Goal: Task Accomplishment & Management: Manage account settings

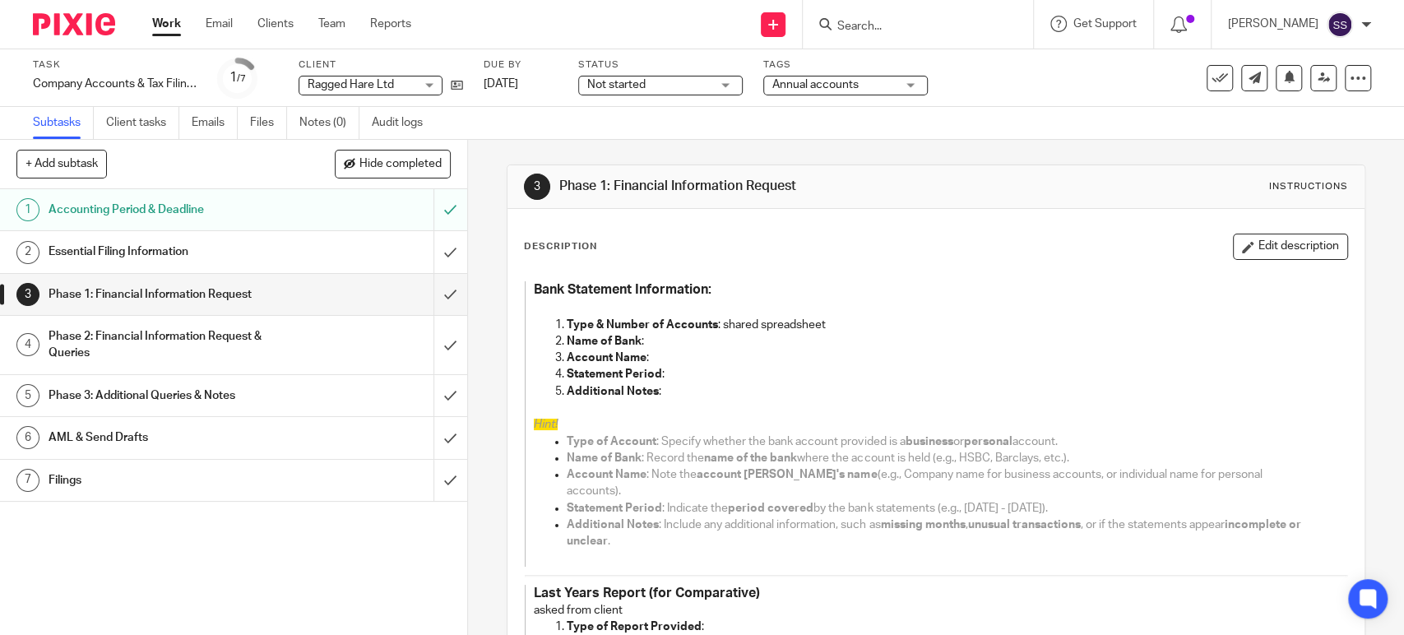
click at [294, 338] on div "Phase 2: Financial Information Request & Queries" at bounding box center [233, 345] width 368 height 42
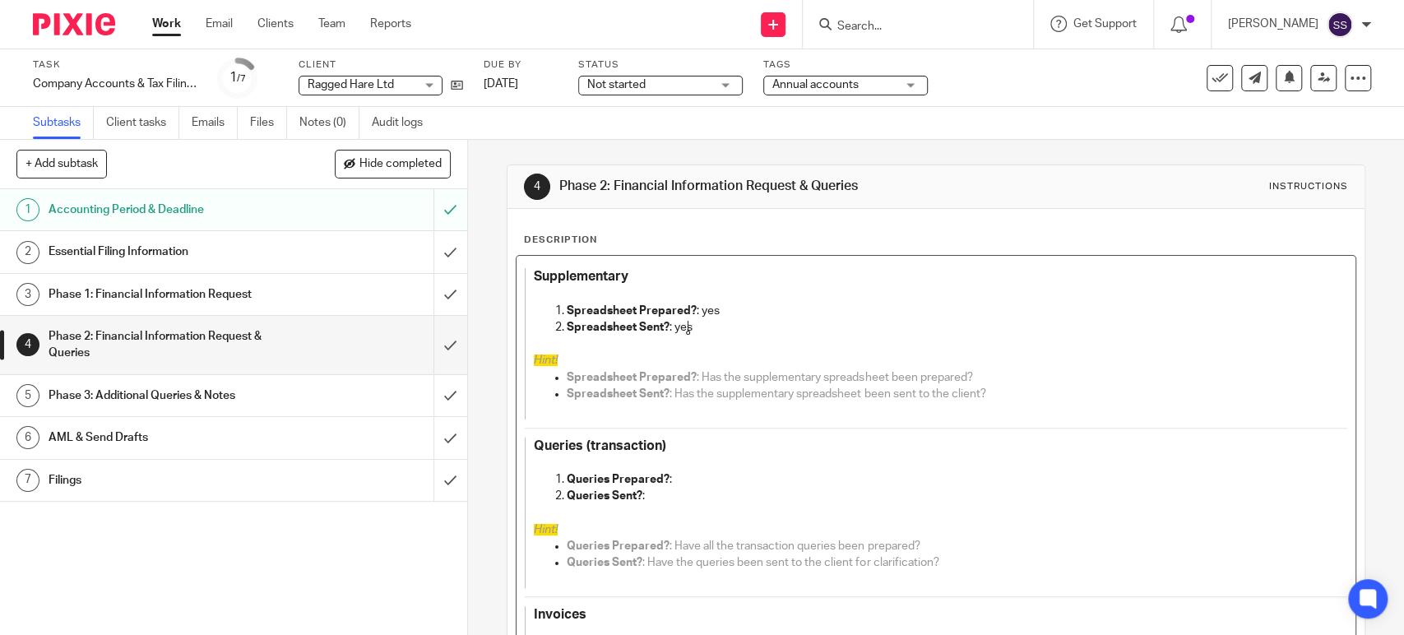
click at [685, 480] on p "Queries Prepared? :" at bounding box center [940, 479] width 747 height 16
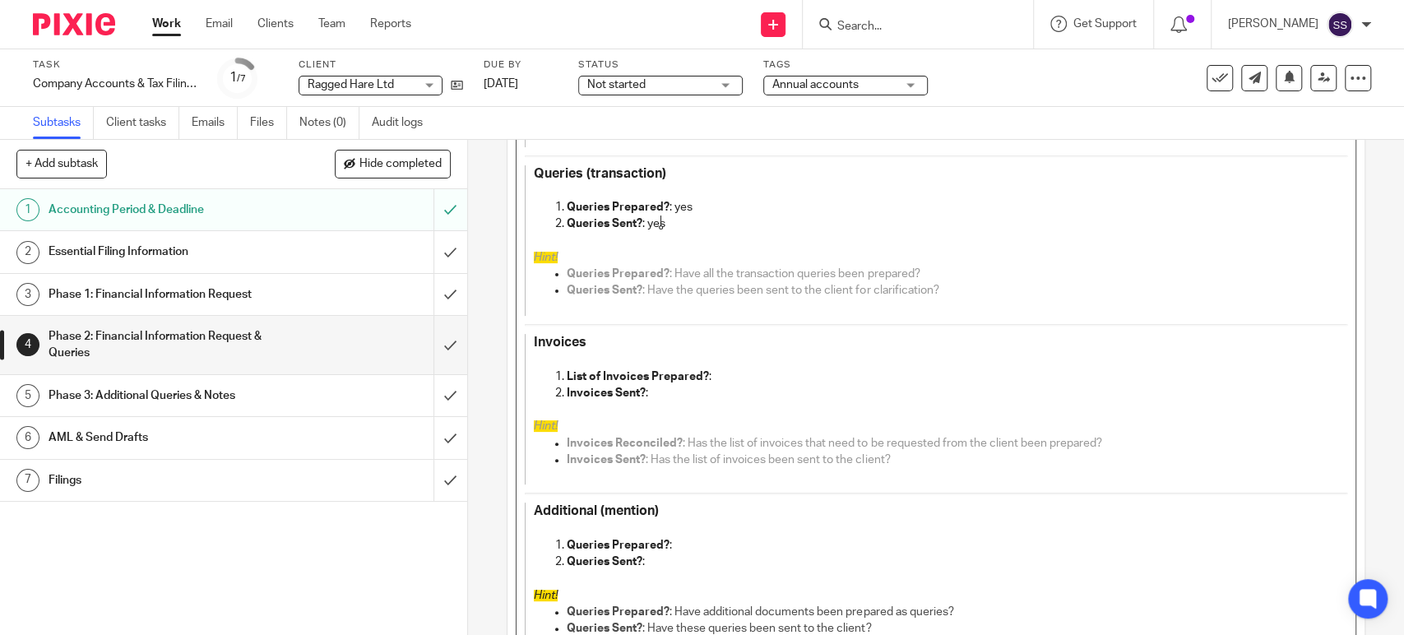
scroll to position [274, 0]
click at [725, 368] on p "List of Invoices Prepared? :" at bounding box center [940, 375] width 747 height 16
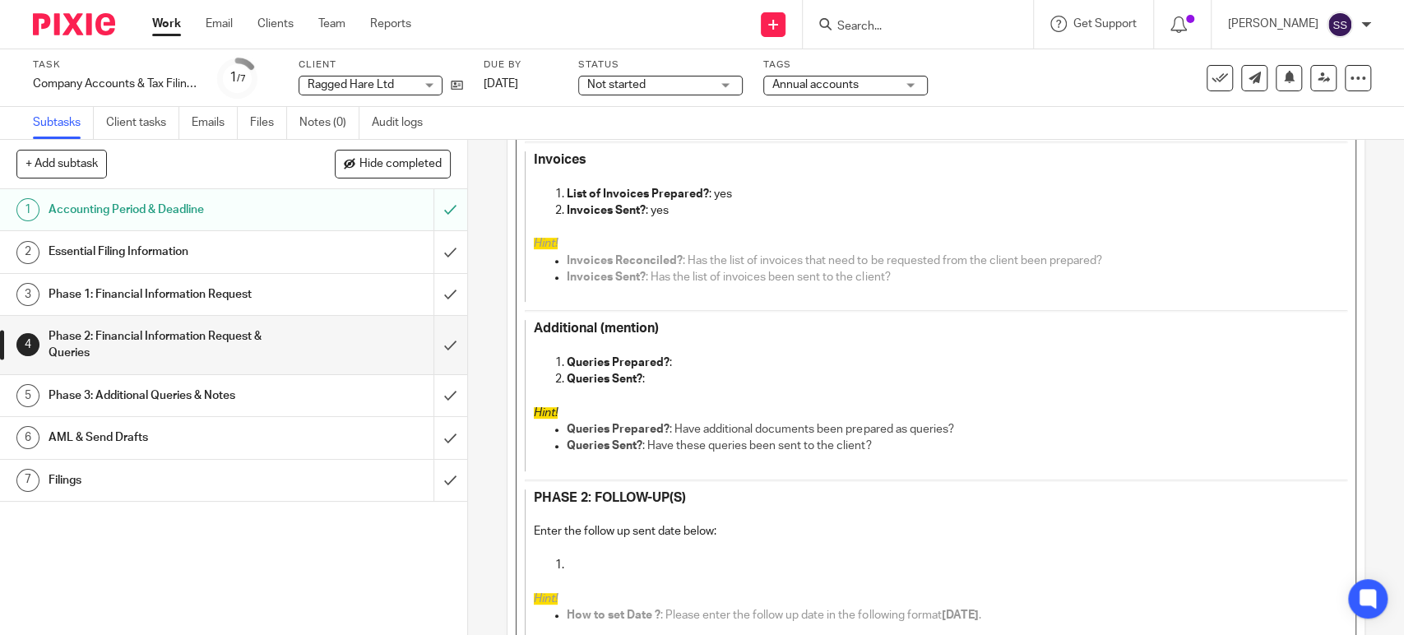
scroll to position [612, 0]
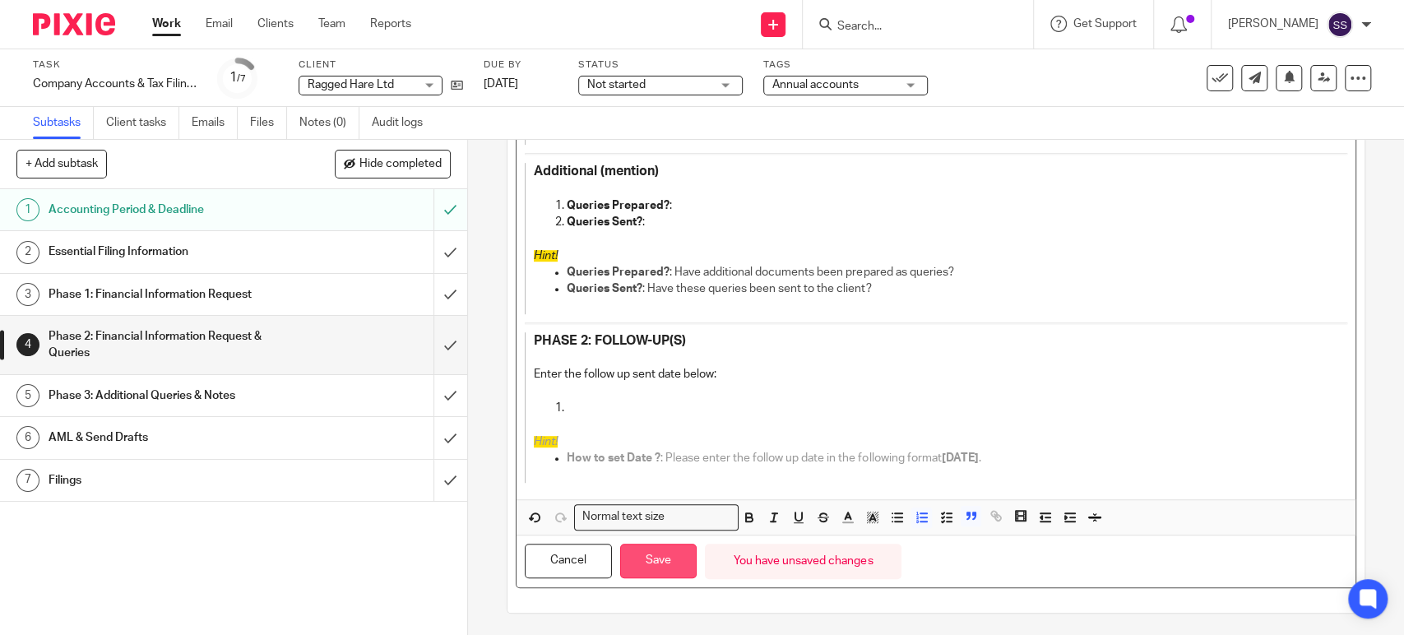
click at [658, 560] on button "Save" at bounding box center [658, 561] width 76 height 35
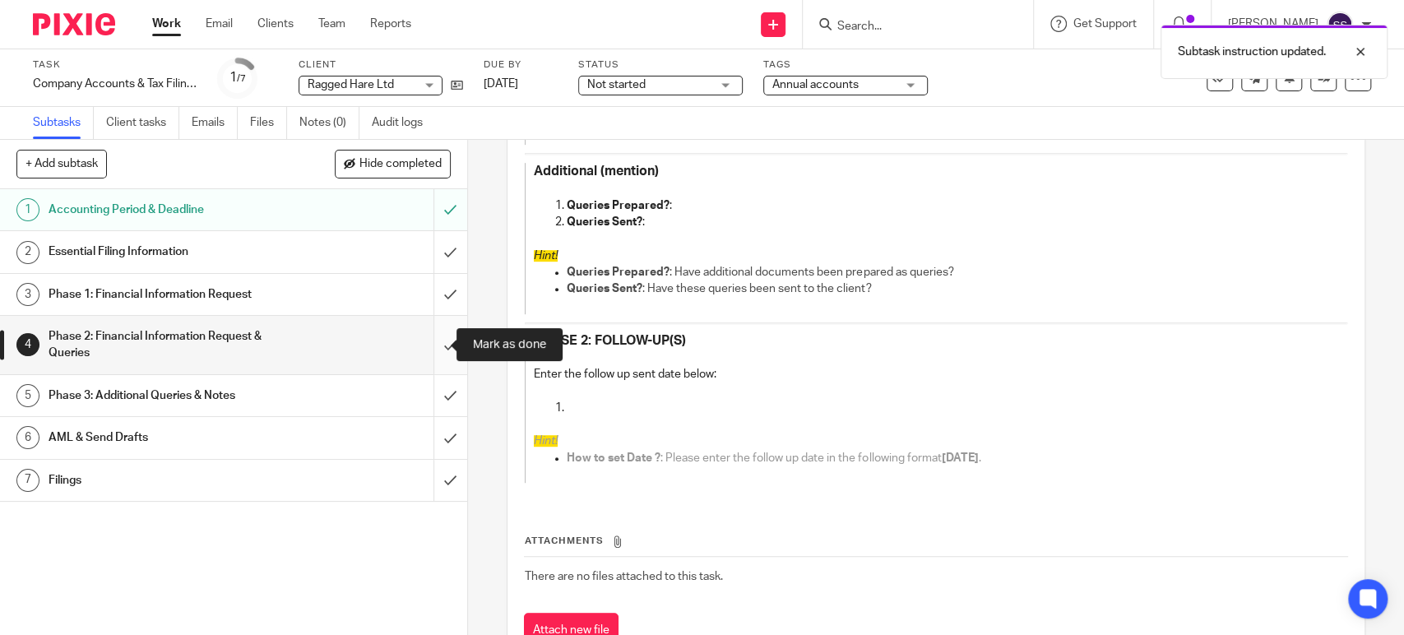
click at [436, 347] on input "submit" at bounding box center [233, 345] width 467 height 58
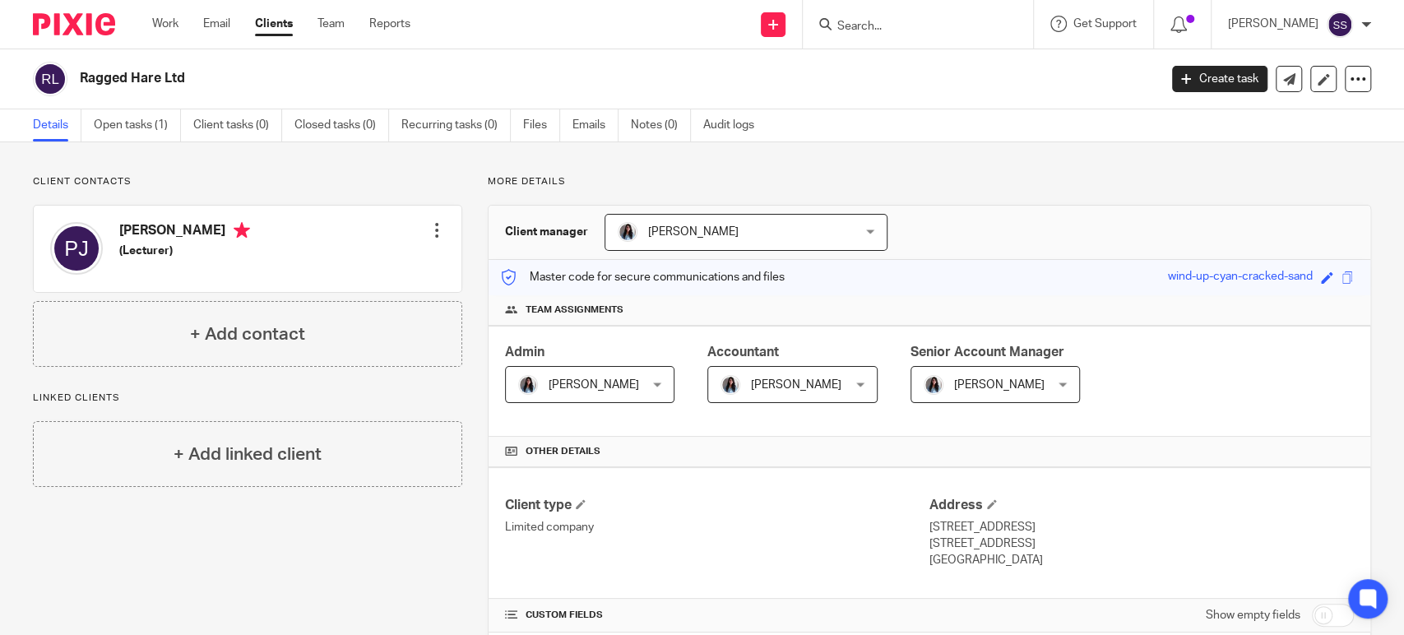
click at [143, 79] on h2 "Ragged Hare Ltd" at bounding box center [507, 78] width 854 height 17
copy main "Ragged Hare Ltd Create task Update from Companies House Export data Merge Archi…"
click at [657, 126] on link "Notes (0)" at bounding box center [661, 125] width 60 height 32
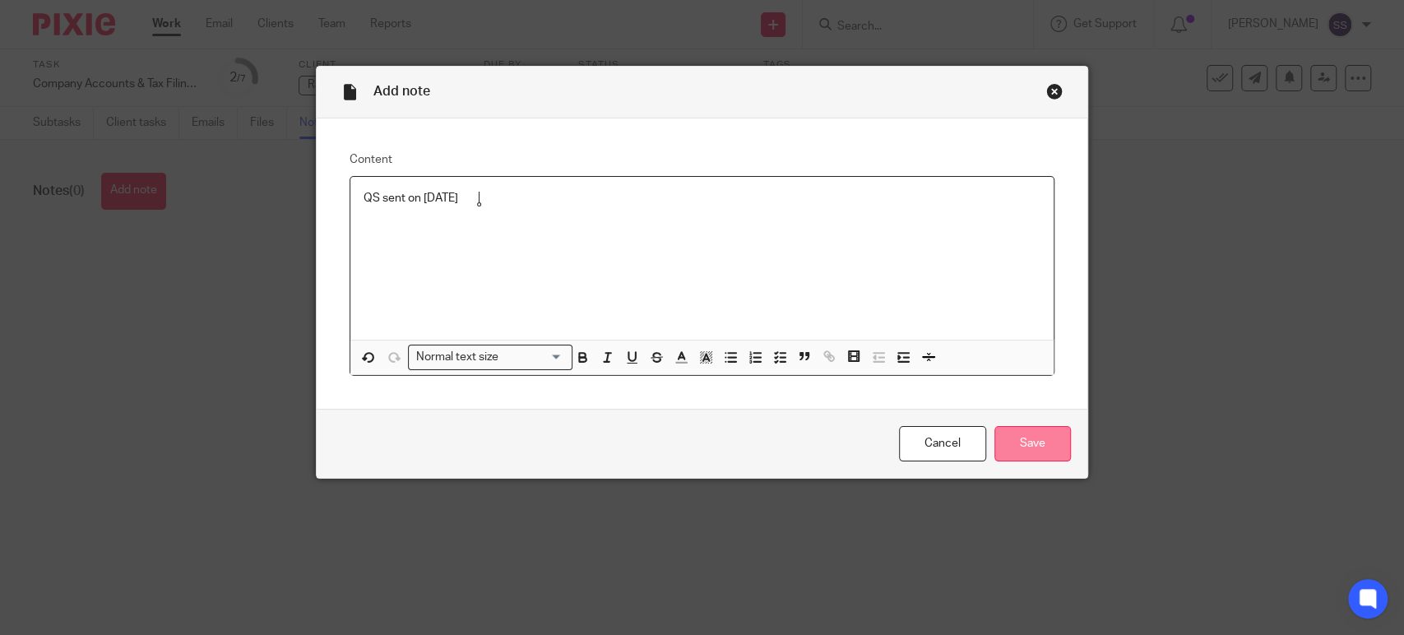
click at [1000, 433] on input "Save" at bounding box center [1032, 443] width 76 height 35
click at [1018, 451] on input "Save" at bounding box center [1032, 443] width 76 height 35
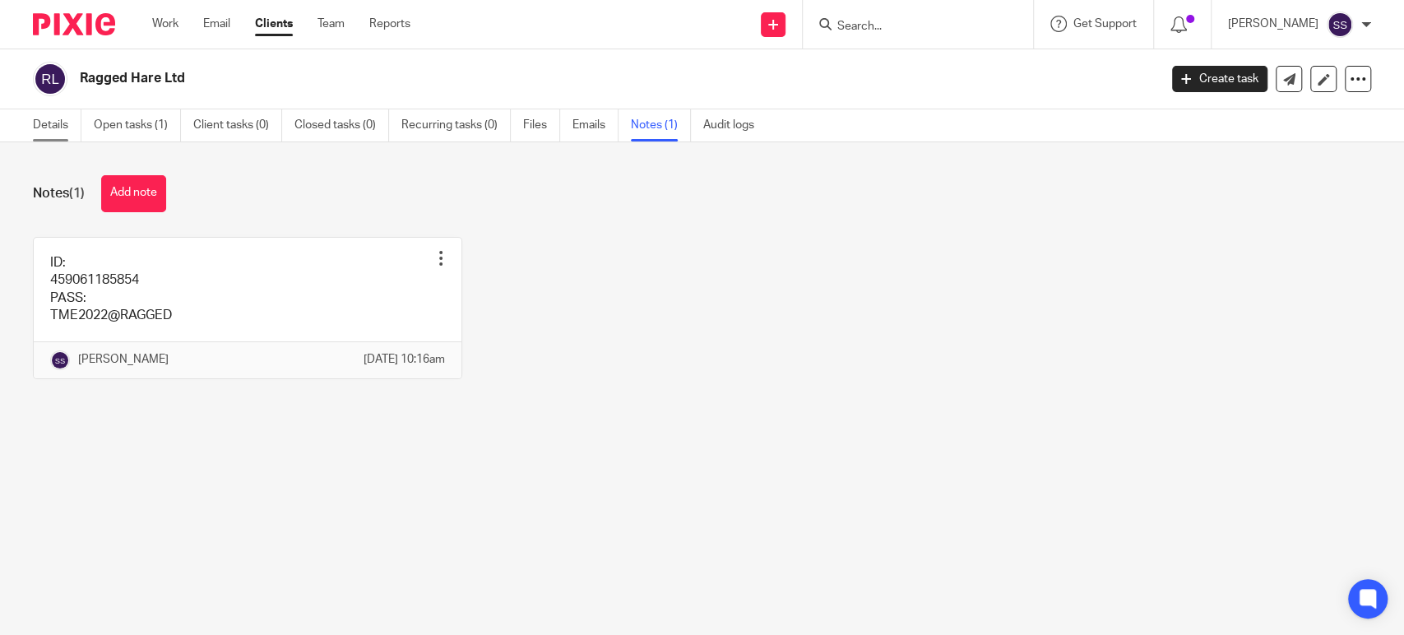
click at [44, 124] on link "Details" at bounding box center [57, 125] width 49 height 32
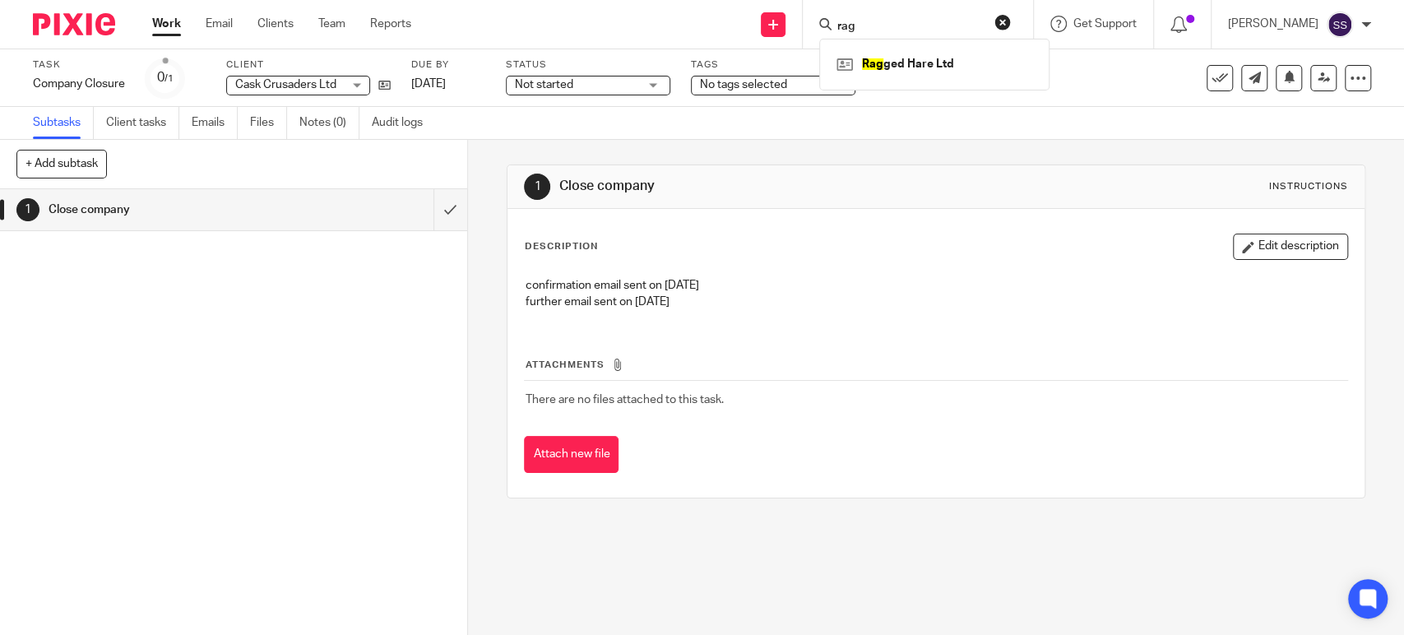
click at [924, 161] on div "1 Close company Instructions Description Edit description confirmation email se…" at bounding box center [936, 331] width 858 height 383
drag, startPoint x: 867, startPoint y: 37, endPoint x: 870, endPoint y: 29, distance: 8.9
click at [867, 36] on div at bounding box center [918, 24] width 230 height 49
click at [875, 20] on input "Search" at bounding box center [909, 27] width 148 height 15
drag, startPoint x: 895, startPoint y: 25, endPoint x: 817, endPoint y: 31, distance: 78.4
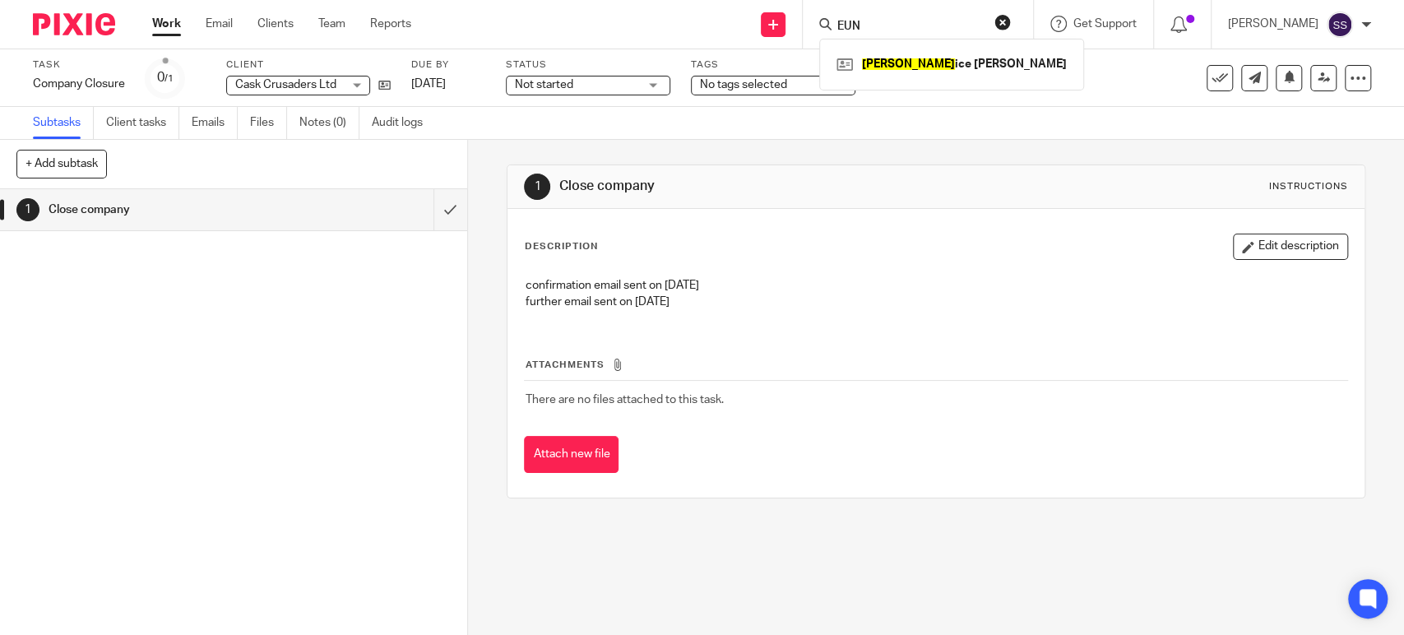
click at [817, 31] on div "EUN Eun ice Lindsay" at bounding box center [918, 24] width 230 height 49
type input "FREED"
click at [1004, 22] on button "reset" at bounding box center [1002, 22] width 16 height 16
click at [886, 25] on input "Search" at bounding box center [909, 27] width 148 height 15
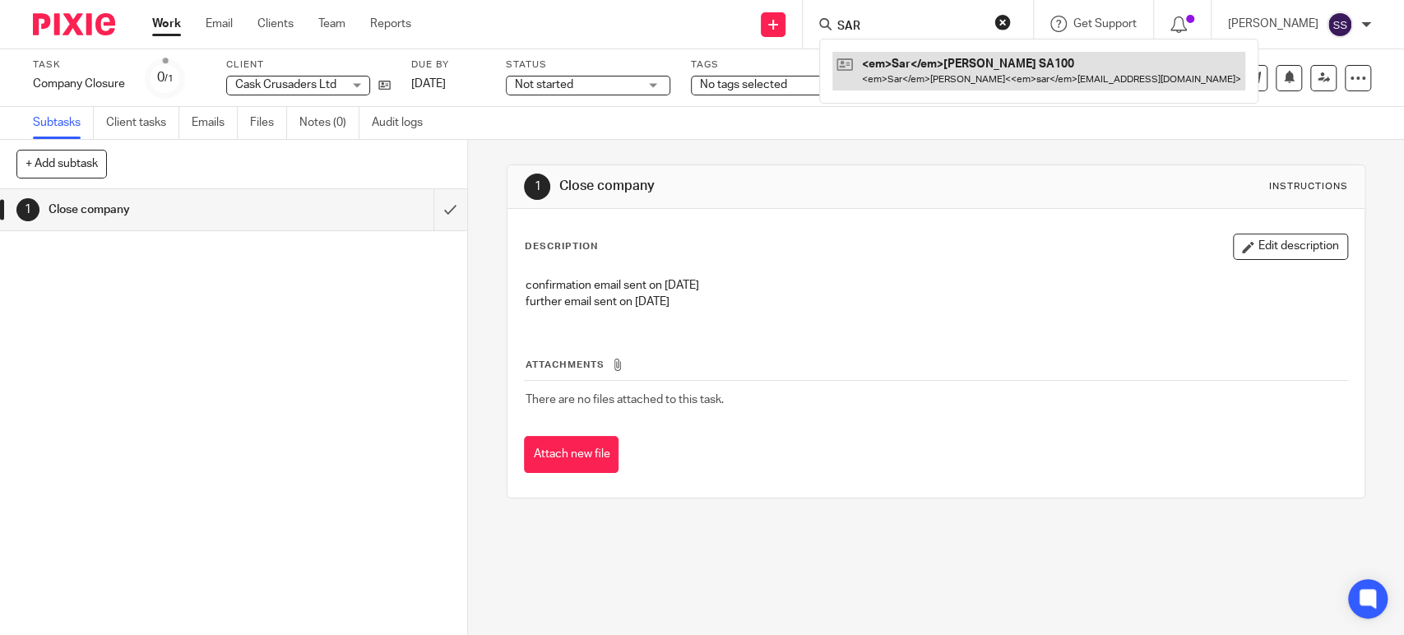
type input "SAR"
click at [905, 66] on link at bounding box center [1038, 71] width 413 height 38
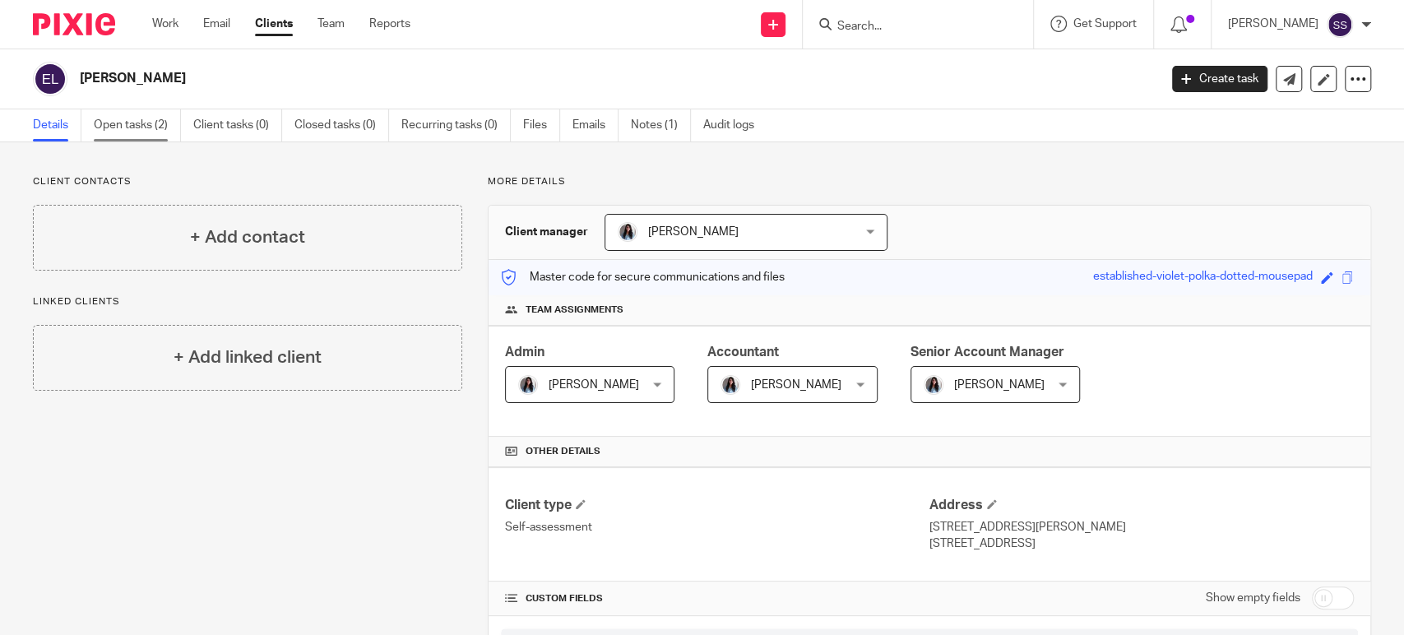
click at [147, 140] on link "Open tasks (2)" at bounding box center [137, 125] width 87 height 32
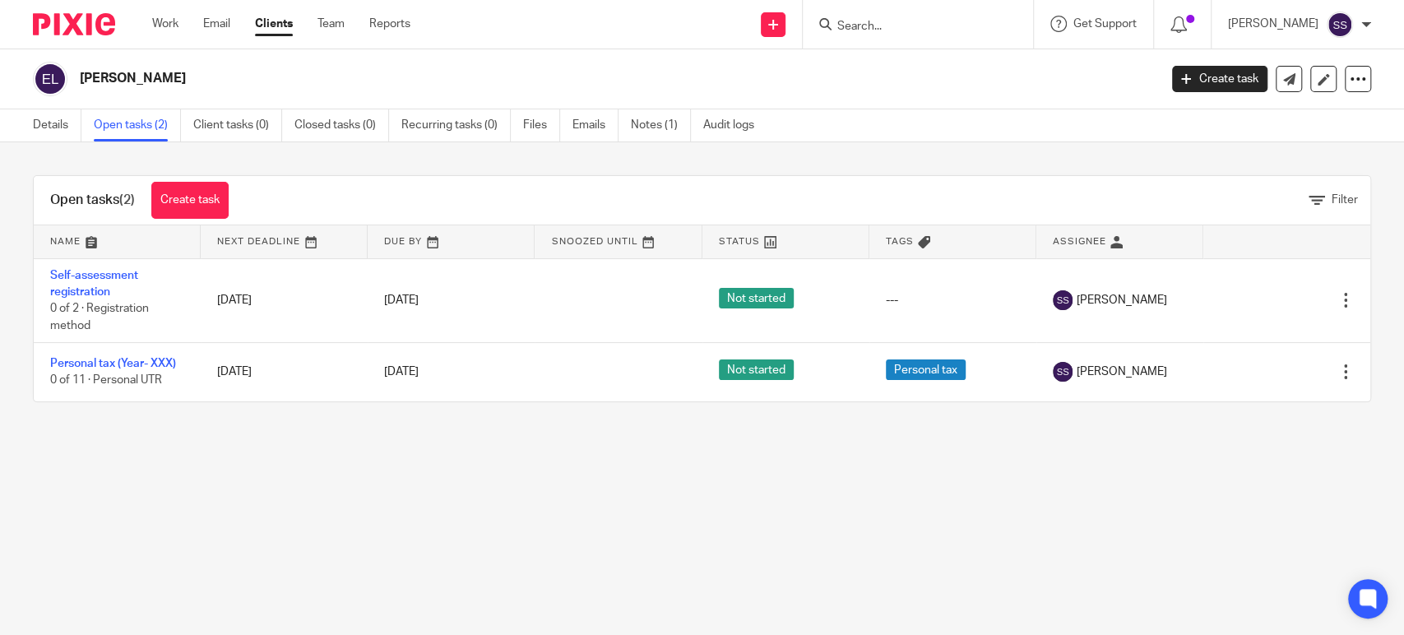
click at [534, 454] on main "[PERSON_NAME] Create task Update from Companies House Export data Merge Archive…" at bounding box center [702, 317] width 1404 height 635
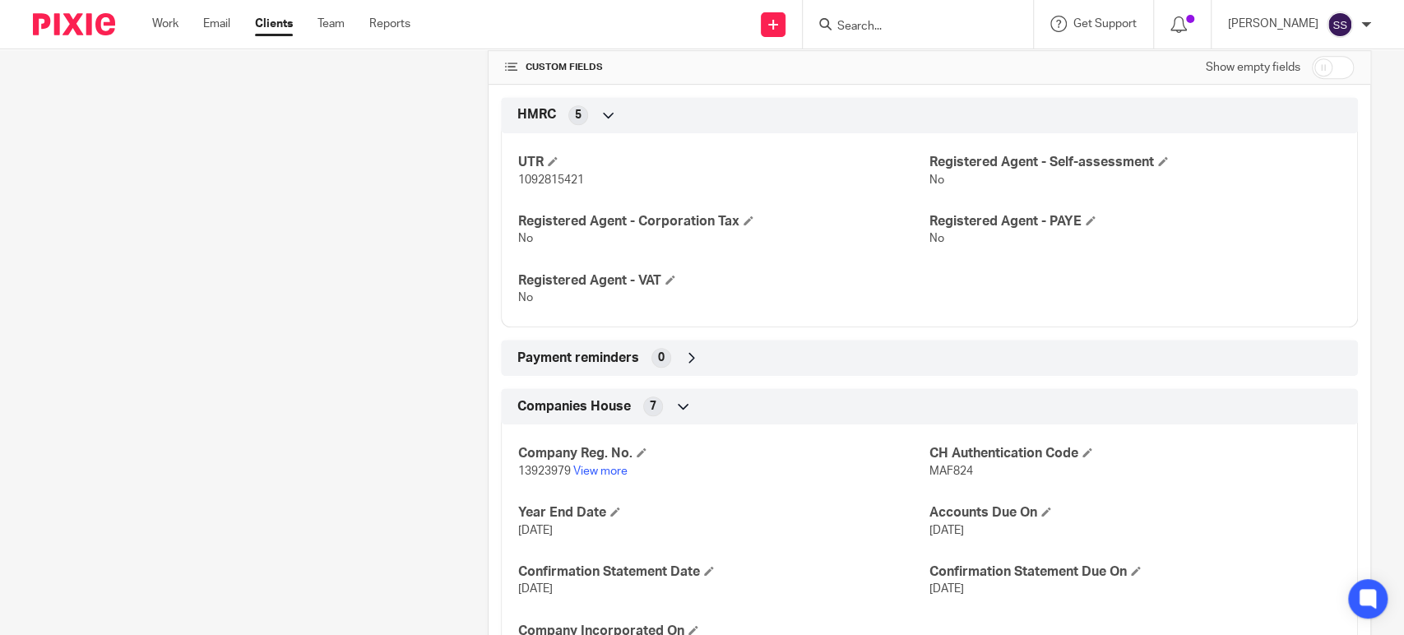
click at [518, 465] on span "13923979" at bounding box center [544, 471] width 53 height 12
copy p "13923979"
click at [598, 475] on p "13923979 View more" at bounding box center [723, 471] width 411 height 16
click at [597, 470] on link "View more" at bounding box center [600, 471] width 54 height 12
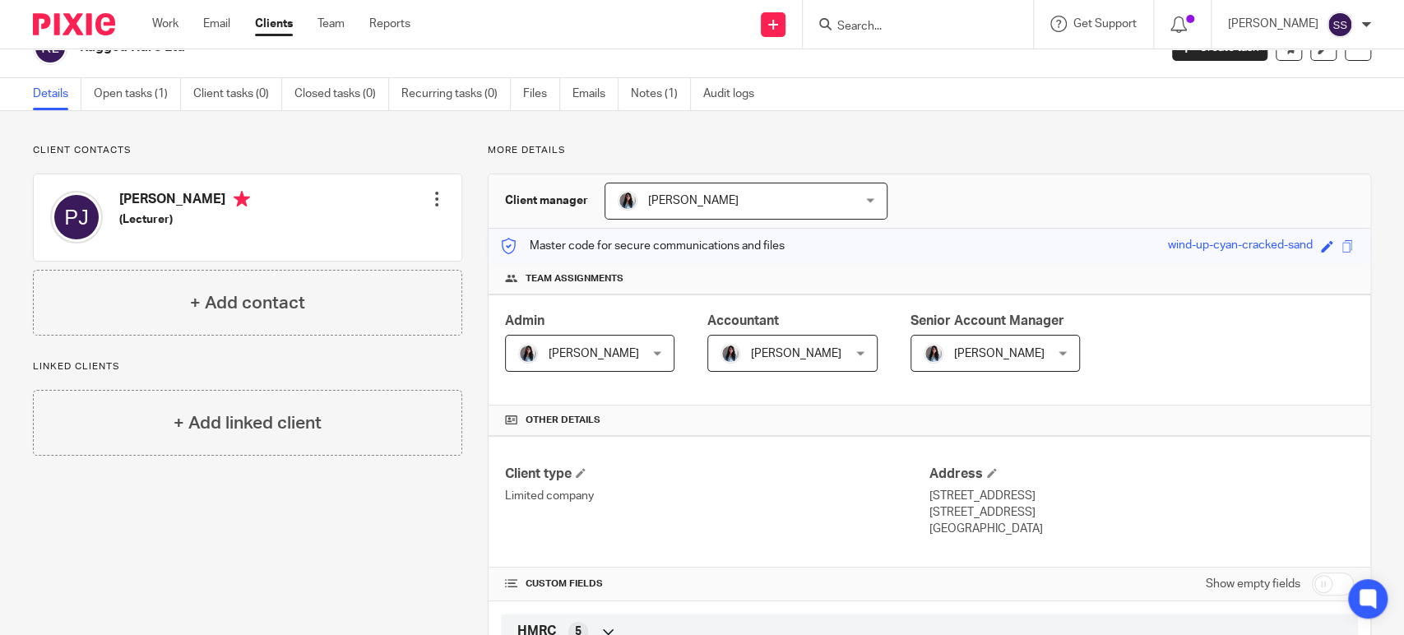
scroll to position [0, 0]
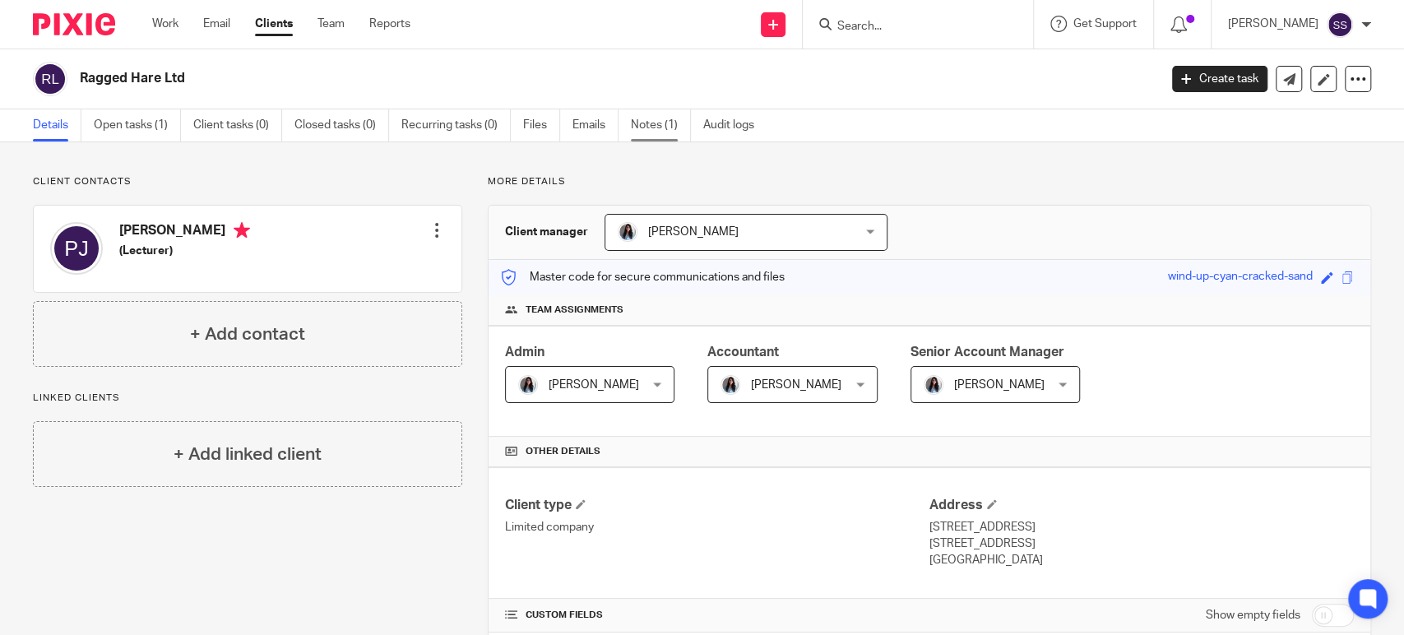
click at [664, 117] on link "Notes (1)" at bounding box center [661, 125] width 60 height 32
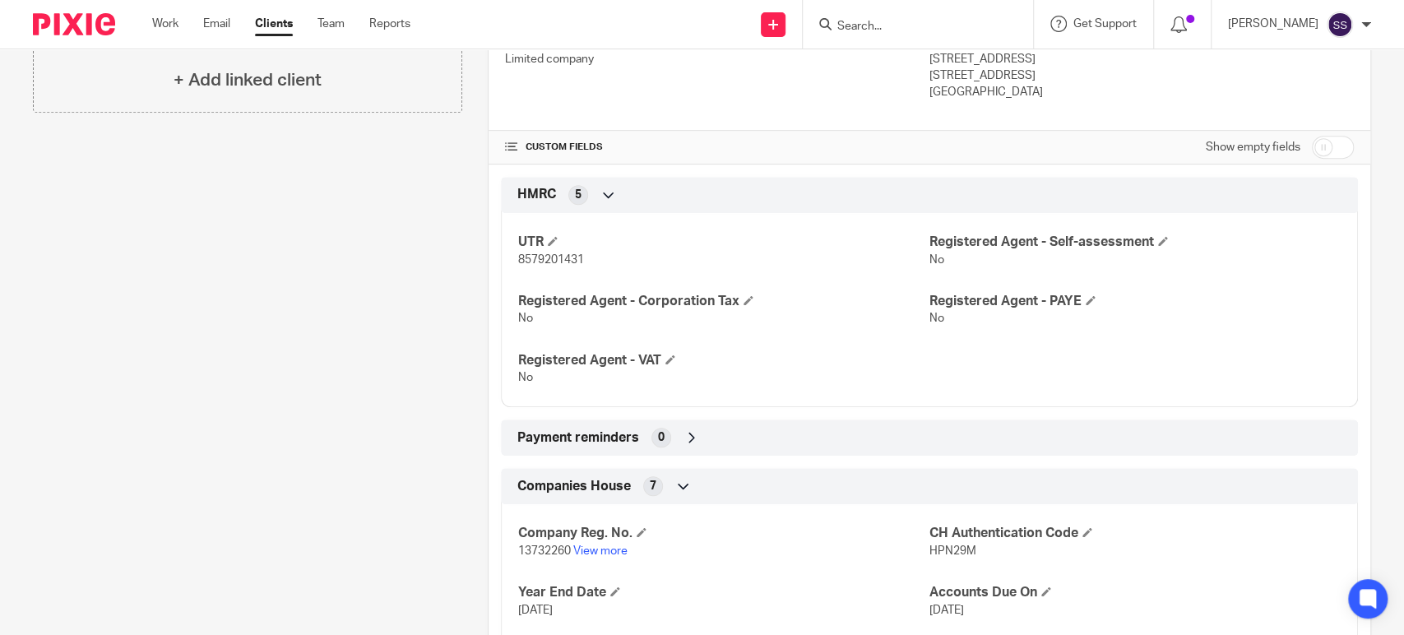
scroll to position [456, 0]
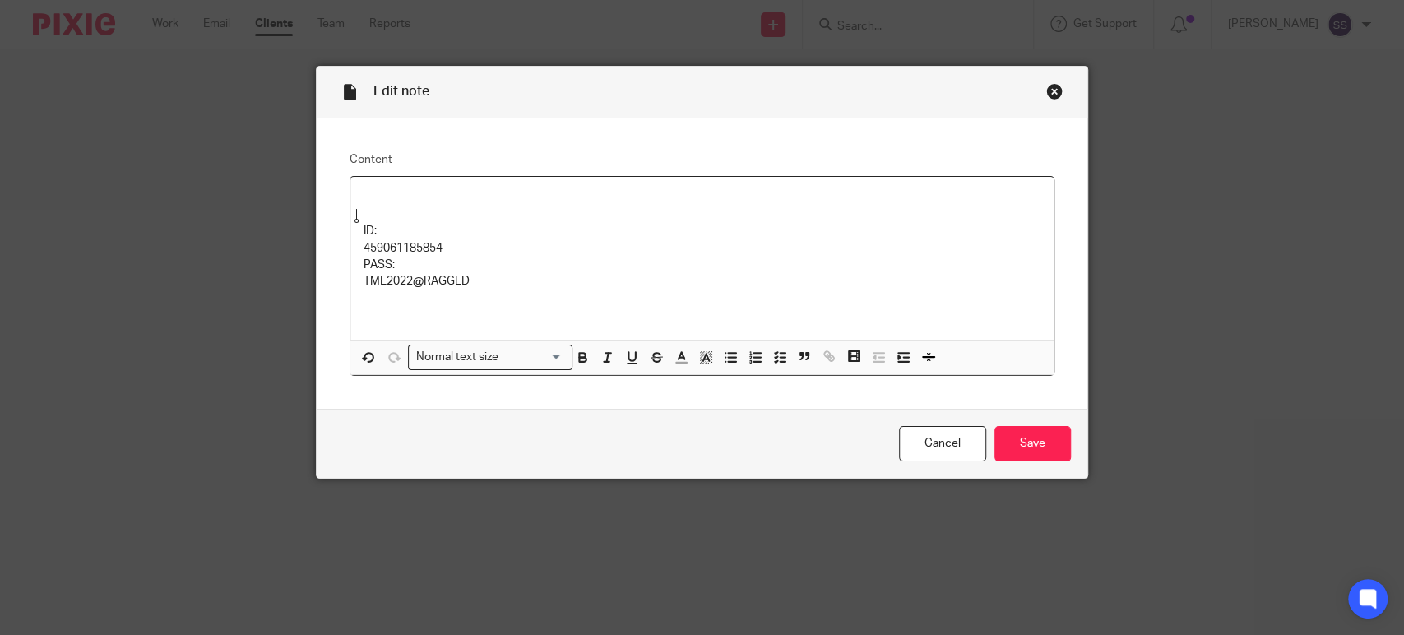
click at [363, 187] on div "ID: 459061185854 PASS: TME2022@RAGGED" at bounding box center [701, 258] width 703 height 163
click at [579, 354] on icon "button" at bounding box center [582, 356] width 15 height 15
click at [632, 260] on p "PASS: TME2022@RAGGED" at bounding box center [701, 274] width 677 height 34
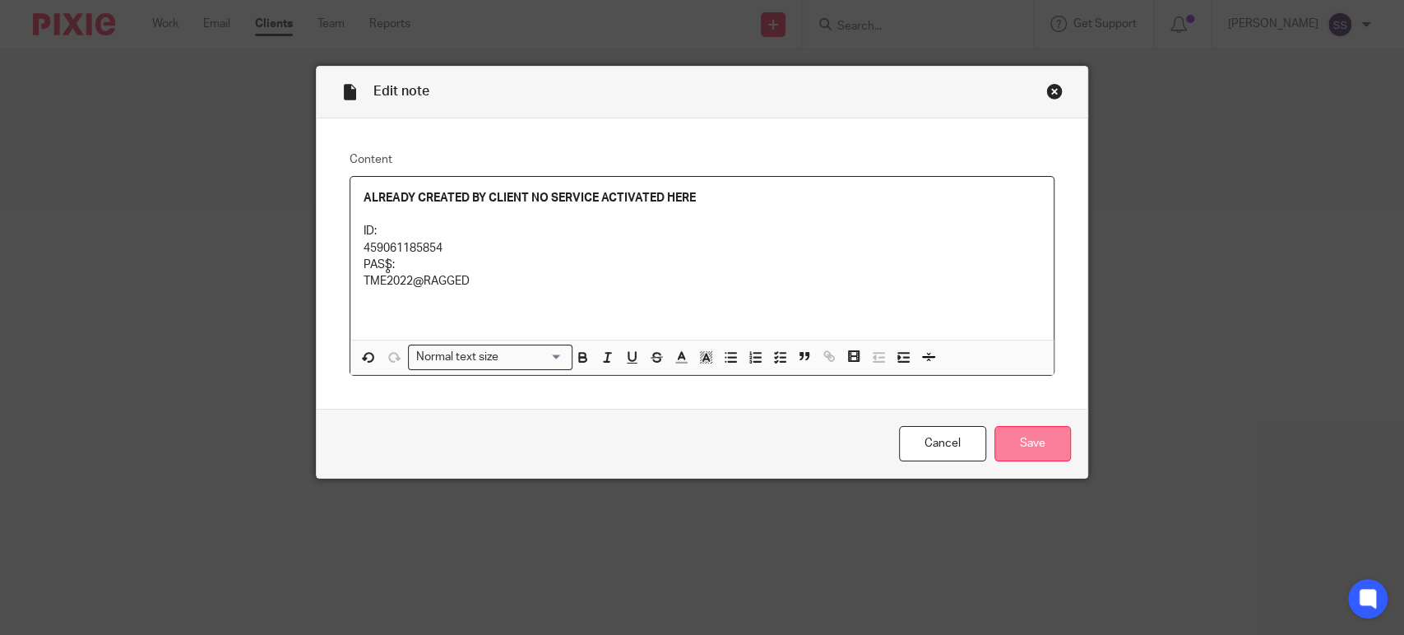
click at [1025, 445] on input "Save" at bounding box center [1032, 443] width 76 height 35
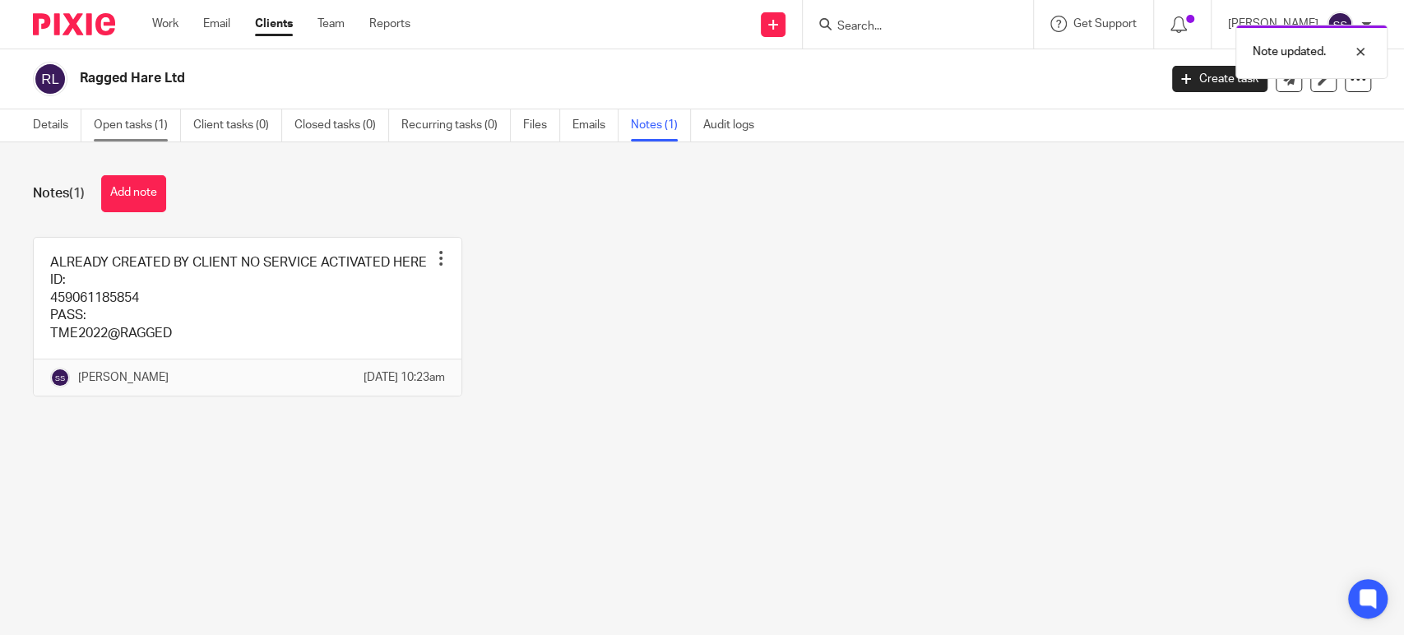
click at [146, 130] on link "Open tasks (1)" at bounding box center [137, 125] width 87 height 32
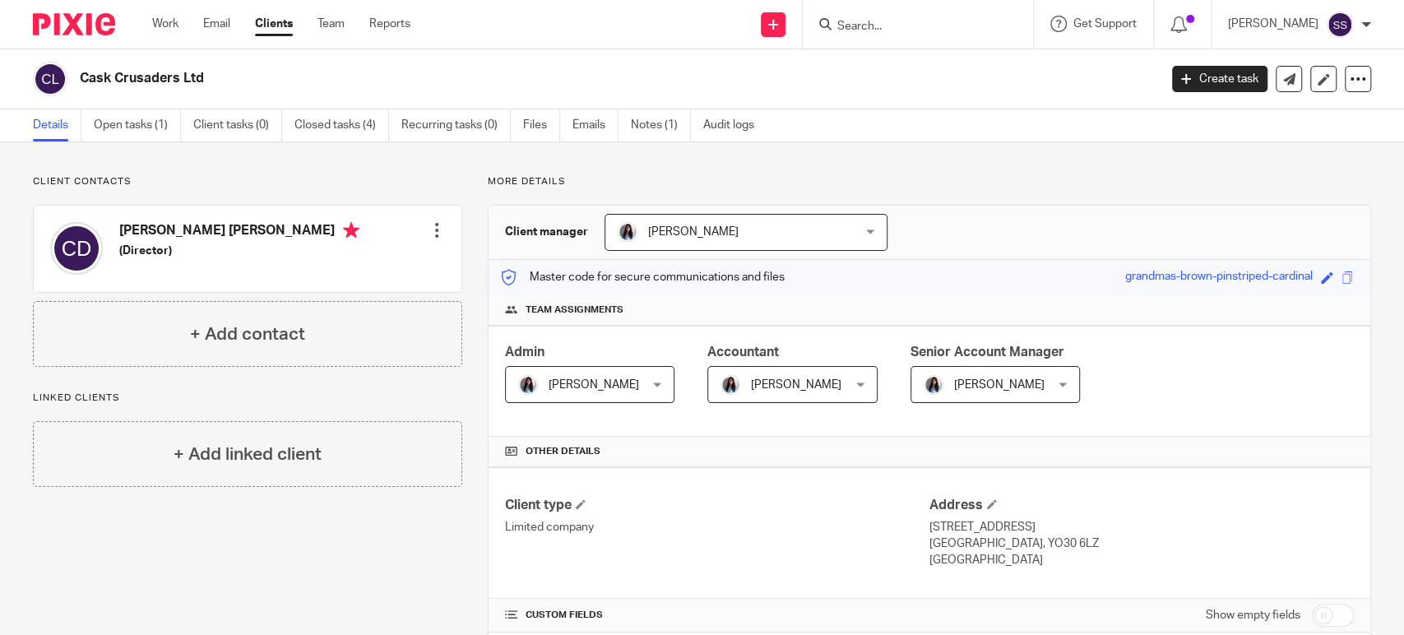
scroll to position [548, 0]
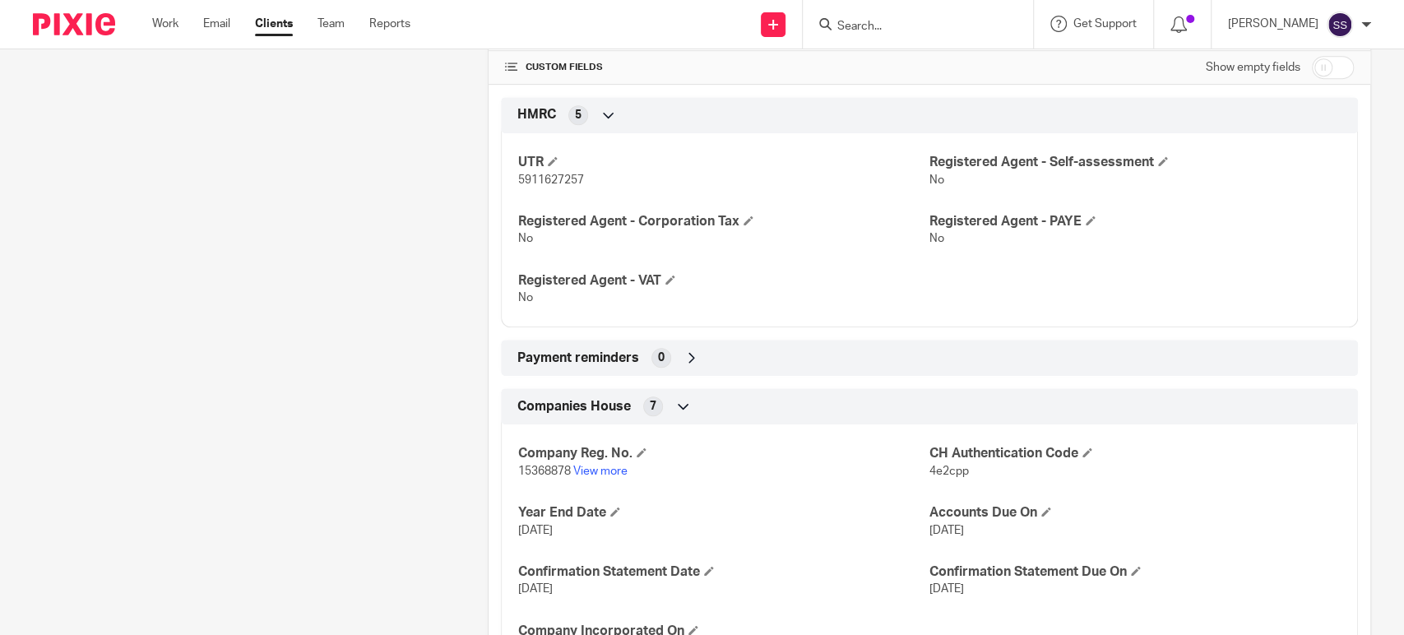
click at [547, 473] on span "15368878" at bounding box center [544, 471] width 53 height 12
copy p "15368878"
click at [957, 470] on span "4e2cpp" at bounding box center [948, 471] width 39 height 12
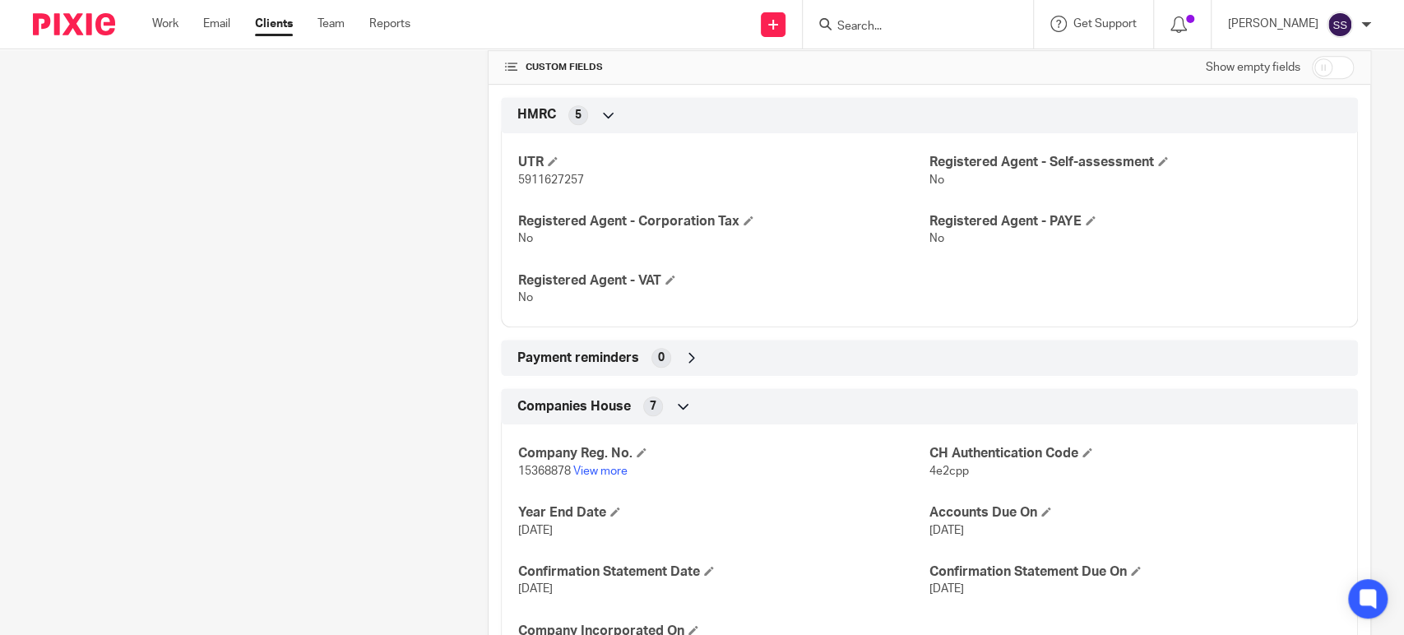
click at [946, 470] on span "4e2cpp" at bounding box center [948, 471] width 39 height 12
copy span "4e2cpp"
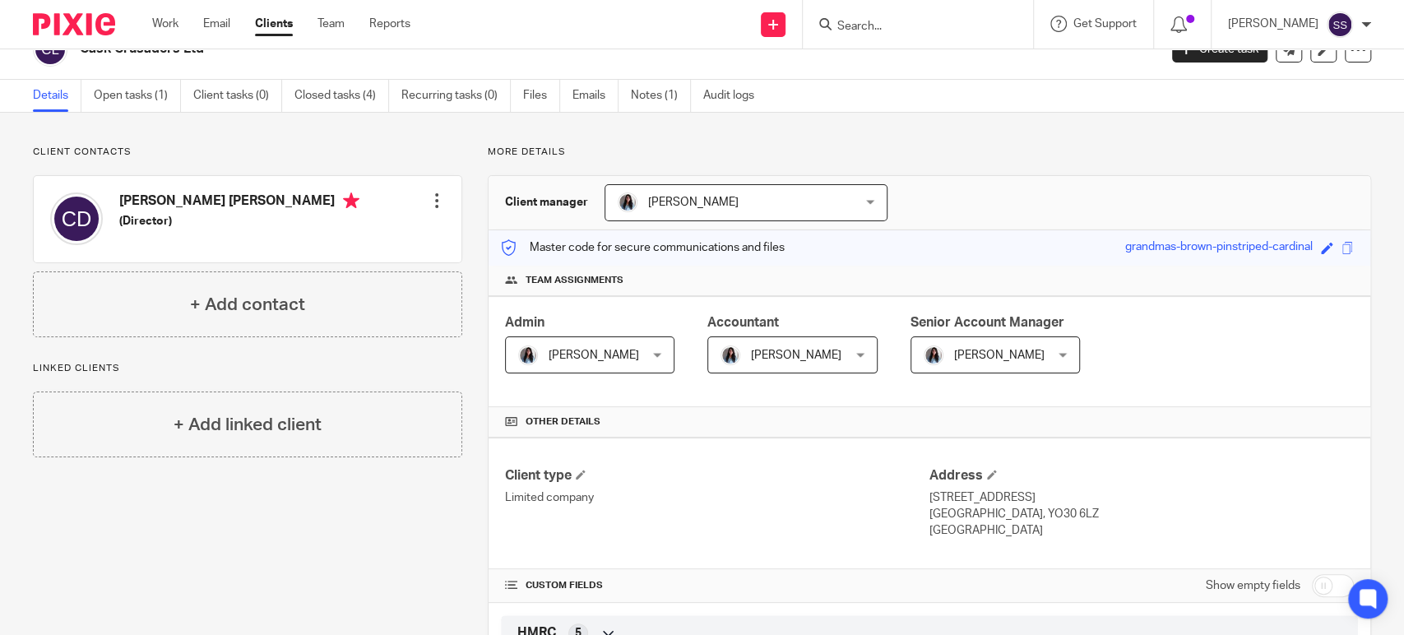
scroll to position [0, 0]
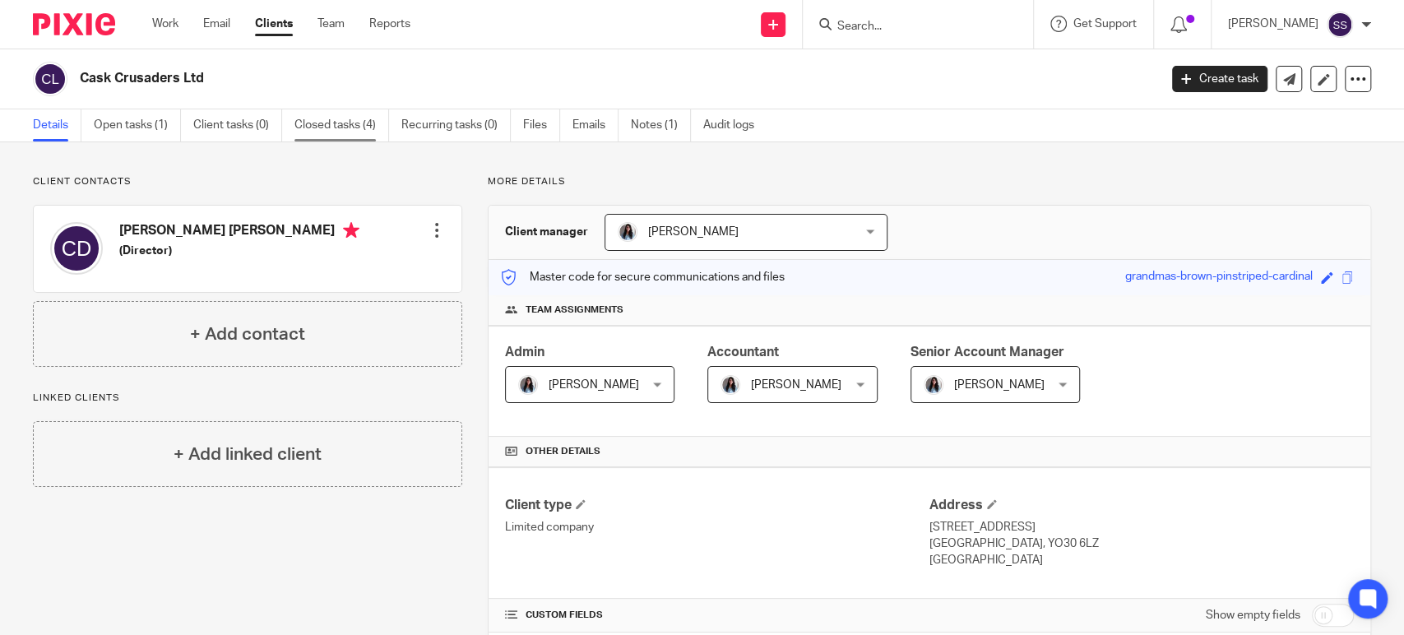
click at [369, 129] on link "Closed tasks (4)" at bounding box center [341, 125] width 95 height 32
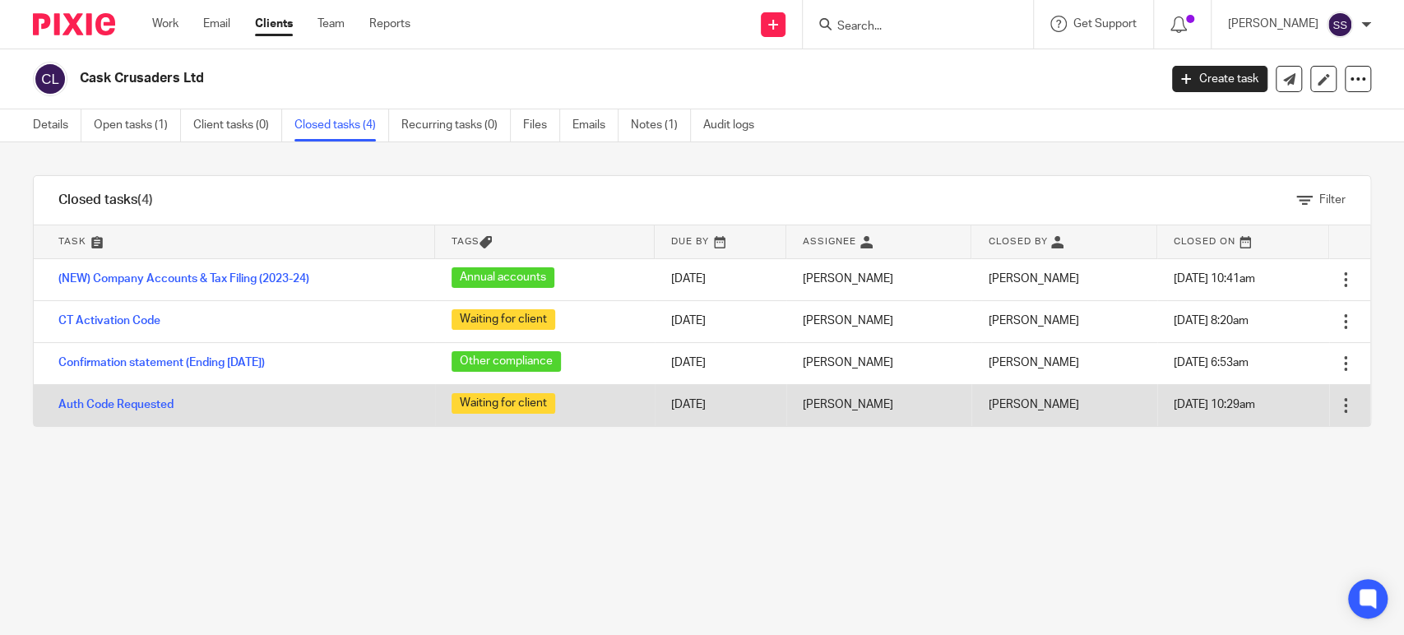
click at [206, 404] on td "Auth Code Requested" at bounding box center [234, 405] width 401 height 42
click at [166, 400] on link "Auth Code Requested" at bounding box center [115, 405] width 115 height 12
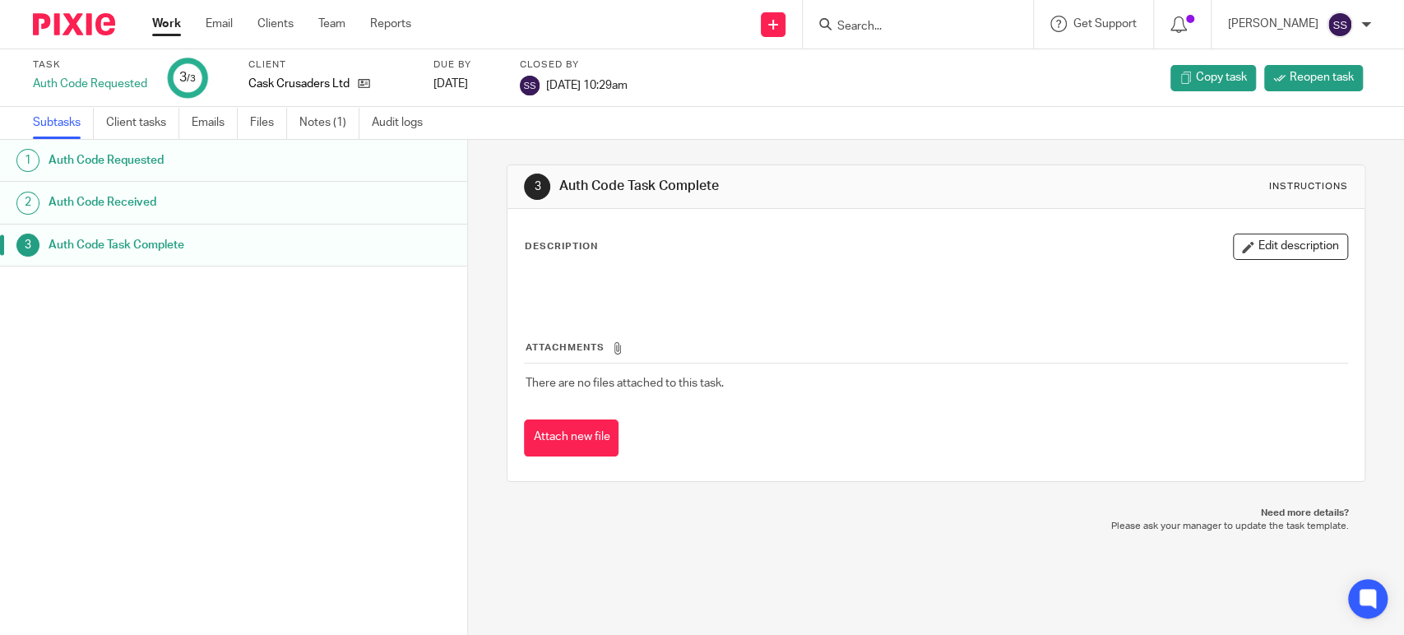
click at [213, 201] on h1 "Auth Code Received" at bounding box center [183, 202] width 268 height 25
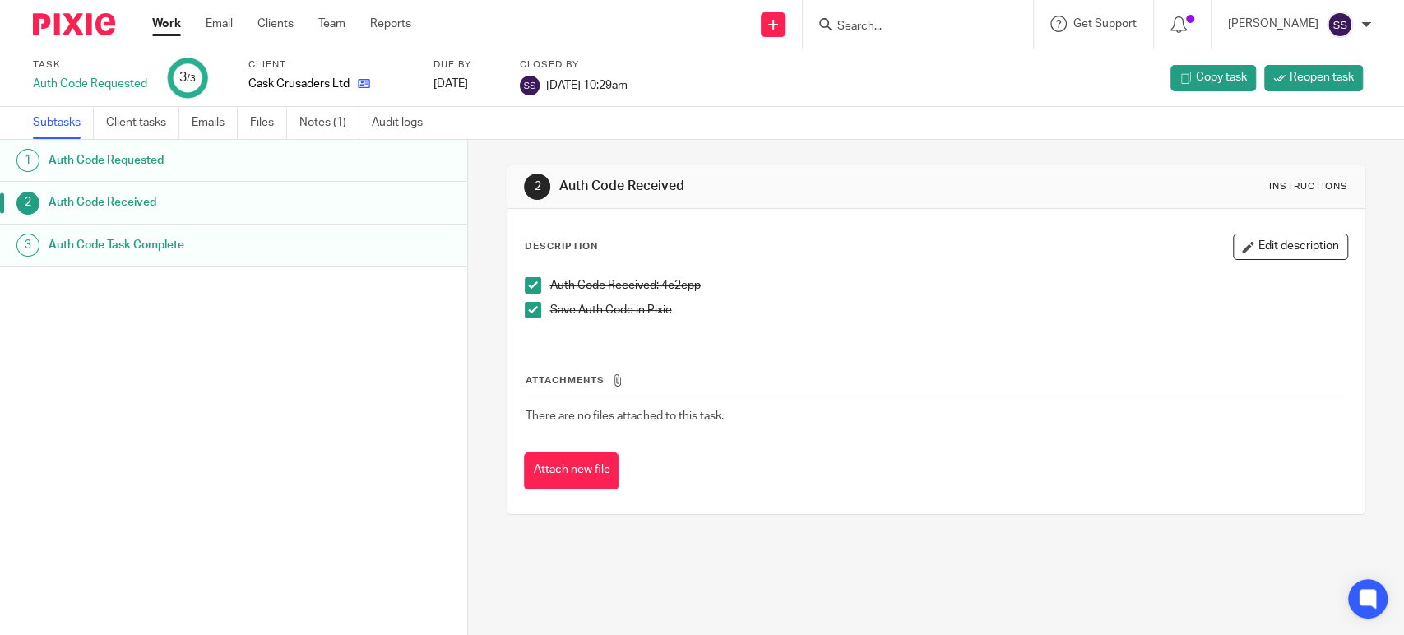
click at [357, 84] on link at bounding box center [359, 84] width 21 height 16
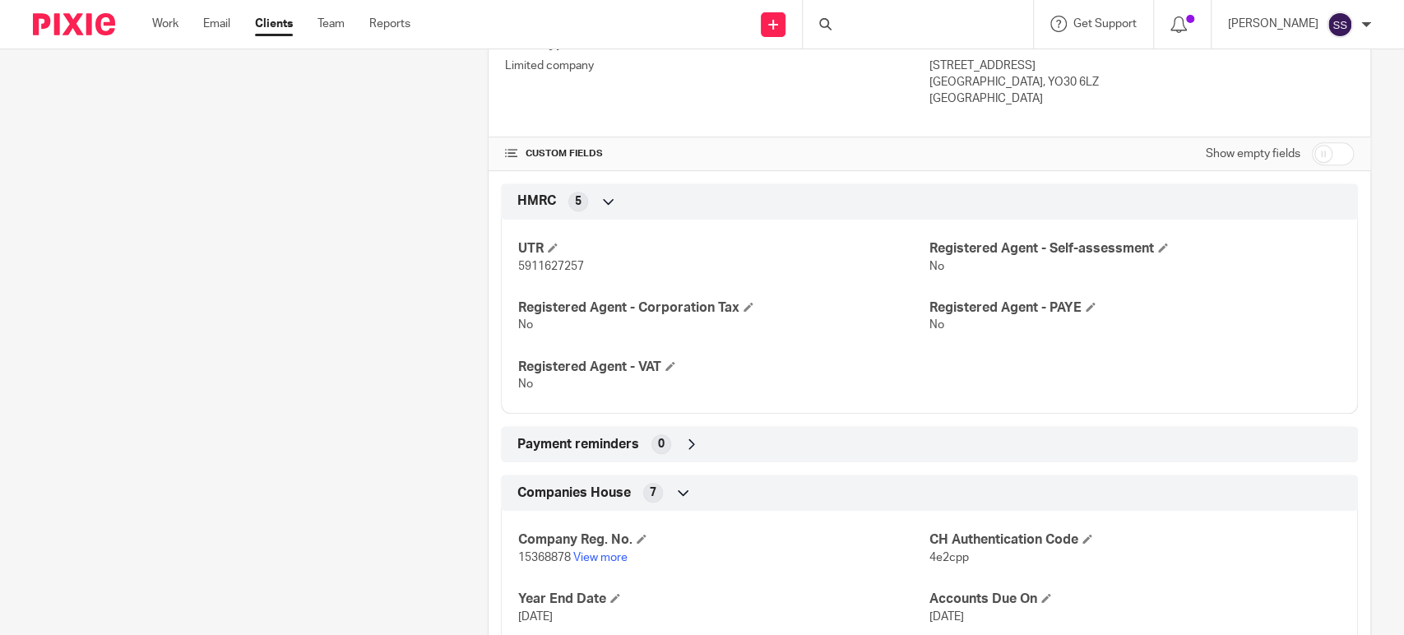
scroll to position [635, 0]
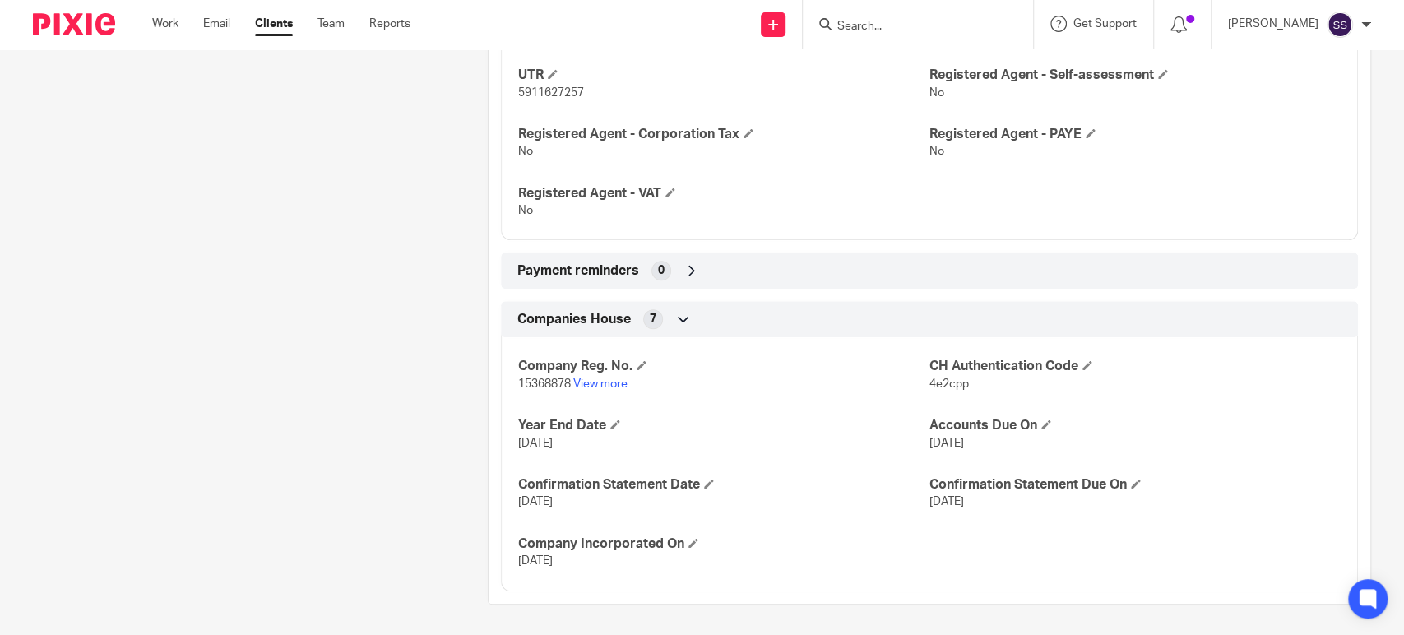
click at [939, 384] on span "4e2cpp" at bounding box center [948, 384] width 39 height 12
copy span "4e2cpp"
click at [241, 409] on div "Client contacts [PERSON_NAME] [PERSON_NAME] (Director) Edit contact Create clie…" at bounding box center [234, 72] width 455 height 1064
click at [537, 378] on span "15368878" at bounding box center [544, 384] width 53 height 12
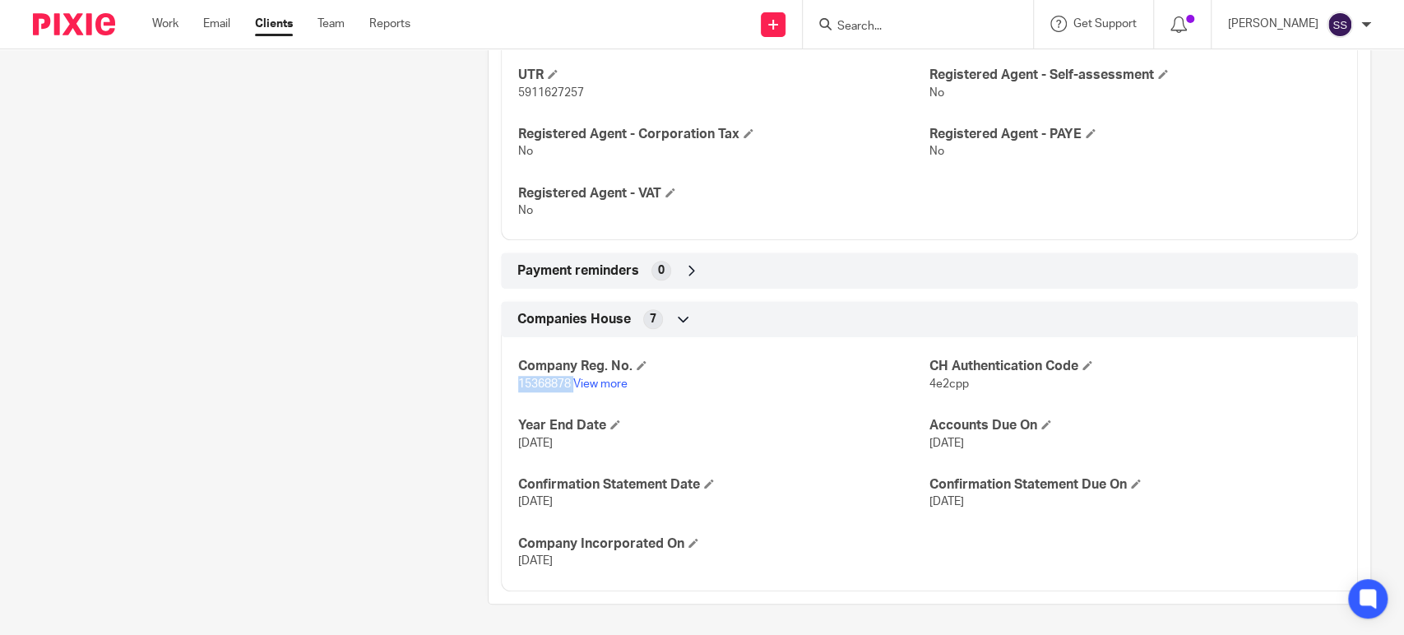
click at [537, 378] on span "15368878" at bounding box center [544, 384] width 53 height 12
copy p "15368878"
click at [937, 386] on span "4e2cpp" at bounding box center [948, 384] width 39 height 12
copy span "4e2cpp"
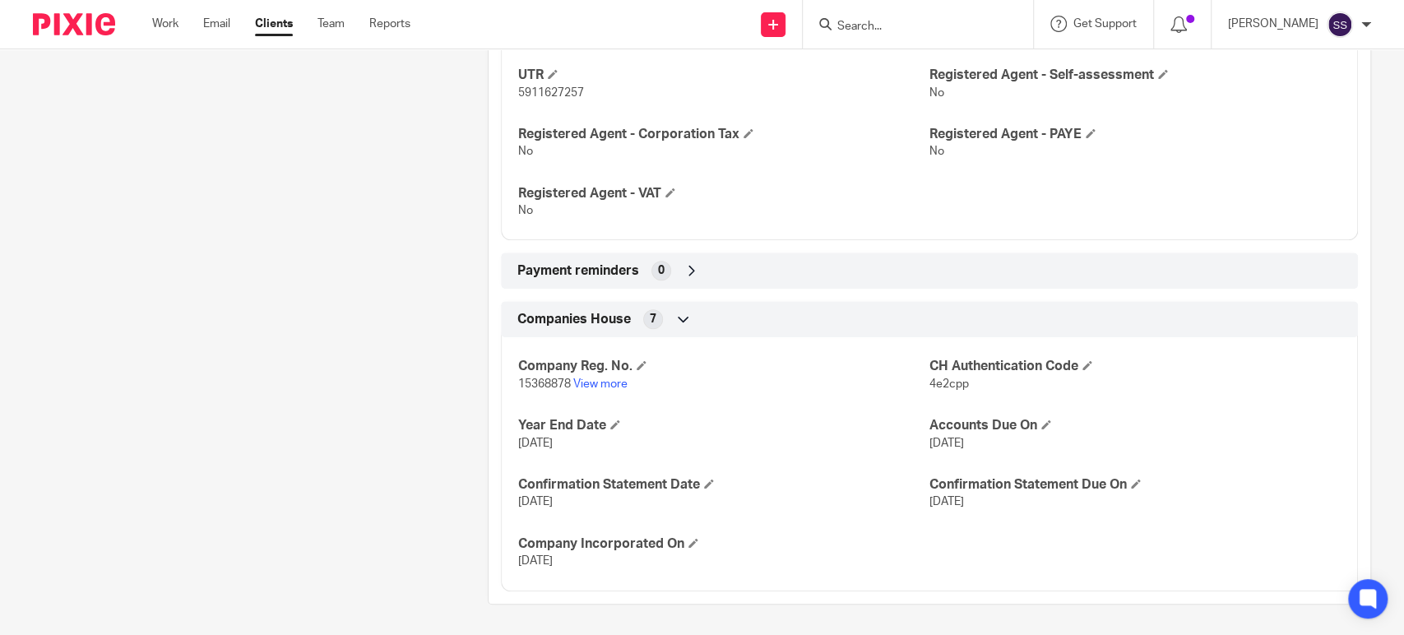
click at [546, 383] on span "15368878" at bounding box center [544, 384] width 53 height 12
copy p "15368878"
click at [934, 382] on span "4e2cpp" at bounding box center [948, 384] width 39 height 12
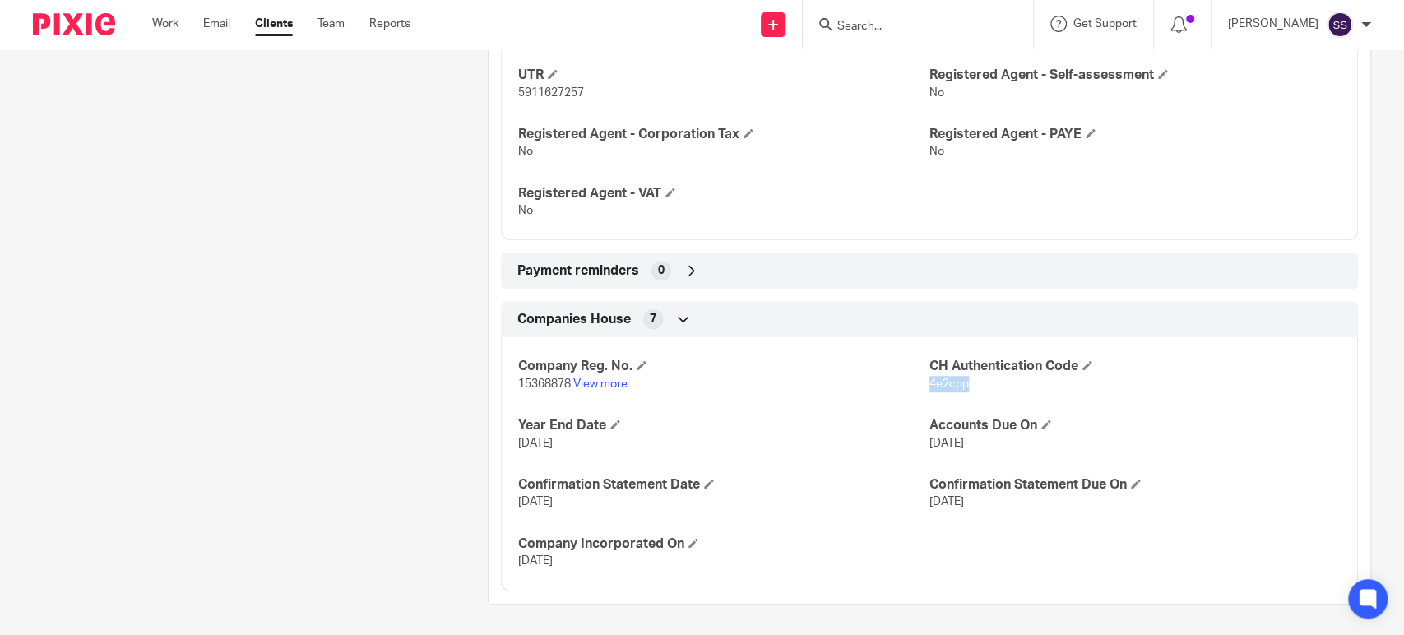
copy span "4e2cpp"
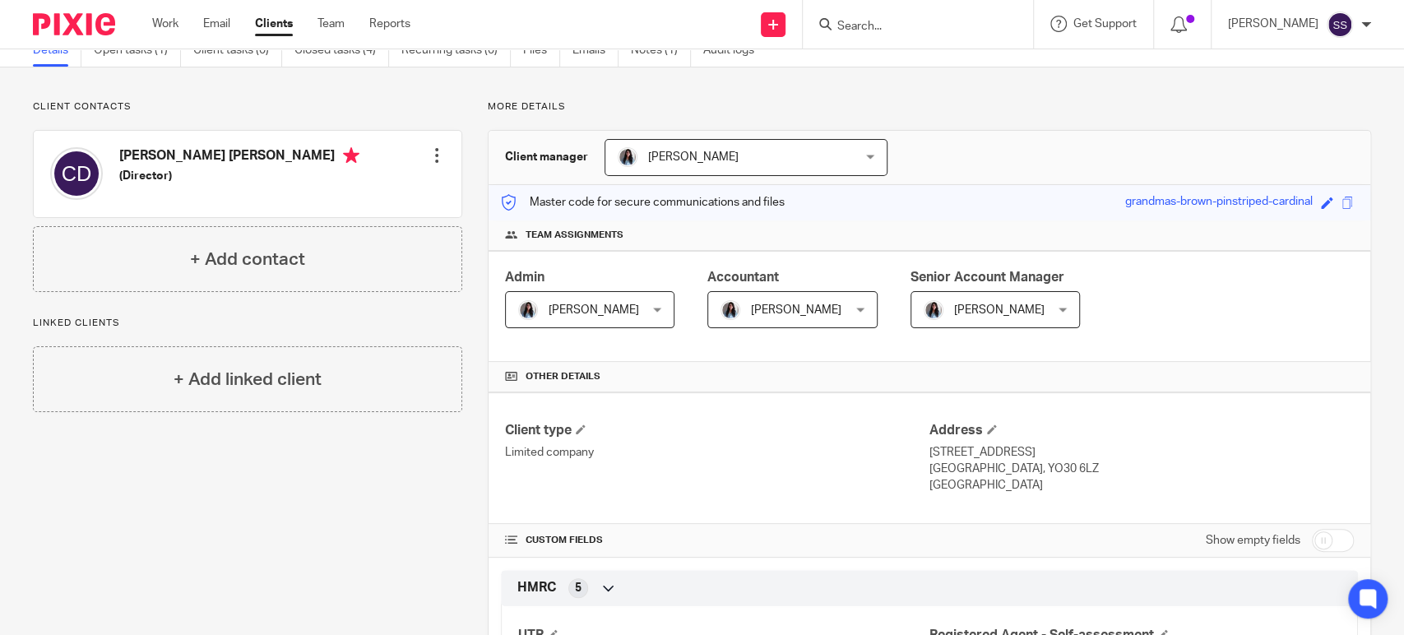
scroll to position [0, 0]
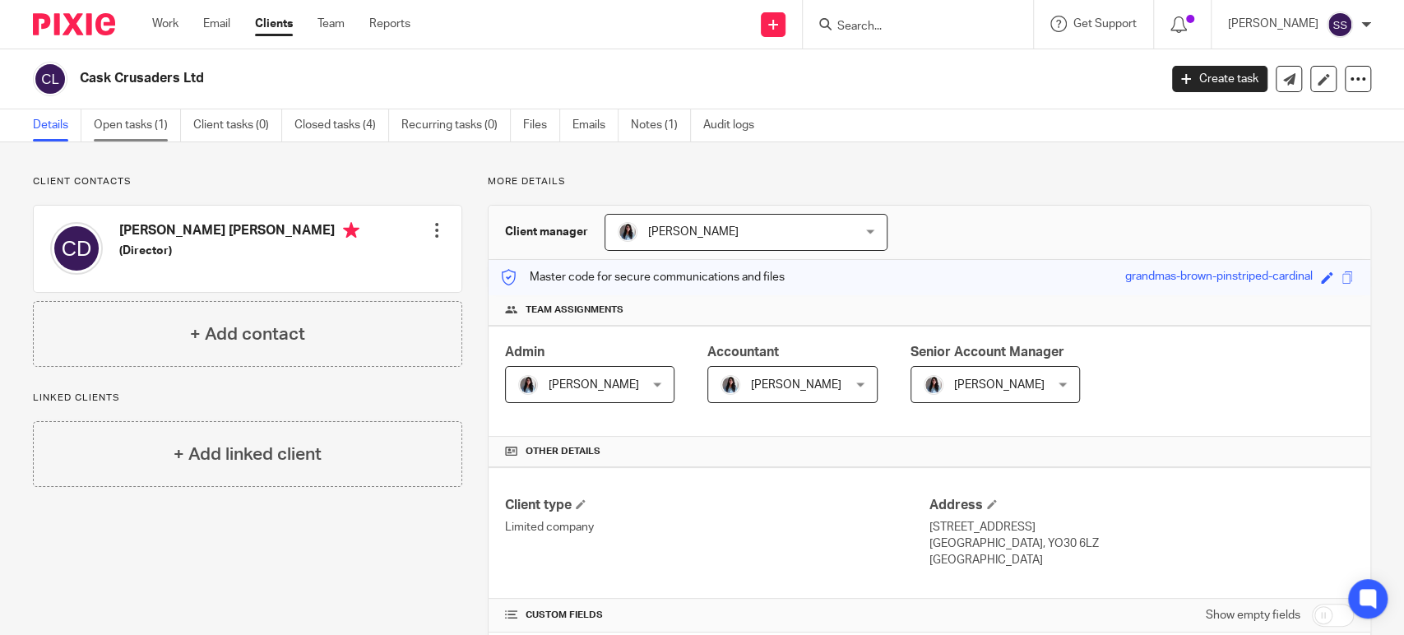
click at [119, 122] on link "Open tasks (1)" at bounding box center [137, 125] width 87 height 32
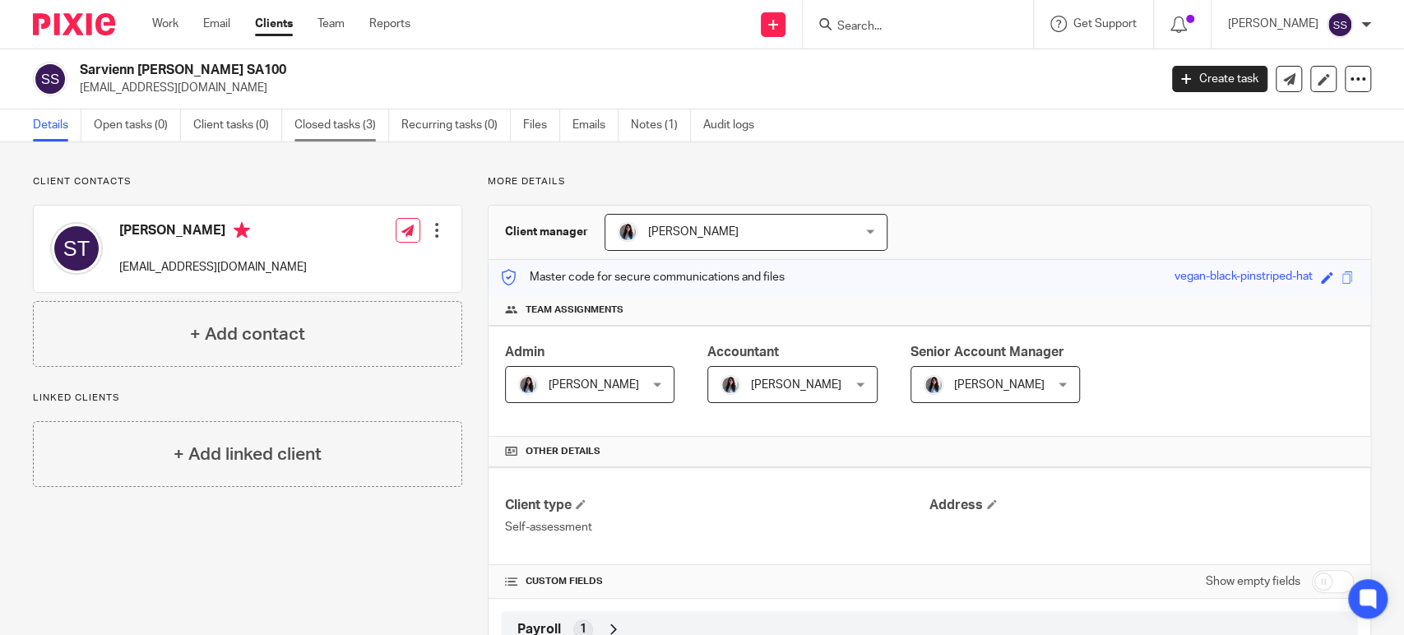
click at [310, 127] on link "Closed tasks (3)" at bounding box center [341, 125] width 95 height 32
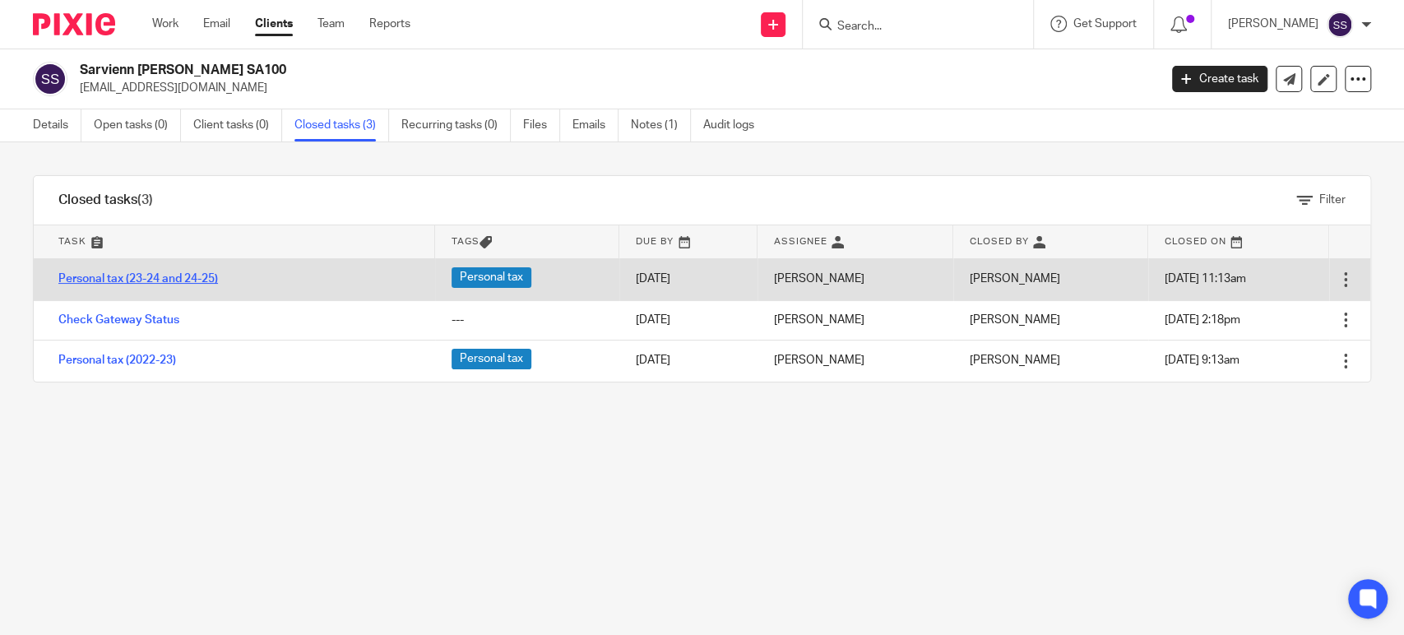
click at [191, 274] on link "Personal tax (23-24 and 24-25)" at bounding box center [138, 279] width 160 height 12
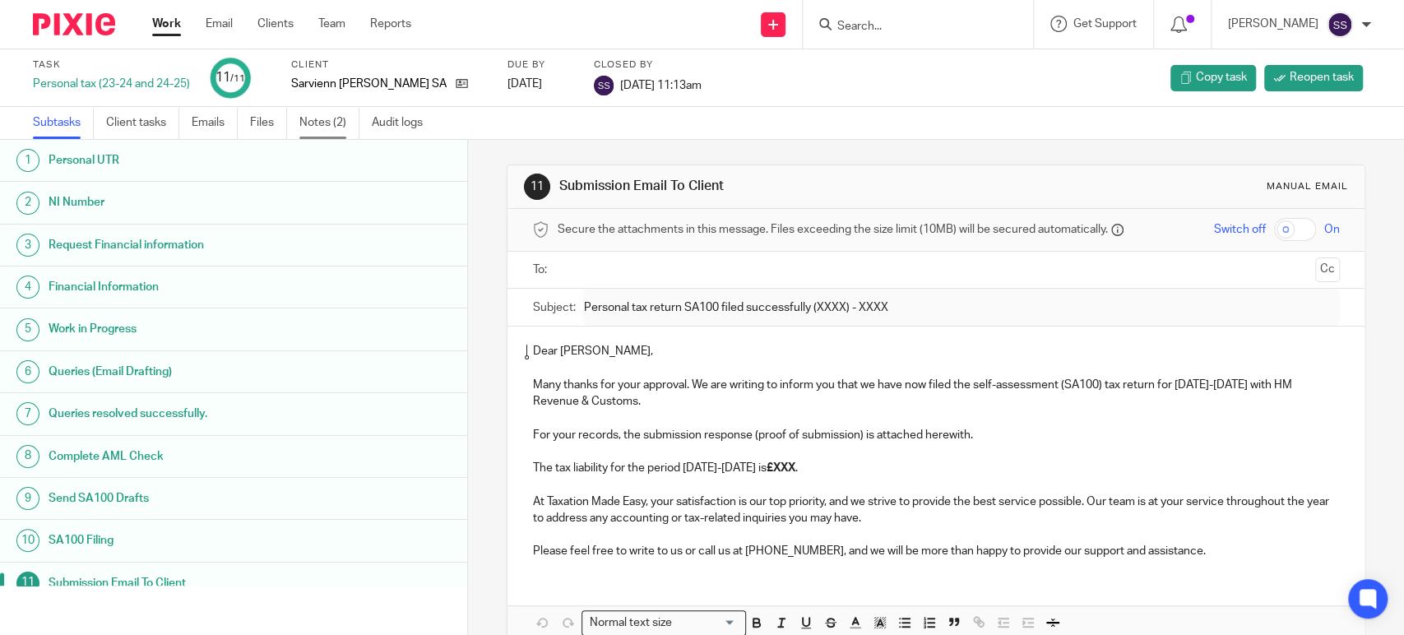
click at [326, 130] on link "Notes (2)" at bounding box center [329, 123] width 60 height 32
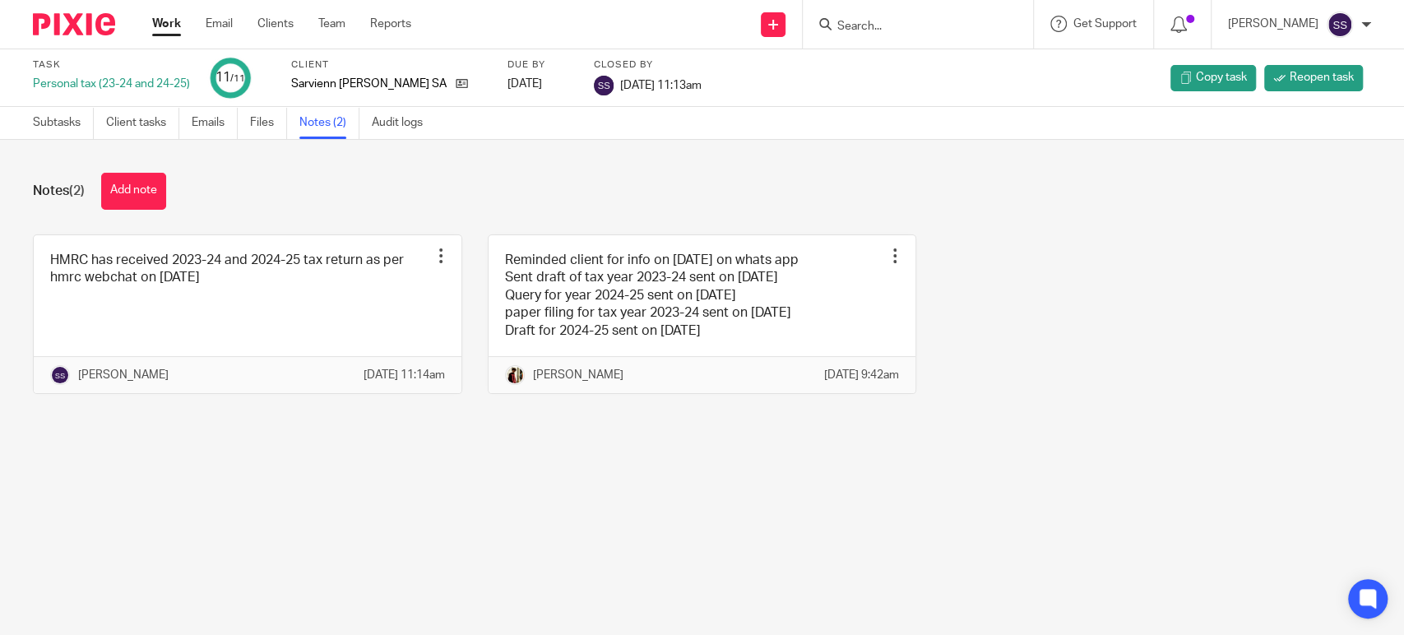
click at [862, 27] on input "Search" at bounding box center [909, 27] width 148 height 15
type input "FREED"
click at [896, 60] on link at bounding box center [934, 64] width 204 height 25
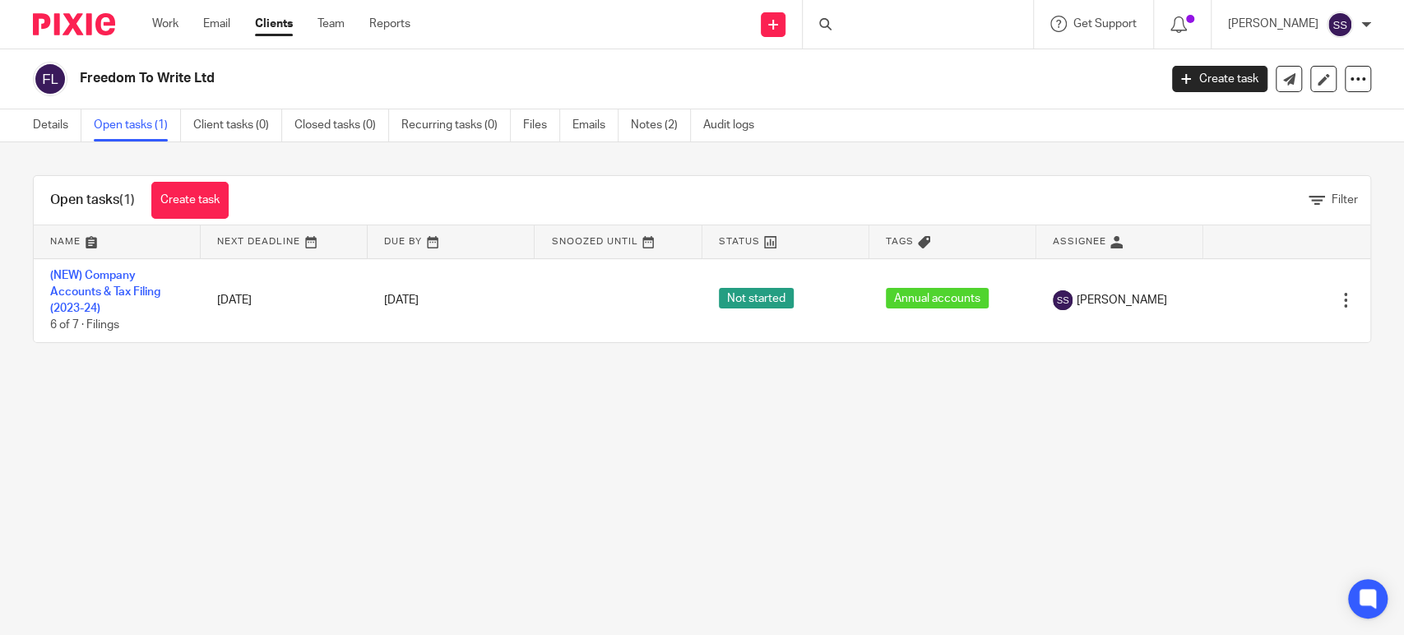
click at [135, 285] on link "(NEW) Company Accounts & Tax Filing (2023-24)" at bounding box center [105, 292] width 110 height 45
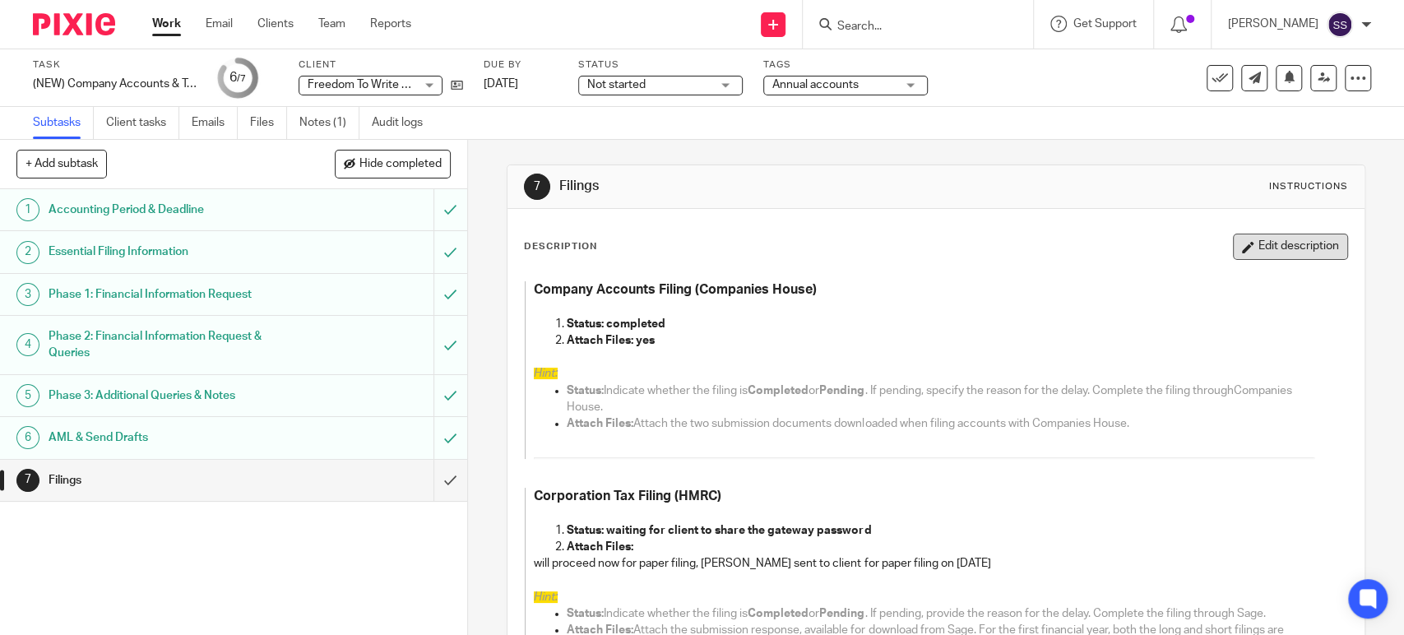
click at [1237, 247] on button "Edit description" at bounding box center [1290, 247] width 115 height 26
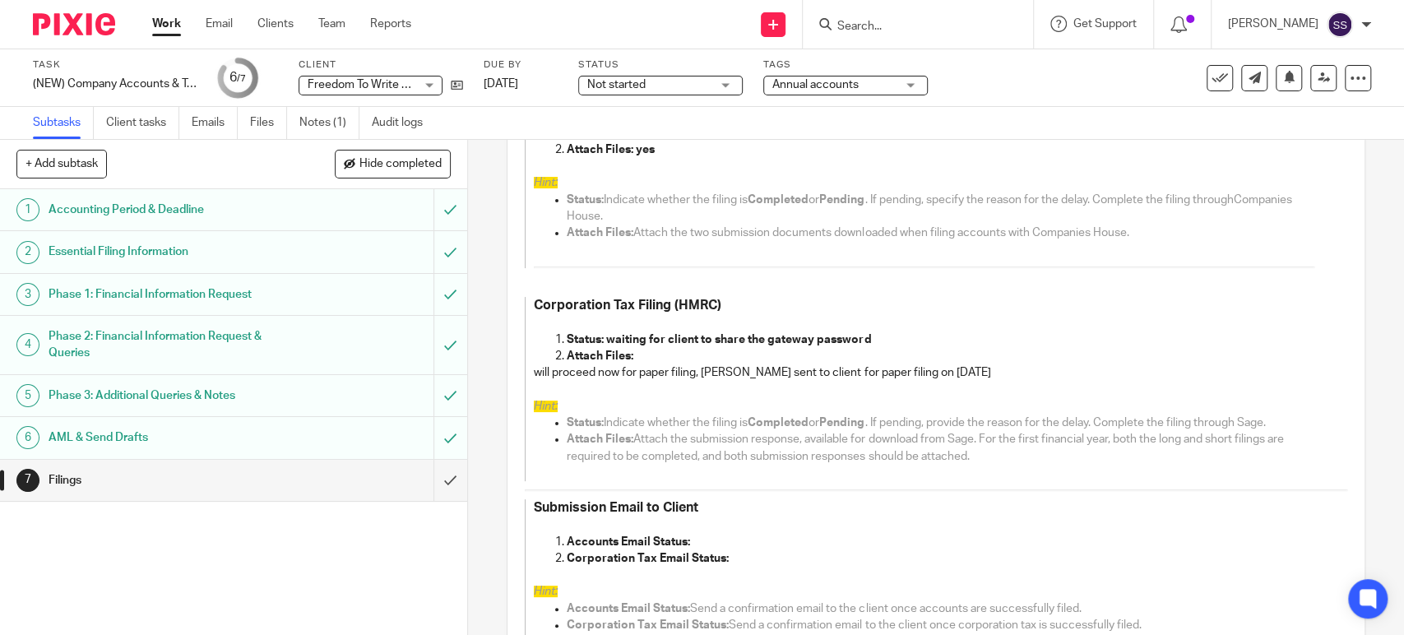
scroll to position [183, 0]
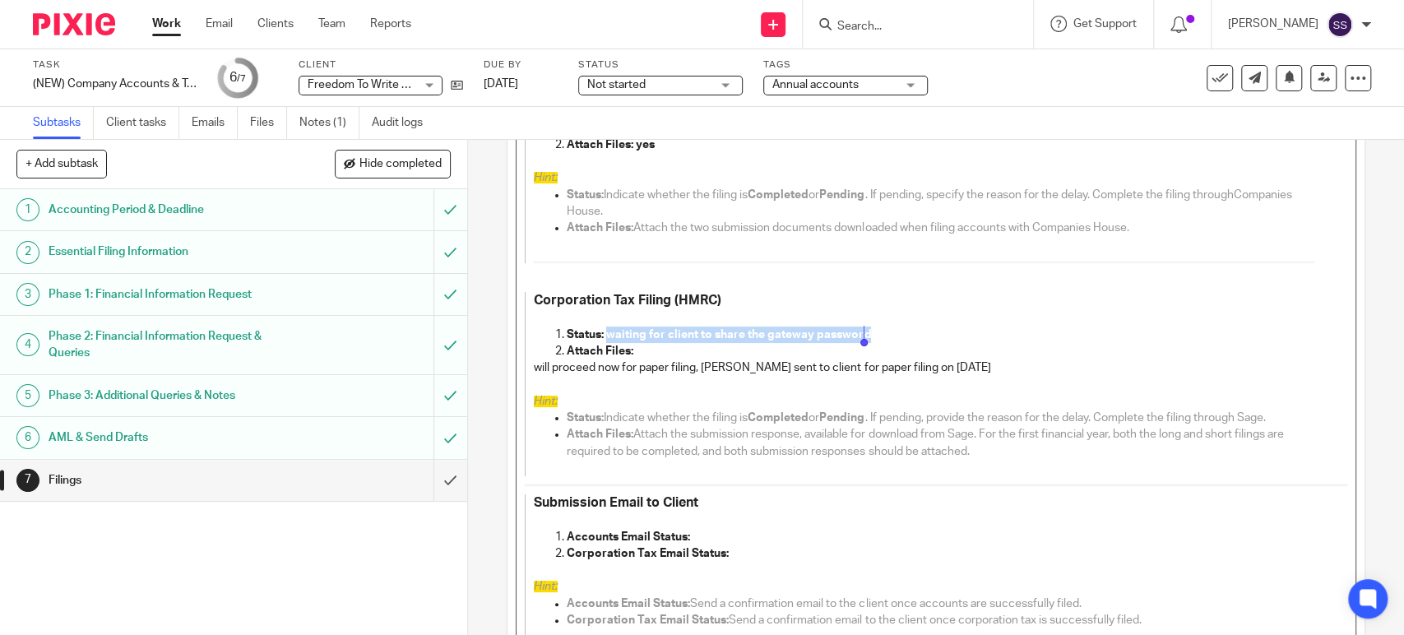
drag, startPoint x: 601, startPoint y: 326, endPoint x: 895, endPoint y: 331, distance: 293.6
click at [895, 331] on p "Status: waiting for client to share the gateway password" at bounding box center [940, 334] width 747 height 16
click at [740, 372] on p "will proceed now for paper filing, doc sent to client for paper filing on 9 oct…" at bounding box center [924, 367] width 780 height 16
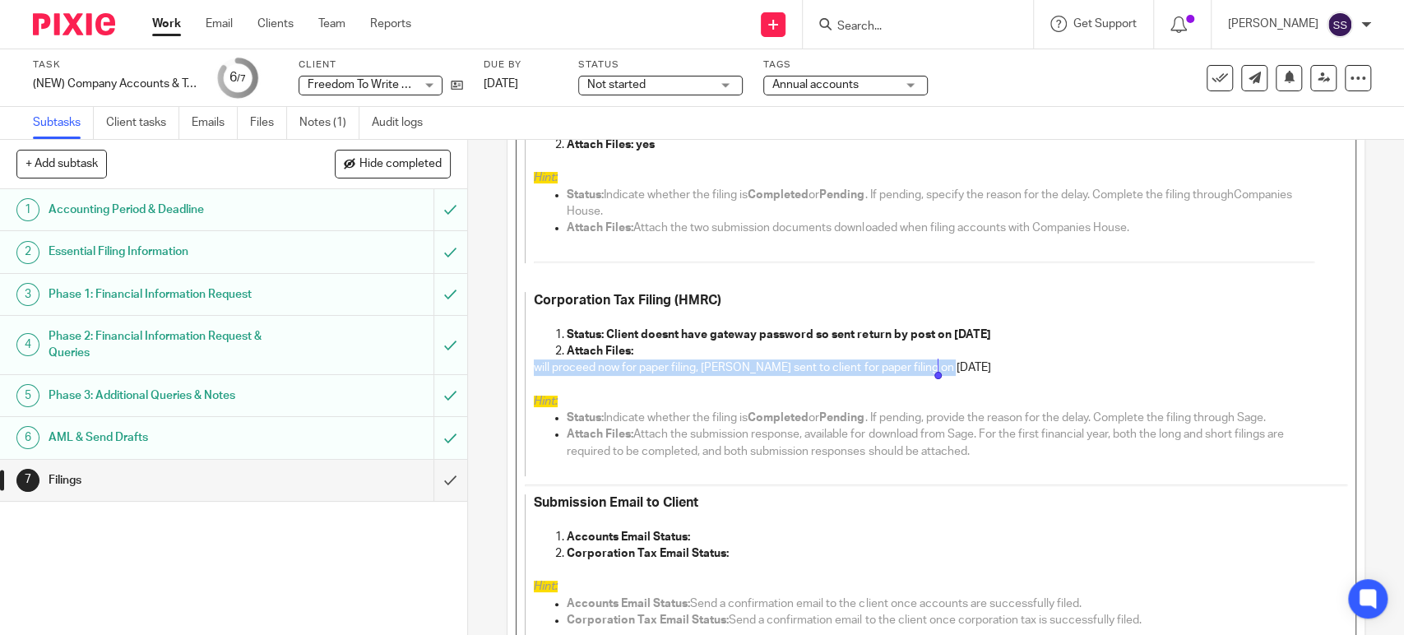
click at [740, 372] on p "will proceed now for paper filing, doc sent to client for paper filing on 9 oct…" at bounding box center [924, 367] width 780 height 16
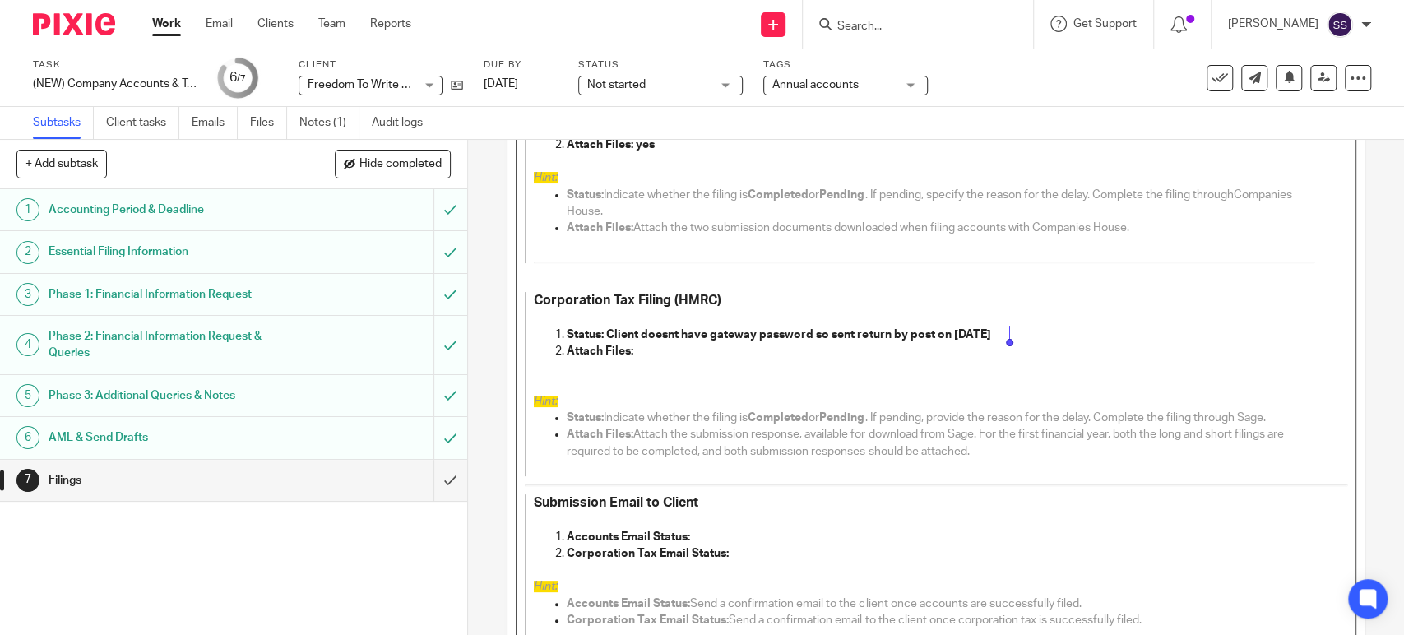
drag, startPoint x: 599, startPoint y: 332, endPoint x: 1042, endPoint y: 331, distance: 442.4
click at [1042, 331] on p "Status: Client doesnt have gateway password so sent return by post on 14 oct 20…" at bounding box center [940, 334] width 747 height 16
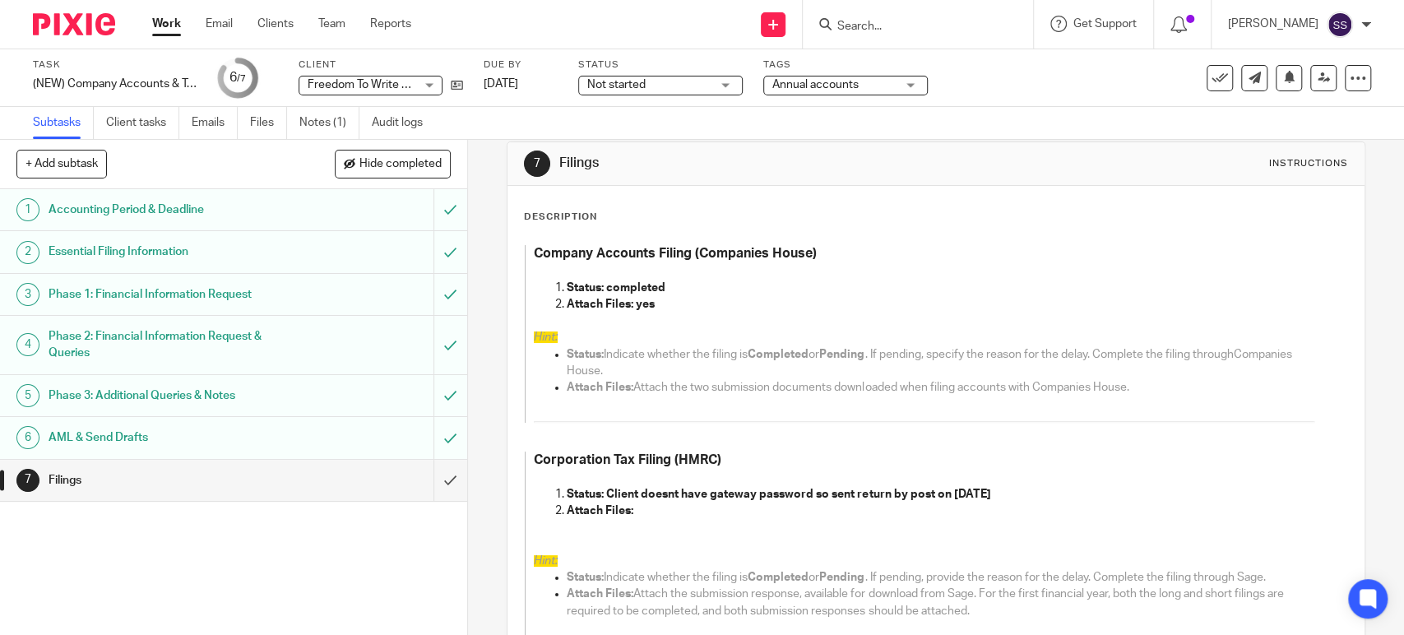
scroll to position [91, 0]
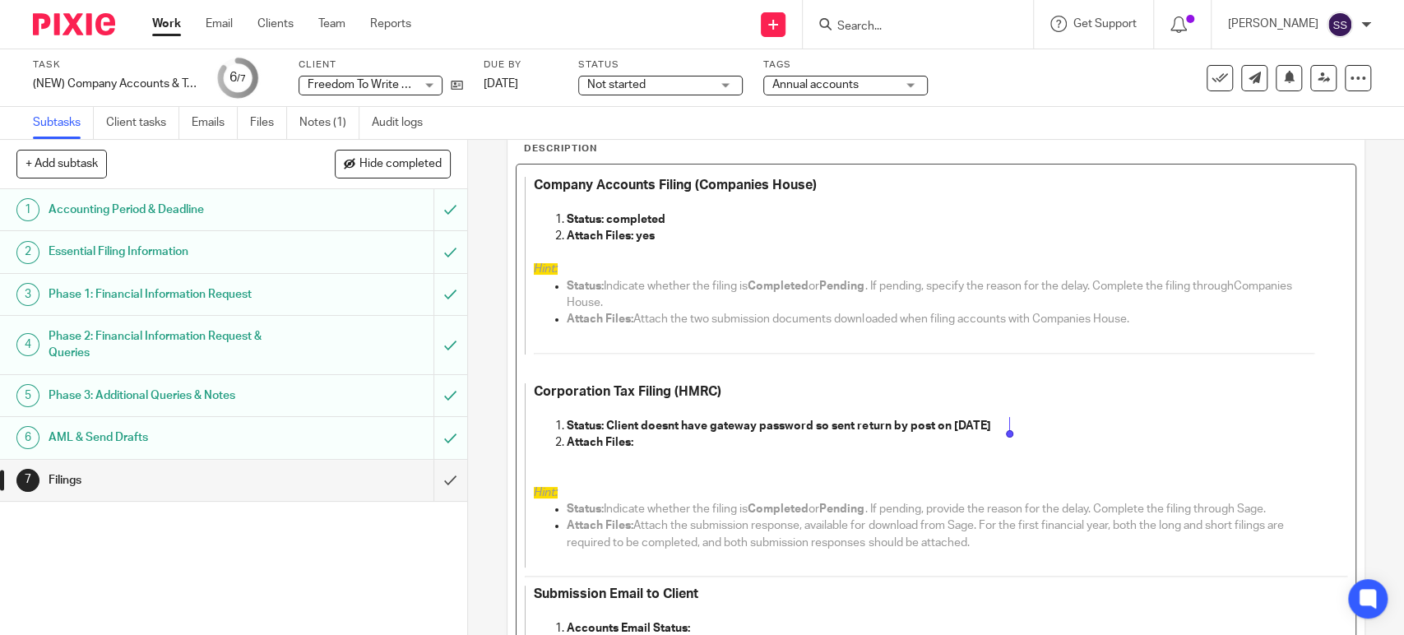
drag, startPoint x: 604, startPoint y: 420, endPoint x: 1014, endPoint y: 419, distance: 410.3
click at [1014, 419] on p "Status: Client doesnt have gateway password so sent return by post on 14 oct 20…" at bounding box center [940, 426] width 747 height 16
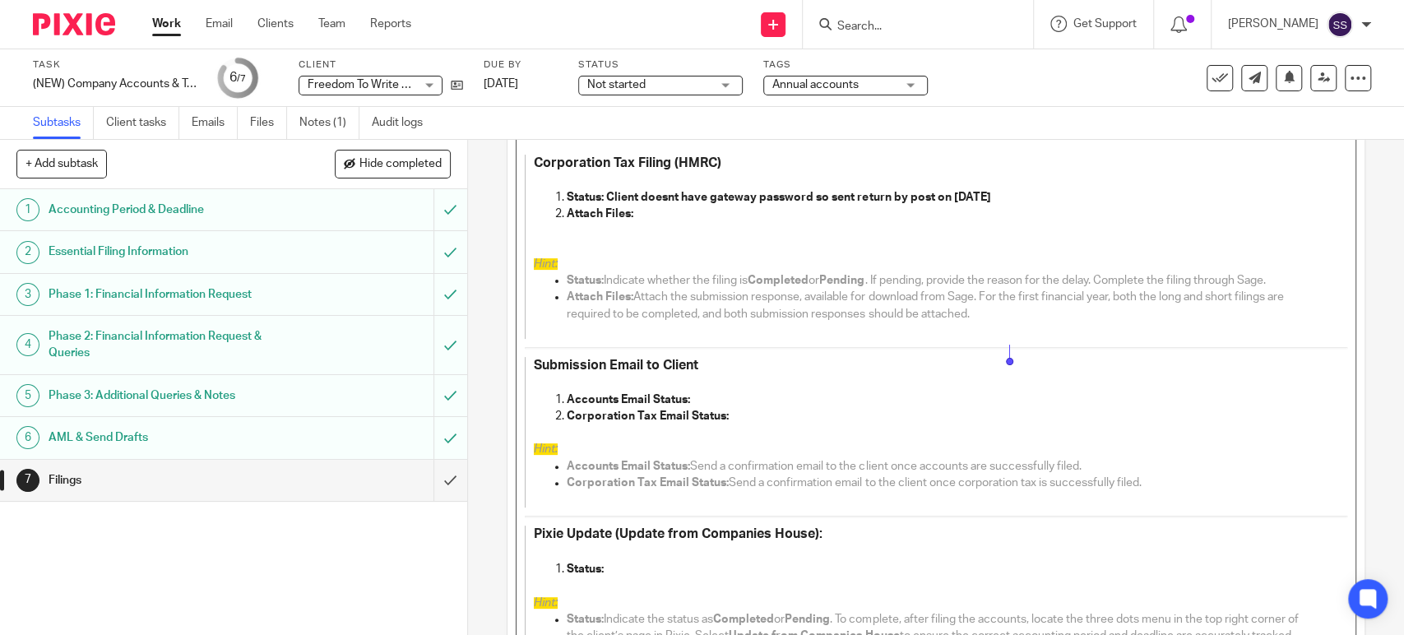
scroll to position [164, 0]
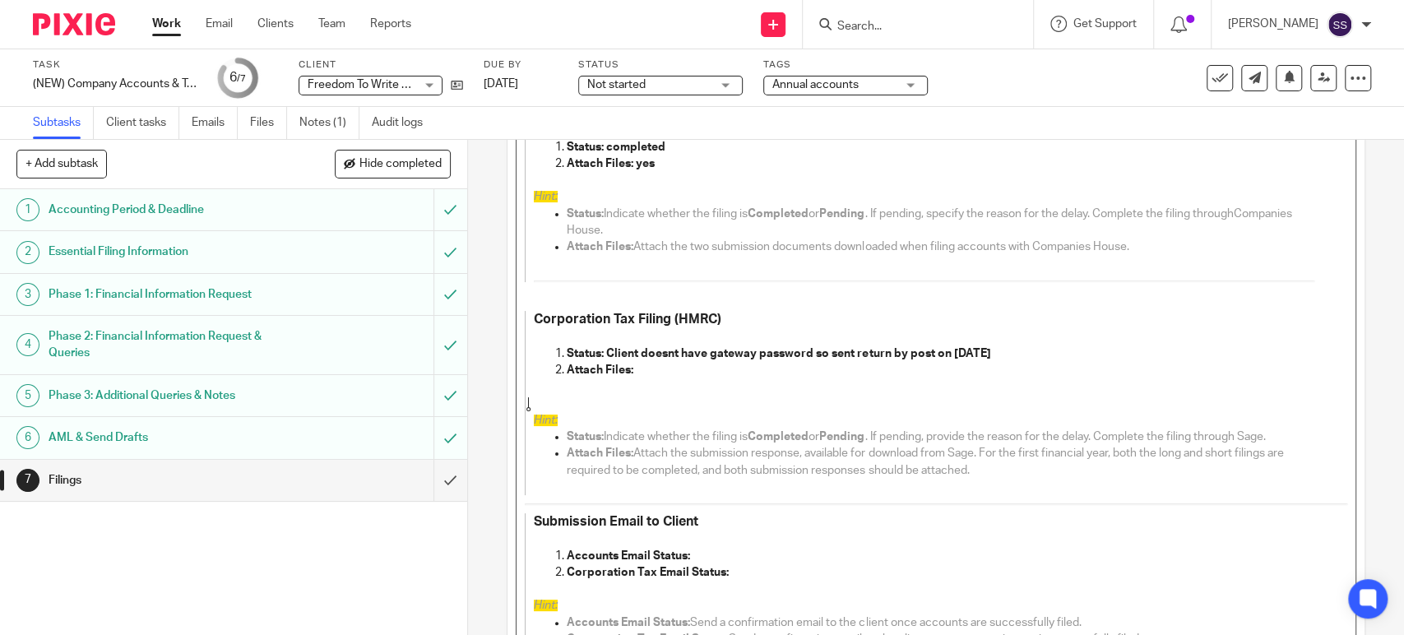
click at [738, 409] on p at bounding box center [924, 403] width 780 height 16
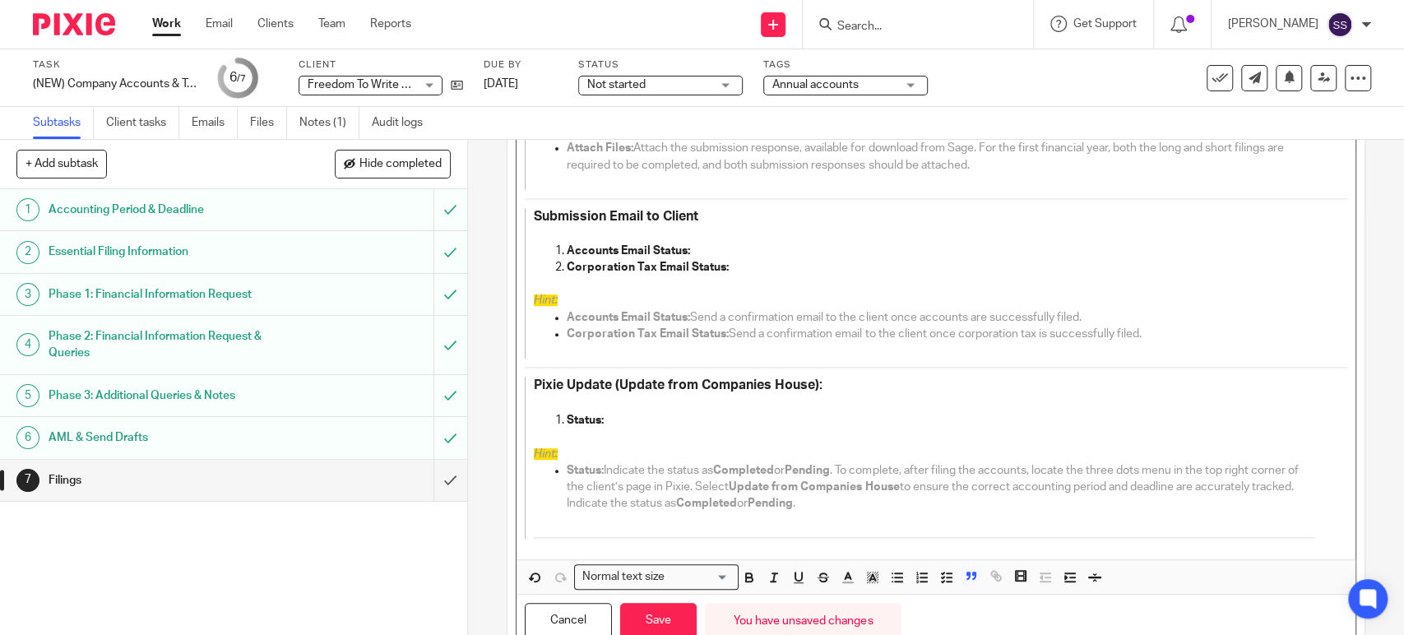
scroll to position [529, 0]
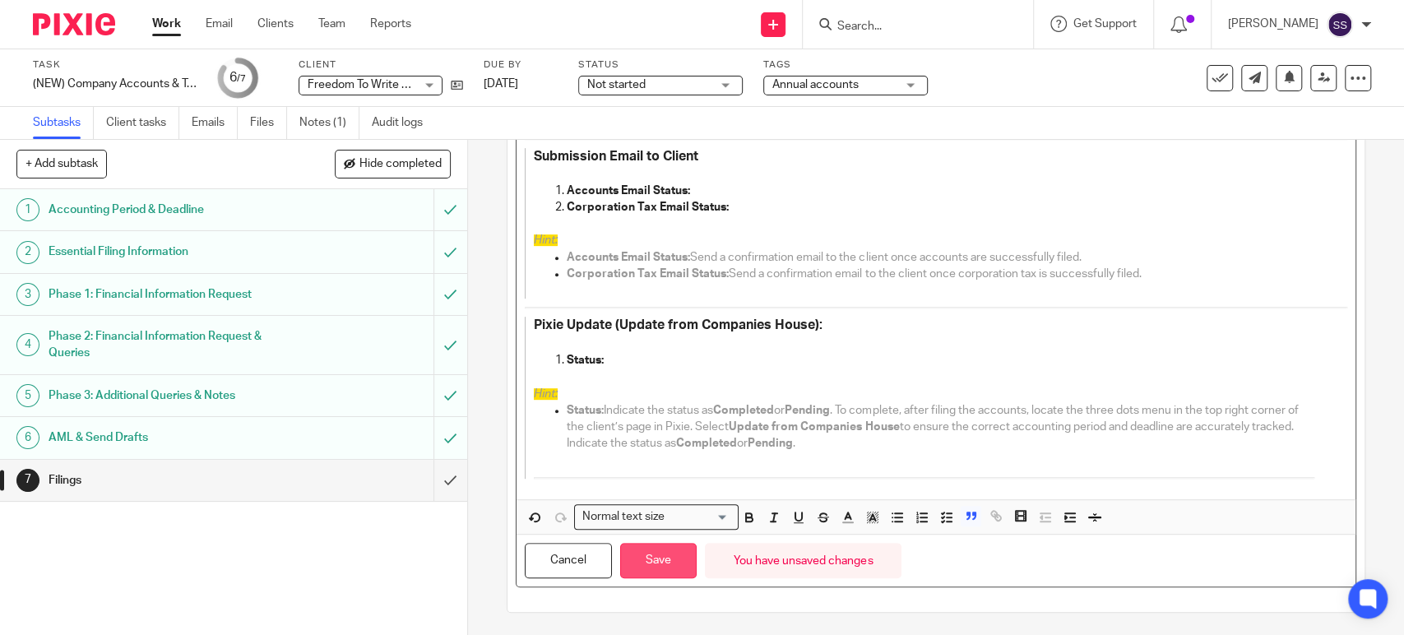
click at [657, 554] on button "Save" at bounding box center [658, 560] width 76 height 35
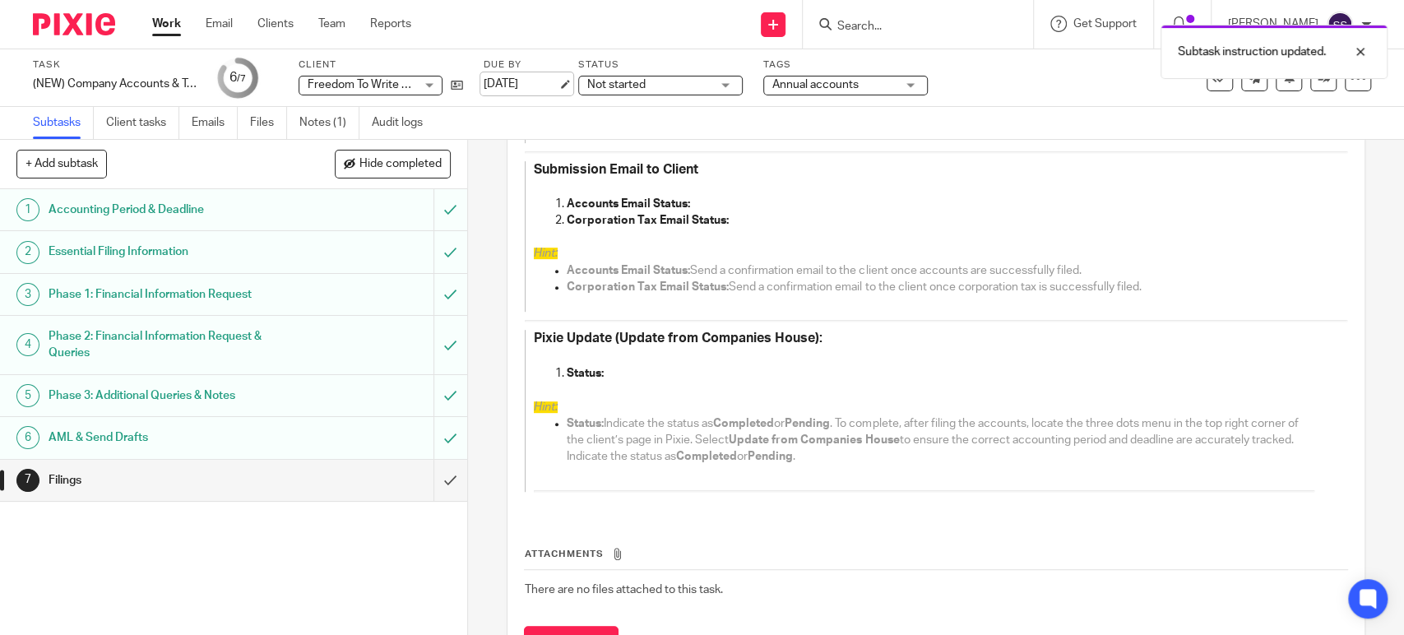
scroll to position [542, 0]
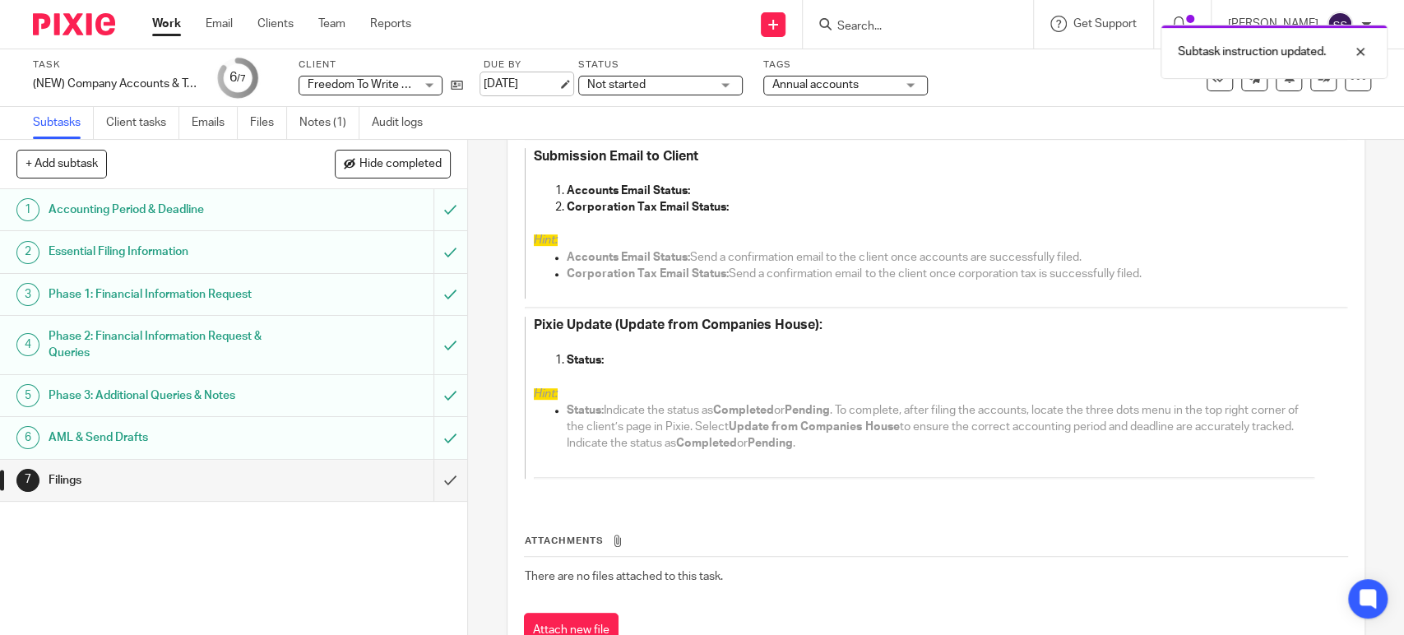
click at [538, 87] on link "16 Oct 2025" at bounding box center [521, 84] width 74 height 17
click at [530, 84] on link "23 Oct 2025" at bounding box center [521, 84] width 74 height 17
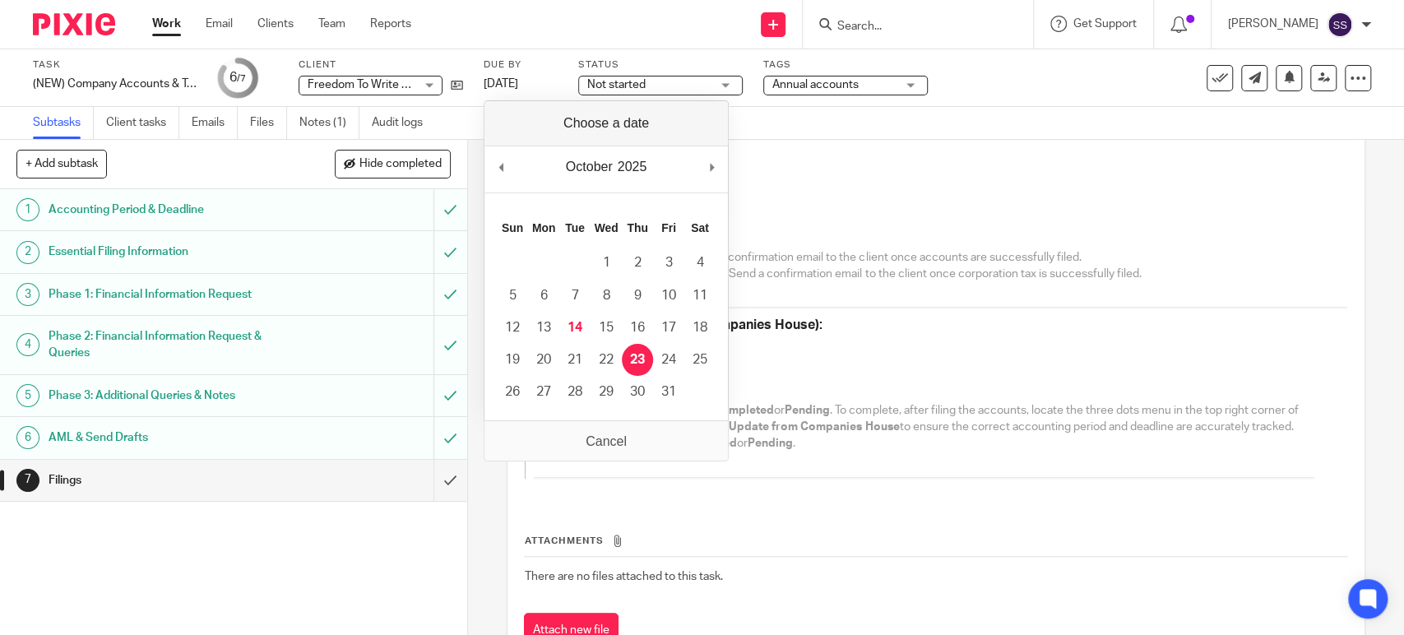
click at [174, 30] on link "Work" at bounding box center [166, 24] width 29 height 16
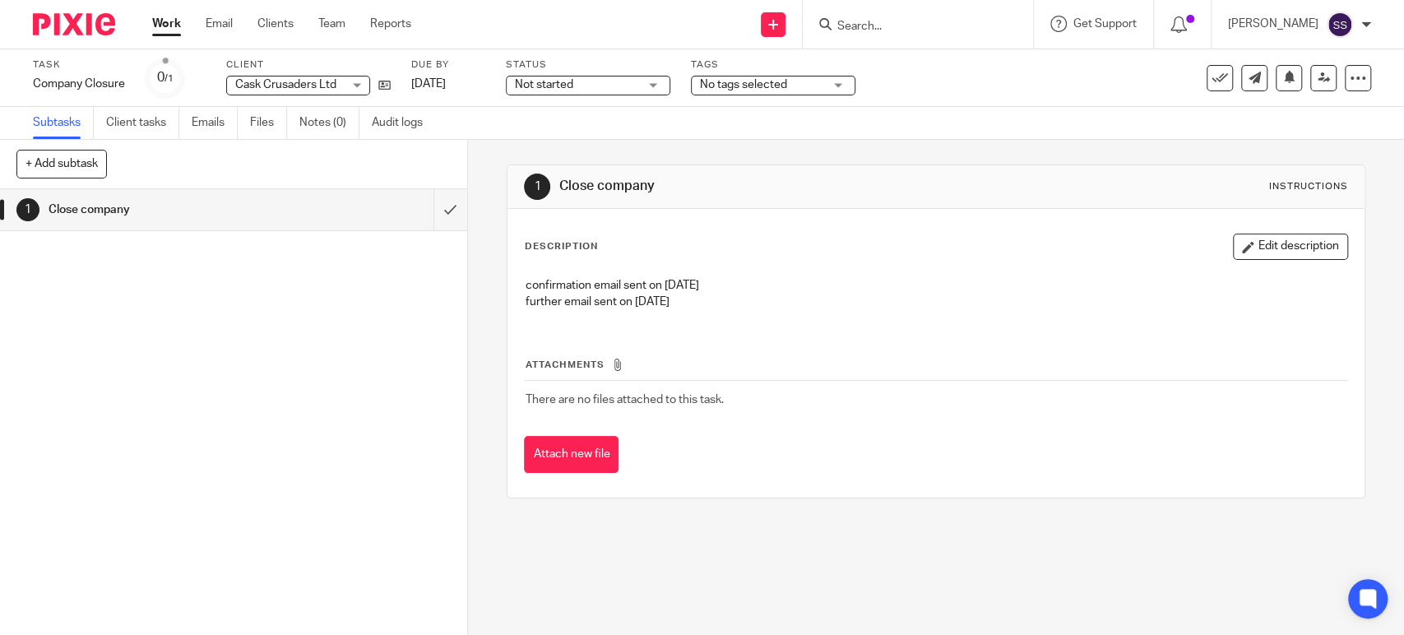
click at [1305, 255] on button "Edit description" at bounding box center [1290, 247] width 115 height 26
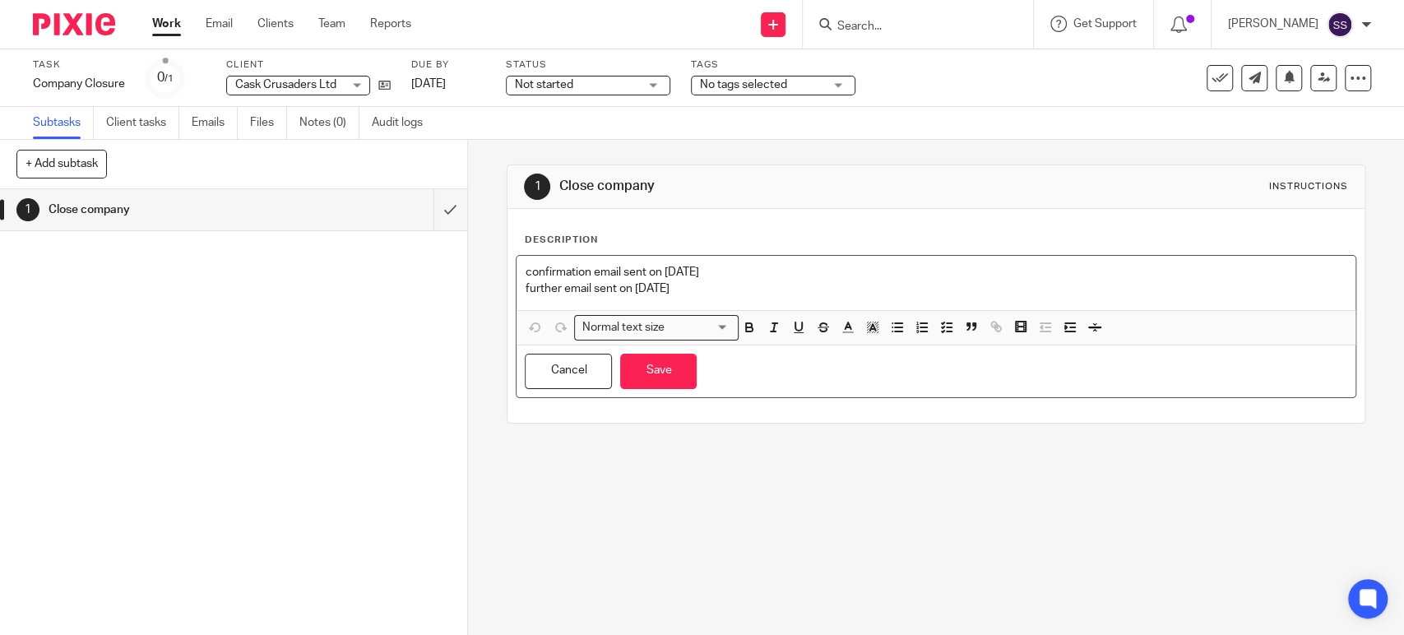
click at [729, 294] on p "further email sent on [DATE]" at bounding box center [935, 288] width 821 height 16
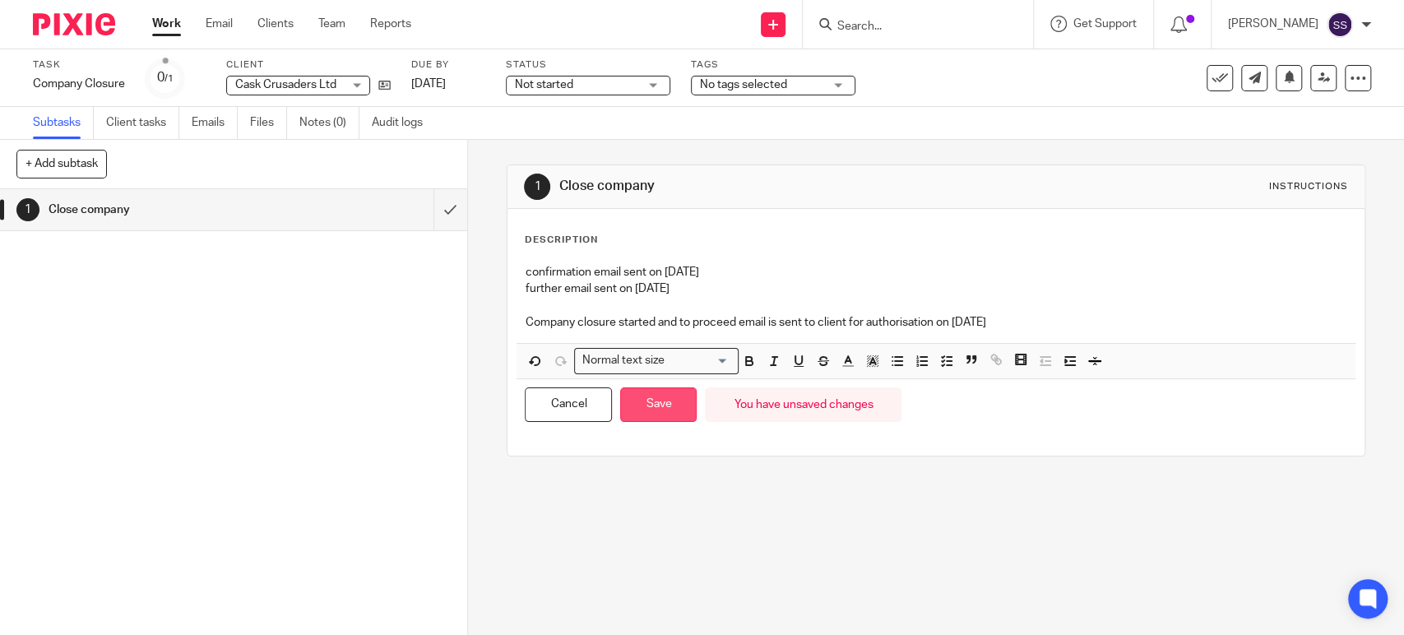
click at [645, 405] on button "Save" at bounding box center [658, 404] width 76 height 35
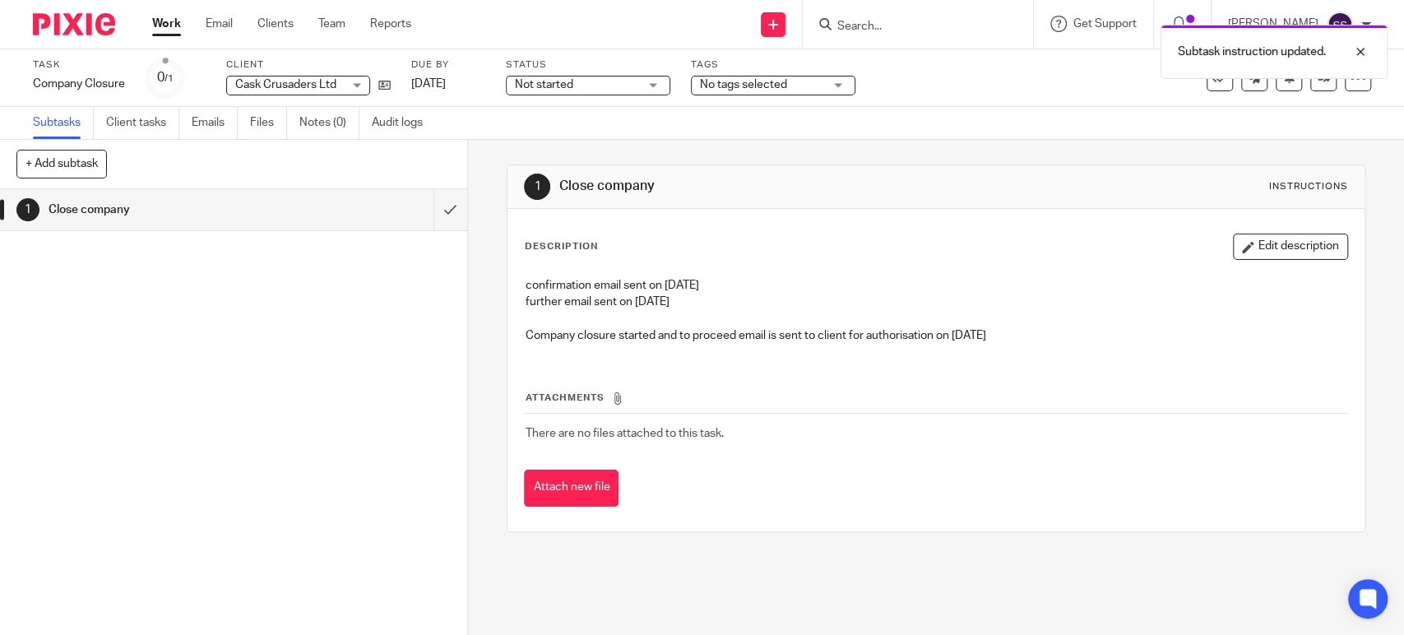
click at [460, 87] on link "[DATE]" at bounding box center [448, 84] width 74 height 17
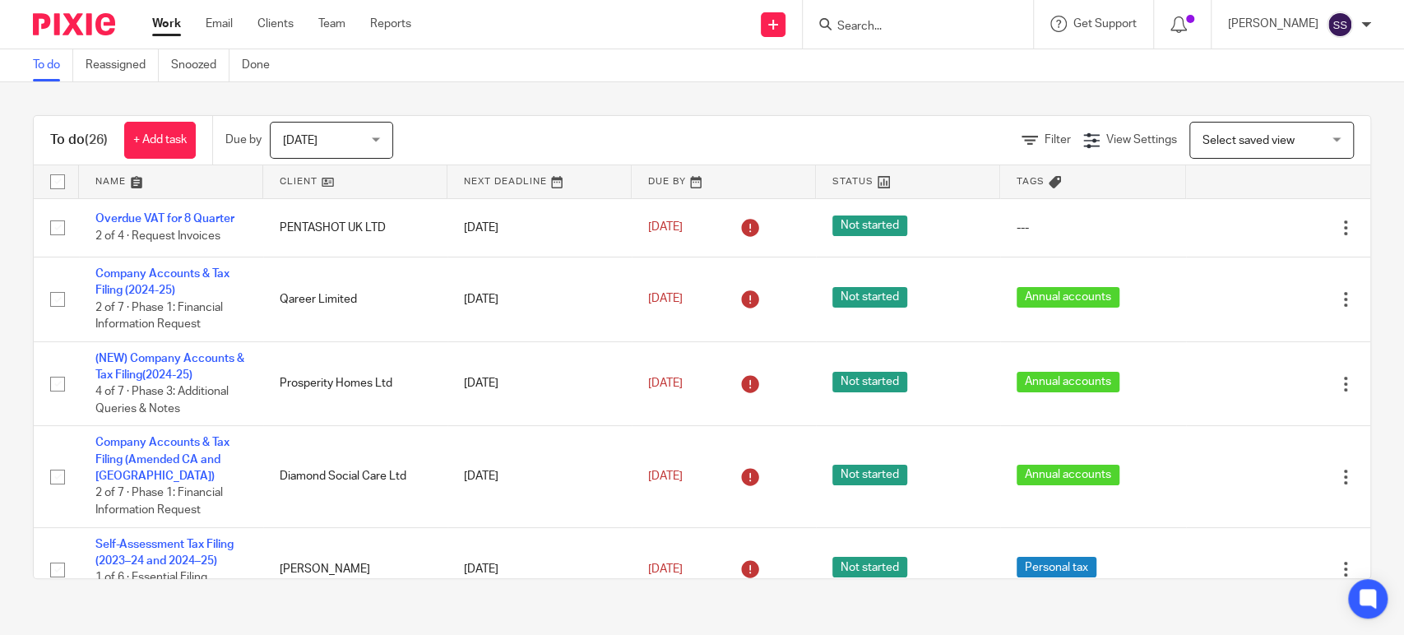
click at [917, 23] on input "Search" at bounding box center [909, 27] width 148 height 15
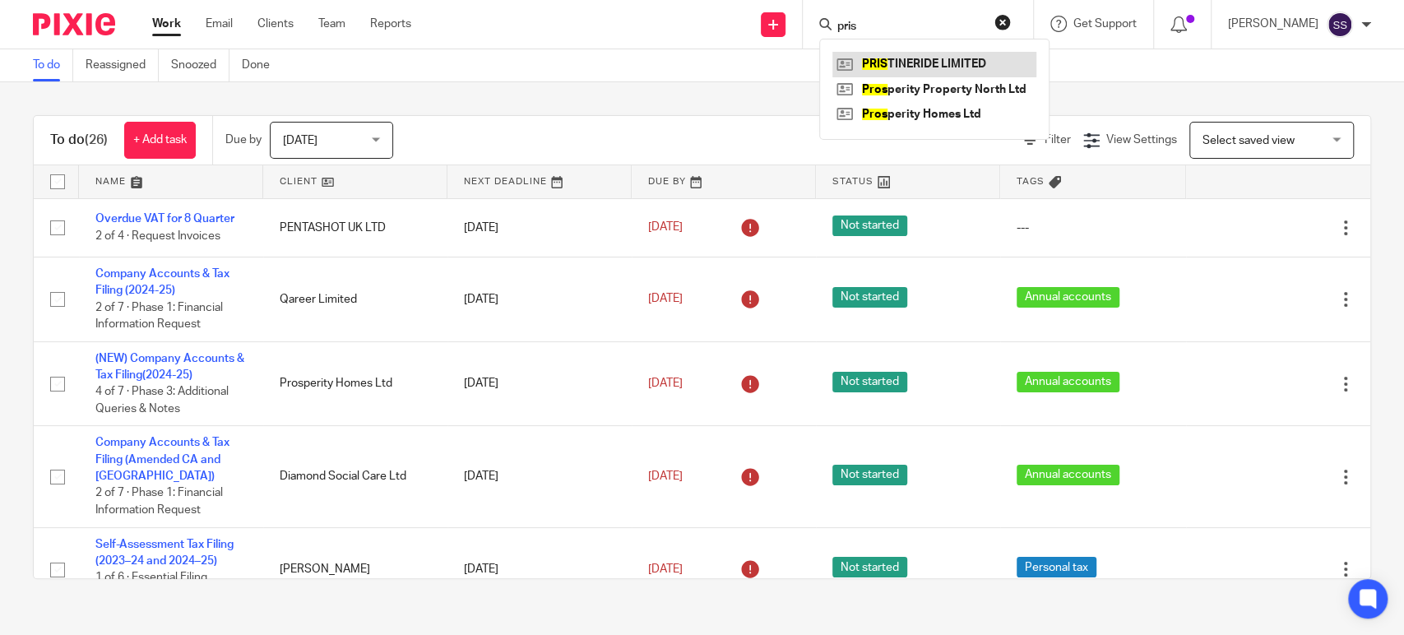
type input "pris"
click at [917, 59] on link at bounding box center [934, 64] width 204 height 25
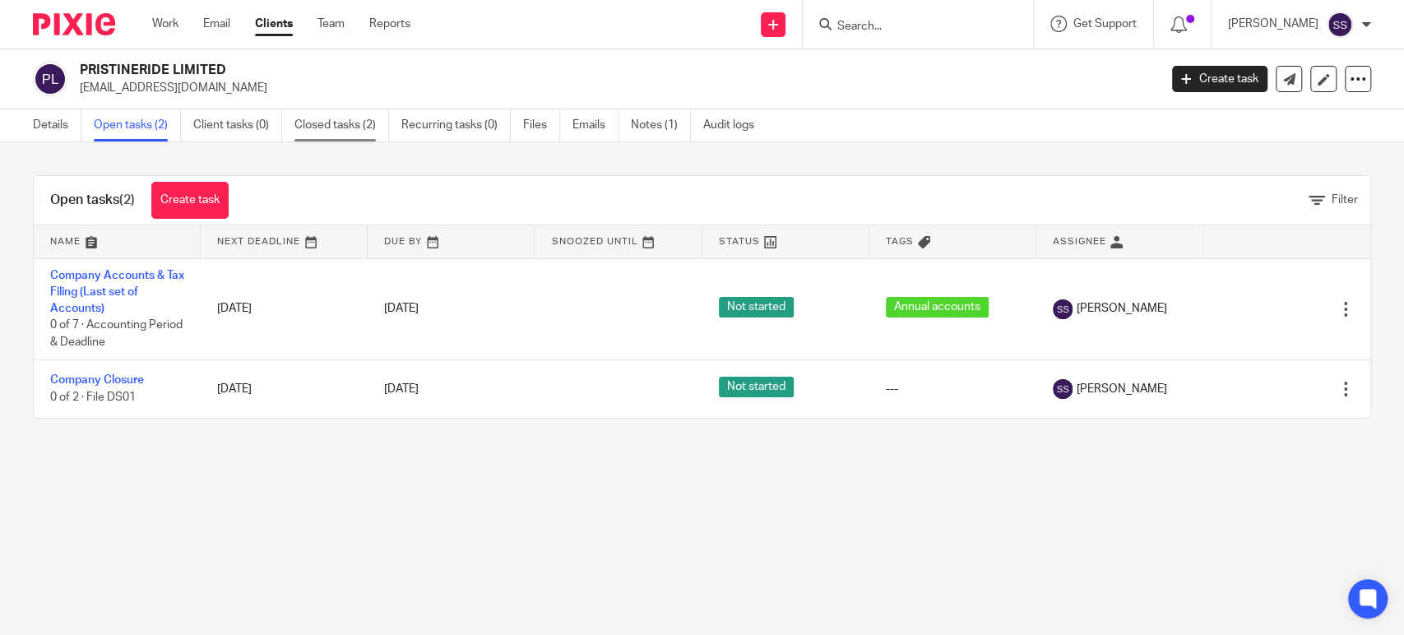
click at [354, 133] on link "Closed tasks (2)" at bounding box center [341, 125] width 95 height 32
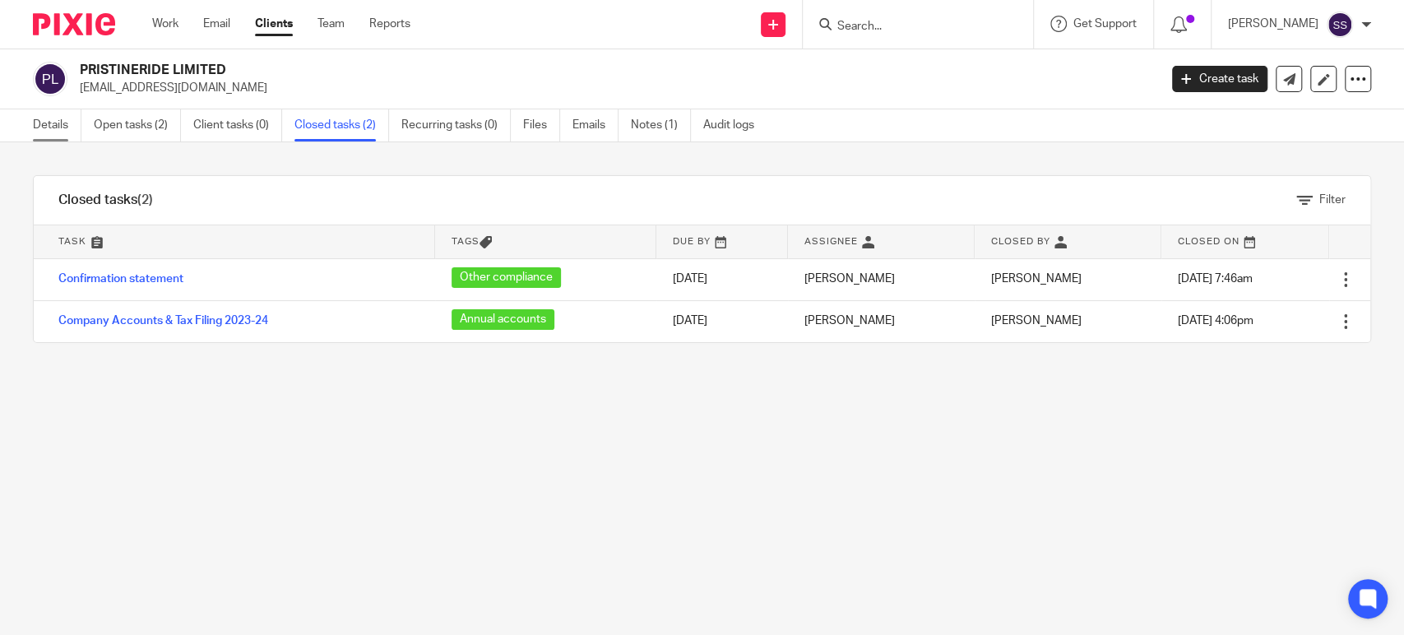
click at [63, 130] on link "Details" at bounding box center [57, 125] width 49 height 32
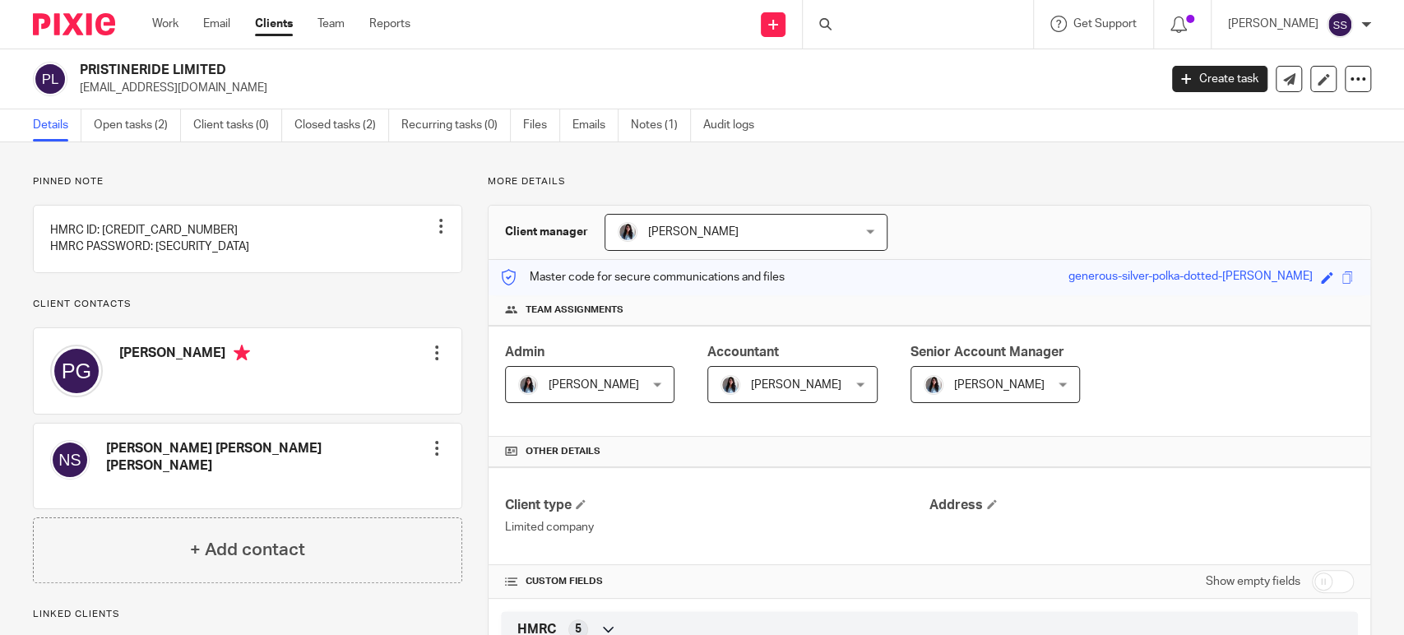
scroll to position [456, 0]
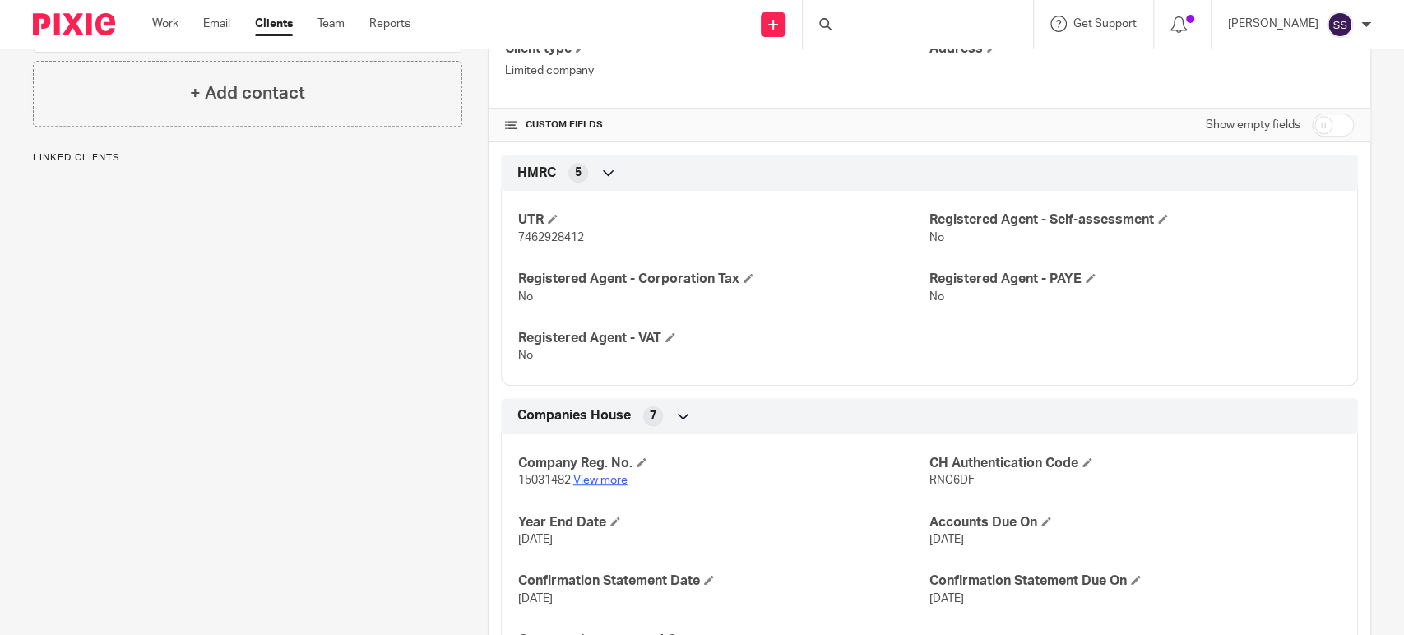
click at [608, 484] on link "View more" at bounding box center [600, 480] width 54 height 12
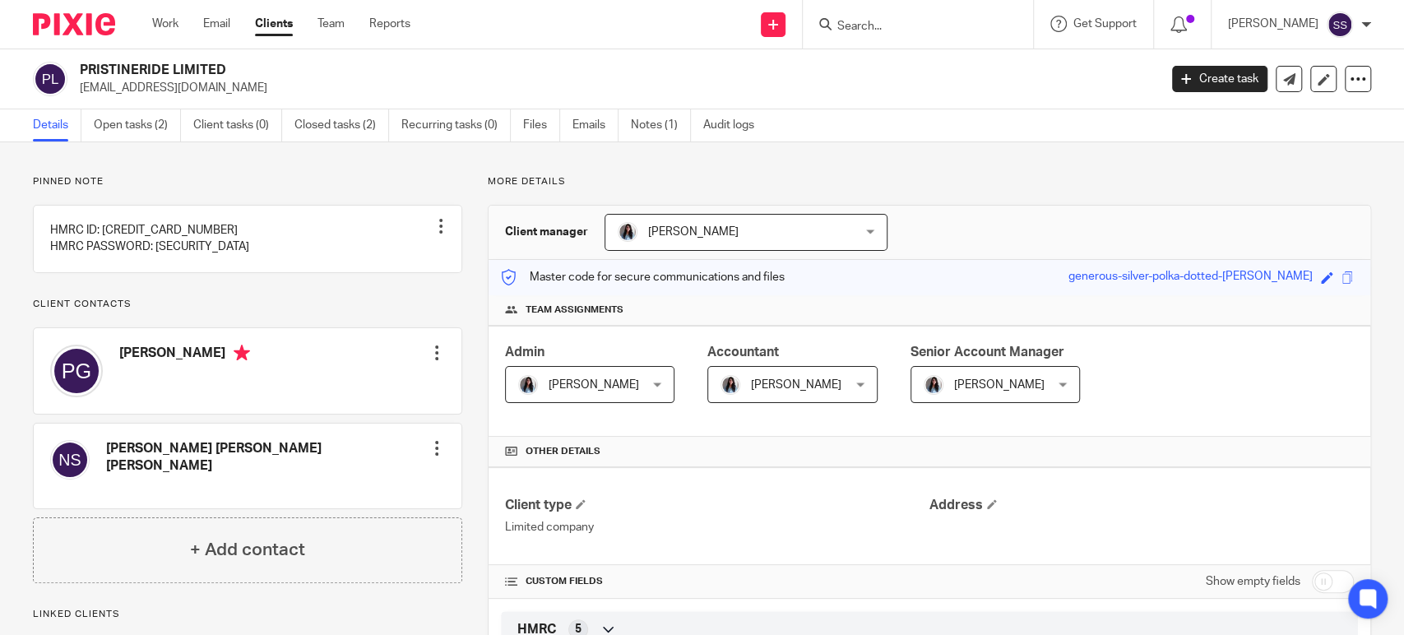
click at [869, 38] on div at bounding box center [918, 24] width 230 height 49
click at [870, 23] on input "Search" at bounding box center [909, 27] width 148 height 15
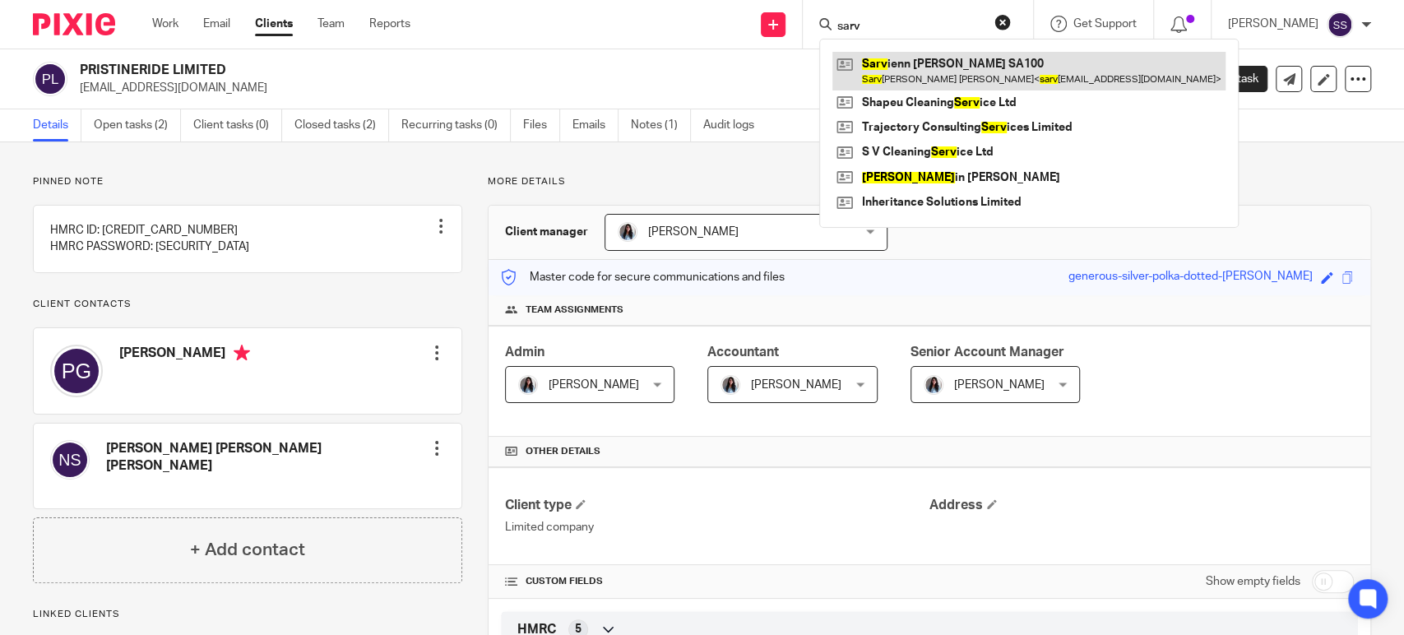
type input "sarv"
click at [864, 73] on link at bounding box center [1028, 71] width 393 height 38
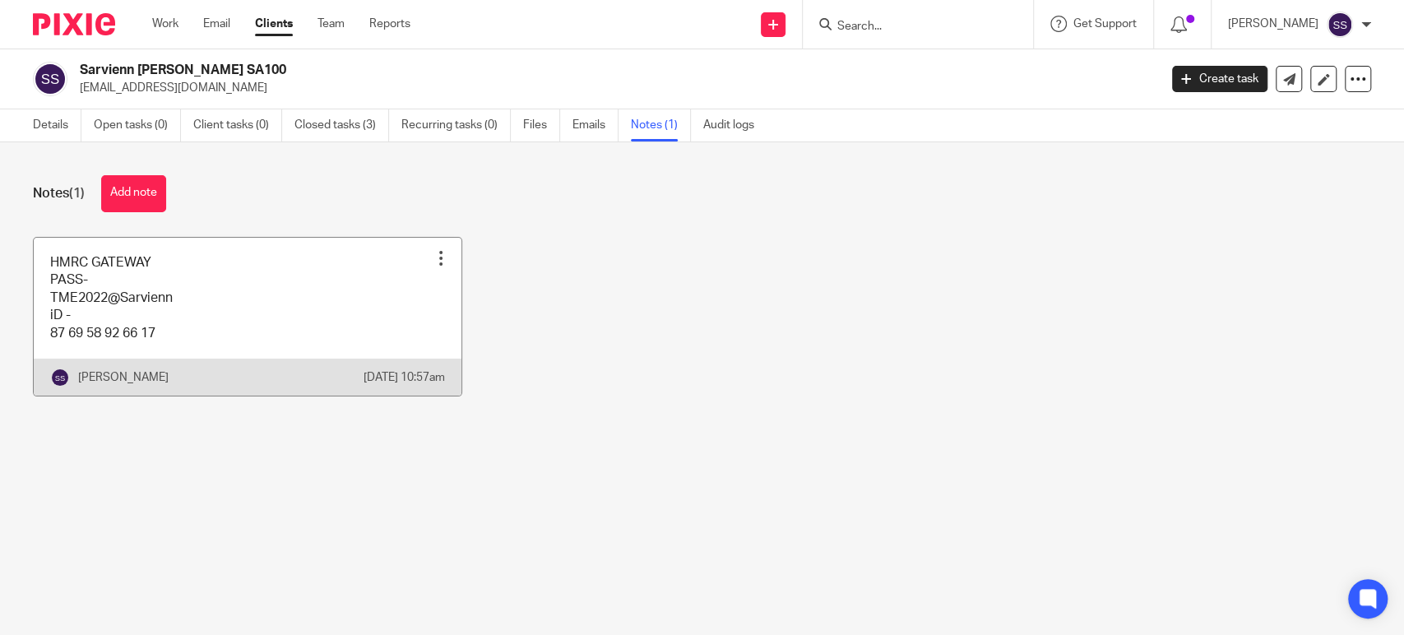
click at [302, 285] on link at bounding box center [248, 317] width 428 height 158
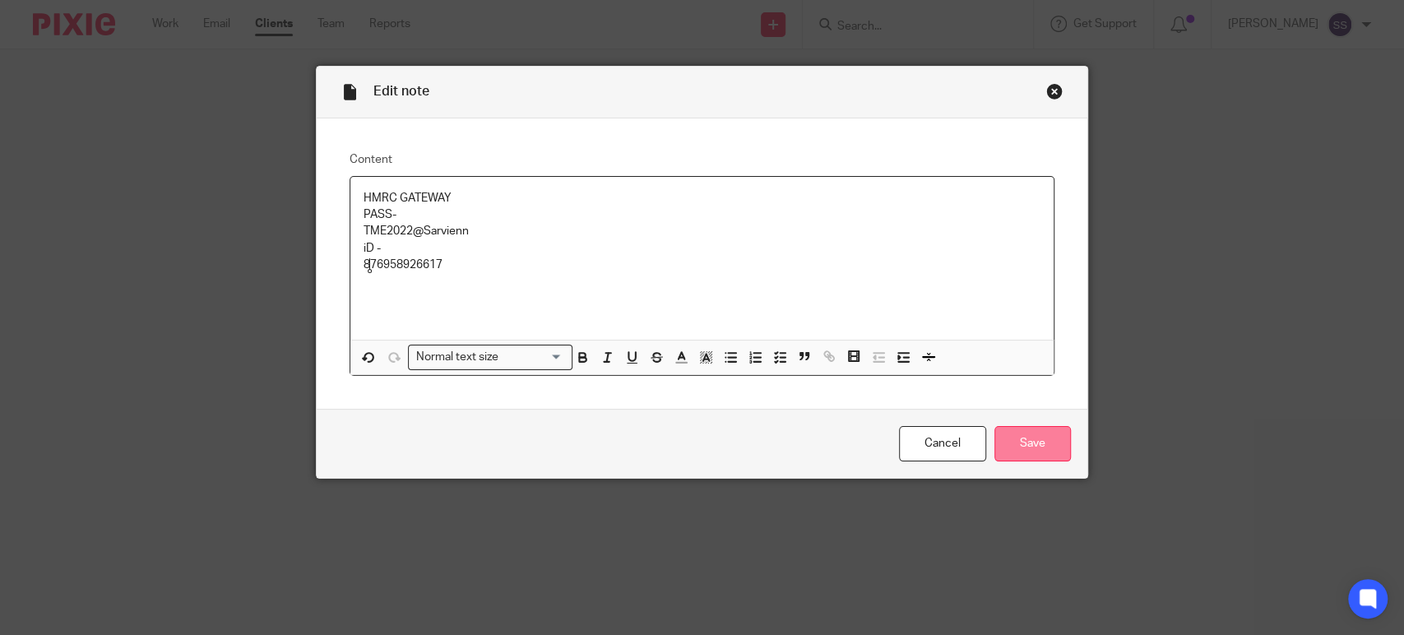
click at [1028, 439] on input "Save" at bounding box center [1032, 443] width 76 height 35
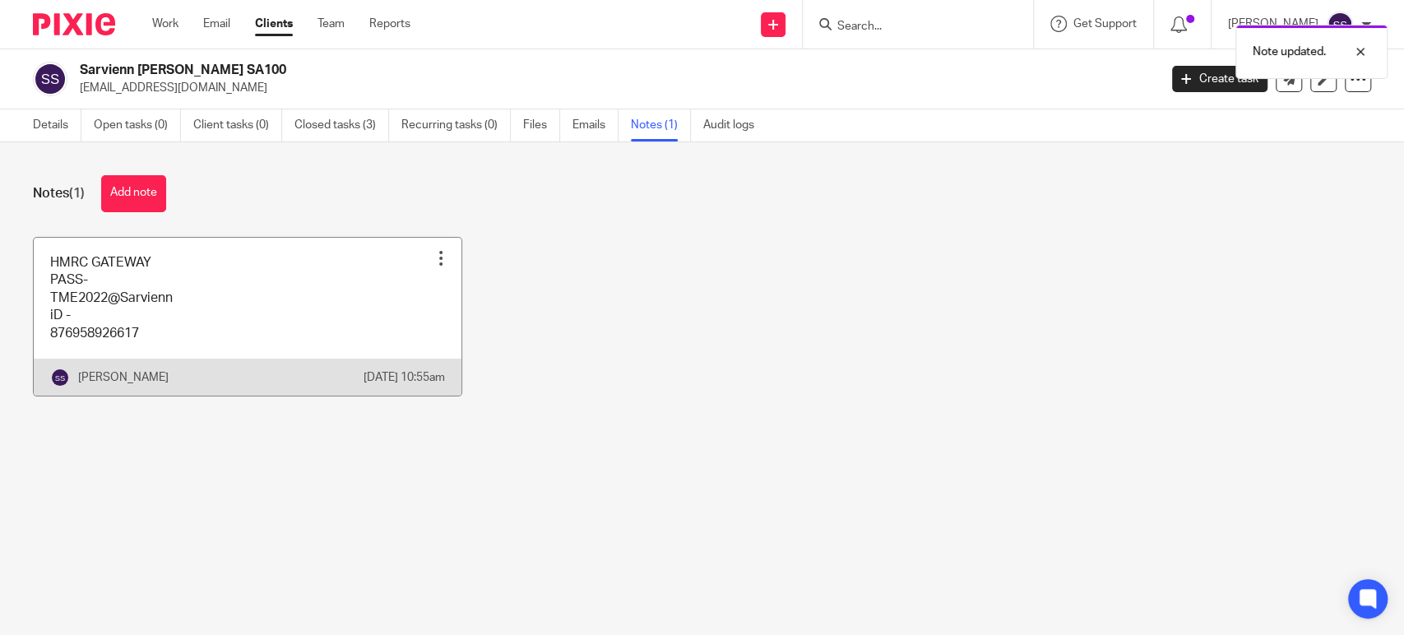
click at [389, 329] on link at bounding box center [248, 317] width 428 height 158
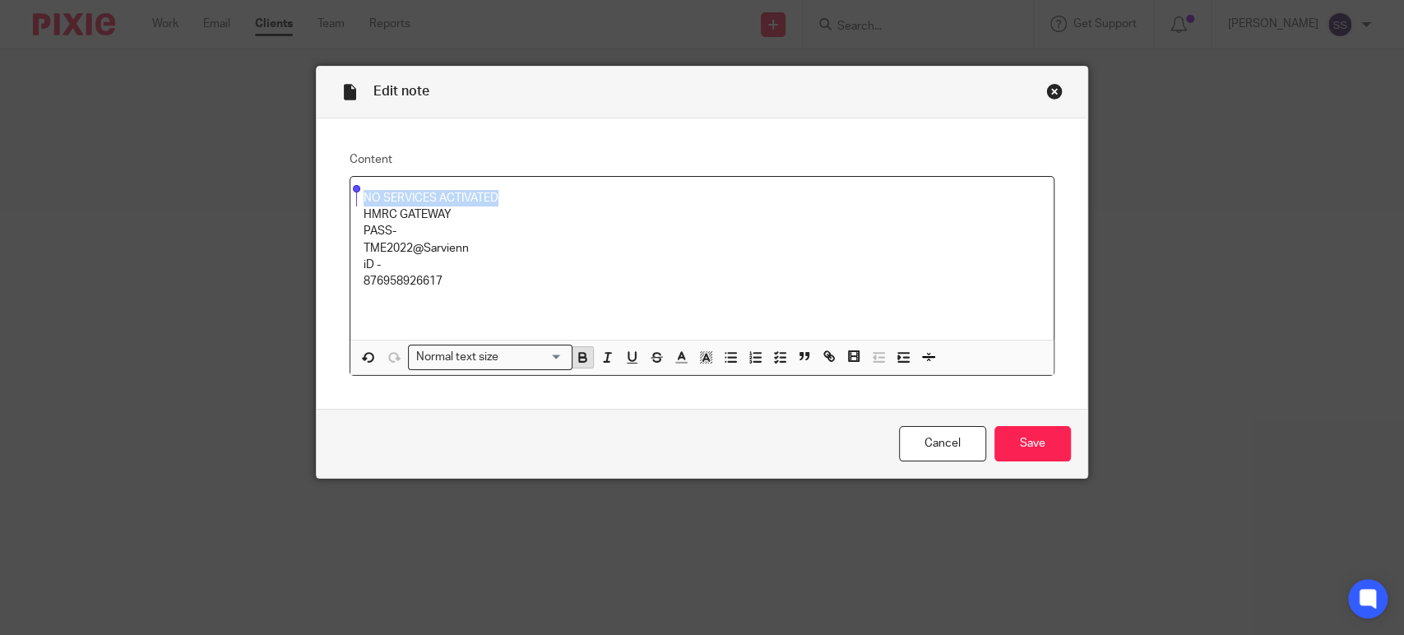
click at [572, 367] on button "button" at bounding box center [582, 357] width 21 height 21
click at [1005, 433] on input "Save" at bounding box center [1032, 443] width 76 height 35
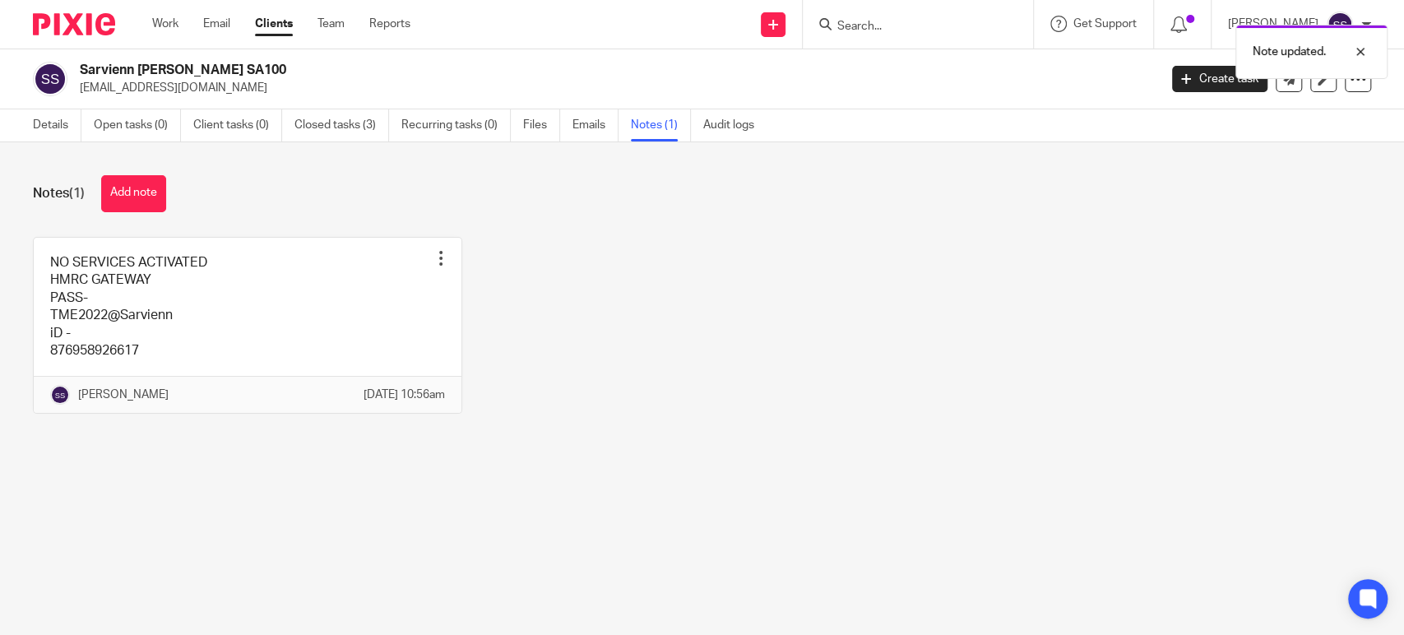
click at [877, 30] on div "Note updated." at bounding box center [1045, 47] width 686 height 62
click at [876, 25] on div "Note updated." at bounding box center [1045, 47] width 686 height 62
click at [888, 30] on input "Search" at bounding box center [909, 27] width 148 height 15
type input "qareer"
click button "submit" at bounding box center [0, 0] width 0 height 0
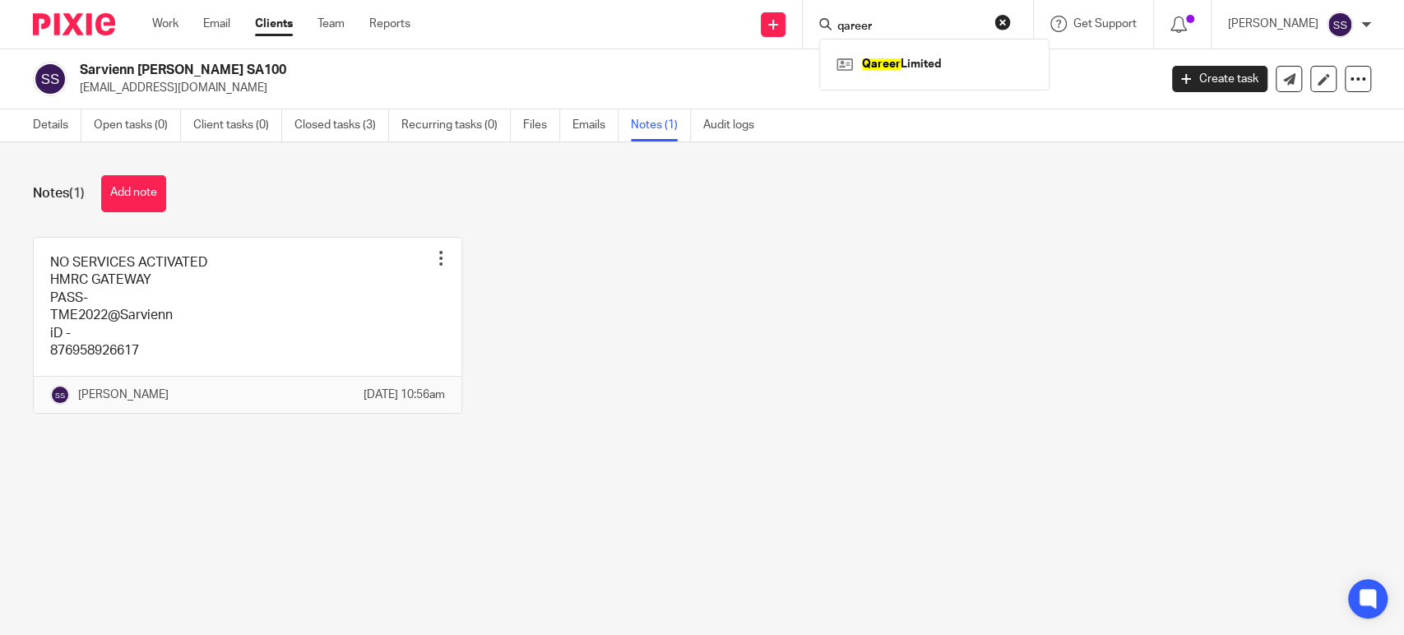
click at [900, 29] on input "qareer" at bounding box center [909, 27] width 148 height 15
drag, startPoint x: 900, startPoint y: 29, endPoint x: 771, endPoint y: 27, distance: 128.3
click at [771, 27] on div "Send new email Create task Add client Request signature qareer Qareer Limited G…" at bounding box center [919, 24] width 969 height 49
click at [895, 18] on form at bounding box center [921, 24] width 191 height 21
click at [895, 25] on input "Search" at bounding box center [900, 27] width 148 height 15
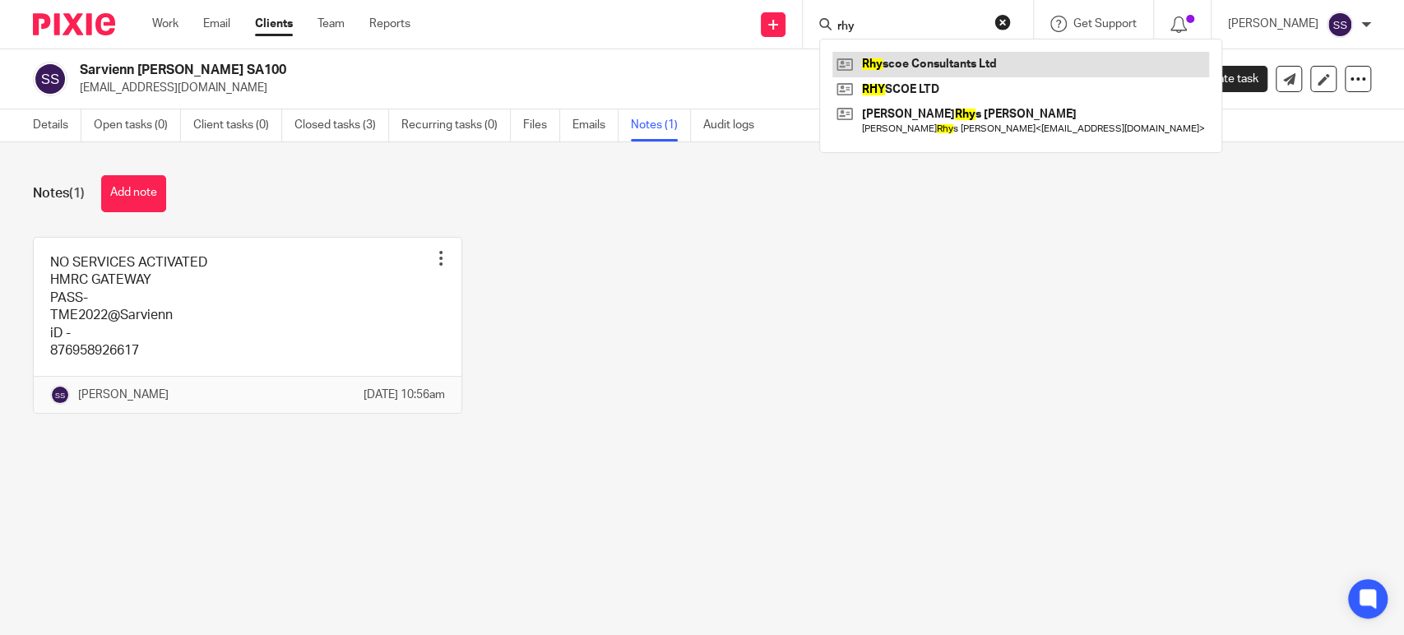
type input "rhy"
click at [903, 59] on link at bounding box center [1020, 64] width 377 height 25
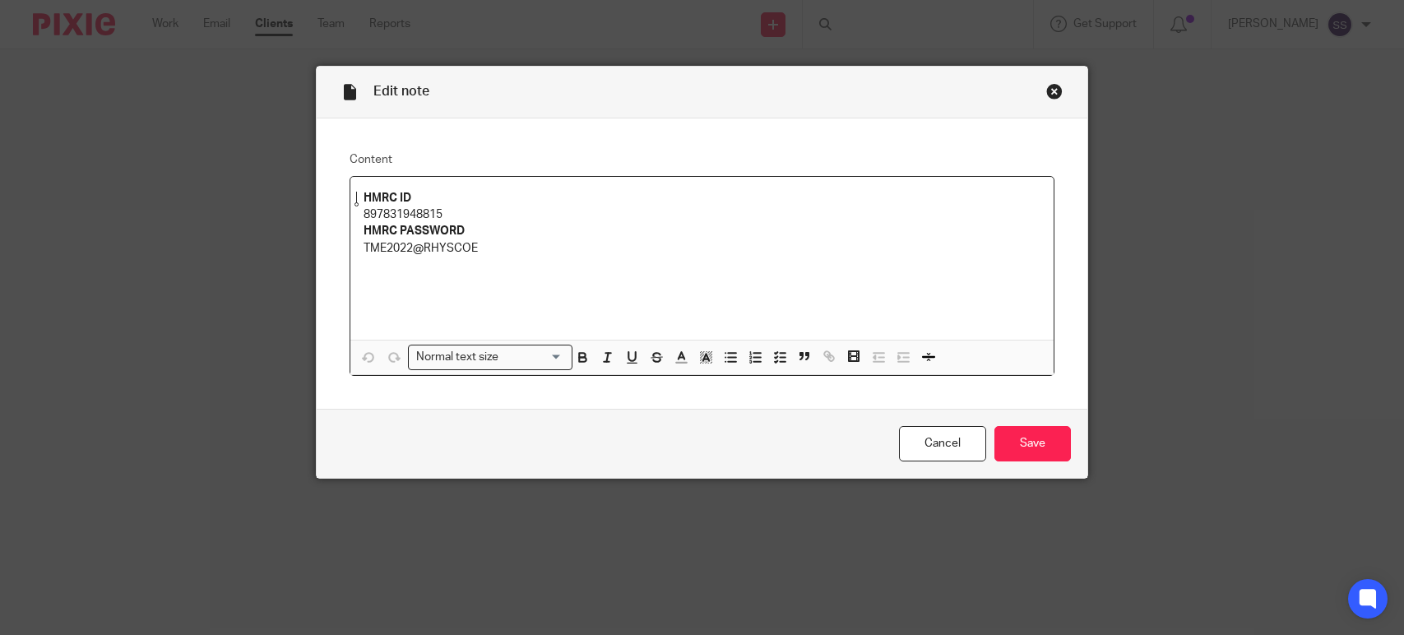
drag, startPoint x: 0, startPoint y: 0, endPoint x: 401, endPoint y: 211, distance: 453.5
click at [401, 211] on p "897831948815" at bounding box center [701, 214] width 677 height 16
copy p "897831948815"
click at [756, 224] on p "HMRC PASSWORD" at bounding box center [701, 231] width 677 height 16
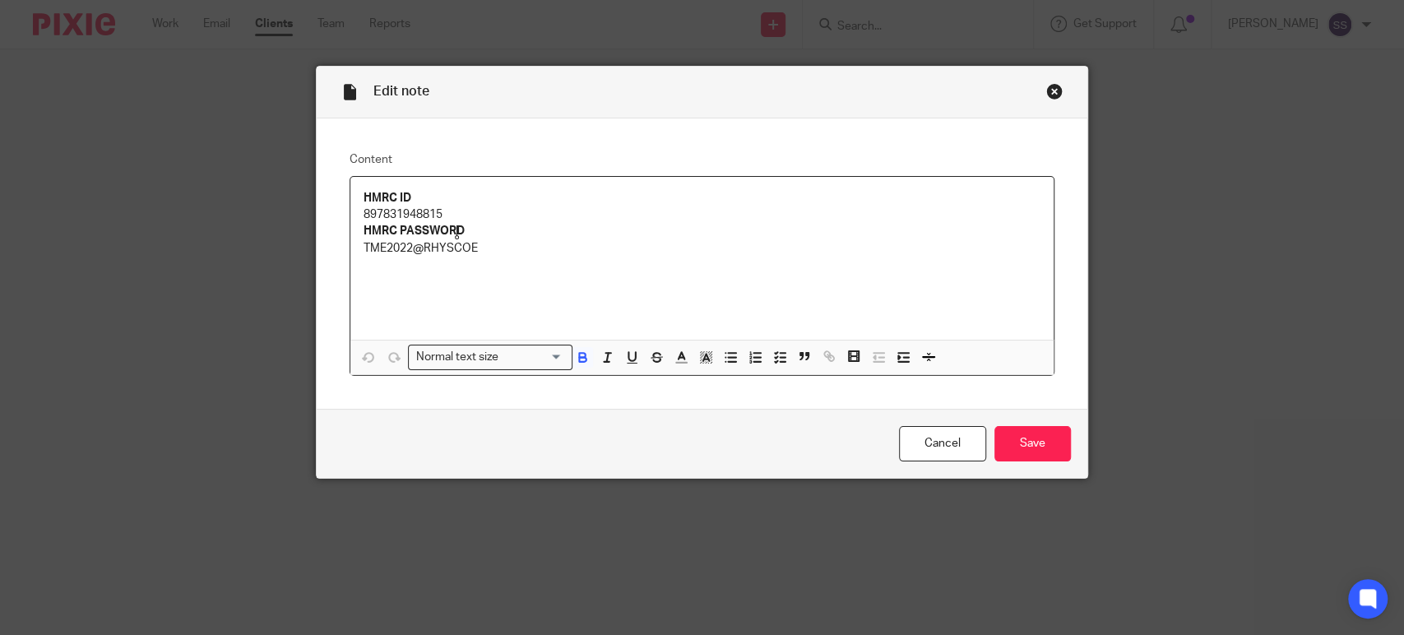
click at [413, 249] on p "TME2022@RHYSCOE" at bounding box center [701, 248] width 677 height 16
copy p "TME2022@RHYSCOE"
click at [677, 252] on p "TME2022@RHYSCOE" at bounding box center [701, 248] width 677 height 16
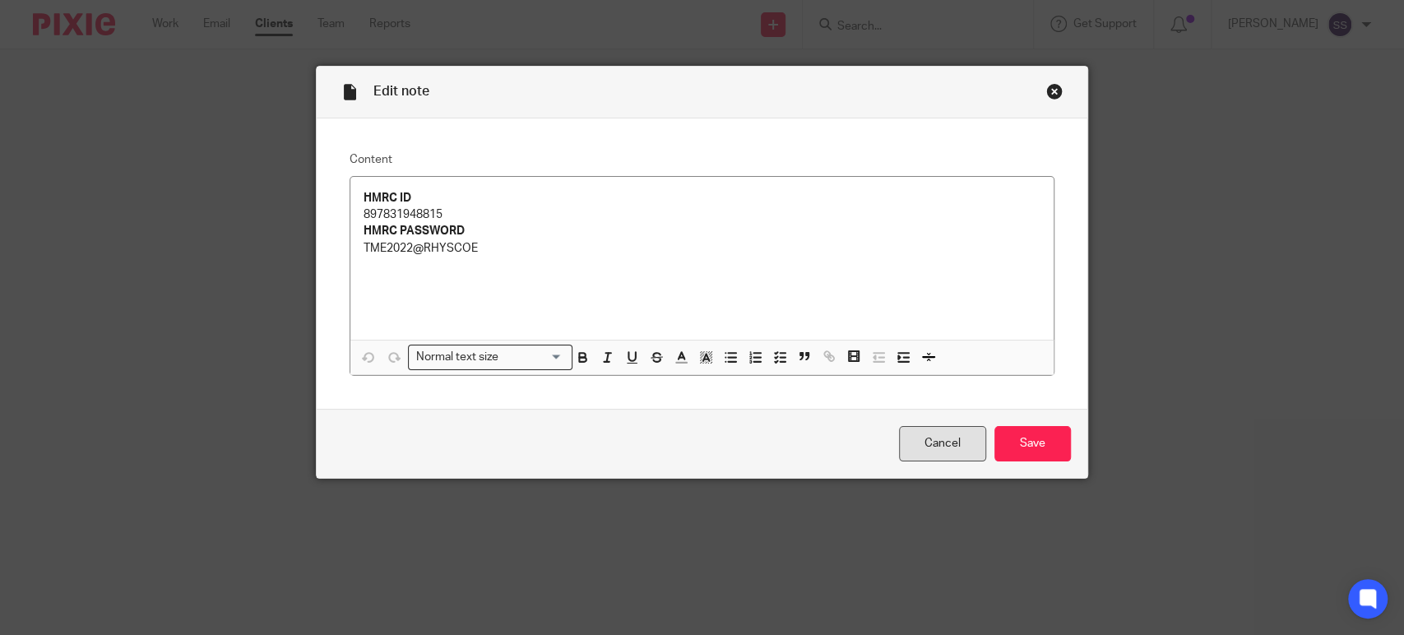
click at [958, 446] on link "Cancel" at bounding box center [942, 443] width 87 height 35
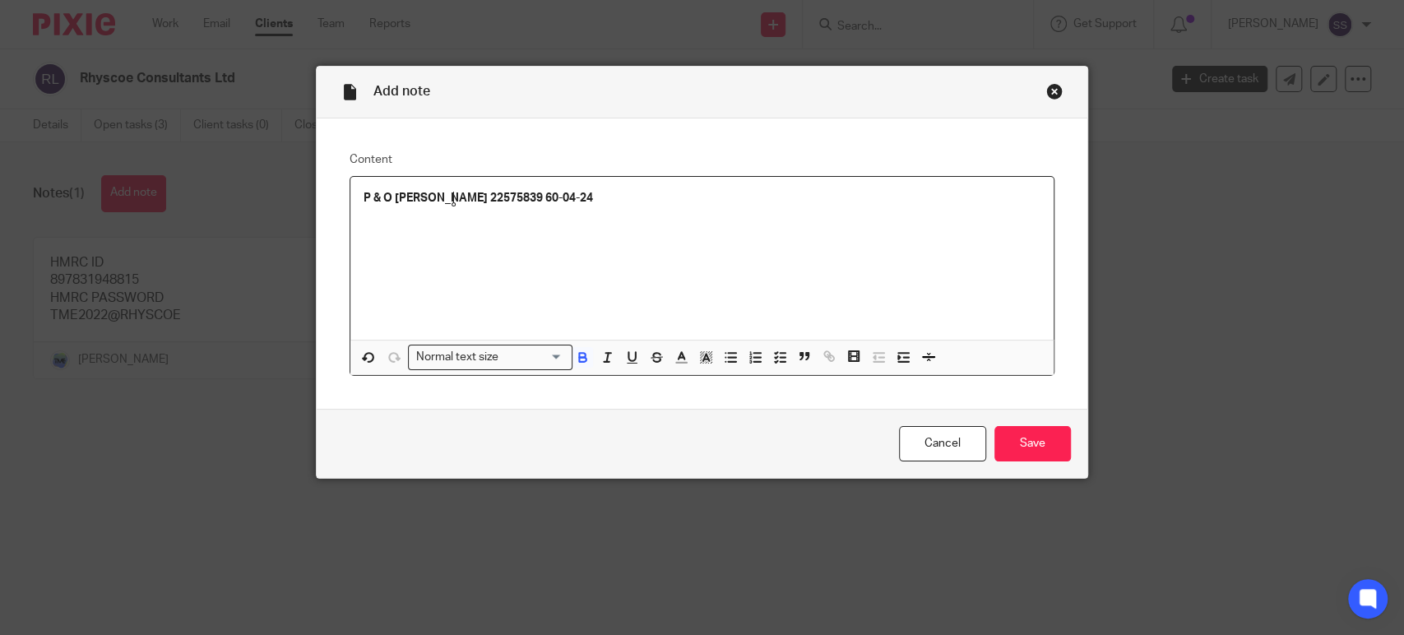
click at [456, 200] on strong "P & O Rhys-Taylor 22575839 60-04-24" at bounding box center [477, 198] width 229 height 12
click at [354, 220] on div "BANK DETAILS FOR DCA CLAIM P & O Rhys-Taylor 22575839 60-04-24" at bounding box center [701, 258] width 703 height 163
click at [354, 243] on div "BANK DETAILS FOR DCA CLAIM NAME: P & O Rhys-Taylor ACC NO: 22575839 60-04-24" at bounding box center [701, 258] width 703 height 163
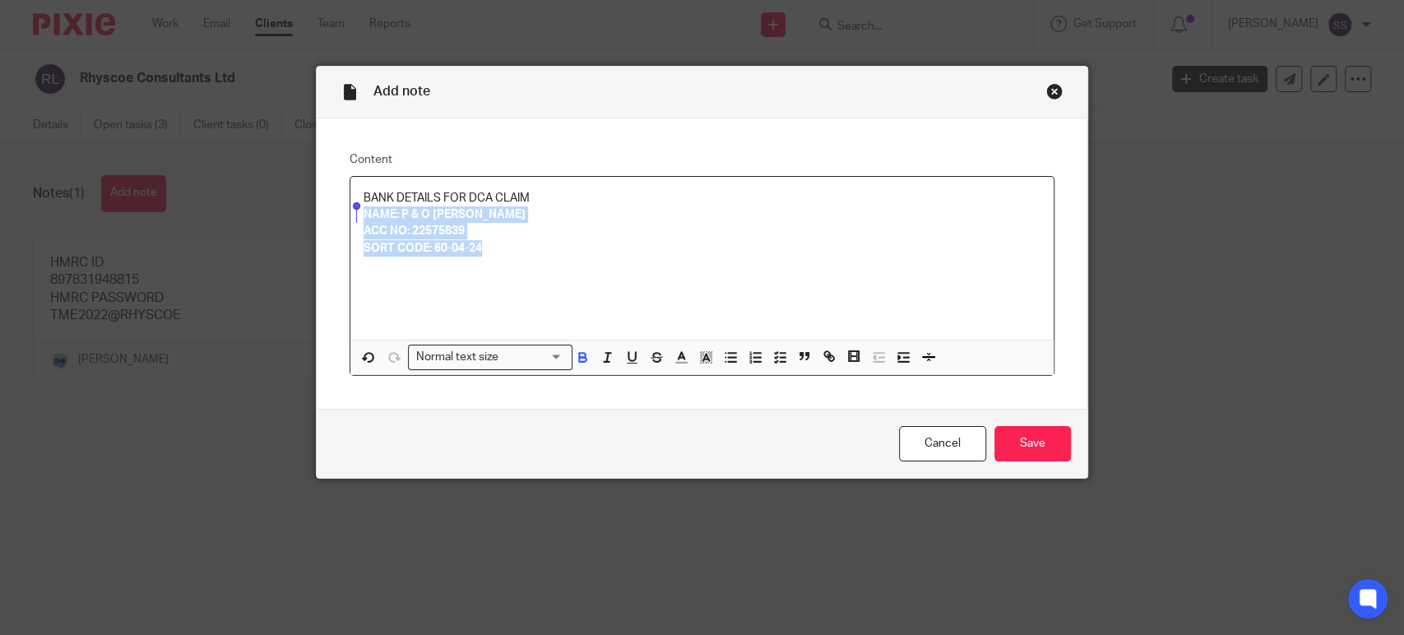
drag, startPoint x: 492, startPoint y: 248, endPoint x: 340, endPoint y: 219, distance: 154.2
click at [340, 219] on div "Content BANK DETAILS FOR DCA CLAIM NAME: P & O Rhys-Taylor ACC NO: 22575839 SOR…" at bounding box center [702, 263] width 770 height 291
click at [575, 360] on icon "button" at bounding box center [582, 356] width 15 height 15
click at [503, 286] on div "BANK DETAILS FOR DCA CLAIM NAME: P & O Rhys-Taylor ACC NO: 22575839 SORT CODE: …" at bounding box center [701, 258] width 703 height 163
click at [391, 209] on p "NAME: P & O Rhys-Taylor" at bounding box center [701, 214] width 677 height 16
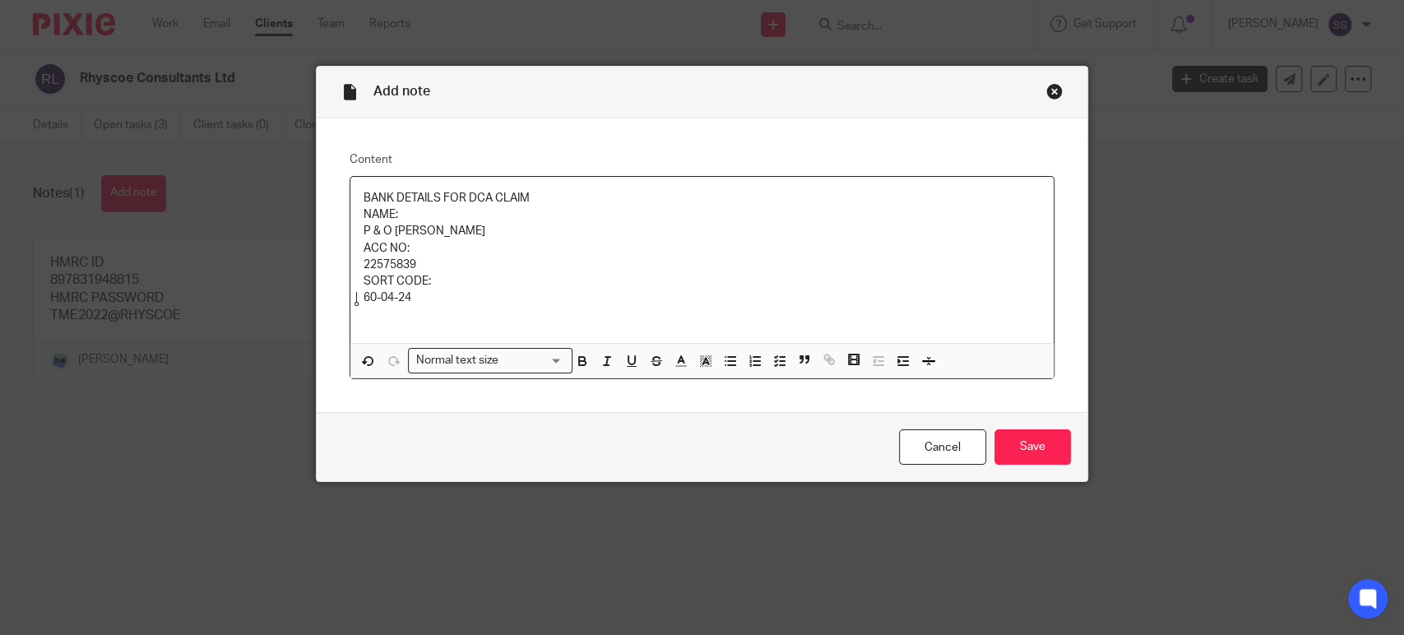
click at [391, 223] on p "P & O Rhys-Taylor" at bounding box center [701, 231] width 677 height 16
copy p "P & O Rhys-Taylor"
click at [398, 261] on p "22575839" at bounding box center [701, 265] width 677 height 16
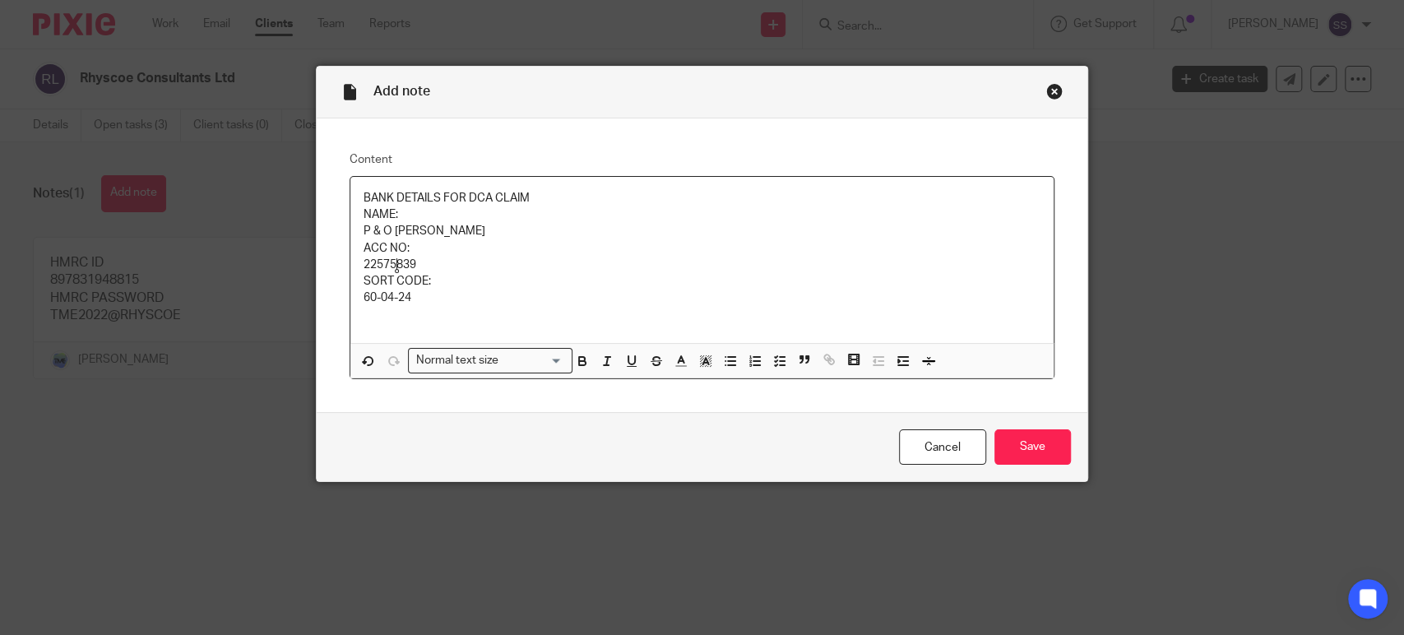
click at [398, 261] on p "22575839" at bounding box center [701, 265] width 677 height 16
copy p "22575839"
click at [645, 255] on p "ACC NO:" at bounding box center [701, 248] width 677 height 16
click at [383, 296] on p "60-04-24" at bounding box center [701, 297] width 677 height 16
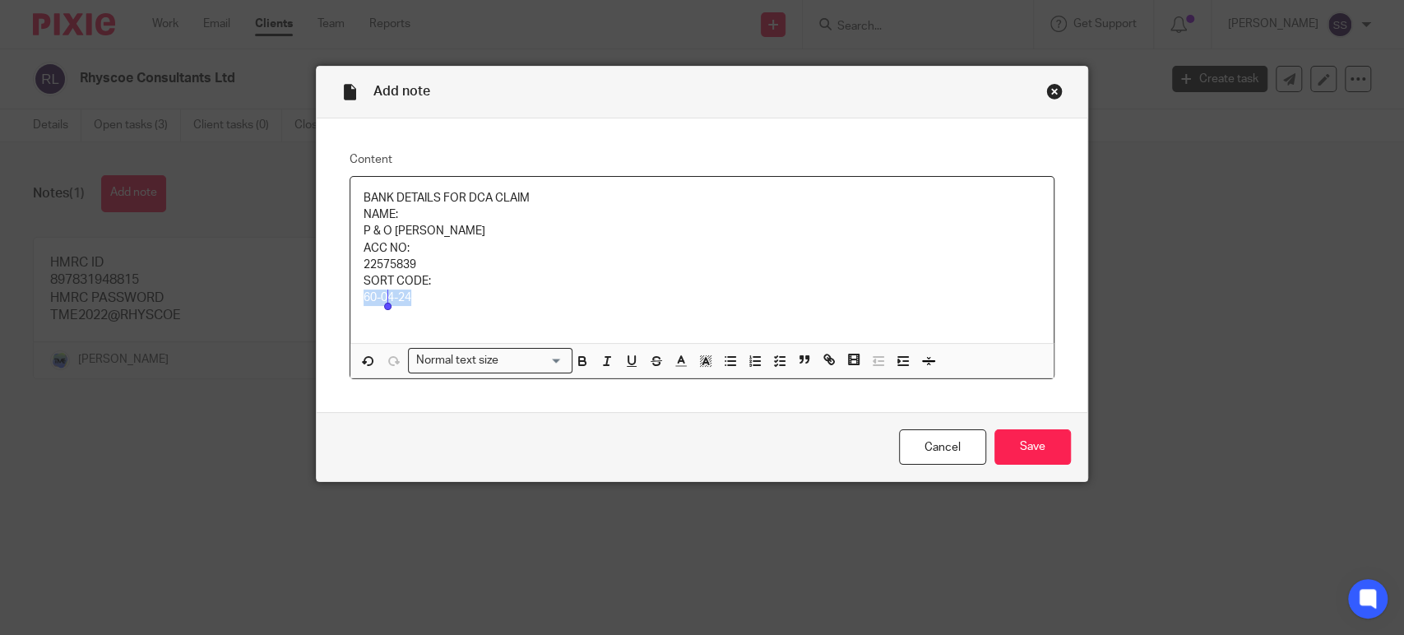
click at [383, 296] on p "60-04-24" at bounding box center [701, 297] width 677 height 16
copy p "60-04-24"
click at [581, 312] on p at bounding box center [701, 315] width 677 height 16
click at [725, 300] on p "60-04-24" at bounding box center [701, 297] width 677 height 16
click at [1016, 447] on input "Save" at bounding box center [1032, 446] width 76 height 35
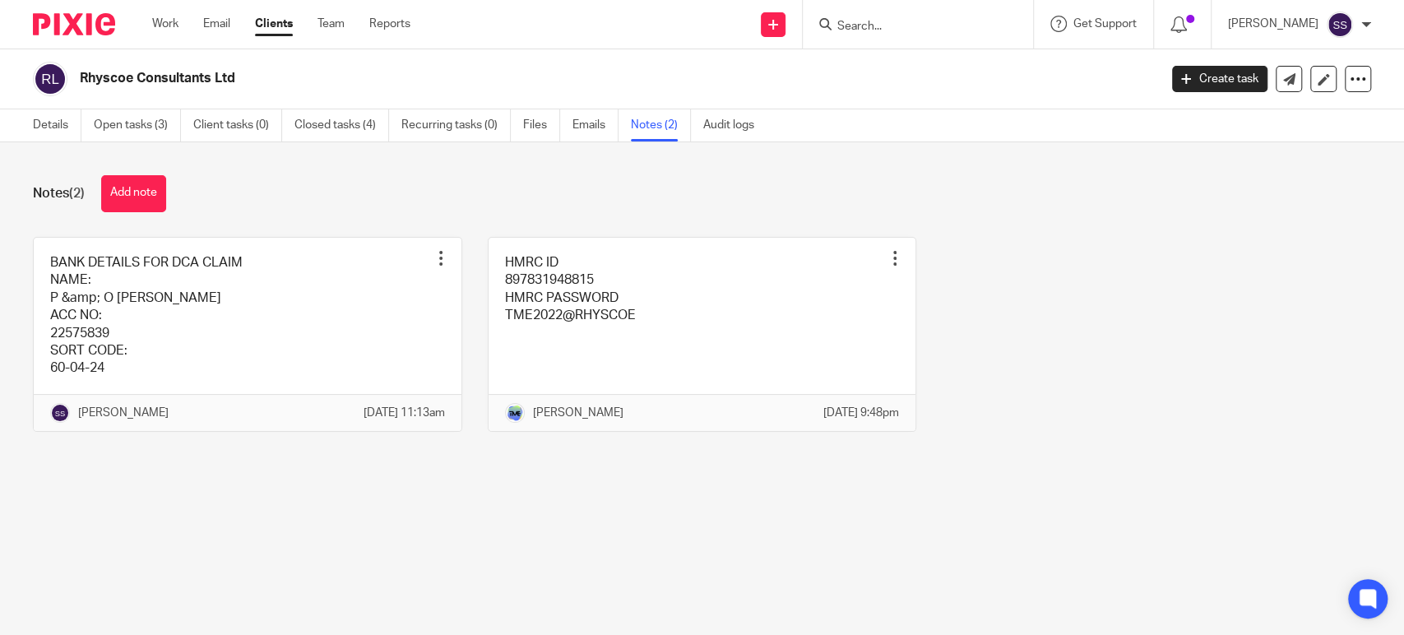
click at [899, 35] on div at bounding box center [918, 24] width 230 height 49
click at [158, 130] on link "Open tasks (3)" at bounding box center [137, 125] width 87 height 32
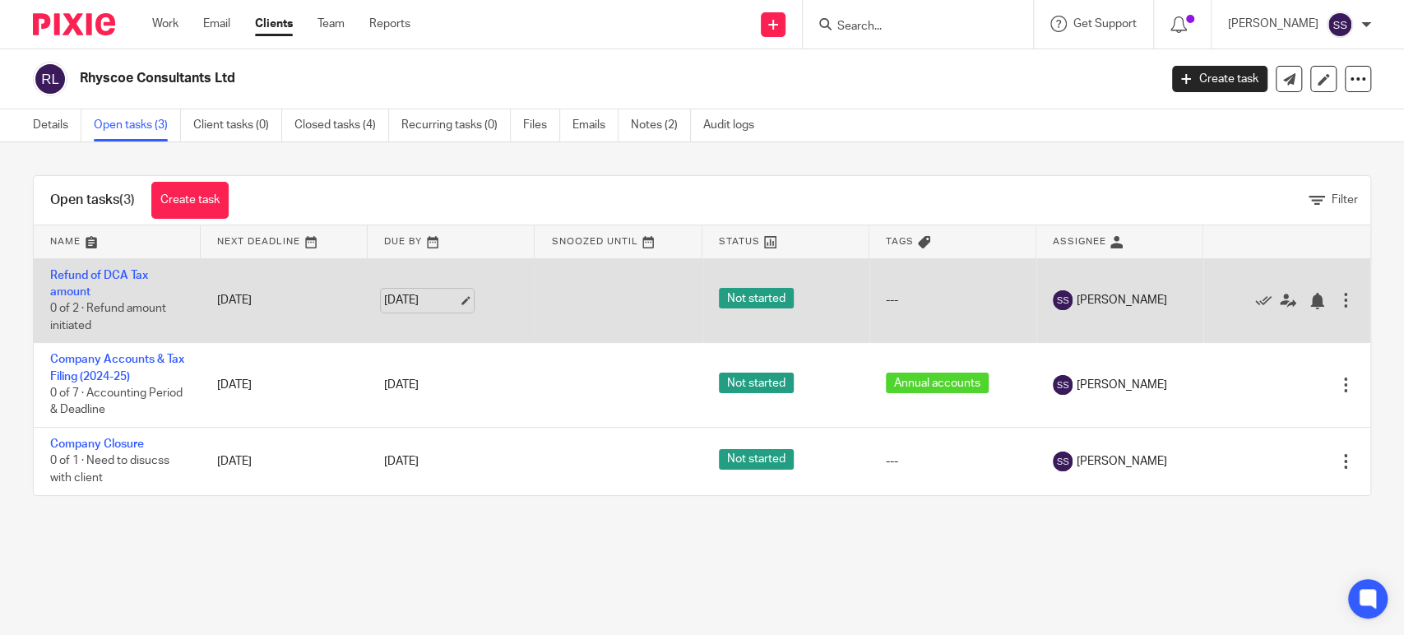
click at [434, 301] on link "[DATE]" at bounding box center [421, 300] width 74 height 17
click at [437, 304] on link "15 Oct 2025" at bounding box center [421, 300] width 74 height 17
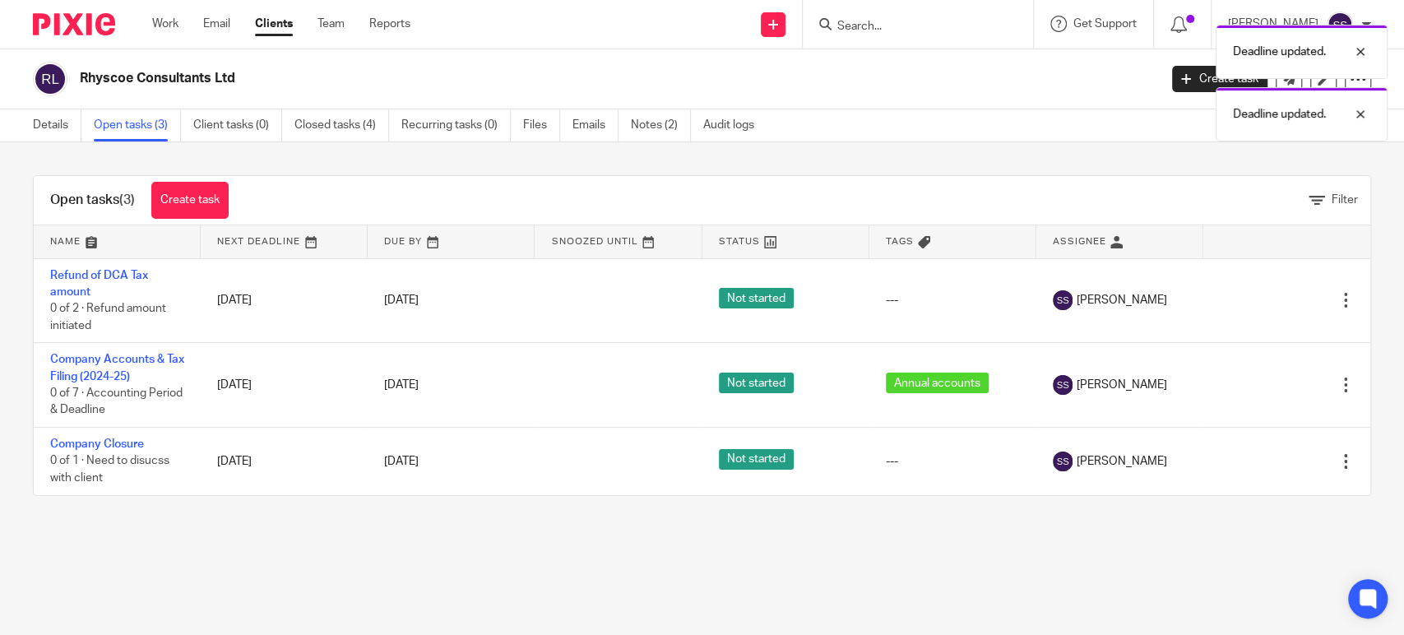
click at [854, 30] on div "Deadline updated. Deadline updated." at bounding box center [1045, 78] width 686 height 125
click at [901, 27] on div "Deadline updated." at bounding box center [1045, 47] width 686 height 62
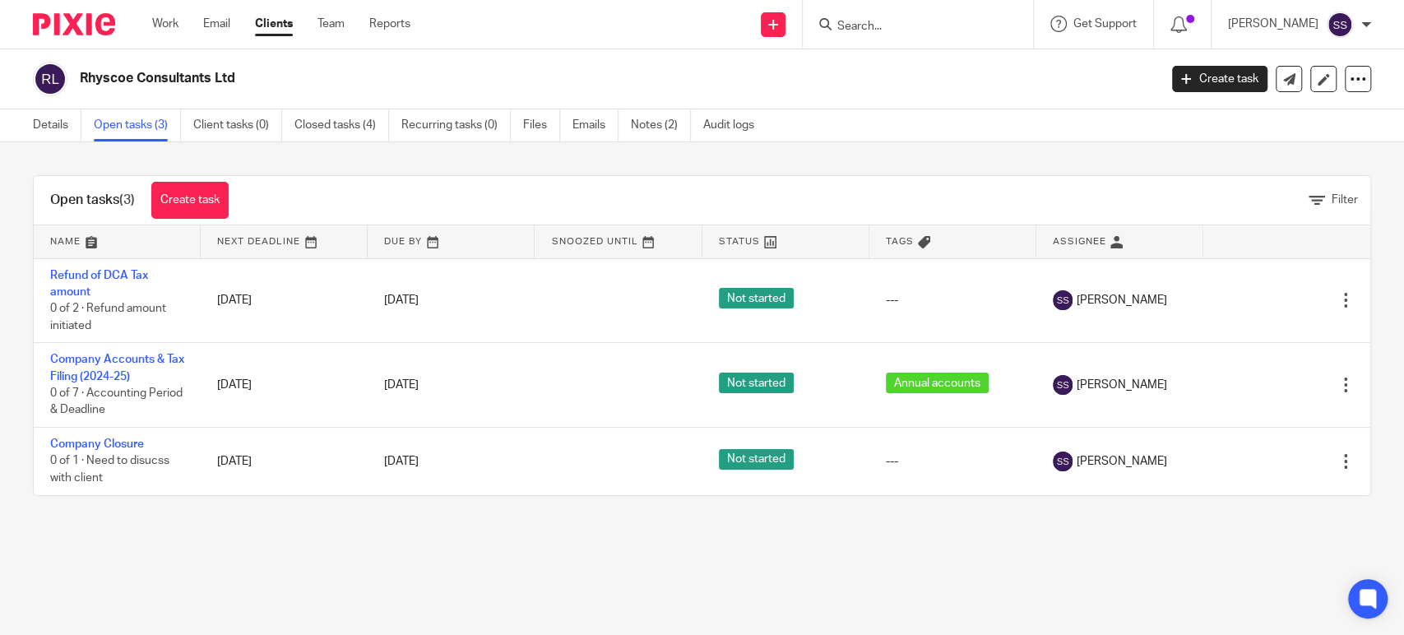
click at [901, 27] on input "Search" at bounding box center [909, 27] width 148 height 15
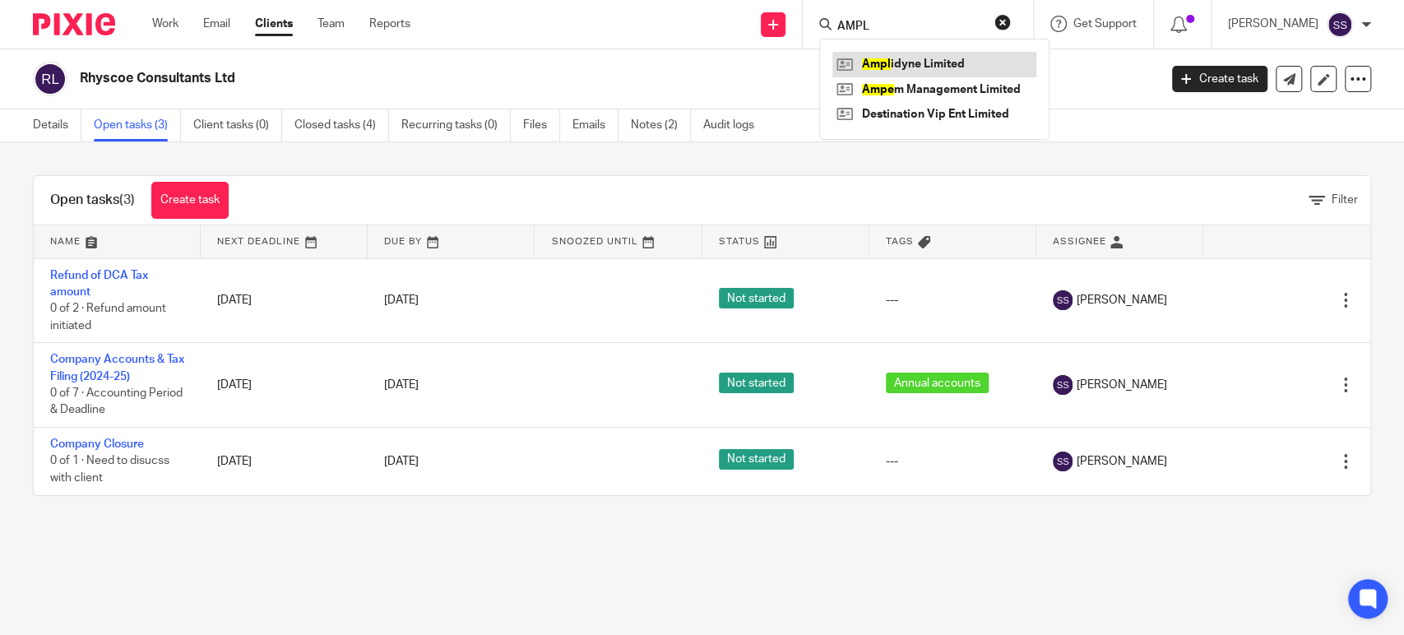
type input "AMPL"
click at [928, 69] on link at bounding box center [934, 64] width 204 height 25
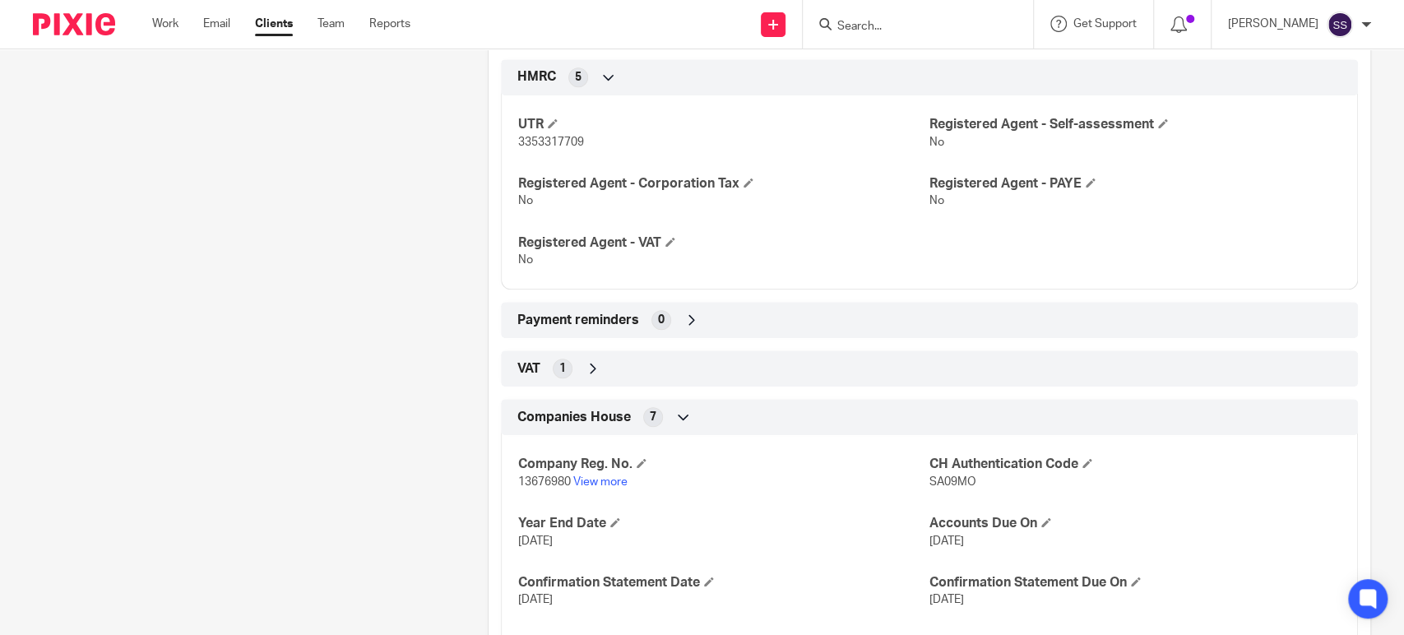
scroll to position [730, 0]
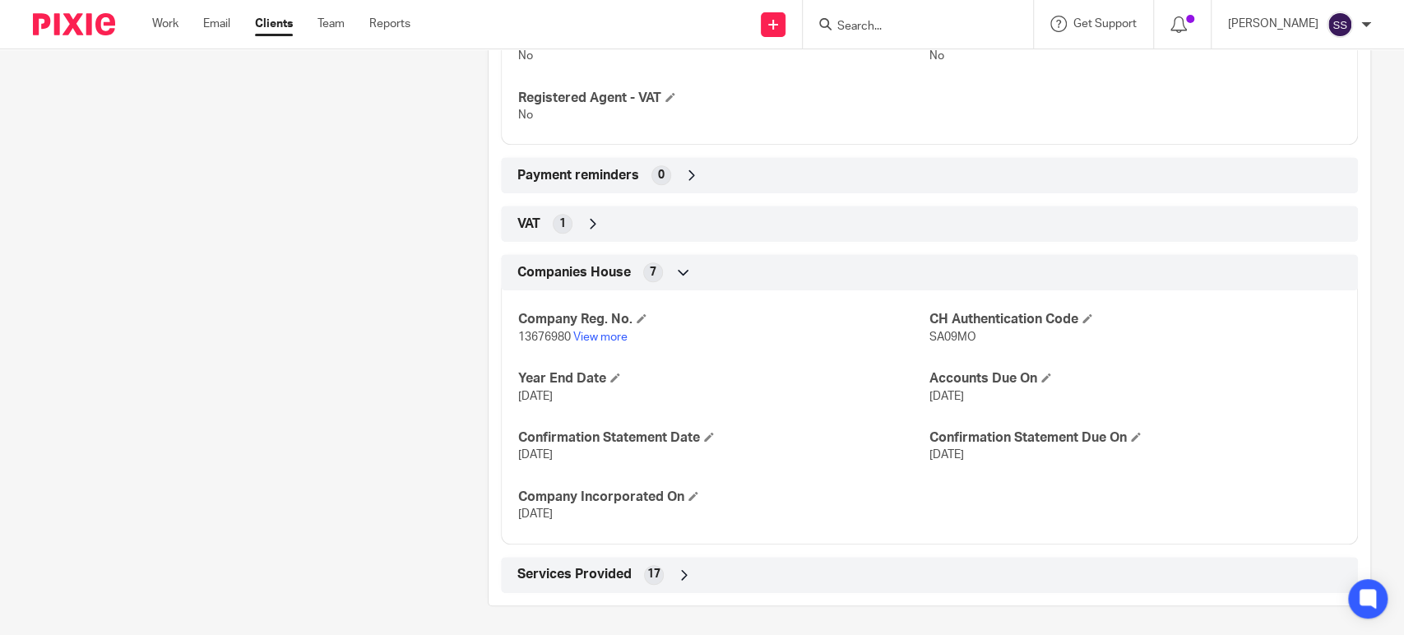
click at [543, 332] on span "13676980" at bounding box center [544, 337] width 53 height 12
copy p "13676980"
click at [950, 334] on span "SA09MO" at bounding box center [952, 337] width 47 height 12
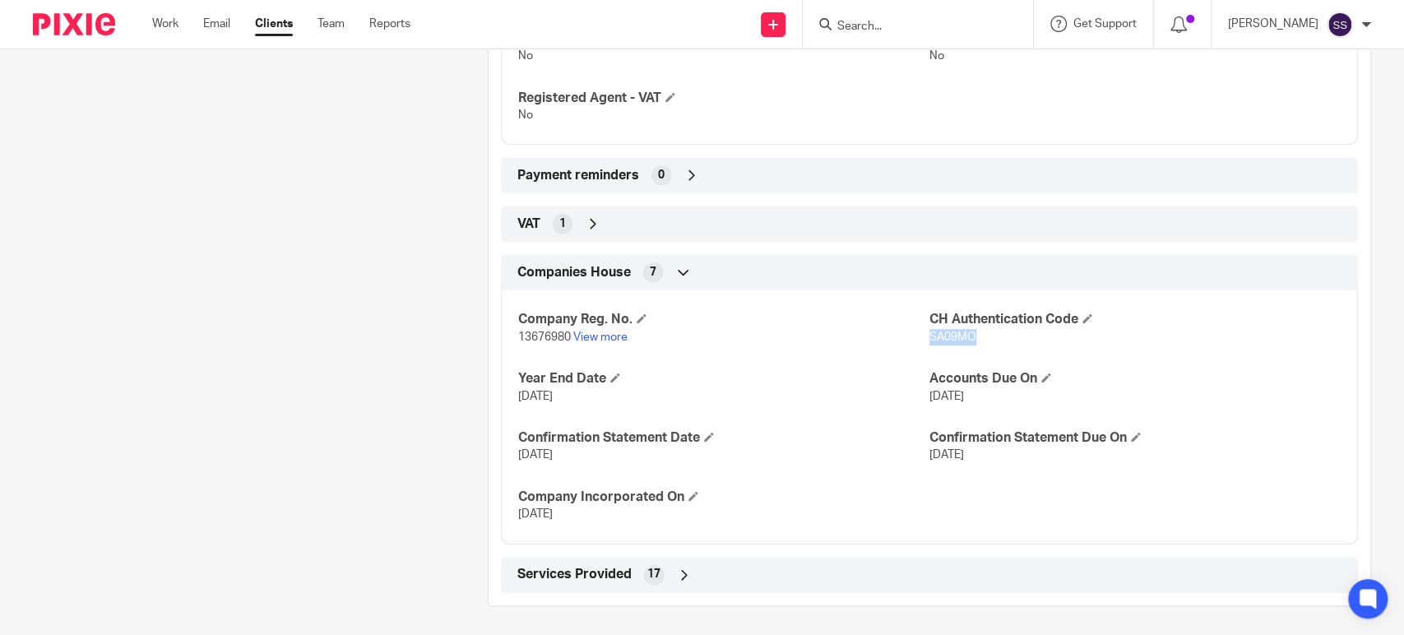
copy span "SA09MO"
click at [612, 332] on link "View more" at bounding box center [600, 337] width 54 height 12
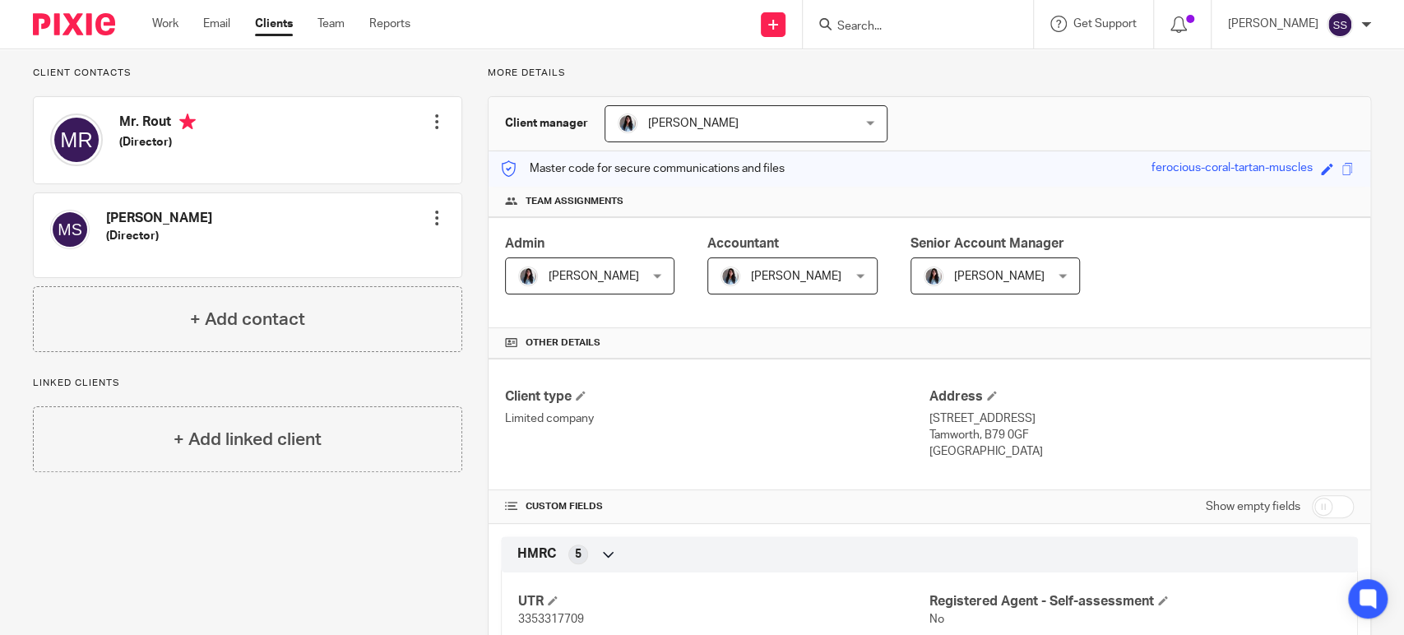
scroll to position [0, 0]
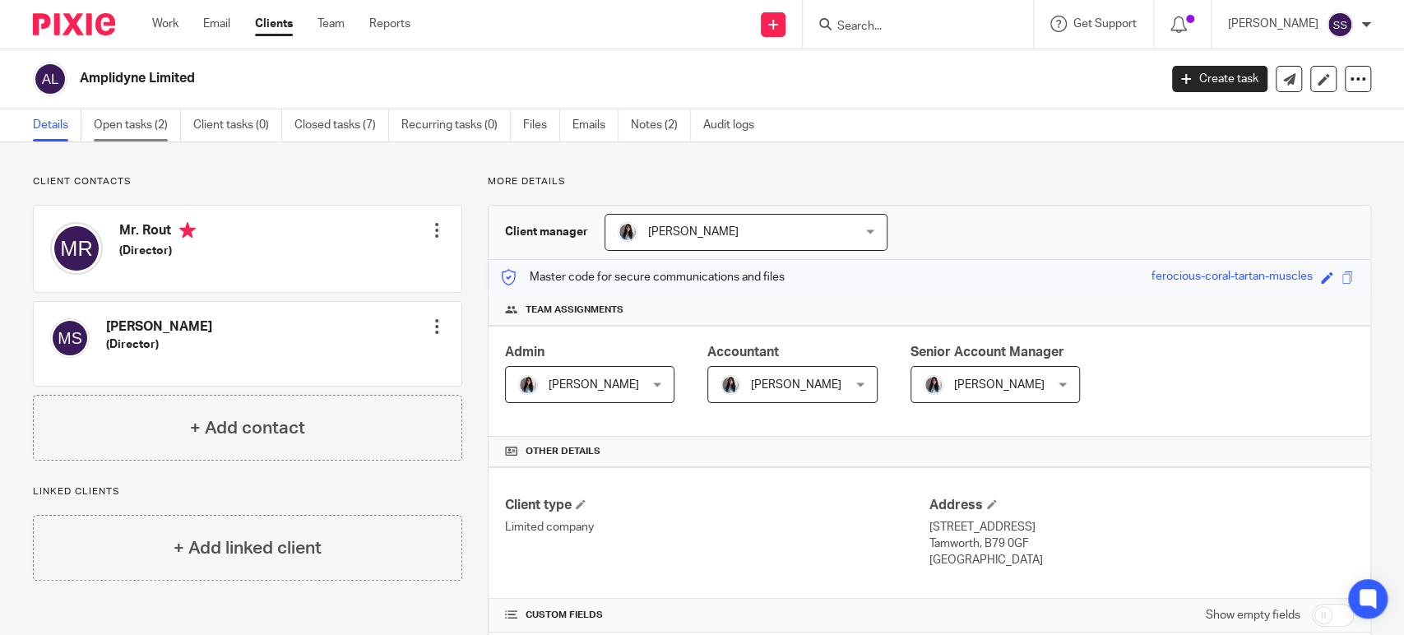
click at [129, 128] on link "Open tasks (2)" at bounding box center [137, 125] width 87 height 32
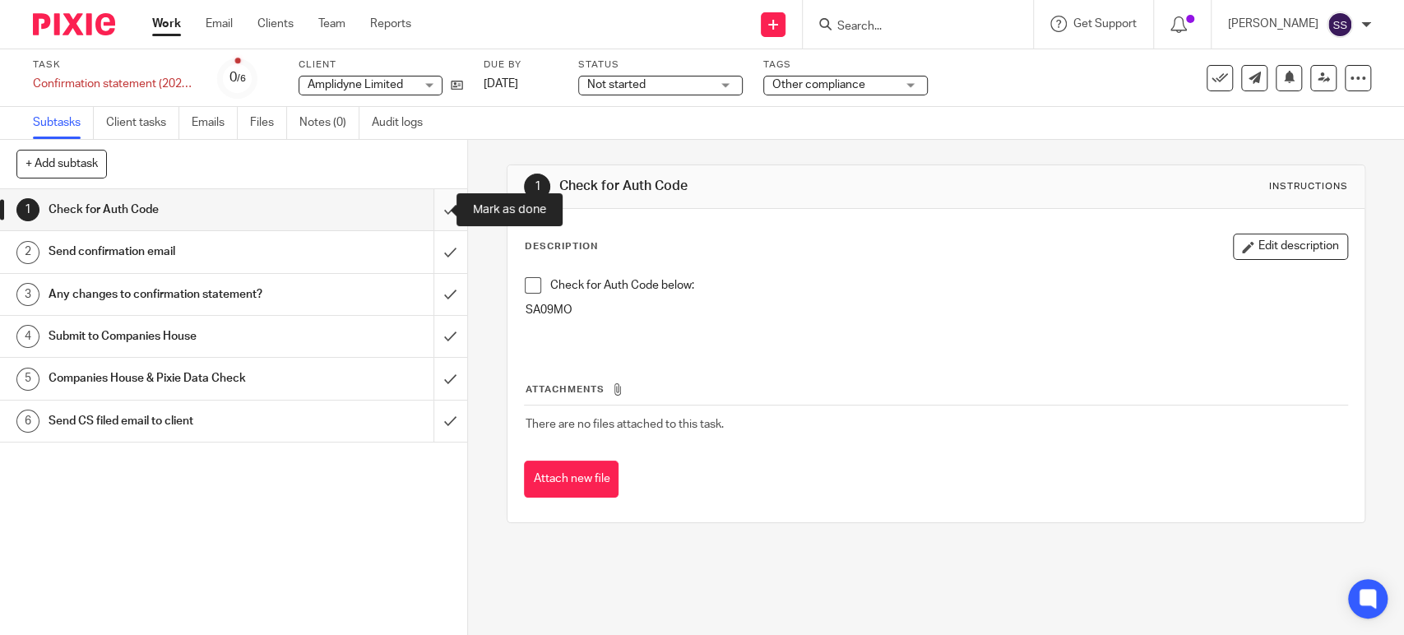
click at [438, 211] on input "submit" at bounding box center [233, 209] width 467 height 41
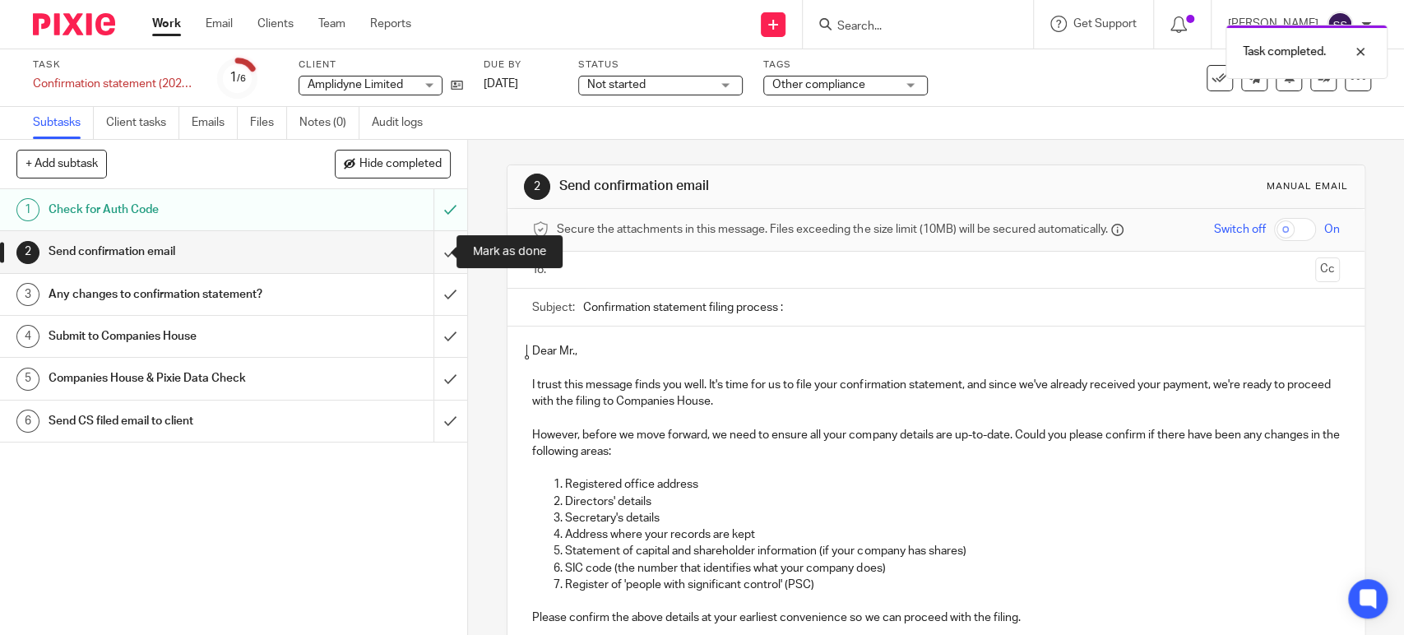
click at [426, 249] on input "submit" at bounding box center [233, 251] width 467 height 41
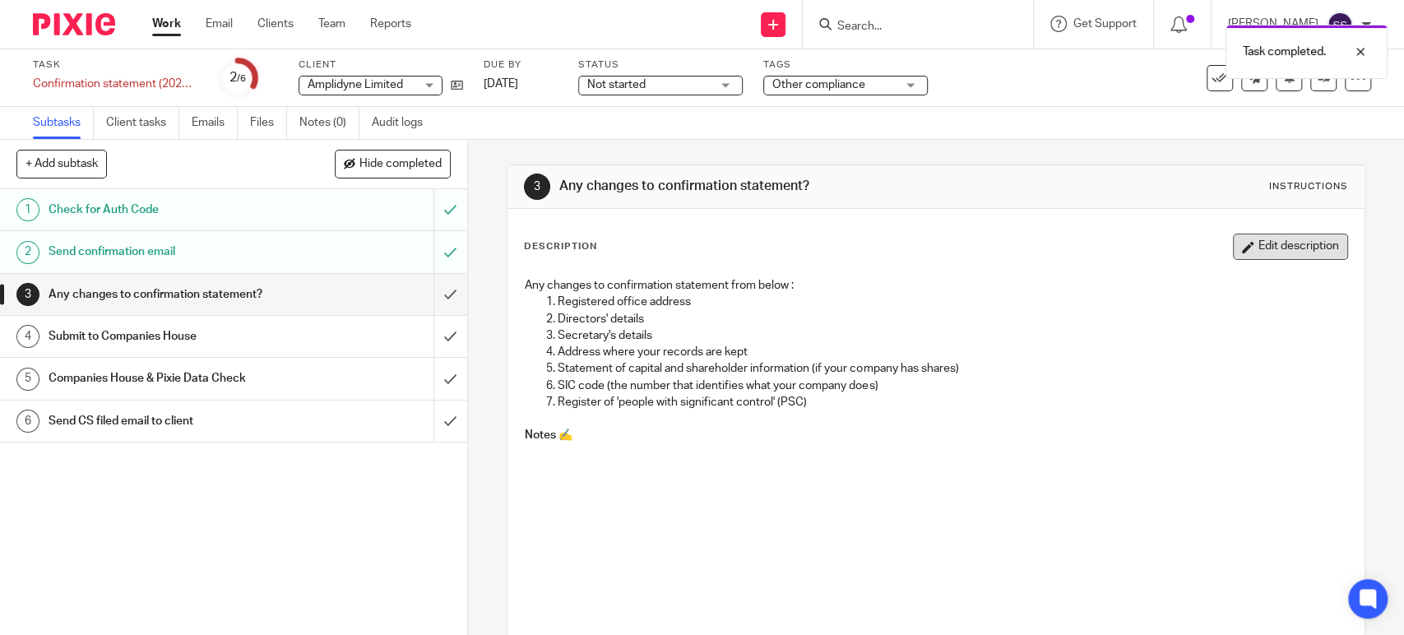
click at [1282, 252] on button "Edit description" at bounding box center [1290, 247] width 115 height 26
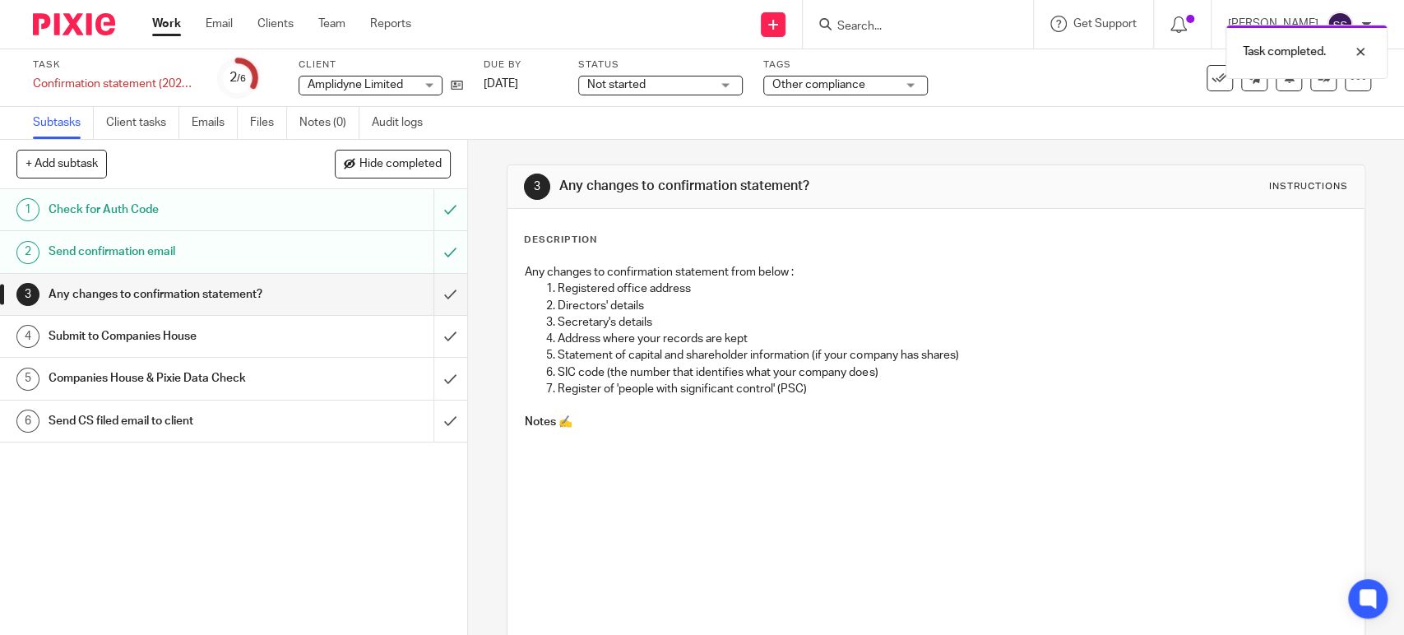
click at [553, 442] on p at bounding box center [935, 539] width 821 height 216
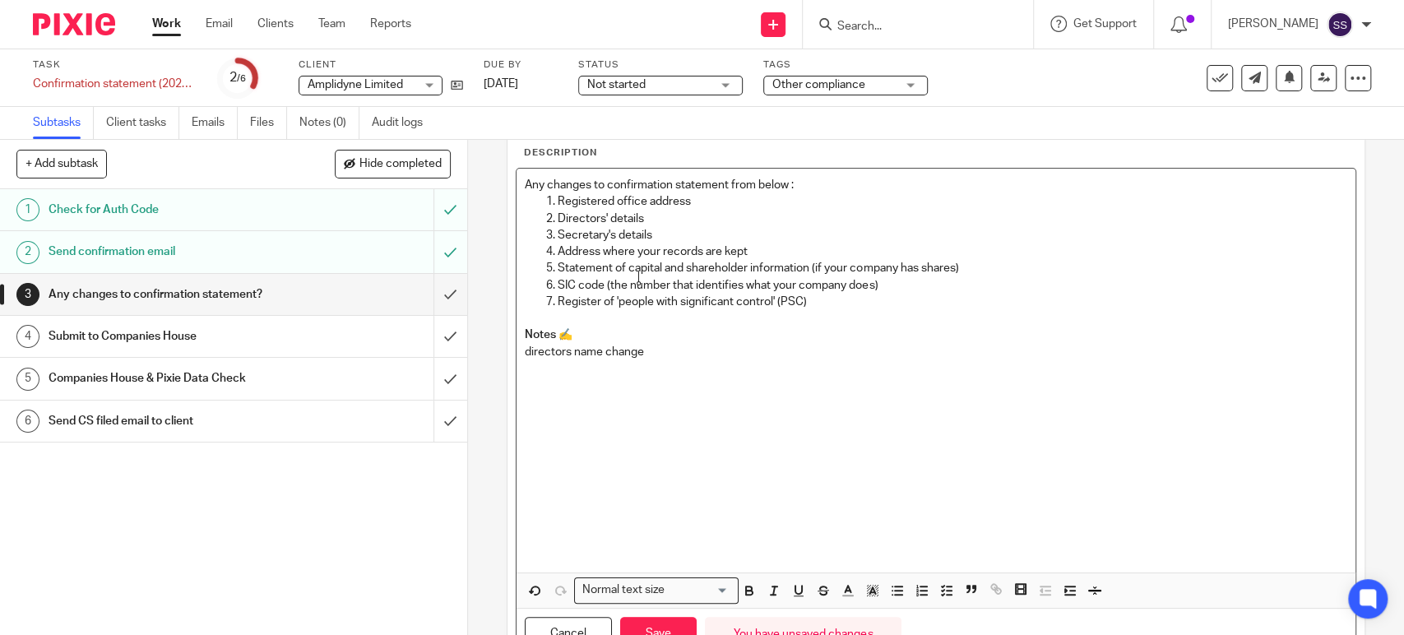
scroll to position [161, 0]
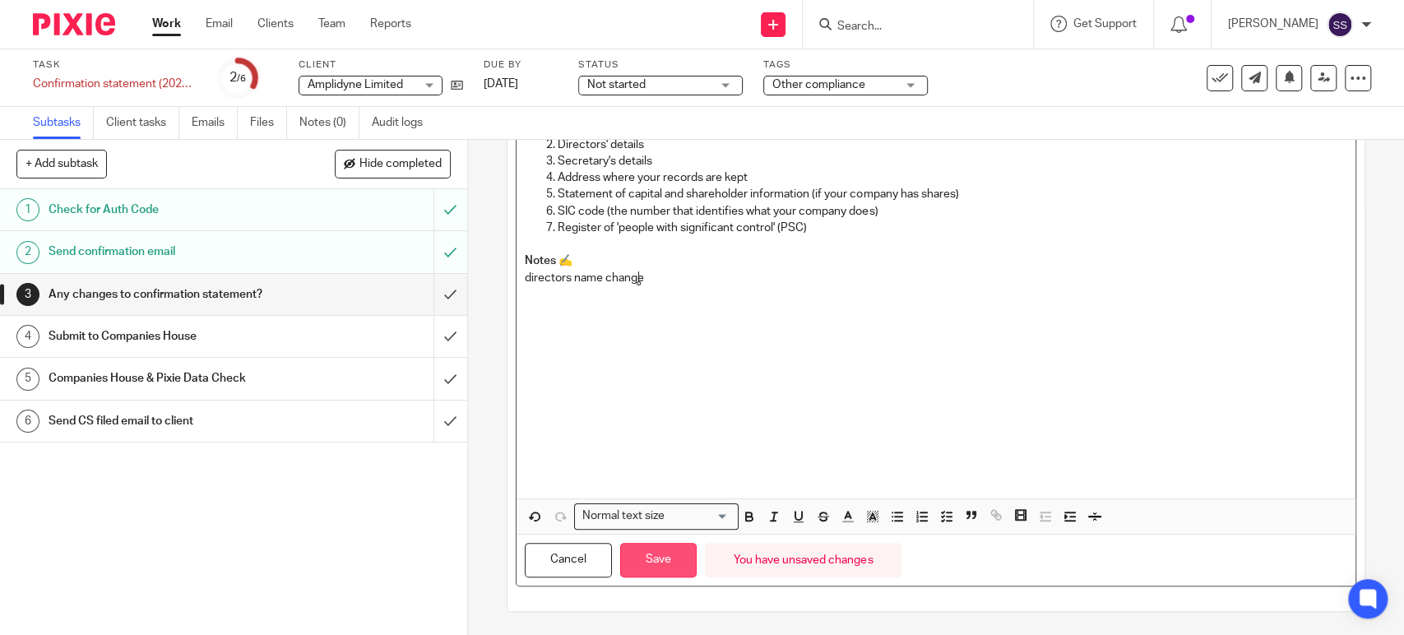
click at [663, 572] on button "Save" at bounding box center [658, 560] width 76 height 35
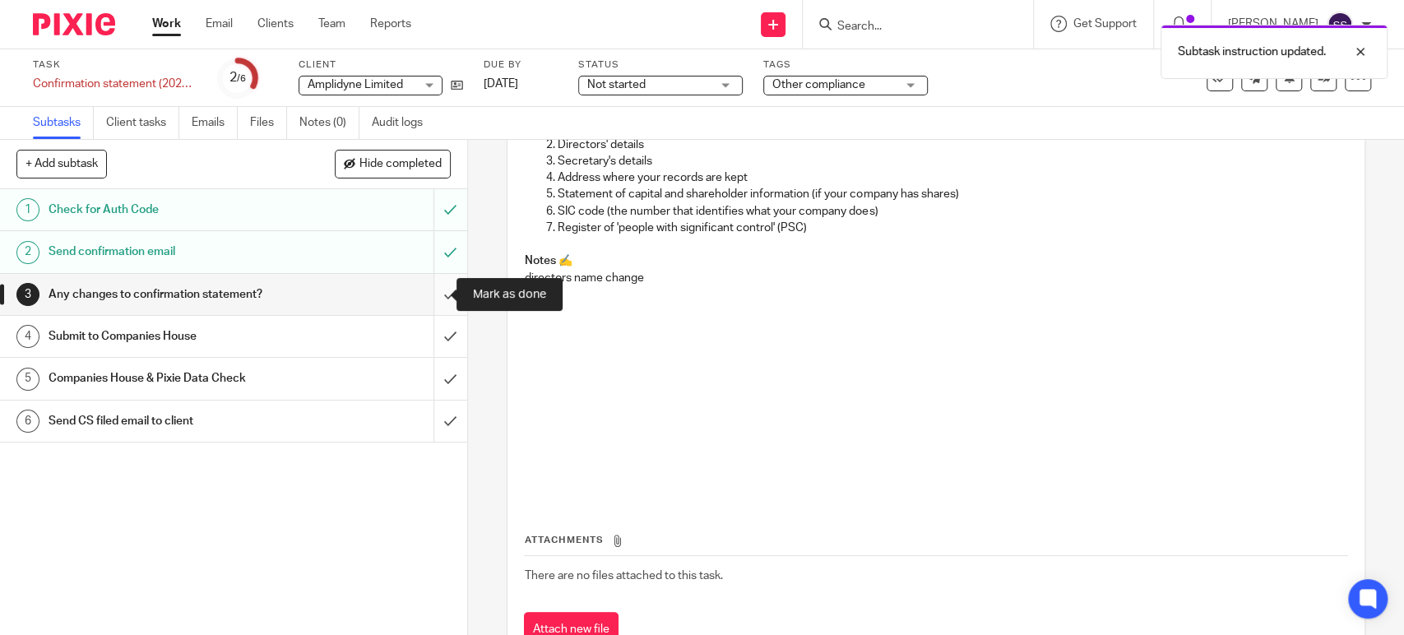
click at [437, 288] on input "submit" at bounding box center [233, 294] width 467 height 41
click at [437, 326] on input "submit" at bounding box center [233, 336] width 467 height 41
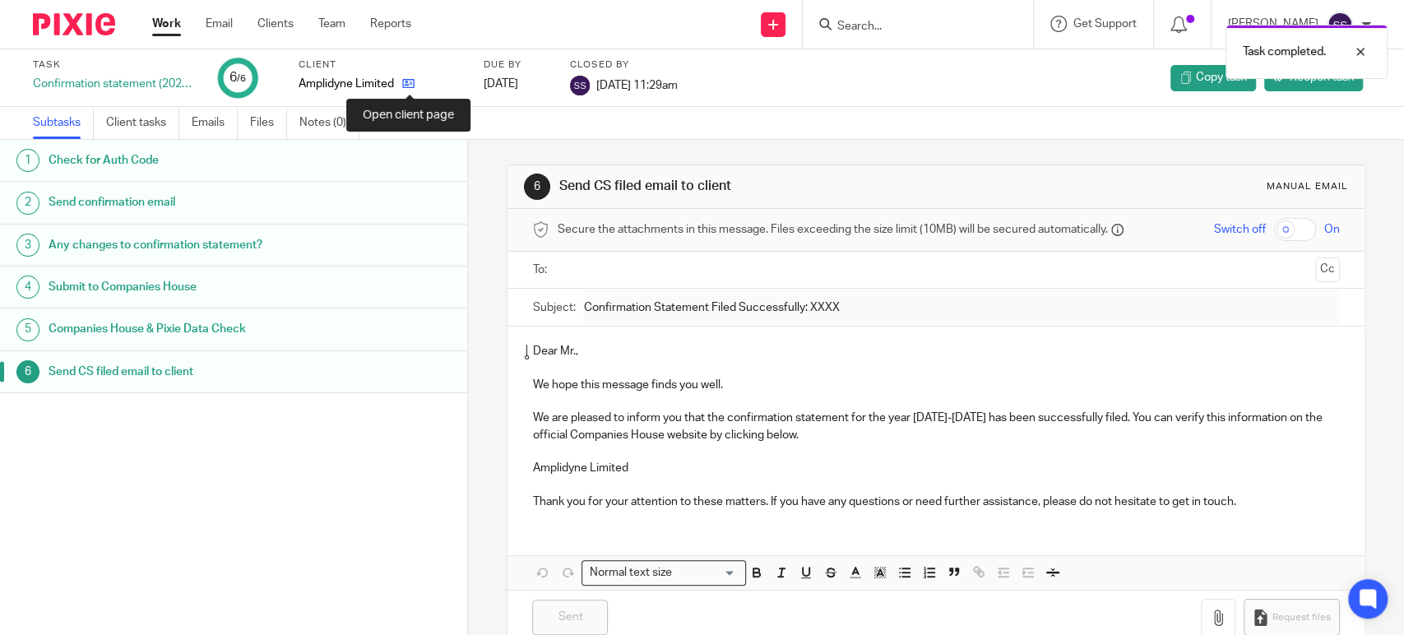
click at [405, 86] on icon at bounding box center [408, 83] width 12 height 12
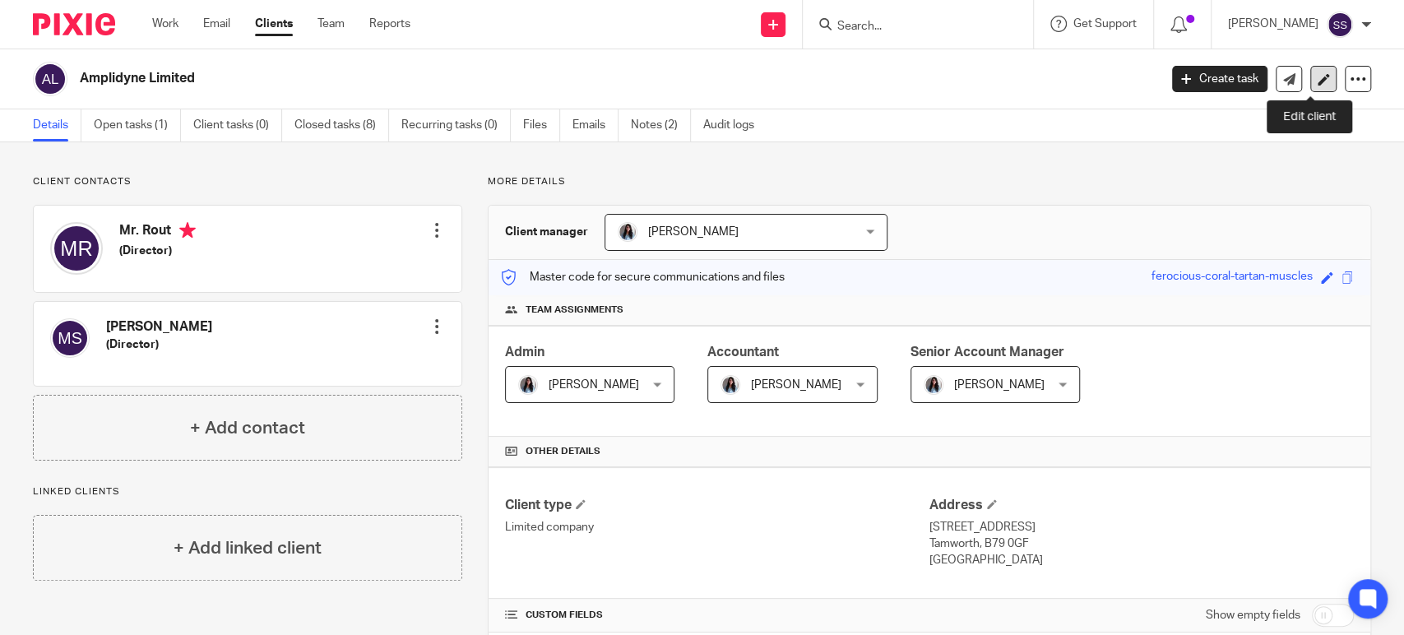
click at [1316, 77] on link at bounding box center [1323, 79] width 26 height 26
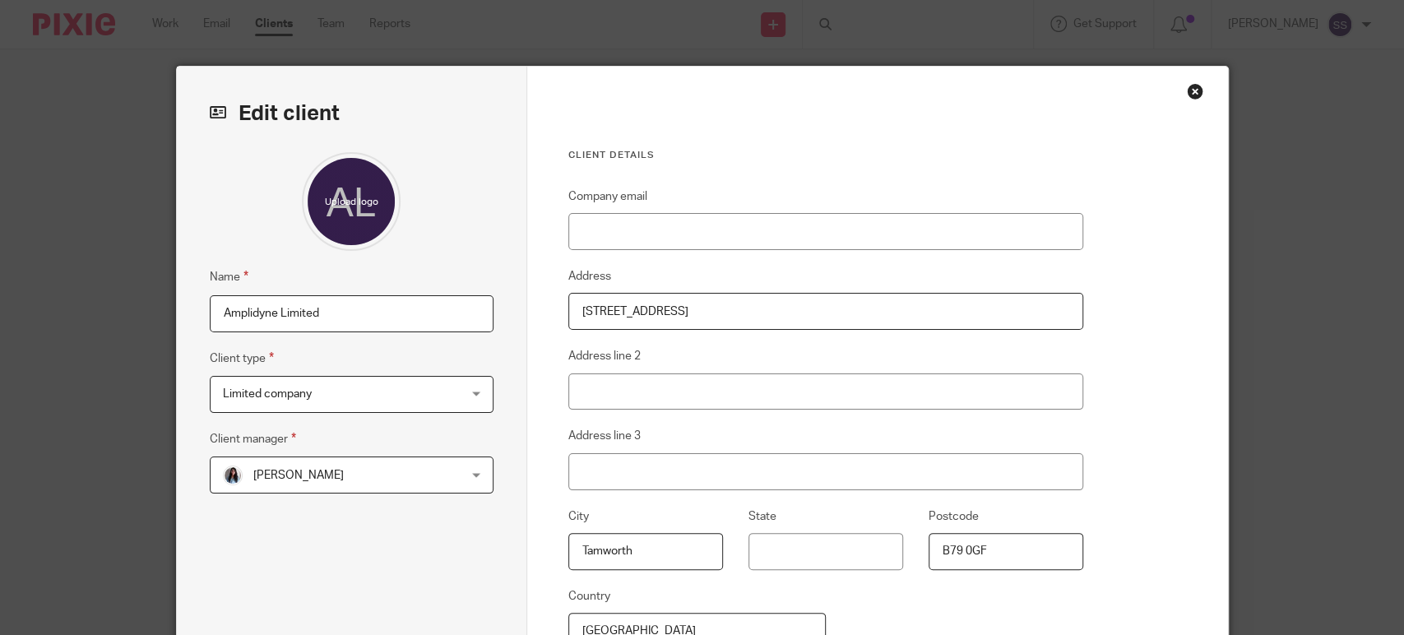
click at [1188, 91] on div "Close this dialog window" at bounding box center [1195, 91] width 16 height 16
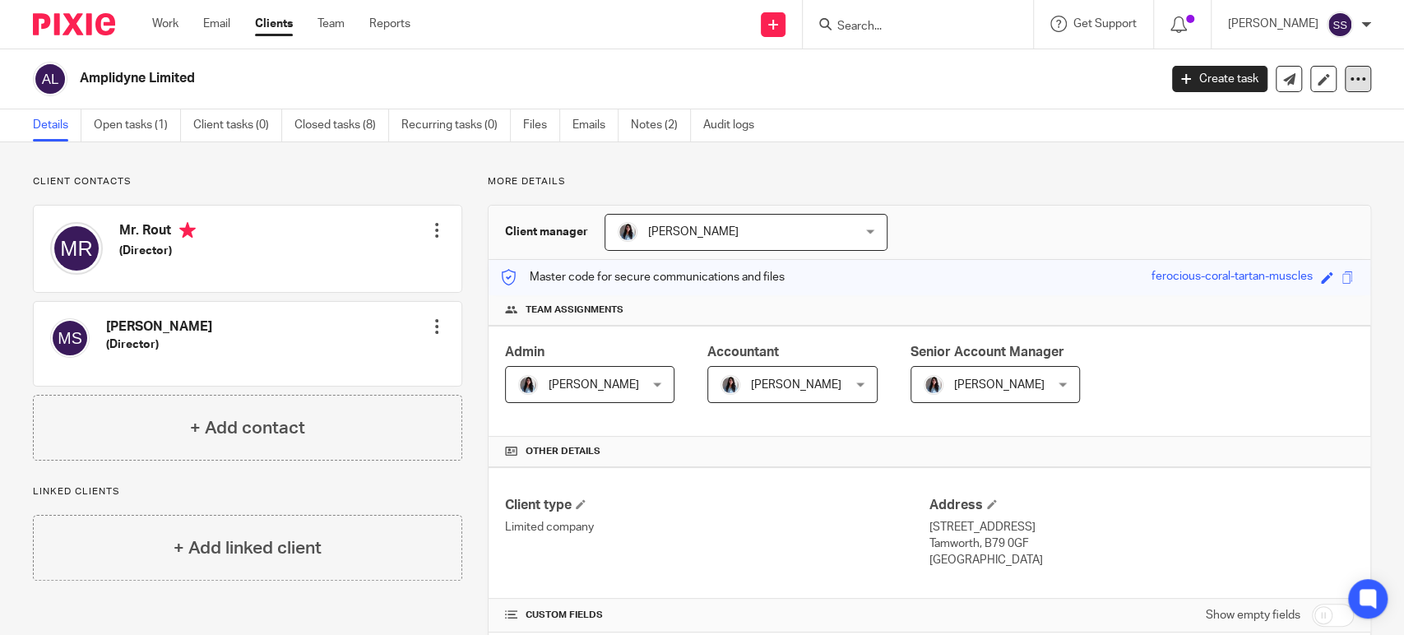
click at [1349, 76] on icon at bounding box center [1357, 79] width 16 height 16
click at [1231, 123] on link "Update from Companies House" at bounding box center [1254, 121] width 182 height 24
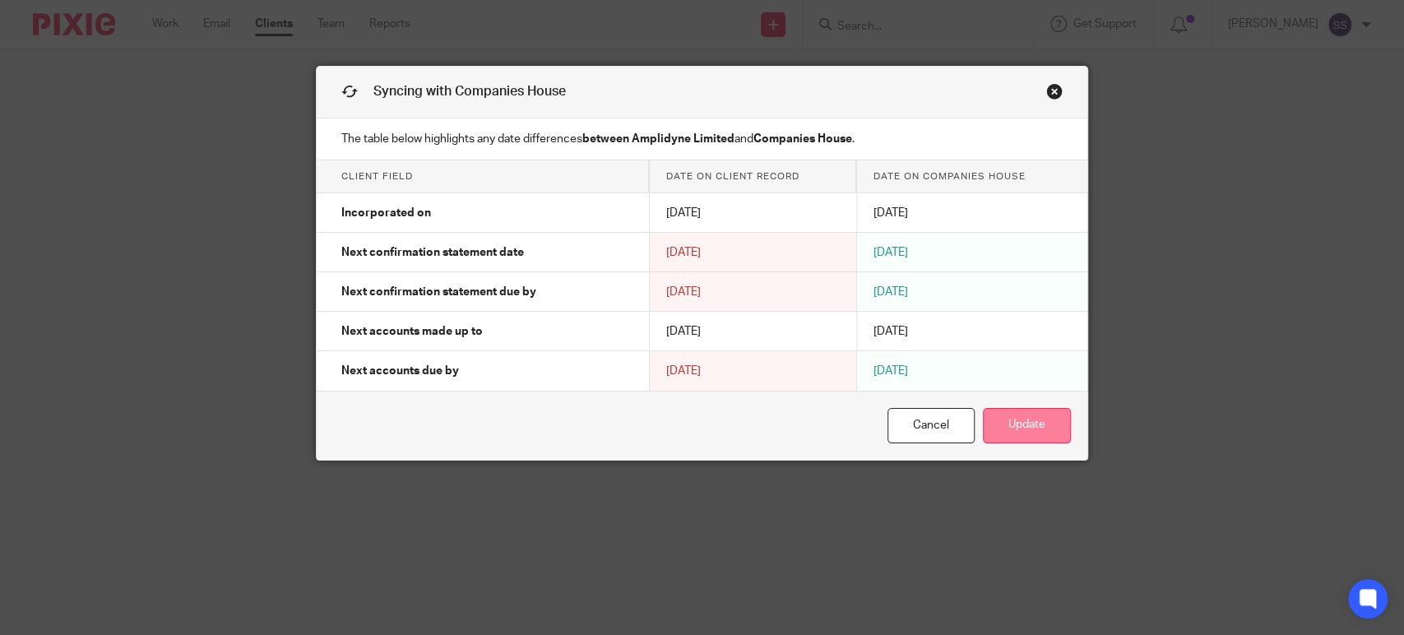
click at [1028, 433] on button "Update" at bounding box center [1027, 425] width 88 height 35
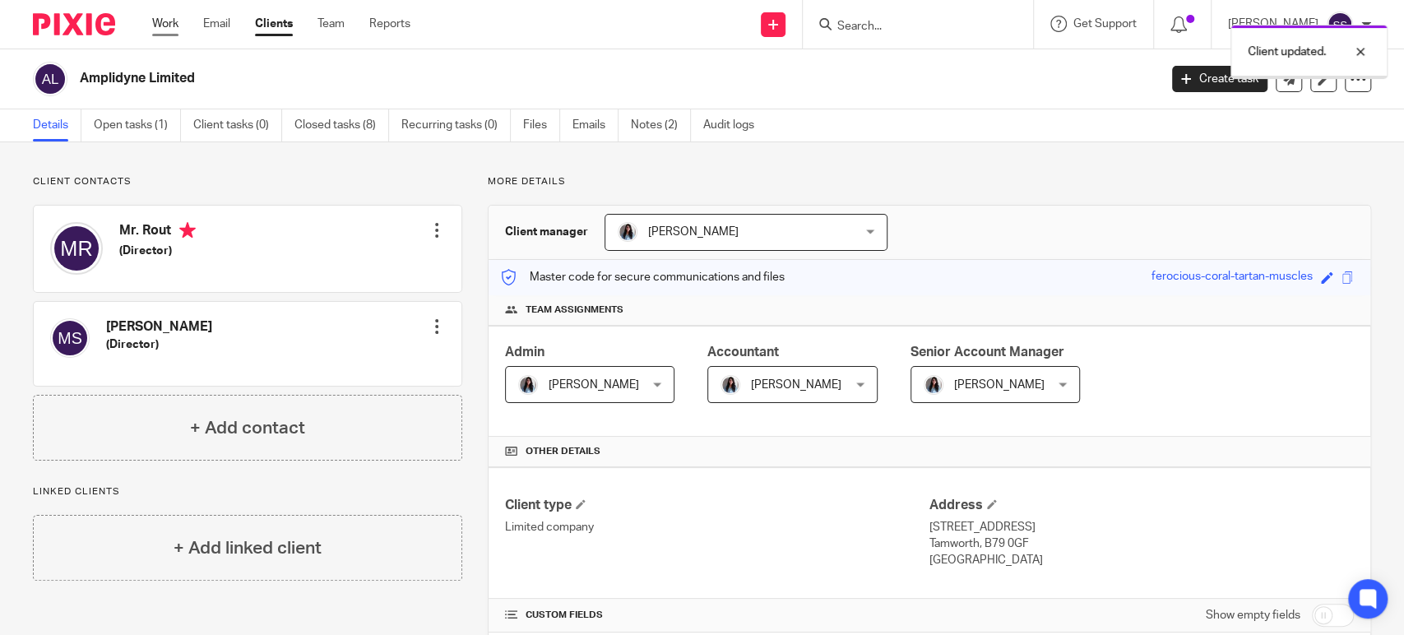
click at [166, 25] on link "Work" at bounding box center [165, 24] width 26 height 16
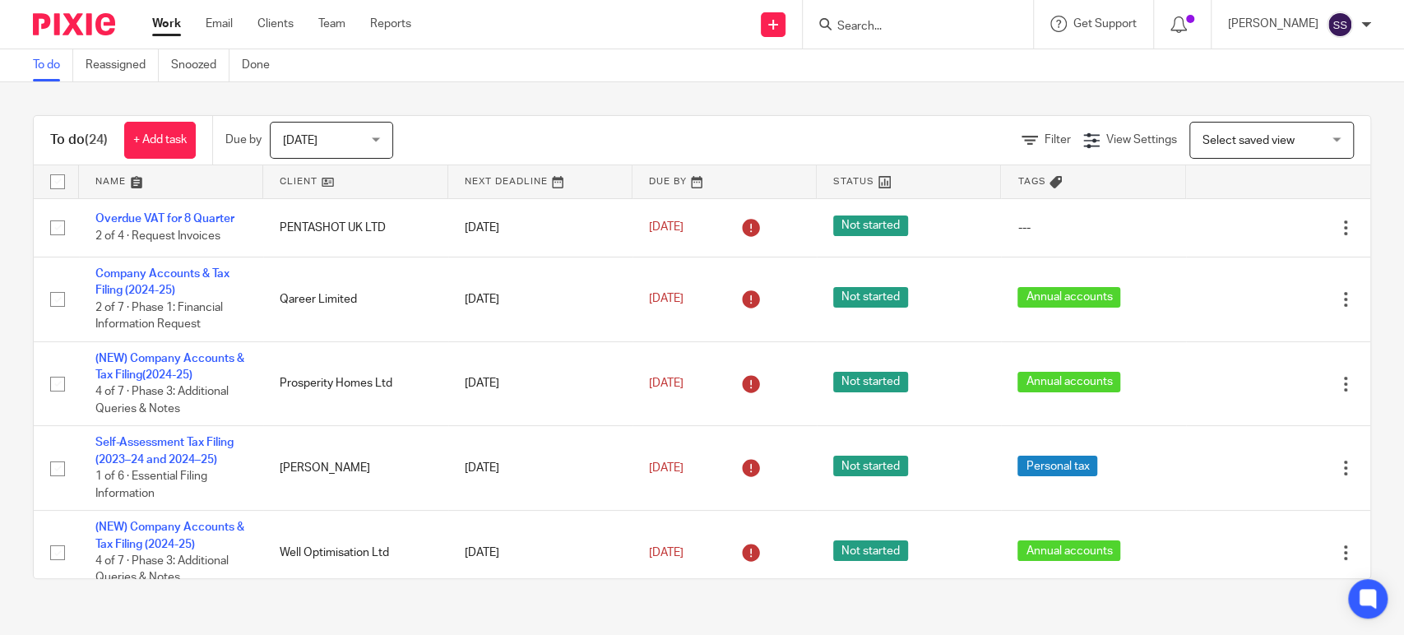
click at [879, 30] on input "Search" at bounding box center [909, 27] width 148 height 15
type input "kin"
click at [917, 71] on link at bounding box center [934, 64] width 204 height 25
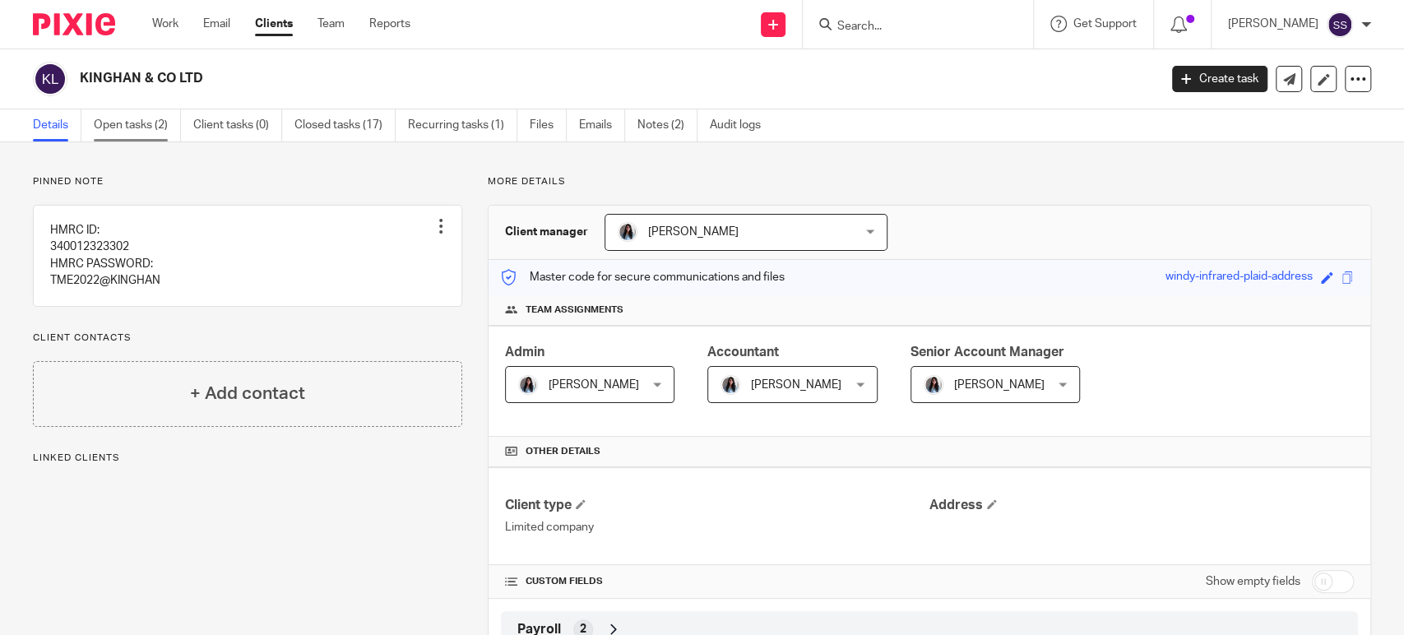
click at [146, 130] on link "Open tasks (2)" at bounding box center [137, 125] width 87 height 32
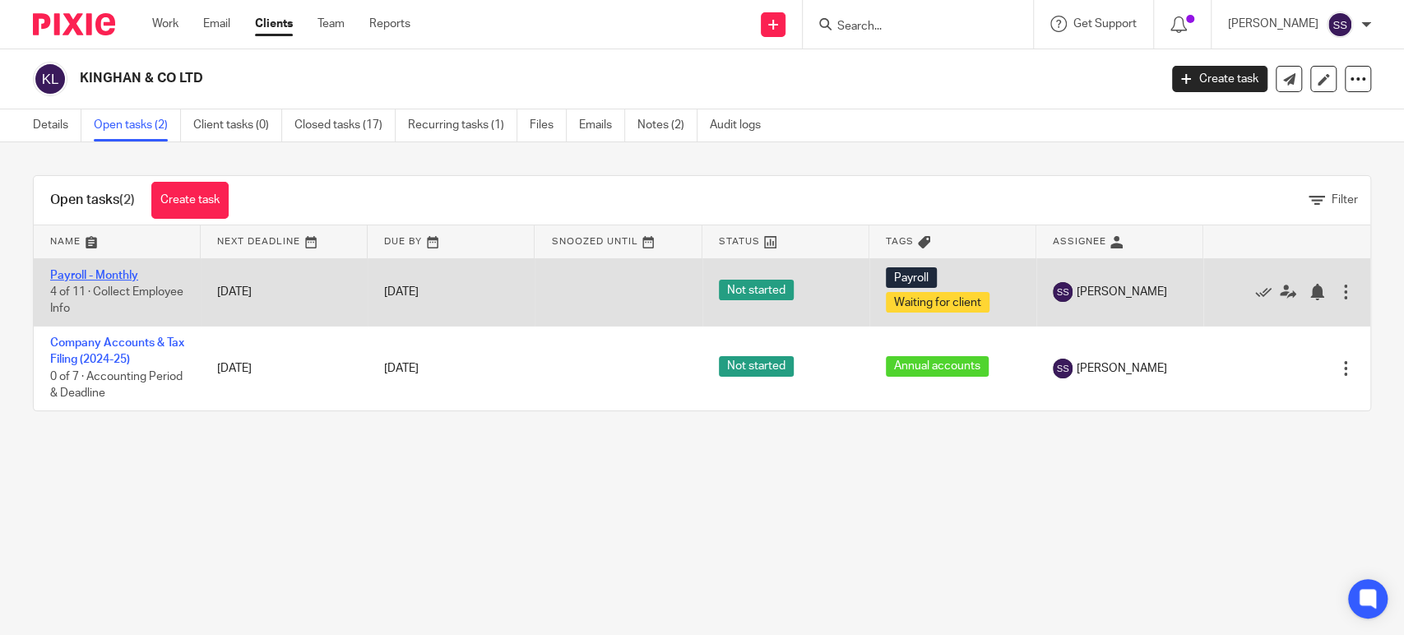
click at [103, 275] on link "Payroll - Monthly" at bounding box center [94, 276] width 88 height 12
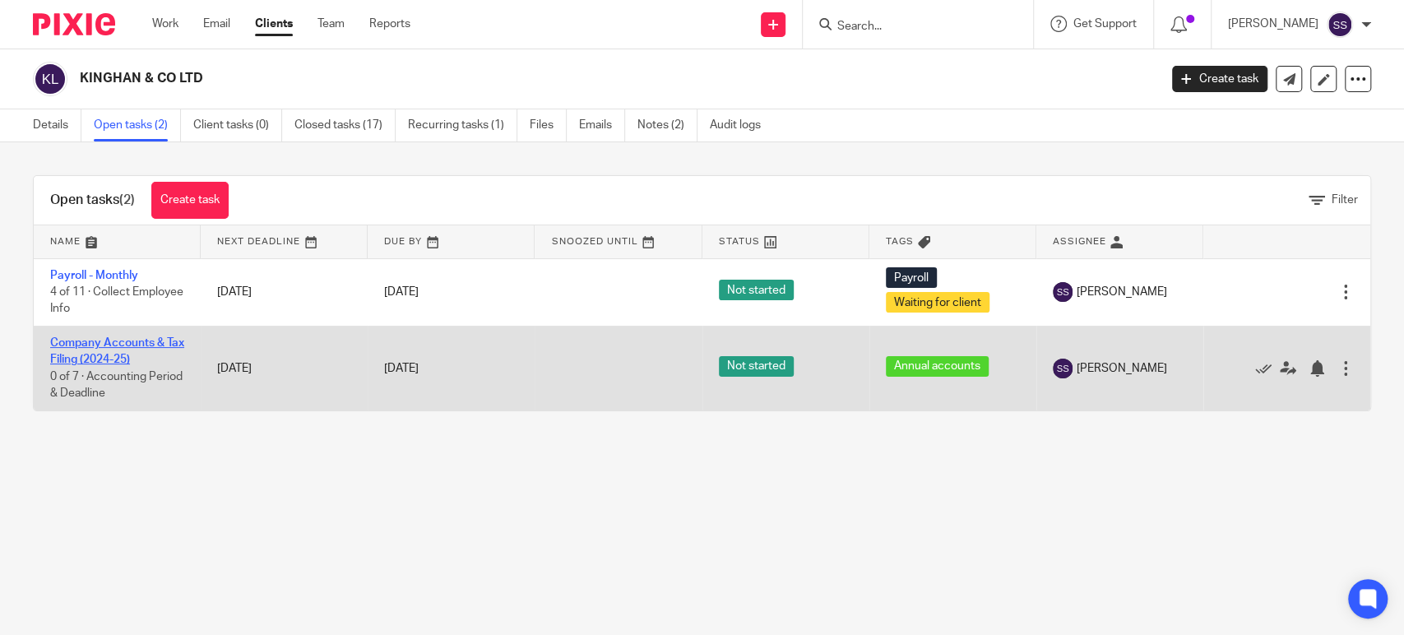
click at [122, 340] on link "Company Accounts & Tax Filing (2024-25)" at bounding box center [117, 351] width 134 height 28
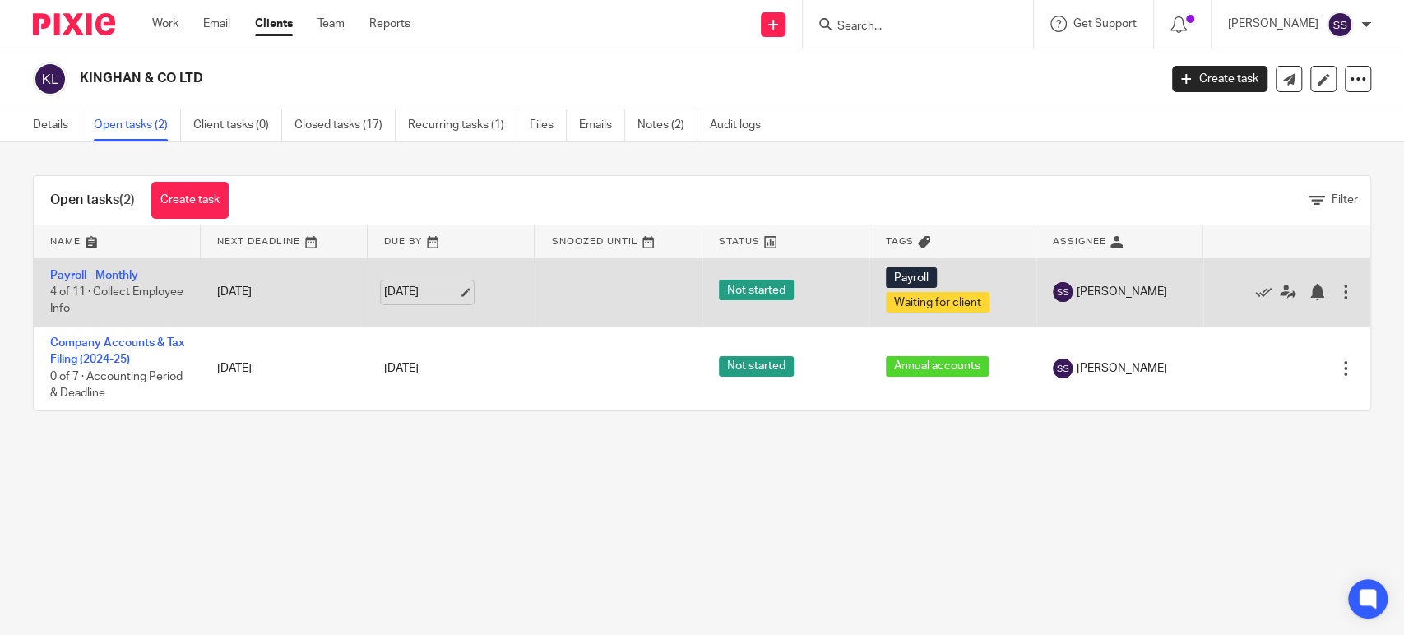
click at [415, 292] on link "[DATE]" at bounding box center [421, 292] width 74 height 17
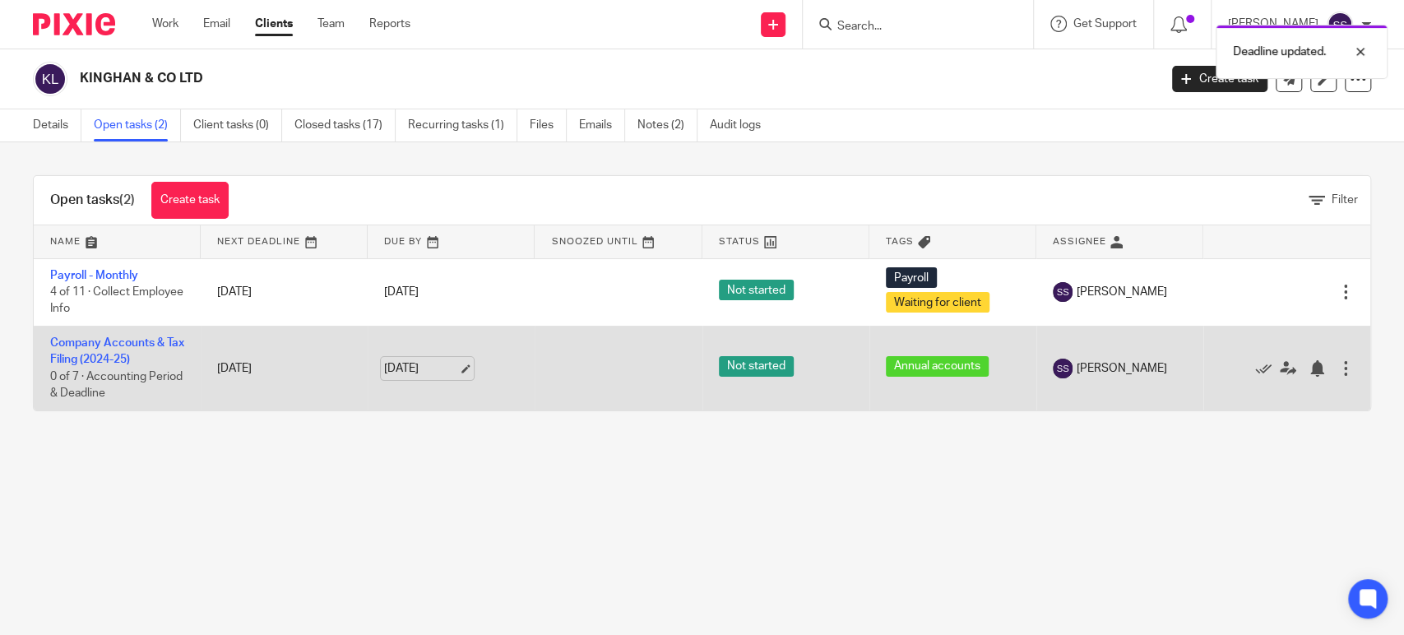
click at [447, 372] on link "14 Oct 2025" at bounding box center [421, 368] width 74 height 17
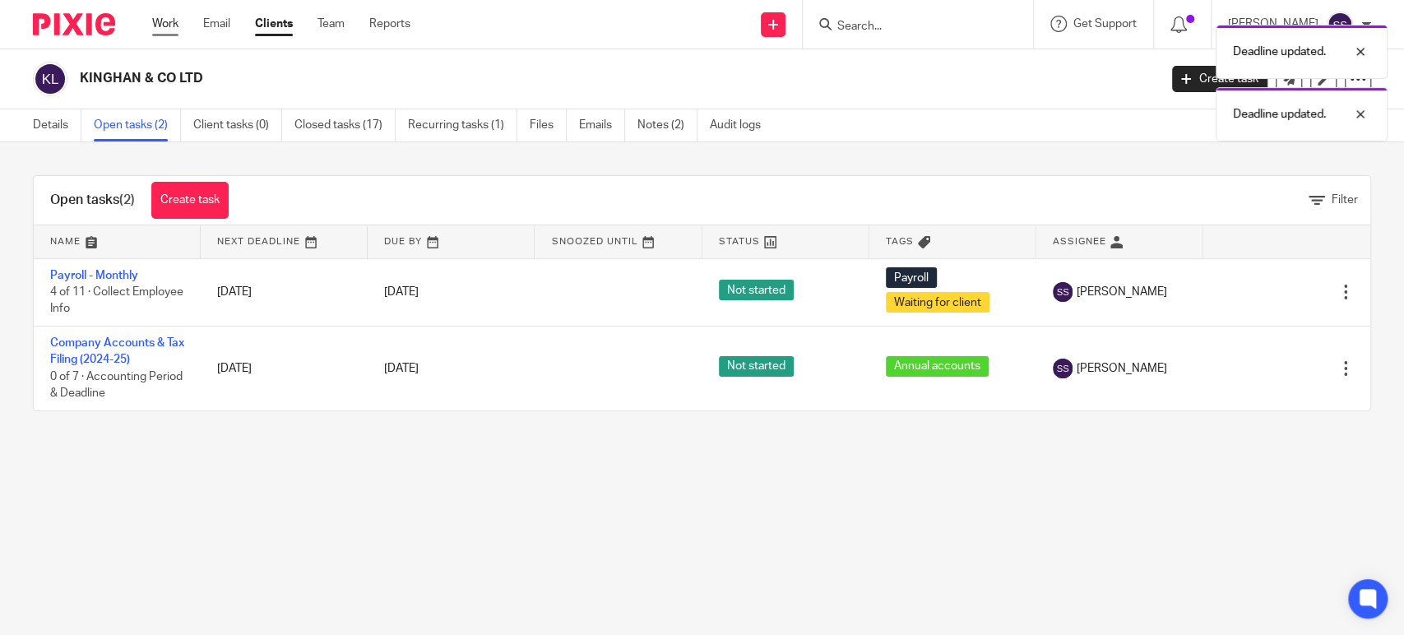
click at [161, 24] on link "Work" at bounding box center [165, 24] width 26 height 16
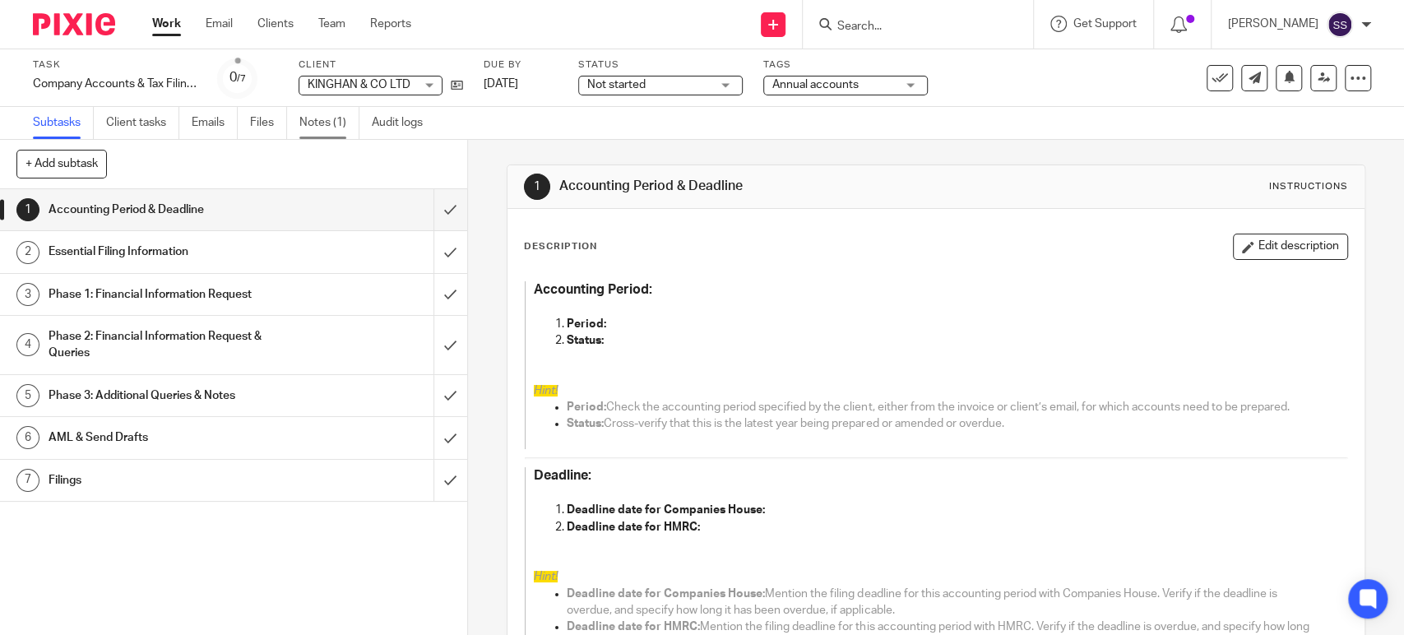
click at [323, 113] on link "Notes (1)" at bounding box center [329, 123] width 60 height 32
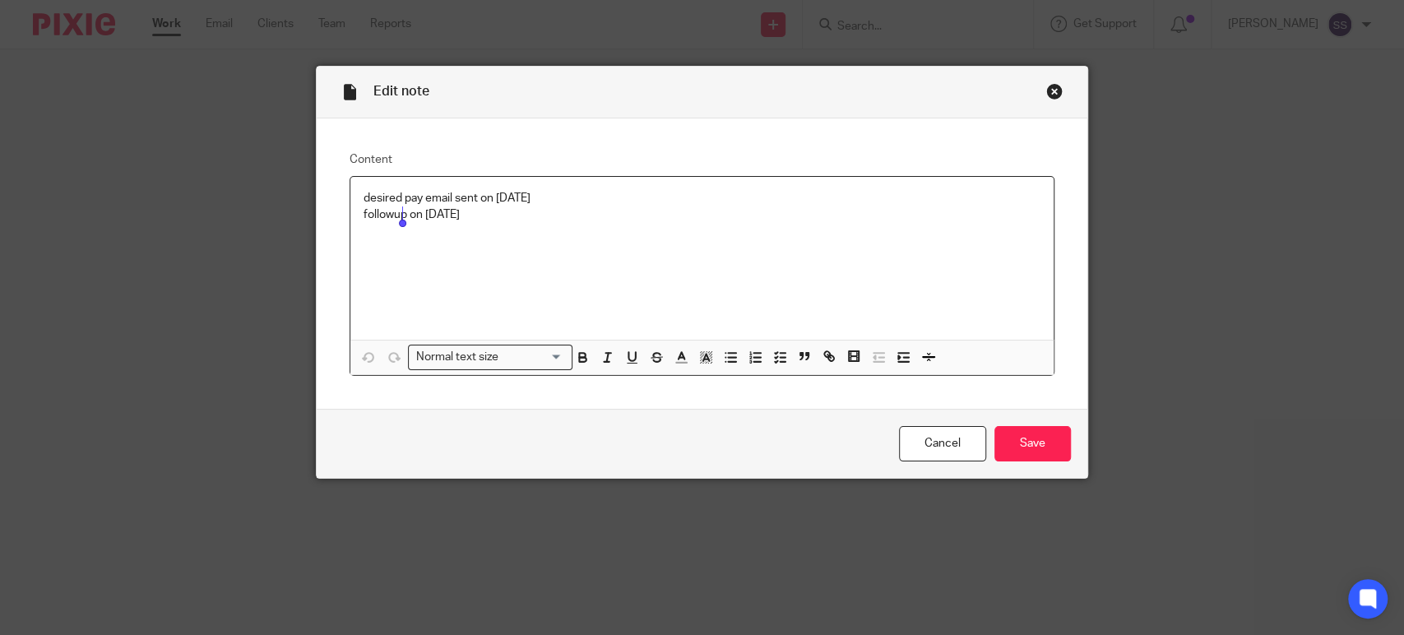
click at [399, 212] on p "followup on [DATE]" at bounding box center [701, 214] width 677 height 16
click at [488, 222] on p "followup on 9 oct 2025" at bounding box center [701, 214] width 677 height 16
drag, startPoint x: 495, startPoint y: 222, endPoint x: 359, endPoint y: 230, distance: 135.9
click at [363, 230] on p "followup on 14 oct 2025" at bounding box center [701, 231] width 677 height 16
drag, startPoint x: 523, startPoint y: 229, endPoint x: 512, endPoint y: 232, distance: 11.2
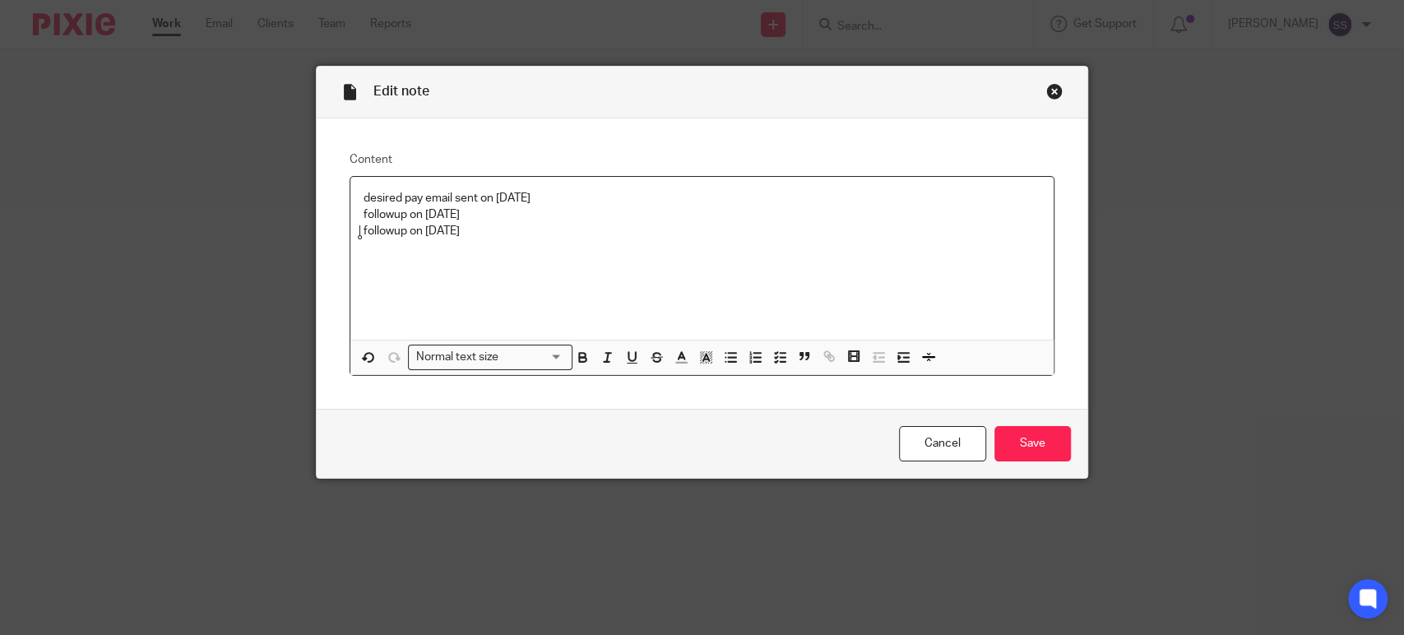
click at [523, 229] on p "followup on [DATE]" at bounding box center [701, 231] width 677 height 16
drag, startPoint x: 493, startPoint y: 234, endPoint x: 351, endPoint y: 234, distance: 142.3
click at [351, 234] on div "desired pay email sent on 2 oct 2025 followup on 9 oct 2025 followup on 14 oct …" at bounding box center [701, 258] width 703 height 163
copy p "followup on 14 oct 2025"
click at [1037, 442] on input "Save" at bounding box center [1032, 443] width 76 height 35
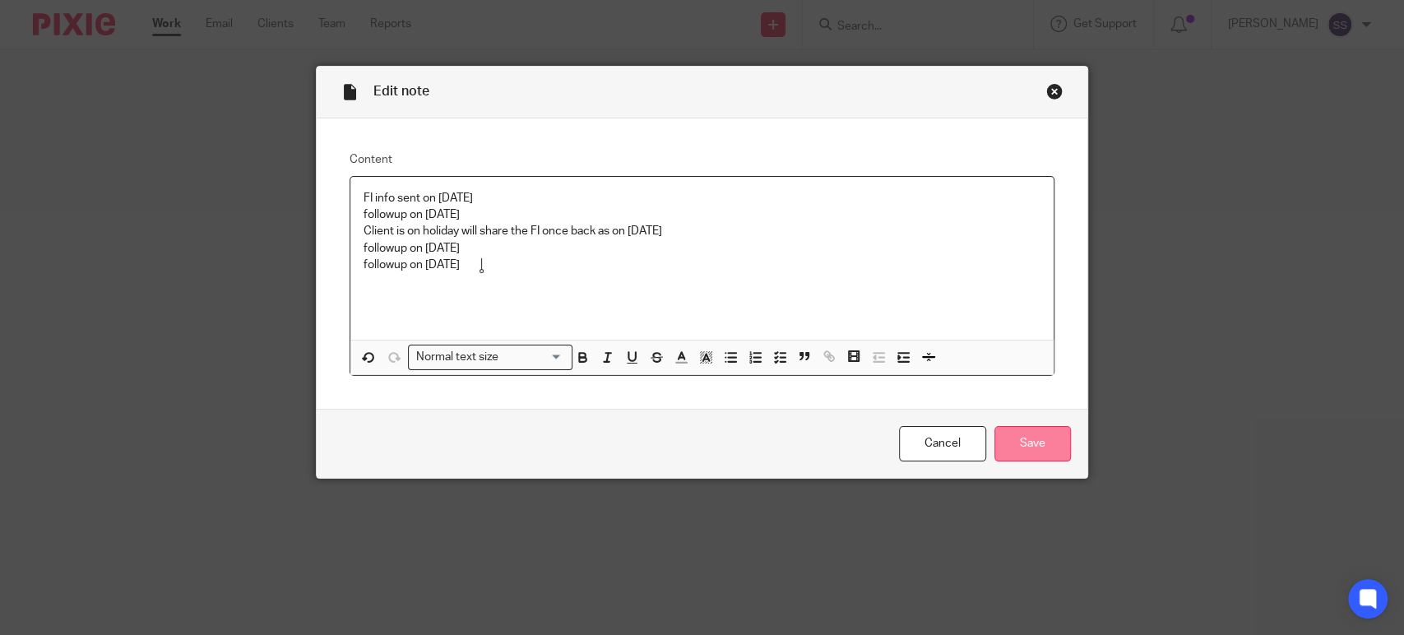
click at [1049, 428] on input "Save" at bounding box center [1032, 443] width 76 height 35
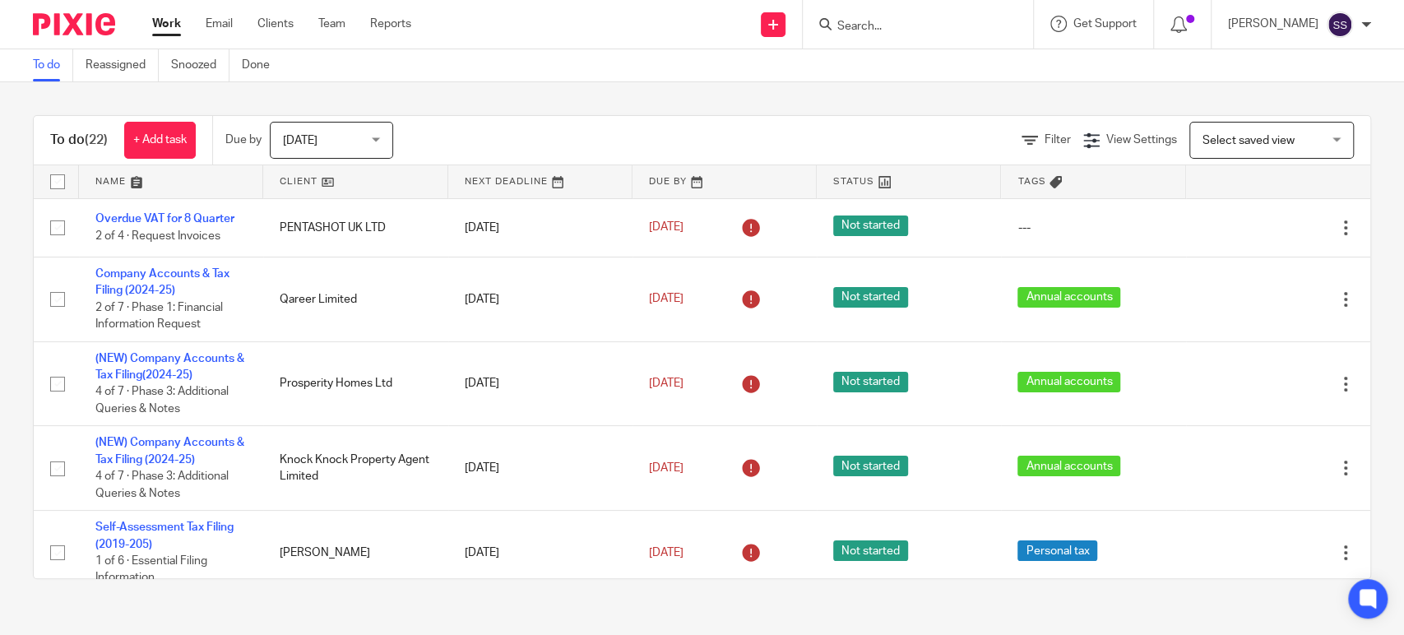
click at [870, 27] on input "Search" at bounding box center [909, 27] width 148 height 15
type input "tresure"
click at [934, 69] on link at bounding box center [959, 64] width 255 height 25
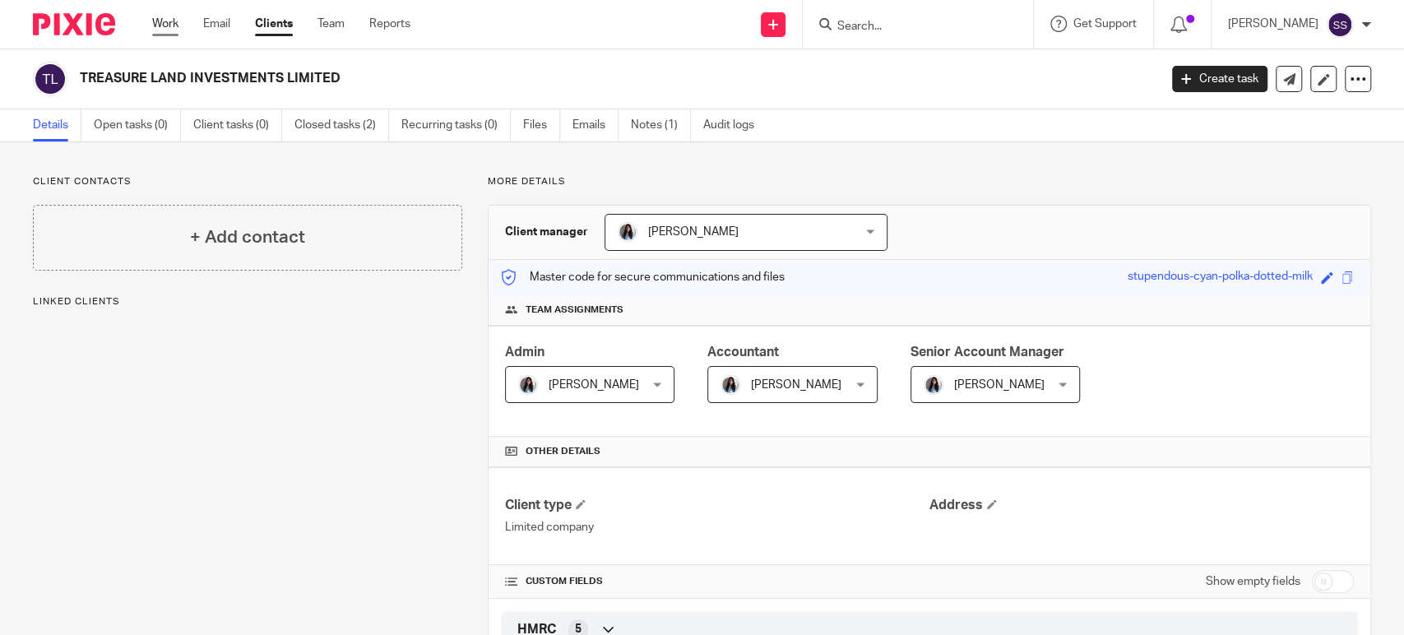
click at [168, 19] on link "Work" at bounding box center [165, 24] width 26 height 16
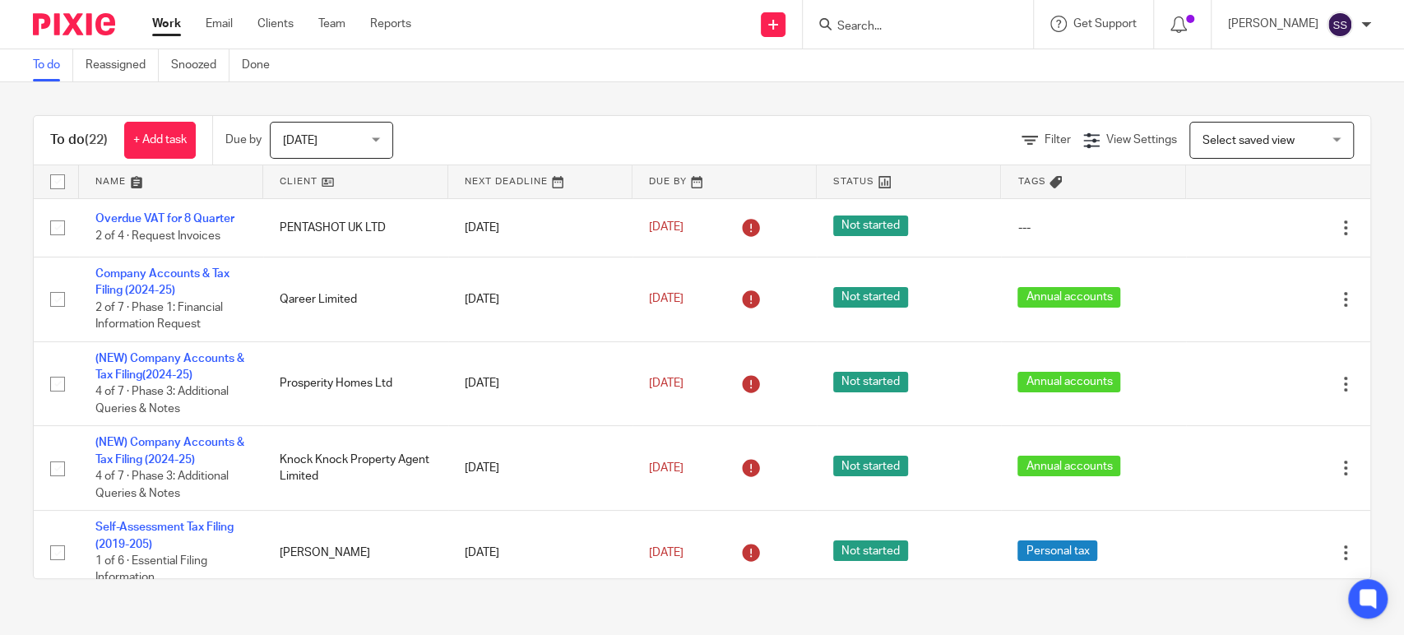
click at [861, 30] on input "Search" at bounding box center [909, 27] width 148 height 15
type input "pureg"
click at [922, 64] on link at bounding box center [934, 64] width 204 height 25
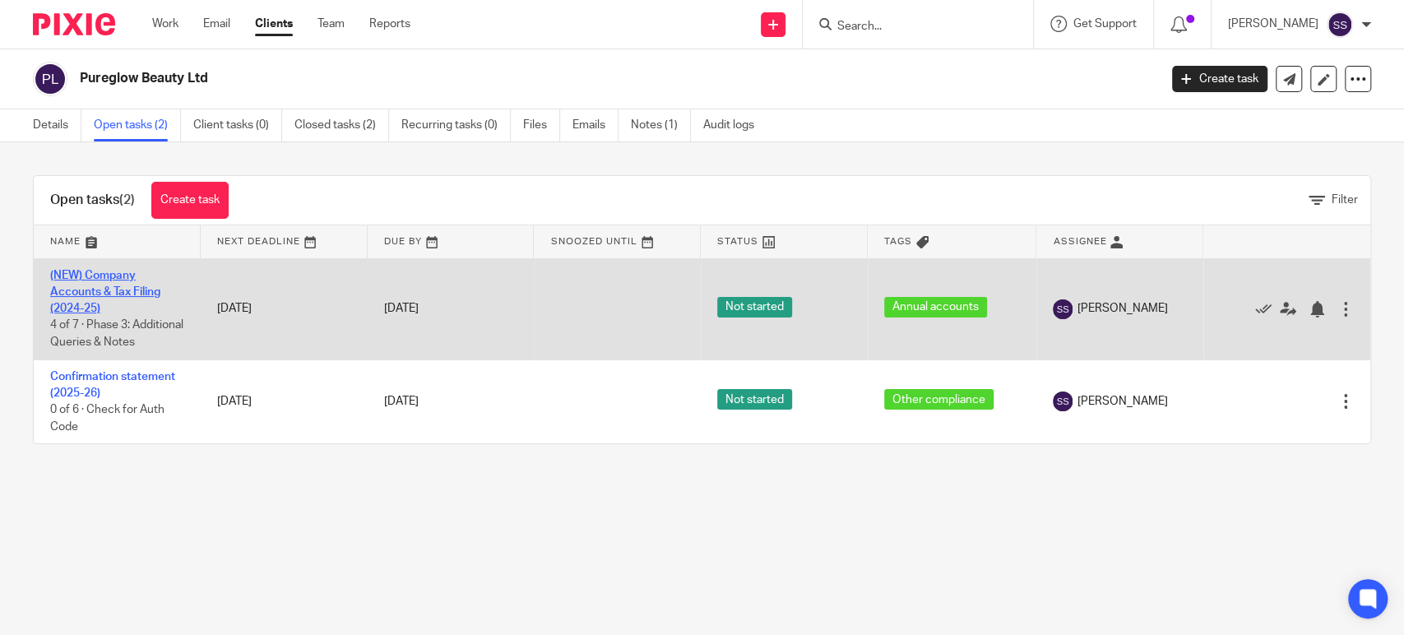
click at [69, 288] on link "(NEW) Company Accounts & Tax Filing (2024-25)" at bounding box center [105, 292] width 110 height 45
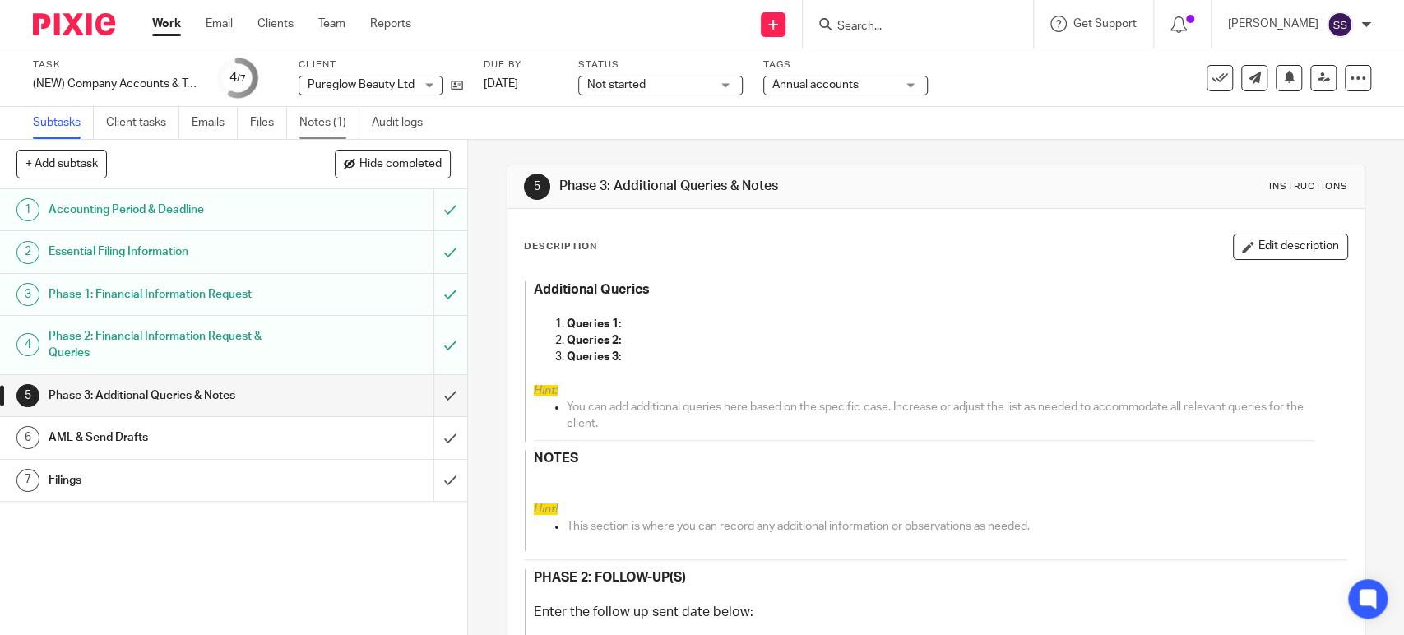
click at [317, 122] on link "Notes (1)" at bounding box center [329, 123] width 60 height 32
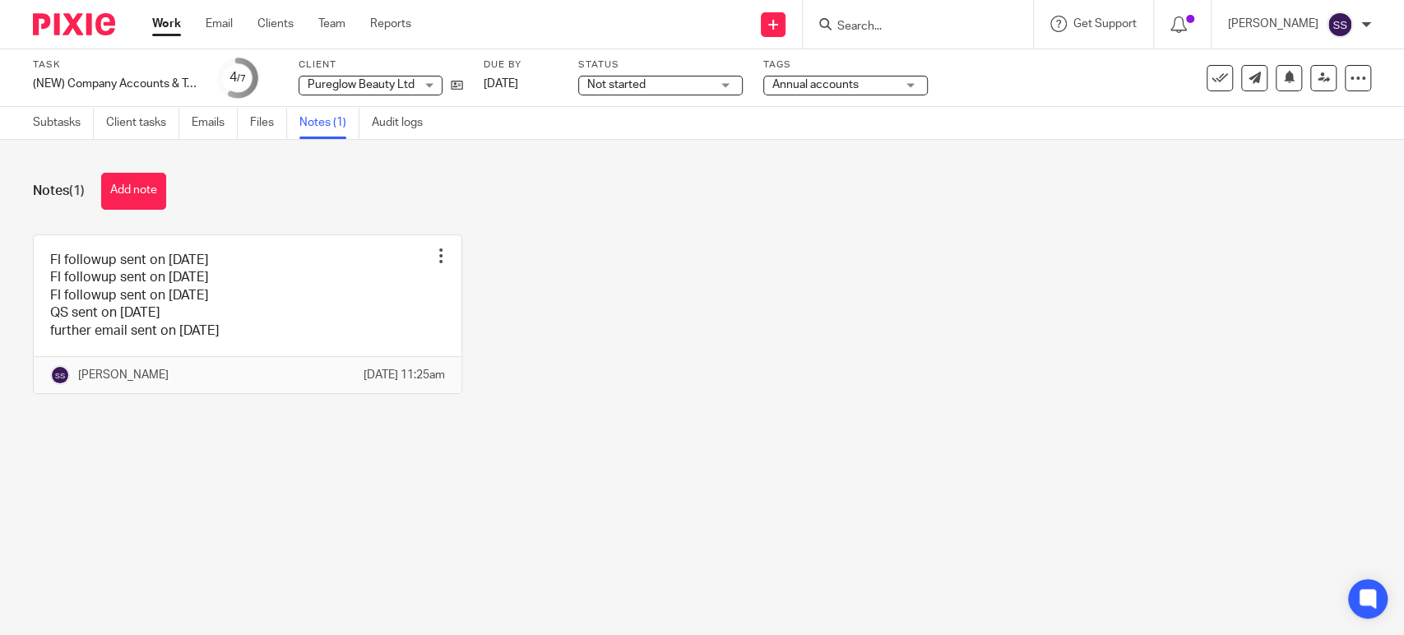
click at [804, 371] on div "FI followup sent on 16 sept 2025 FI followup sent on 24 sept 2025 FI followup s…" at bounding box center [688, 326] width 1363 height 184
click at [174, 19] on link "Work" at bounding box center [166, 24] width 29 height 16
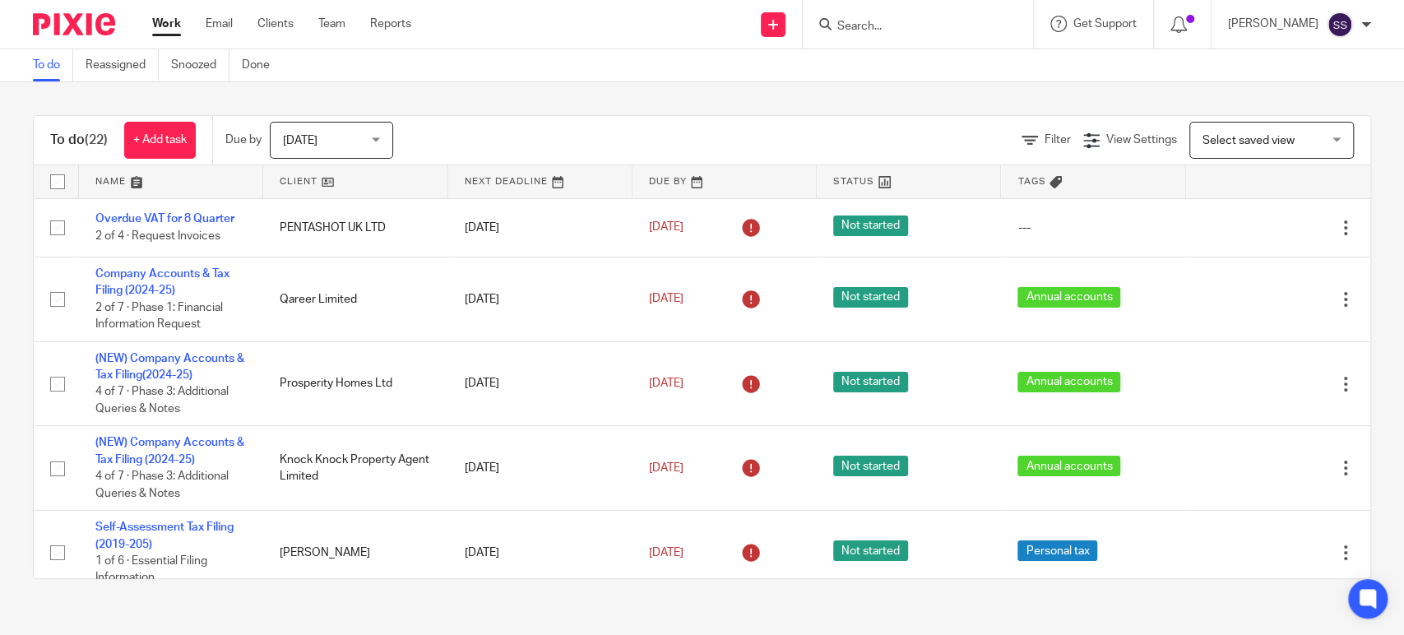
click at [459, 117] on div "To do (22) + Add task Due by [DATE] [DATE] [DATE] [DATE] This week Next week Th…" at bounding box center [702, 140] width 1336 height 49
click at [855, 25] on input "Search" at bounding box center [909, 27] width 148 height 15
type input "freed"
click at [909, 63] on link at bounding box center [934, 64] width 204 height 25
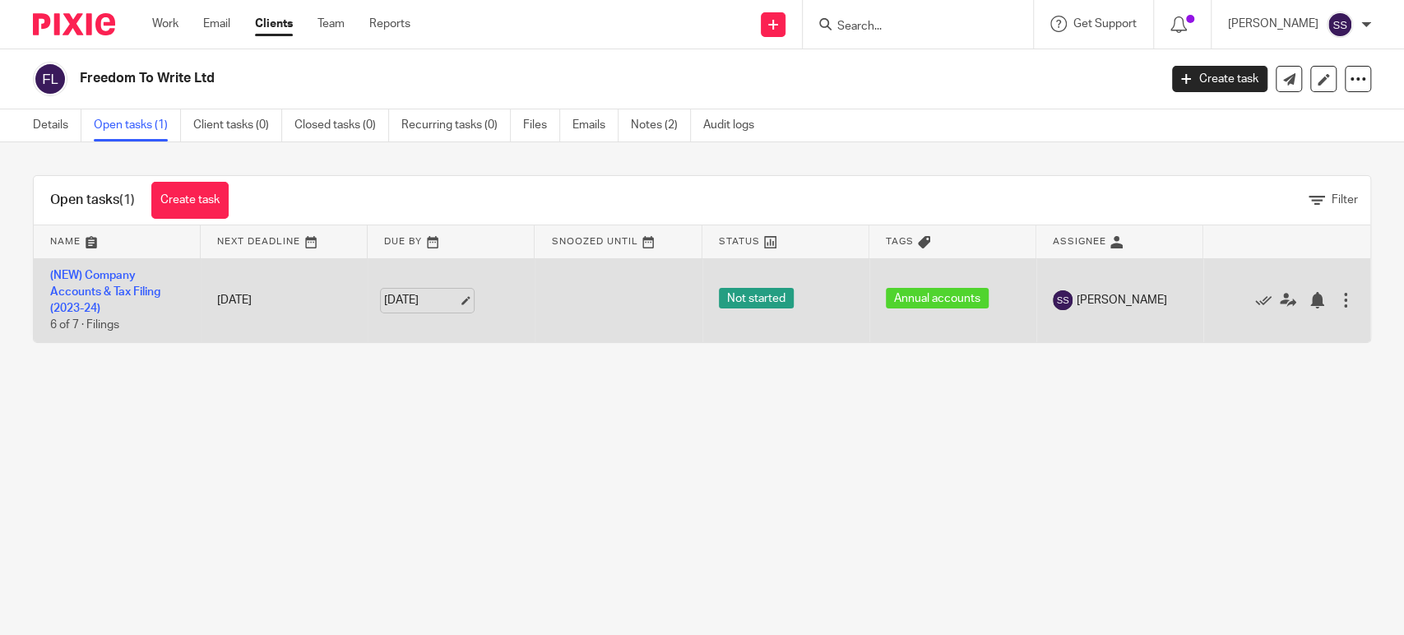
click at [451, 298] on link "23 Oct 2025" at bounding box center [421, 300] width 74 height 17
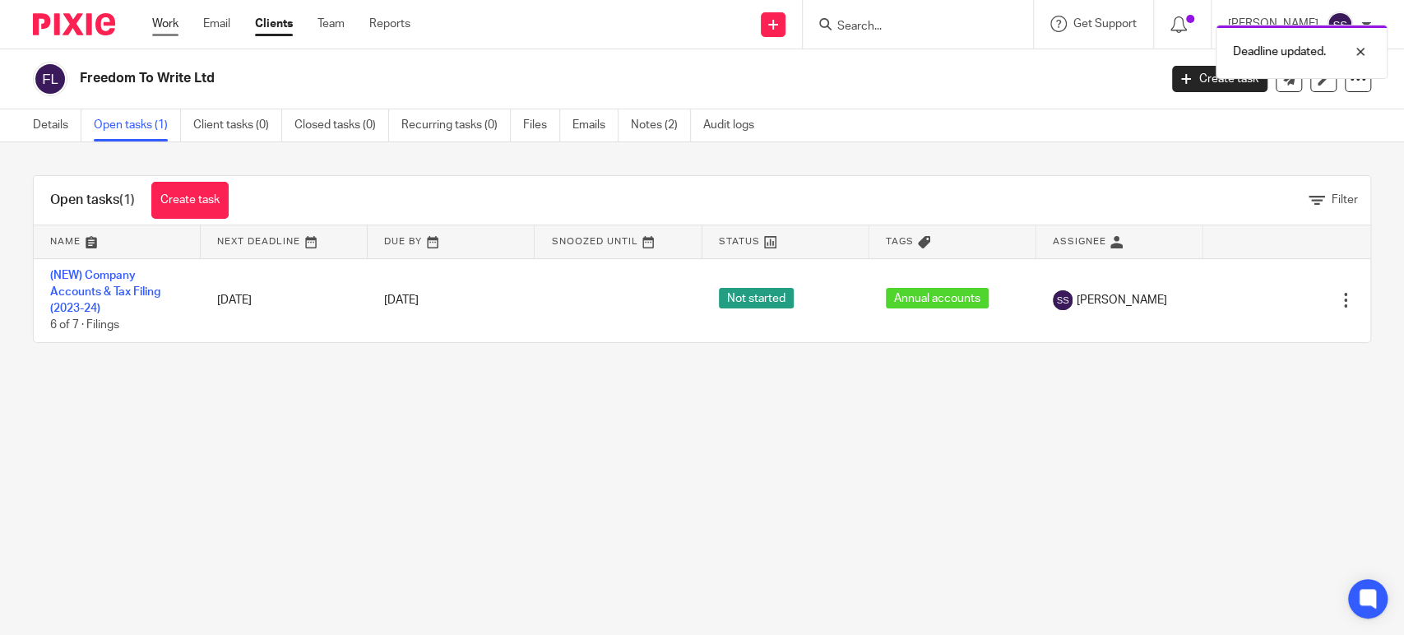
click at [176, 25] on link "Work" at bounding box center [165, 24] width 26 height 16
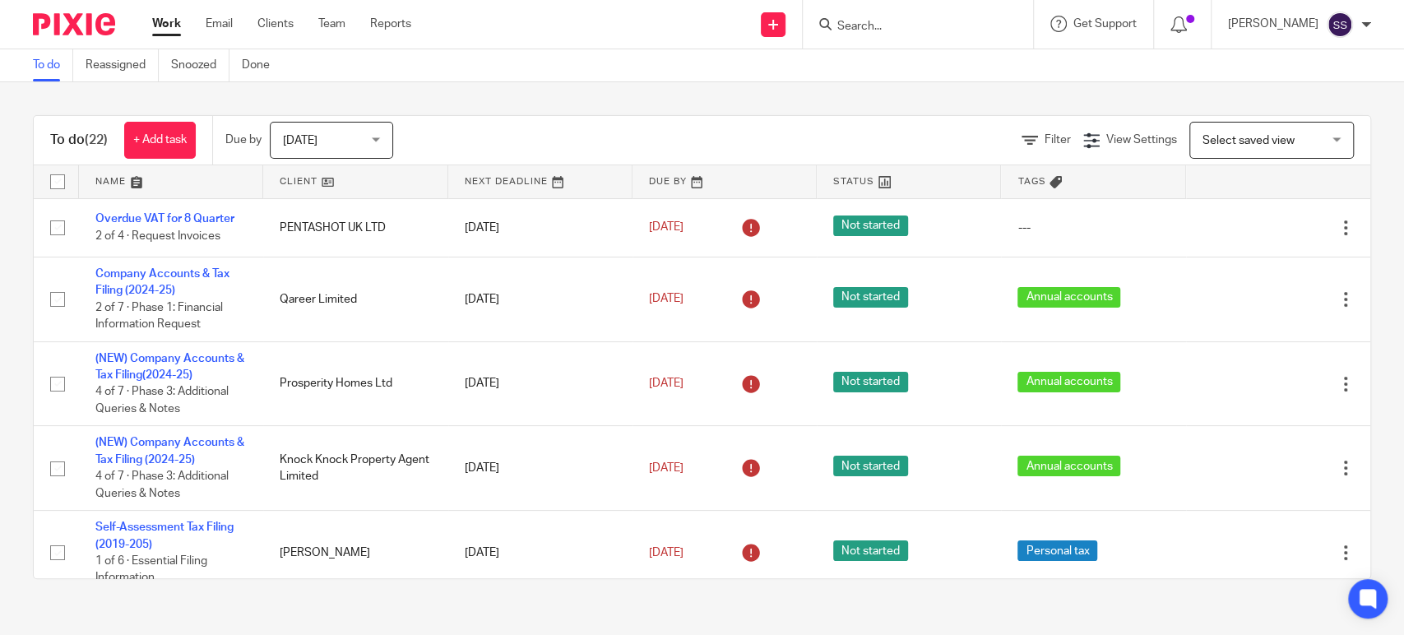
click at [862, 27] on input "Search" at bounding box center [909, 27] width 148 height 15
type input "shape"
click at [926, 88] on link at bounding box center [946, 89] width 229 height 25
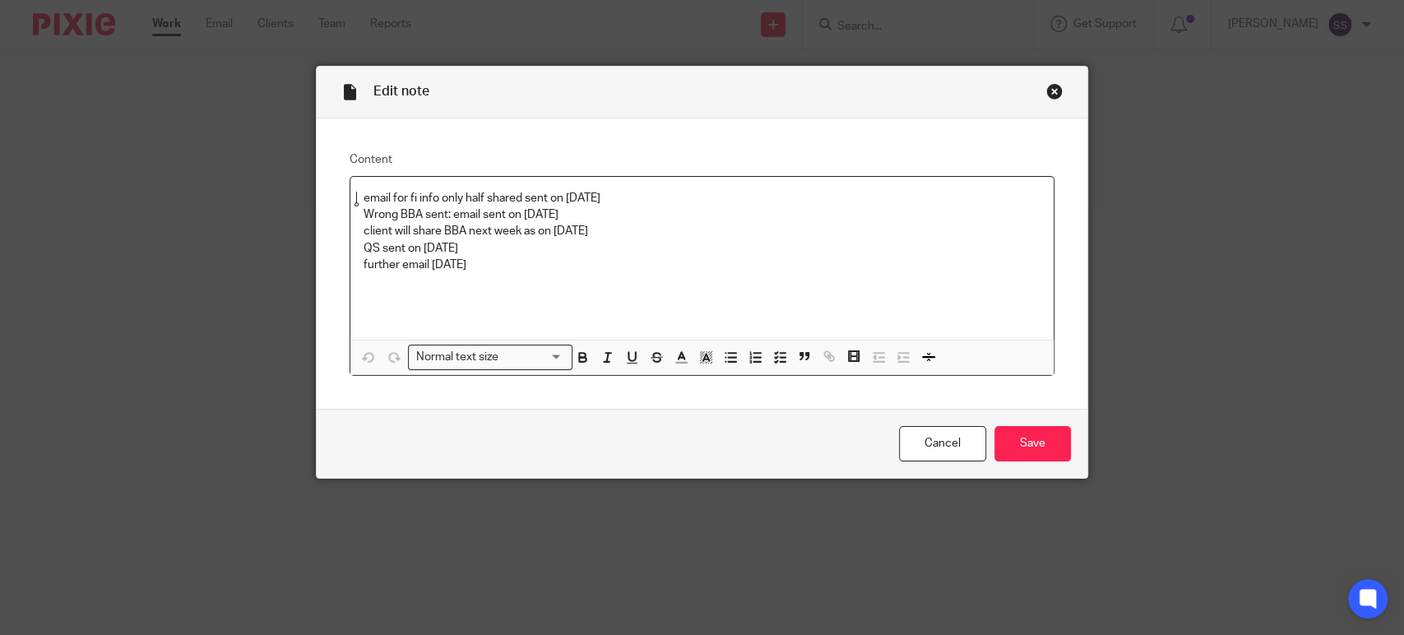
drag, startPoint x: 0, startPoint y: 0, endPoint x: 428, endPoint y: 268, distance: 504.7
click at [428, 268] on p "further email 9 oct 2025" at bounding box center [701, 265] width 677 height 16
click at [1045, 455] on input "Save" at bounding box center [1032, 443] width 76 height 35
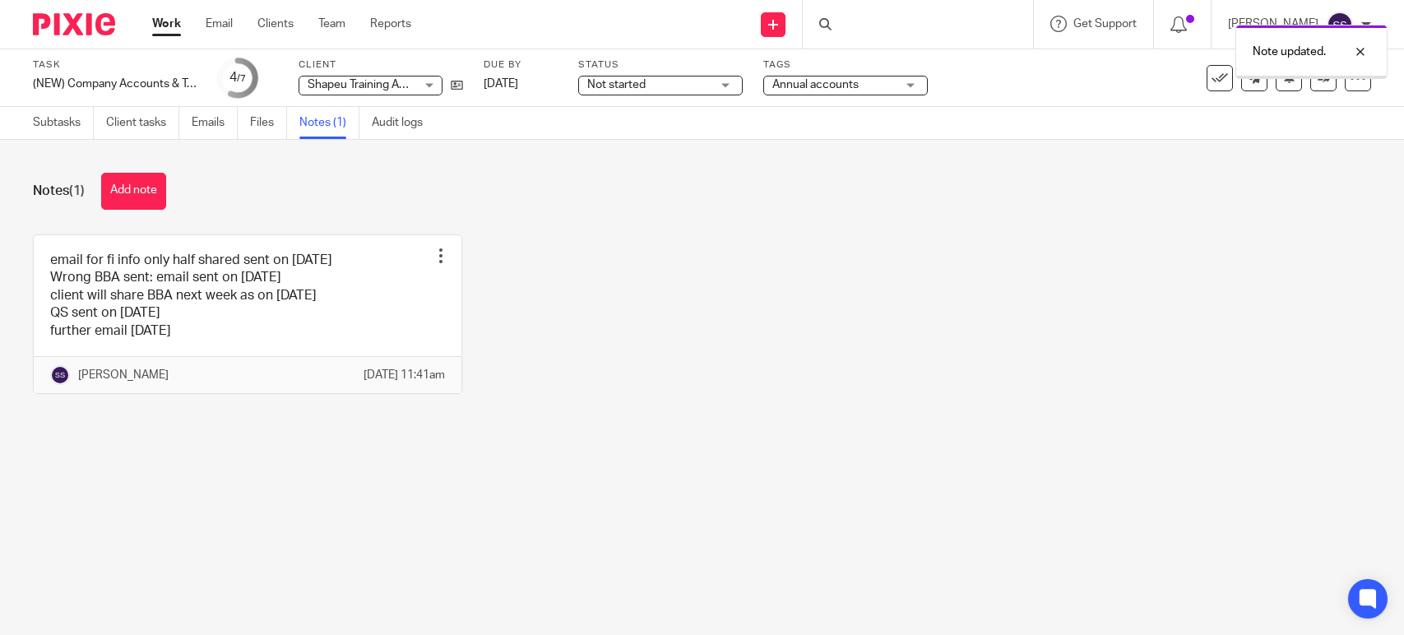
click at [524, 81] on link "14 Oct 2025" at bounding box center [521, 84] width 74 height 17
click at [163, 25] on link "Work" at bounding box center [166, 24] width 29 height 16
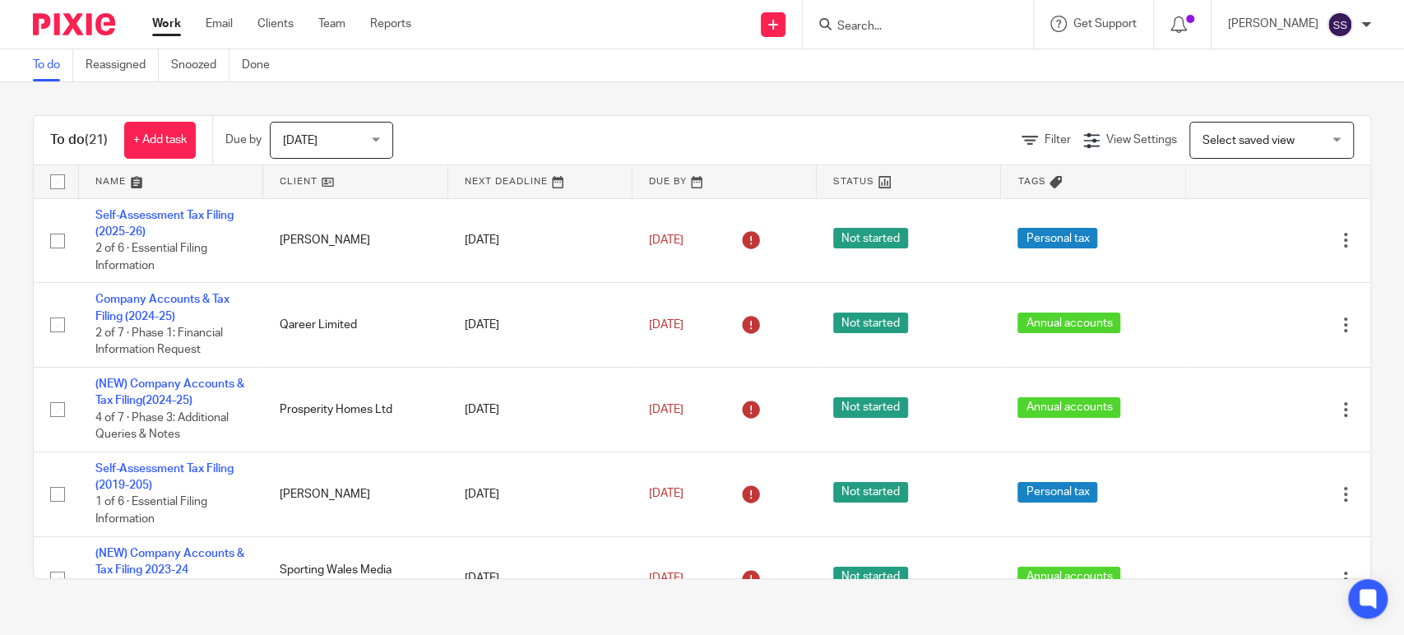
click at [863, 20] on input "Search" at bounding box center [909, 27] width 148 height 15
type input "devon"
click at [919, 67] on link at bounding box center [934, 64] width 204 height 25
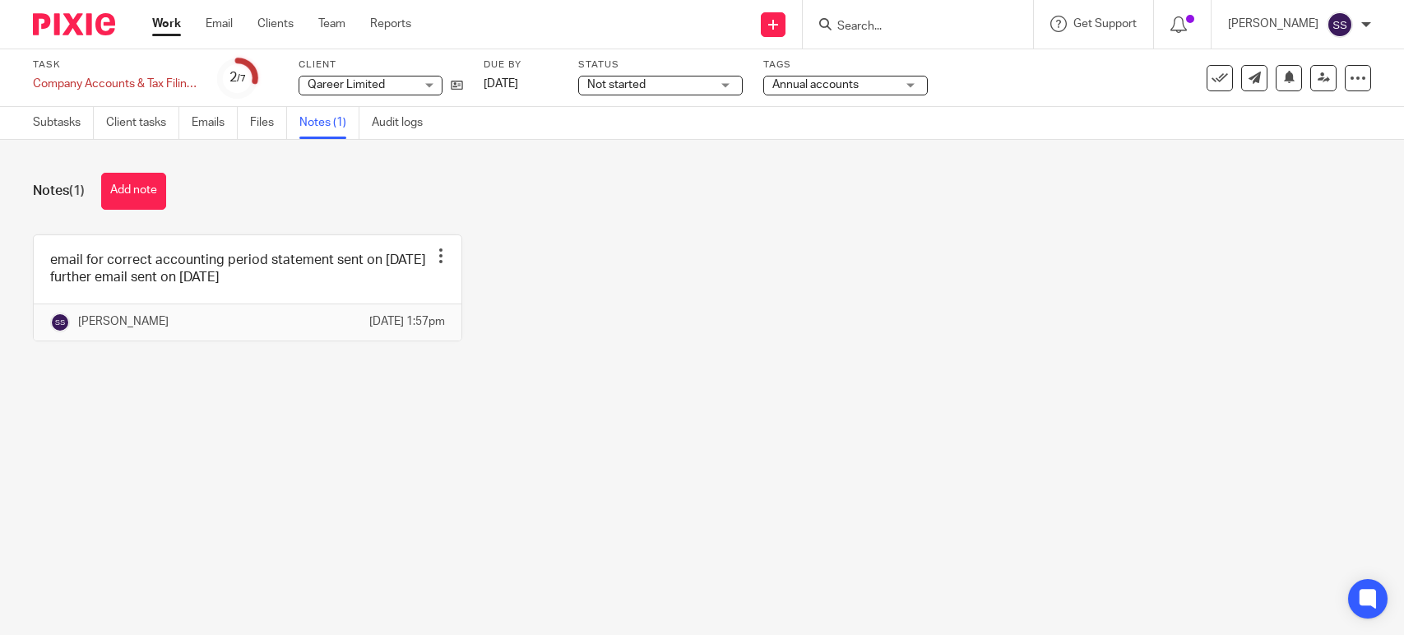
click at [287, 296] on link at bounding box center [248, 287] width 428 height 105
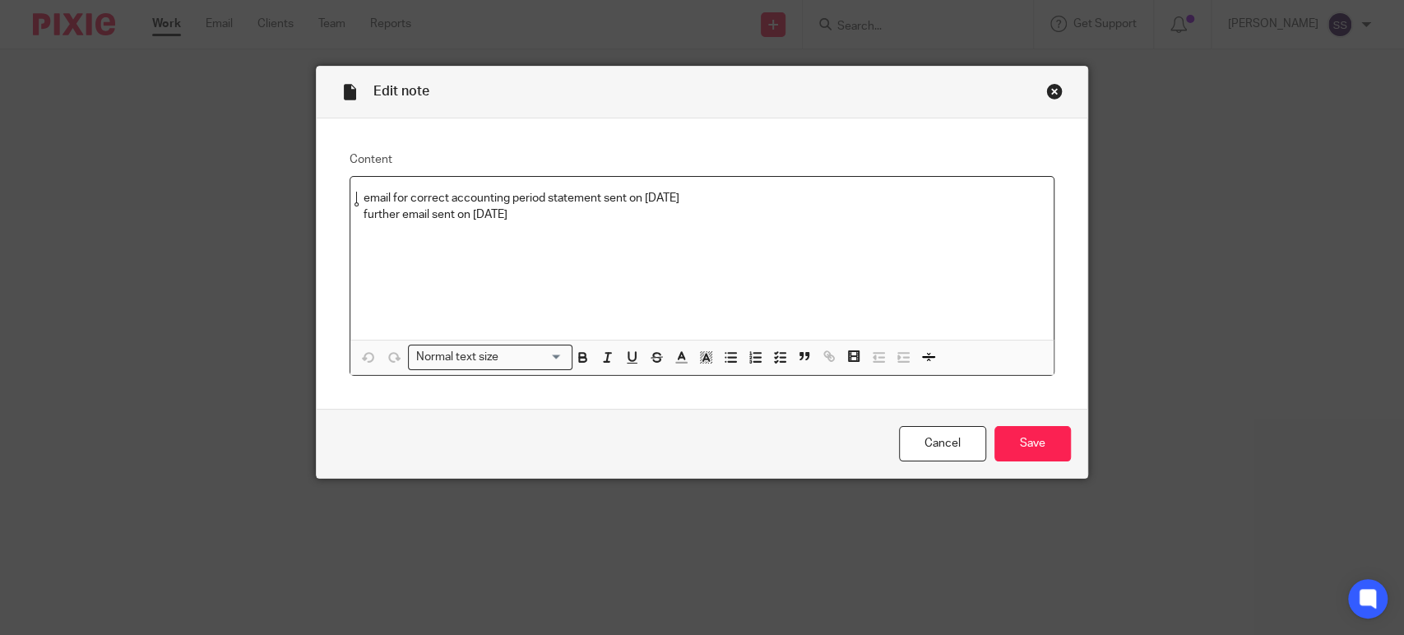
drag, startPoint x: 0, startPoint y: 0, endPoint x: 465, endPoint y: 220, distance: 514.6
click at [465, 220] on p "further email sent on [DATE]" at bounding box center [701, 214] width 677 height 16
click at [1039, 439] on input "Save" at bounding box center [1032, 443] width 76 height 35
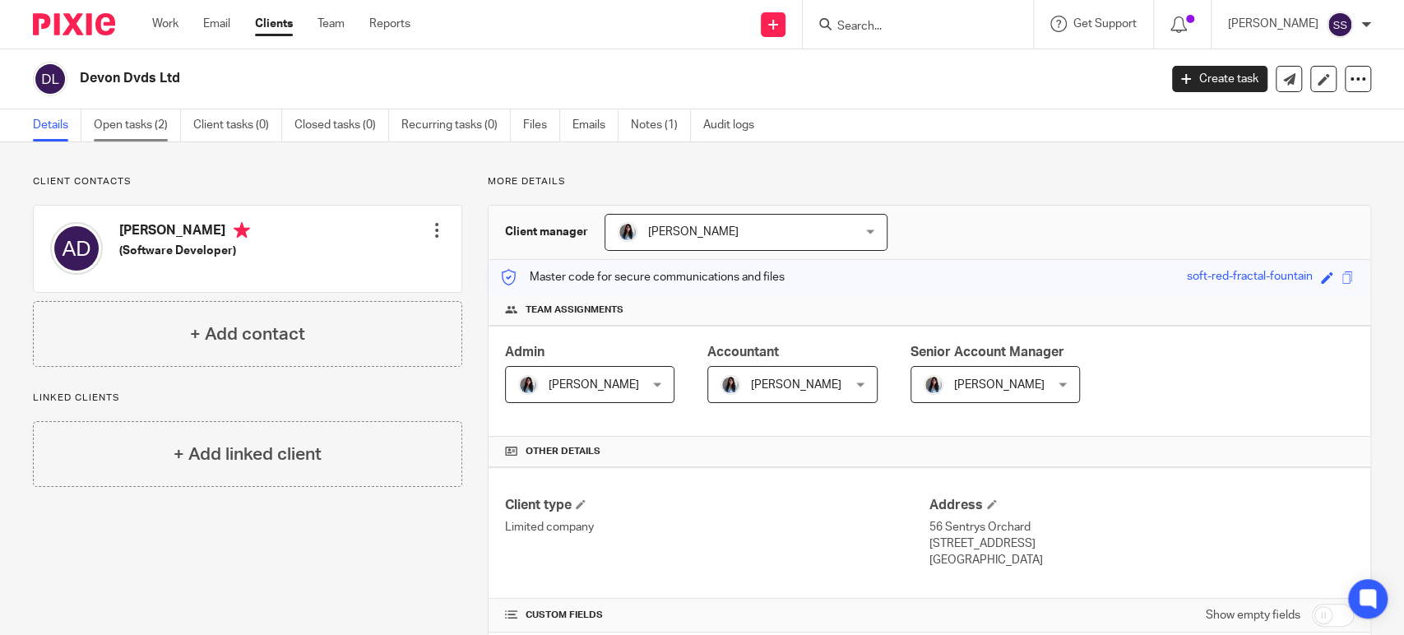
click at [125, 131] on link "Open tasks (2)" at bounding box center [137, 125] width 87 height 32
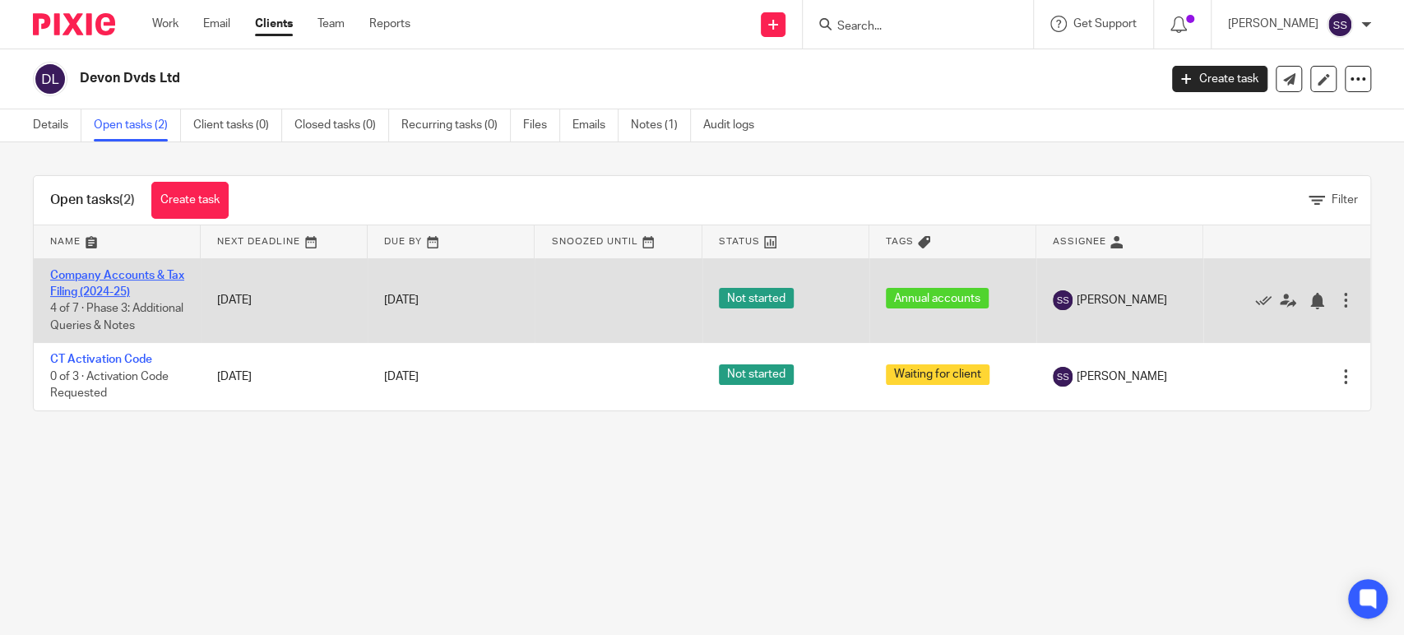
click at [104, 286] on link "Company Accounts & Tax Filing (2024-25)" at bounding box center [117, 284] width 134 height 28
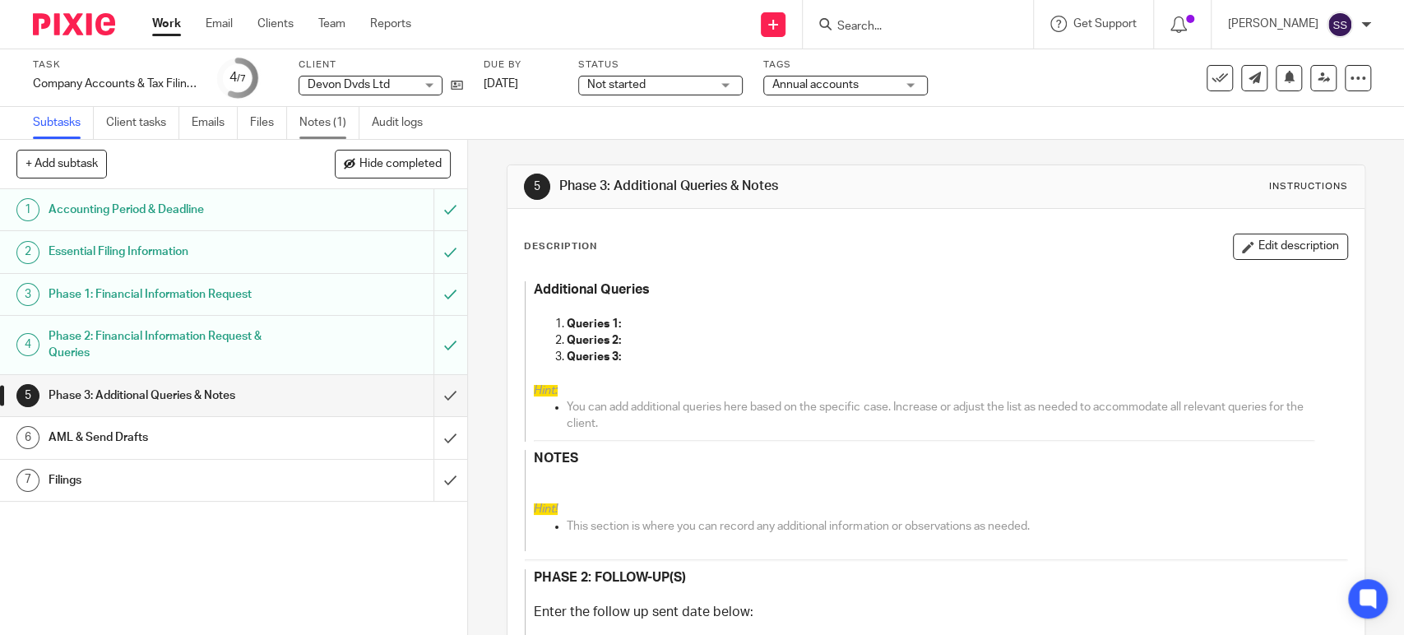
click at [310, 117] on link "Notes (1)" at bounding box center [329, 123] width 60 height 32
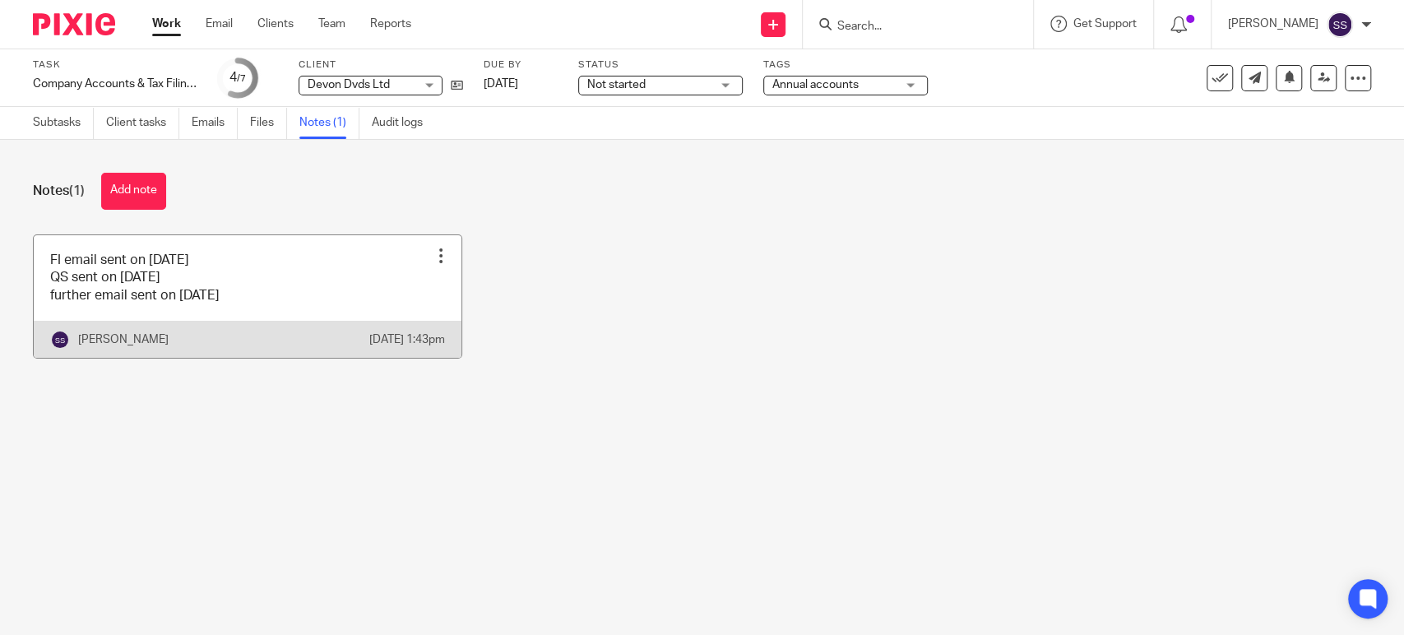
click at [271, 292] on link at bounding box center [248, 296] width 428 height 123
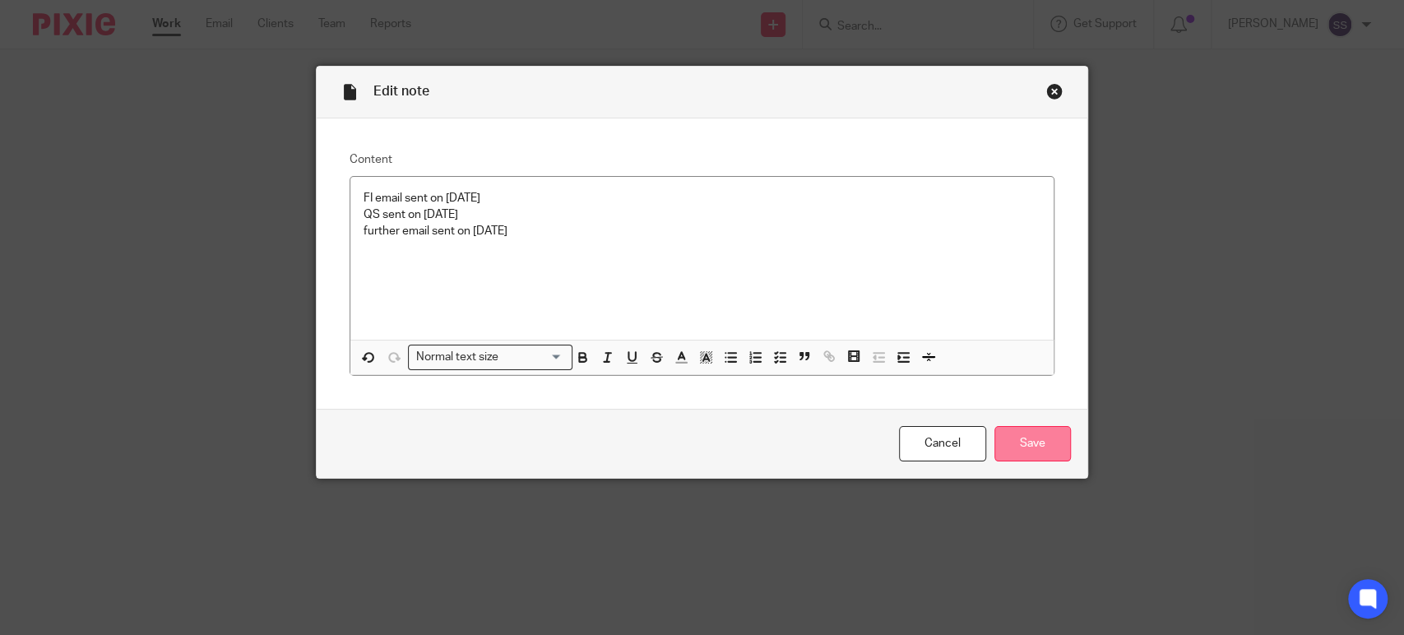
click at [1050, 451] on input "Save" at bounding box center [1032, 443] width 76 height 35
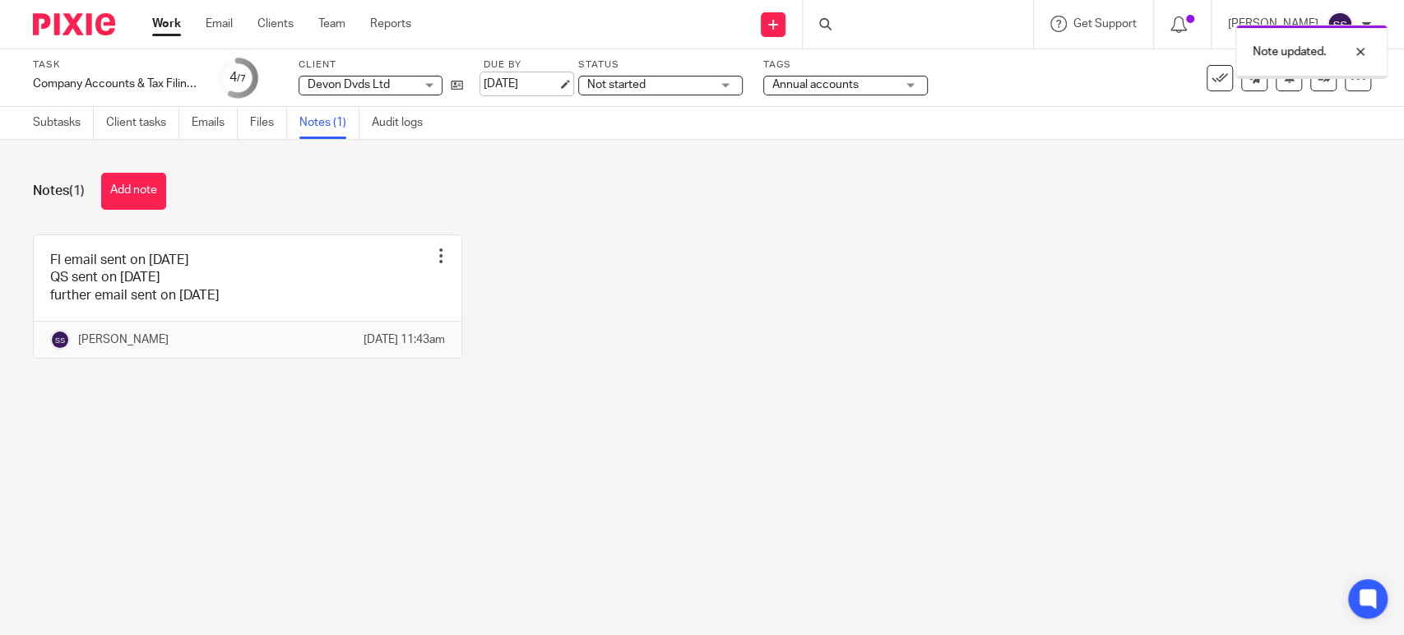
click at [546, 91] on link "[DATE]" at bounding box center [521, 84] width 74 height 17
click at [175, 28] on link "Work" at bounding box center [166, 24] width 29 height 16
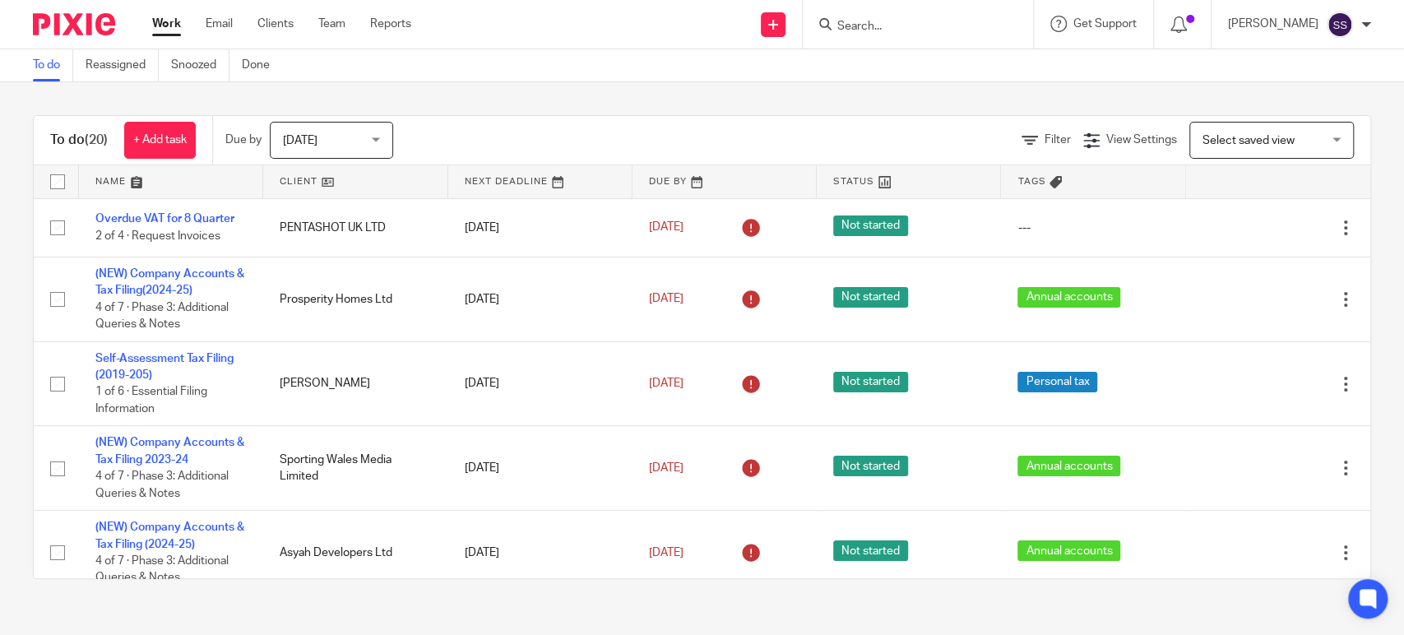
click at [335, 146] on span "[DATE]" at bounding box center [326, 140] width 87 height 35
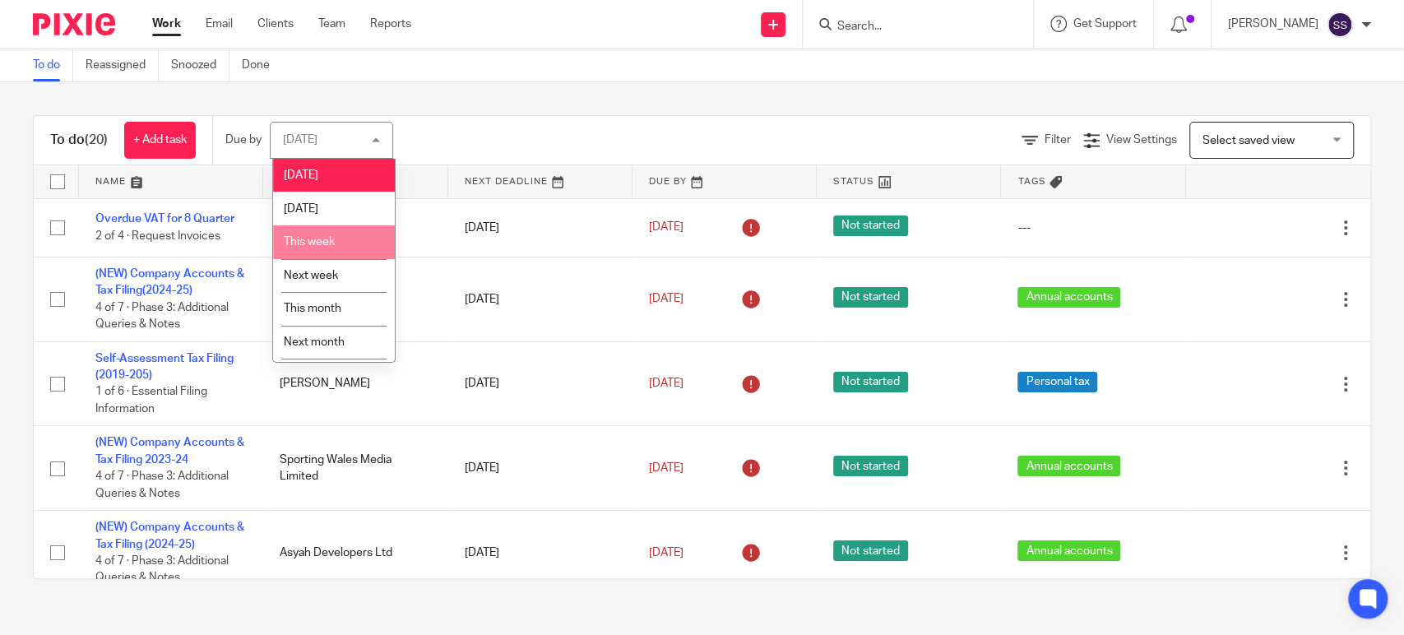
click at [339, 243] on li "This week" at bounding box center [334, 242] width 122 height 34
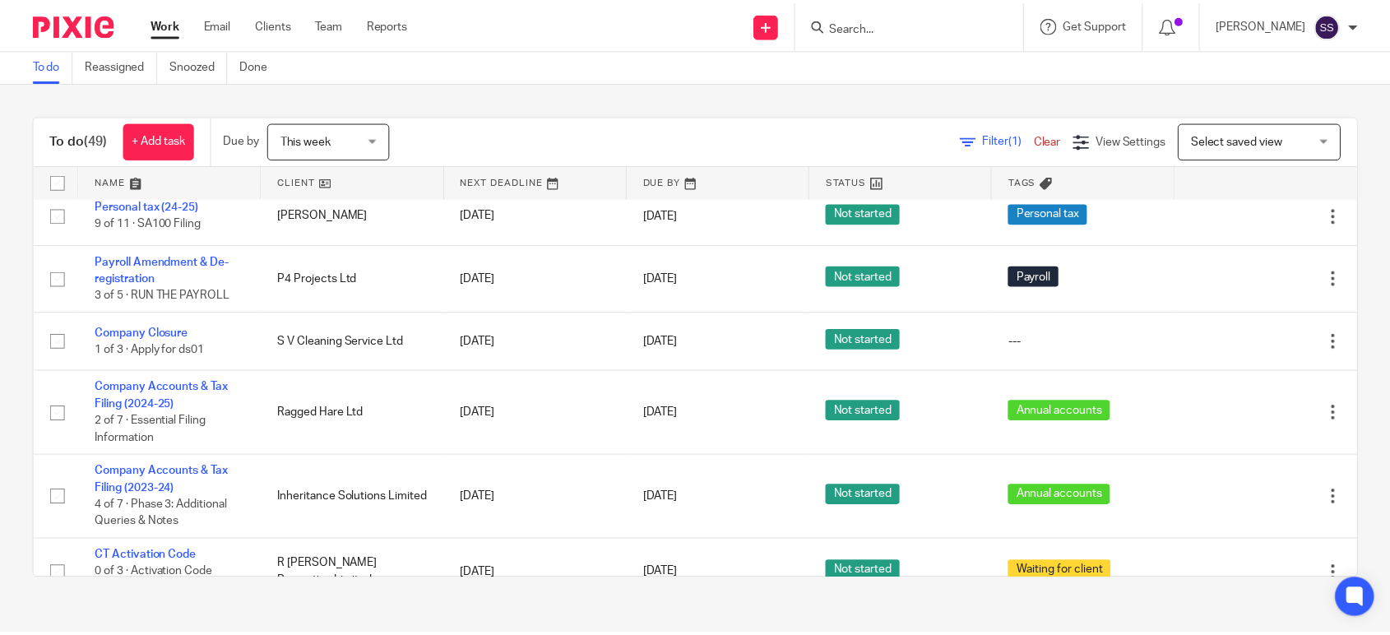
scroll to position [3439, 0]
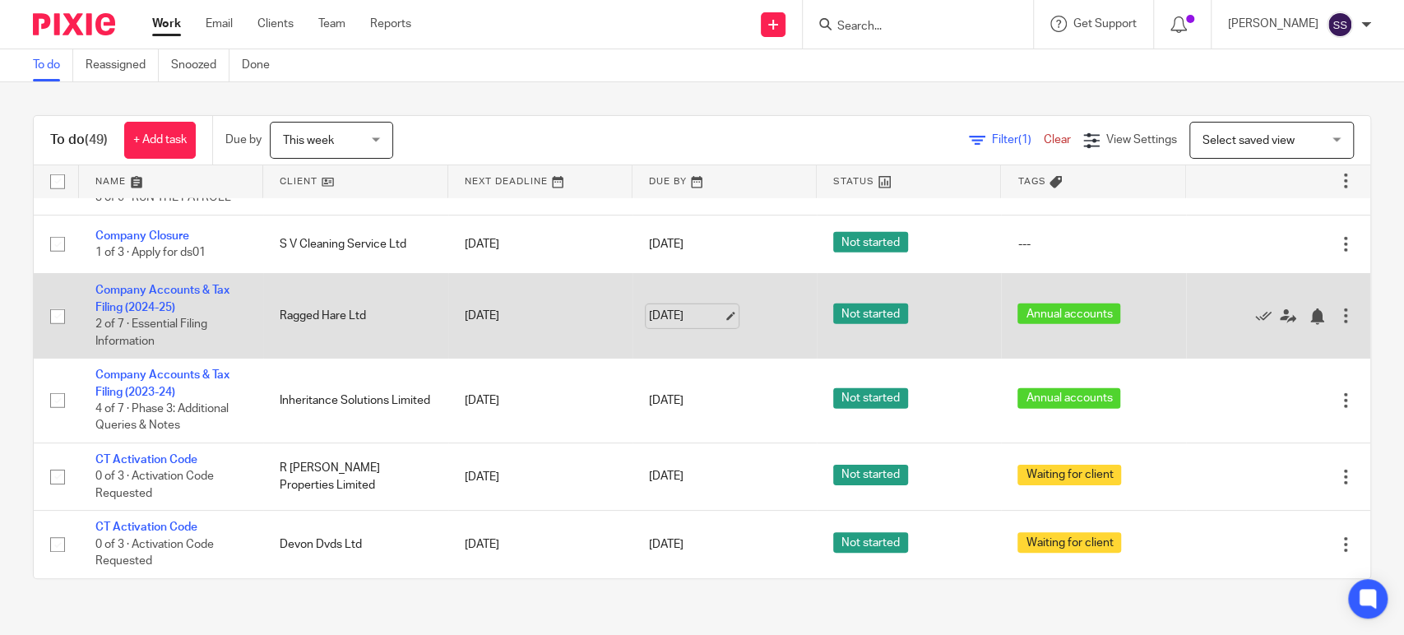
click at [673, 312] on link "[DATE]" at bounding box center [686, 316] width 74 height 17
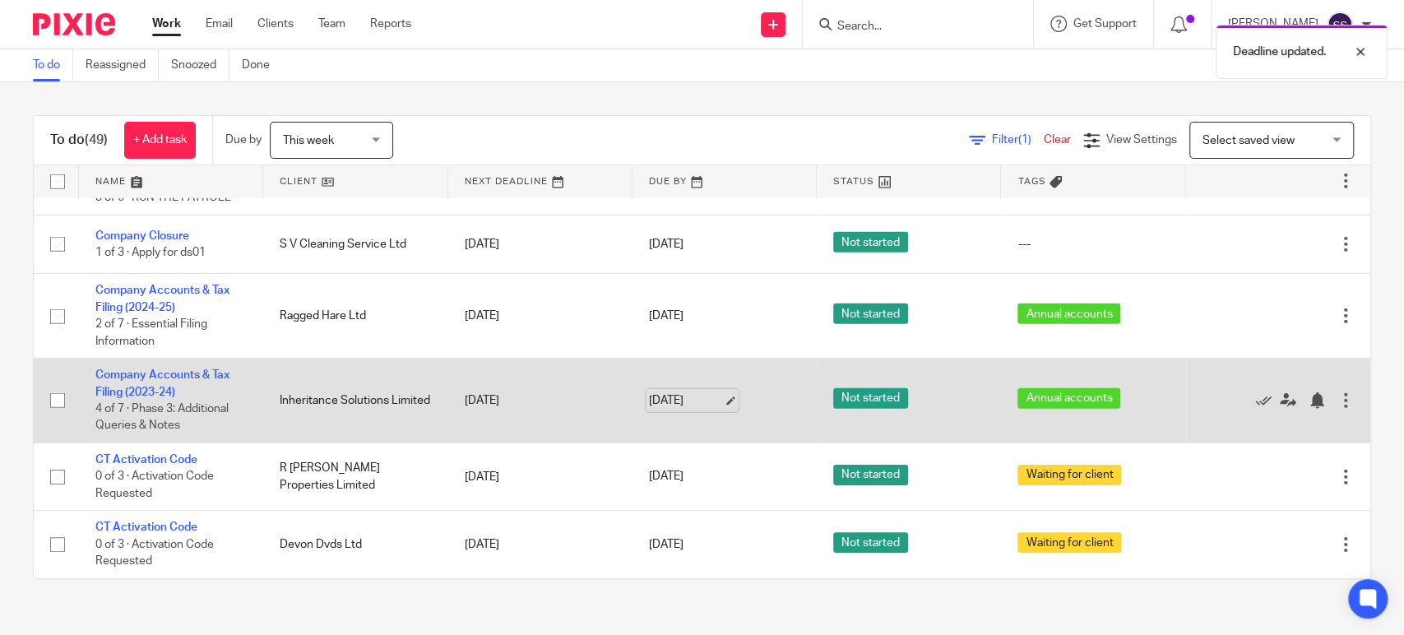
click at [686, 396] on link "[DATE]" at bounding box center [686, 400] width 74 height 17
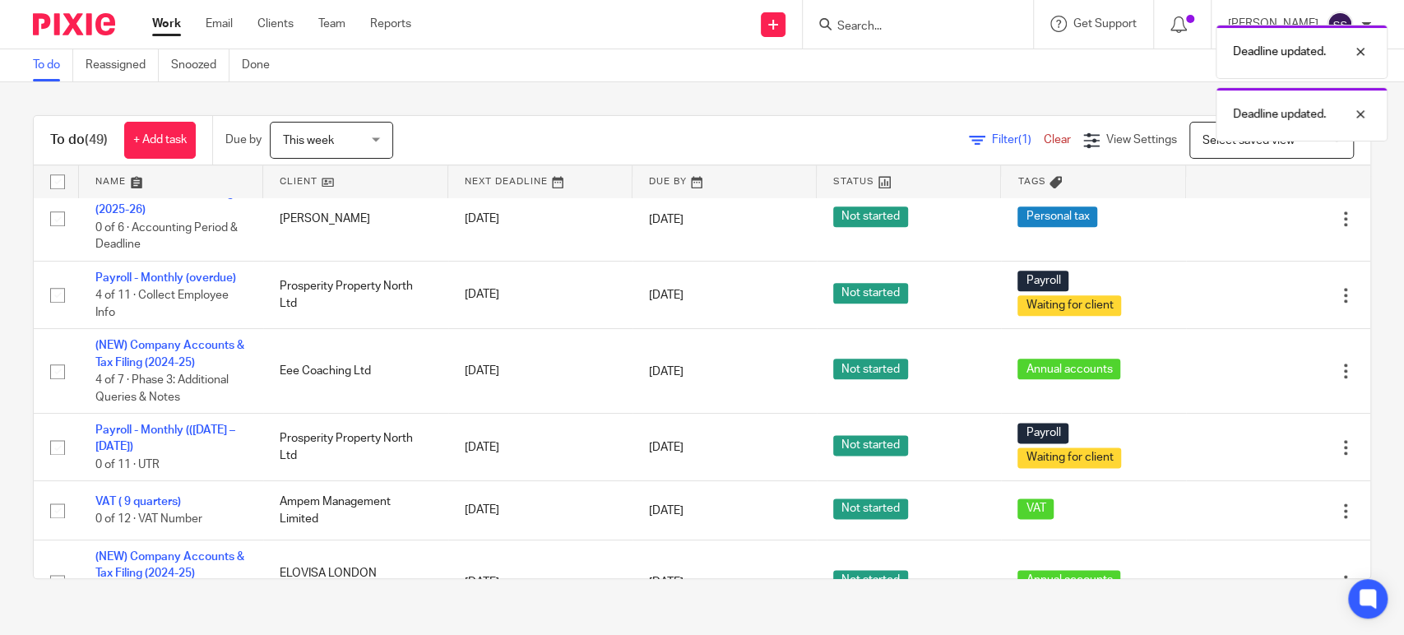
scroll to position [1246, 0]
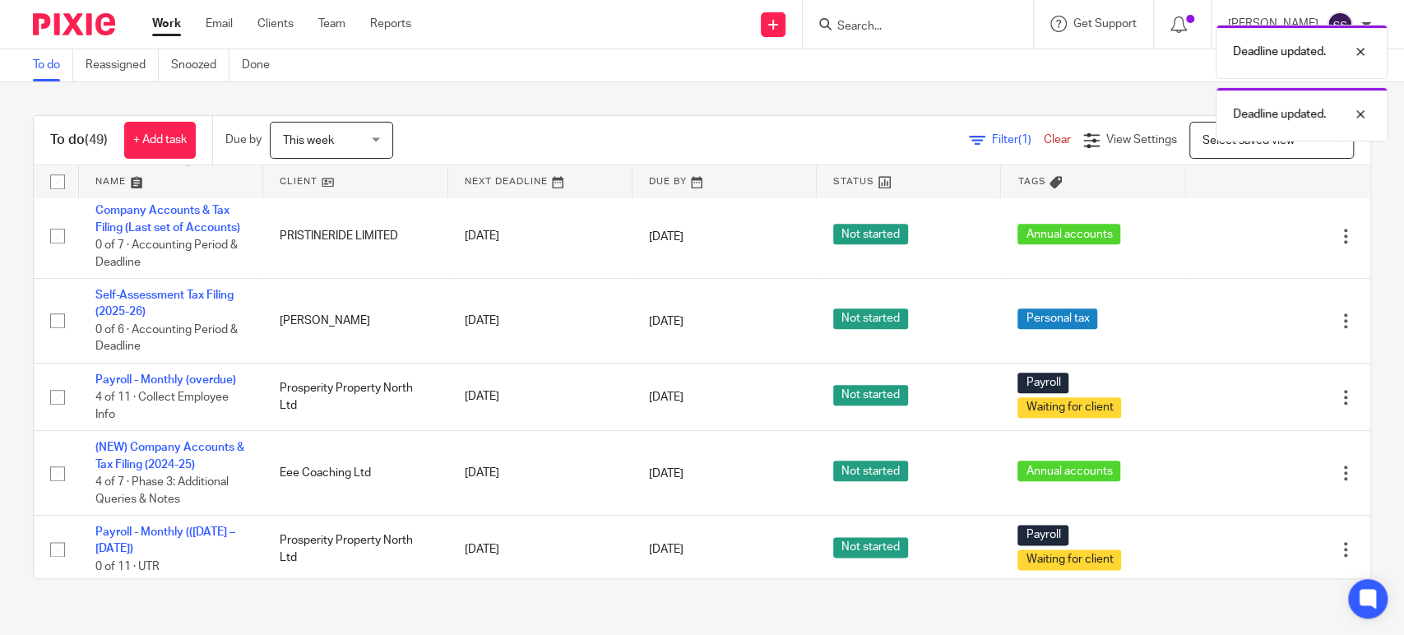
click at [349, 125] on span "This week" at bounding box center [326, 140] width 87 height 35
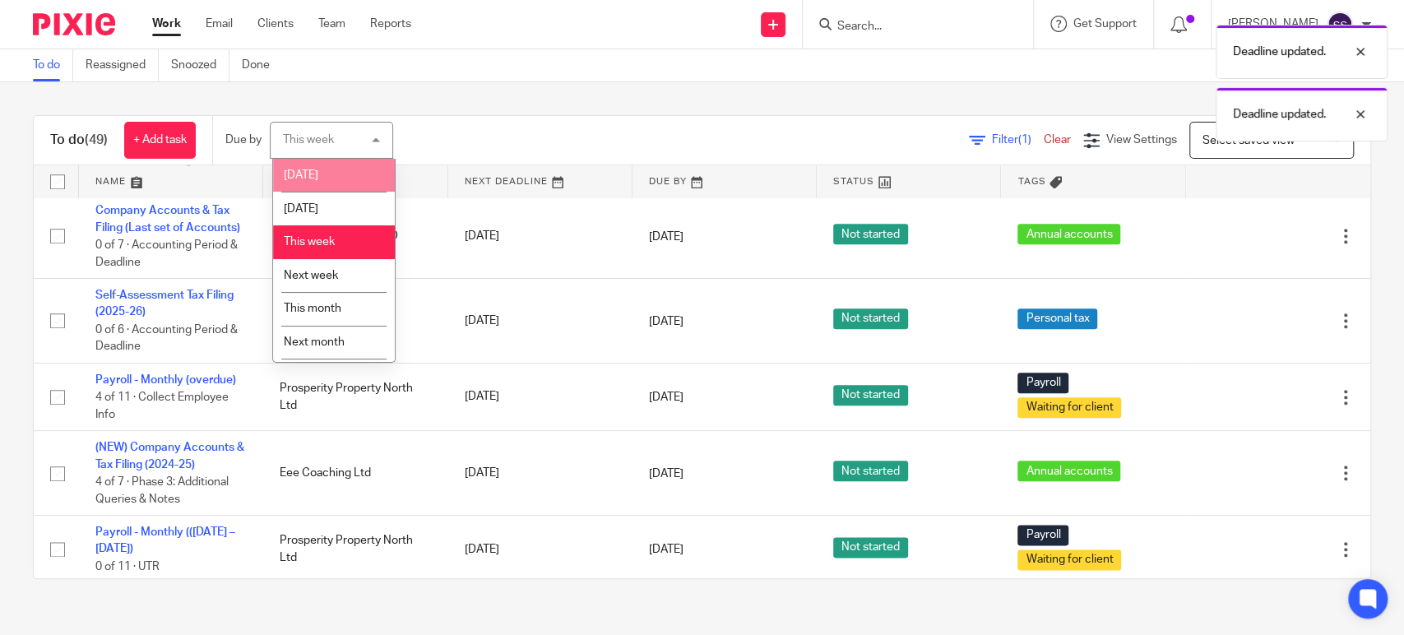
click at [346, 168] on li "[DATE]" at bounding box center [334, 176] width 122 height 34
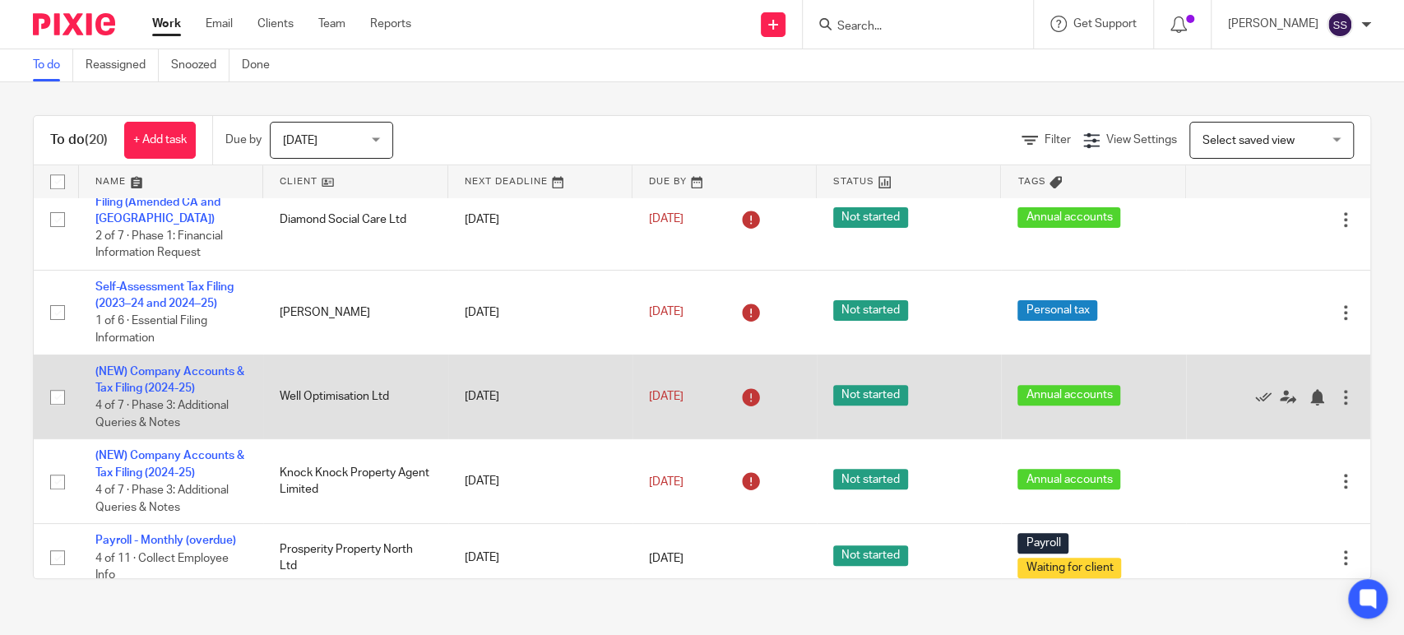
scroll to position [724, 0]
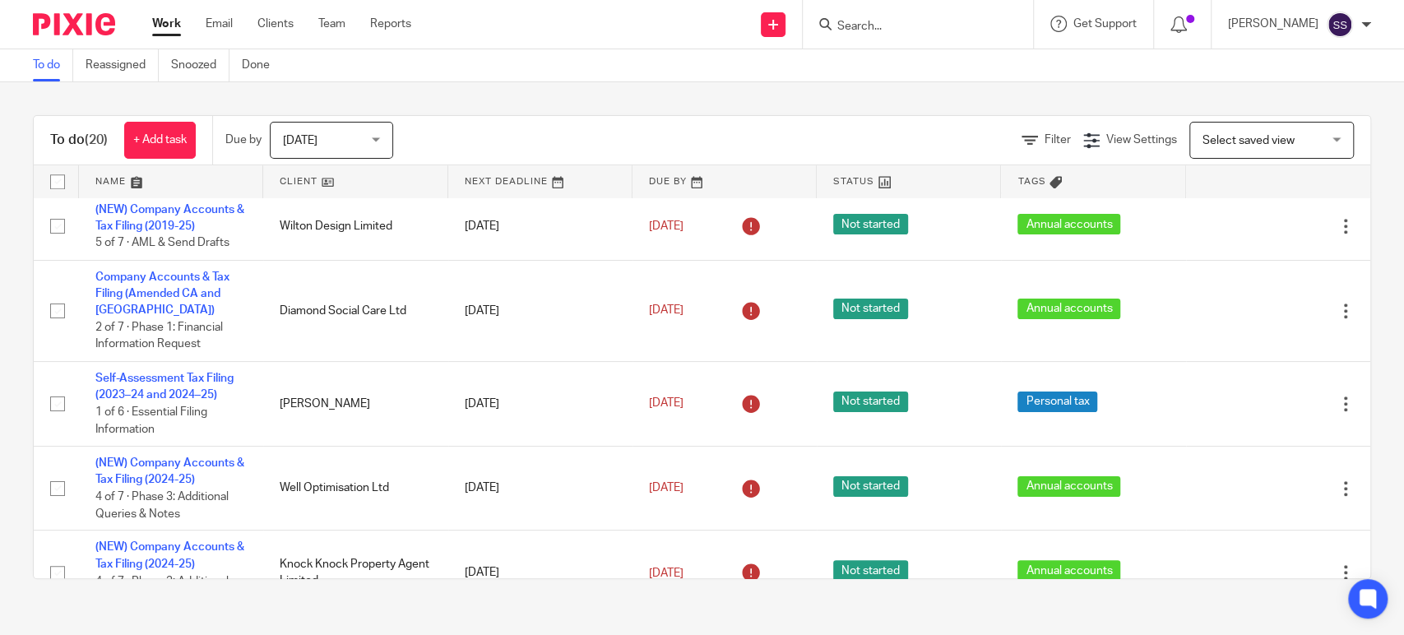
click at [902, 32] on input "Search" at bounding box center [909, 27] width 148 height 15
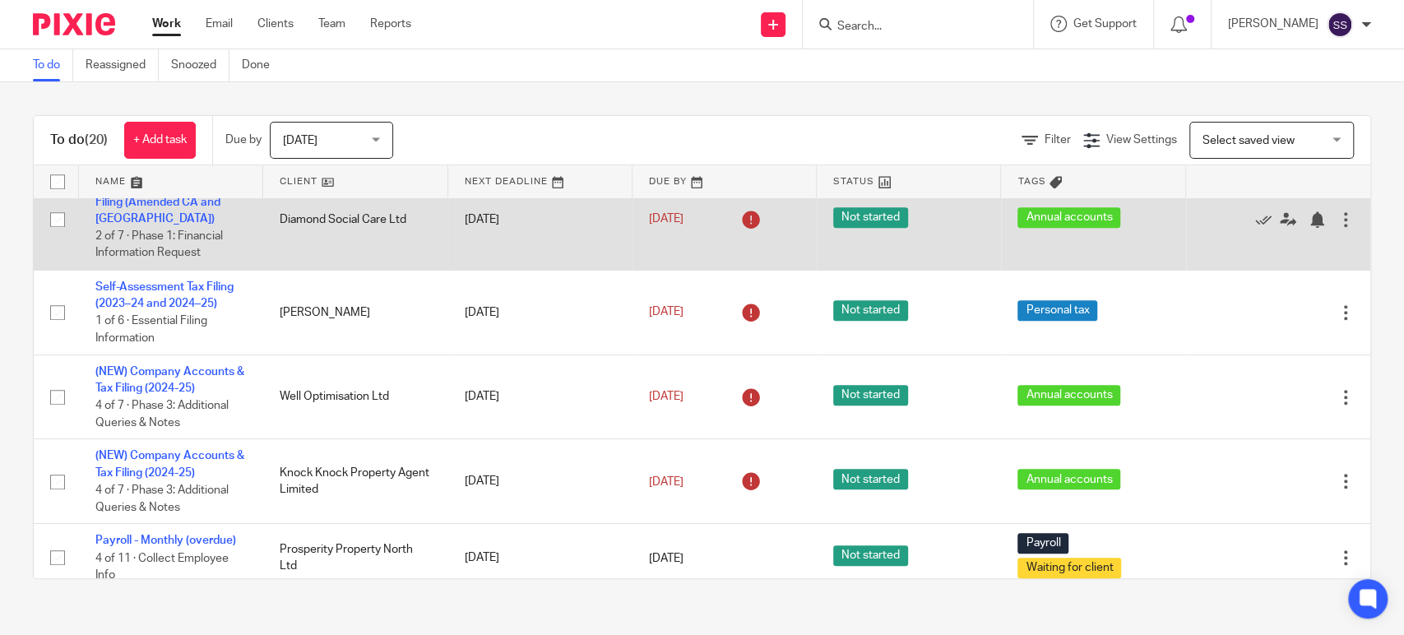
scroll to position [906, 0]
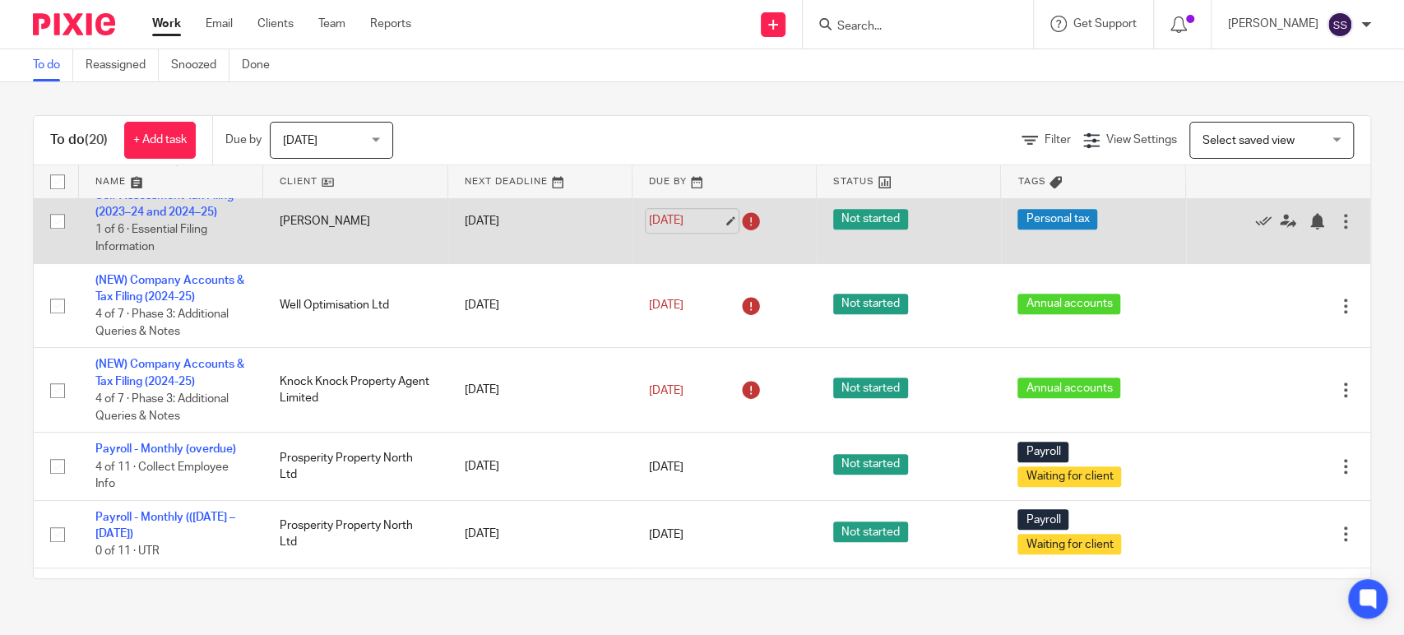
click at [694, 227] on link "13 Oct 2025" at bounding box center [686, 220] width 74 height 17
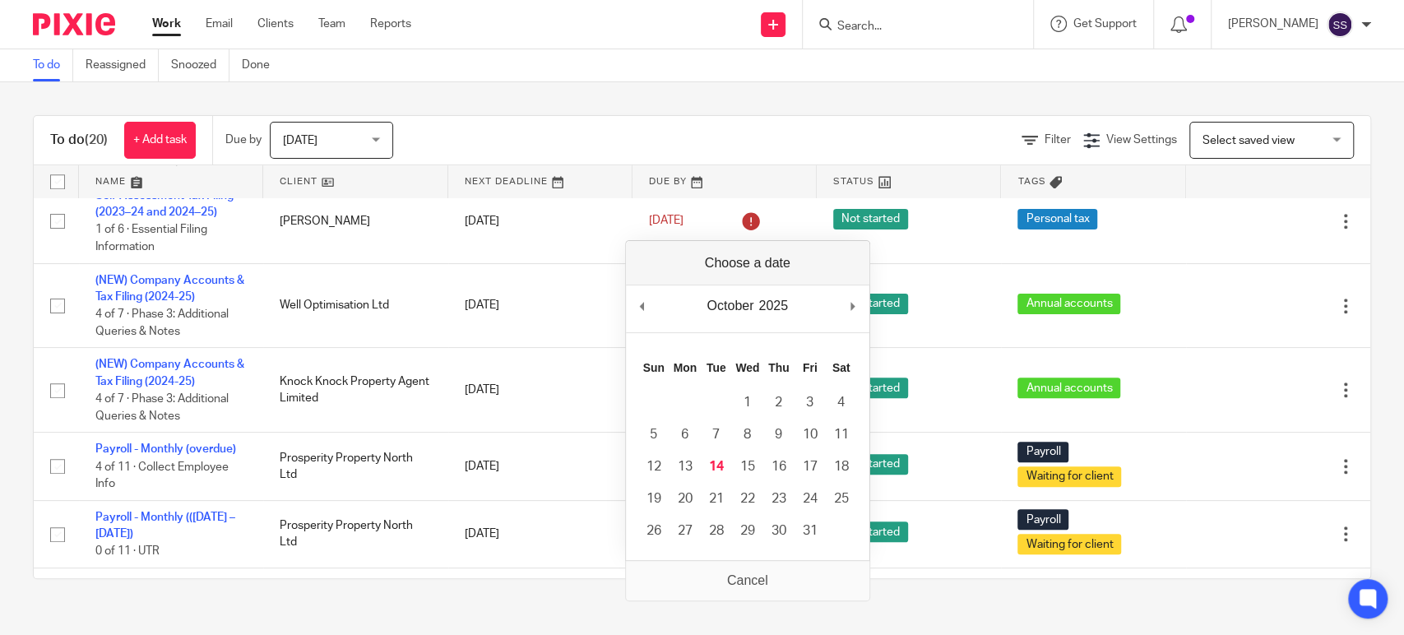
click at [590, 85] on div "To do (20) + Add task Due by Today Today Today Tomorrow This week Next week Thi…" at bounding box center [702, 347] width 1404 height 530
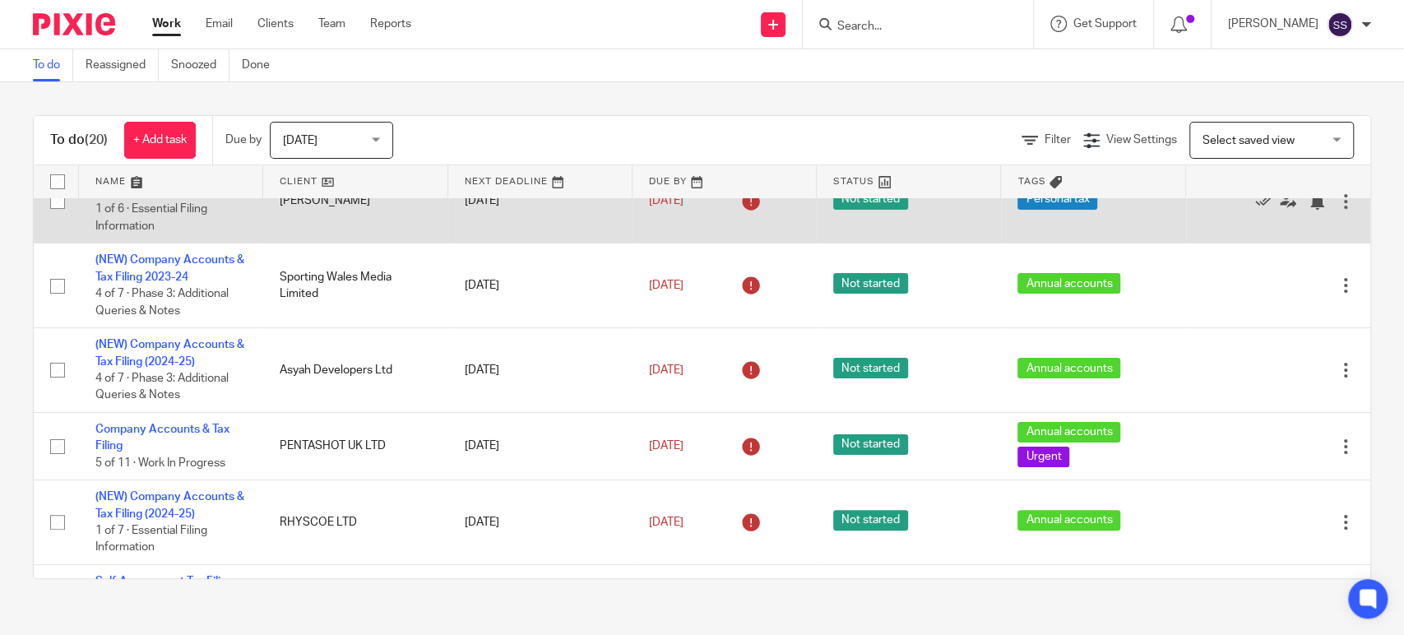
scroll to position [274, 0]
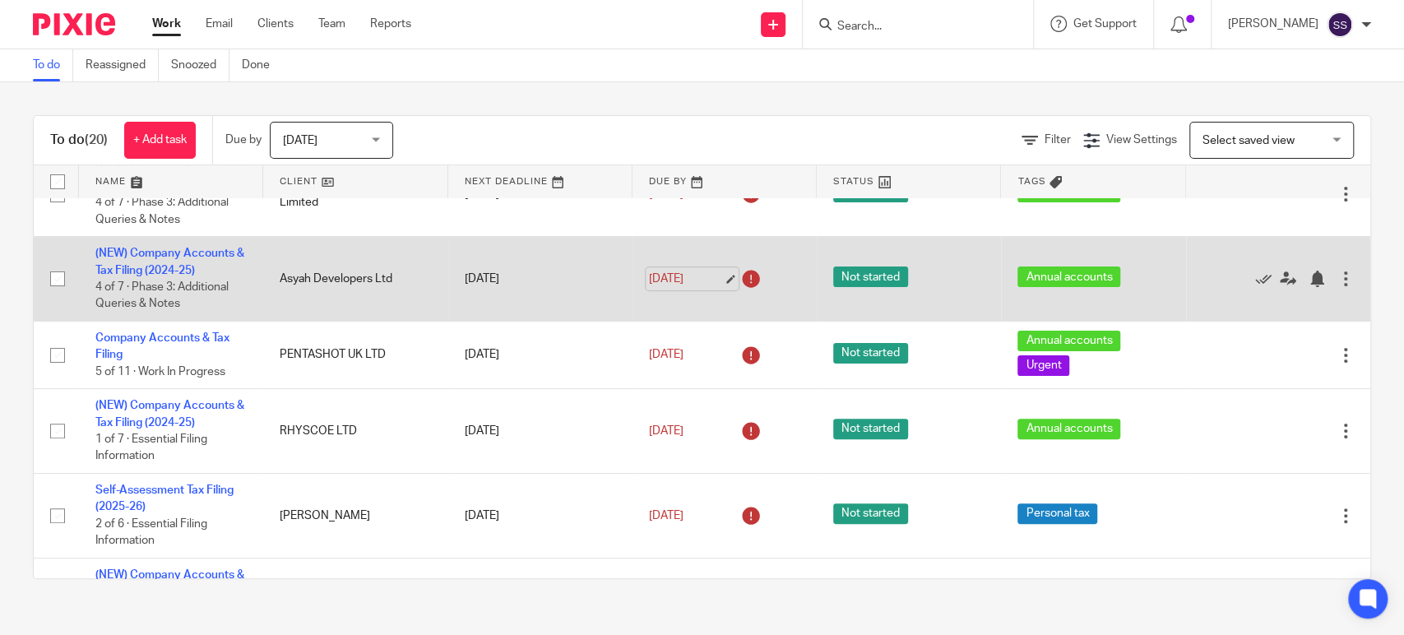
click at [692, 284] on link "13 Oct 2025" at bounding box center [686, 279] width 74 height 17
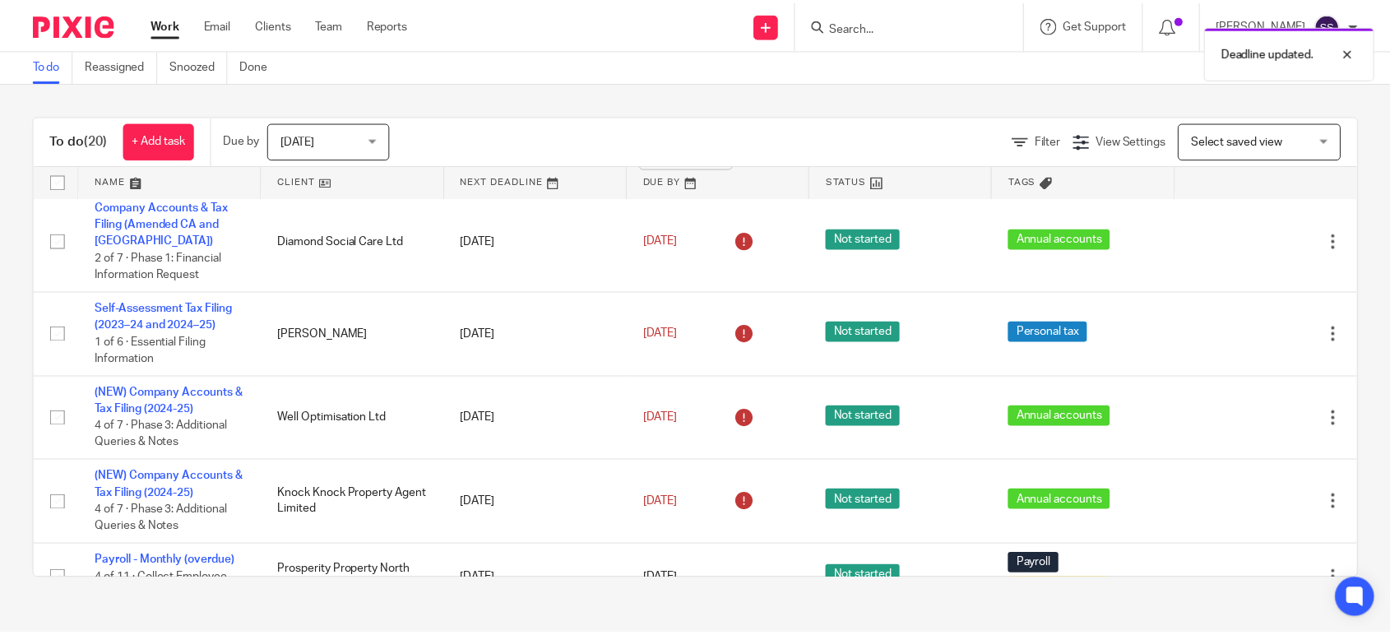
scroll to position [822, 0]
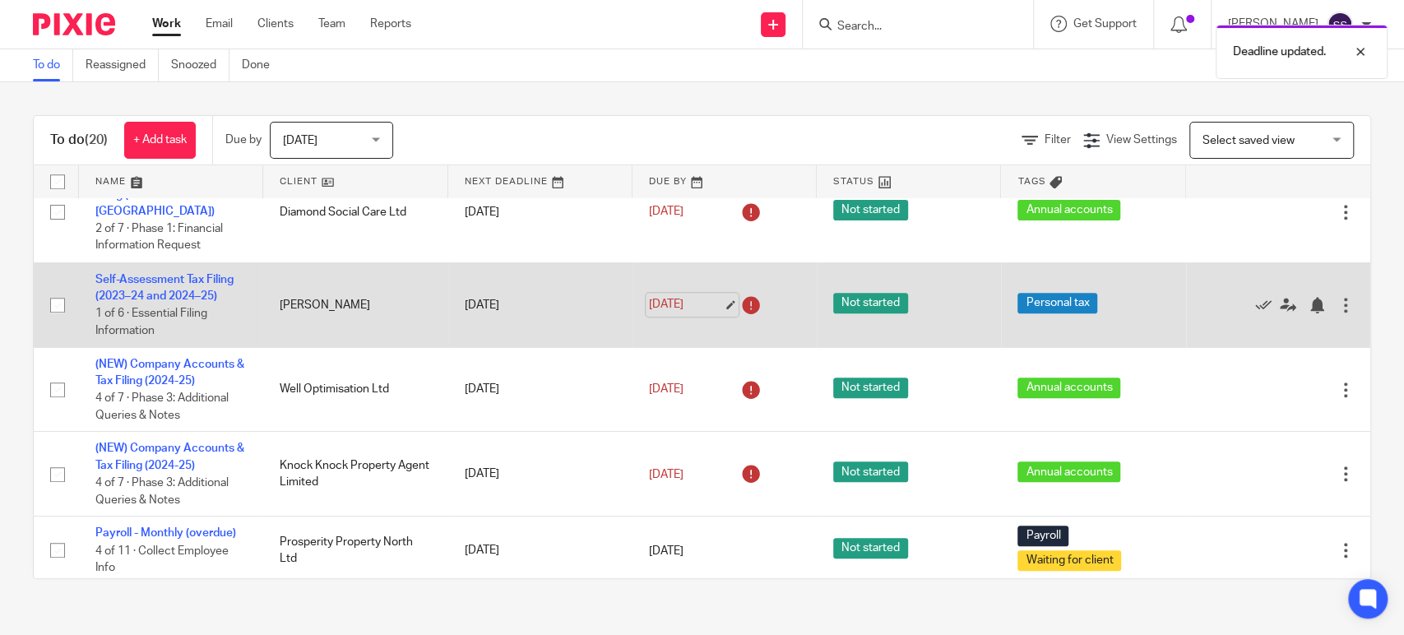
click at [678, 302] on link "13 Oct 2025" at bounding box center [686, 304] width 74 height 17
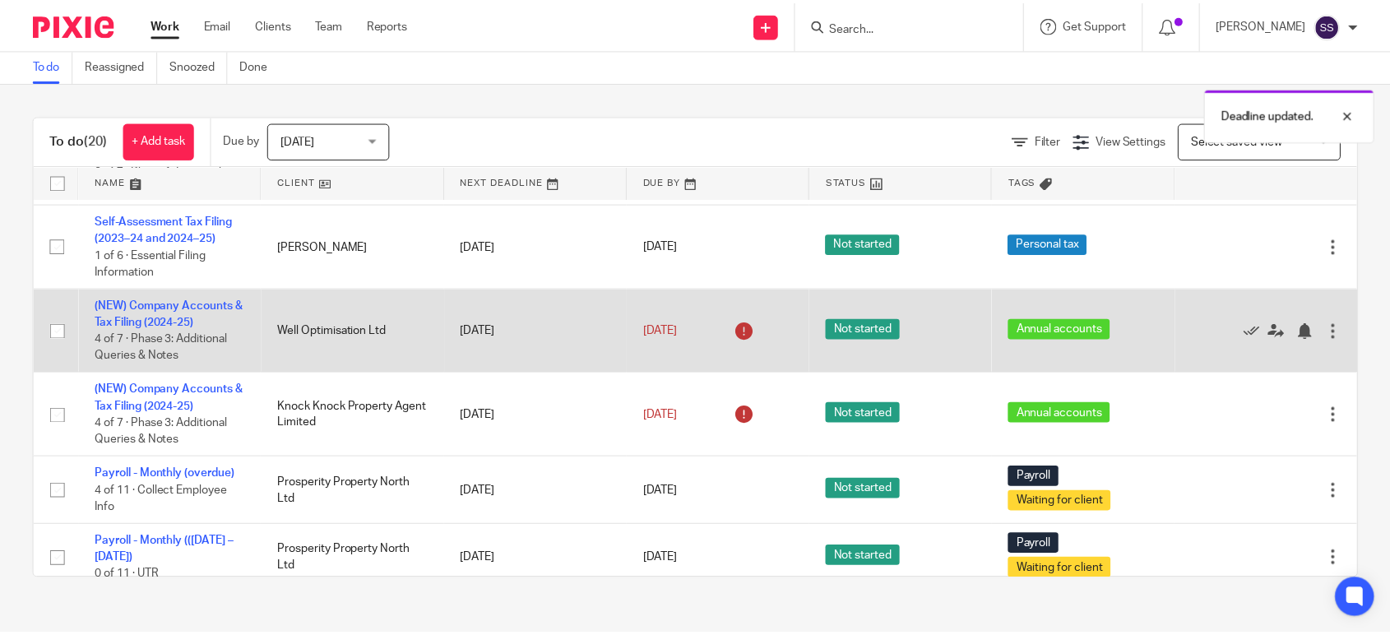
scroll to position [914, 0]
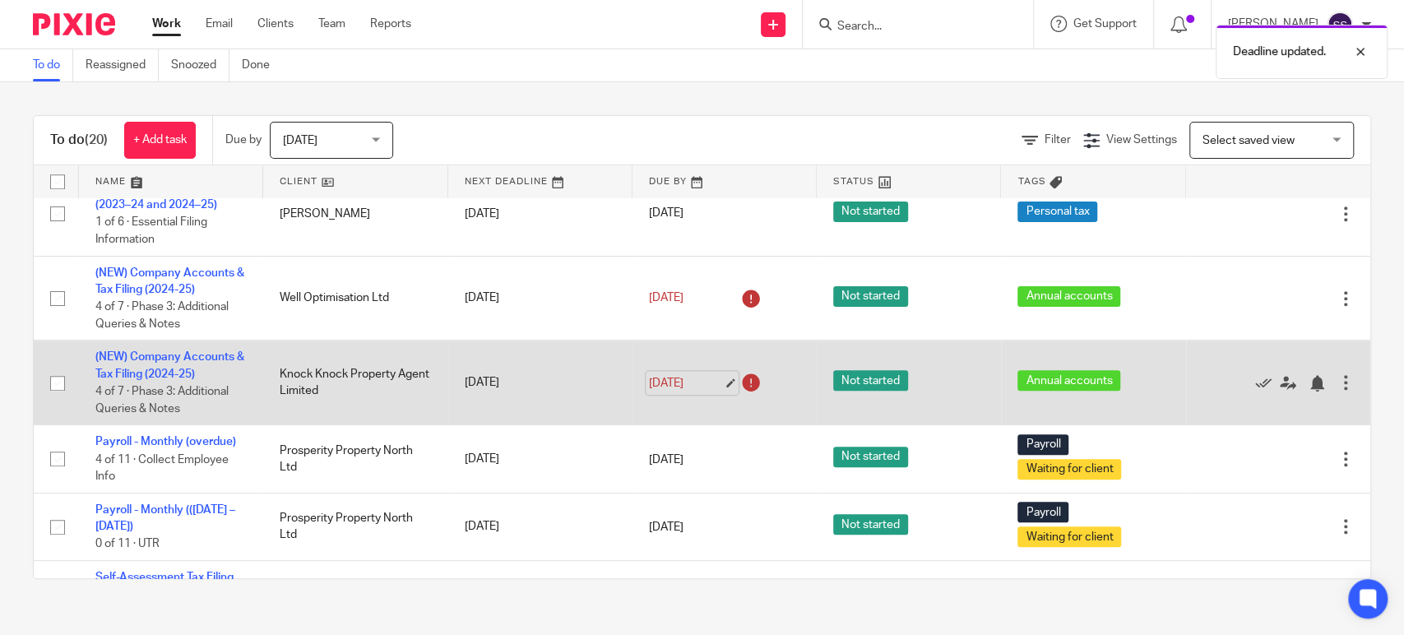
click at [695, 385] on link "13 Oct 2025" at bounding box center [686, 382] width 74 height 17
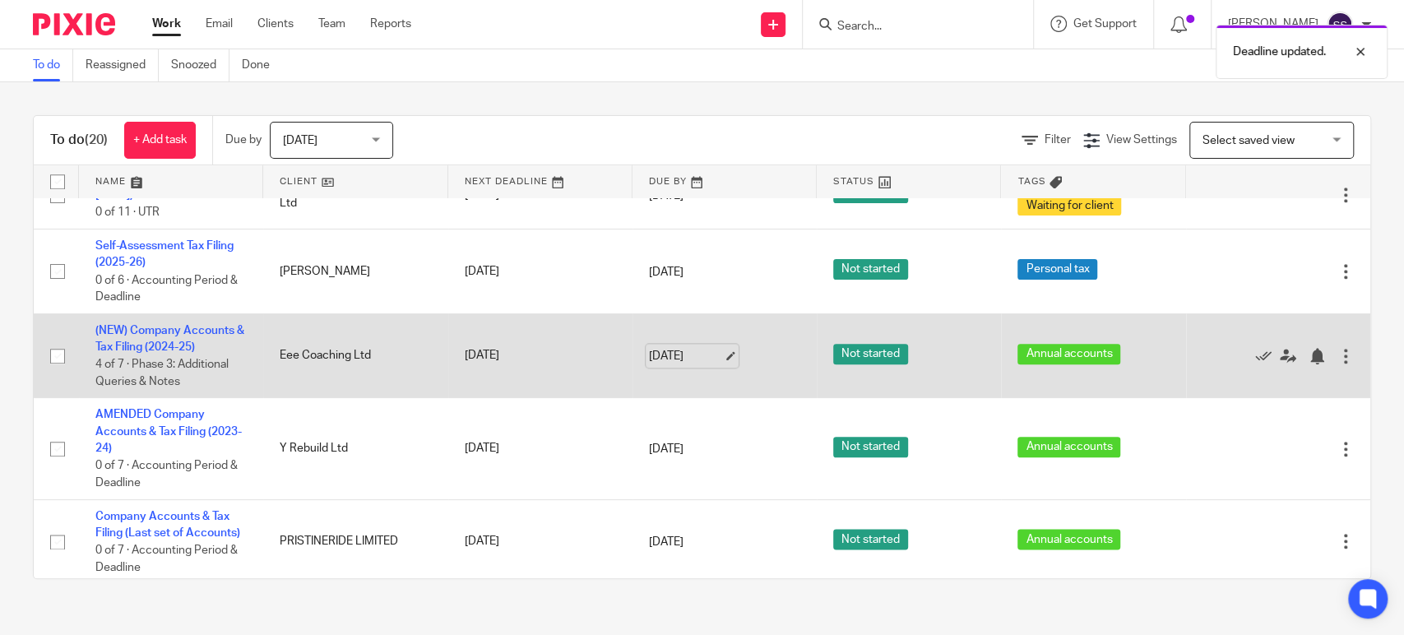
scroll to position [1271, 0]
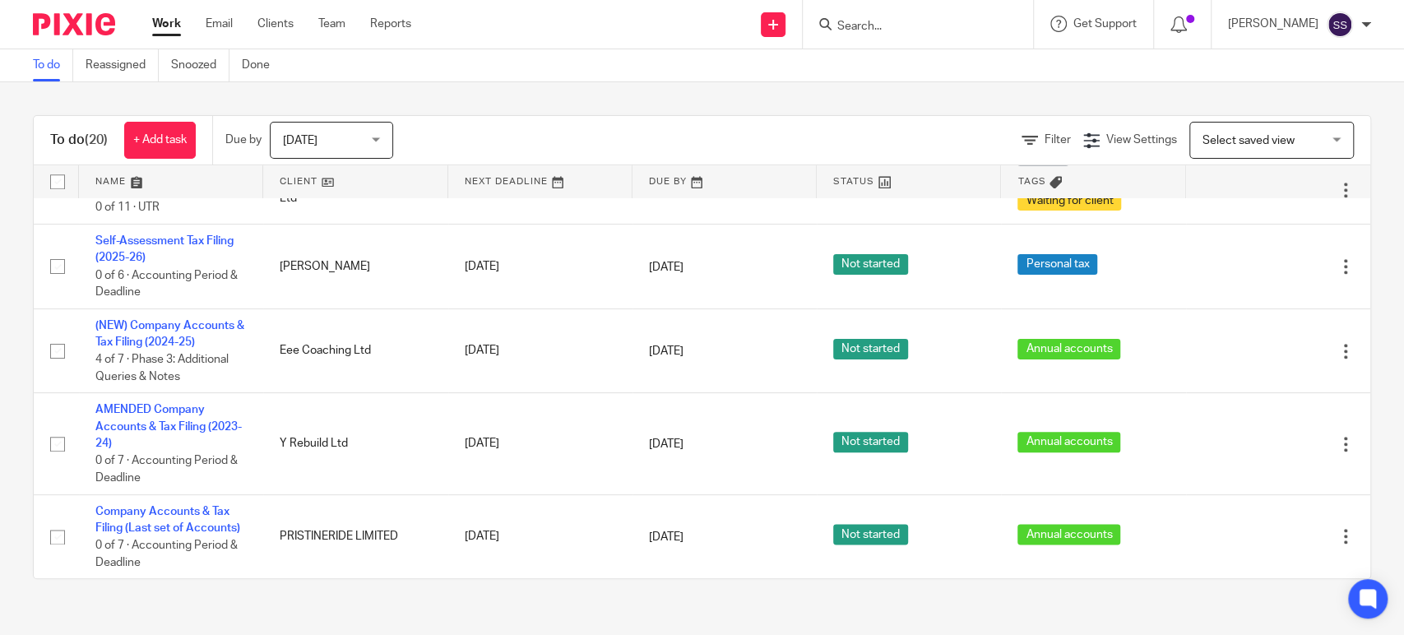
click at [163, 23] on link "Work" at bounding box center [166, 24] width 29 height 16
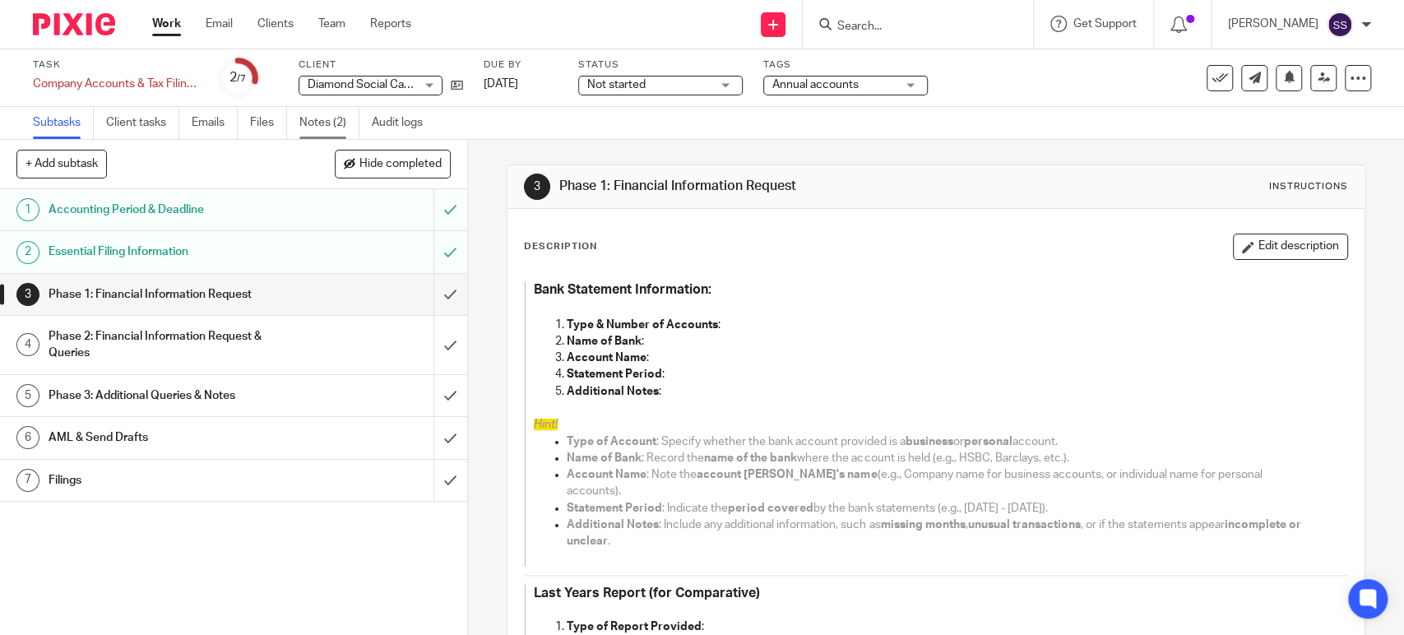
click at [317, 127] on link "Notes (2)" at bounding box center [329, 123] width 60 height 32
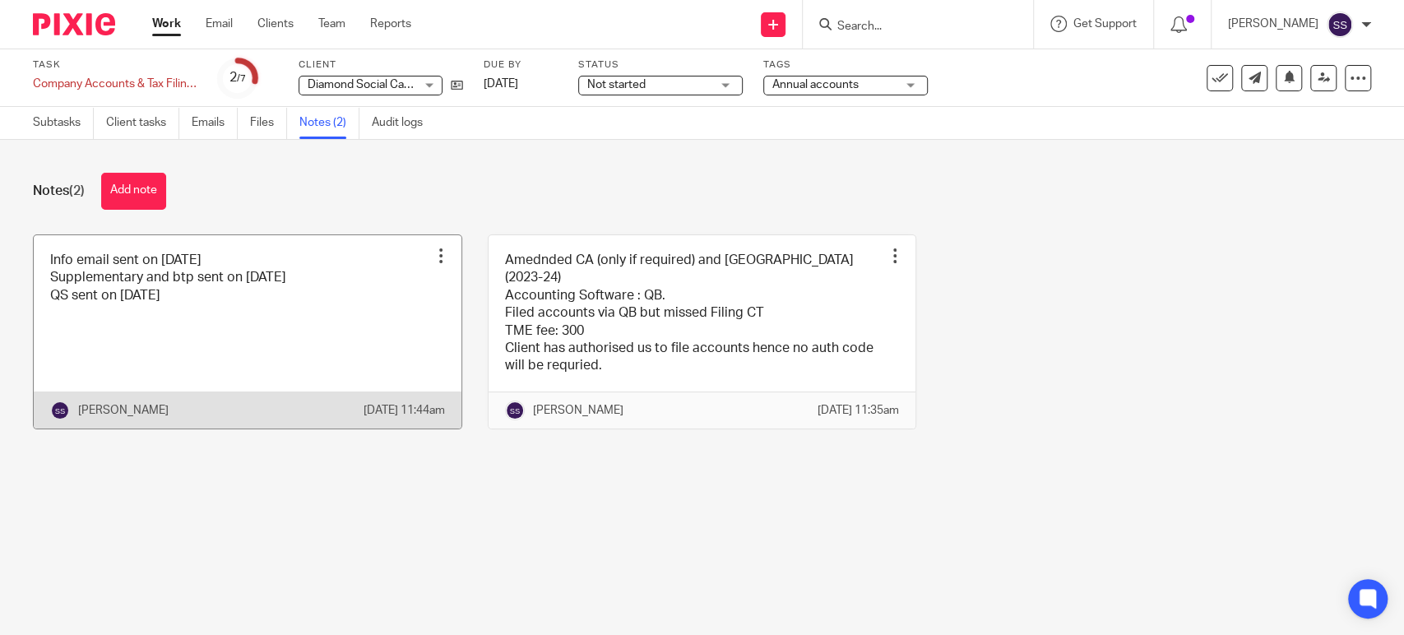
click at [303, 314] on link at bounding box center [248, 331] width 428 height 193
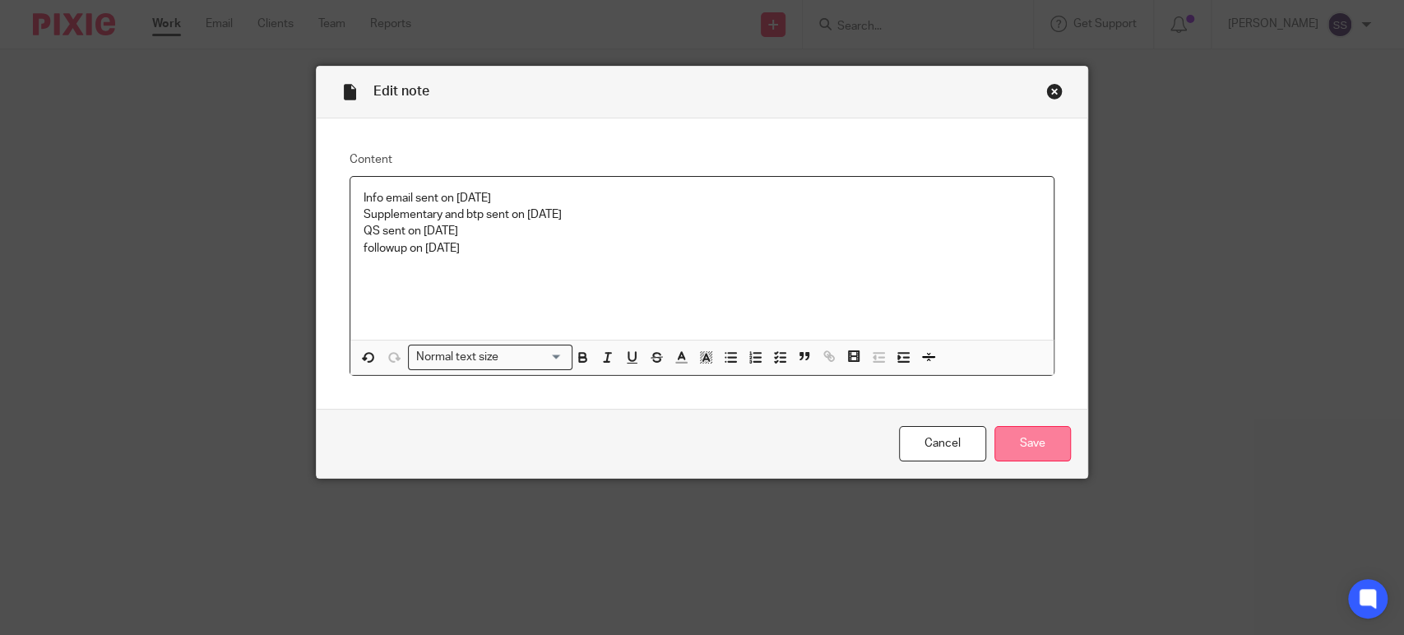
click at [1048, 452] on input "Save" at bounding box center [1032, 443] width 76 height 35
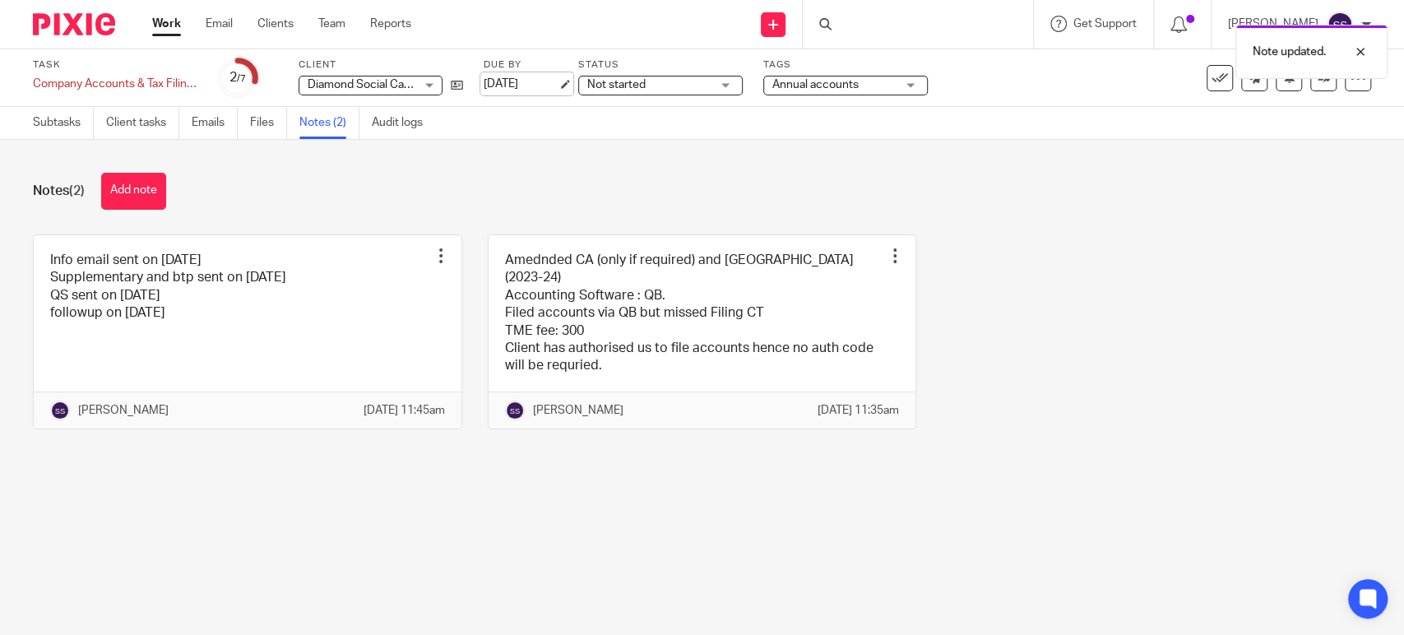
click at [543, 86] on link "[DATE]" at bounding box center [521, 84] width 74 height 17
click at [552, 76] on link "16 Oct 2025" at bounding box center [521, 84] width 74 height 17
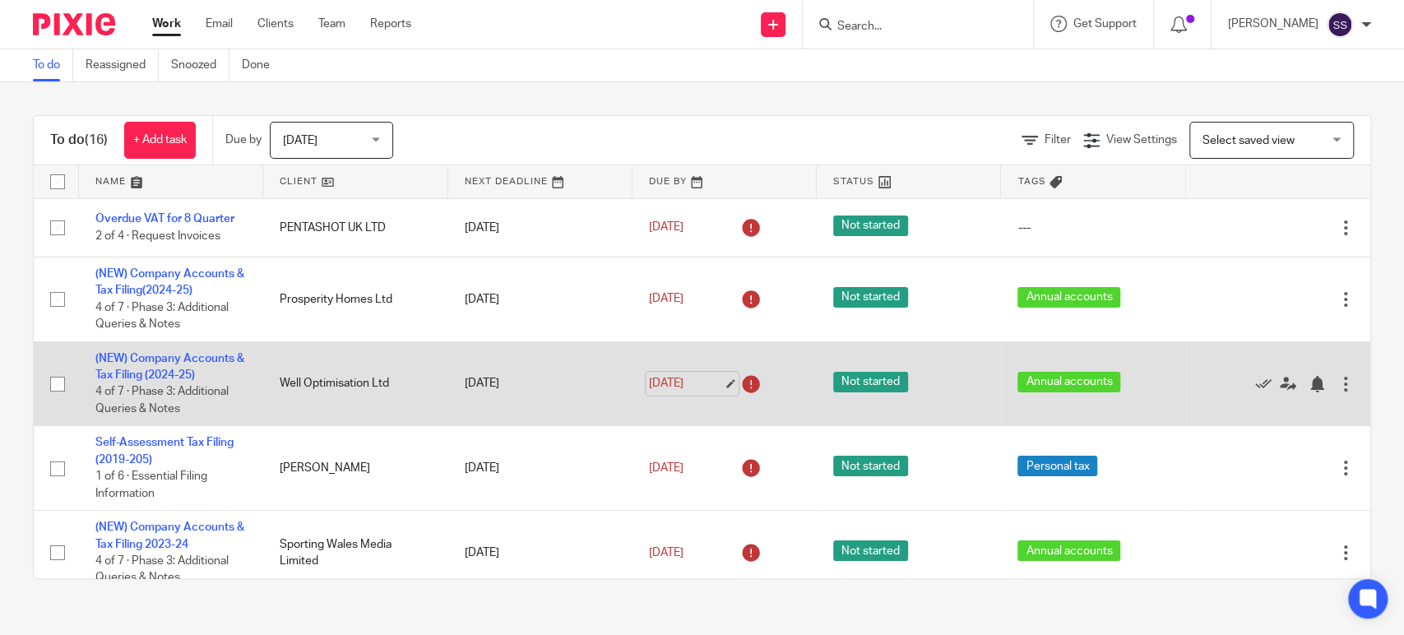
click at [678, 377] on link "[DATE]" at bounding box center [686, 383] width 74 height 17
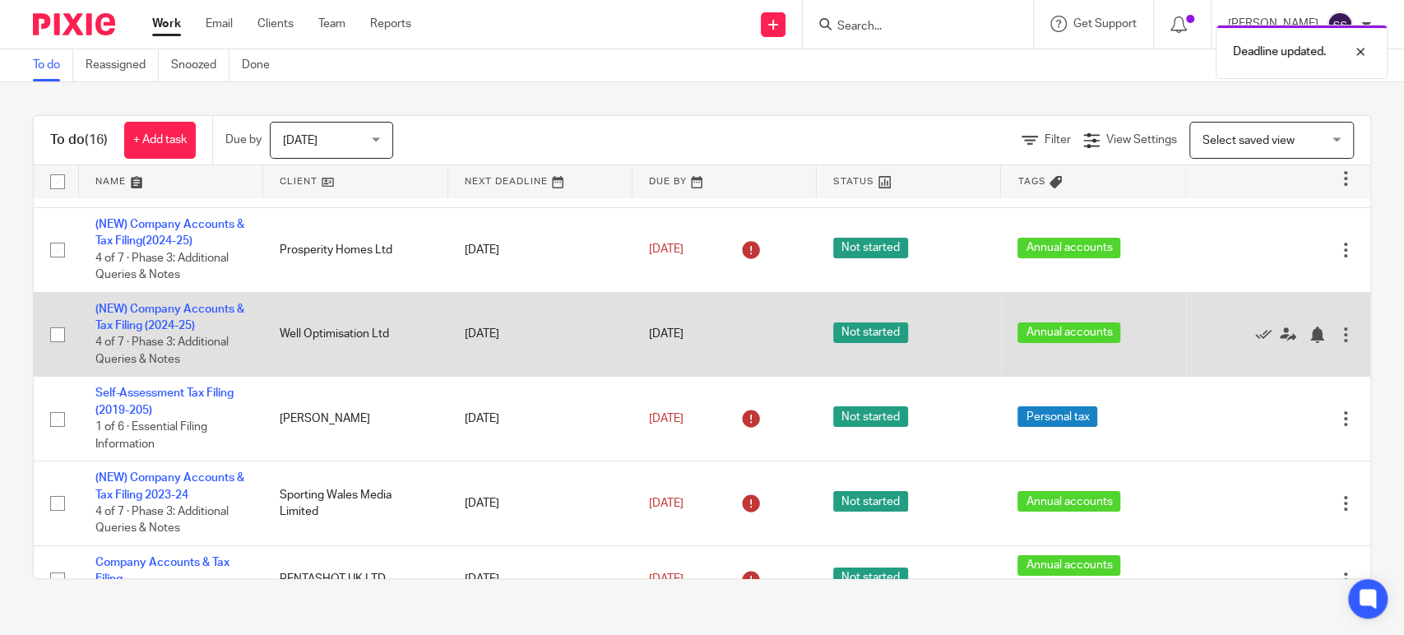
scroll to position [91, 0]
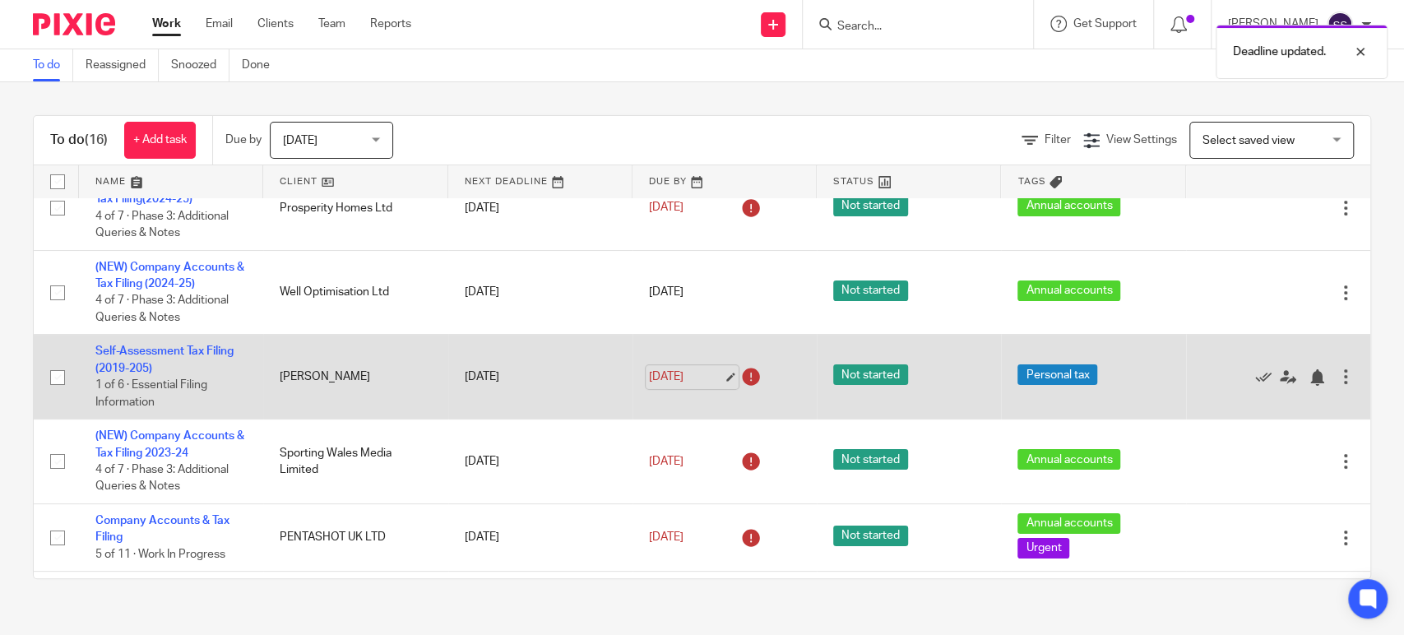
click at [695, 384] on link "[DATE]" at bounding box center [686, 376] width 74 height 17
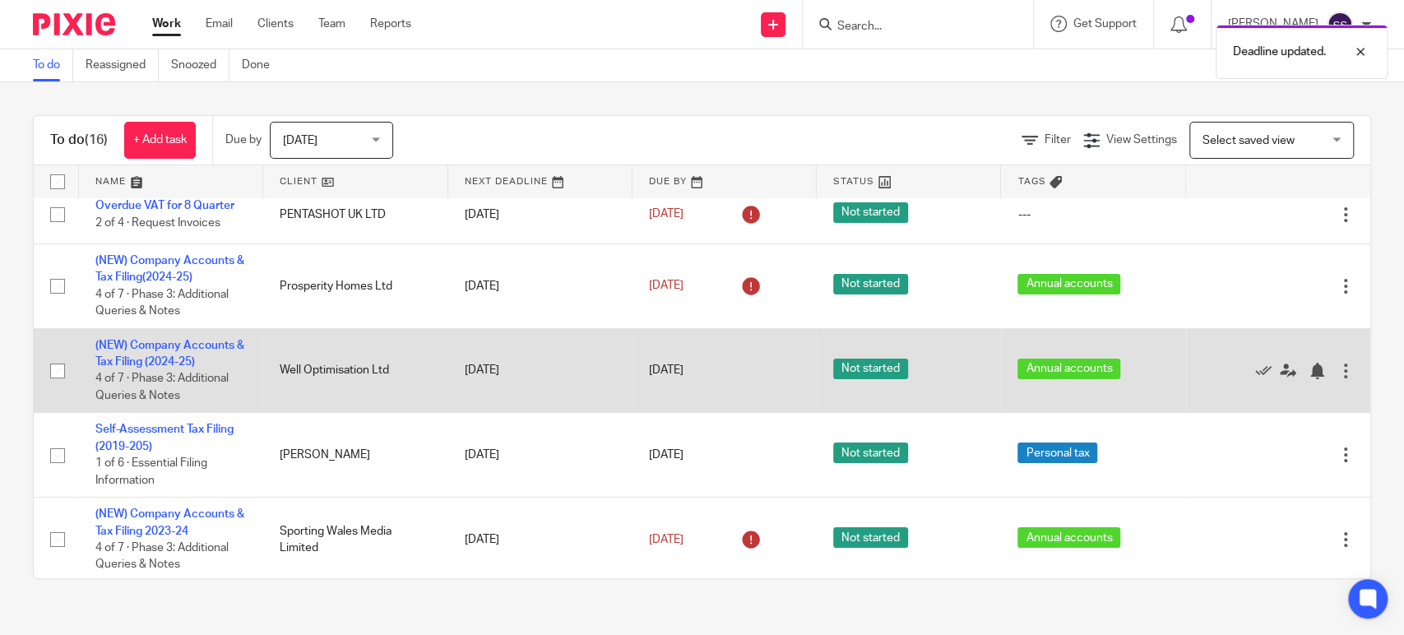
scroll to position [0, 0]
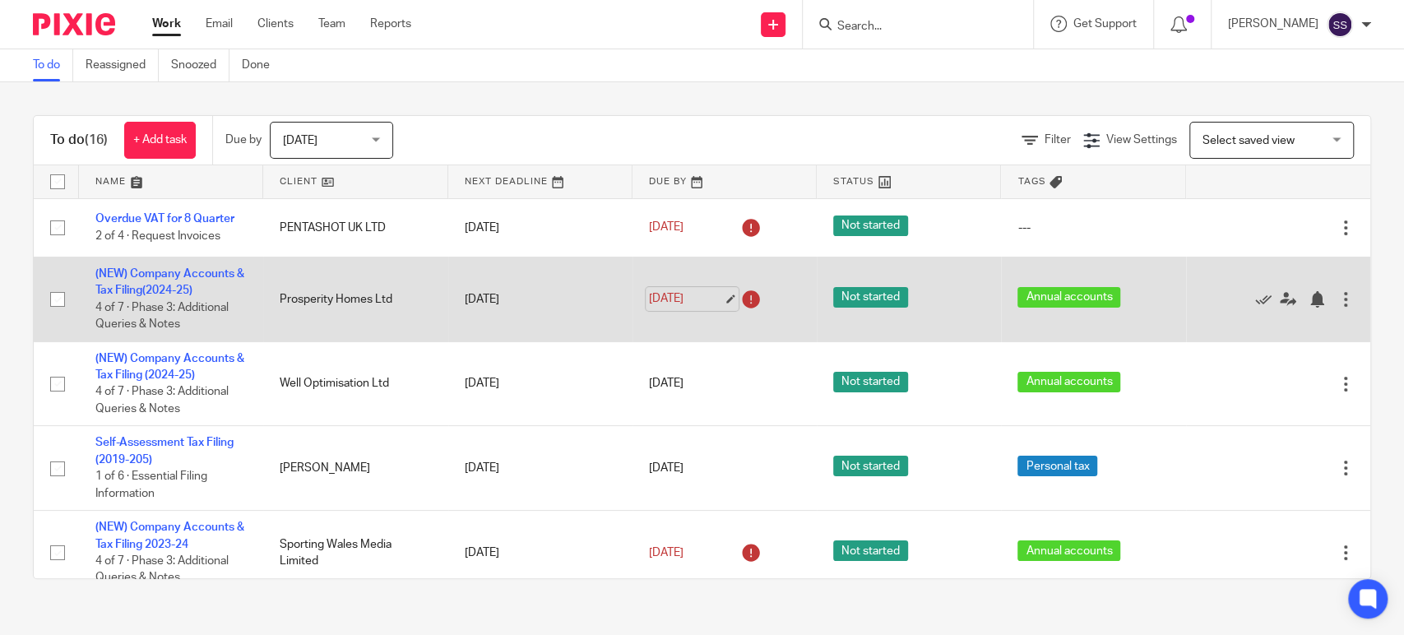
drag, startPoint x: 682, startPoint y: 292, endPoint x: 688, endPoint y: 309, distance: 18.2
click at [683, 292] on link "[DATE]" at bounding box center [686, 298] width 74 height 17
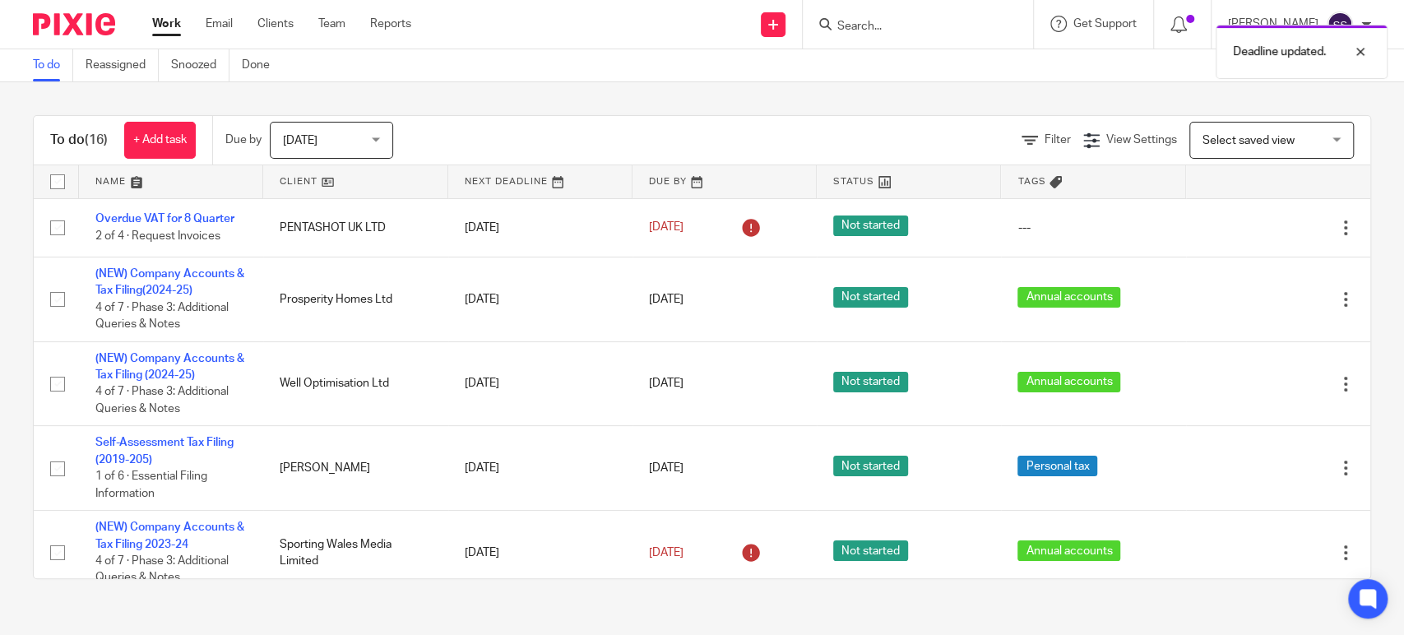
click at [165, 25] on link "Work" at bounding box center [166, 24] width 29 height 16
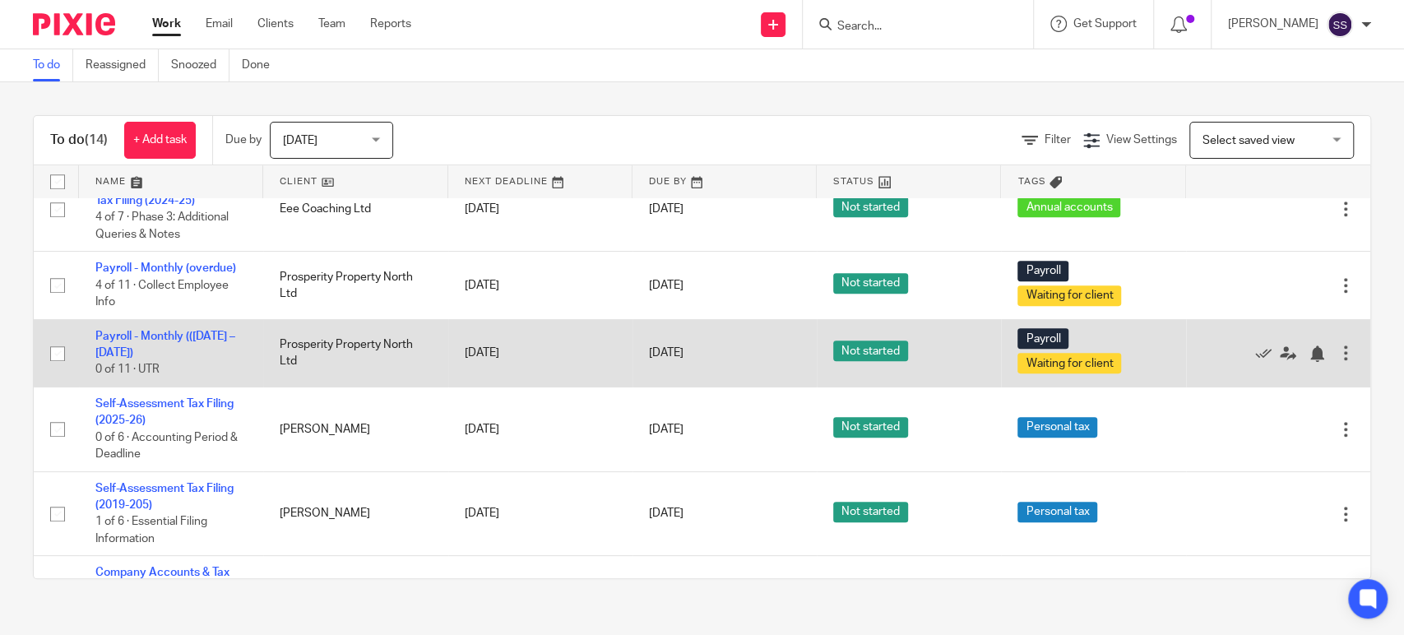
scroll to position [472, 0]
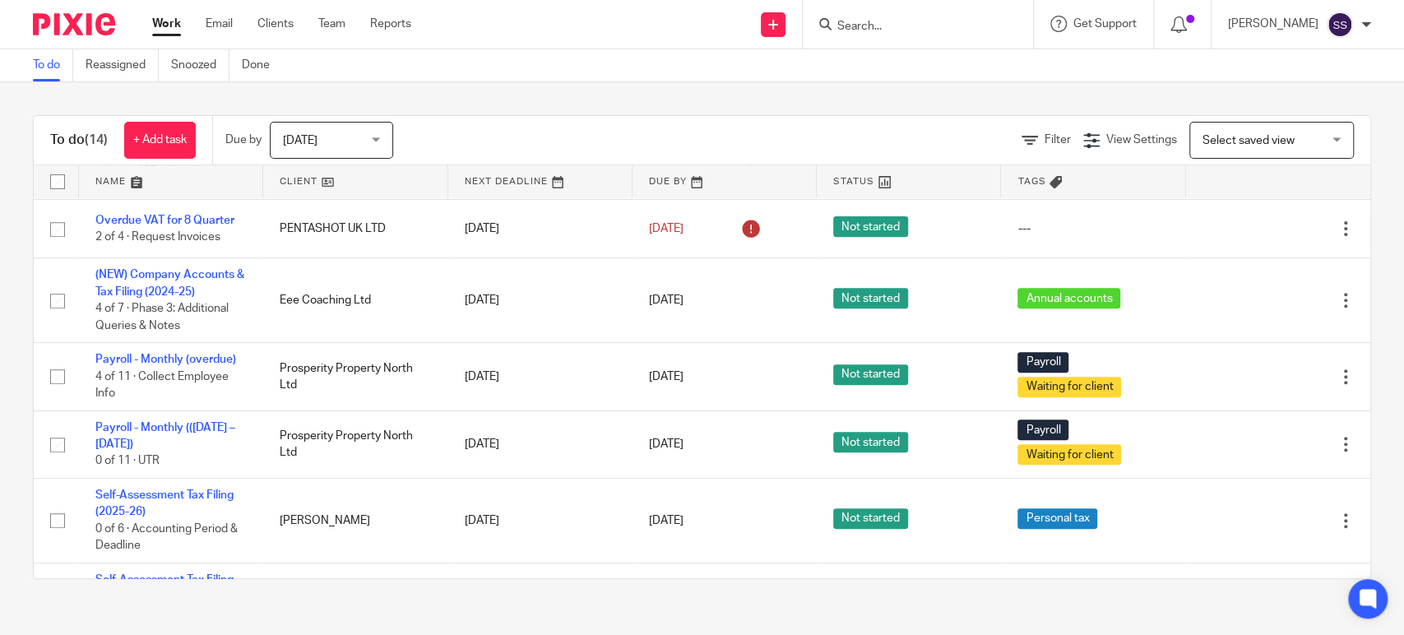
click at [0, 428] on div "To do (14) + Add task Due by [DATE] [DATE] [DATE] [DATE] This week Next week Th…" at bounding box center [702, 347] width 1404 height 530
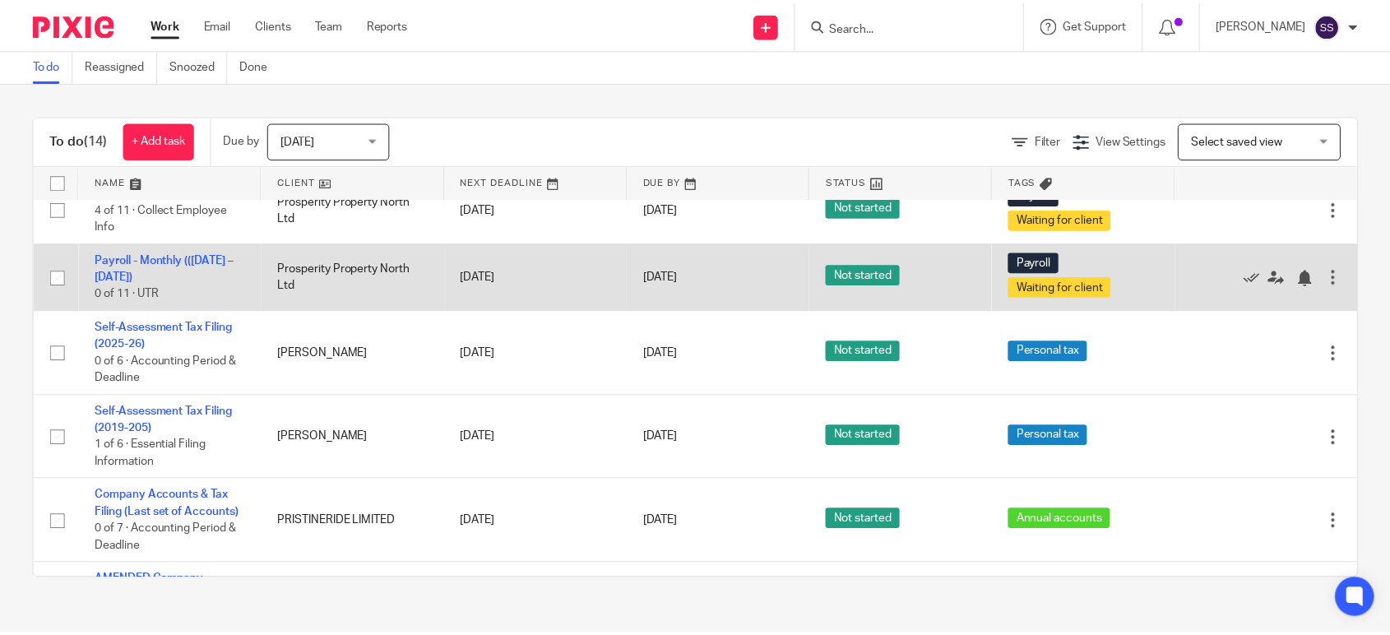
scroll to position [746, 0]
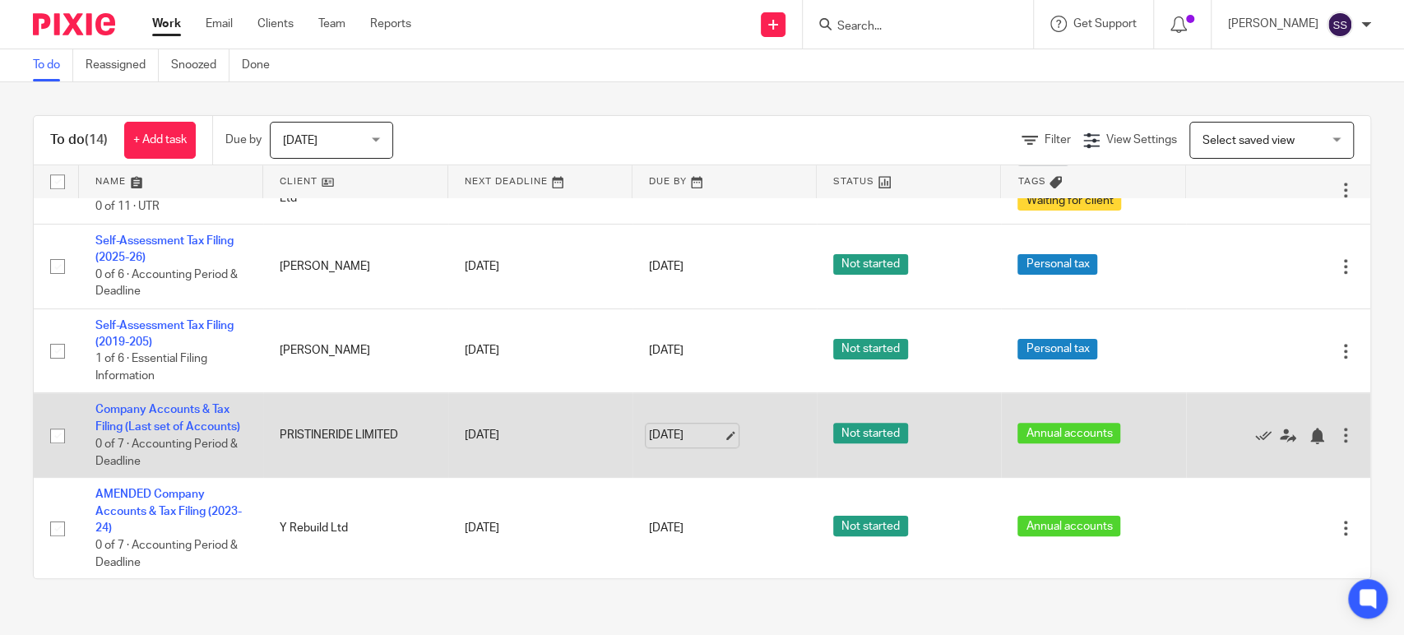
click at [669, 433] on link "[DATE]" at bounding box center [686, 435] width 74 height 17
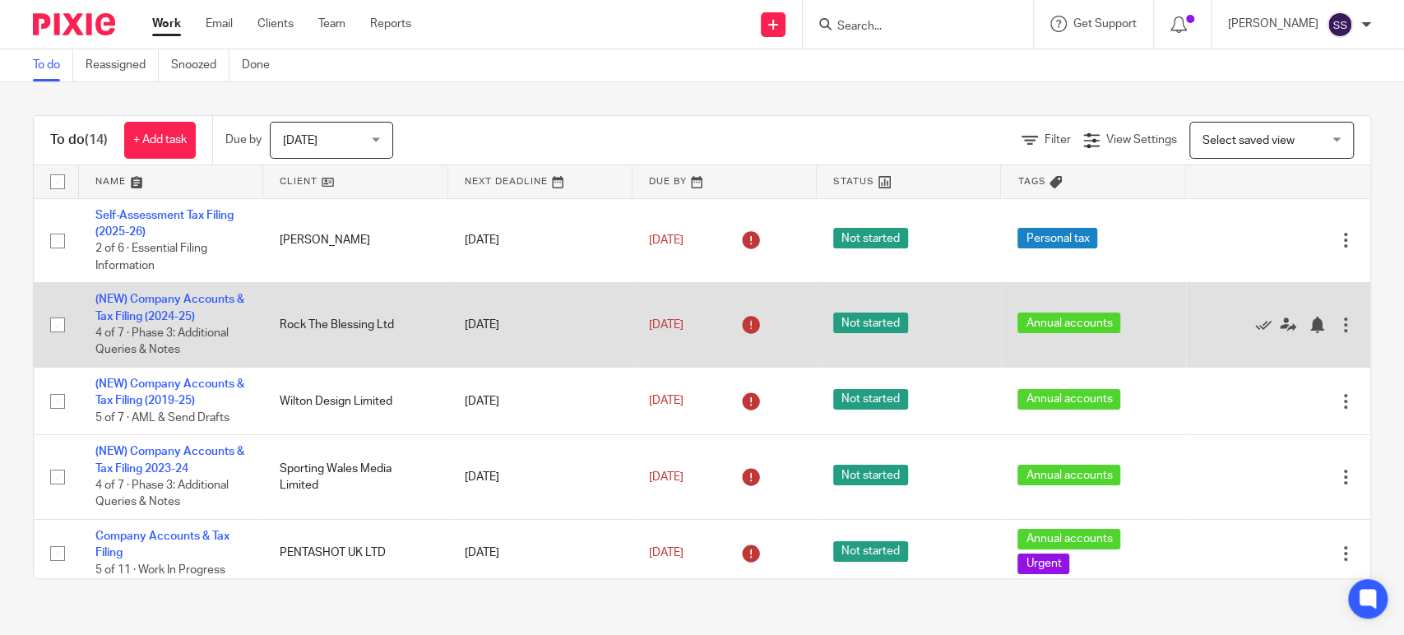
scroll to position [91, 0]
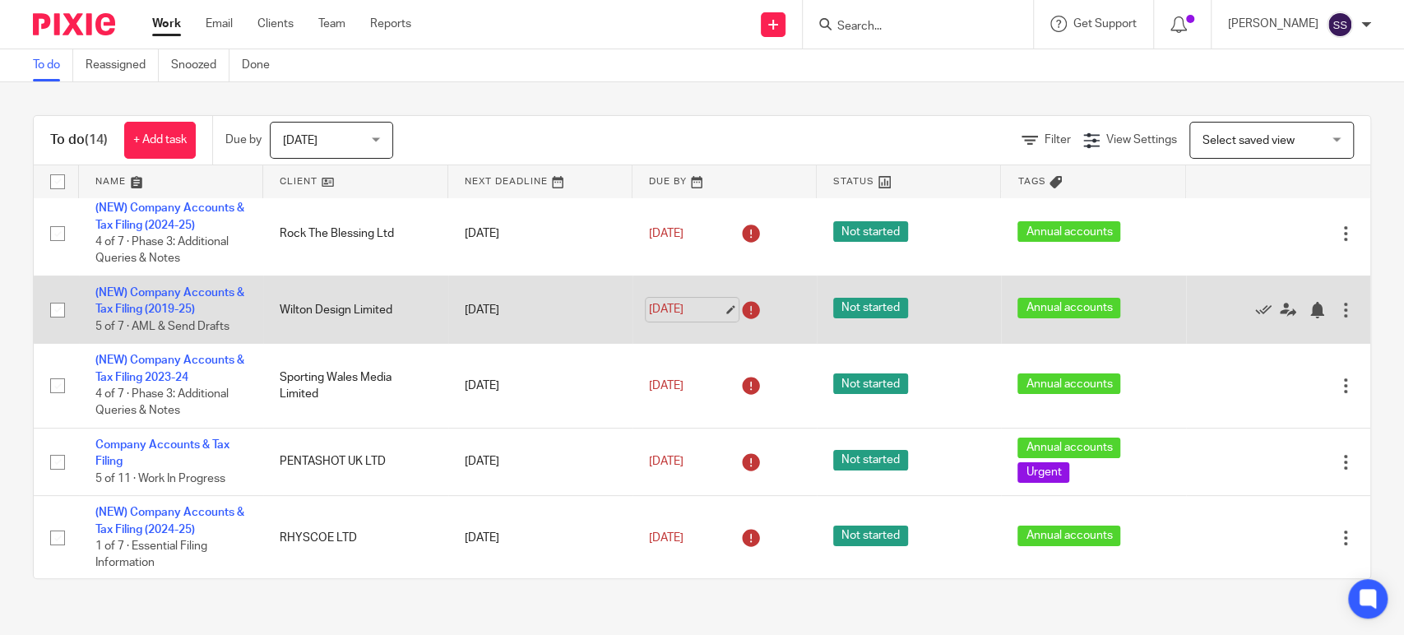
click at [690, 310] on link "13 Oct 2025" at bounding box center [686, 309] width 74 height 17
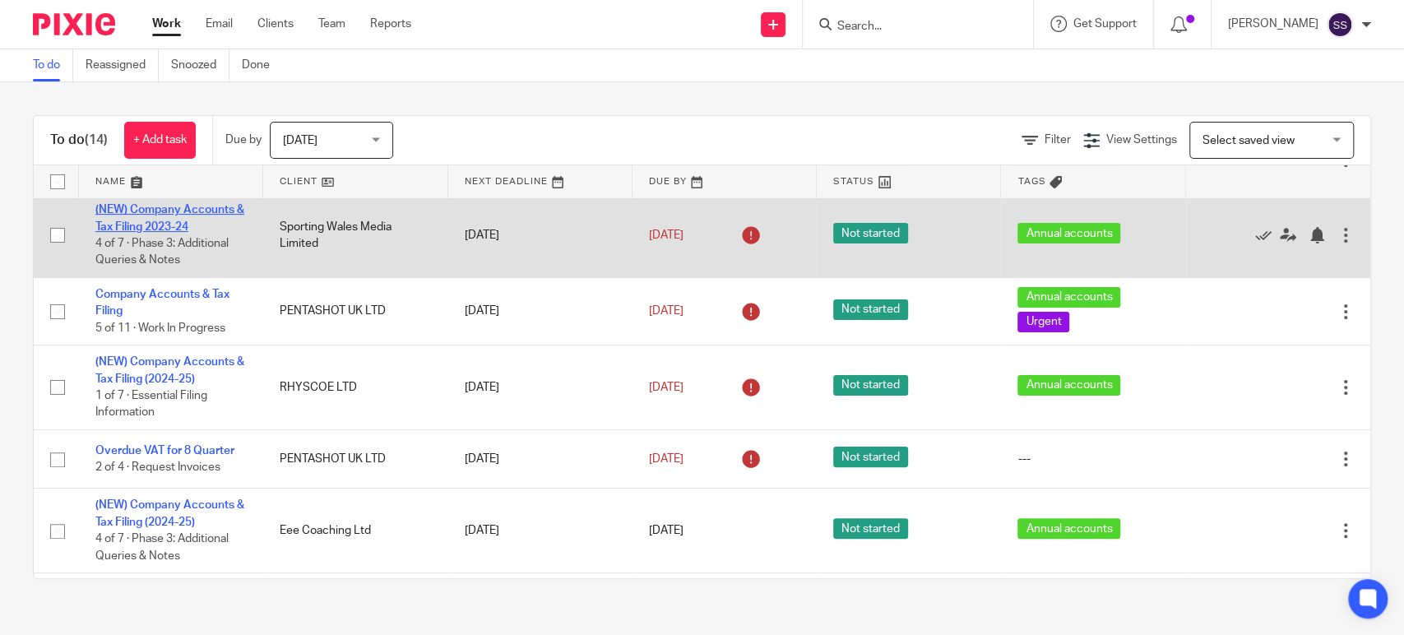
scroll to position [274, 0]
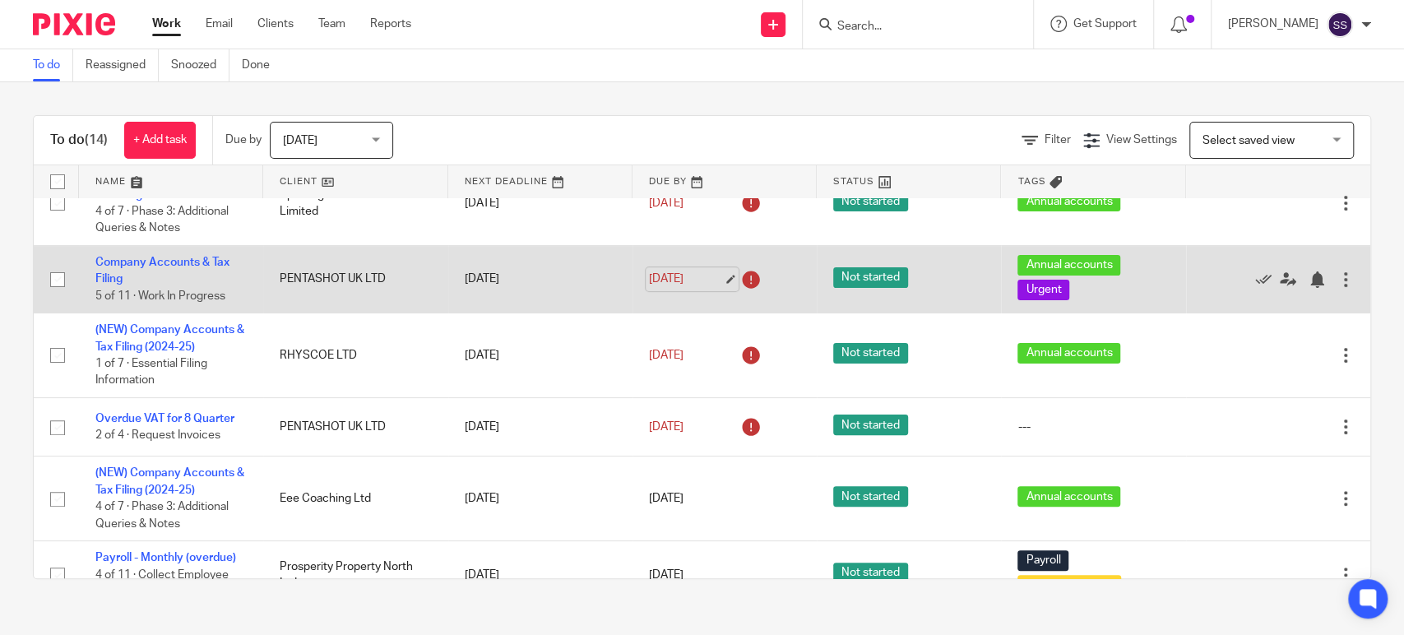
click at [665, 281] on link "13 Oct 2025" at bounding box center [686, 279] width 74 height 17
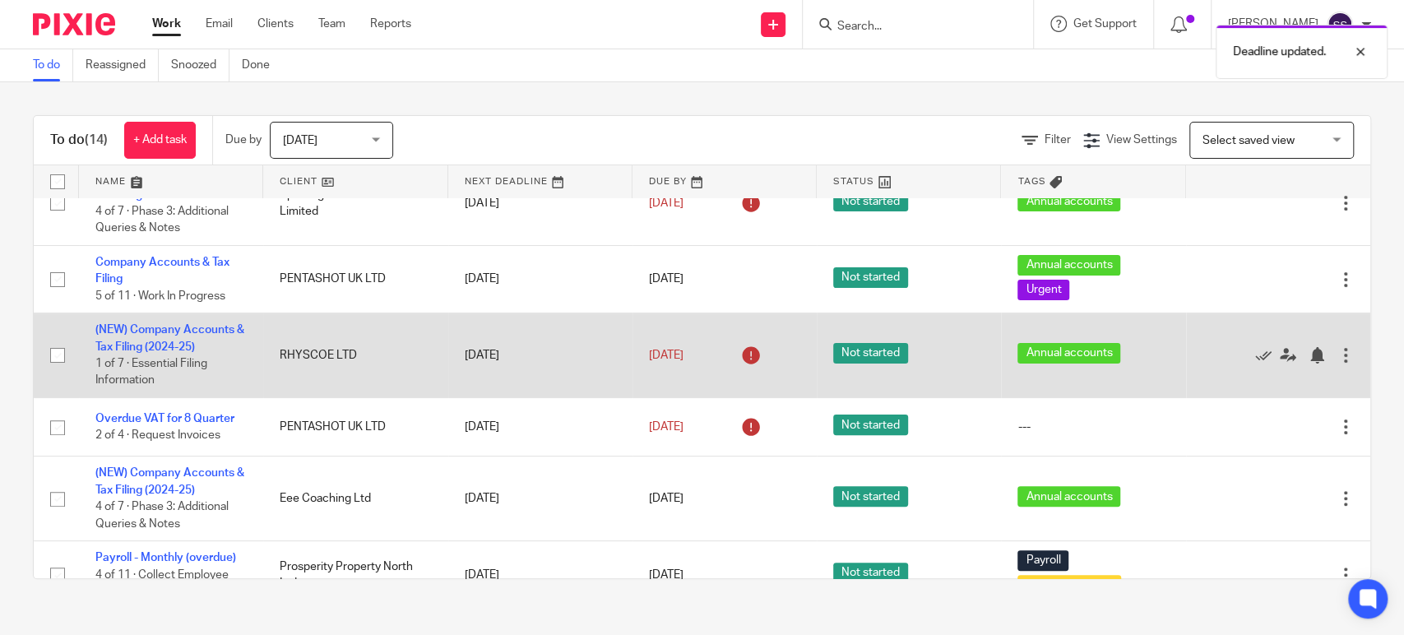
scroll to position [365, 0]
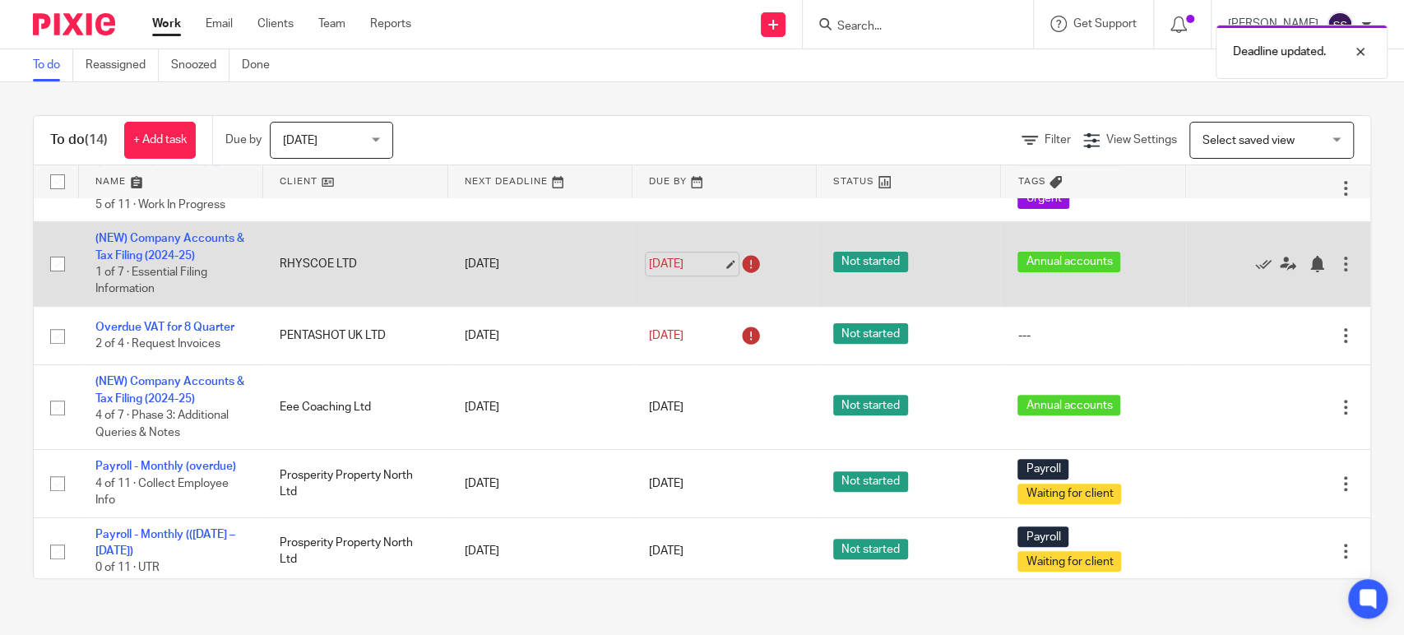
click at [678, 261] on link "13 Oct 2025" at bounding box center [686, 264] width 74 height 17
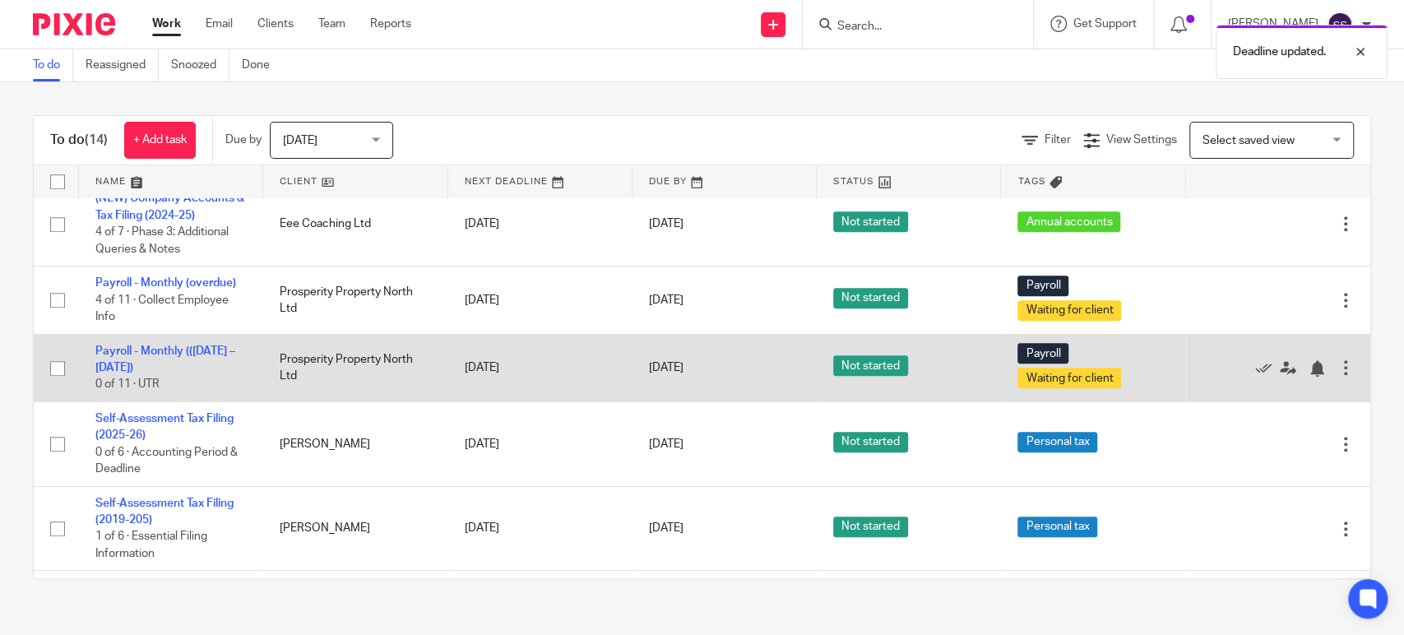
scroll to position [548, 0]
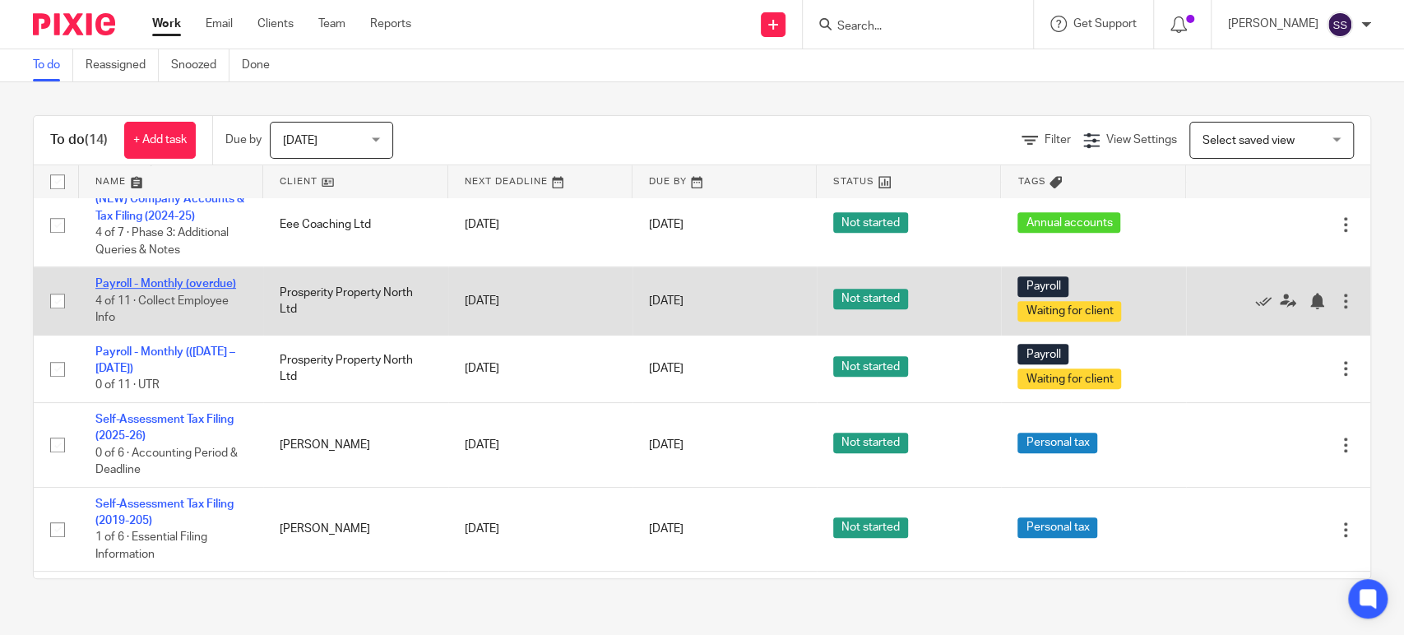
click at [170, 280] on link "Payroll - Monthly (overdue)" at bounding box center [165, 284] width 141 height 12
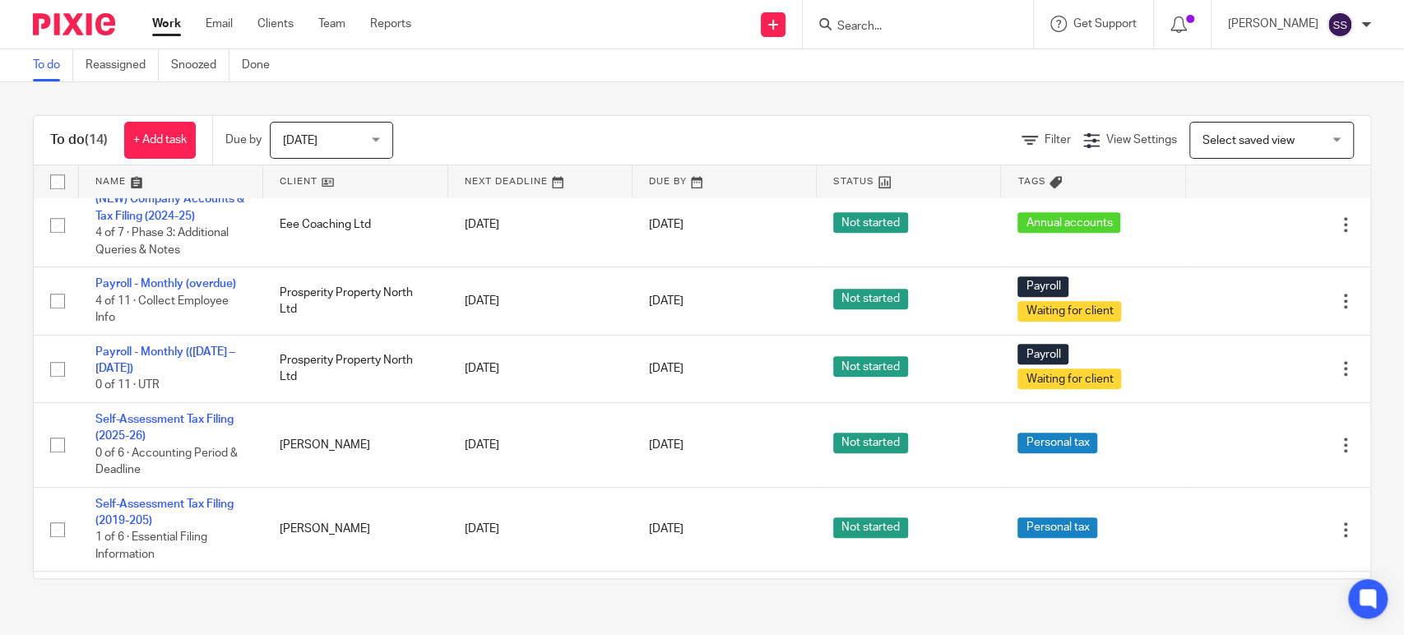
click at [172, 21] on link "Work" at bounding box center [166, 24] width 29 height 16
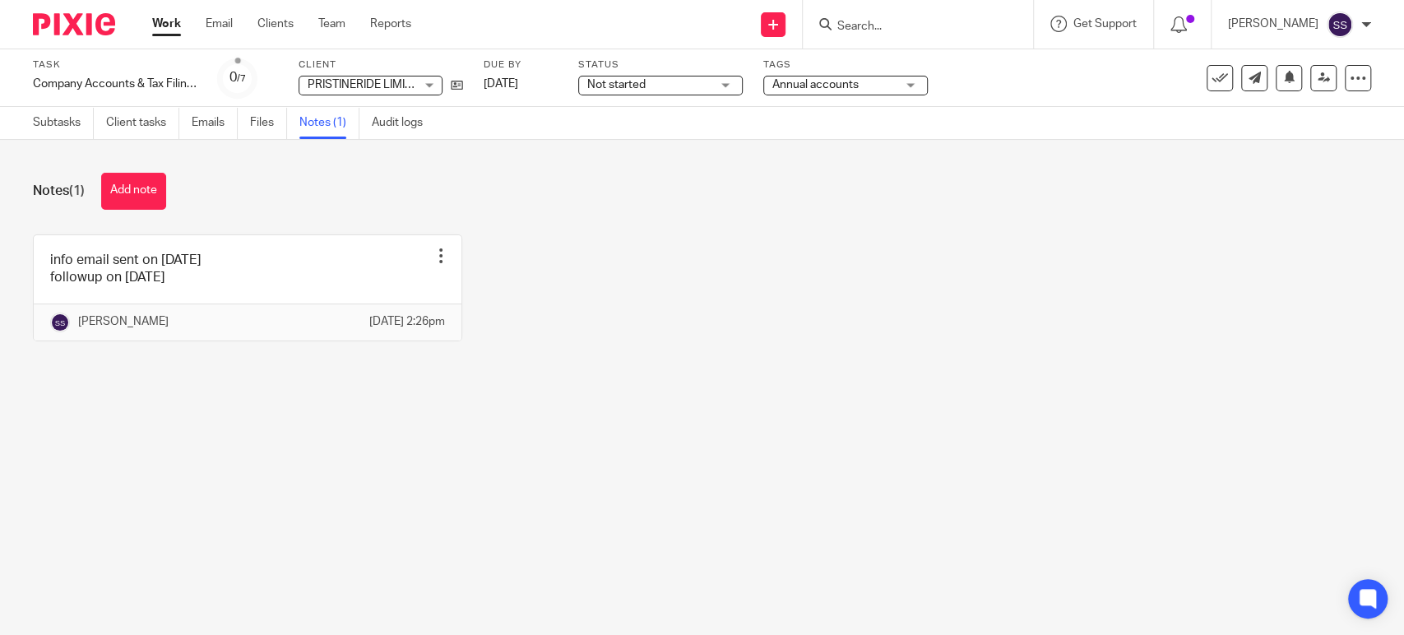
click at [300, 277] on link at bounding box center [248, 287] width 428 height 105
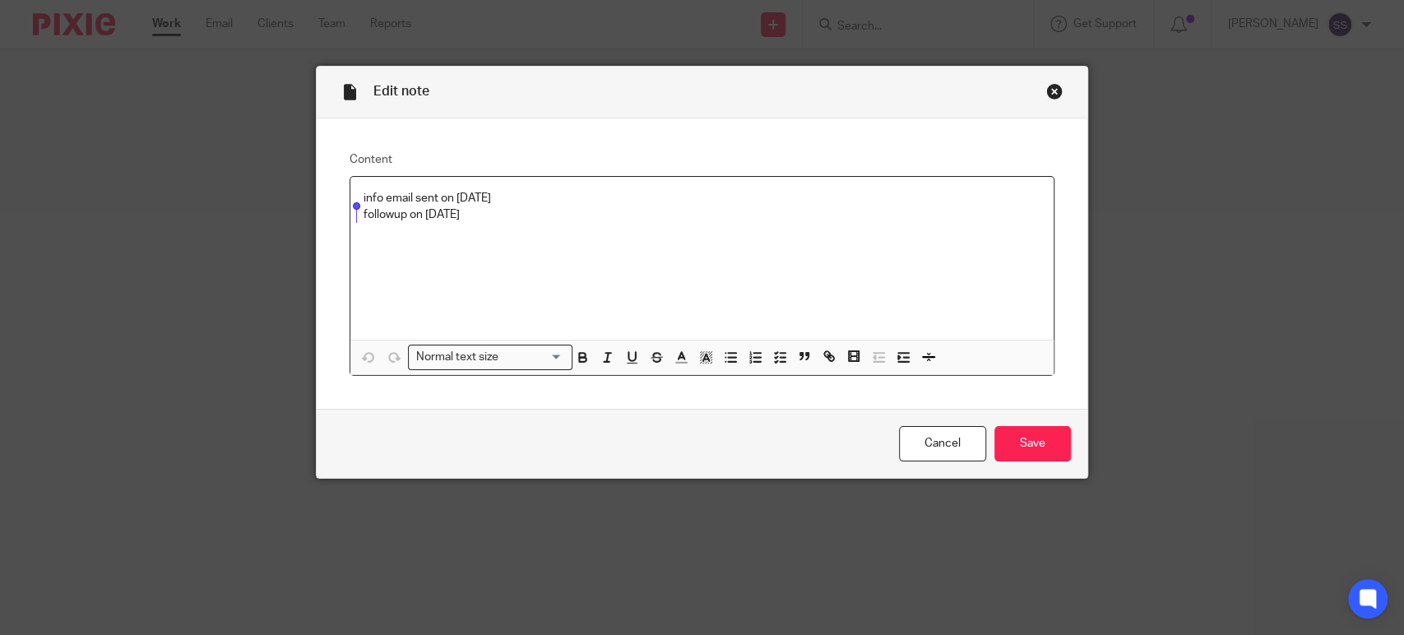
drag, startPoint x: 481, startPoint y: 215, endPoint x: 337, endPoint y: 218, distance: 143.9
click at [337, 218] on div "Content info email sent on 3 oct 2025 followup on 9 oct 2025 Normal text size L…" at bounding box center [702, 263] width 770 height 291
copy p "followup on 9 oct 2025"
click at [493, 222] on p "followup on 9 oct 2025" at bounding box center [701, 214] width 677 height 16
click at [1028, 431] on input "Save" at bounding box center [1032, 443] width 76 height 35
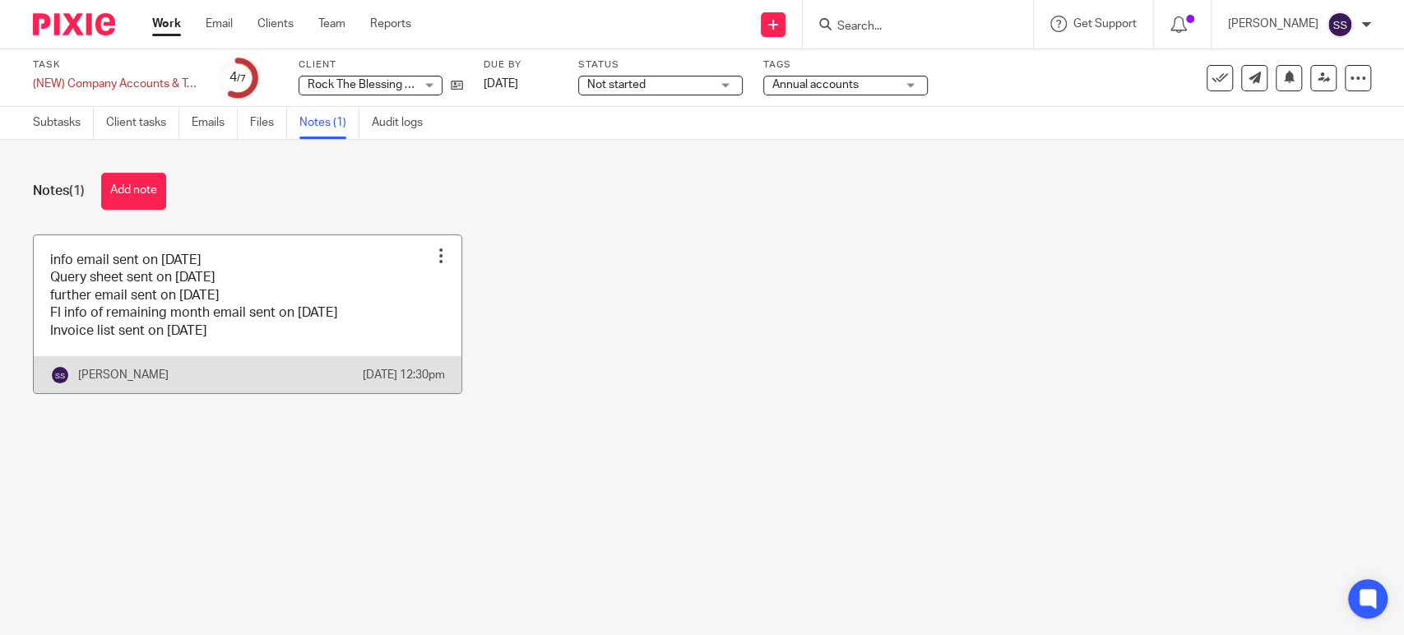
click at [324, 321] on link at bounding box center [248, 314] width 428 height 158
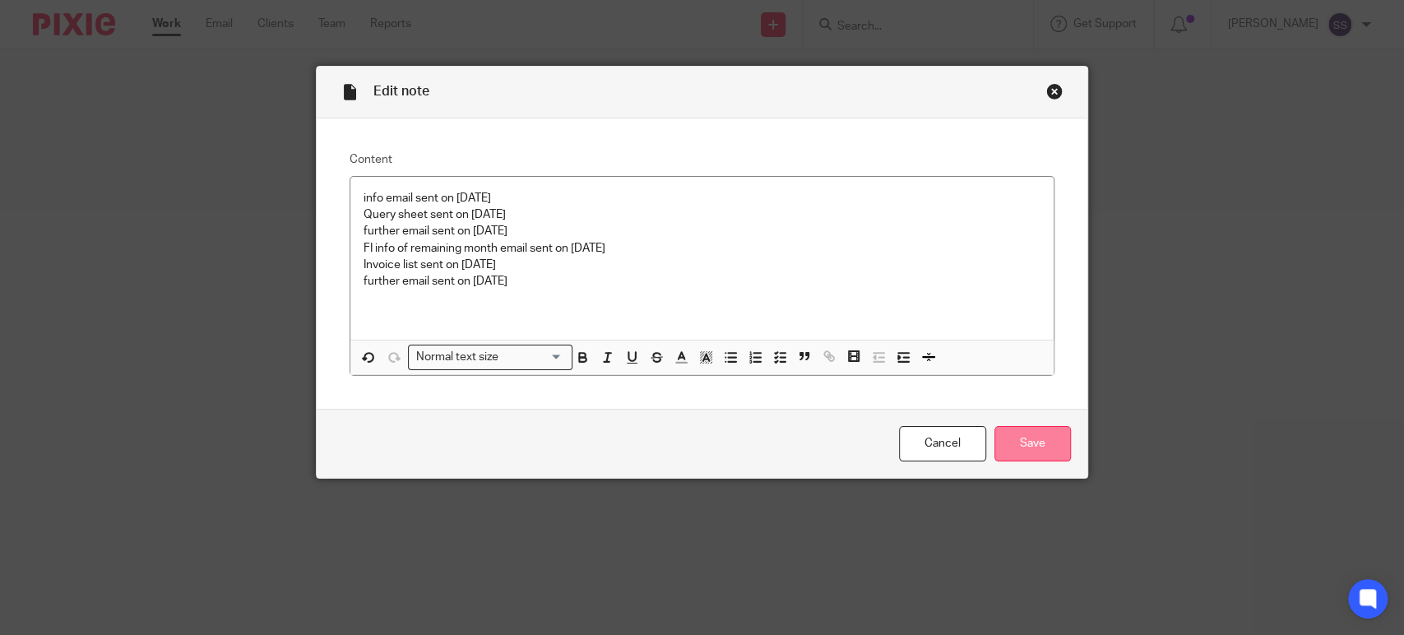
click at [1017, 443] on input "Save" at bounding box center [1032, 443] width 76 height 35
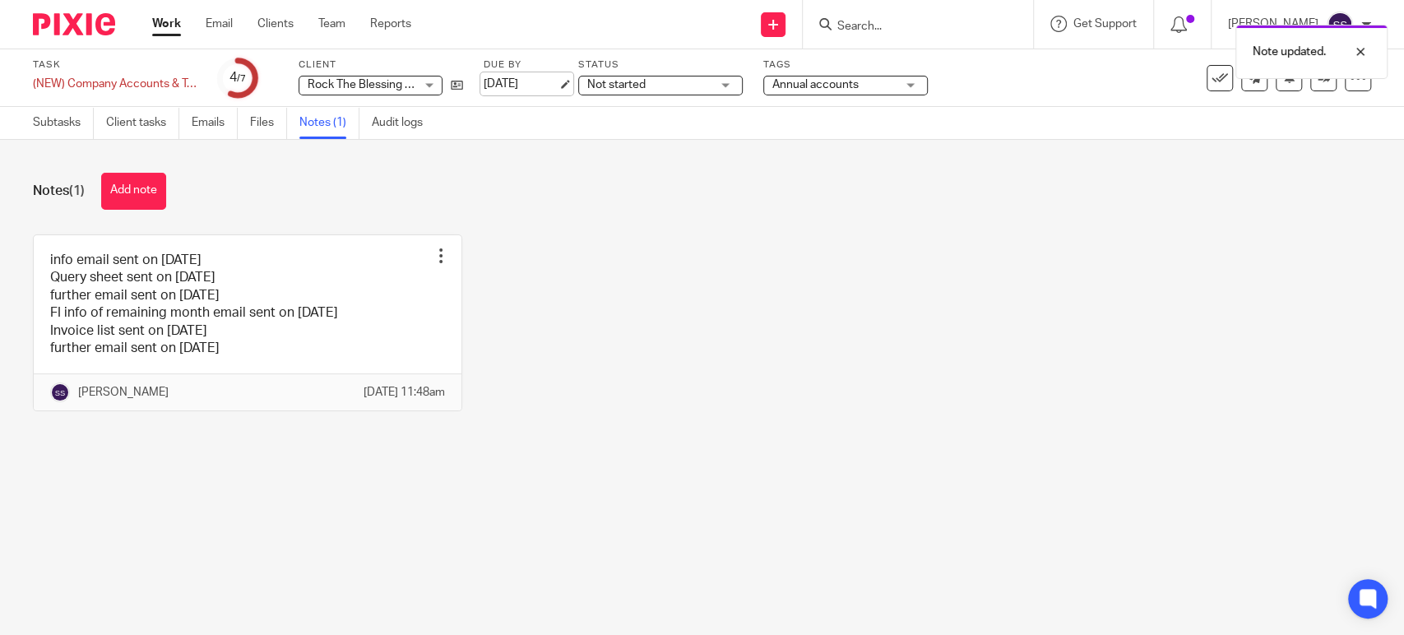
click at [534, 84] on link "[DATE]" at bounding box center [521, 84] width 74 height 17
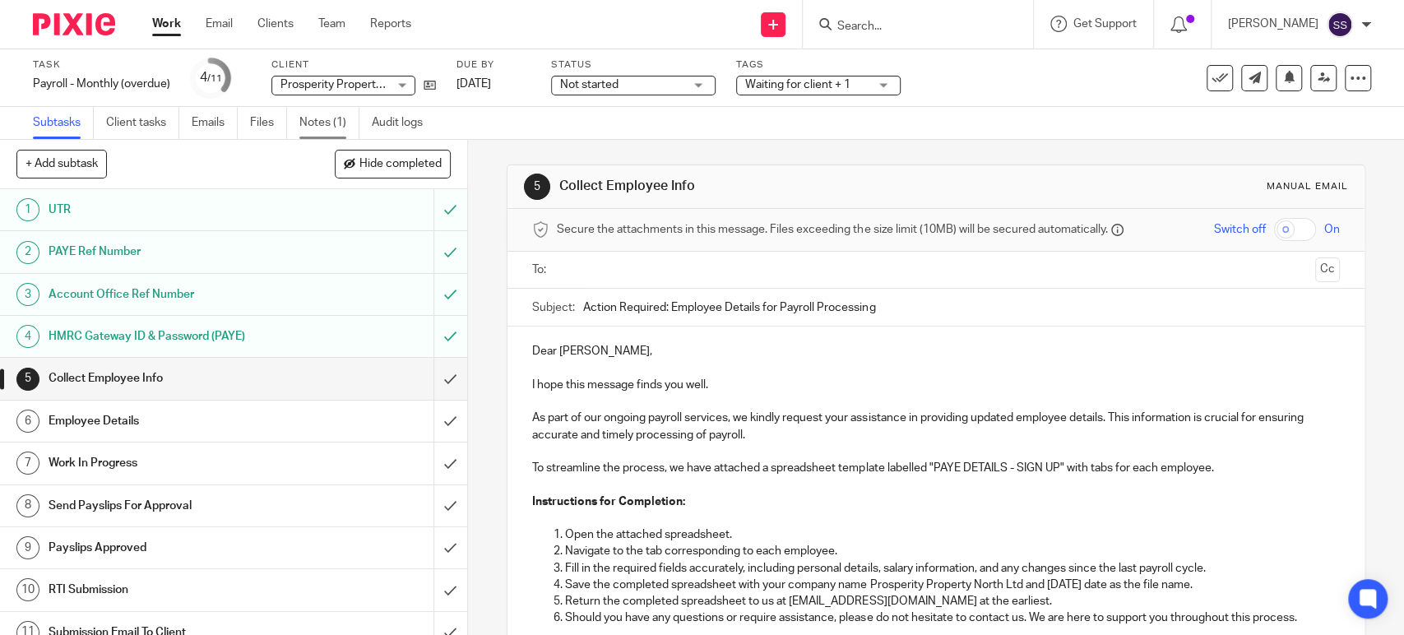
click at [324, 134] on link "Notes (1)" at bounding box center [329, 123] width 60 height 32
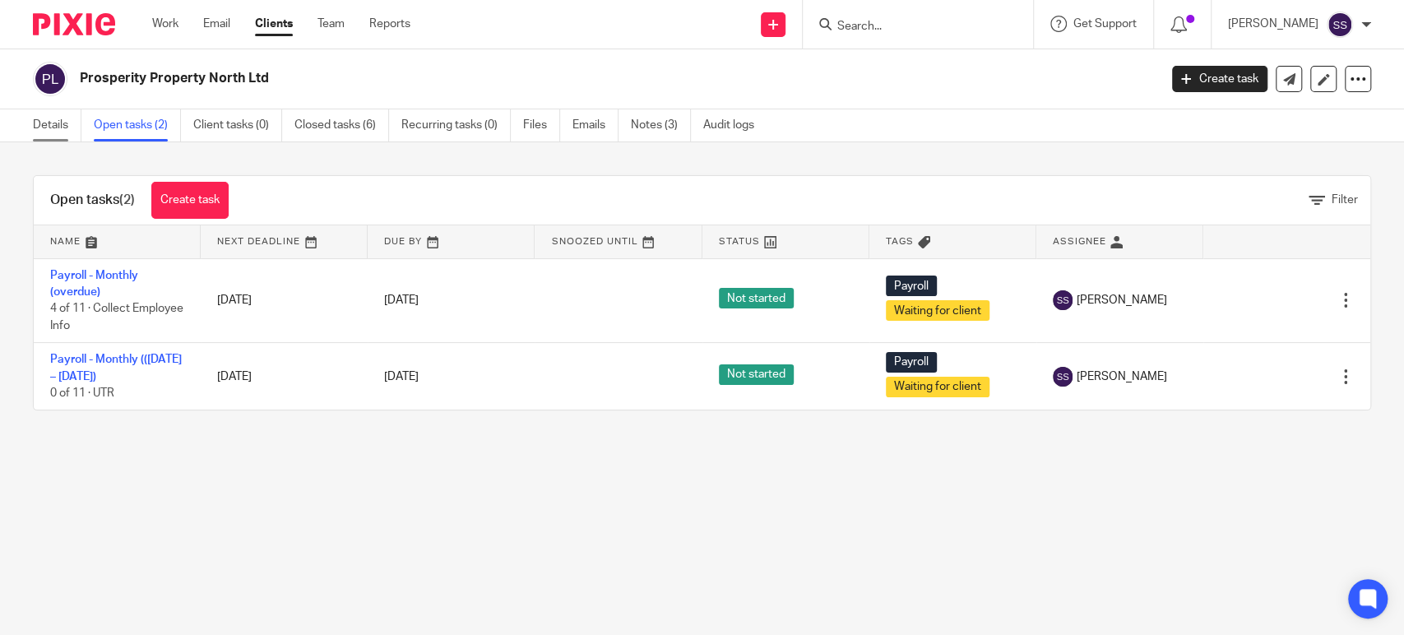
click at [46, 120] on link "Details" at bounding box center [57, 125] width 49 height 32
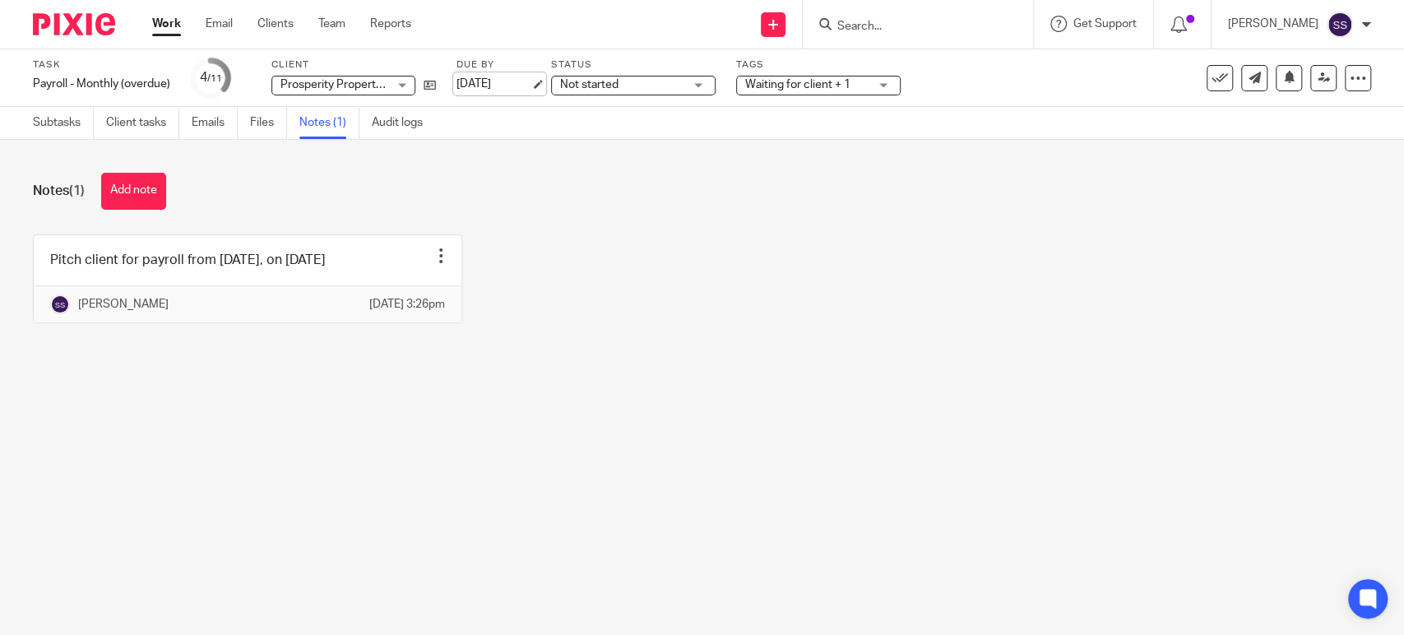
click at [508, 90] on link "[DATE]" at bounding box center [493, 84] width 74 height 17
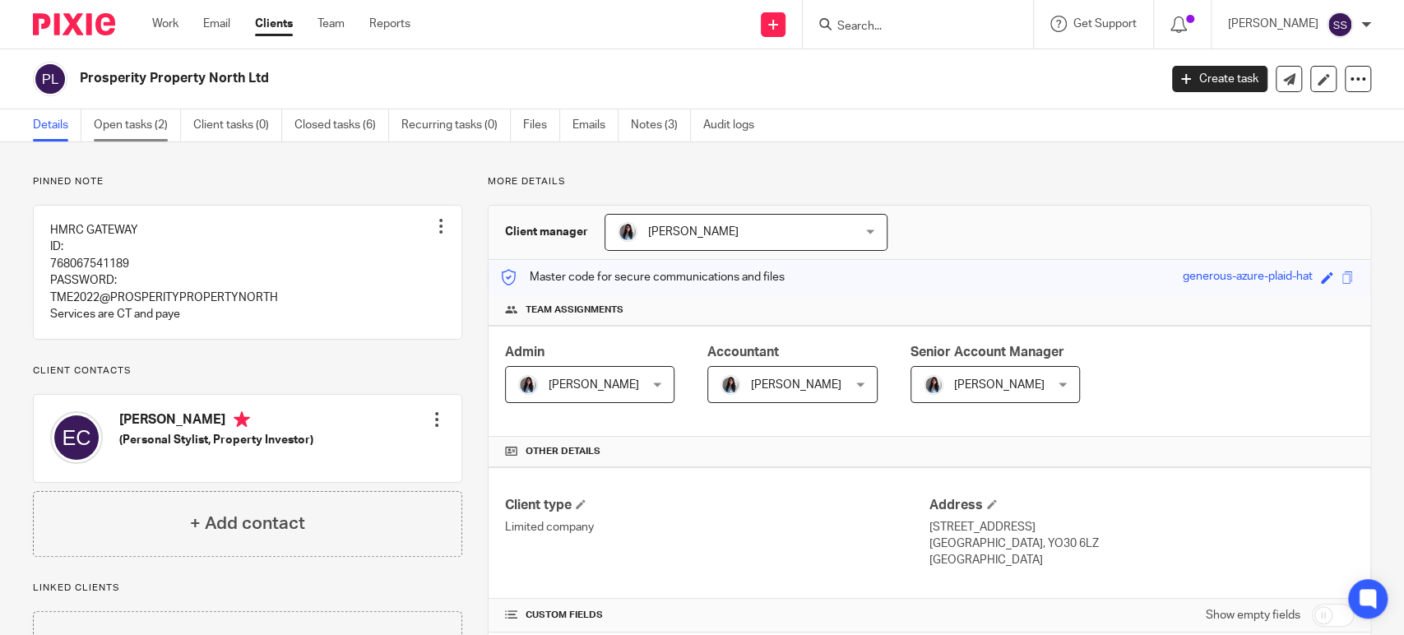
click at [125, 123] on link "Open tasks (2)" at bounding box center [137, 125] width 87 height 32
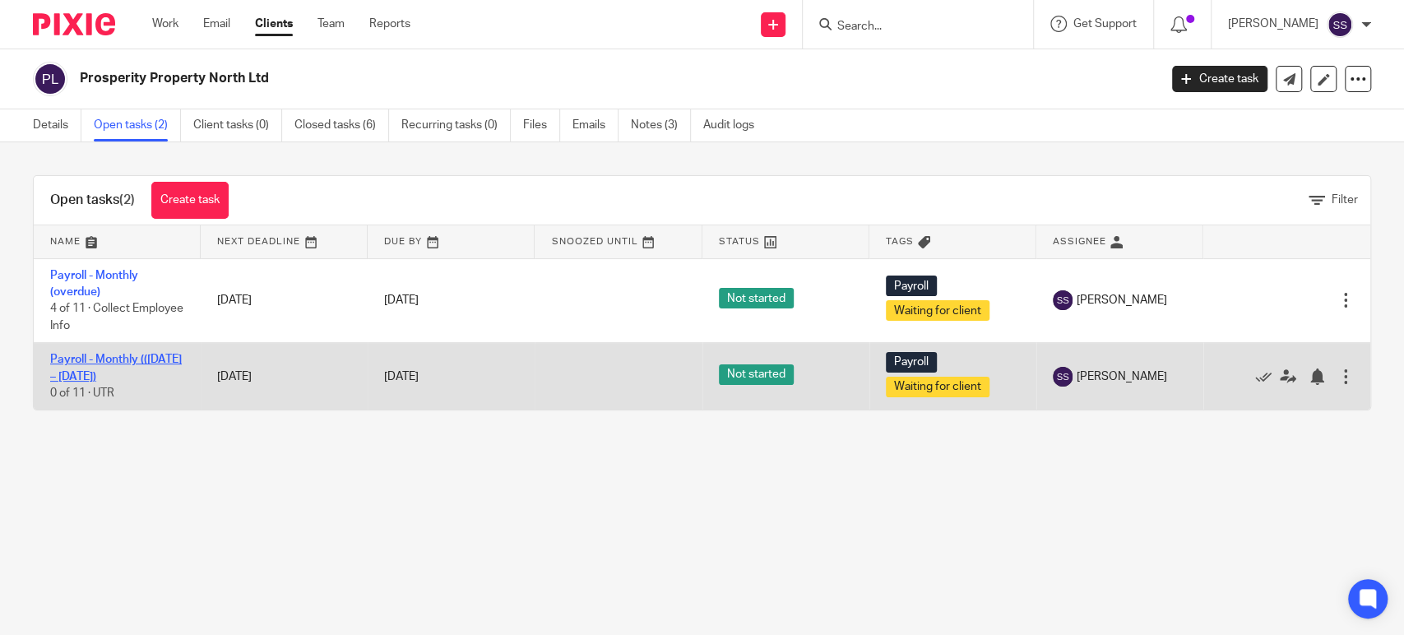
click at [94, 380] on link "Payroll - Monthly (([DATE] – [DATE])" at bounding box center [116, 368] width 132 height 28
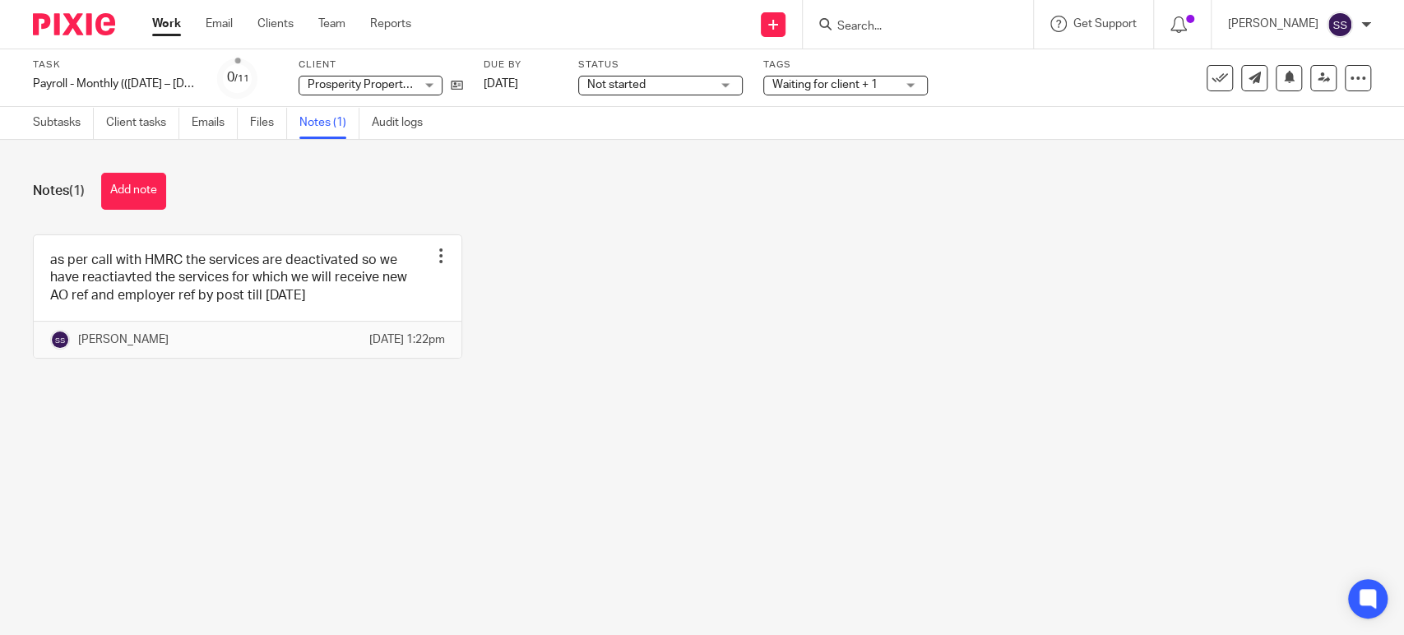
click at [332, 284] on link at bounding box center [248, 296] width 428 height 123
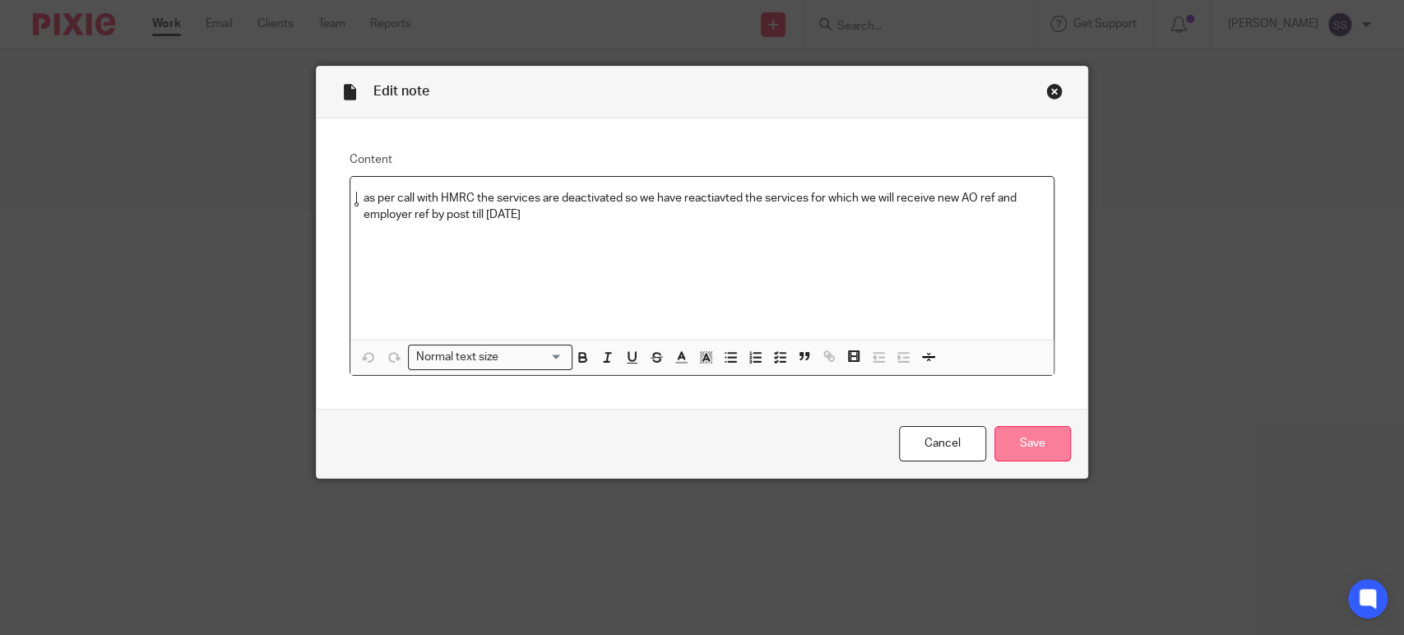
click at [1006, 443] on input "Save" at bounding box center [1032, 443] width 76 height 35
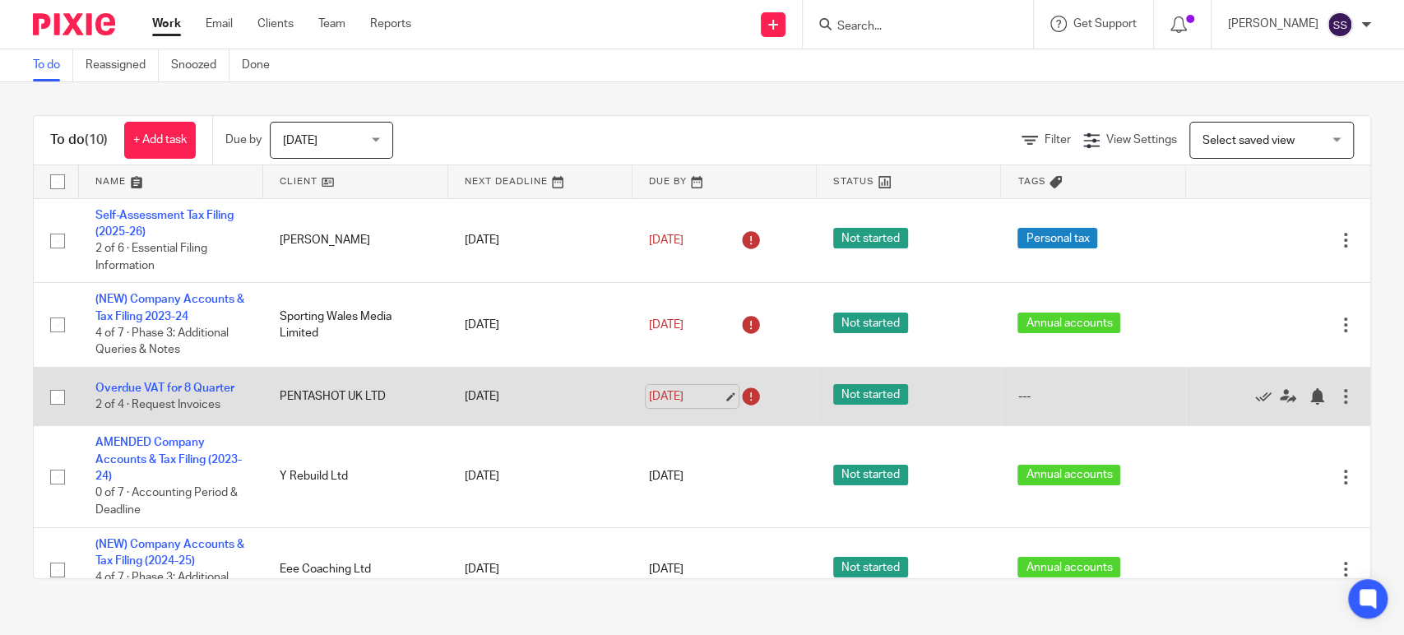
click at [680, 397] on link "[DATE]" at bounding box center [686, 396] width 74 height 17
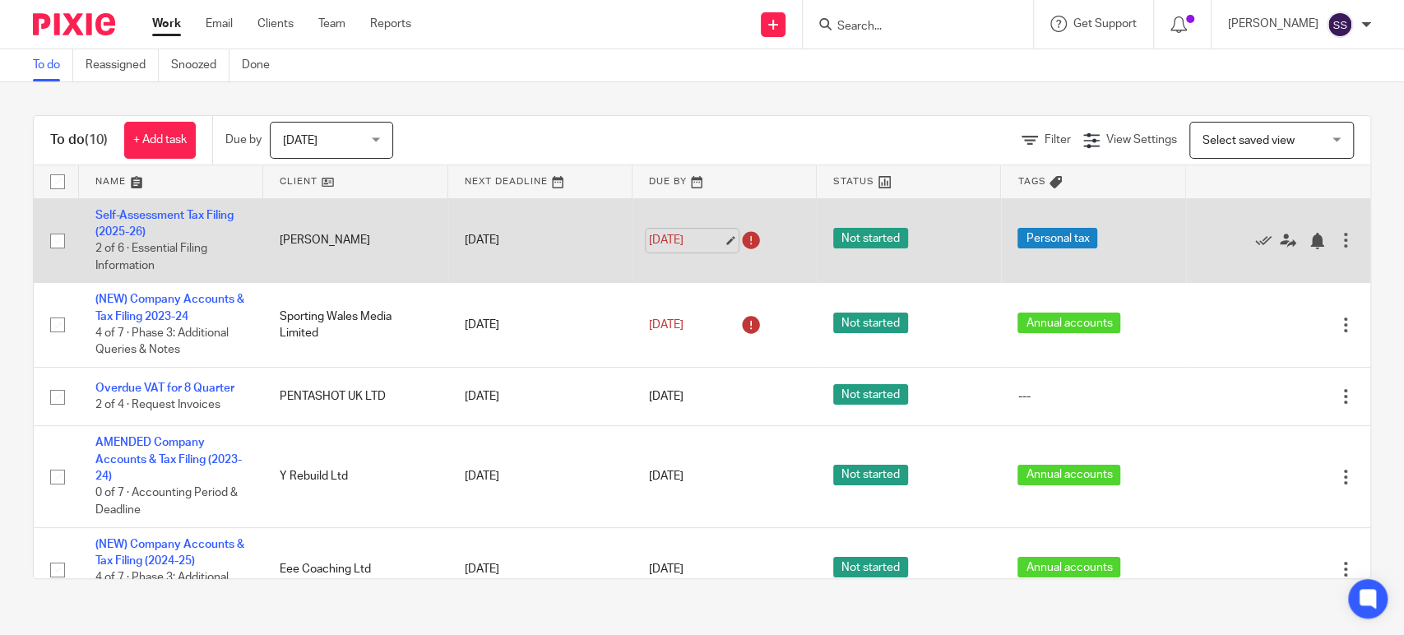
click at [687, 239] on link "13 Oct 2025" at bounding box center [686, 240] width 74 height 17
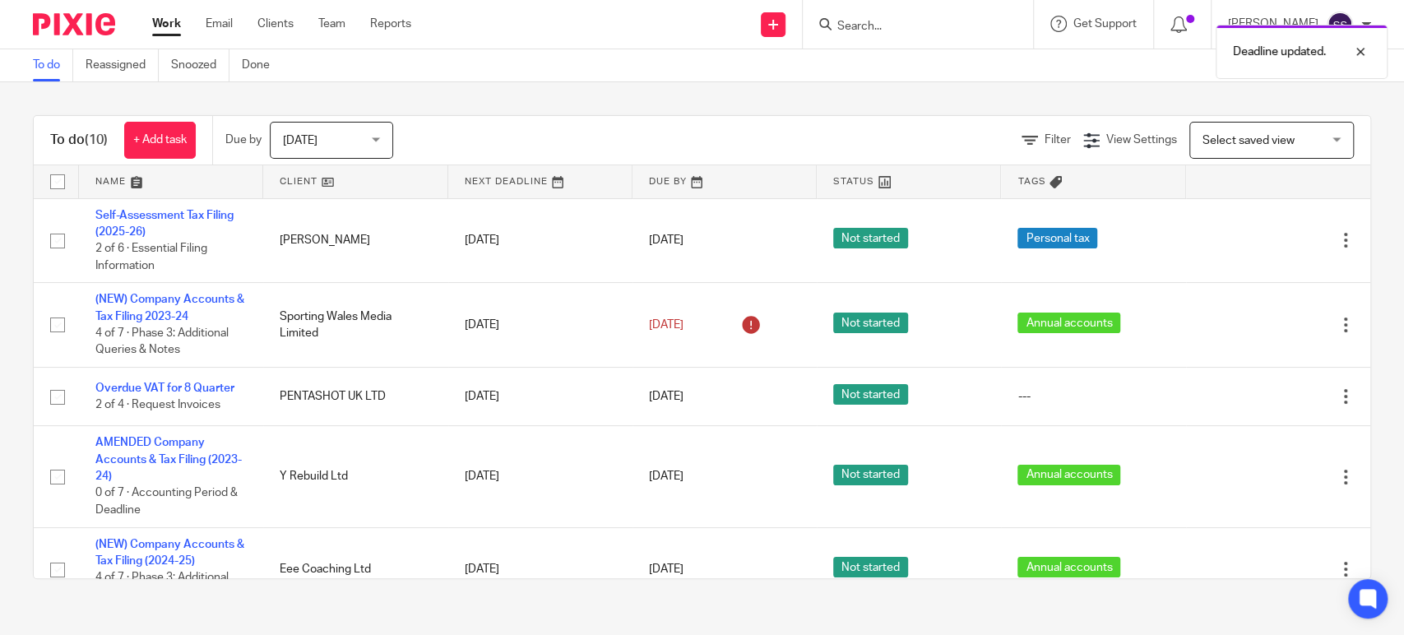
click at [164, 27] on link "Work" at bounding box center [166, 24] width 29 height 16
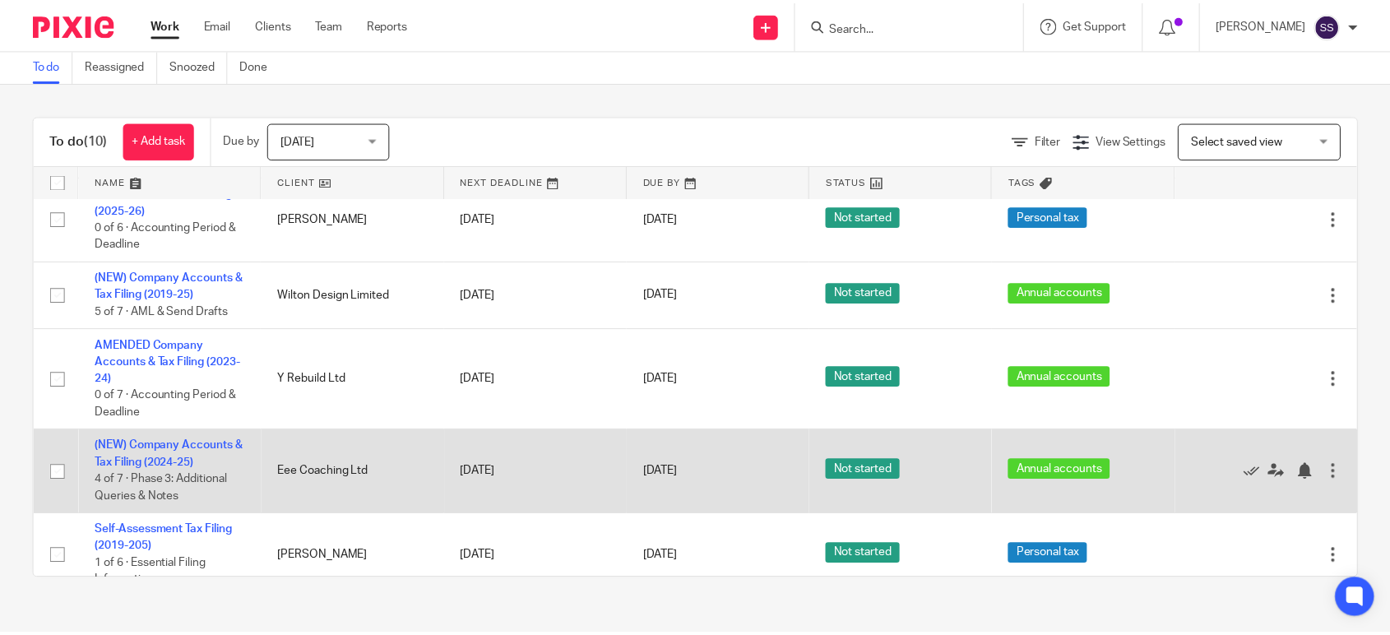
scroll to position [75, 0]
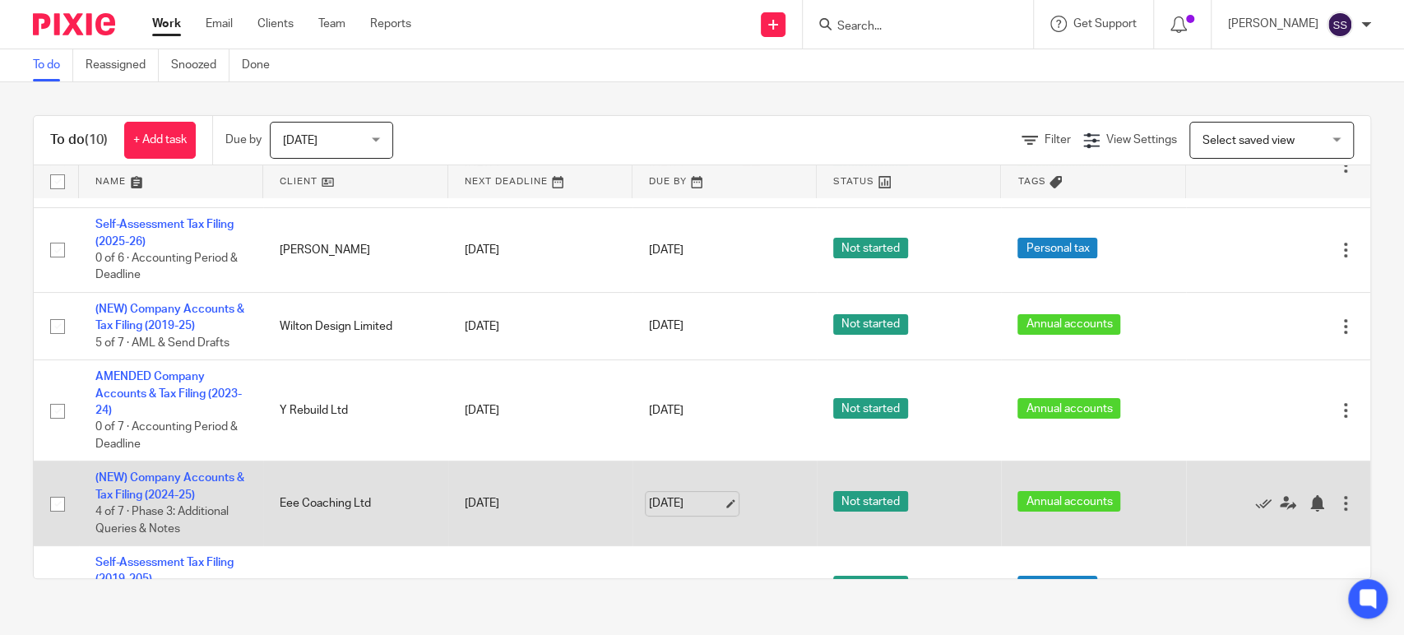
click at [677, 501] on link "14 Oct 2025" at bounding box center [686, 503] width 74 height 17
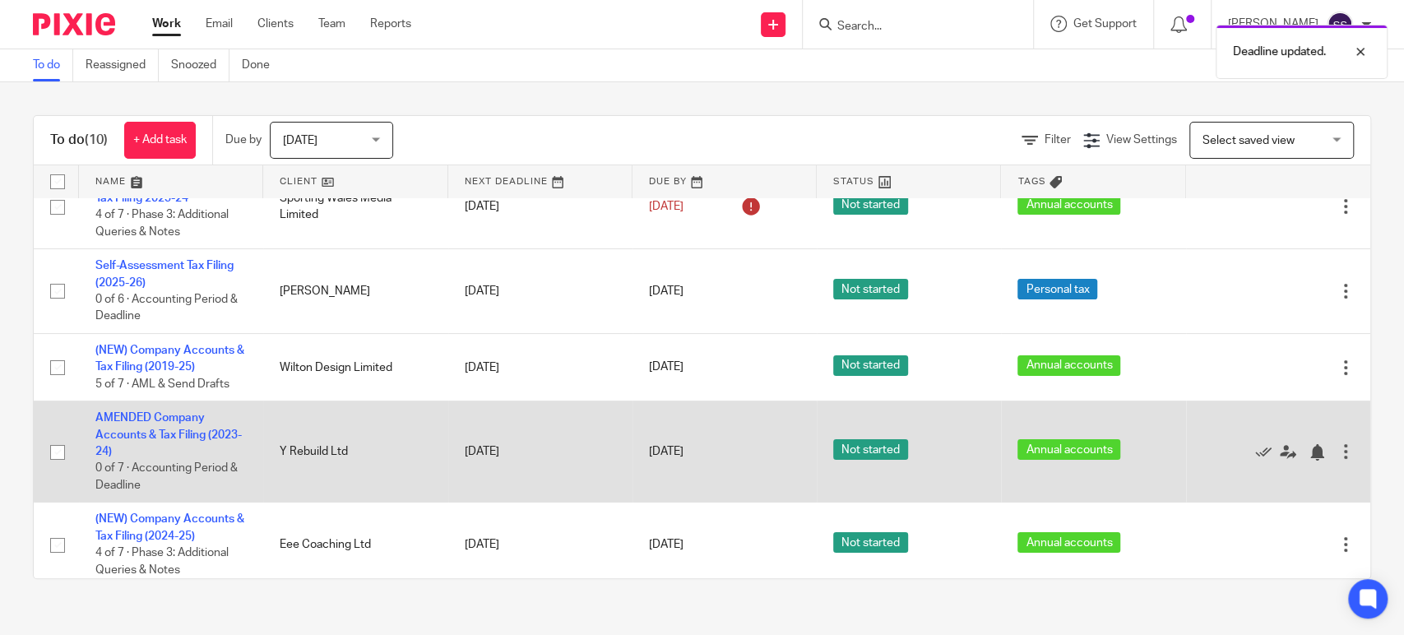
scroll to position [0, 0]
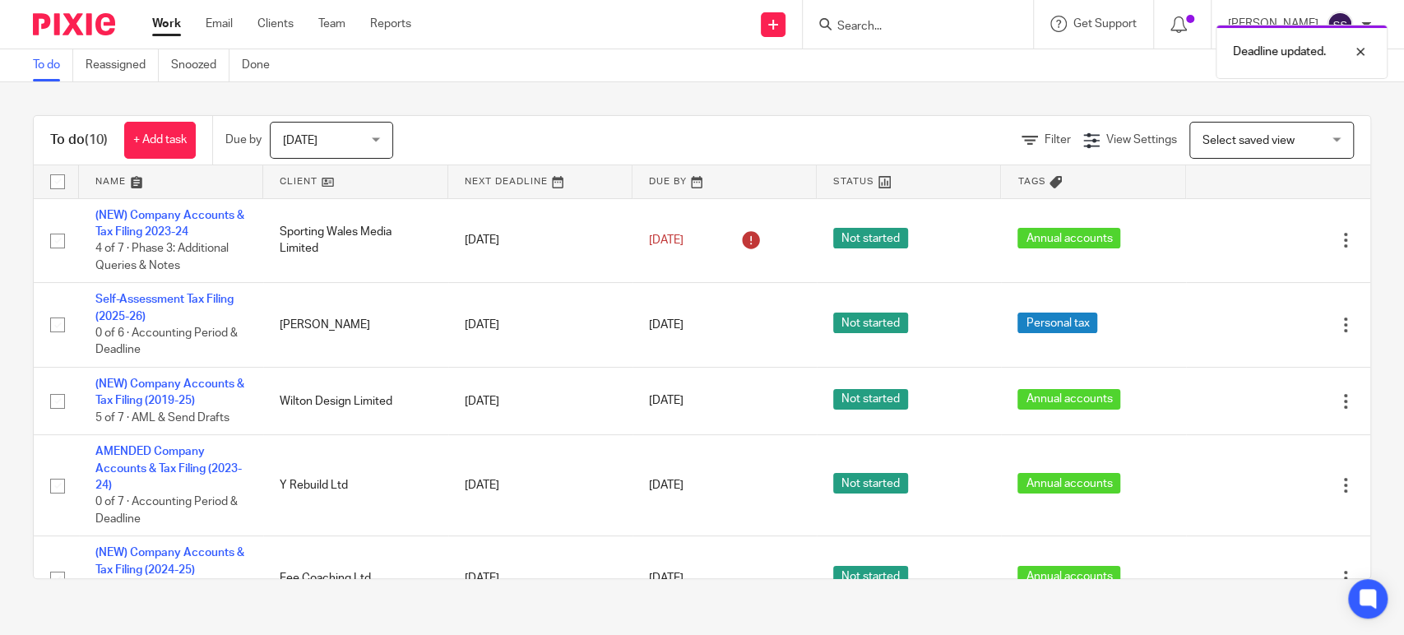
click at [168, 28] on link "Work" at bounding box center [166, 24] width 29 height 16
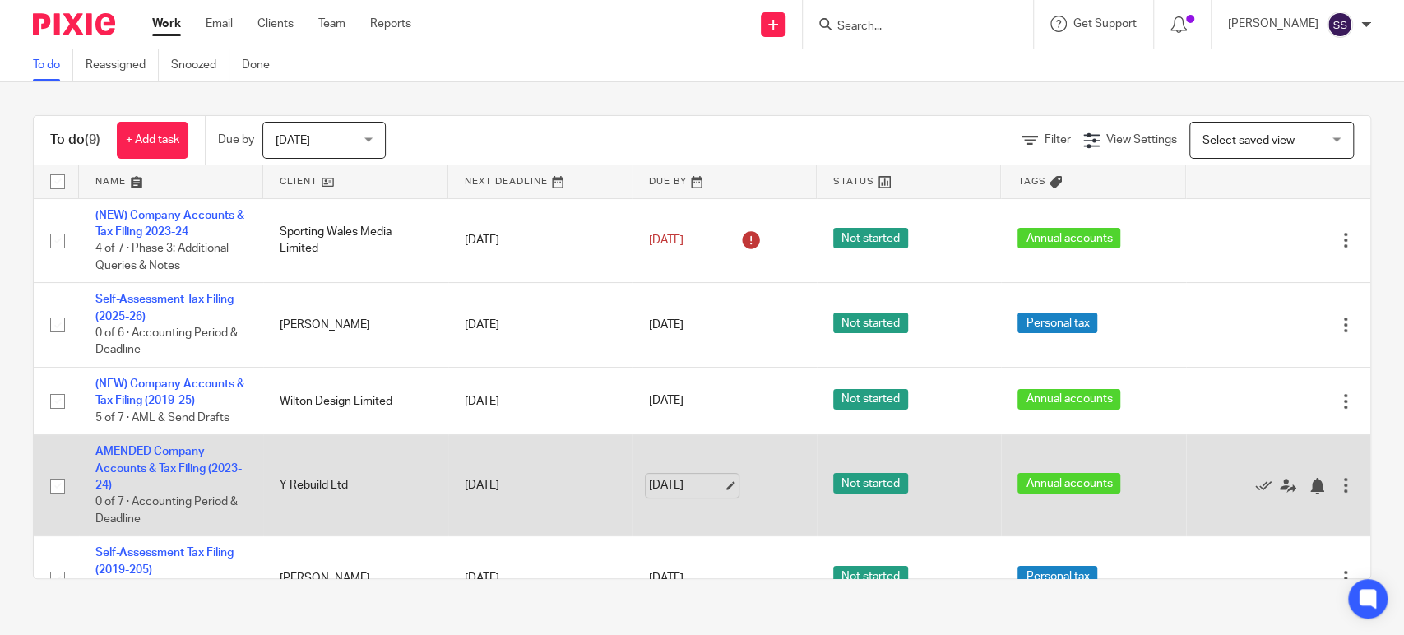
click at [692, 492] on link "[DATE]" at bounding box center [686, 485] width 74 height 17
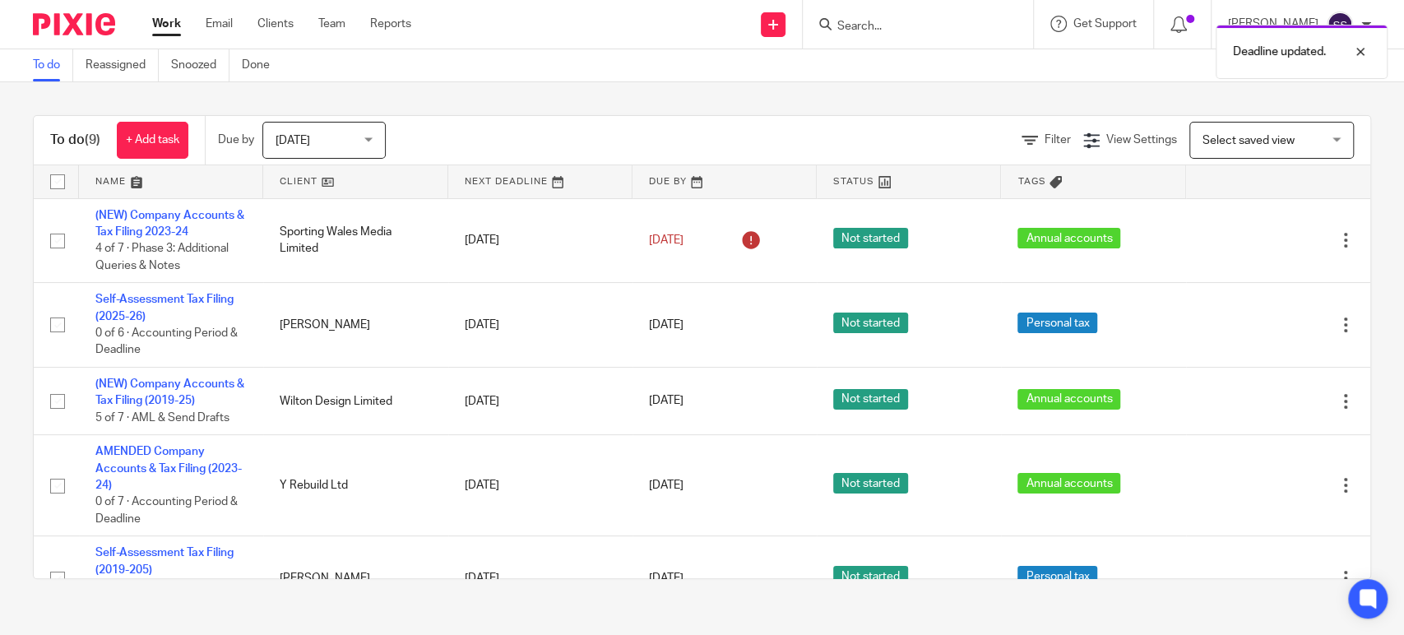
click at [169, 27] on link "Work" at bounding box center [166, 24] width 29 height 16
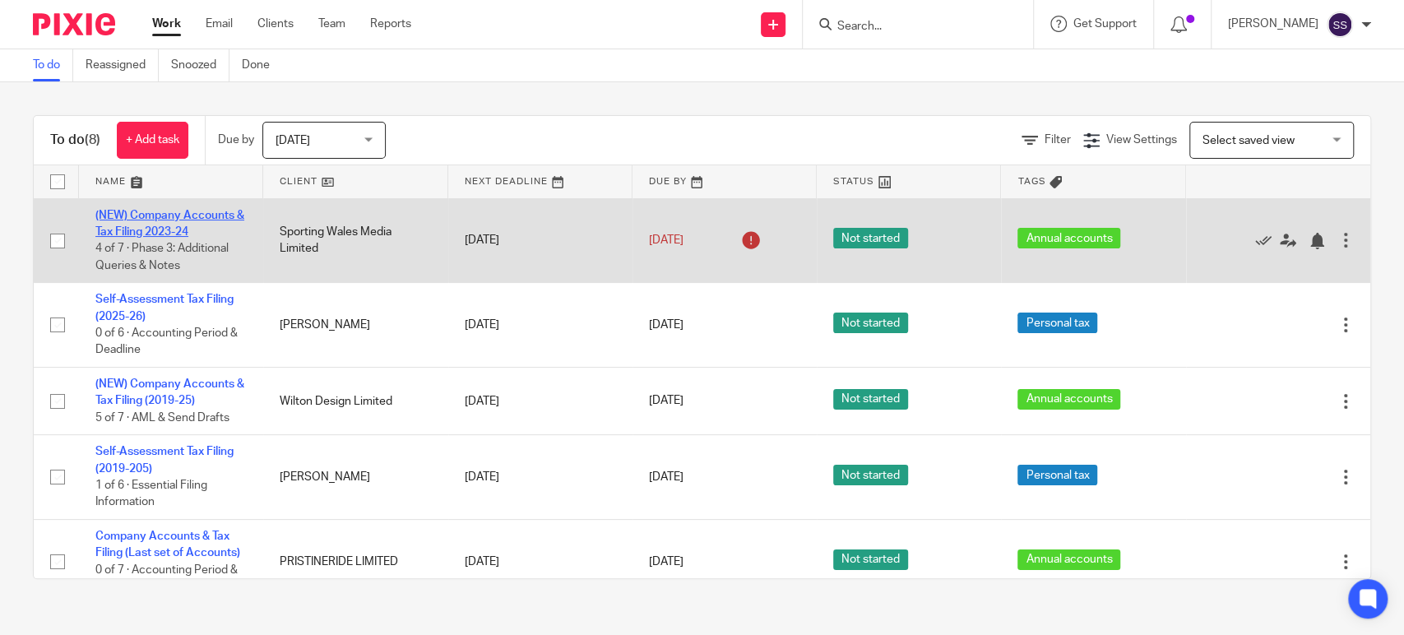
click at [191, 215] on link "(NEW) Company Accounts & Tax Filing 2023-24" at bounding box center [169, 224] width 149 height 28
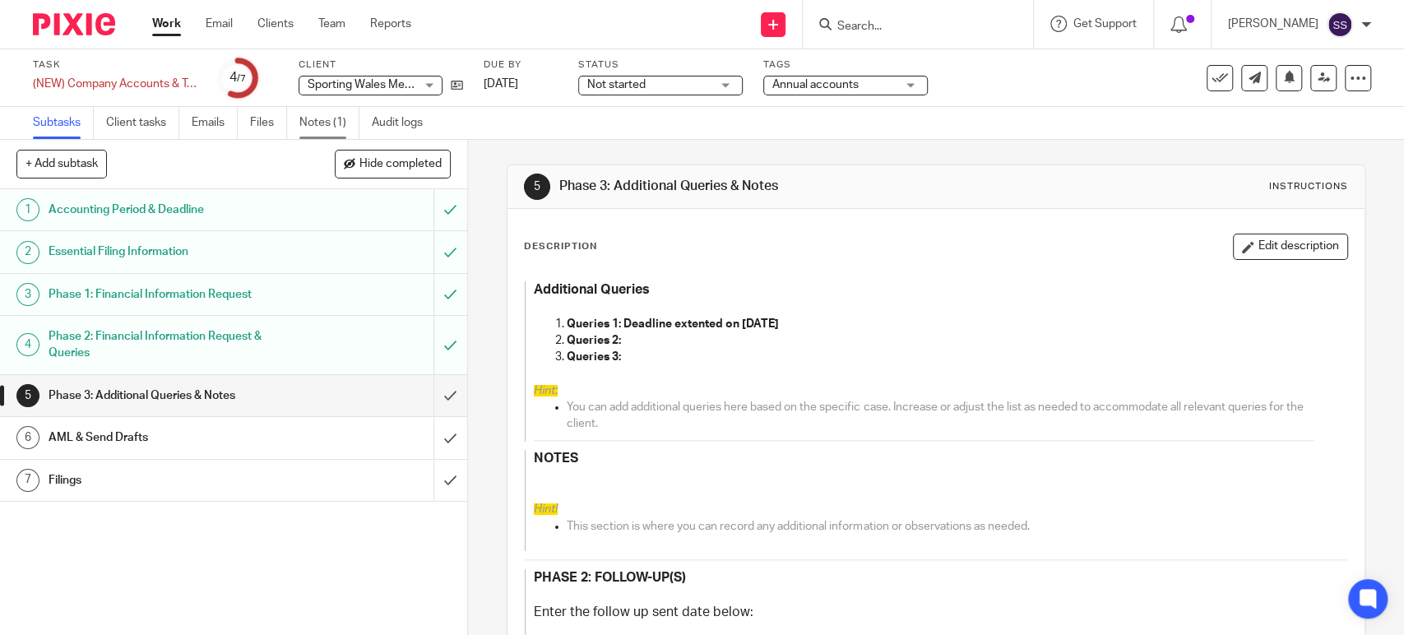
click at [316, 120] on link "Notes (1)" at bounding box center [329, 123] width 60 height 32
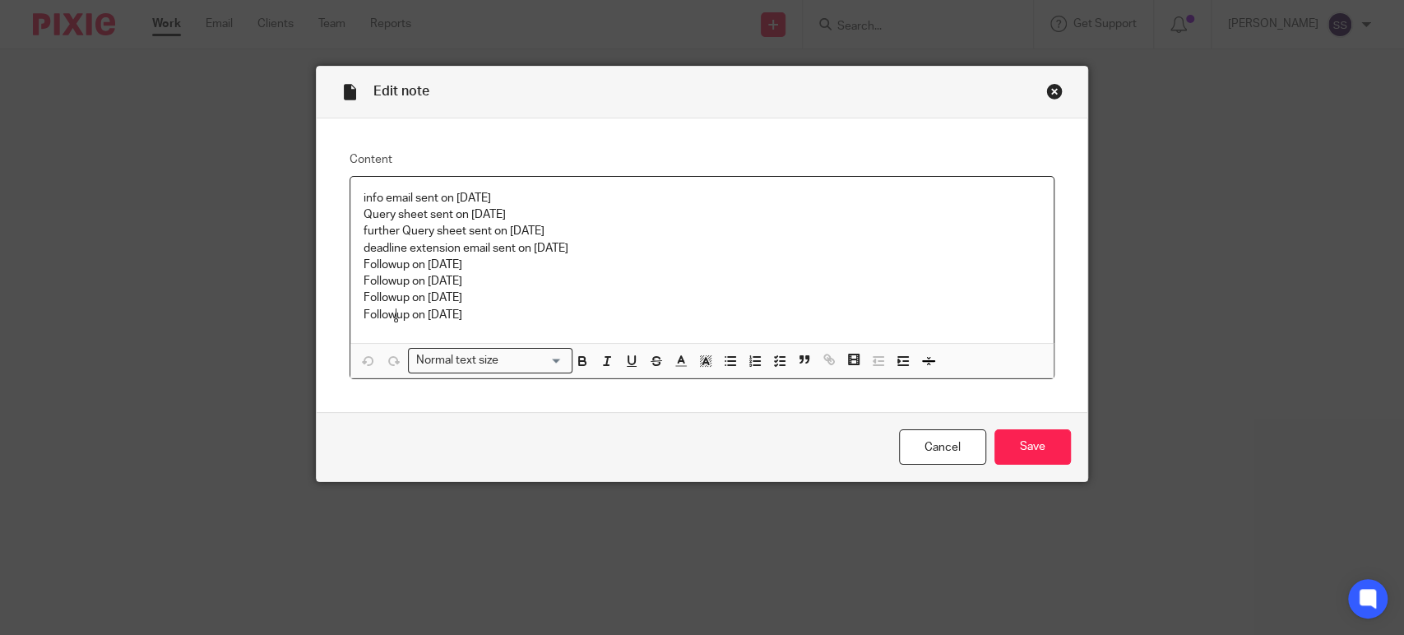
click at [396, 316] on p "Followup on [DATE]" at bounding box center [701, 315] width 677 height 16
copy p "Followup on [DATE]"
click at [497, 314] on p "Followup on [DATE]" at bounding box center [701, 315] width 677 height 16
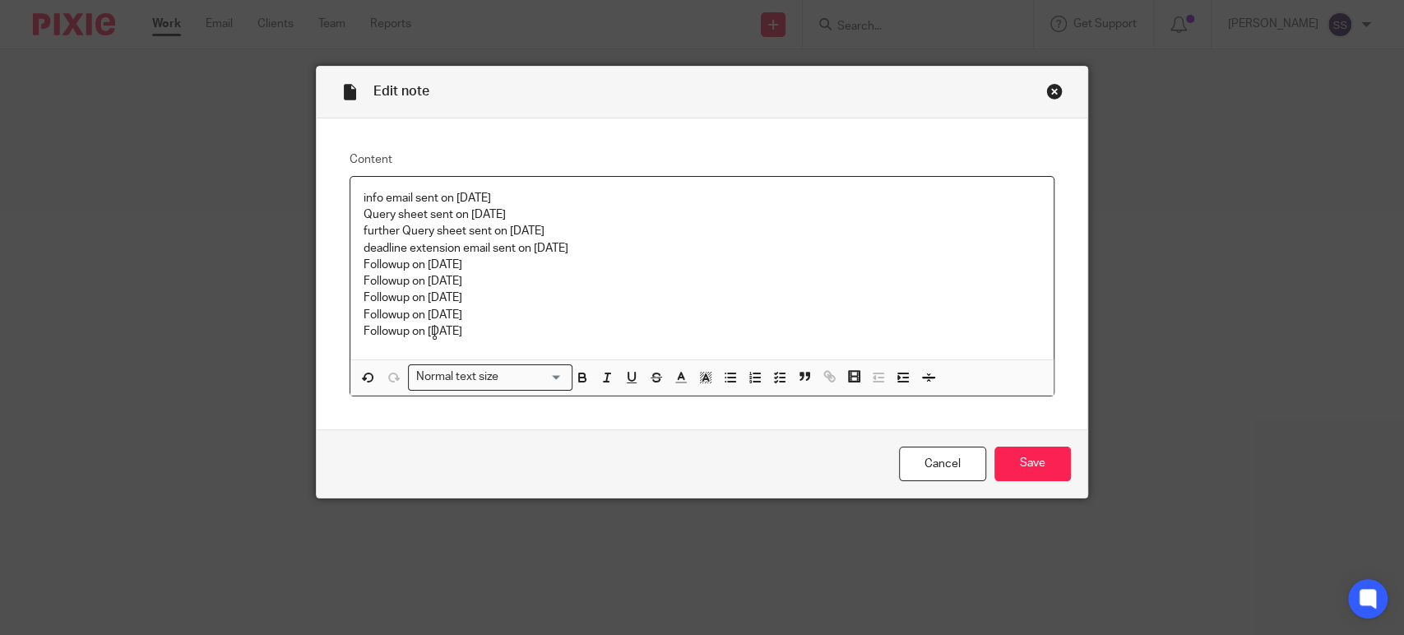
click at [1063, 477] on div "Cancel Save" at bounding box center [702, 463] width 770 height 69
click at [1043, 464] on input "Save" at bounding box center [1032, 464] width 76 height 35
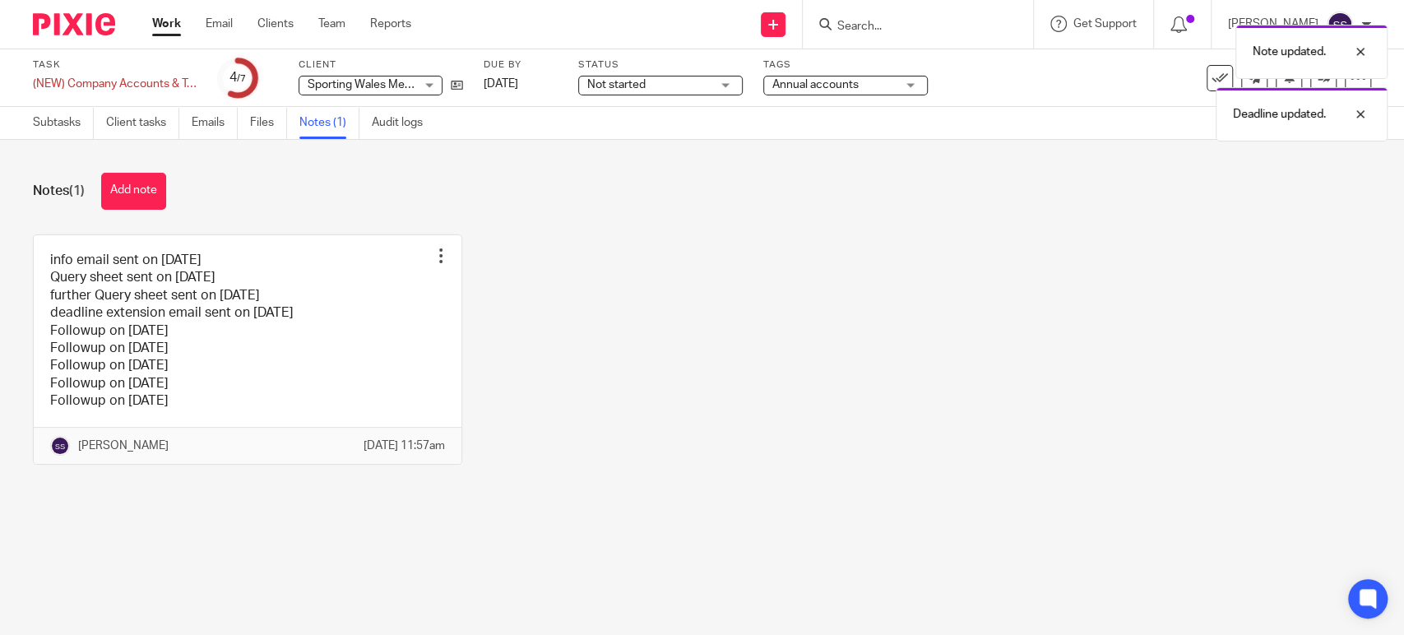
click at [164, 32] on link "Work" at bounding box center [166, 24] width 29 height 16
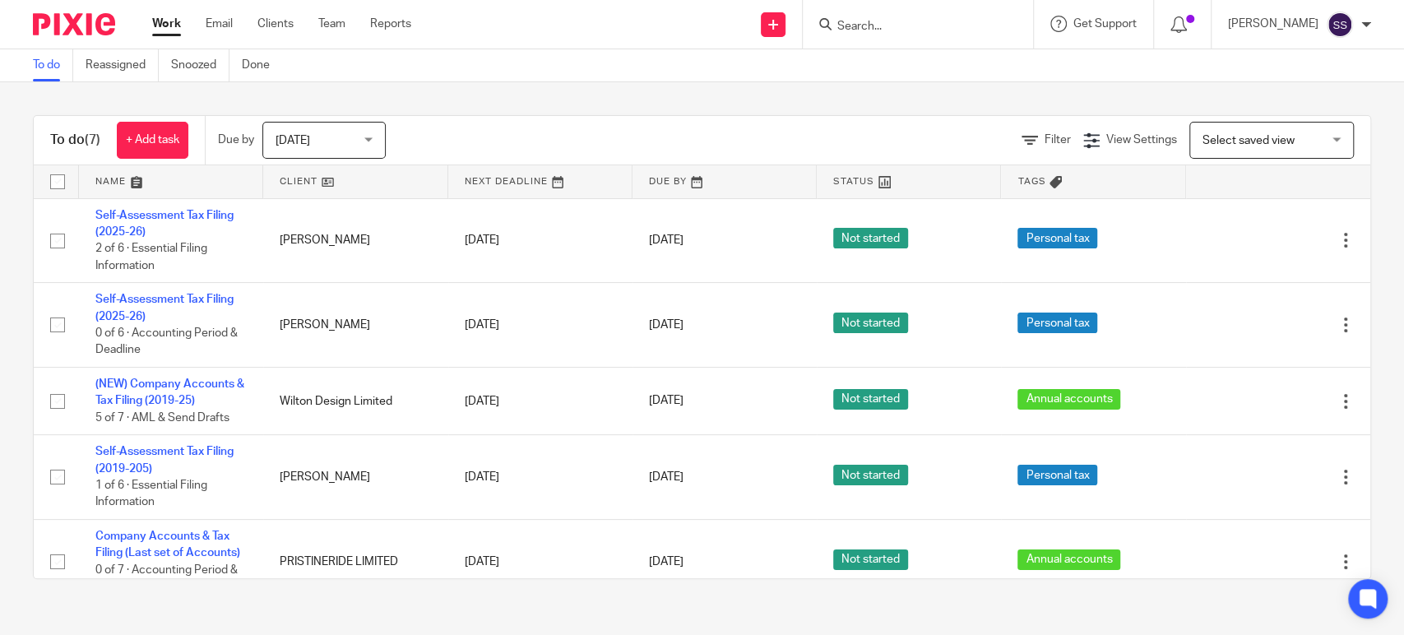
click at [885, 28] on input "Search" at bounding box center [909, 27] width 148 height 15
type input "shape"
click at [730, 66] on div "To do Reassigned Snoozed Done" at bounding box center [702, 65] width 1404 height 33
click at [161, 28] on link "Work" at bounding box center [166, 24] width 29 height 16
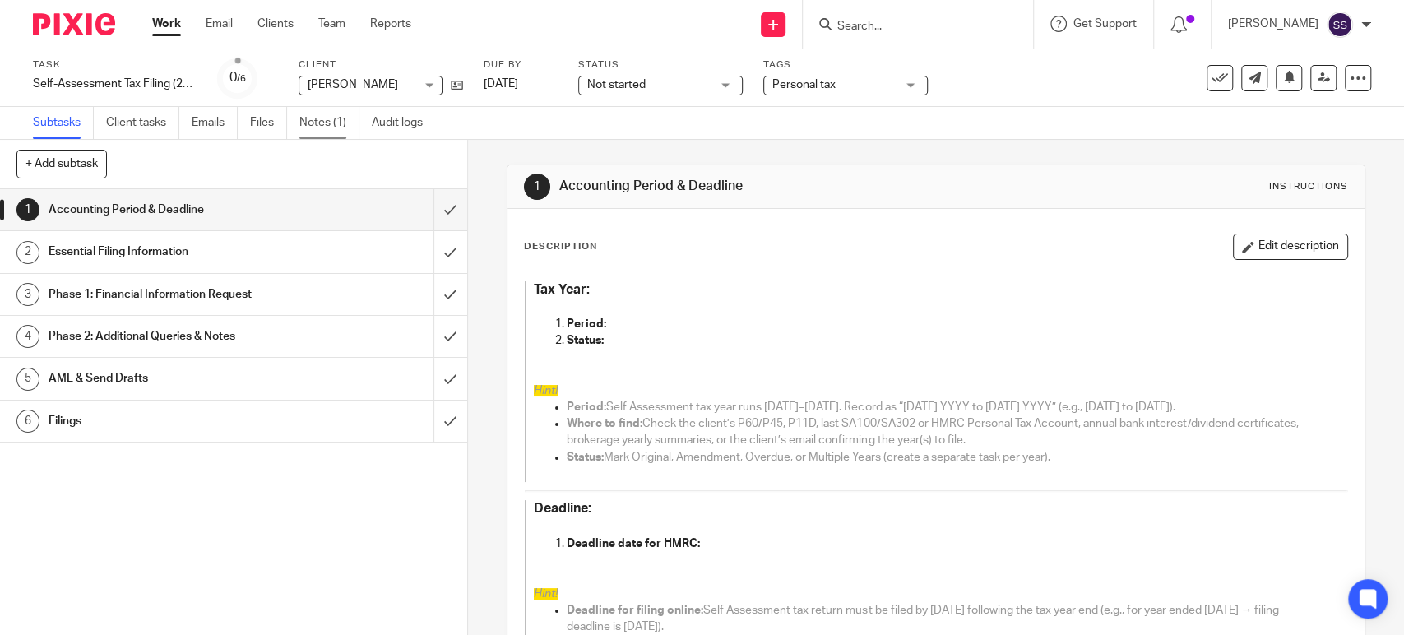
click at [329, 128] on link "Notes (1)" at bounding box center [329, 123] width 60 height 32
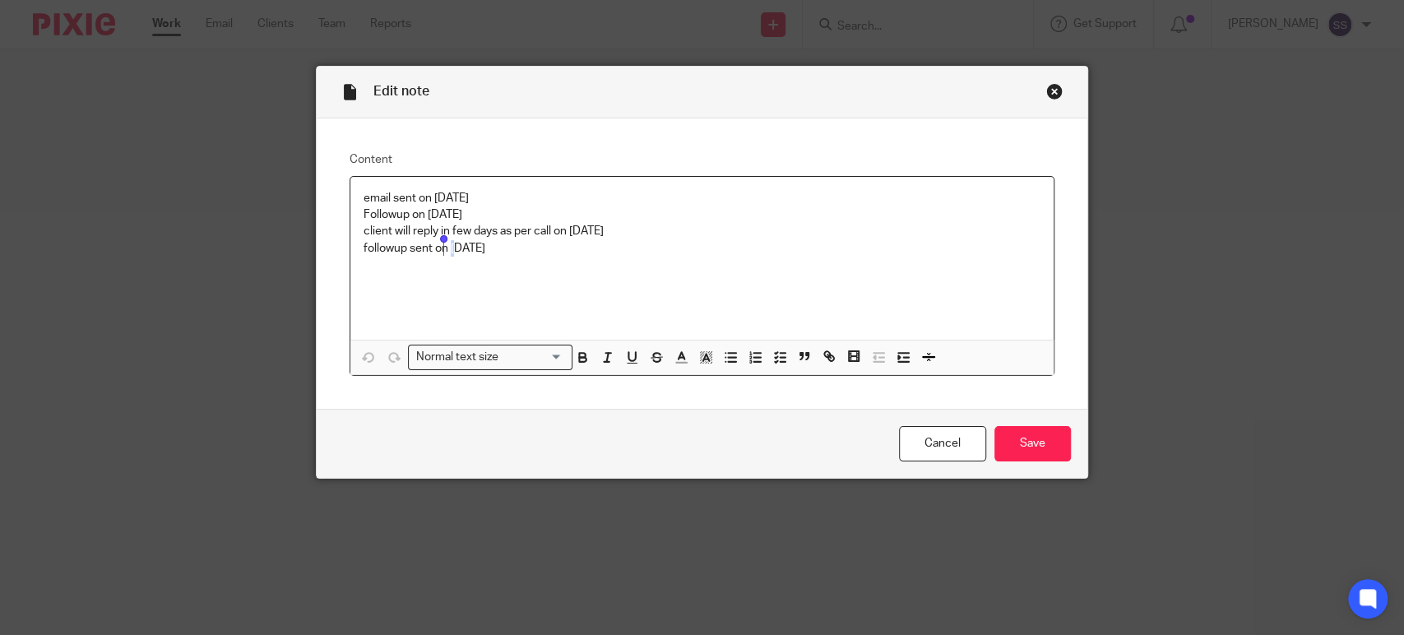
click at [444, 248] on p "followup sent on 9 oct 2025" at bounding box center [701, 248] width 677 height 16
click at [1027, 445] on input "Save" at bounding box center [1032, 443] width 76 height 35
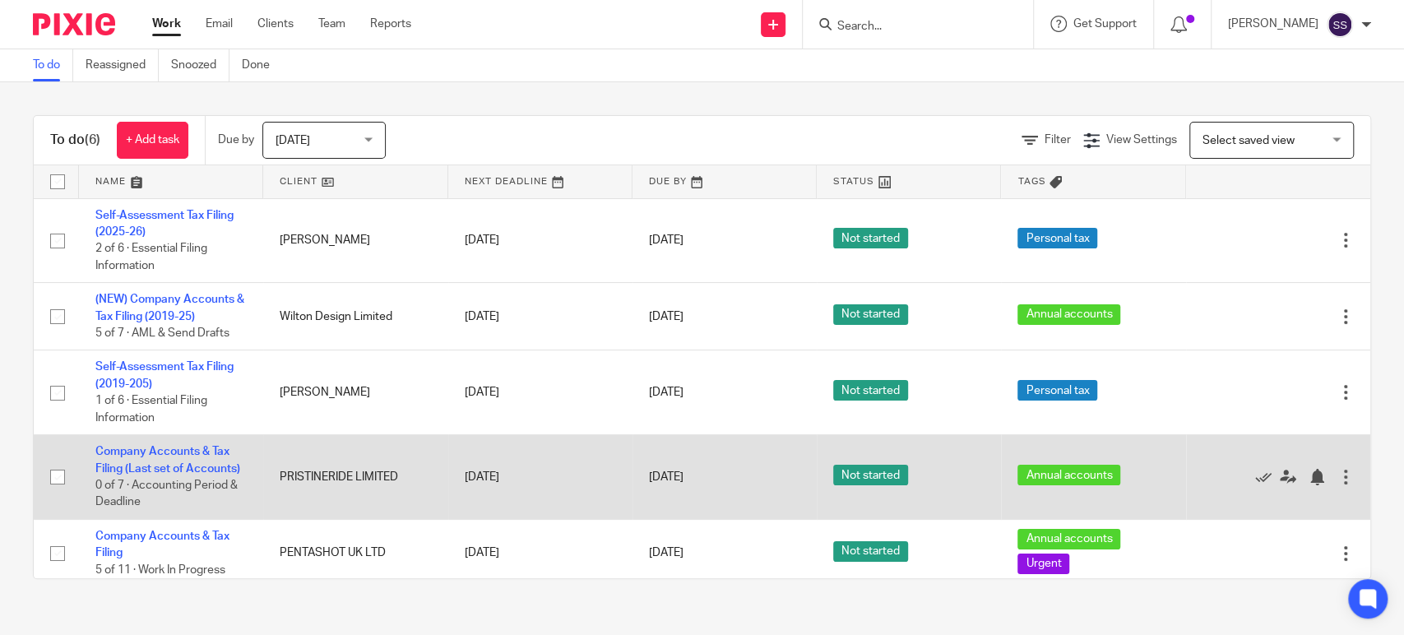
scroll to position [85, 0]
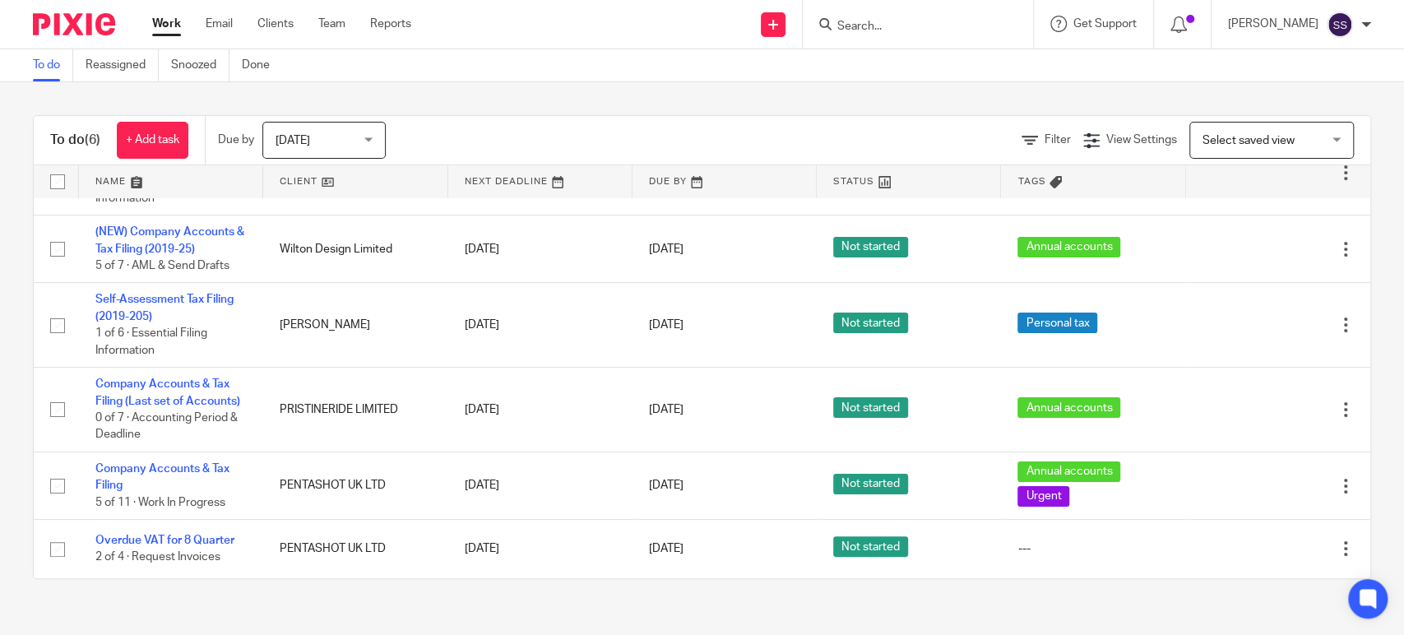
click at [859, 28] on input "Search" at bounding box center [909, 27] width 148 height 15
type input "tzparty"
click at [932, 71] on link at bounding box center [934, 64] width 204 height 25
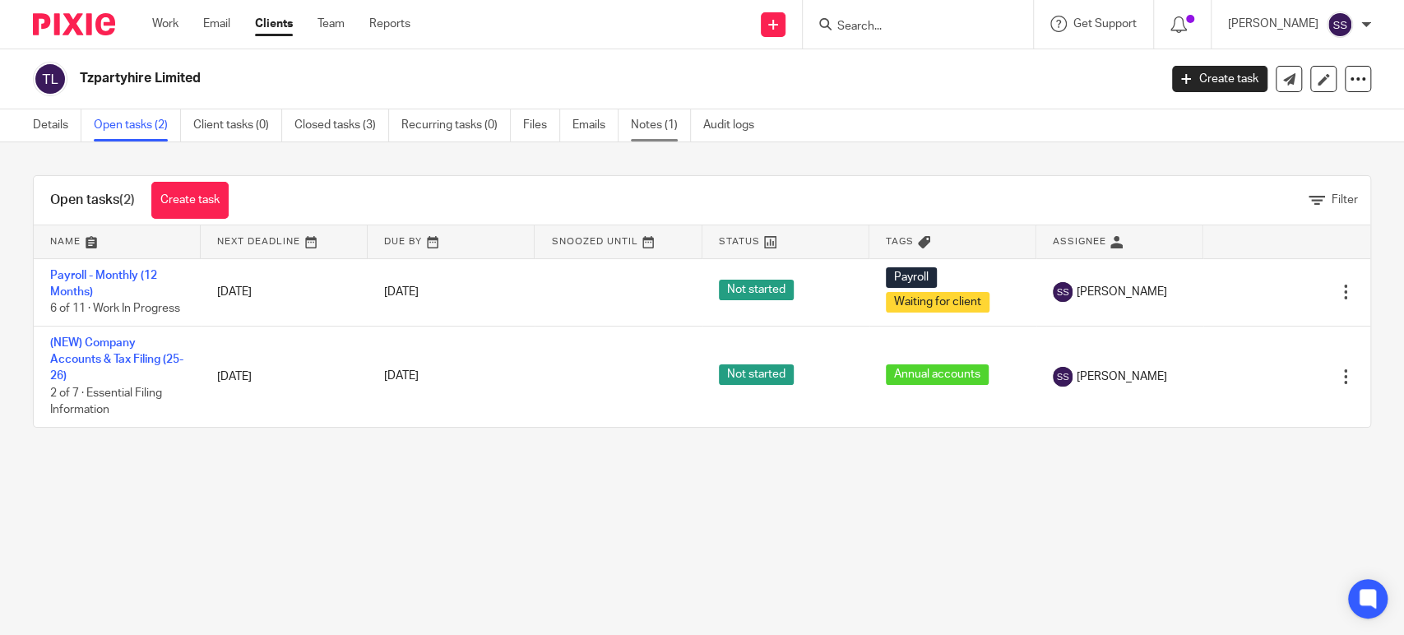
click at [664, 129] on link "Notes (1)" at bounding box center [661, 125] width 60 height 32
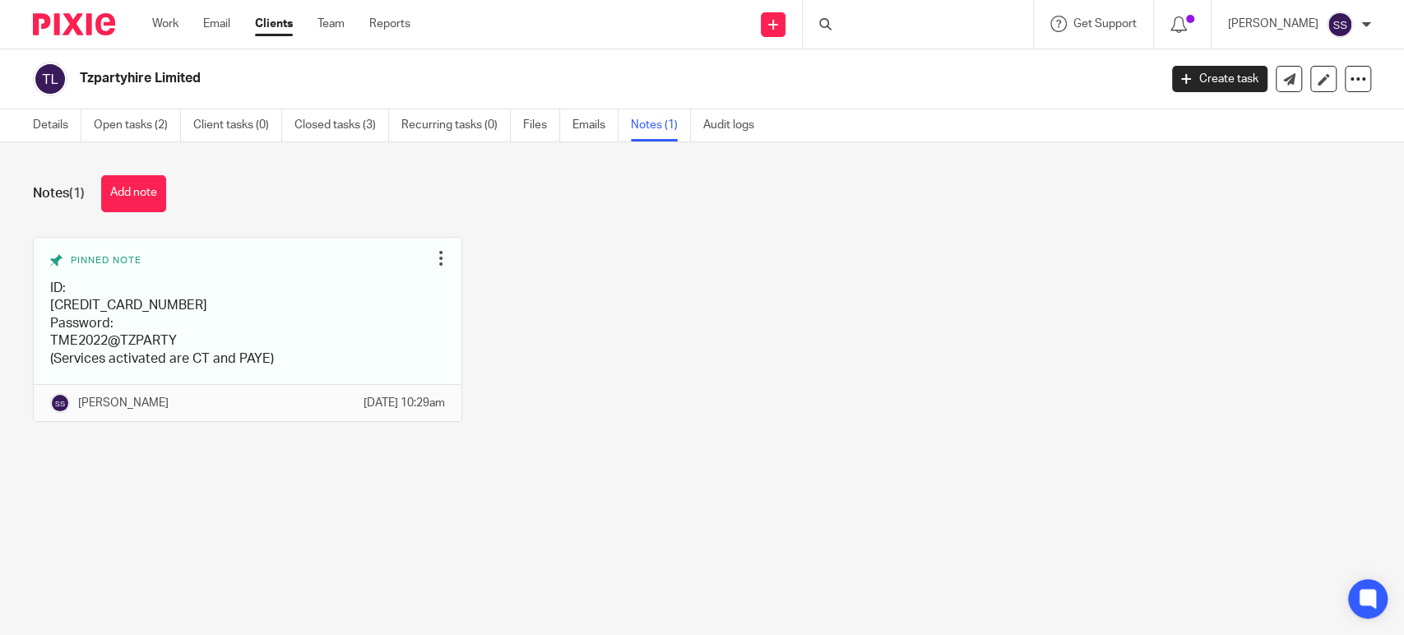
click at [257, 330] on link at bounding box center [248, 329] width 428 height 183
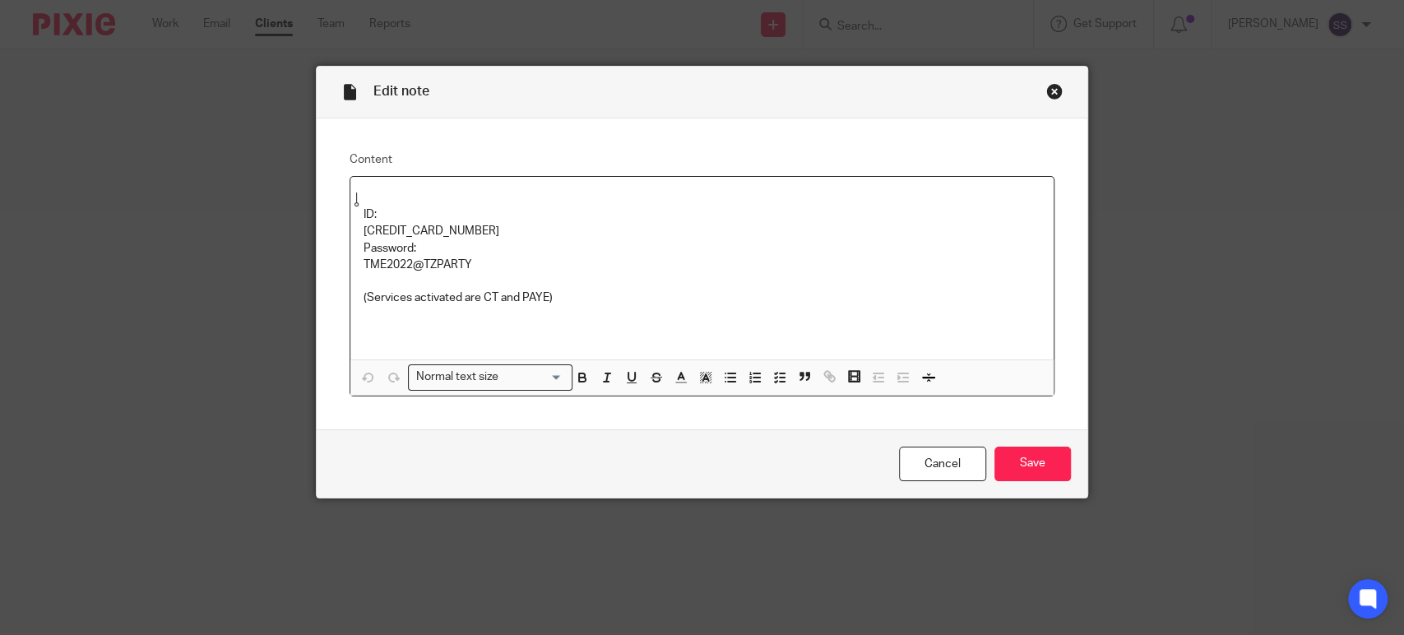
click at [383, 223] on p "[CREDIT_CARD_NUMBER]" at bounding box center [701, 231] width 677 height 16
copy p "[CREDIT_CARD_NUMBER]"
click at [417, 261] on p "TME2022@TZPARTY" at bounding box center [701, 265] width 677 height 16
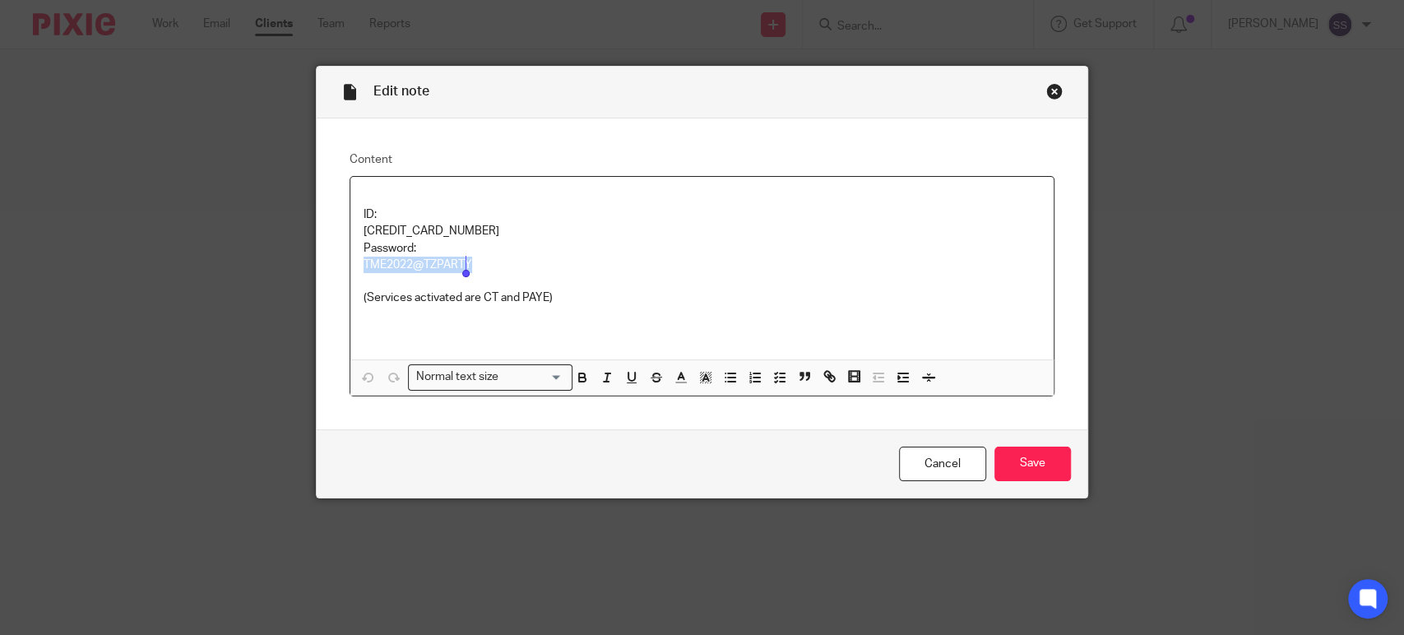
click at [417, 261] on p "TME2022@TZPARTY" at bounding box center [701, 265] width 677 height 16
copy p "TME2022@TZPARTY"
click at [388, 224] on p "612464959917" at bounding box center [701, 231] width 677 height 16
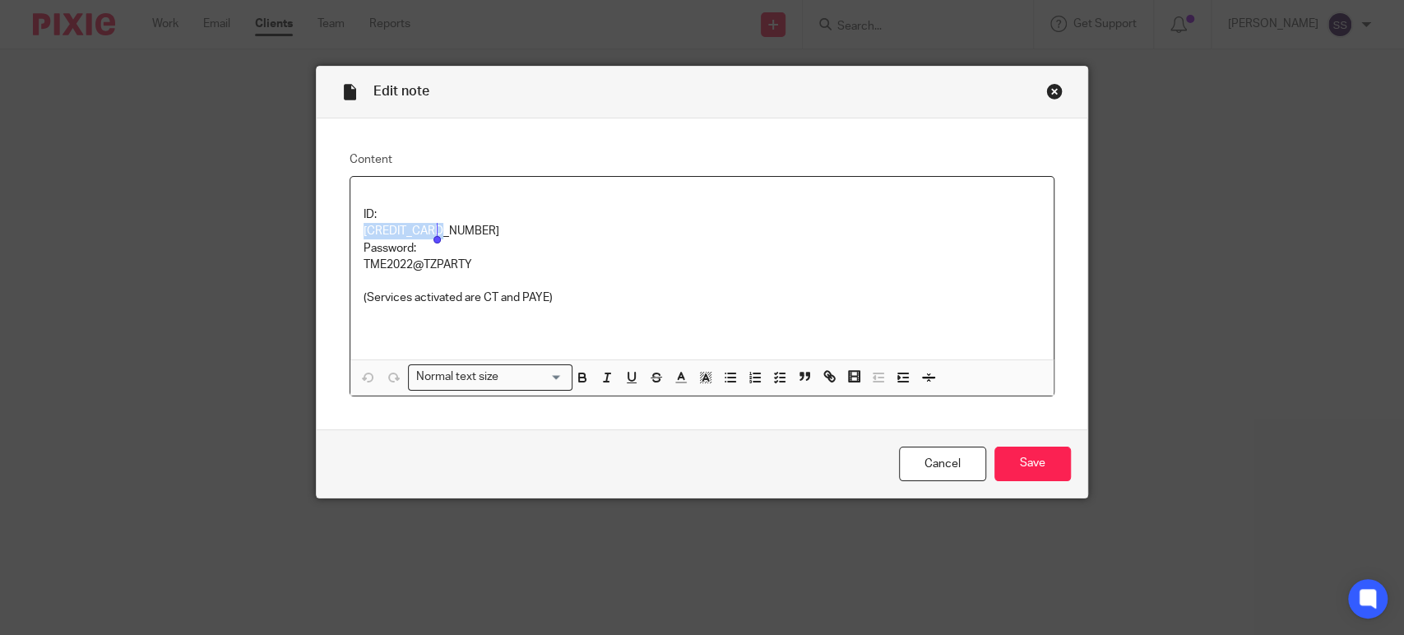
copy p "612464959917"
click at [118, 192] on div "Edit note Content ID: 612464959917 Password: TME2022@TZPARTY (Services activate…" at bounding box center [702, 317] width 1404 height 635
click at [935, 460] on link "Cancel" at bounding box center [942, 464] width 87 height 35
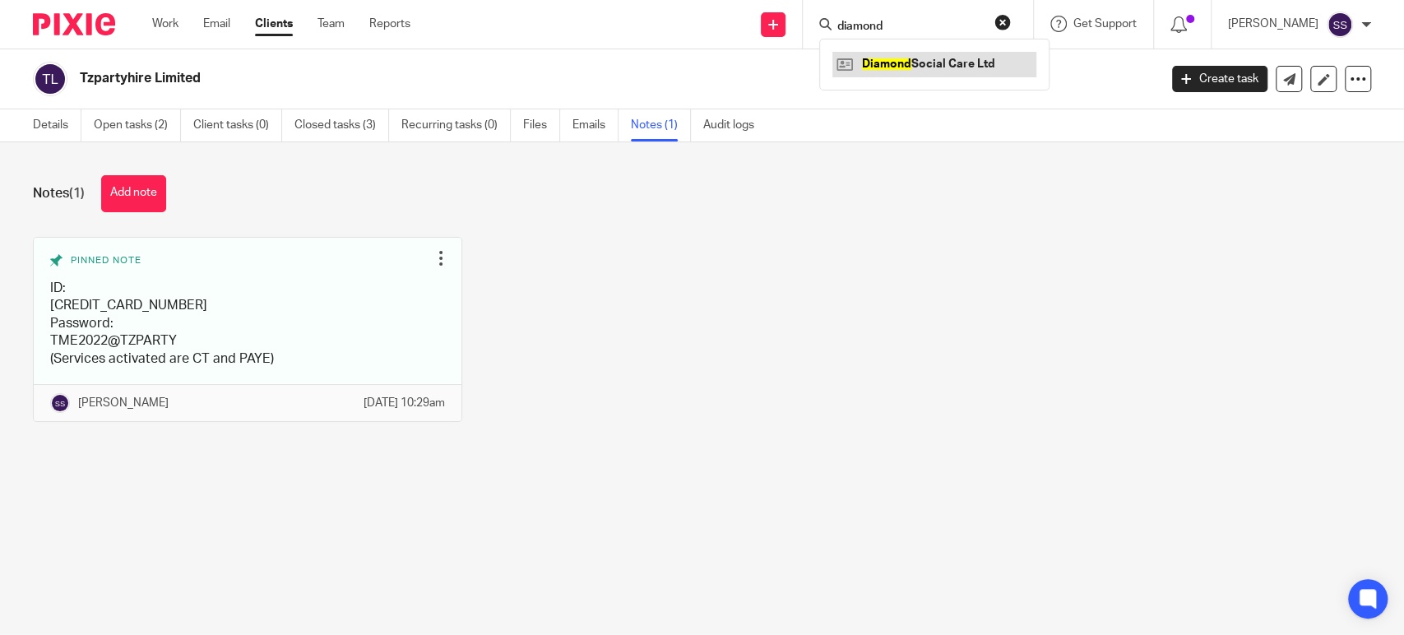
type input "diamond"
click at [977, 71] on link at bounding box center [934, 64] width 204 height 25
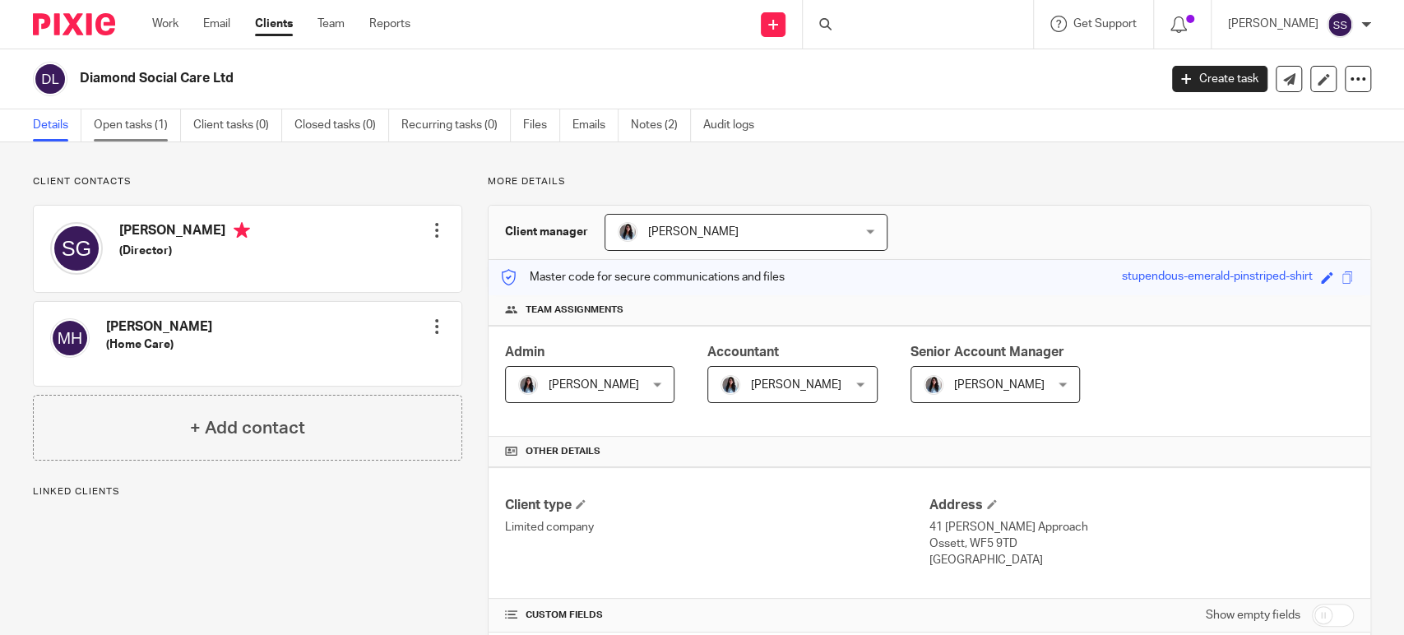
click at [166, 130] on link "Open tasks (1)" at bounding box center [137, 125] width 87 height 32
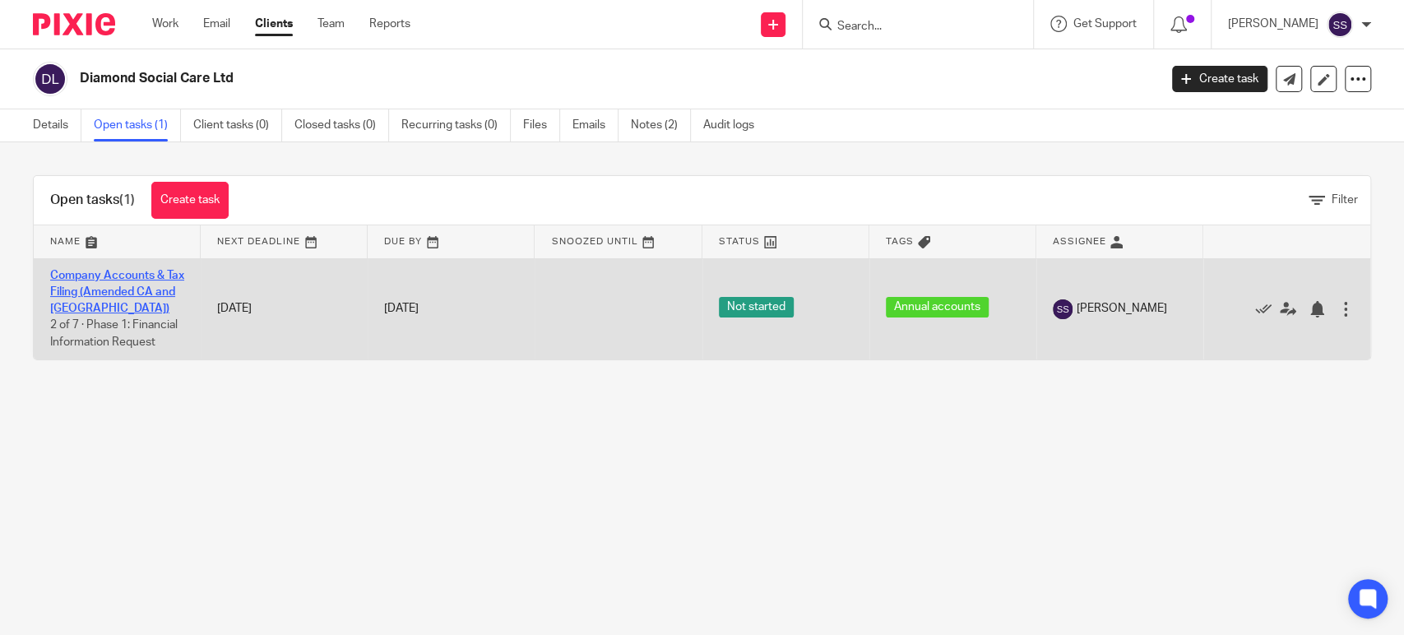
click at [117, 272] on link "Company Accounts & Tax Filing (Amended CA and [GEOGRAPHIC_DATA])" at bounding box center [117, 292] width 134 height 45
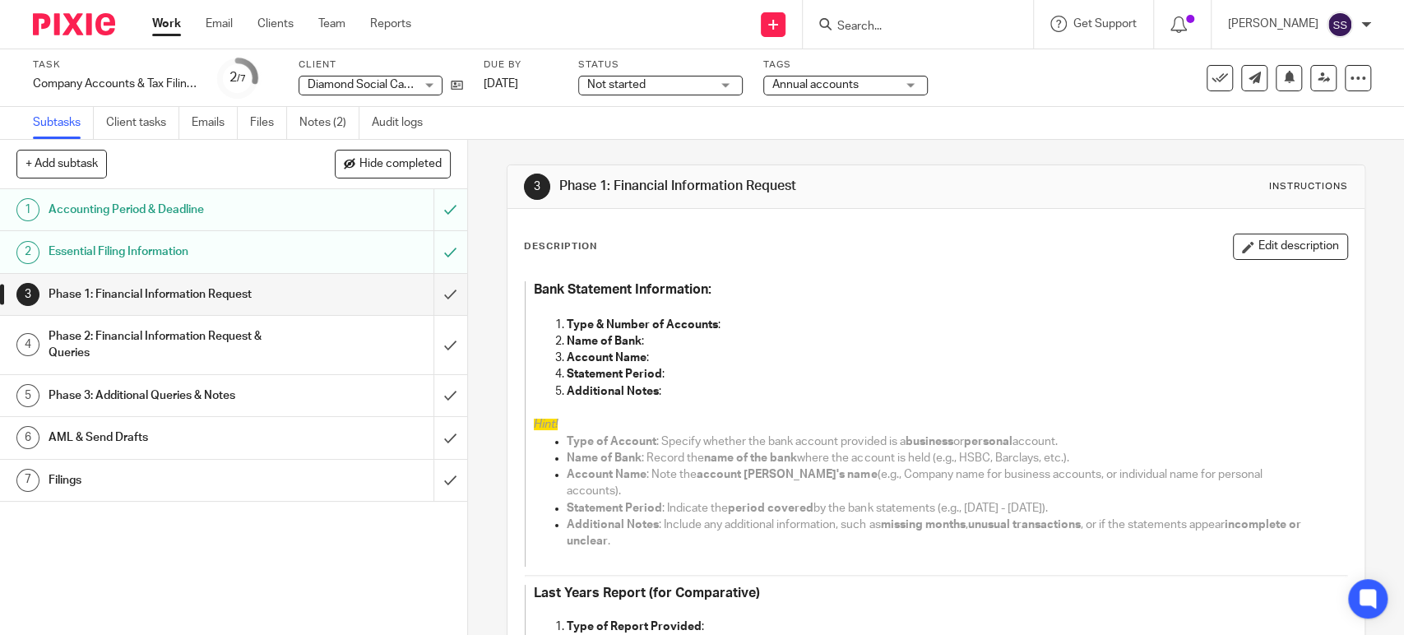
click at [173, 22] on link "Work" at bounding box center [166, 24] width 29 height 16
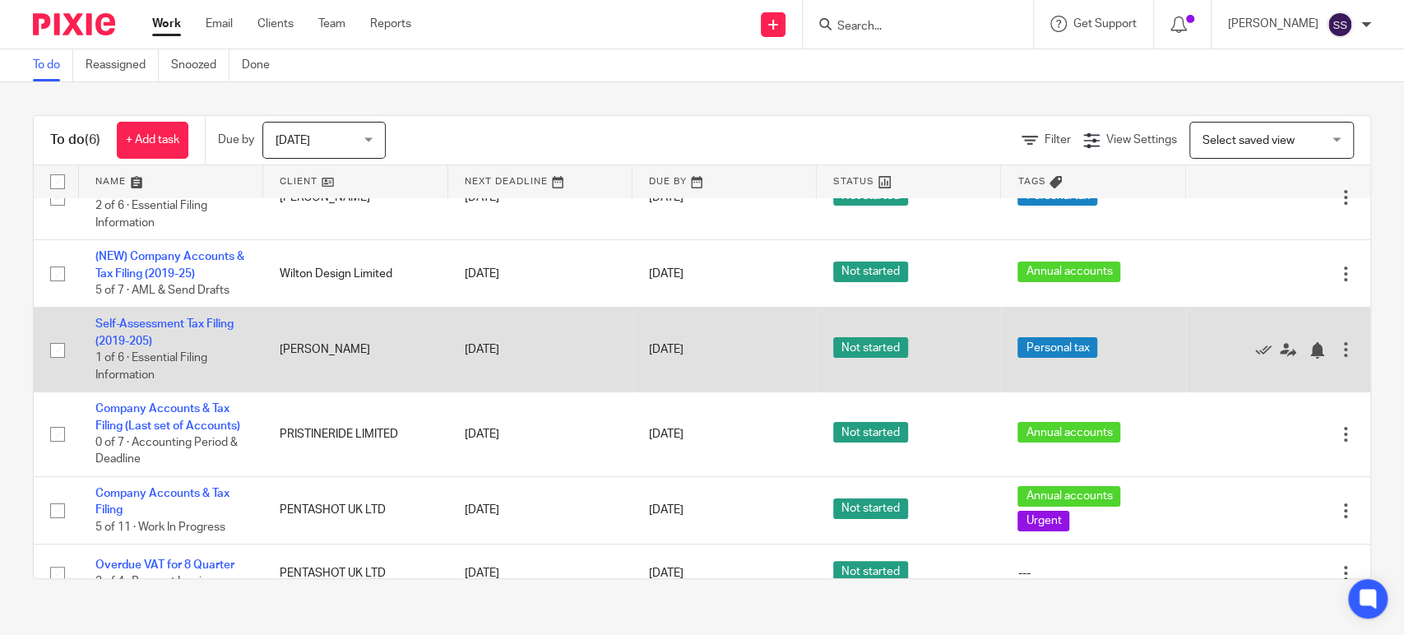
scroll to position [85, 0]
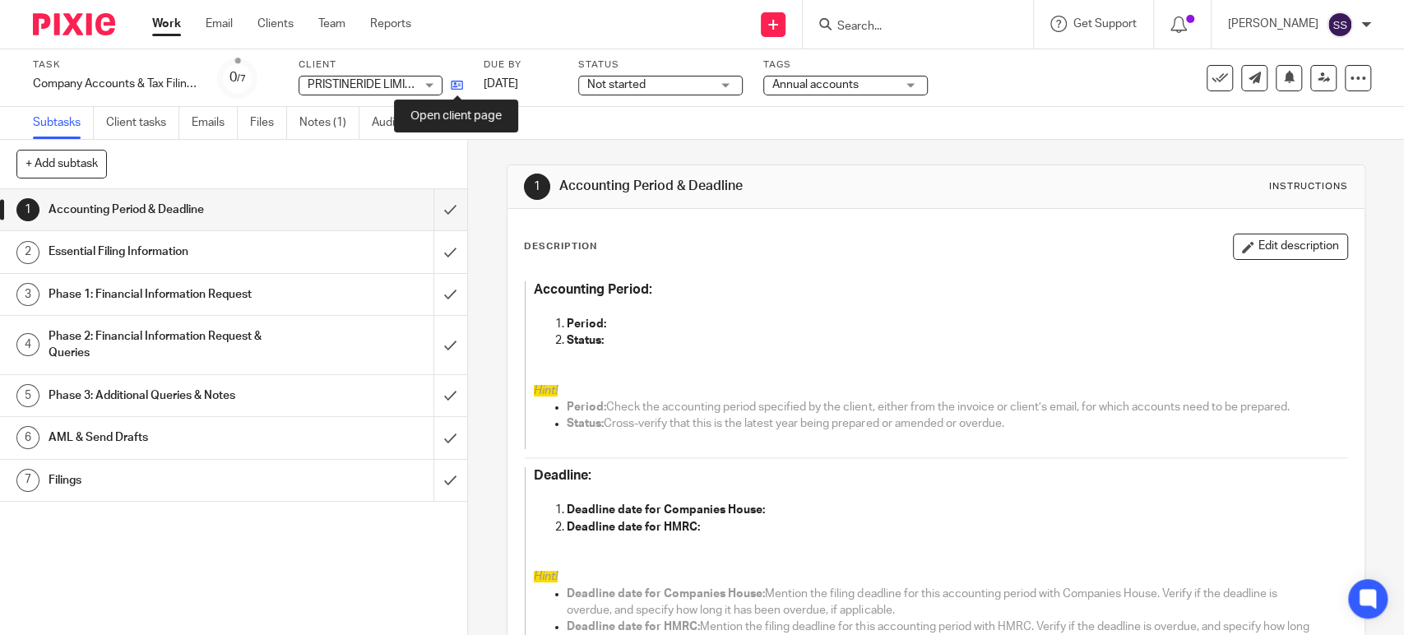
click at [459, 79] on icon at bounding box center [457, 85] width 12 height 12
click at [1252, 247] on button "Edit description" at bounding box center [1290, 247] width 115 height 26
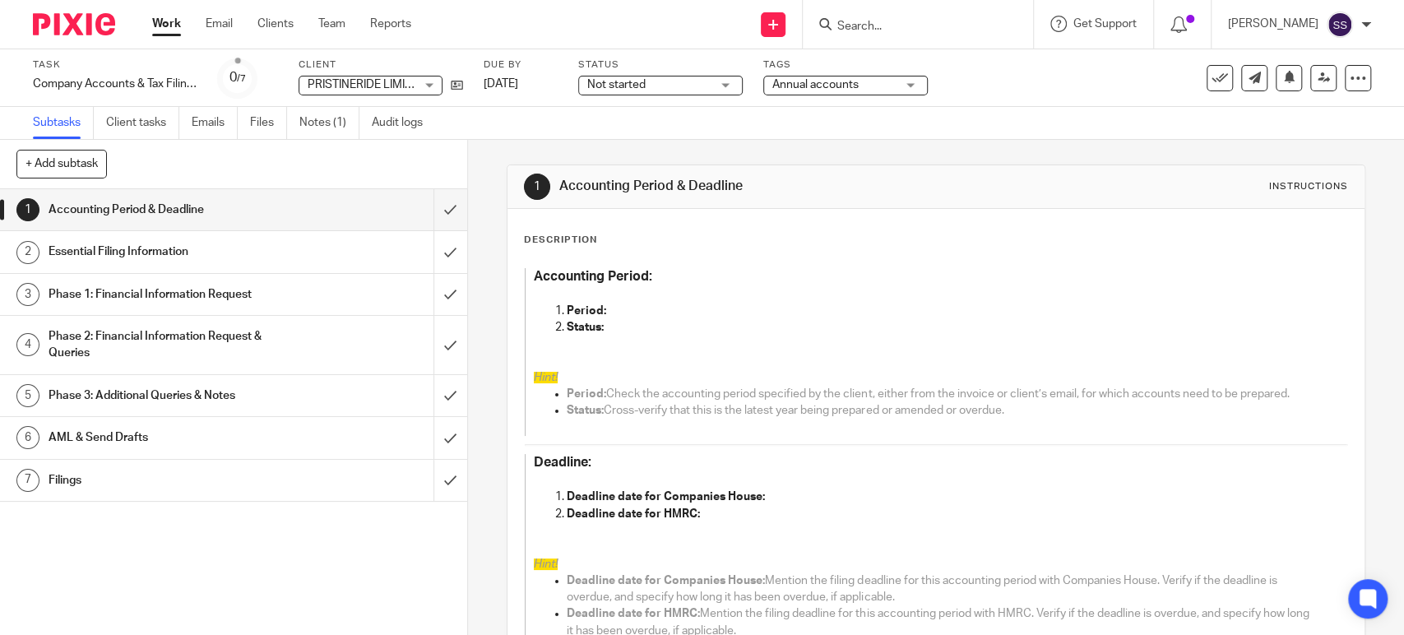
click at [632, 312] on p "Period:" at bounding box center [940, 311] width 747 height 16
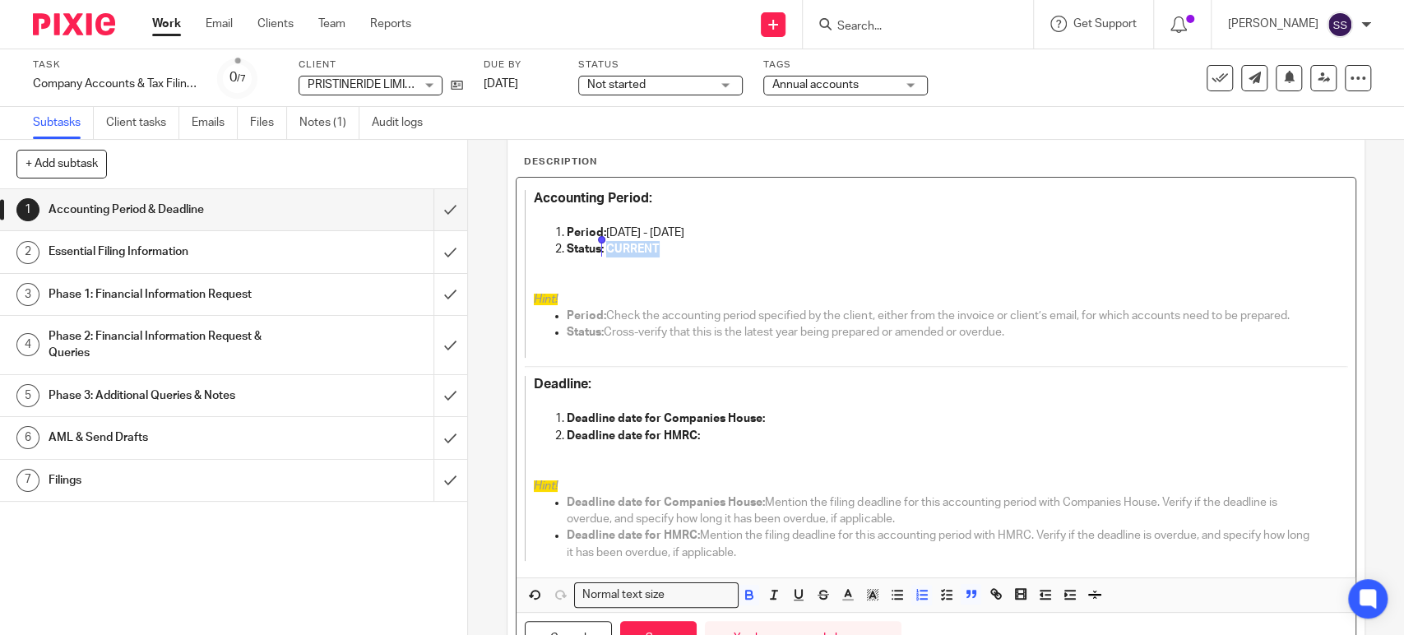
scroll to position [157, 0]
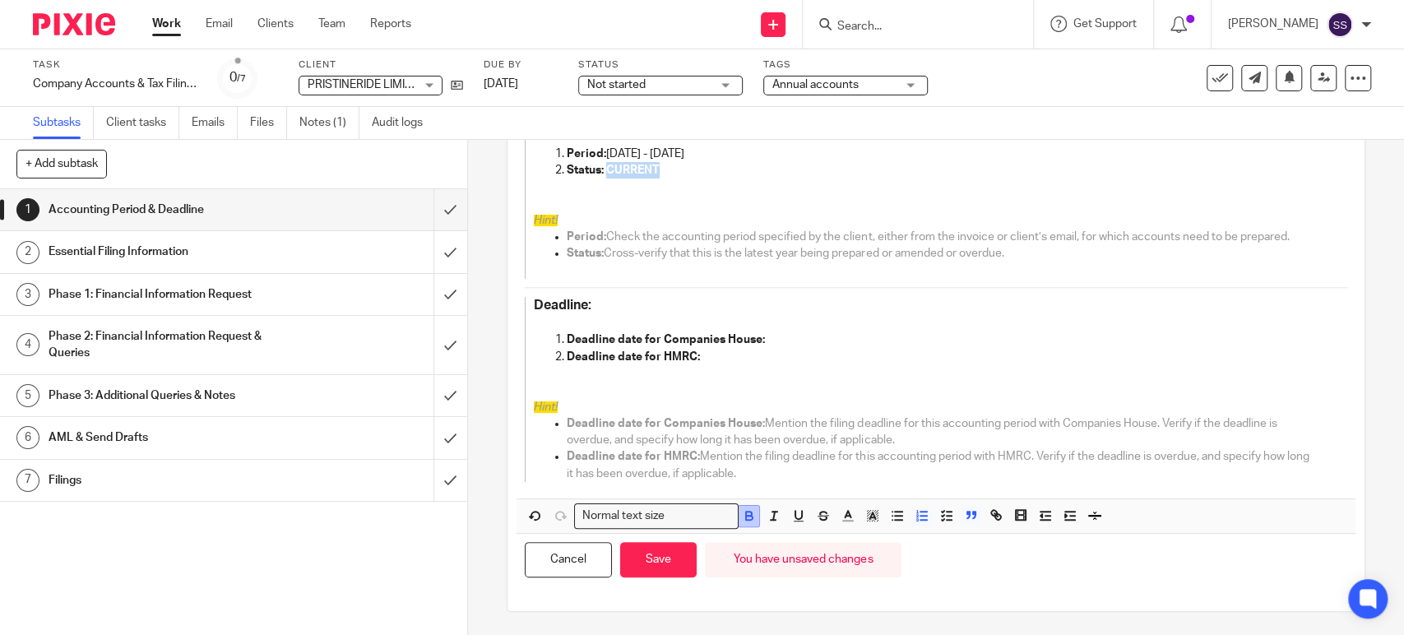
click at [746, 519] on icon "button" at bounding box center [749, 518] width 7 height 4
click at [766, 338] on p "Deadline date for Companies House:" at bounding box center [940, 339] width 747 height 16
click at [668, 558] on button "Save" at bounding box center [658, 559] width 76 height 35
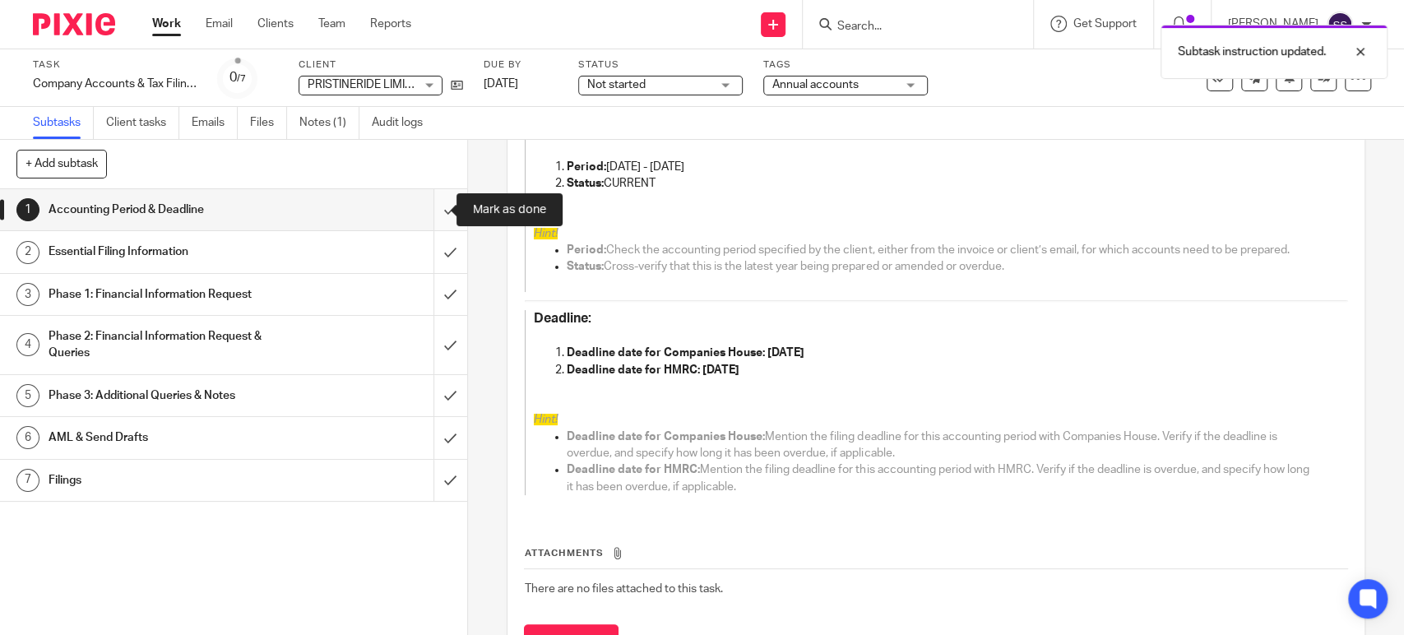
scroll to position [170, 0]
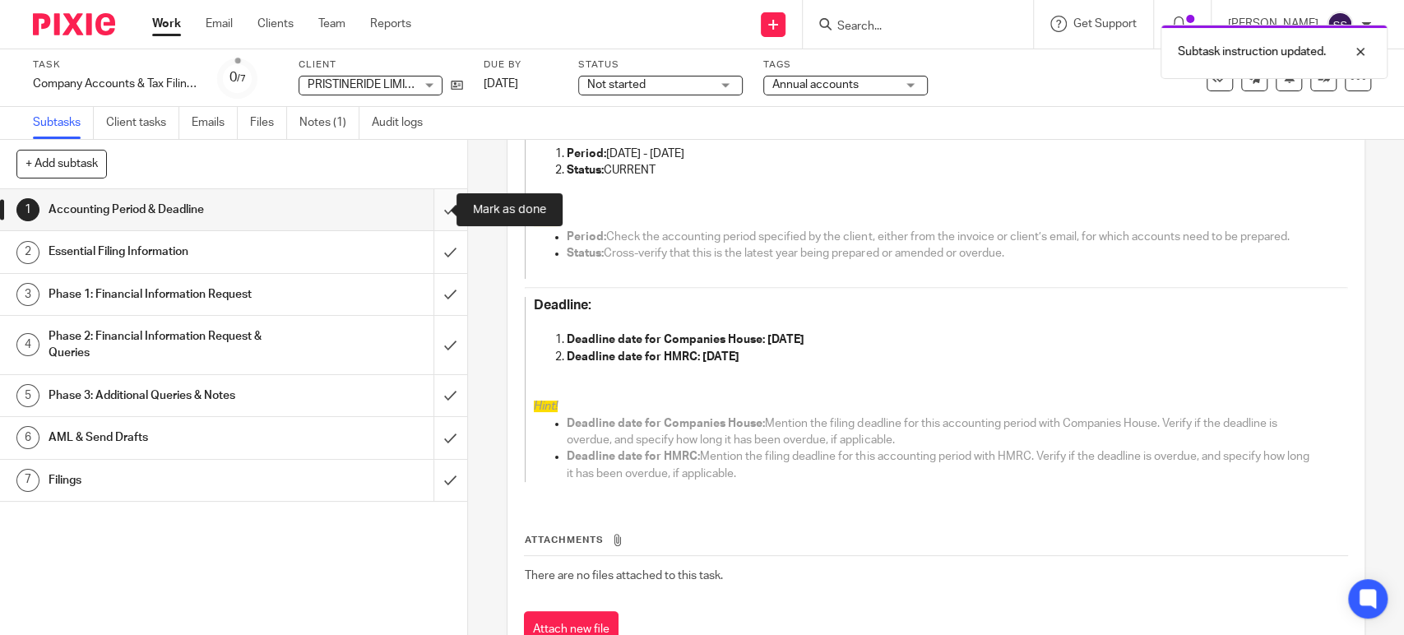
click at [420, 207] on input "submit" at bounding box center [233, 209] width 467 height 41
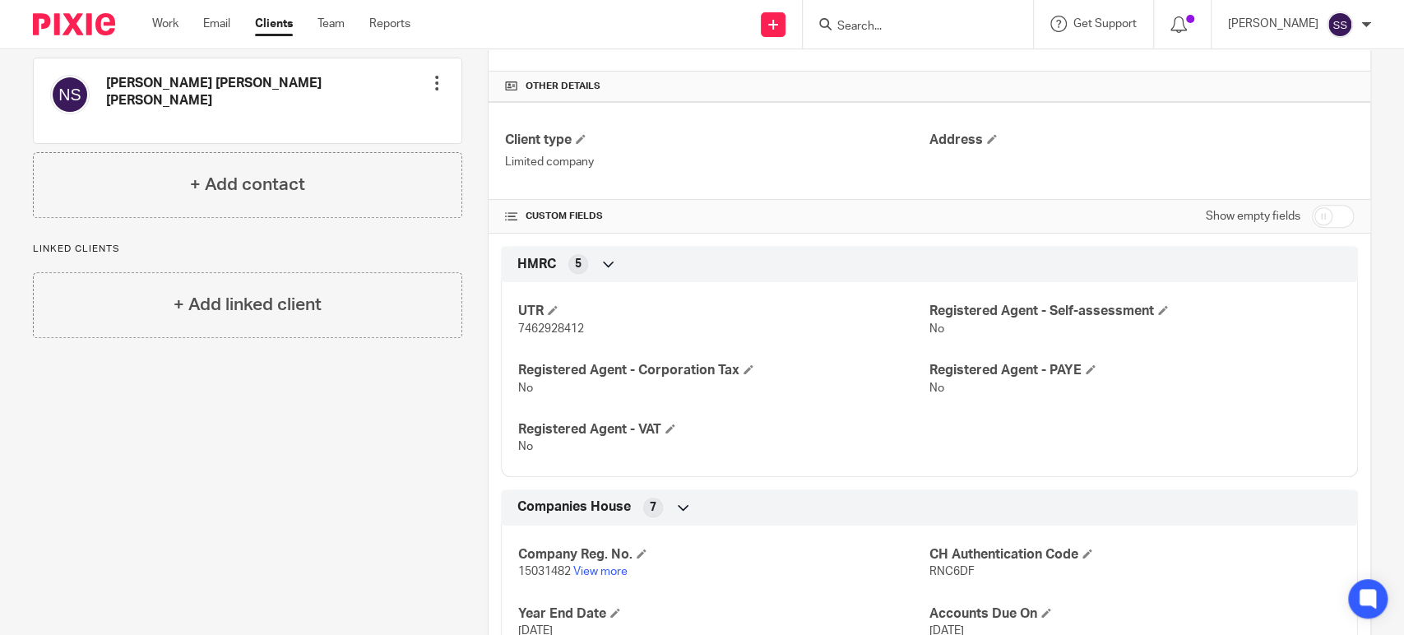
scroll to position [553, 0]
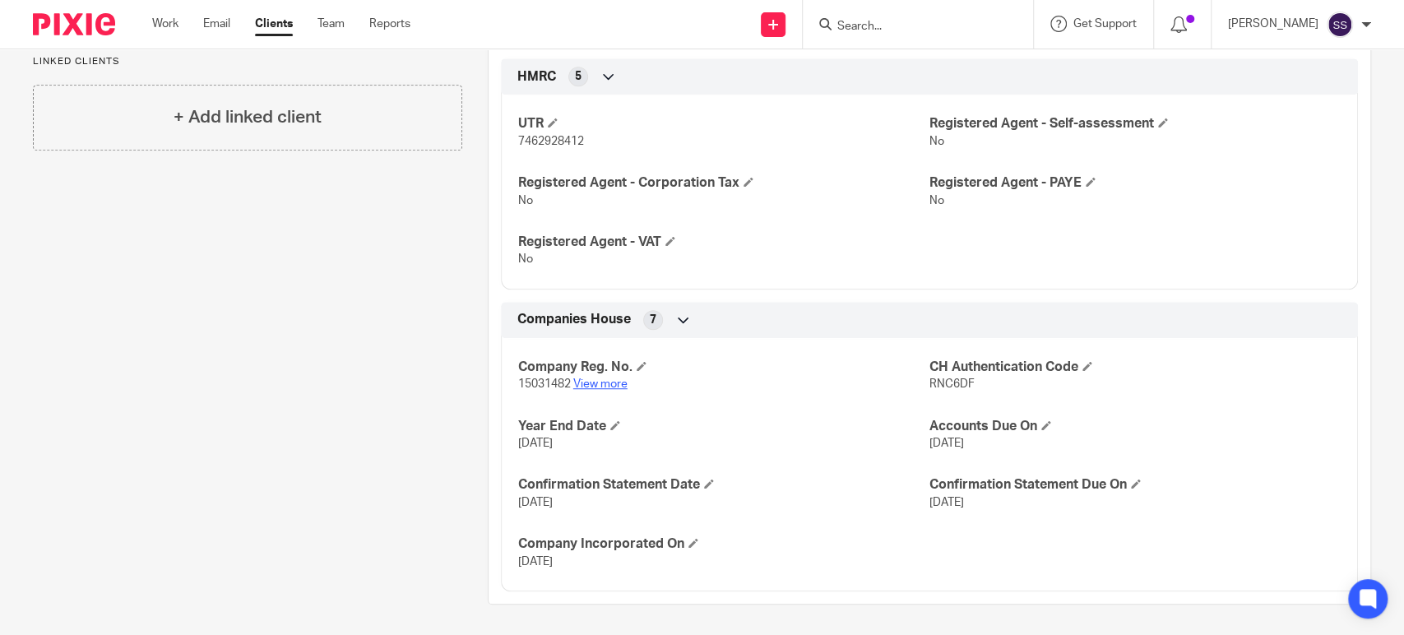
click at [618, 384] on link "View more" at bounding box center [600, 384] width 54 height 12
click at [593, 382] on link "View more" at bounding box center [600, 384] width 54 height 12
click at [592, 387] on link "View more" at bounding box center [600, 384] width 54 height 12
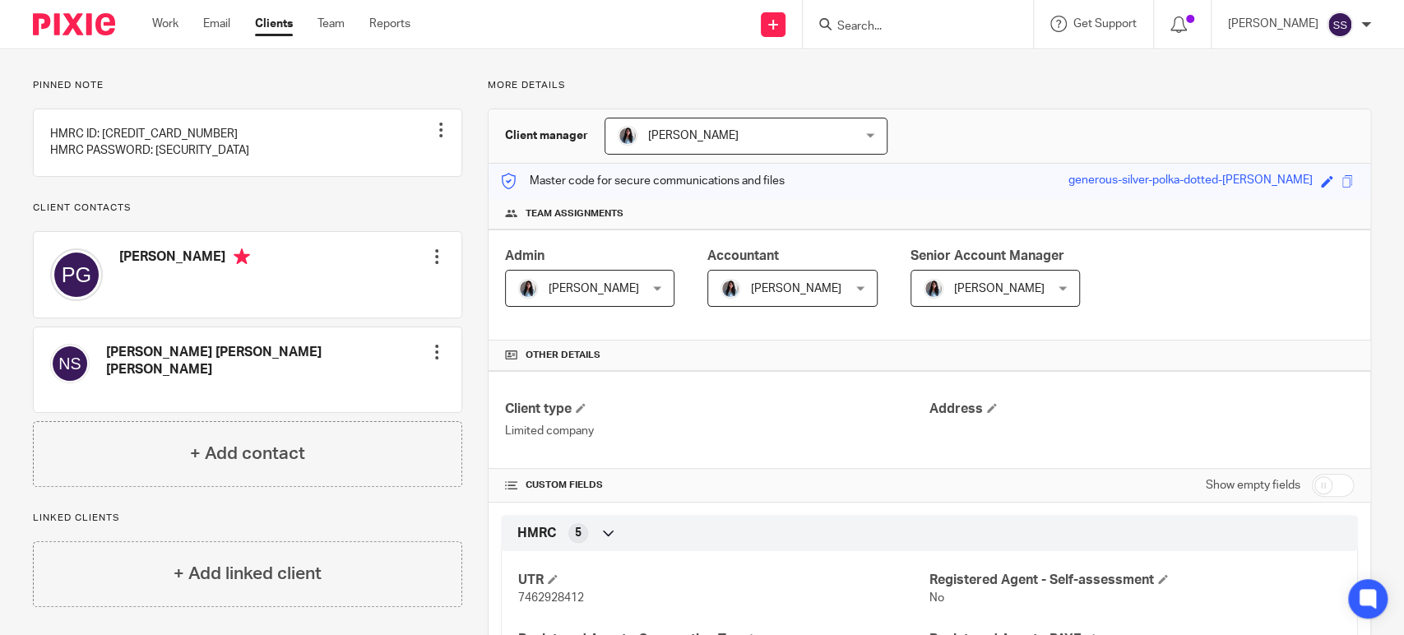
scroll to position [0, 0]
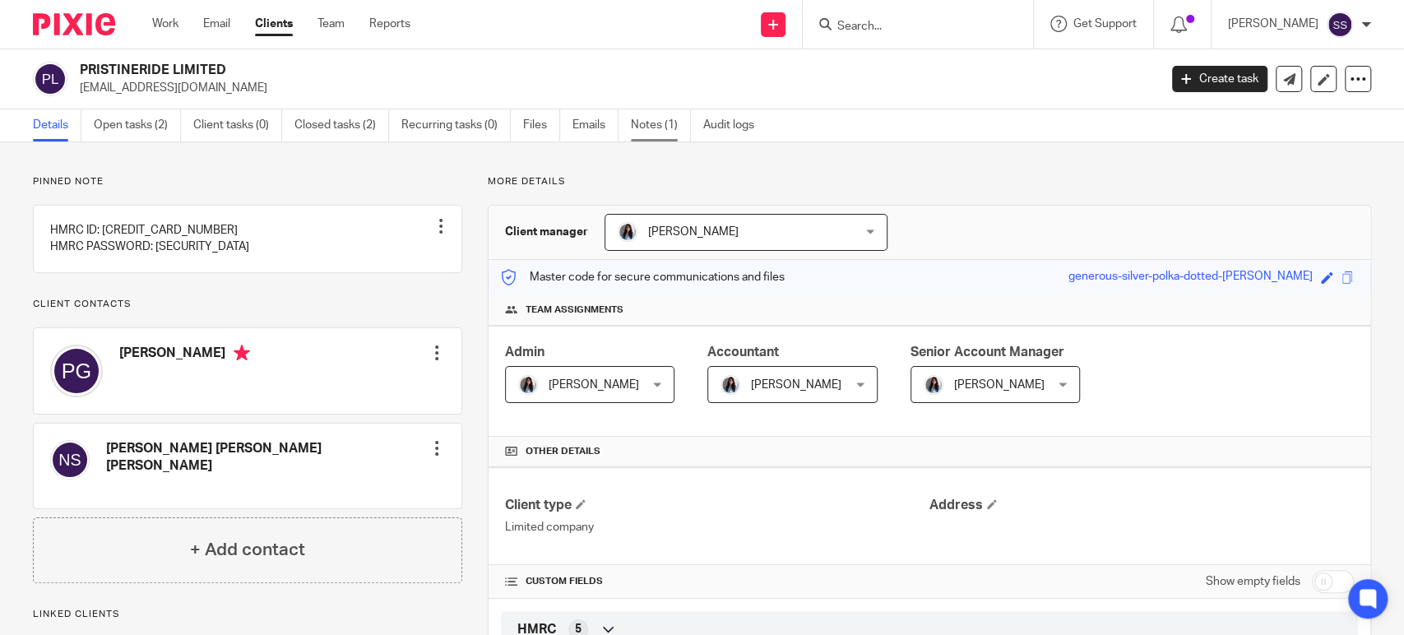
click at [663, 132] on link "Notes (1)" at bounding box center [661, 125] width 60 height 32
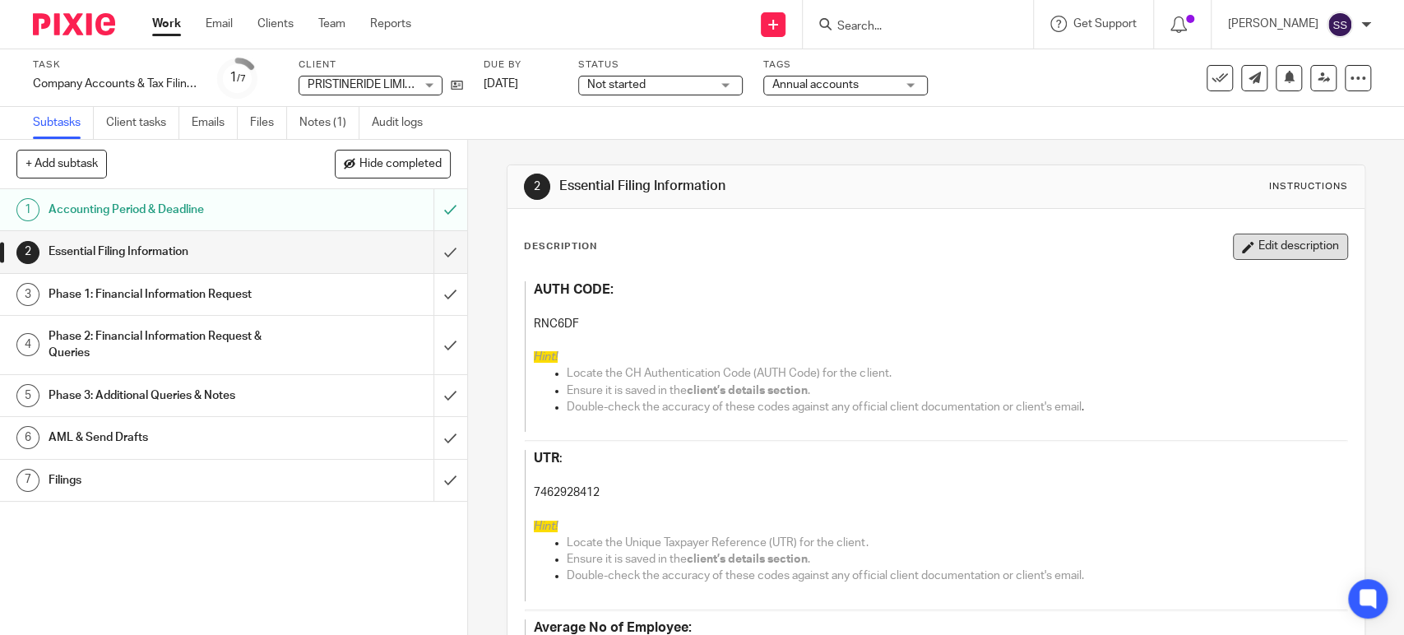
click at [1267, 239] on button "Edit description" at bounding box center [1290, 247] width 115 height 26
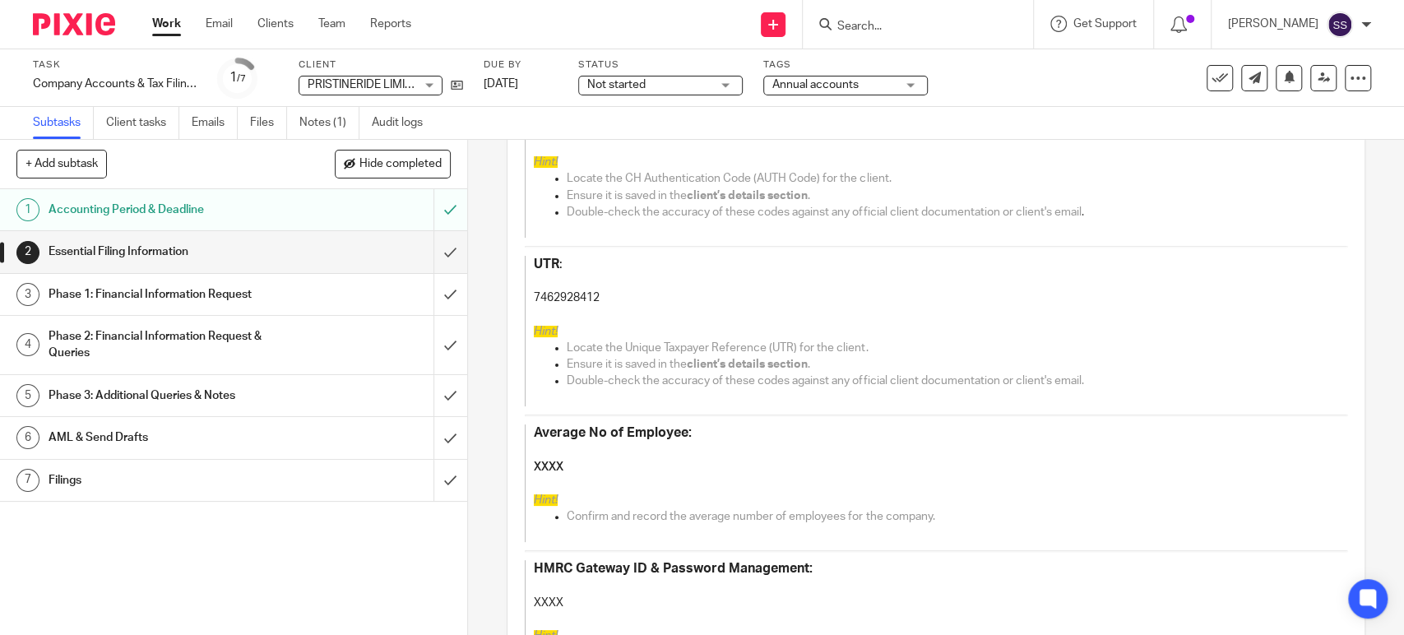
scroll to position [183, 0]
click at [551, 469] on h4 "XXXX" at bounding box center [924, 466] width 780 height 16
click at [550, 469] on h4 "XXXX" at bounding box center [924, 466] width 780 height 16
click at [542, 456] on p at bounding box center [924, 449] width 780 height 16
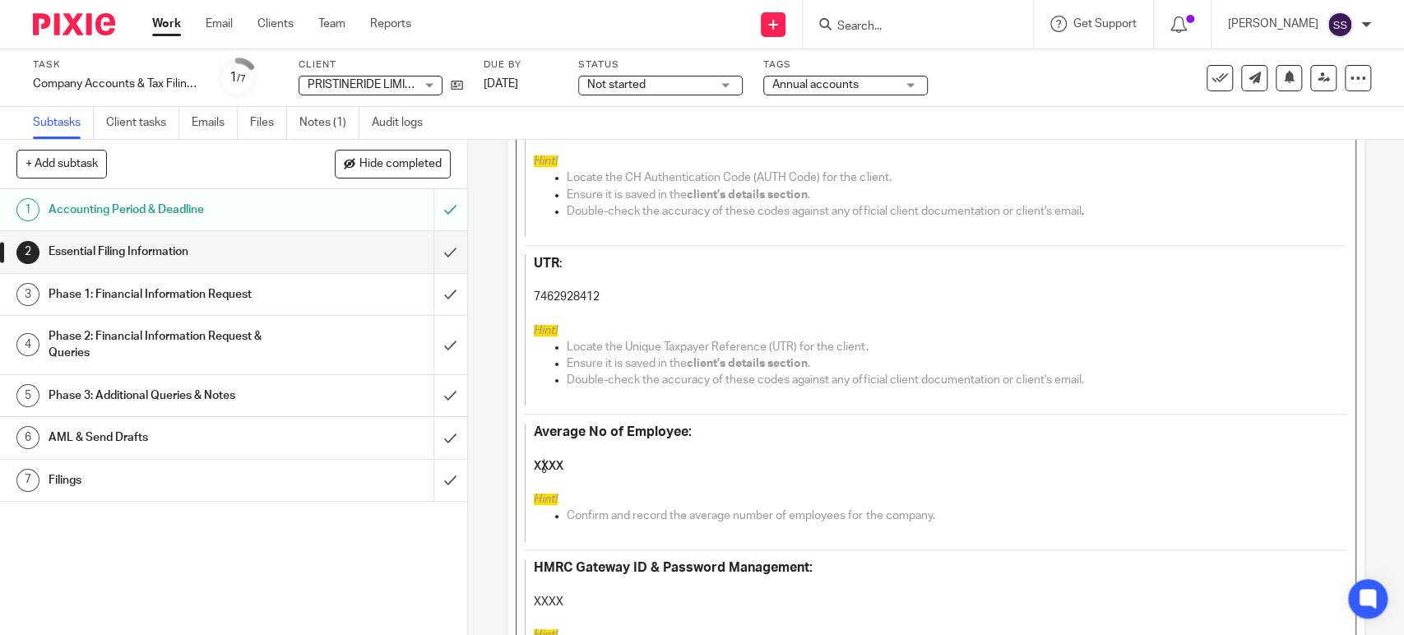
click at [543, 469] on h4 "XXXX" at bounding box center [924, 466] width 780 height 16
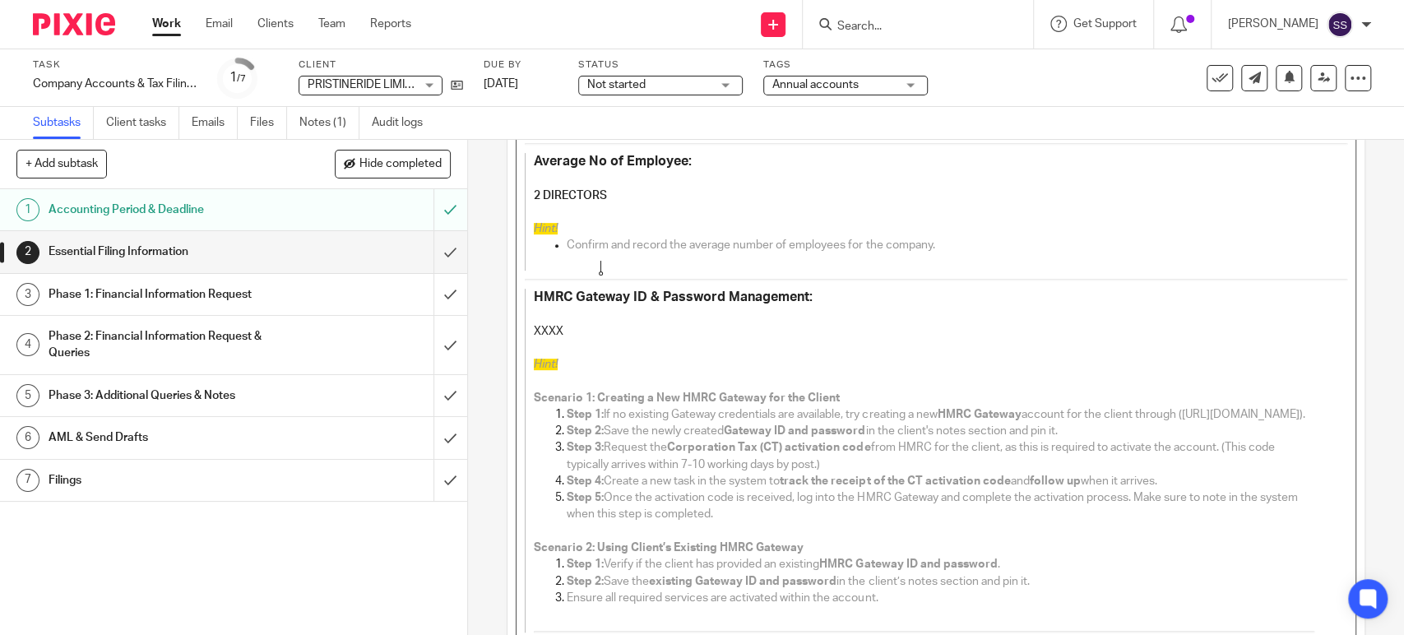
scroll to position [456, 0]
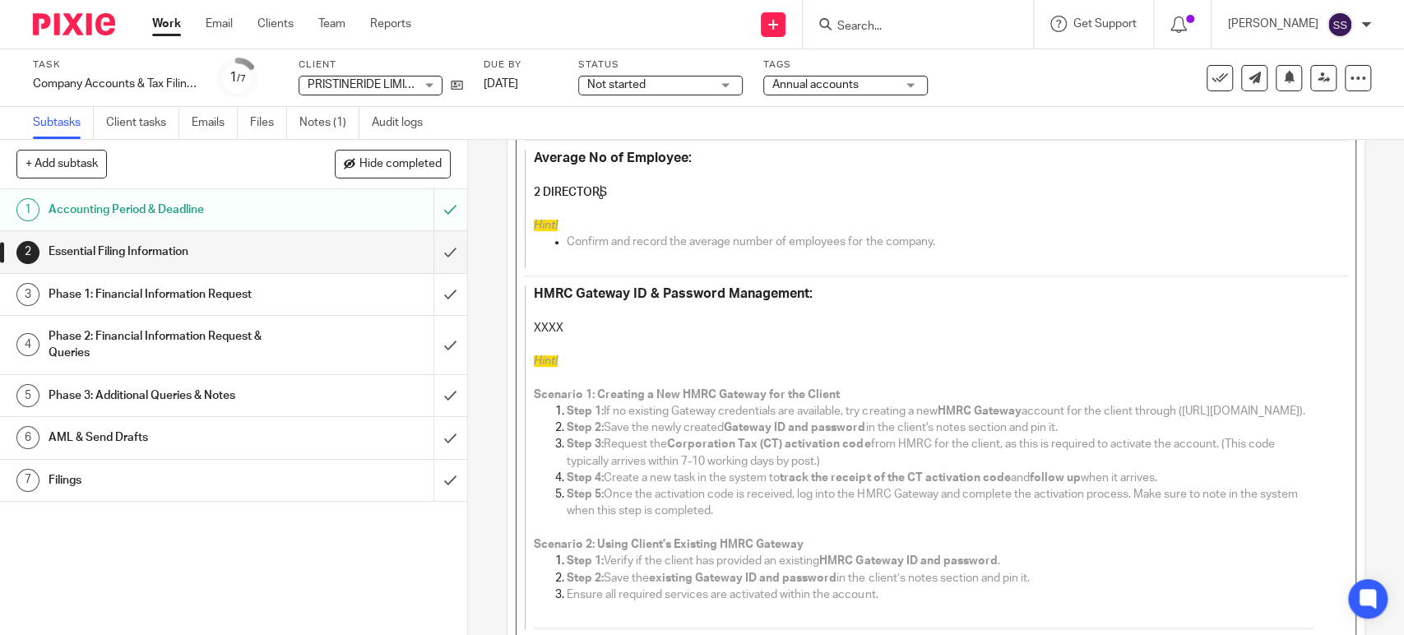
click at [548, 322] on p "XXXX" at bounding box center [924, 320] width 780 height 34
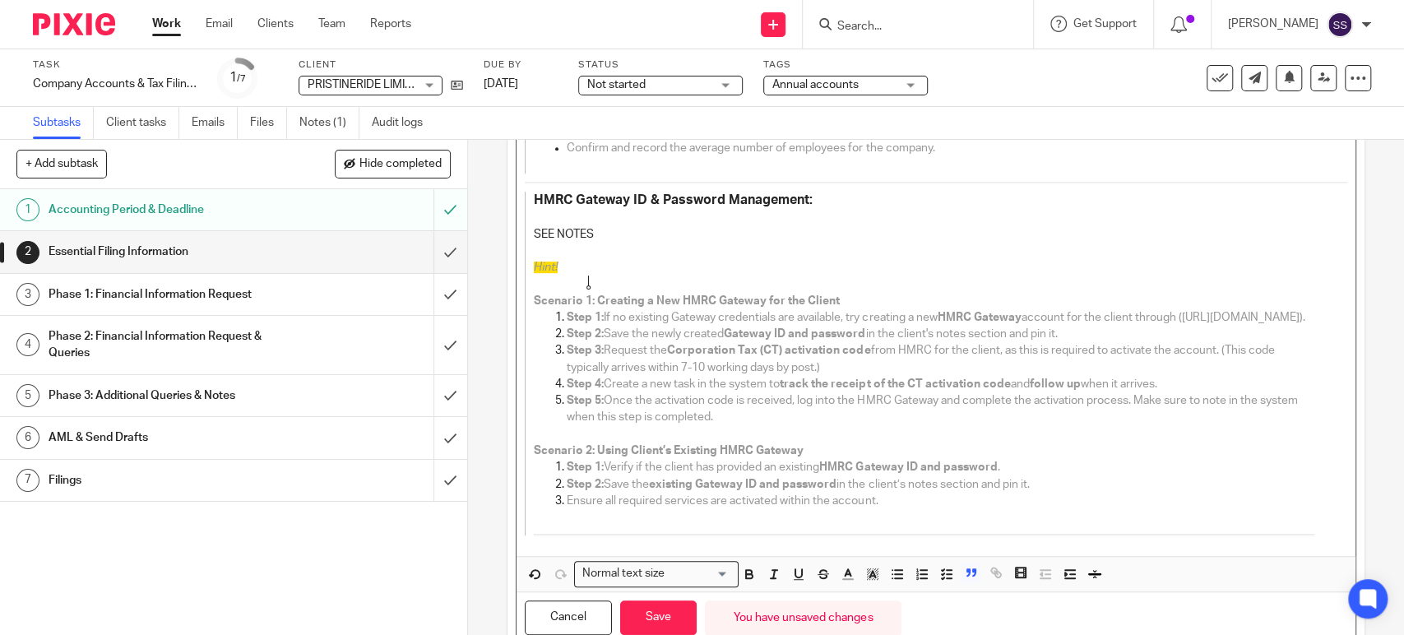
scroll to position [624, 0]
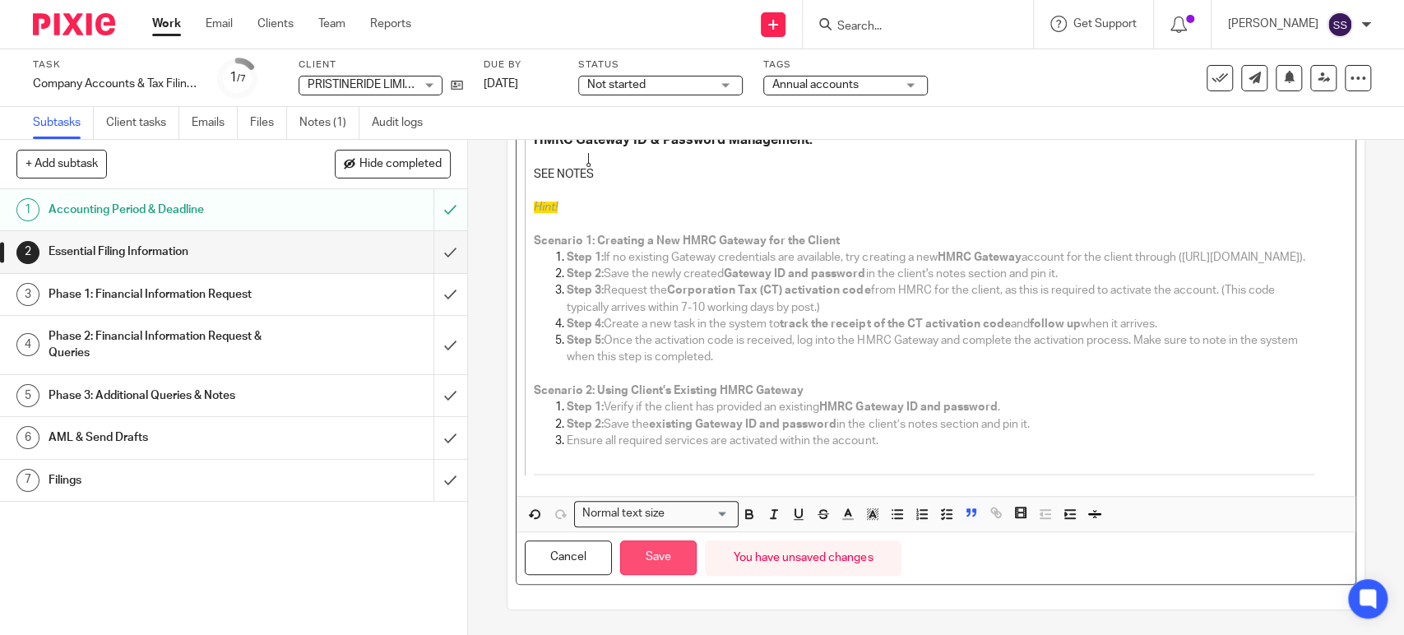
click at [641, 557] on button "Save" at bounding box center [658, 557] width 76 height 35
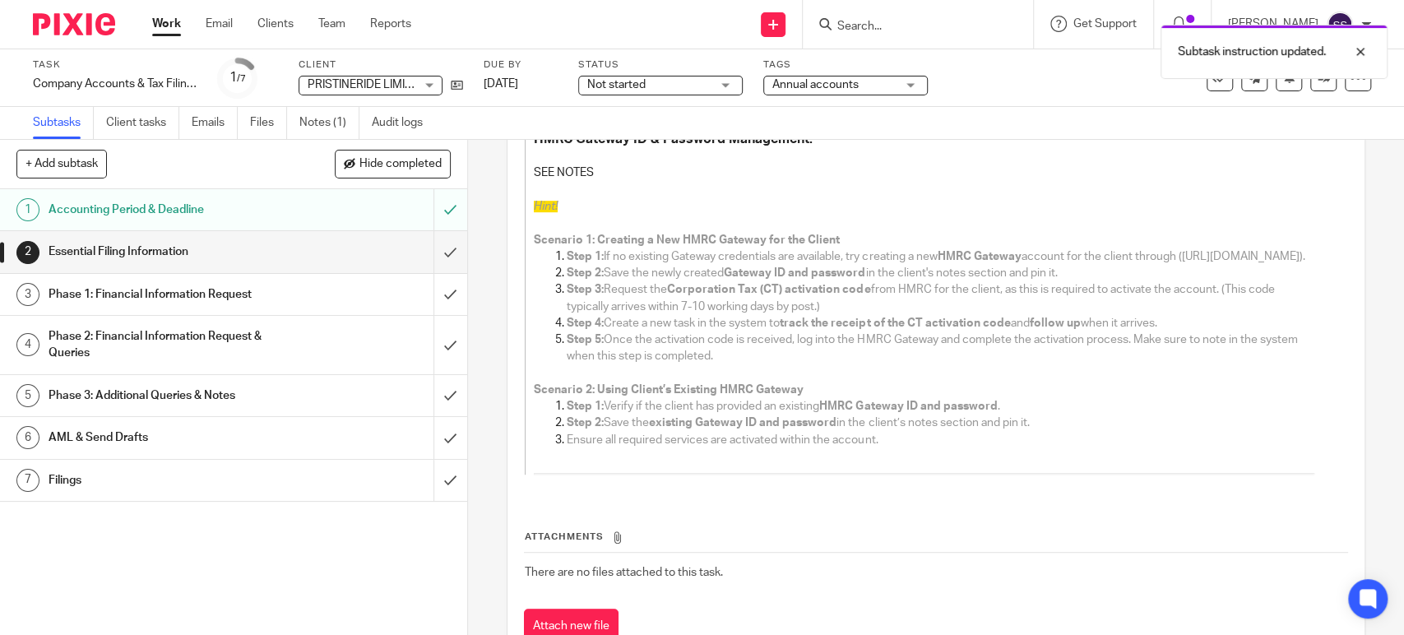
scroll to position [637, 0]
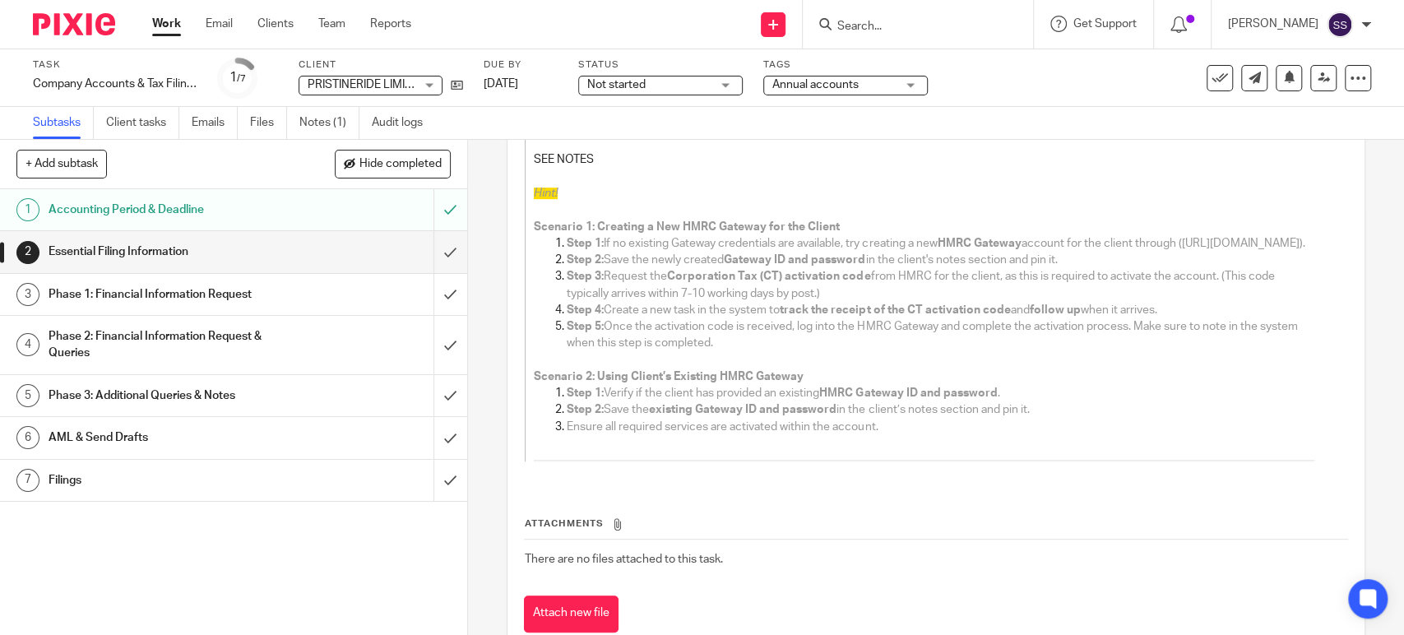
click at [479, 279] on div "2 Essential Filing Information Instructions Description Edit description AUTH C…" at bounding box center [936, 387] width 936 height 495
click at [431, 250] on input "submit" at bounding box center [233, 251] width 467 height 41
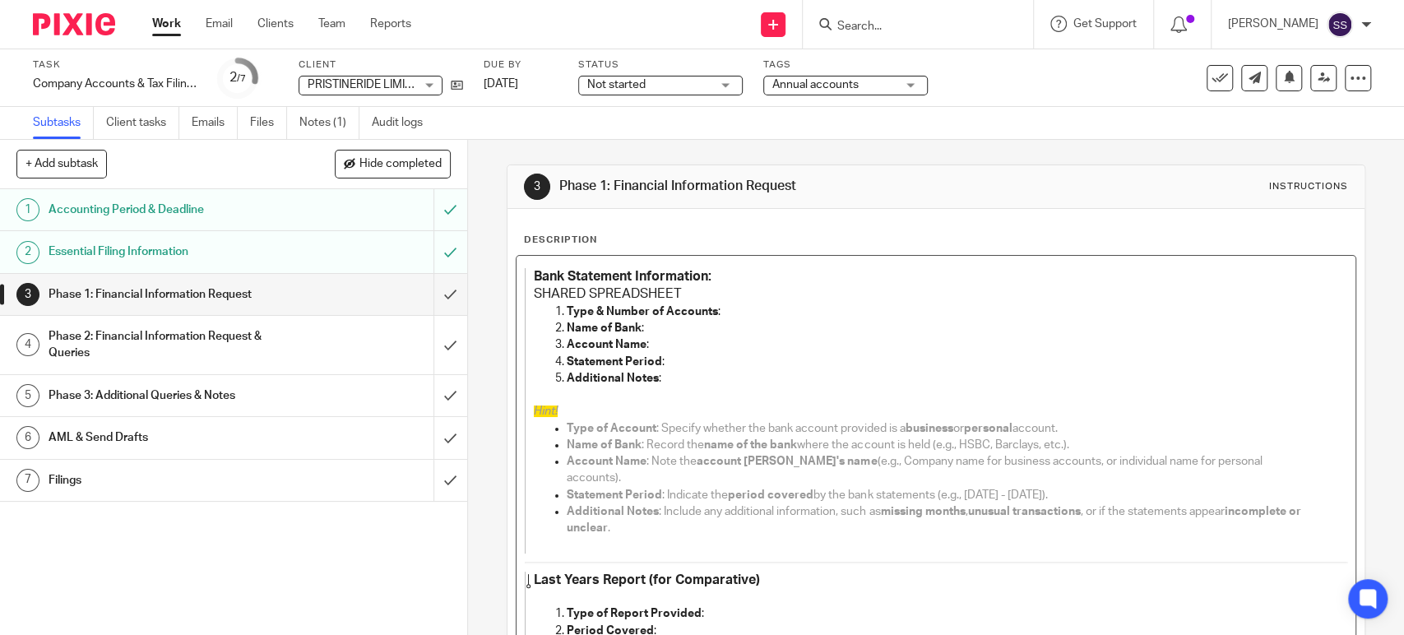
click at [595, 589] on p at bounding box center [924, 597] width 780 height 16
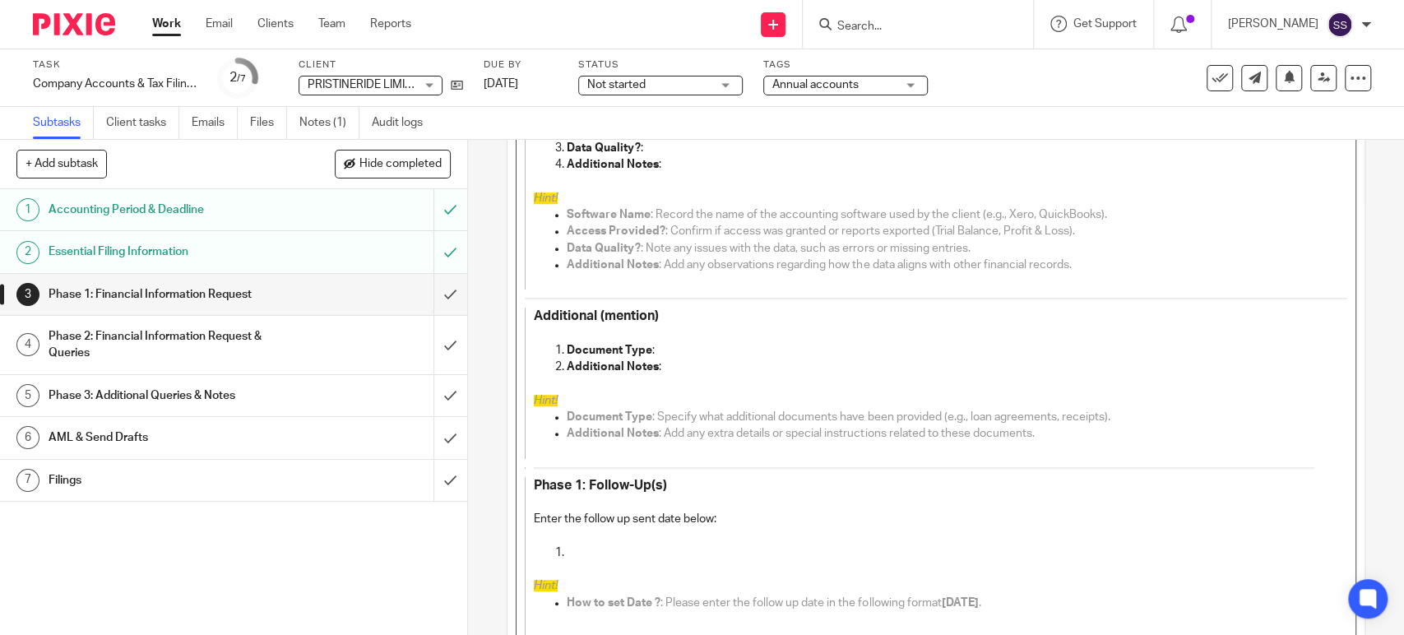
scroll to position [911, 0]
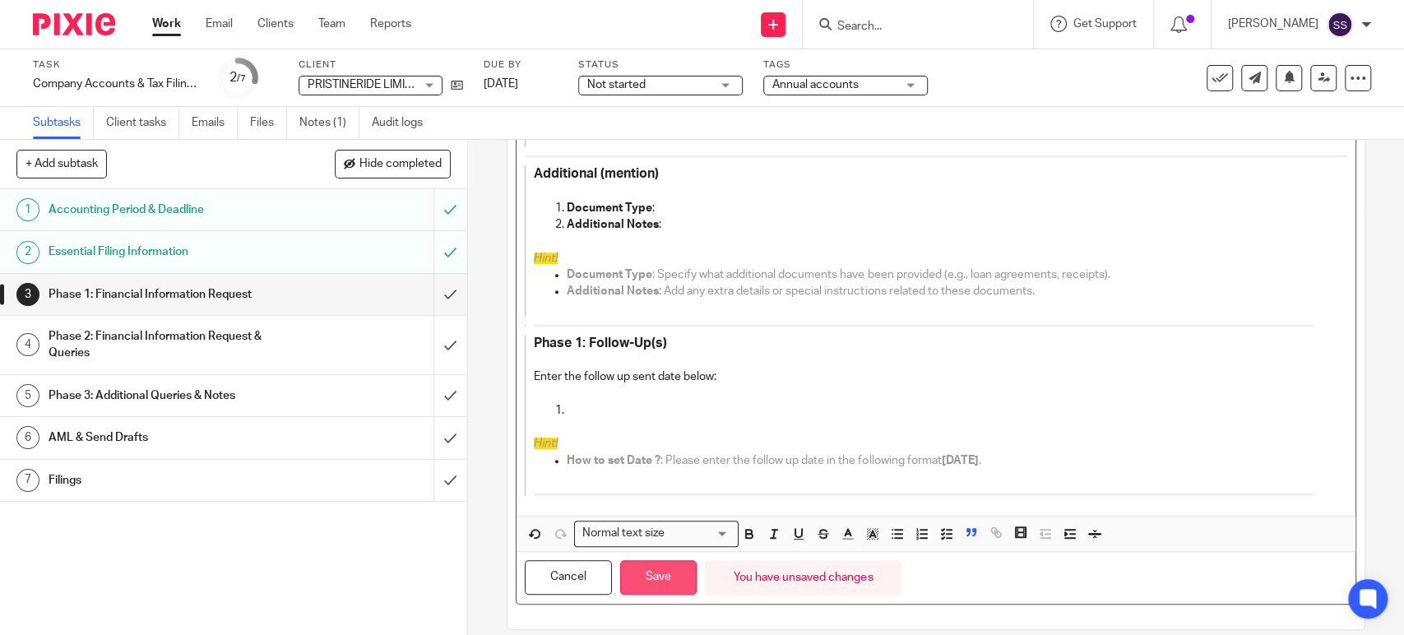
click at [632, 560] on button "Save" at bounding box center [658, 577] width 76 height 35
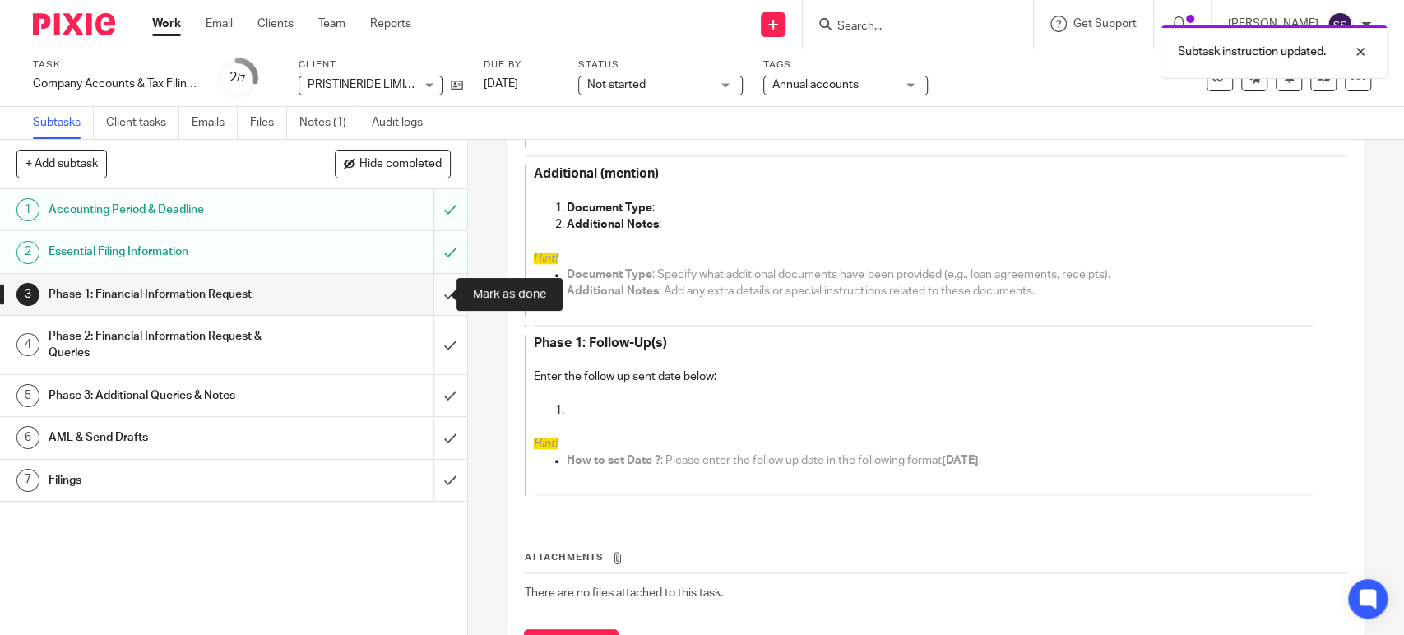
click at [423, 287] on input "submit" at bounding box center [233, 294] width 467 height 41
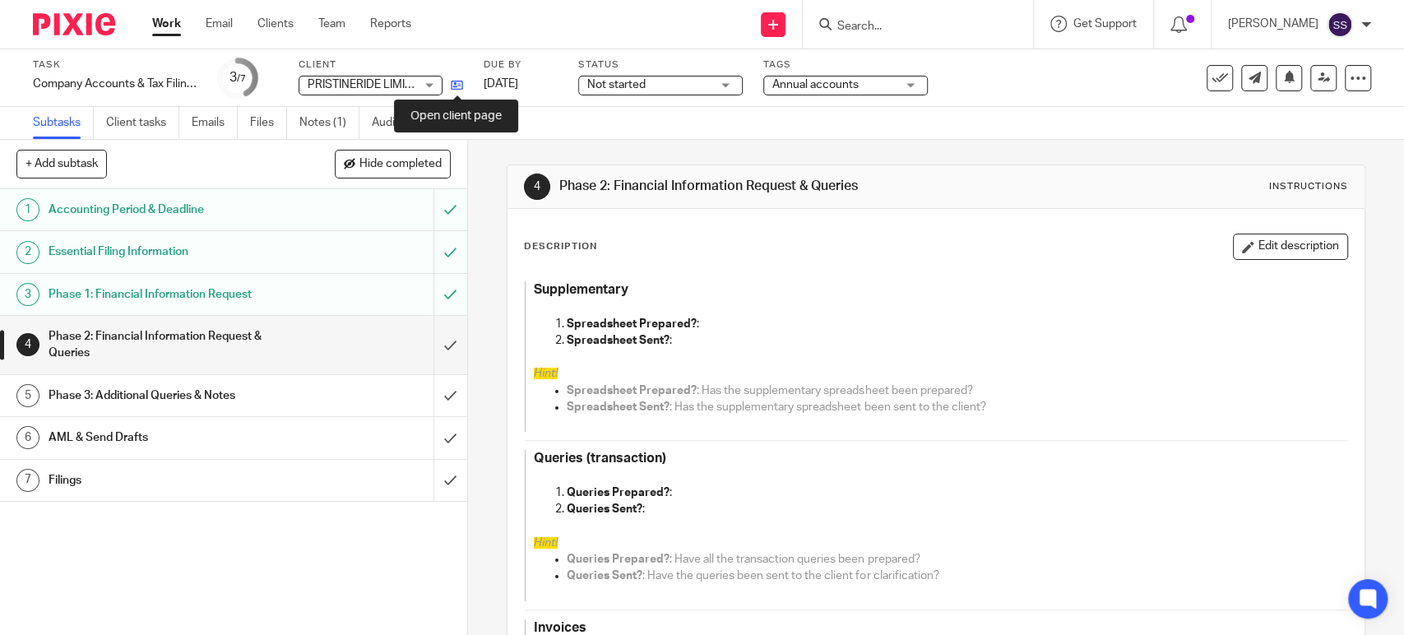
click at [454, 90] on icon at bounding box center [457, 85] width 12 height 12
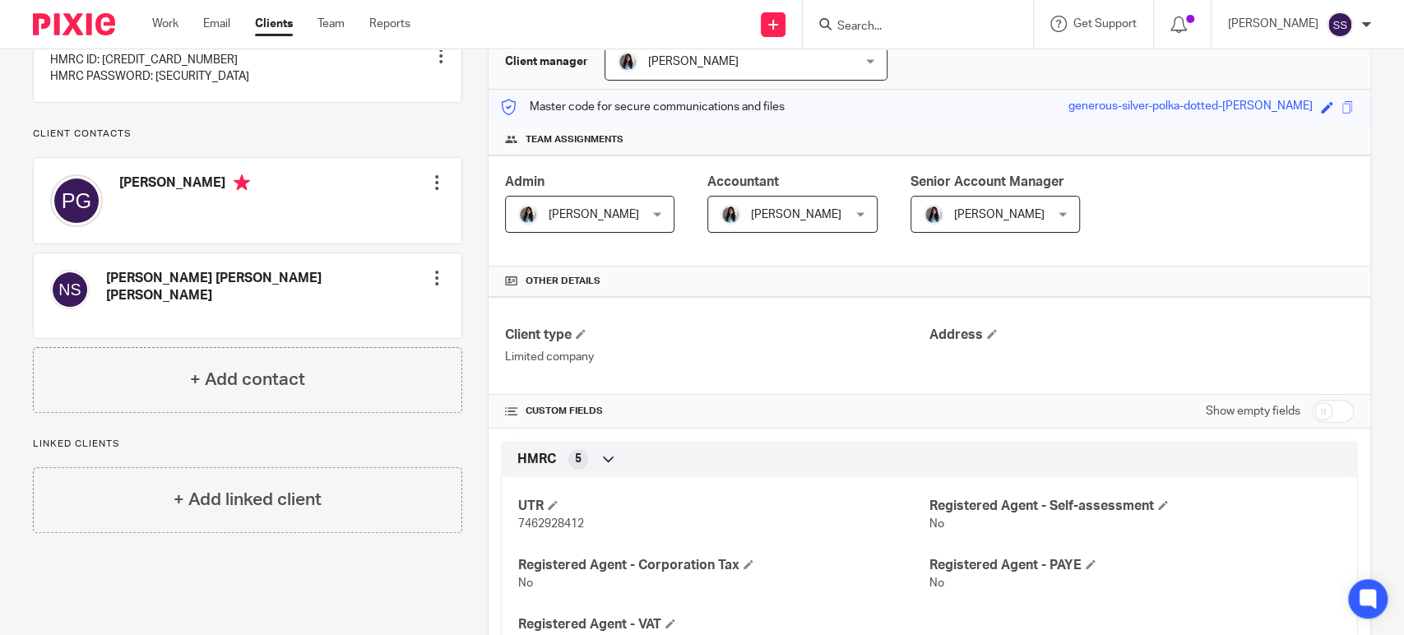
scroll to position [5, 0]
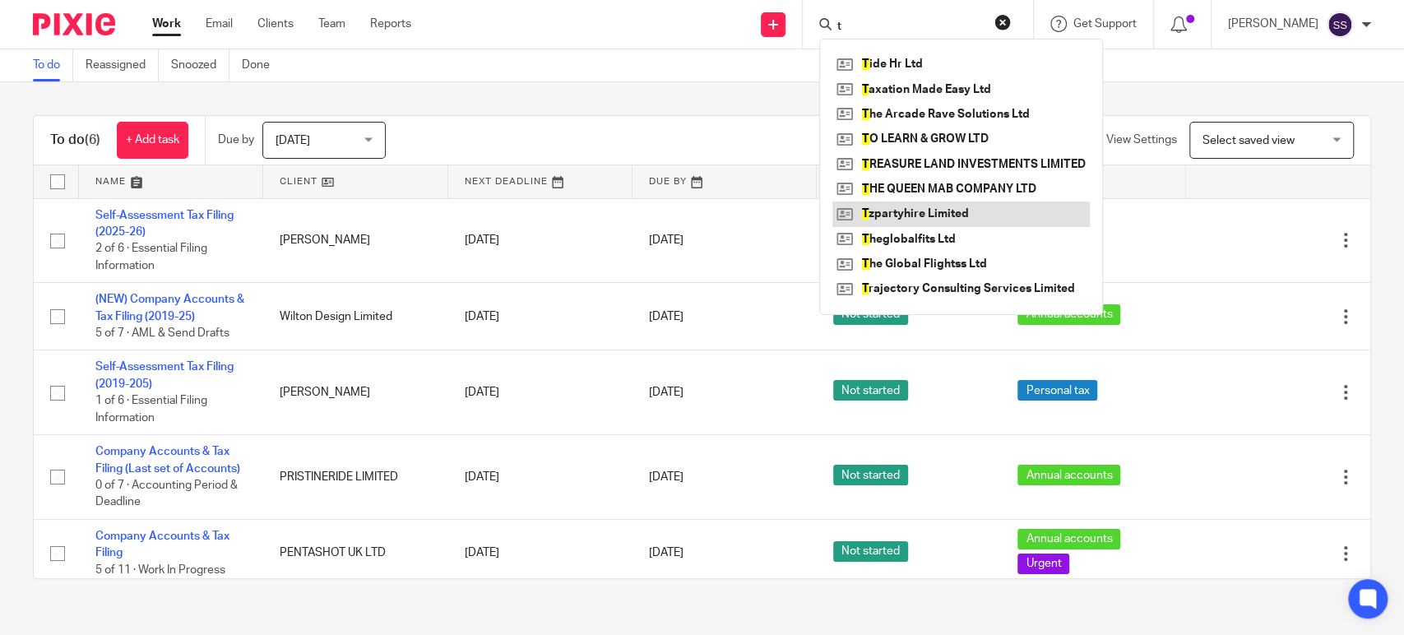
type input "t"
click at [928, 223] on link at bounding box center [960, 213] width 257 height 25
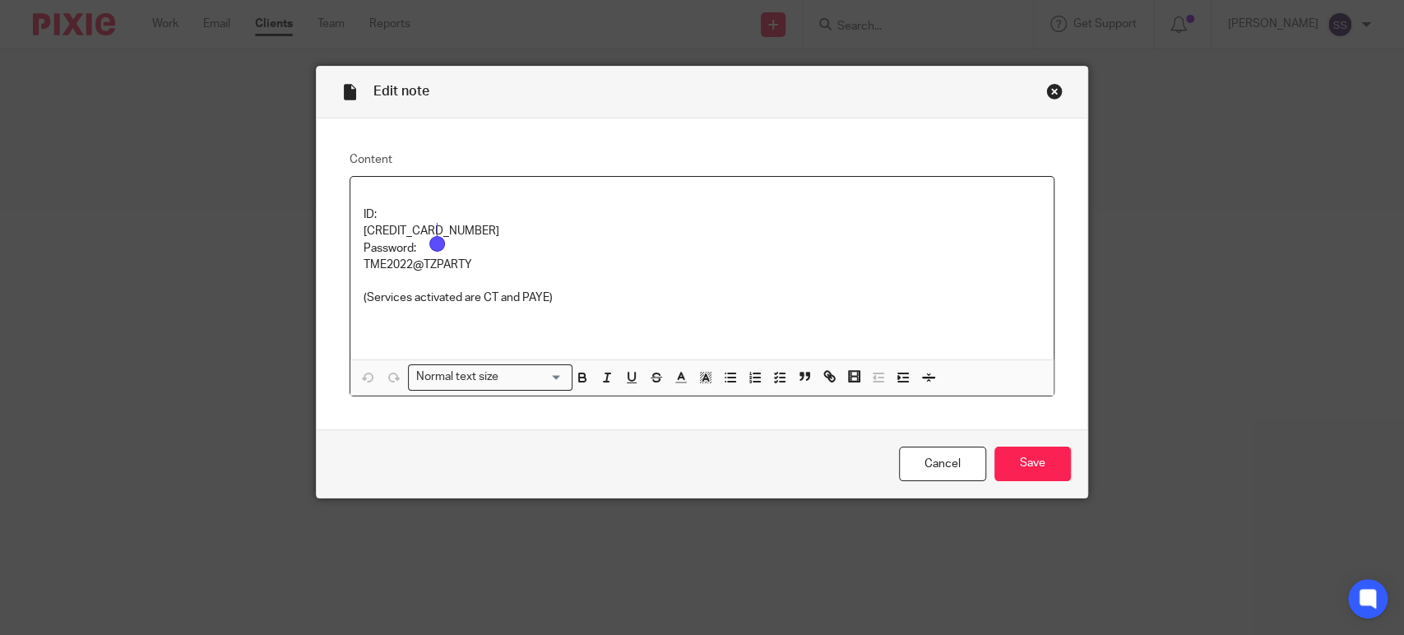
drag, startPoint x: 657, startPoint y: 209, endPoint x: 636, endPoint y: 232, distance: 30.9
click at [657, 209] on p "ID:" at bounding box center [701, 214] width 677 height 16
click at [409, 268] on p "TME2022@TZPARTY" at bounding box center [701, 265] width 677 height 16
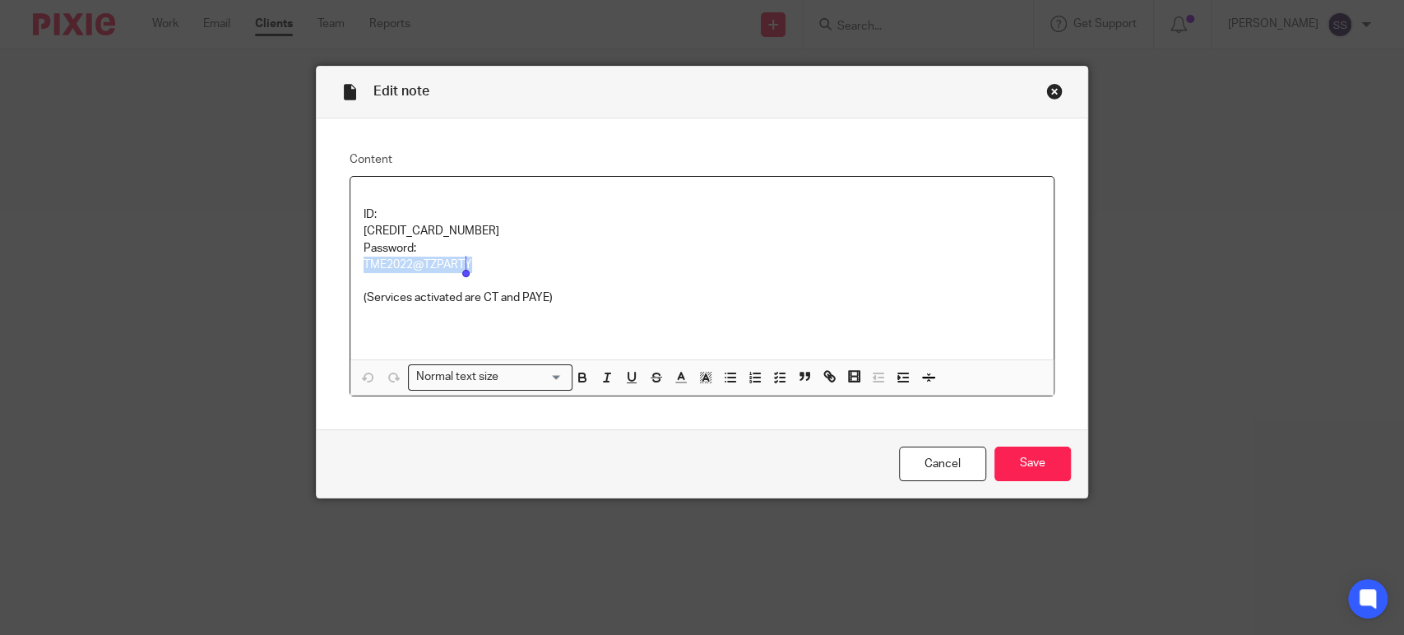
copy p "TME2022@TZPARTY"
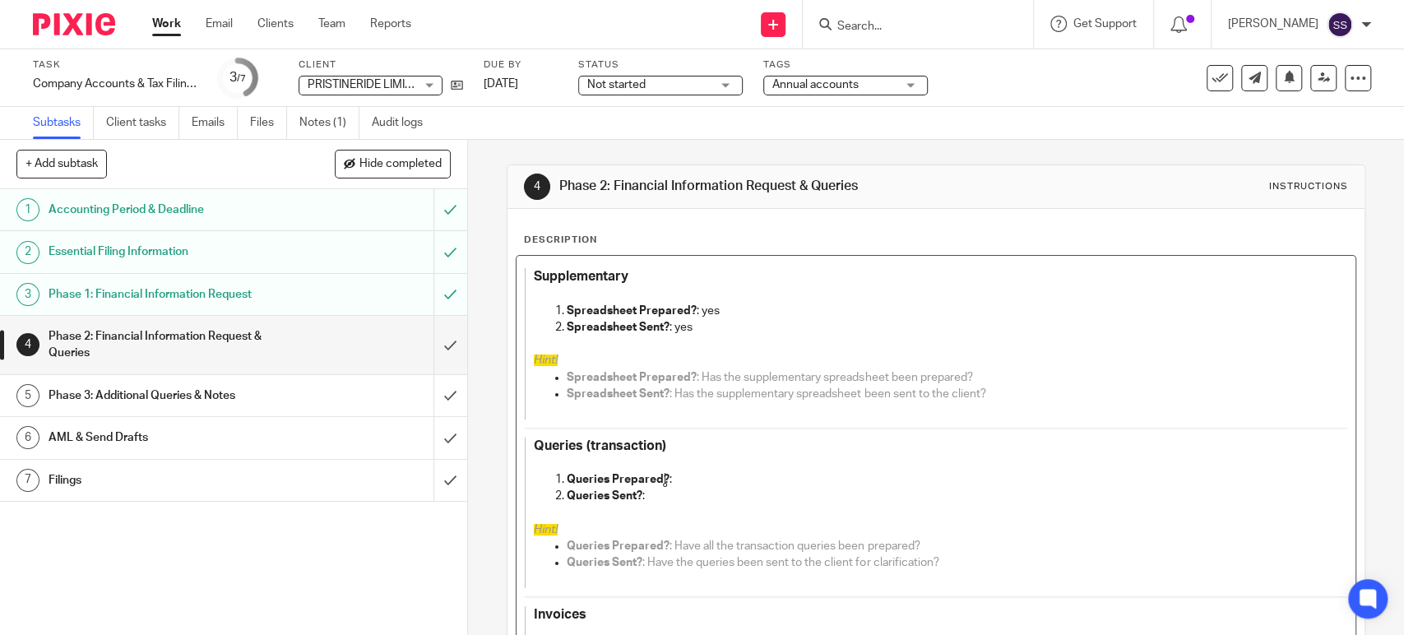
click at [687, 475] on p "Queries Prepared? :" at bounding box center [940, 479] width 747 height 16
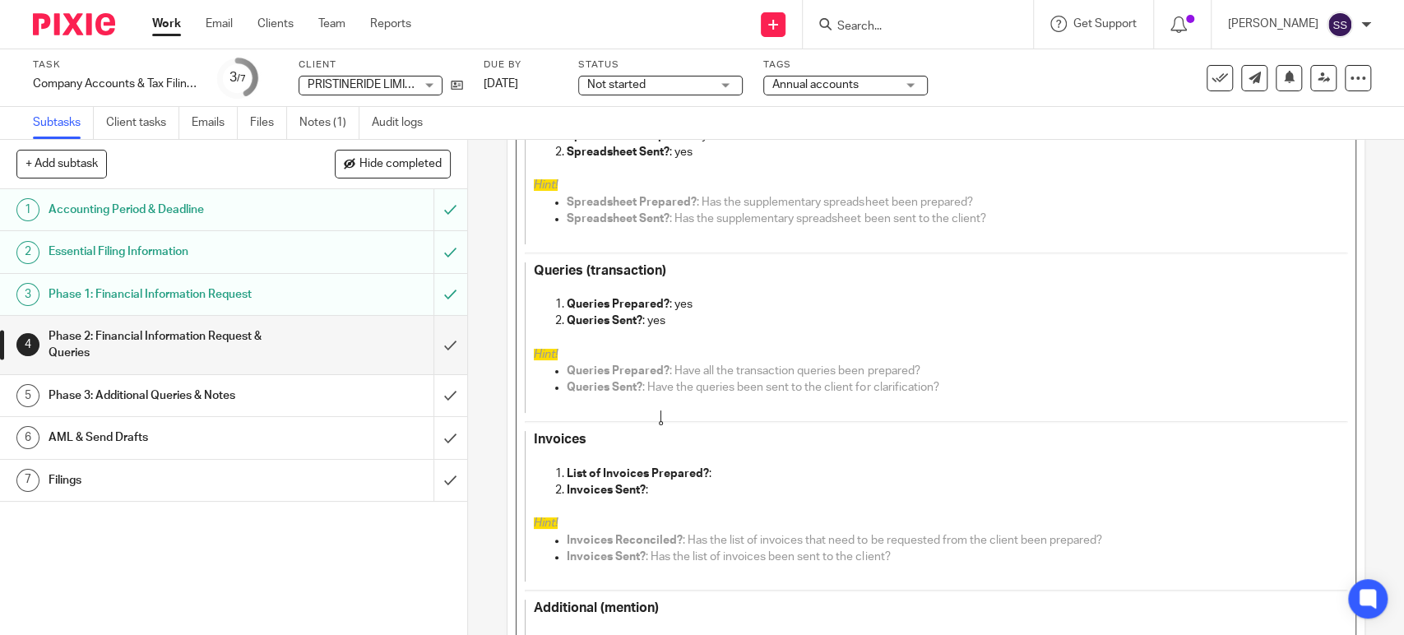
scroll to position [183, 0]
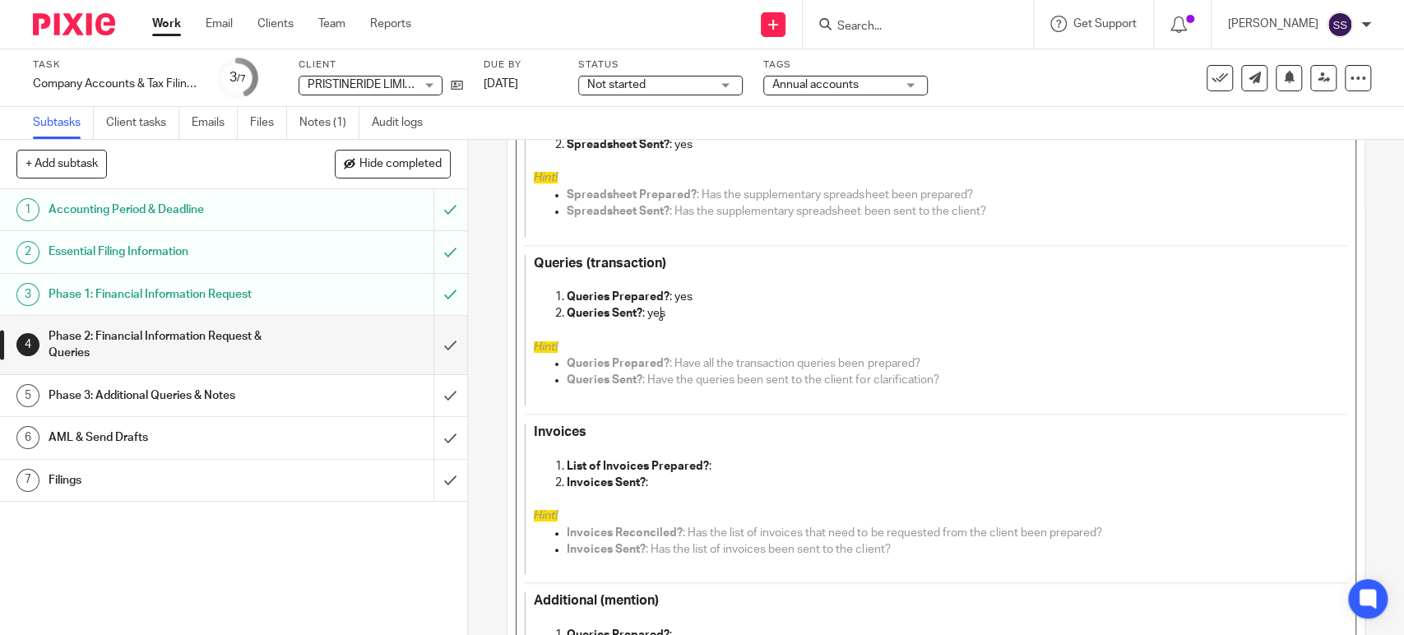
click at [708, 471] on p "List of Invoices Prepared? :" at bounding box center [940, 466] width 747 height 16
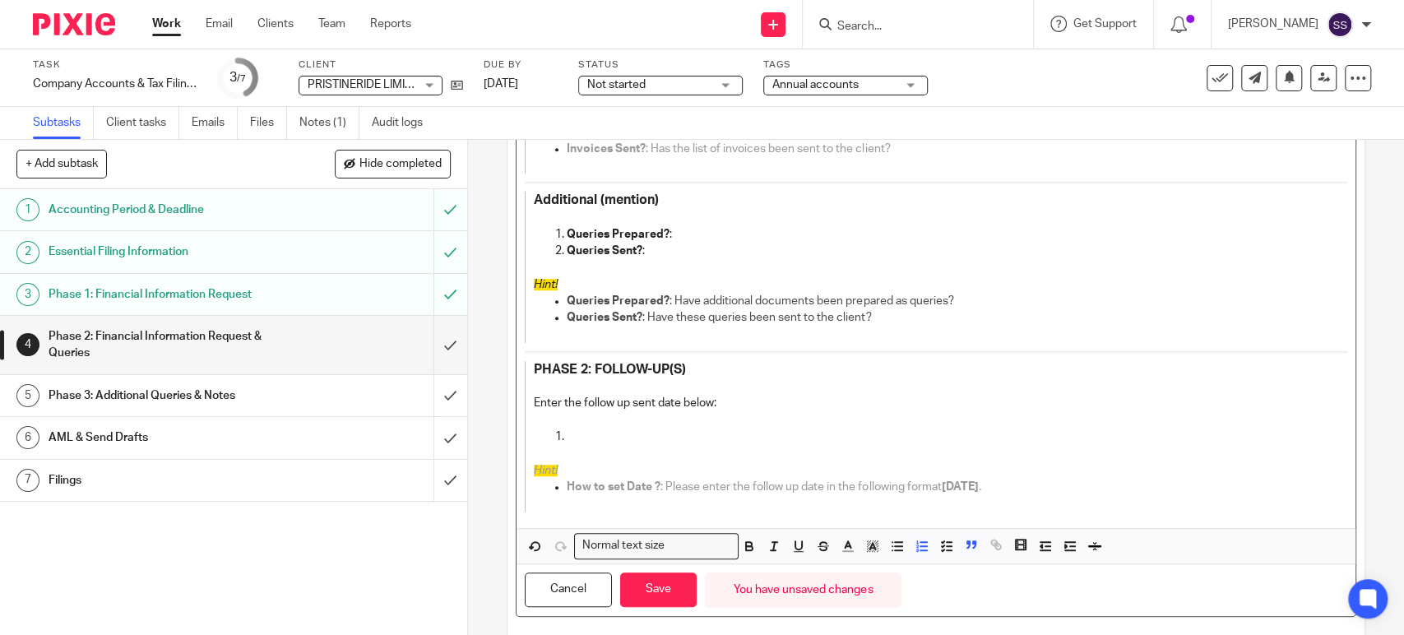
scroll to position [612, 0]
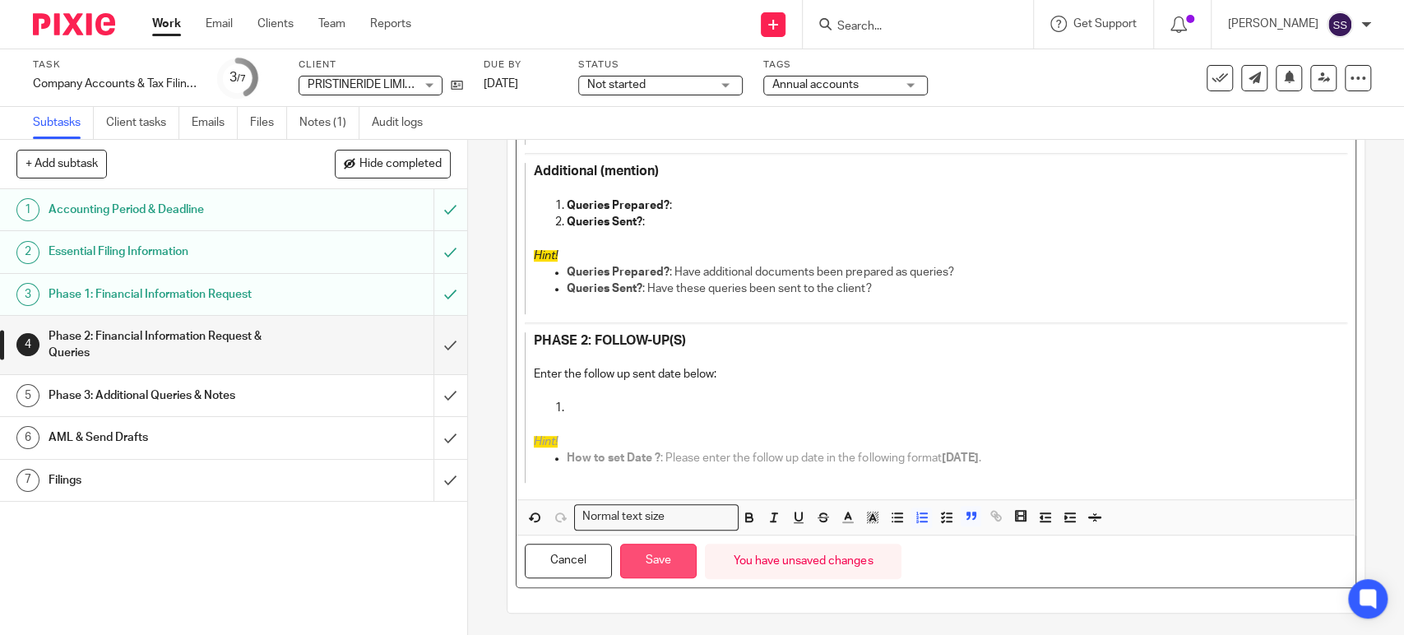
click at [647, 571] on button "Save" at bounding box center [658, 561] width 76 height 35
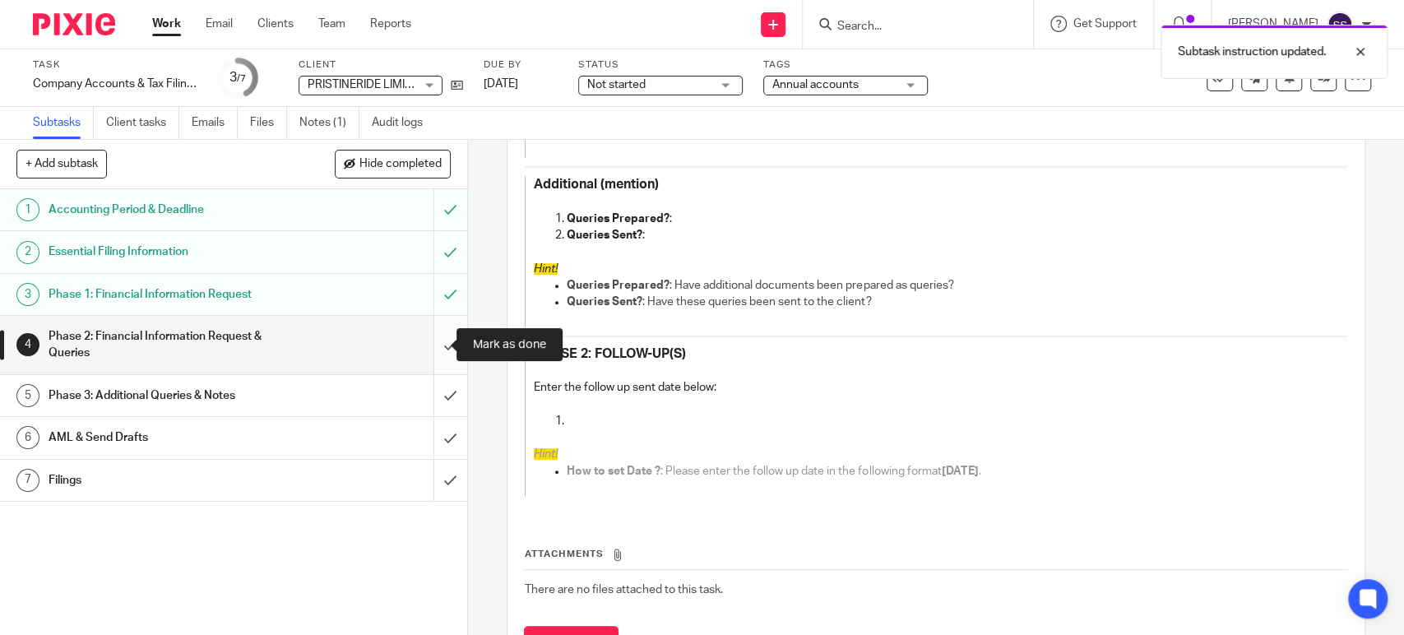
scroll to position [625, 0]
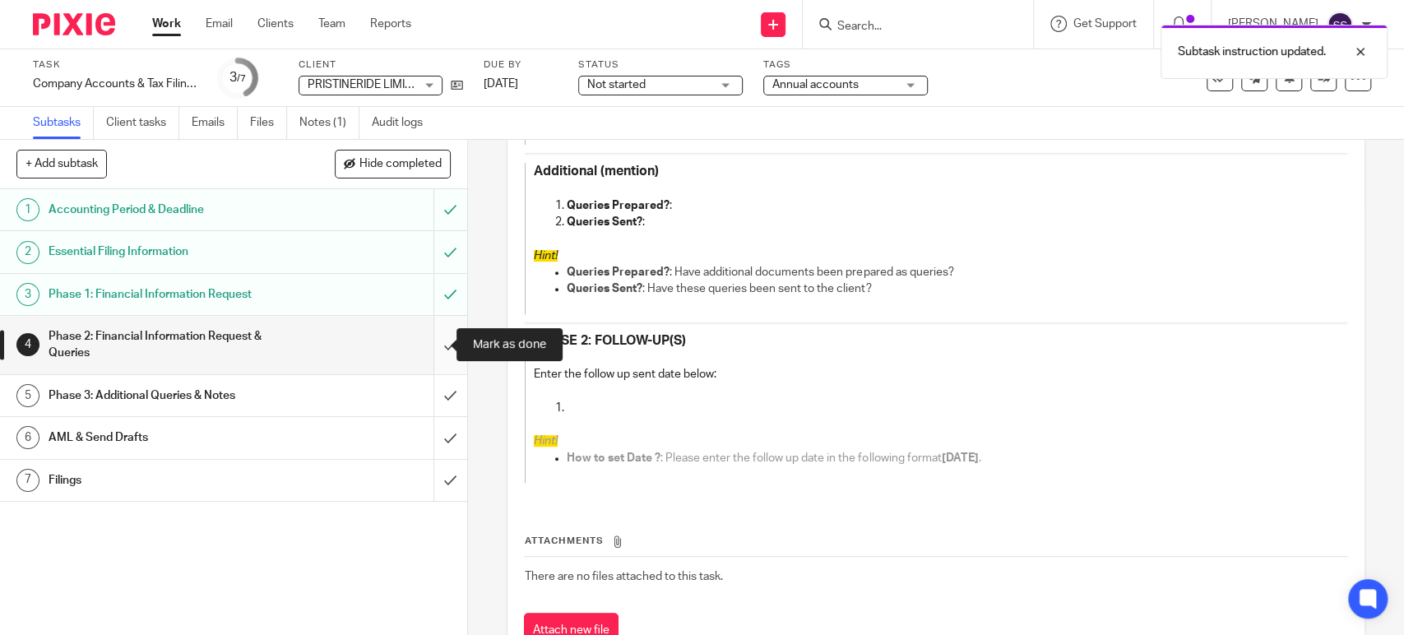
click at [436, 348] on input "submit" at bounding box center [233, 345] width 467 height 58
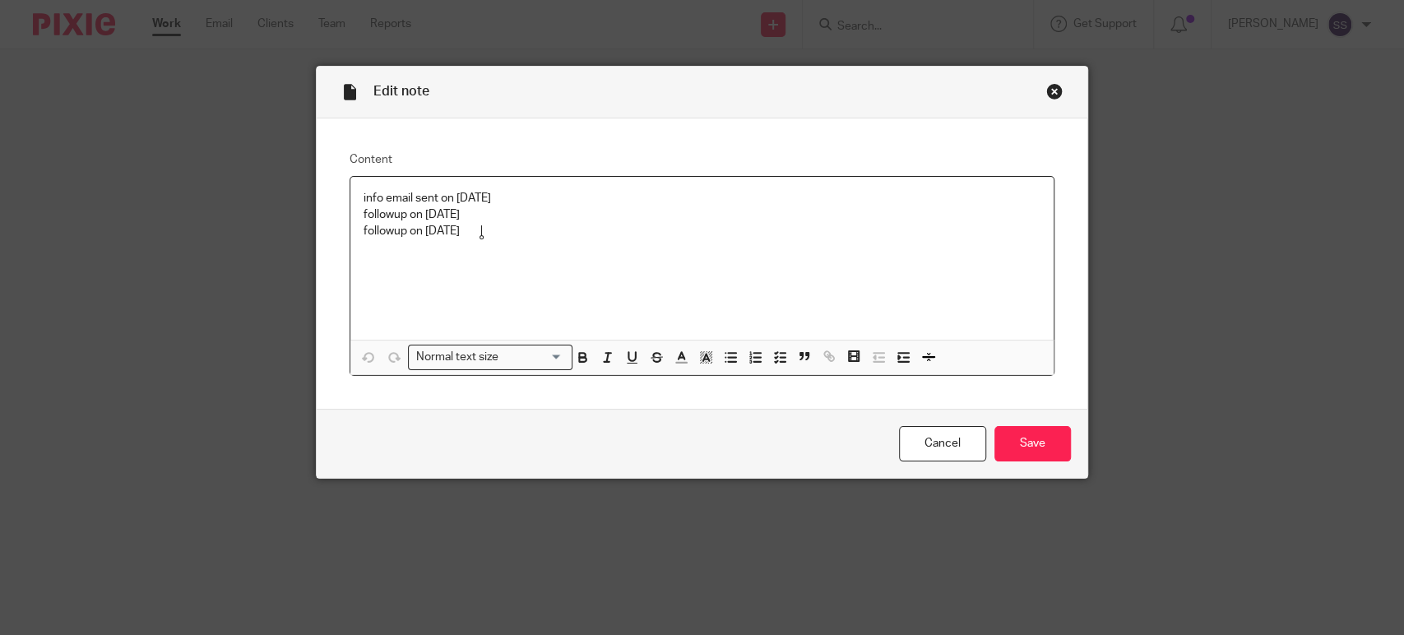
click at [502, 231] on p "followup on [DATE]" at bounding box center [701, 231] width 677 height 16
drag, startPoint x: 400, startPoint y: 231, endPoint x: 343, endPoint y: 231, distance: 57.6
click at [350, 231] on div "info email sent on [DATE] followup on [DATE] followup on [DATE]" at bounding box center [701, 258] width 703 height 163
click at [1026, 437] on input "Save" at bounding box center [1032, 443] width 76 height 35
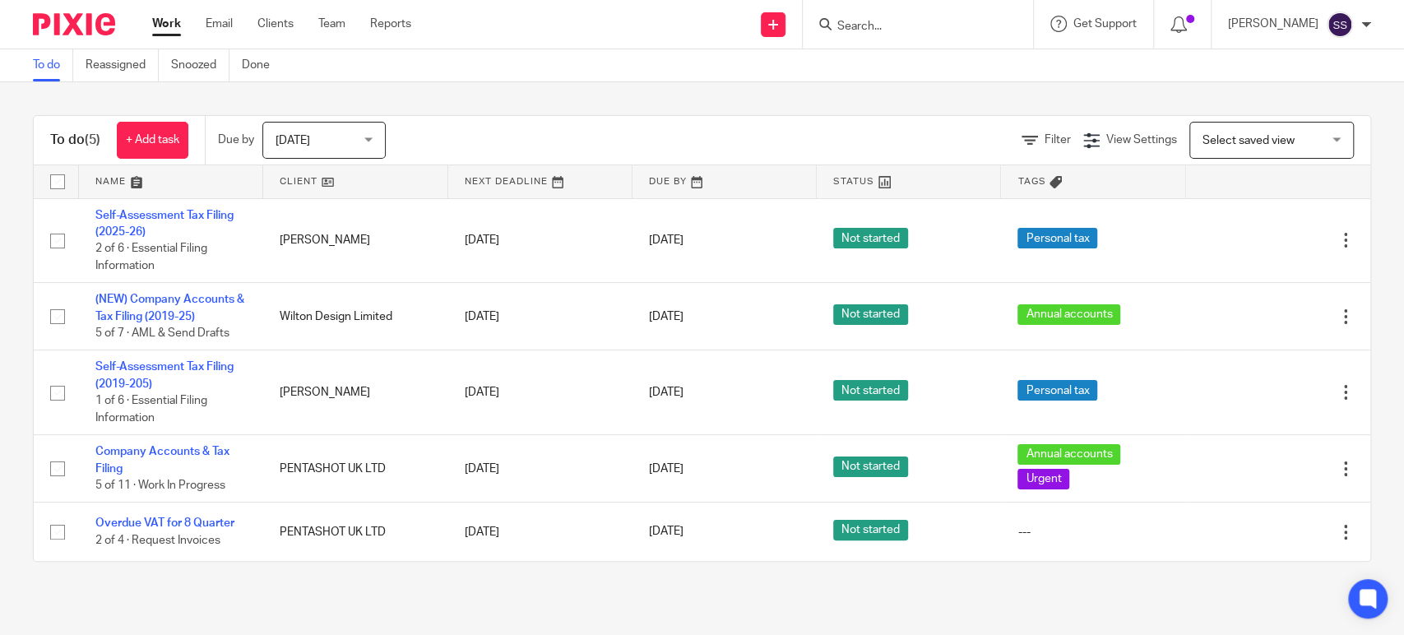
click at [374, 136] on div "Today Today" at bounding box center [323, 140] width 123 height 37
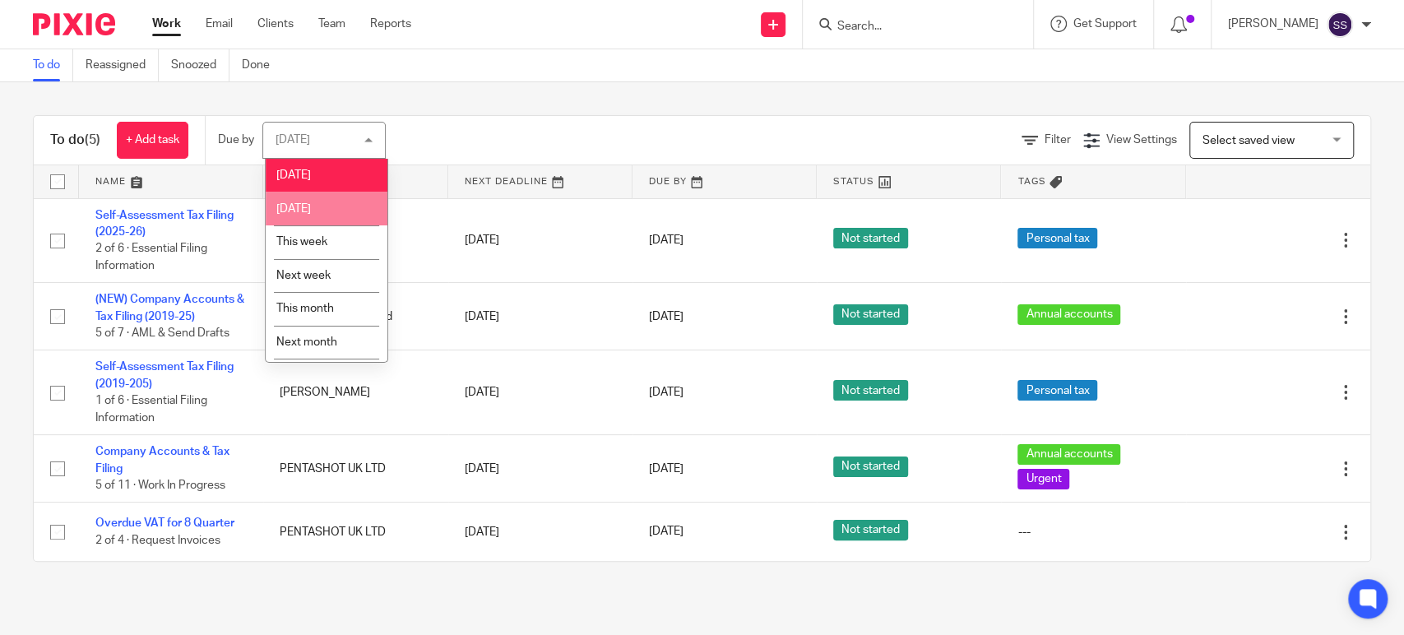
click at [338, 218] on li "Tomorrow" at bounding box center [327, 209] width 122 height 34
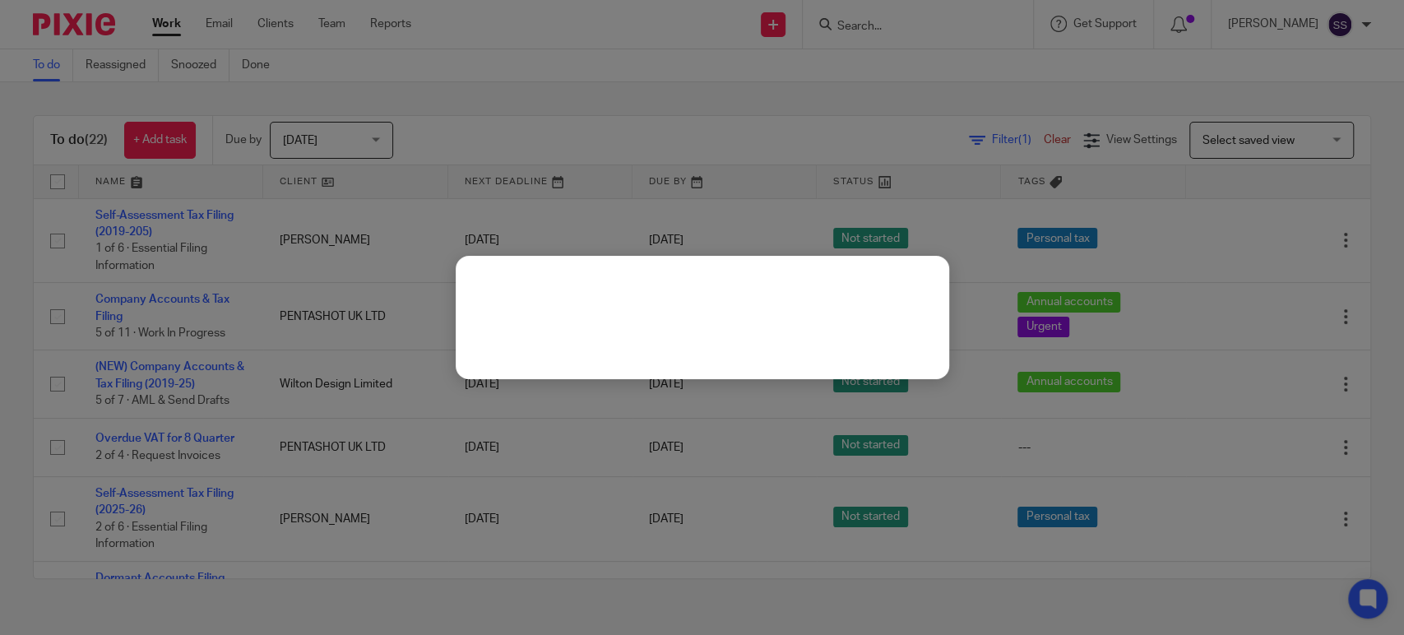
click at [517, 72] on div at bounding box center [702, 317] width 1404 height 635
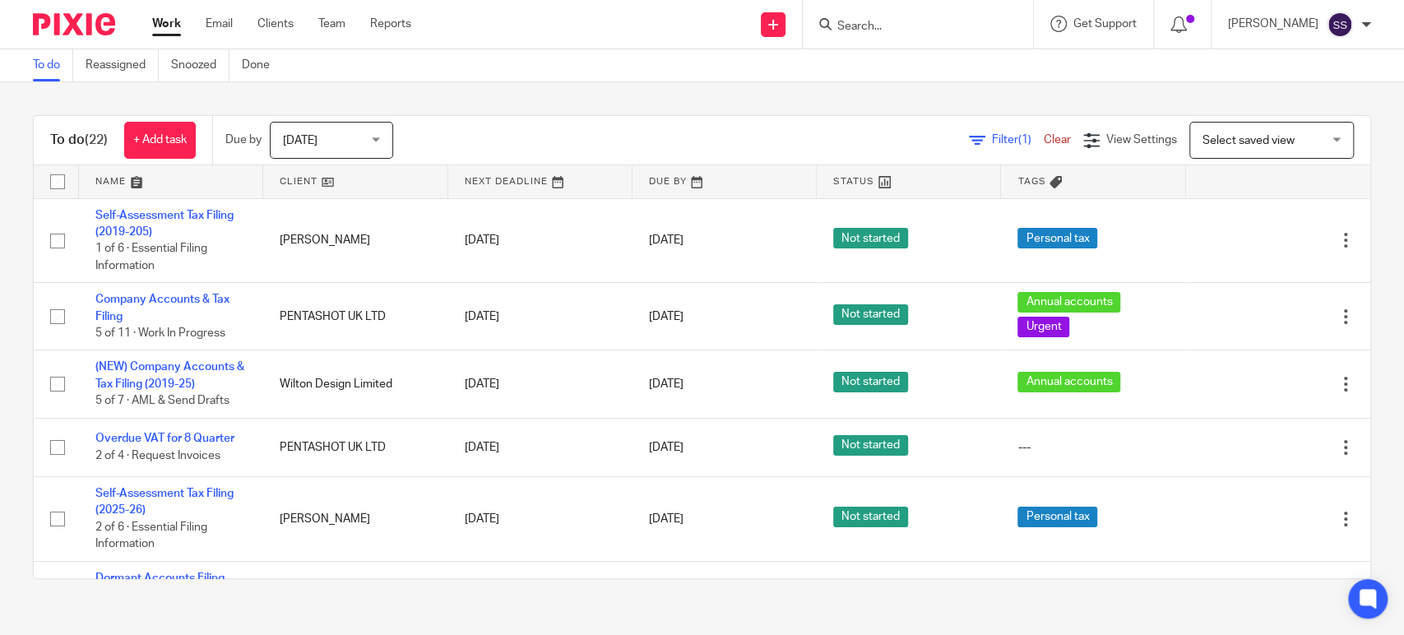
click at [373, 139] on div "Tomorrow Tomorrow" at bounding box center [331, 140] width 123 height 37
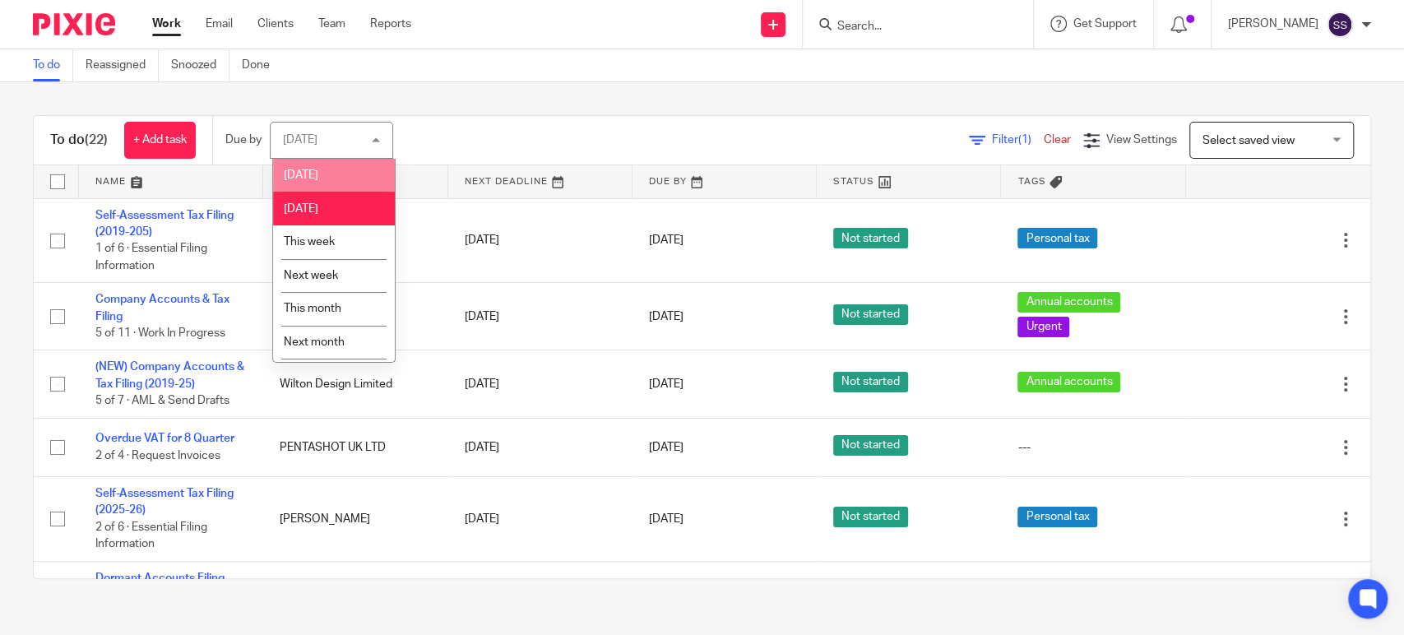
click at [344, 173] on li "[DATE]" at bounding box center [334, 176] width 122 height 34
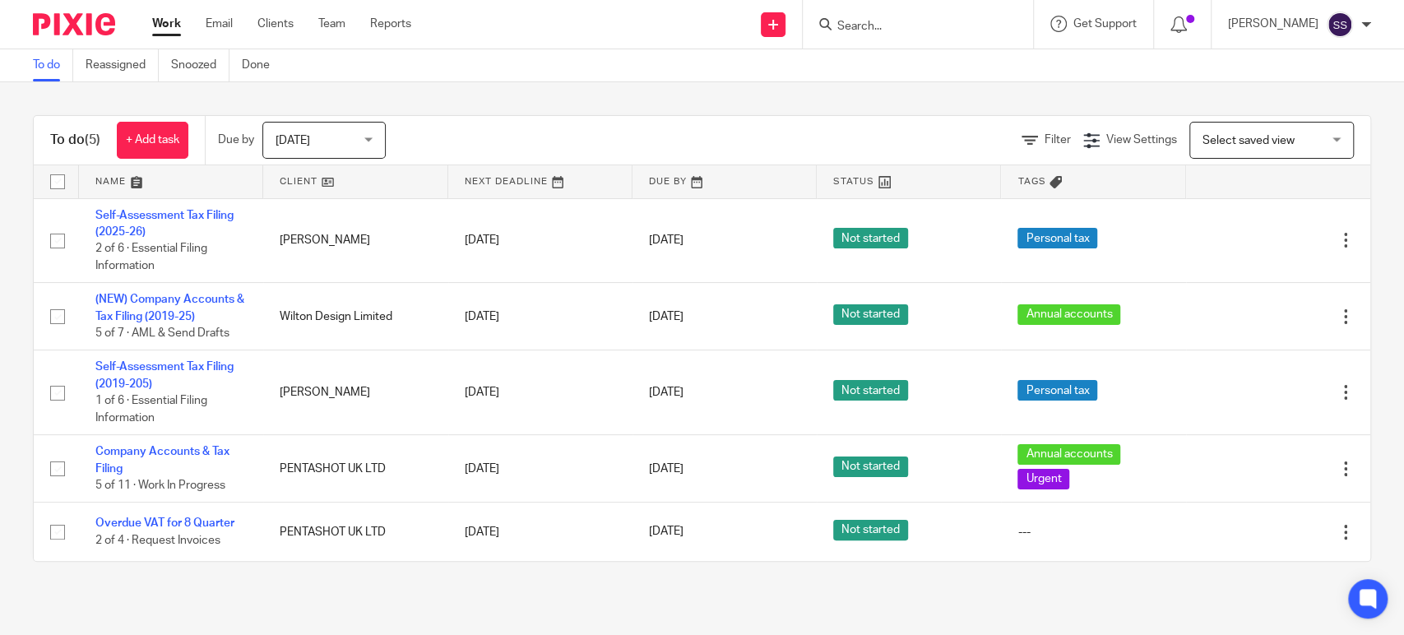
click at [862, 26] on input "Search" at bounding box center [909, 27] width 148 height 15
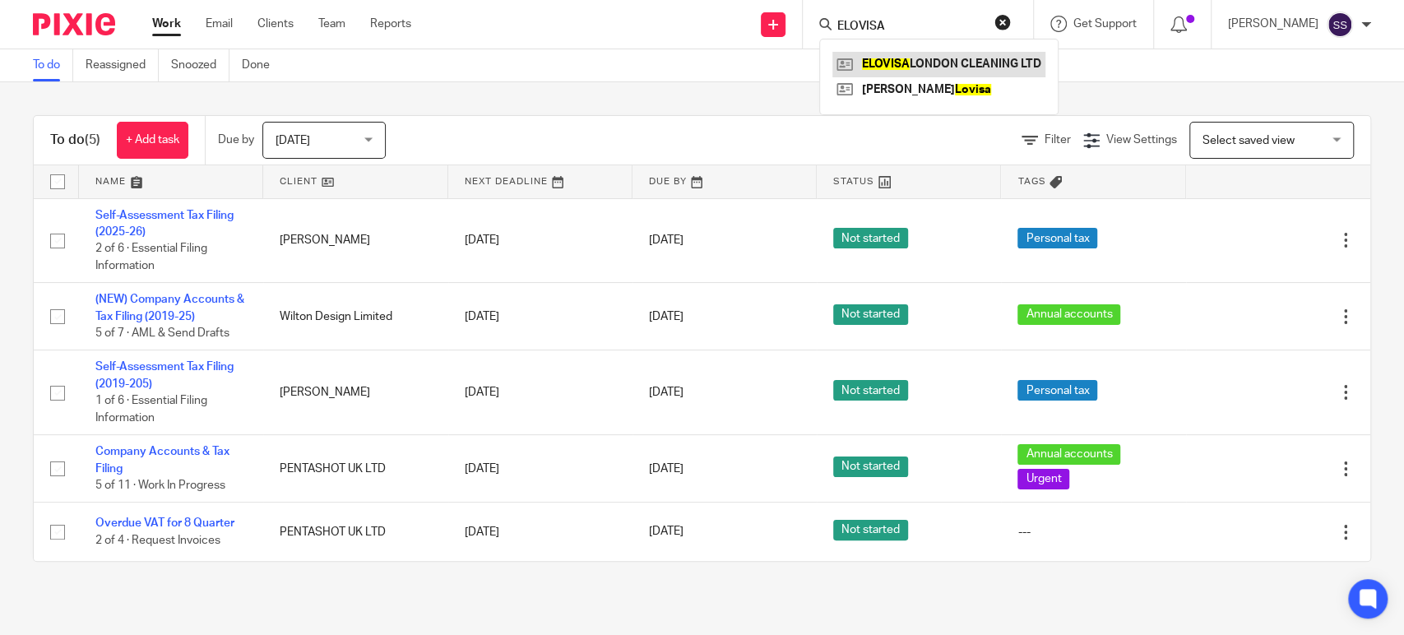
type input "ELOVISA"
click at [955, 62] on link at bounding box center [938, 64] width 213 height 25
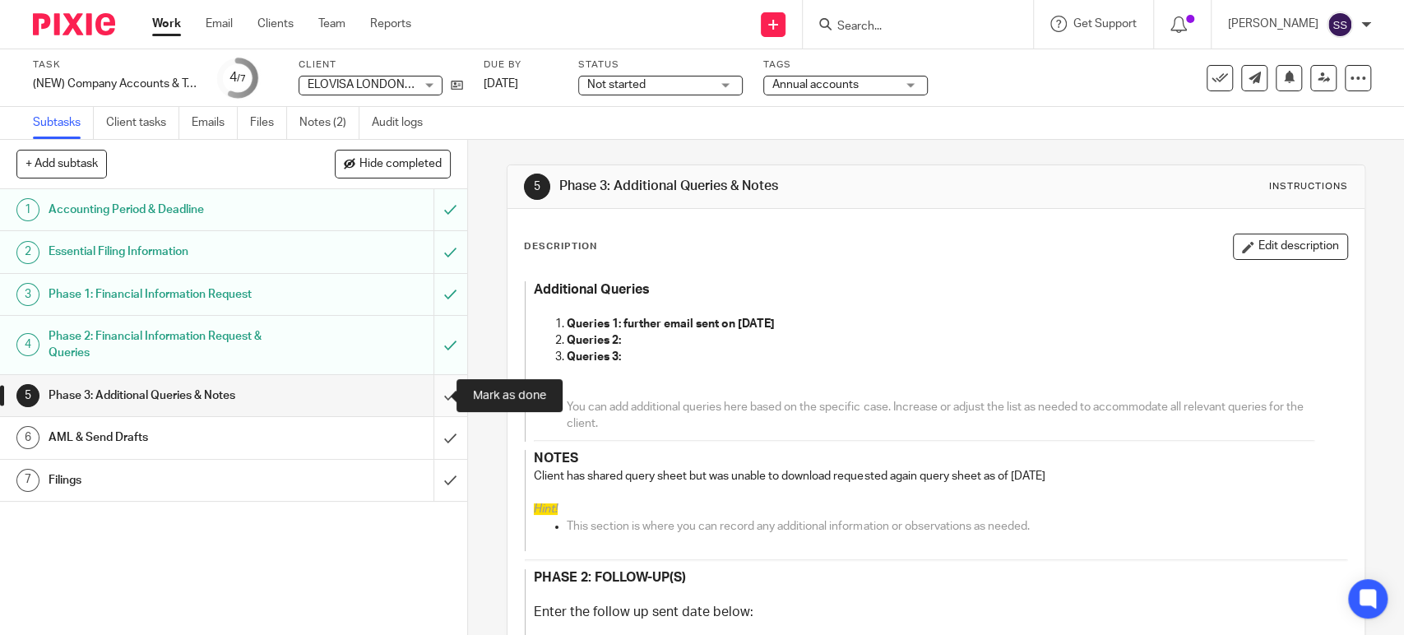
click at [437, 397] on input "submit" at bounding box center [233, 395] width 467 height 41
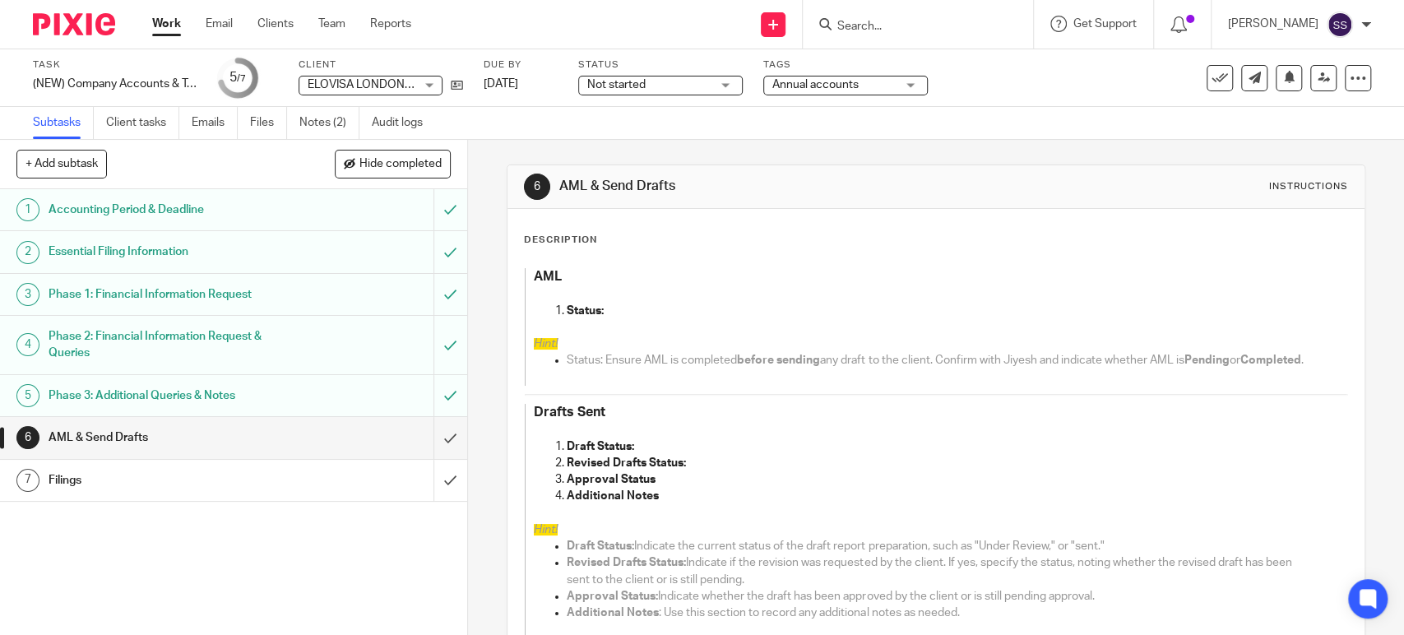
click at [682, 316] on p "Status:" at bounding box center [940, 311] width 747 height 16
click at [664, 455] on p "Draft Status:" at bounding box center [940, 446] width 747 height 16
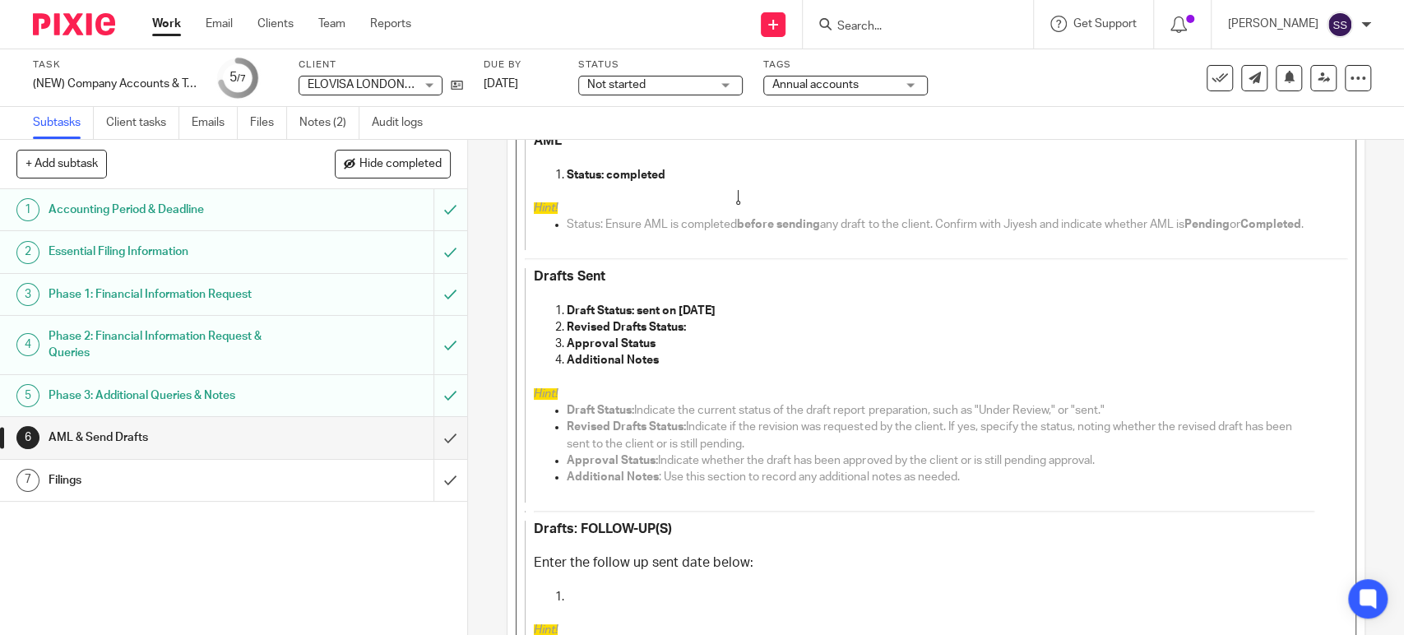
scroll to position [355, 0]
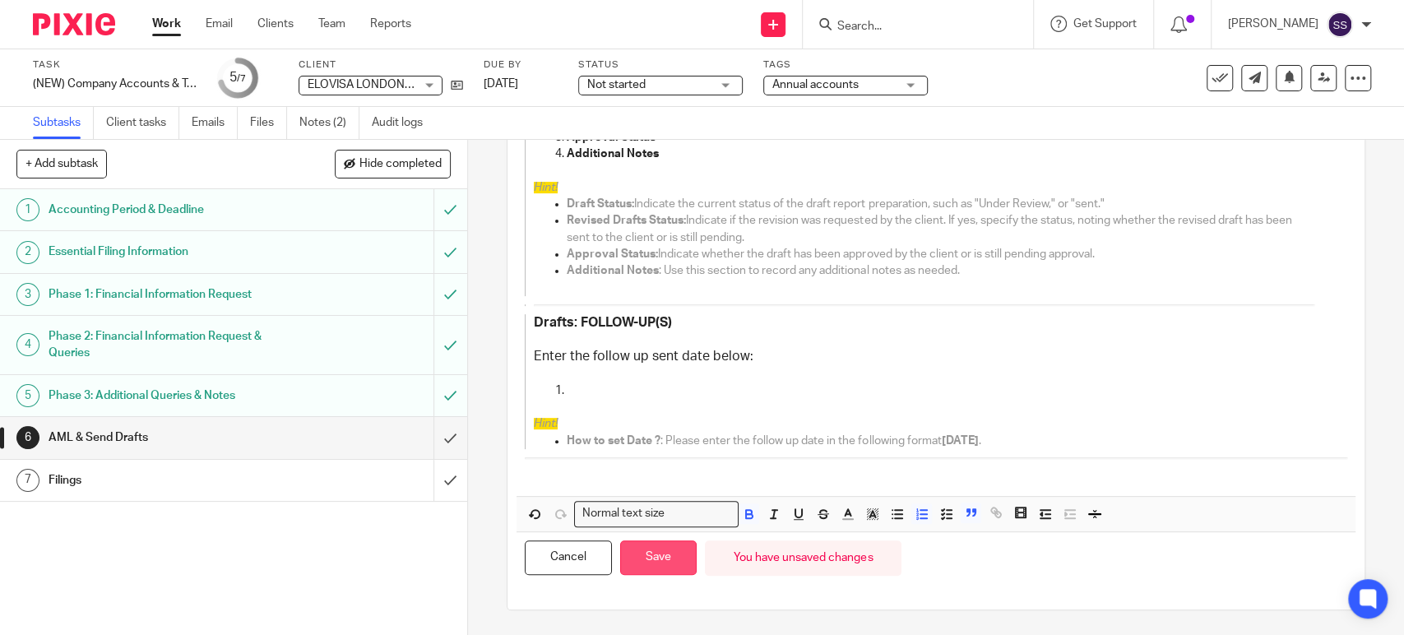
click at [658, 558] on button "Save" at bounding box center [658, 557] width 76 height 35
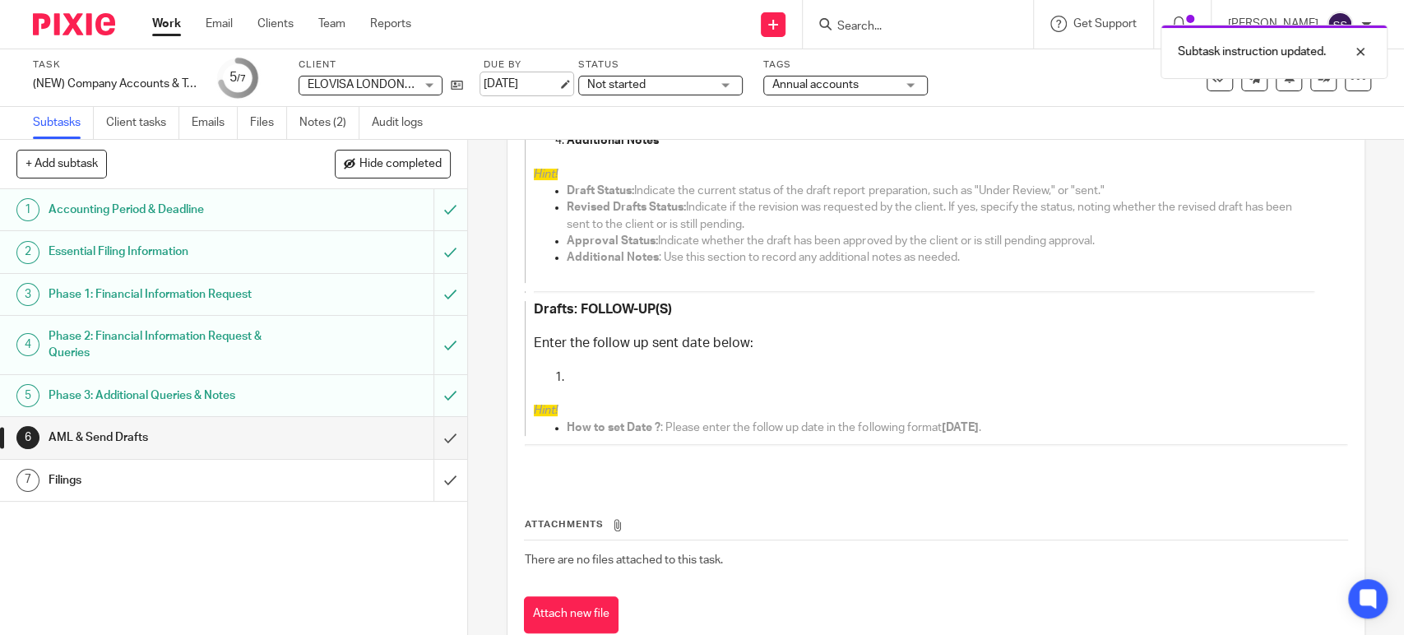
click at [554, 85] on link "15 Oct 2025" at bounding box center [521, 84] width 74 height 17
click at [160, 20] on link "Work" at bounding box center [166, 24] width 29 height 16
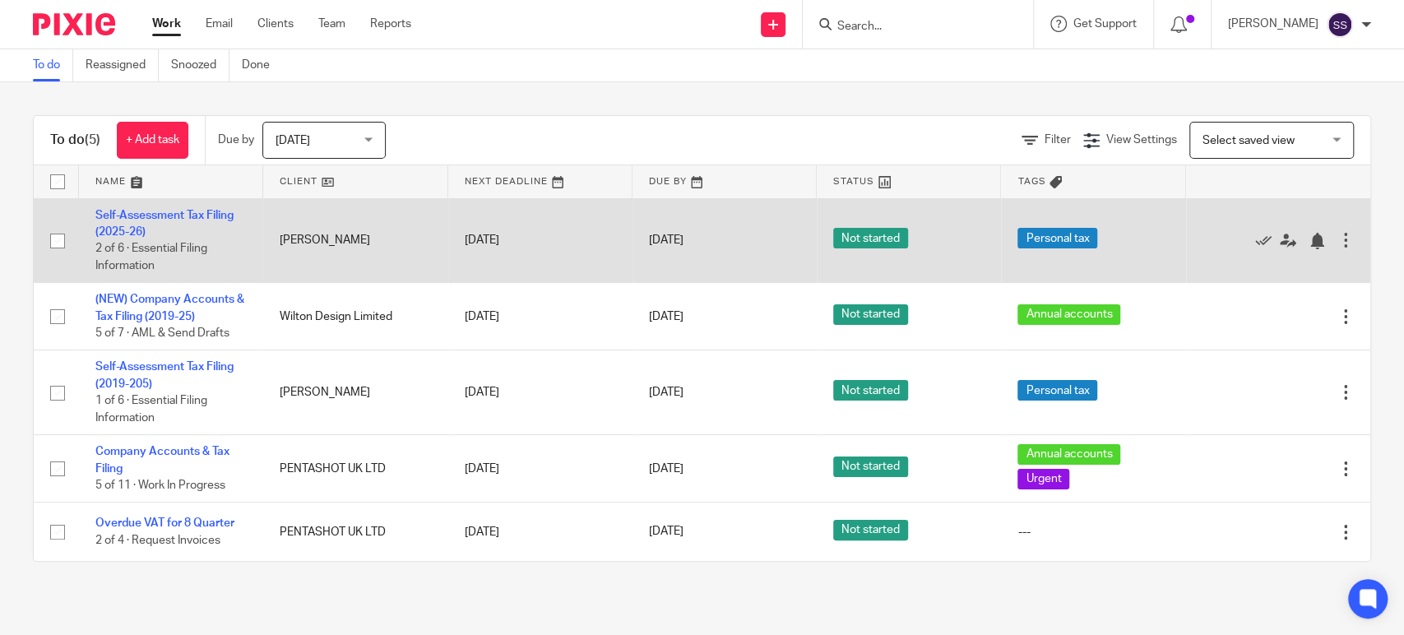
drag, startPoint x: 110, startPoint y: 302, endPoint x: 148, endPoint y: 275, distance: 46.6
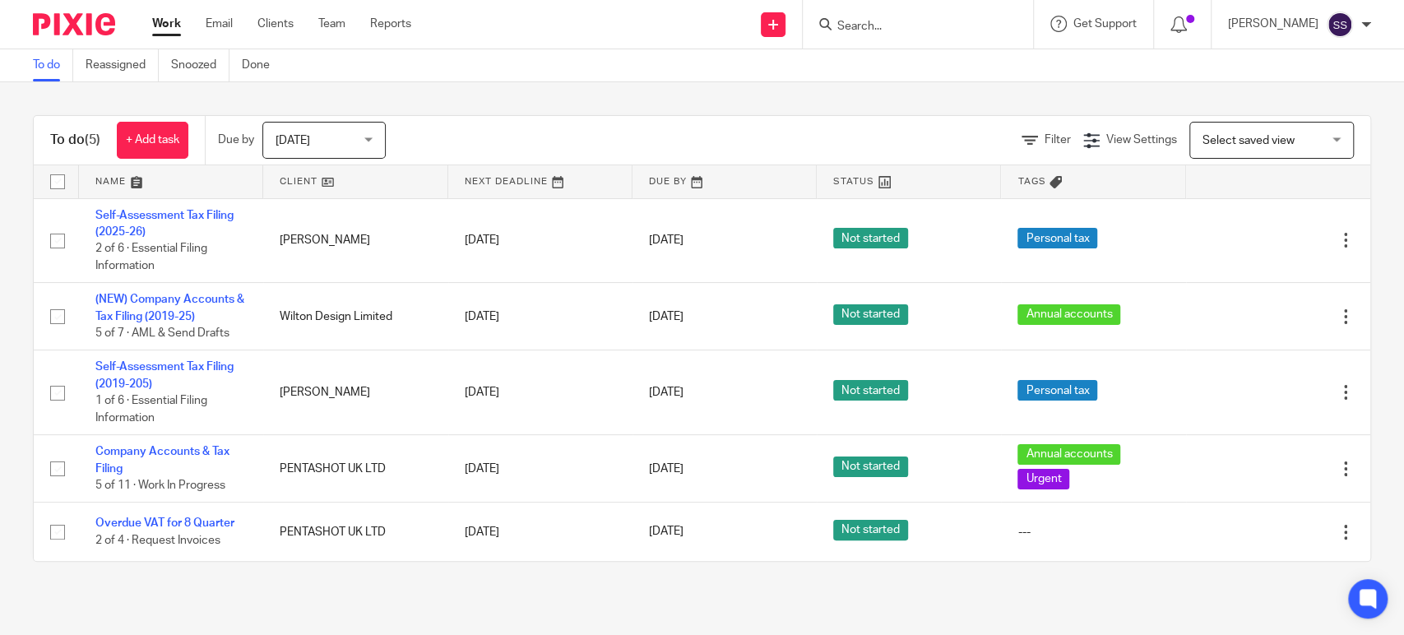
click at [164, 25] on link "Work" at bounding box center [166, 24] width 29 height 16
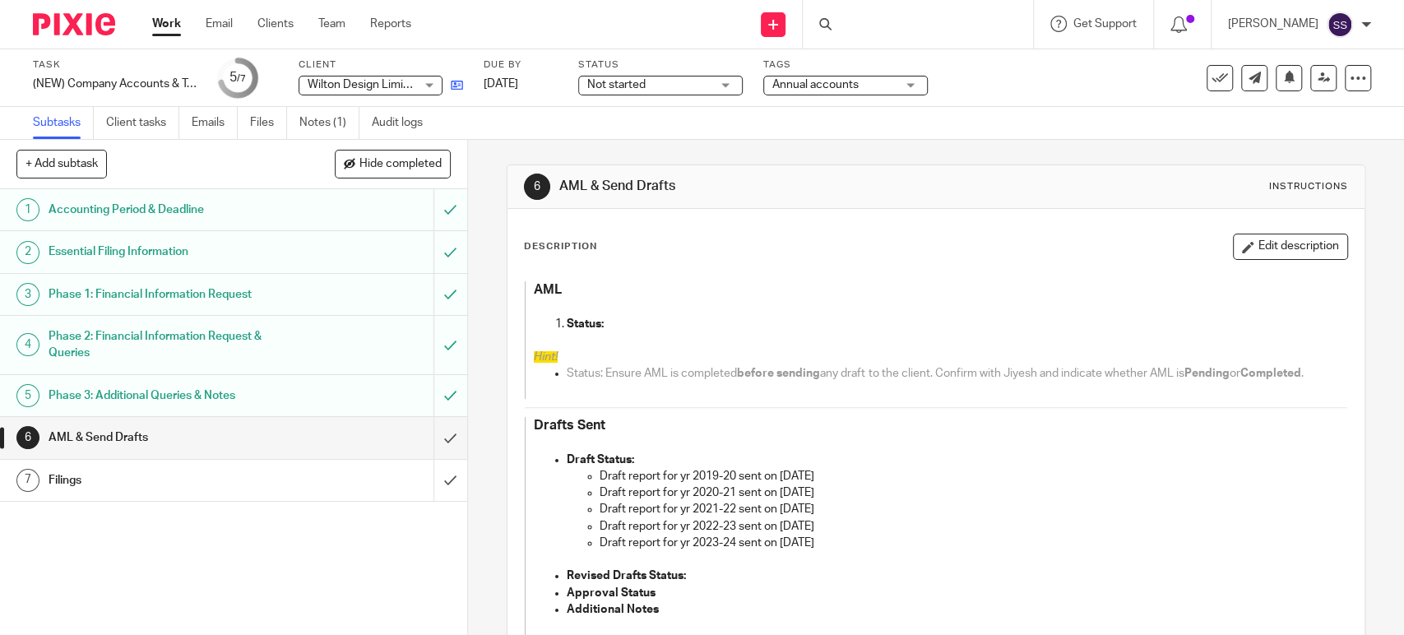
scroll to position [183, 0]
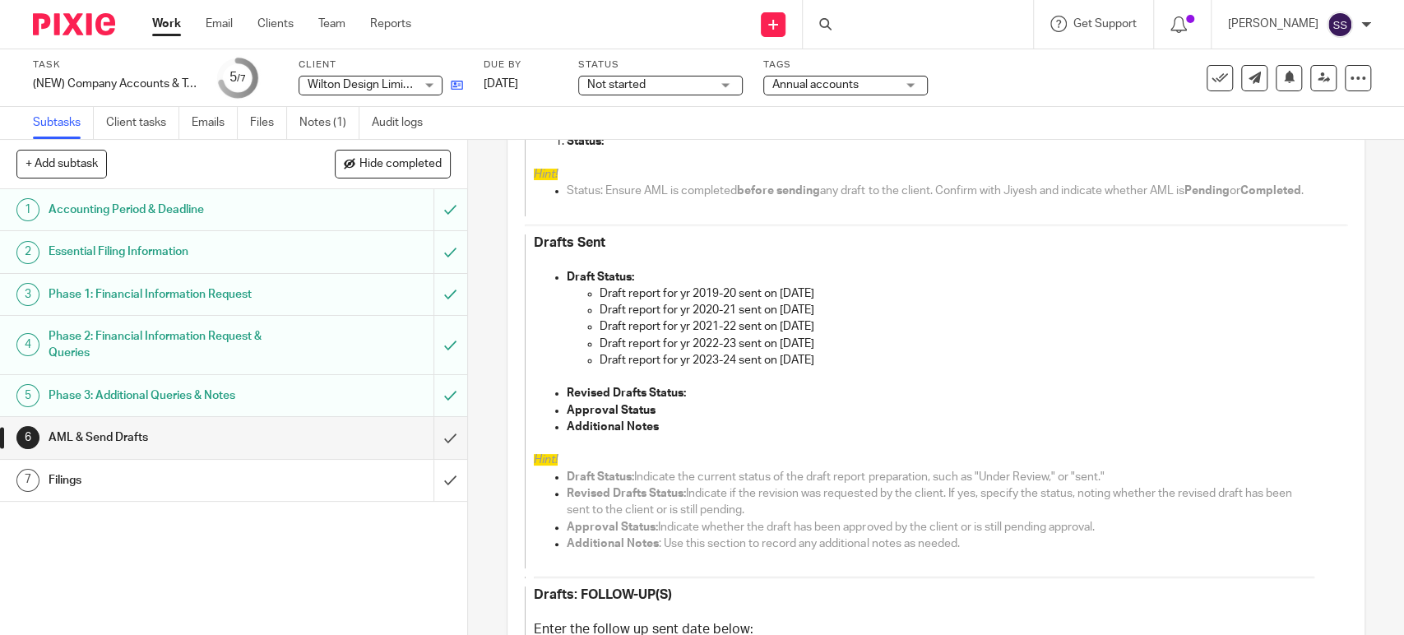
click at [459, 91] on link at bounding box center [452, 84] width 21 height 16
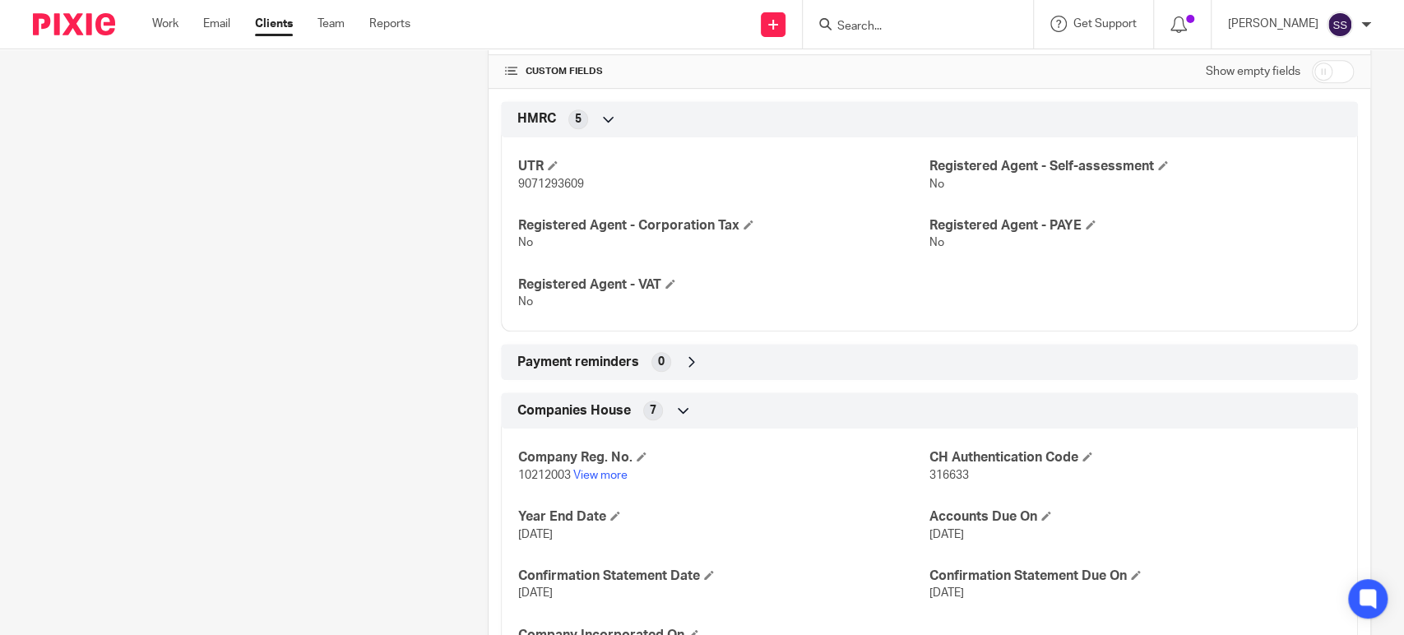
scroll to position [361, 0]
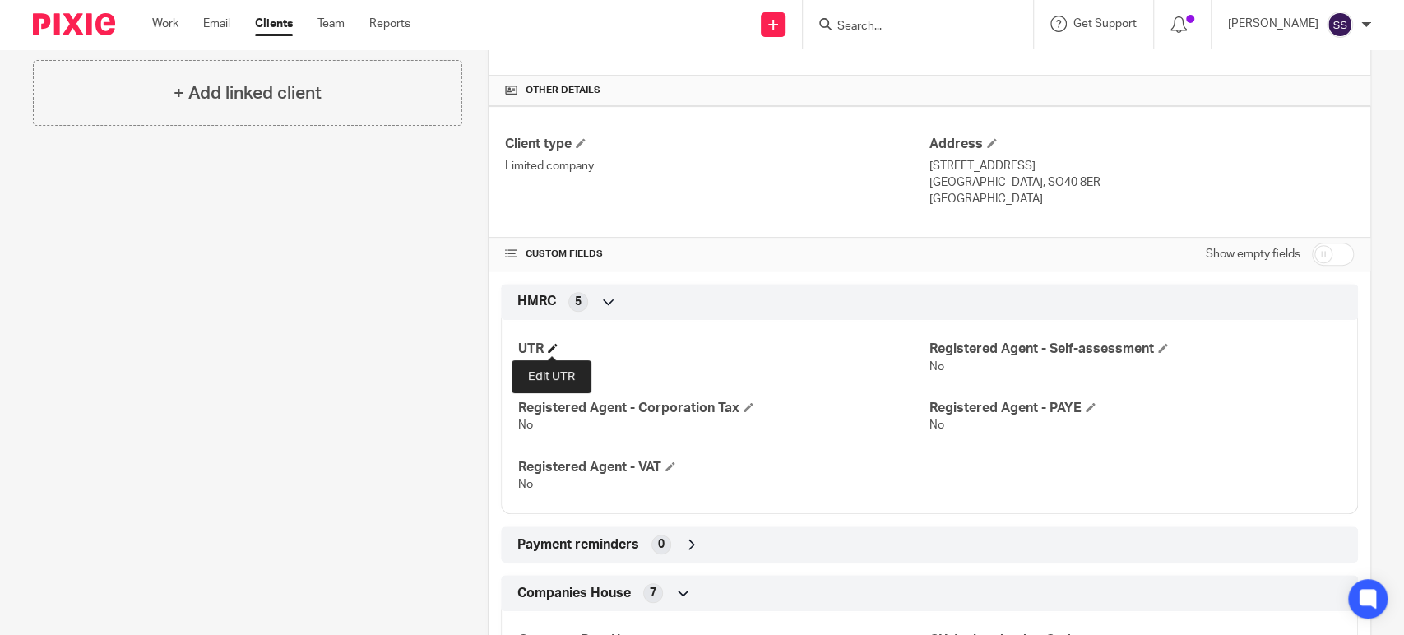
click at [548, 345] on span at bounding box center [553, 348] width 10 height 10
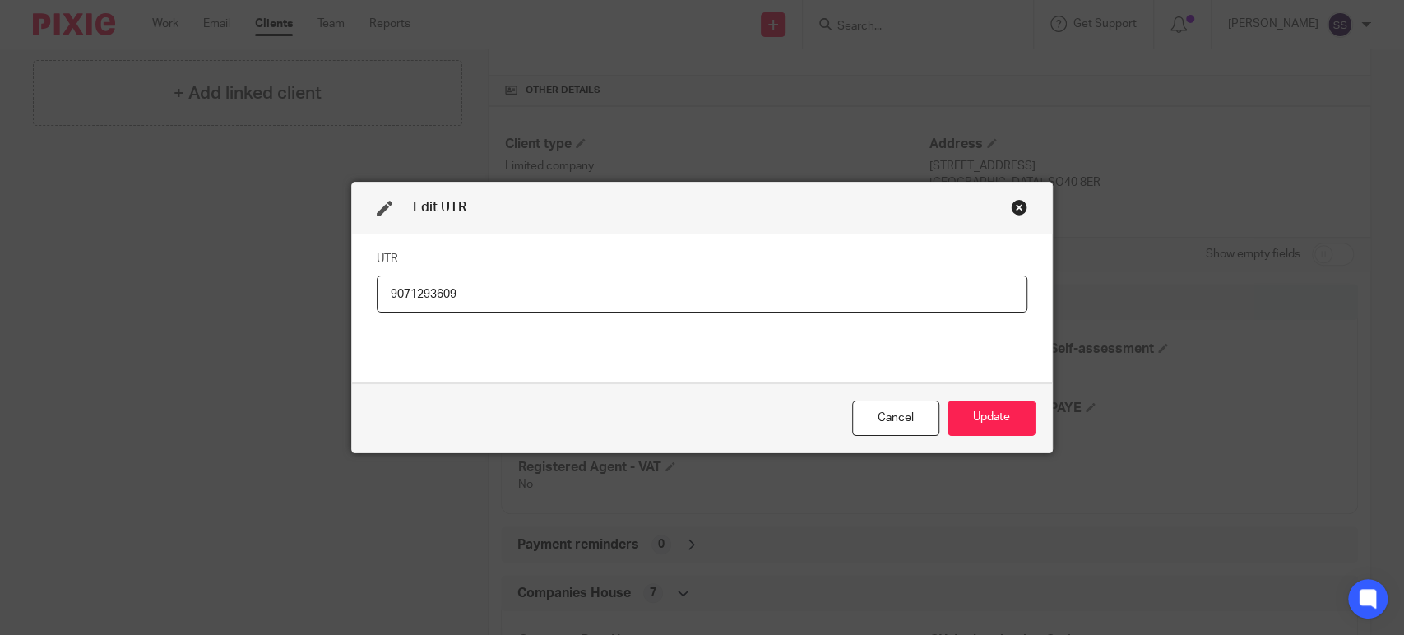
drag, startPoint x: 474, startPoint y: 287, endPoint x: 353, endPoint y: 290, distance: 120.9
click at [353, 290] on div "UTR 9071293609" at bounding box center [702, 308] width 701 height 149
click at [1011, 211] on div "Close this dialog window" at bounding box center [1019, 207] width 16 height 16
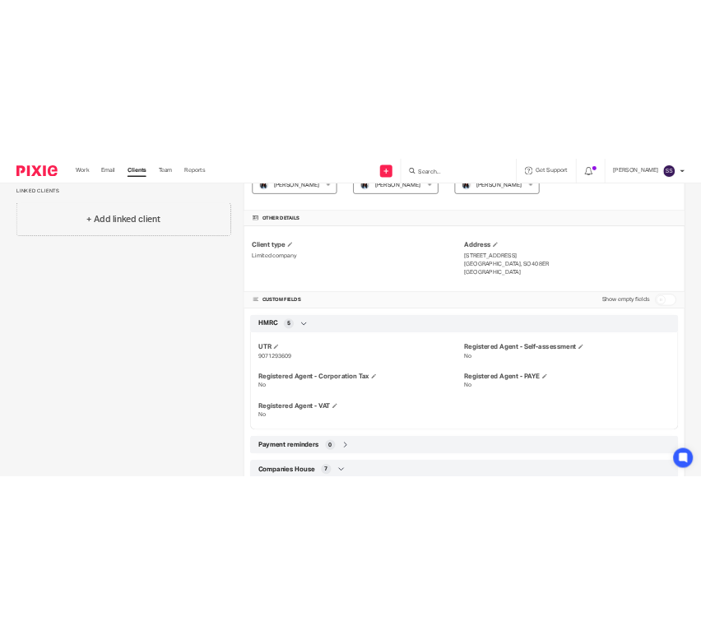
scroll to position [365, 0]
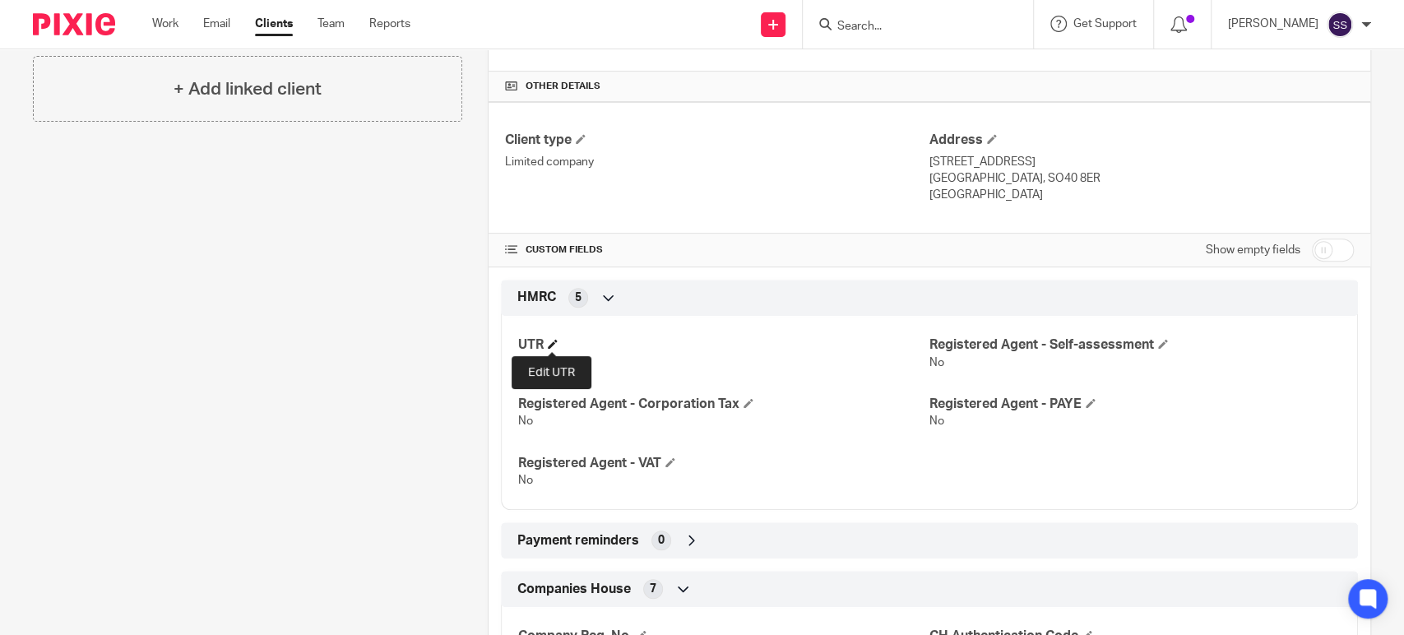
click at [550, 345] on span at bounding box center [553, 344] width 10 height 10
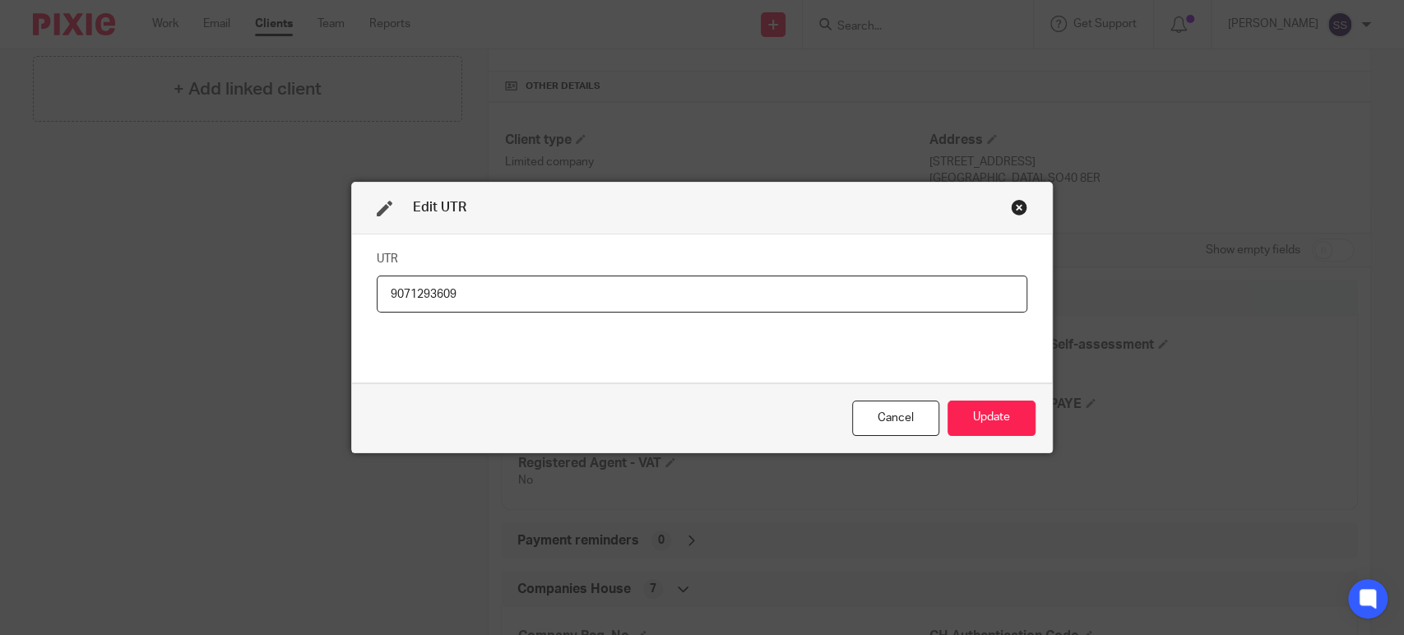
drag, startPoint x: 489, startPoint y: 294, endPoint x: 374, endPoint y: 295, distance: 115.1
click at [377, 295] on input "9071293609" at bounding box center [702, 293] width 651 height 37
click at [1000, 418] on button "Update" at bounding box center [991, 417] width 88 height 35
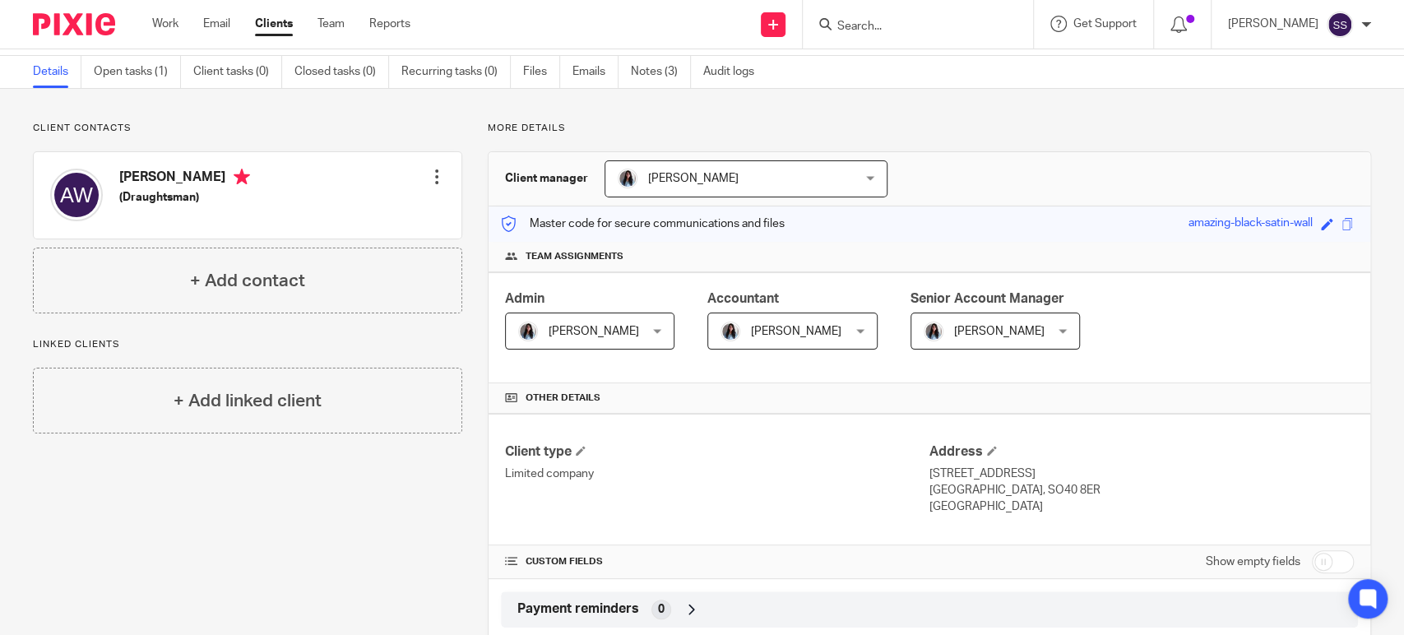
scroll to position [0, 0]
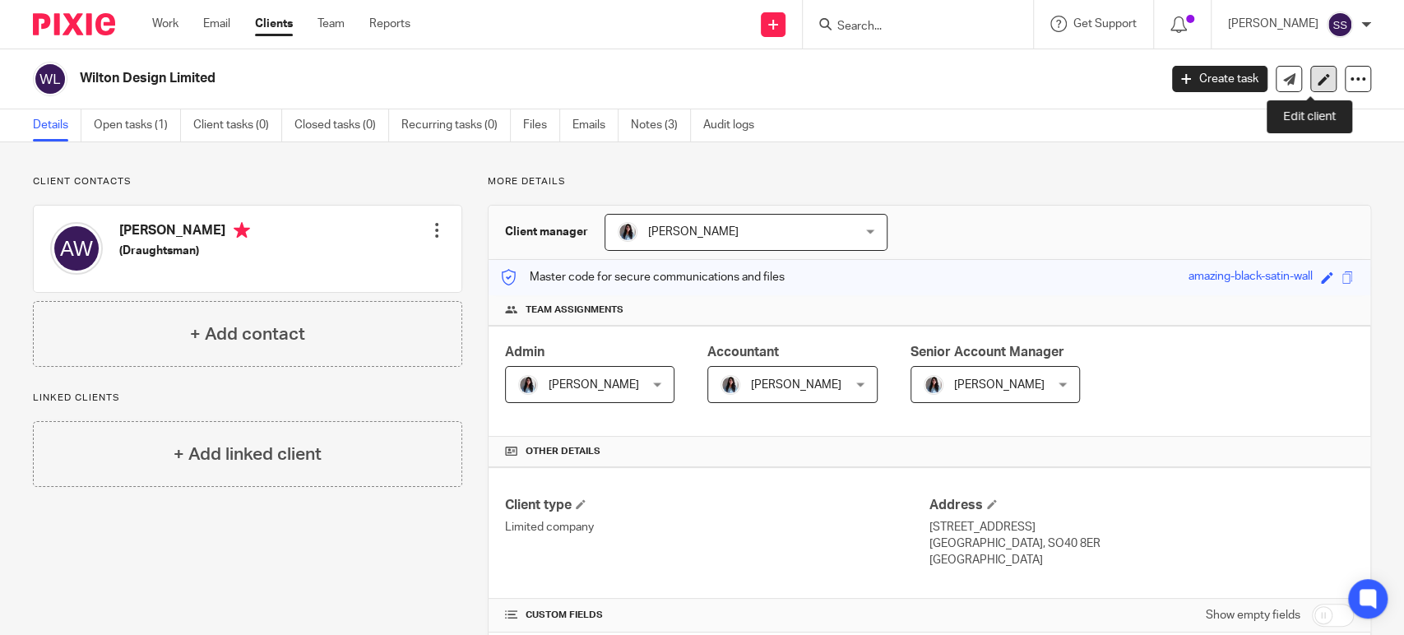
click at [1317, 76] on icon at bounding box center [1323, 79] width 12 height 12
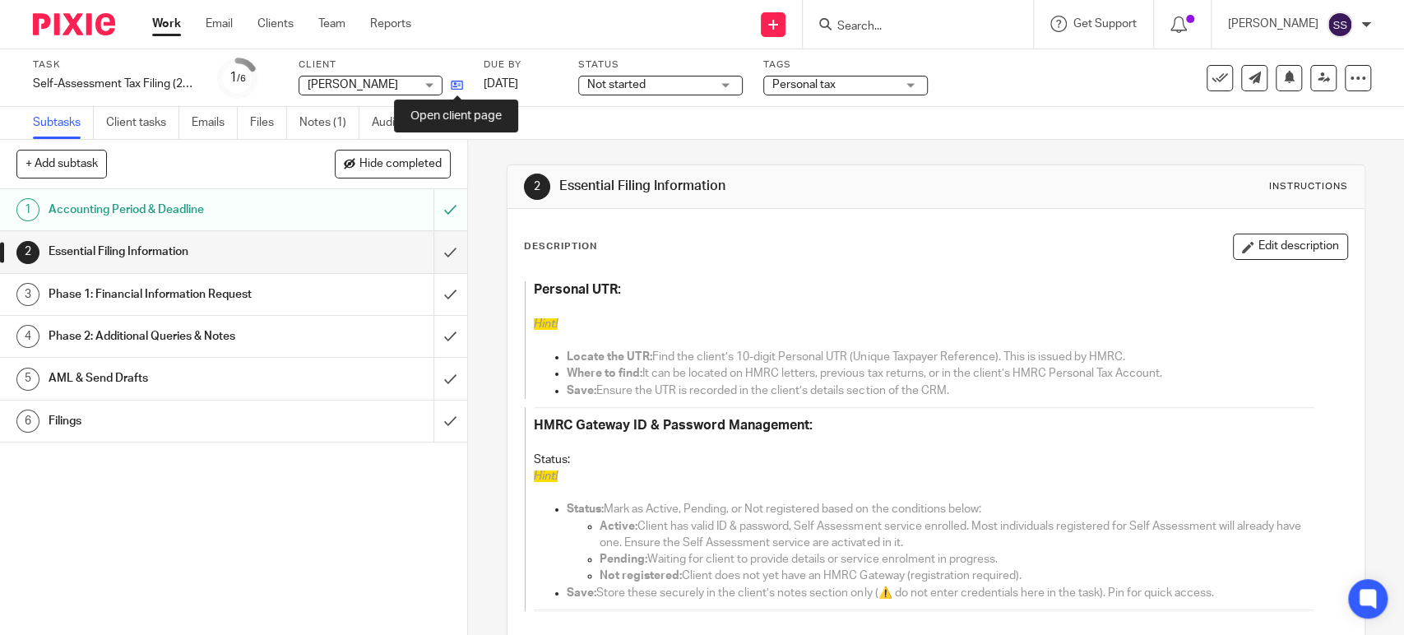
click at [451, 86] on icon at bounding box center [457, 85] width 12 height 12
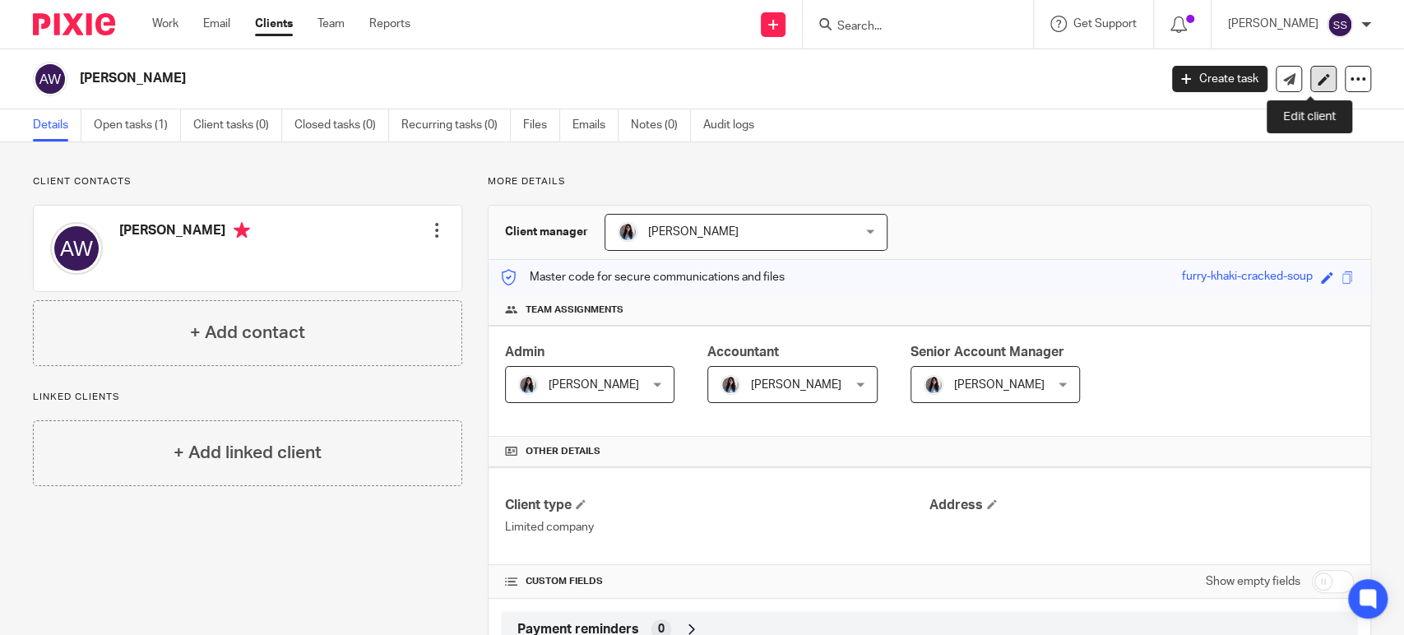
click at [1317, 84] on icon at bounding box center [1323, 79] width 12 height 12
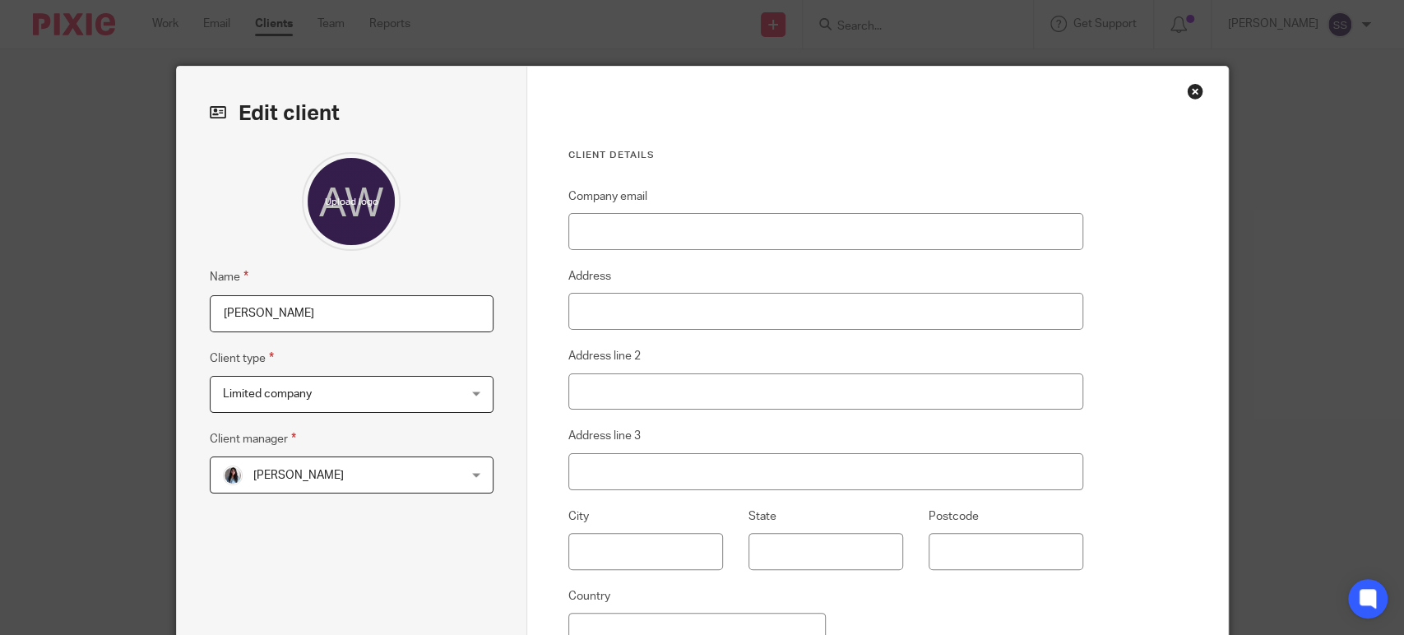
scroll to position [213, 0]
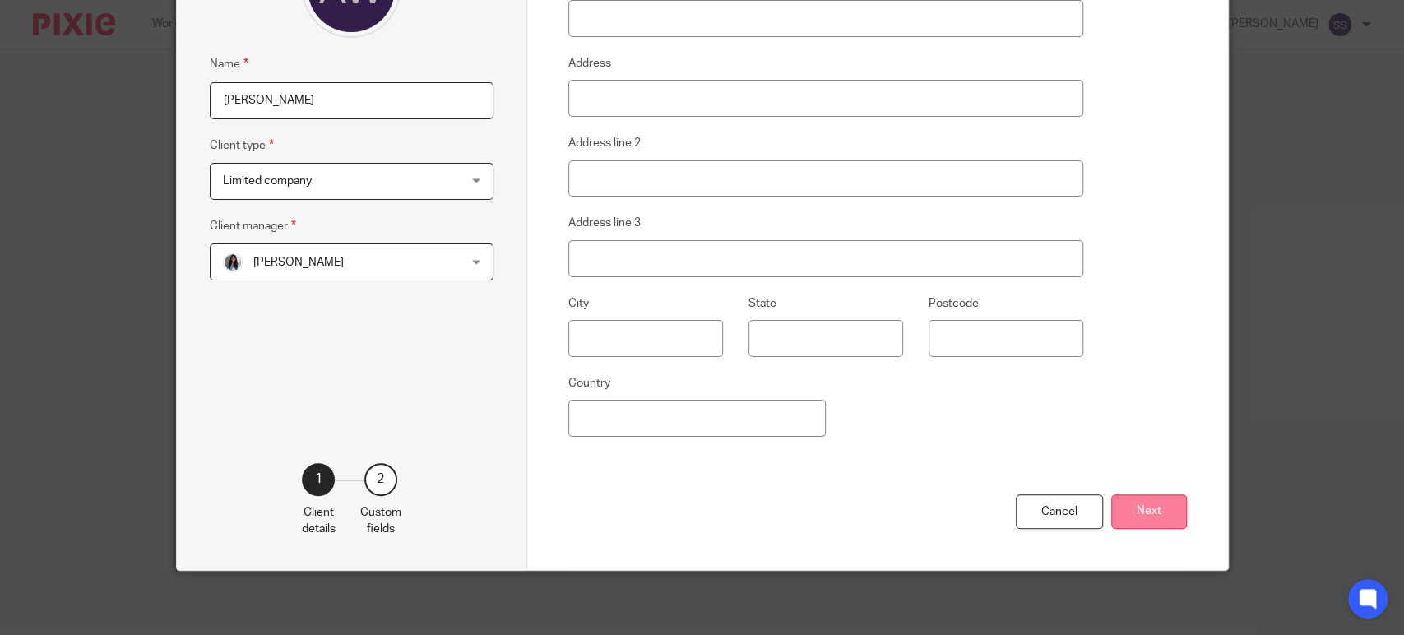
click at [1141, 499] on button "Next" at bounding box center [1149, 511] width 76 height 35
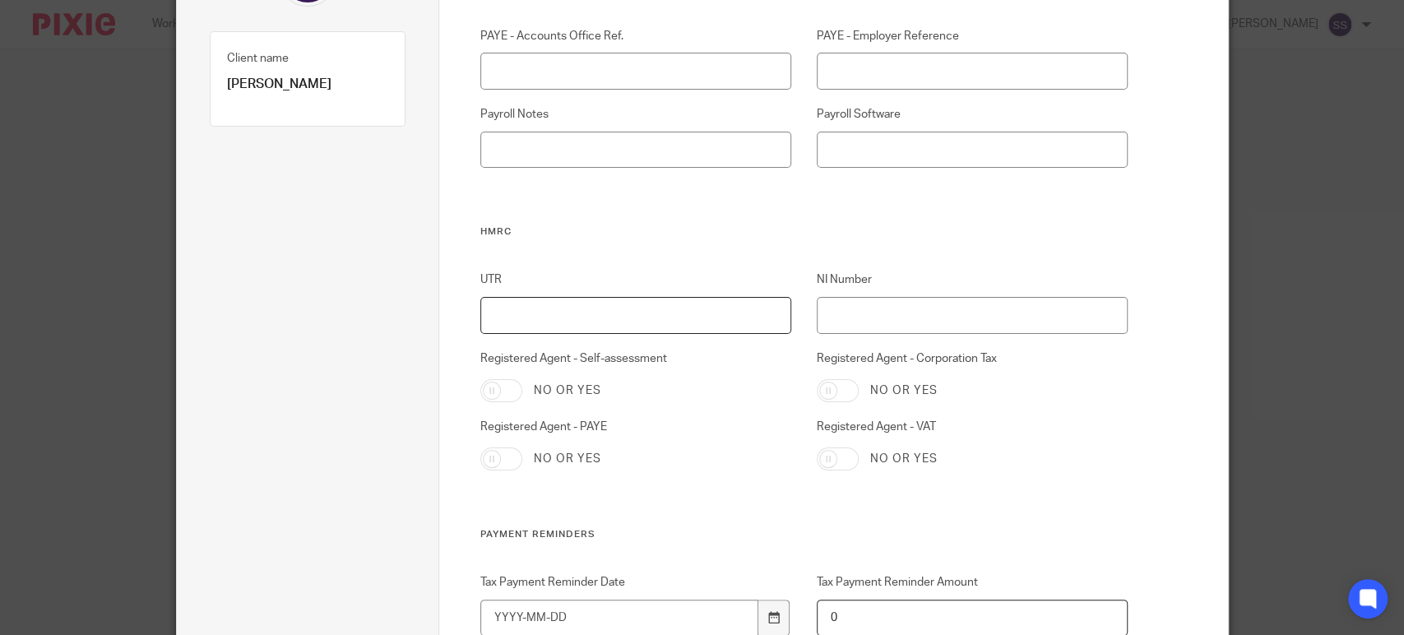
click at [531, 319] on input "UTR" at bounding box center [635, 315] width 311 height 37
paste input "9071293609"
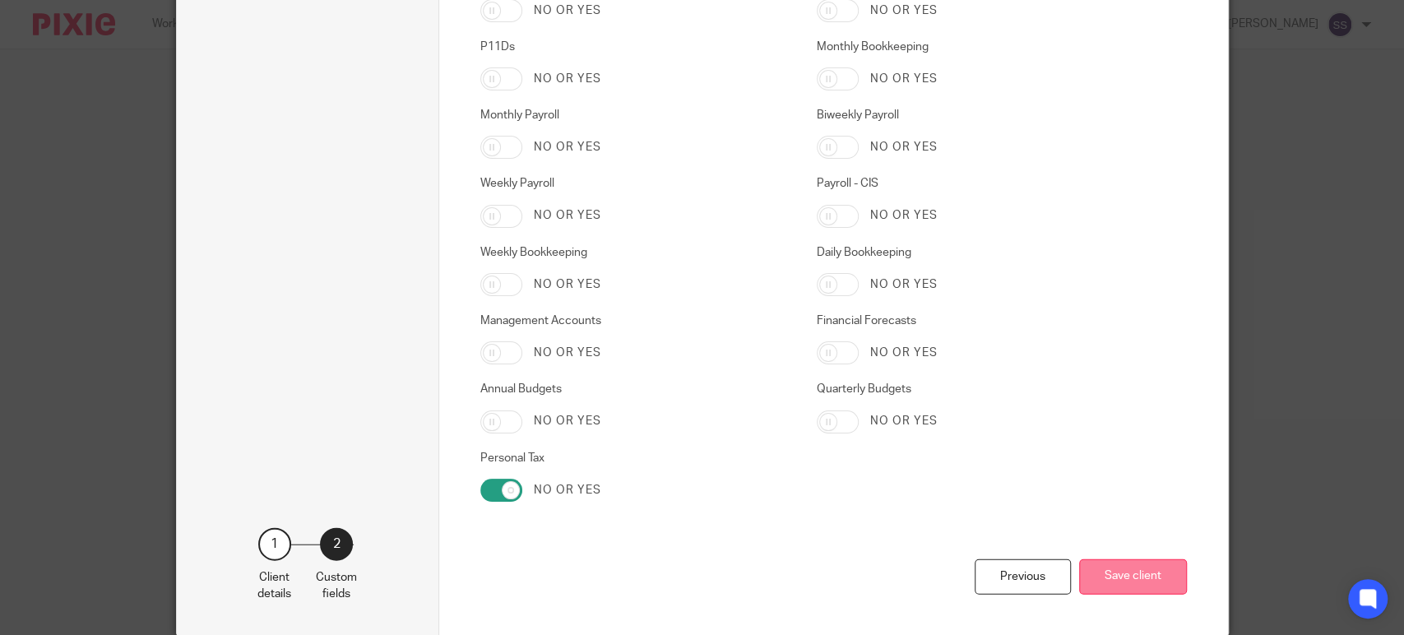
scroll to position [2579, 0]
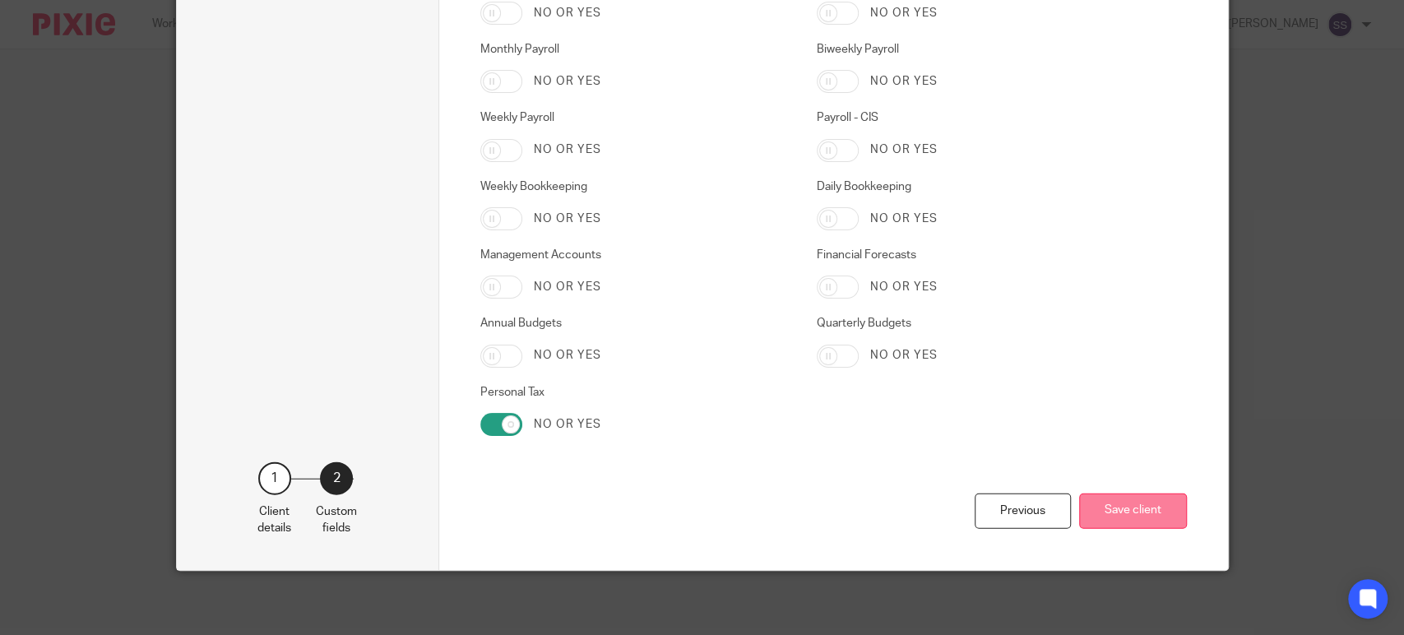
type input "9071293609"
click at [1140, 513] on button "Save client" at bounding box center [1133, 510] width 108 height 35
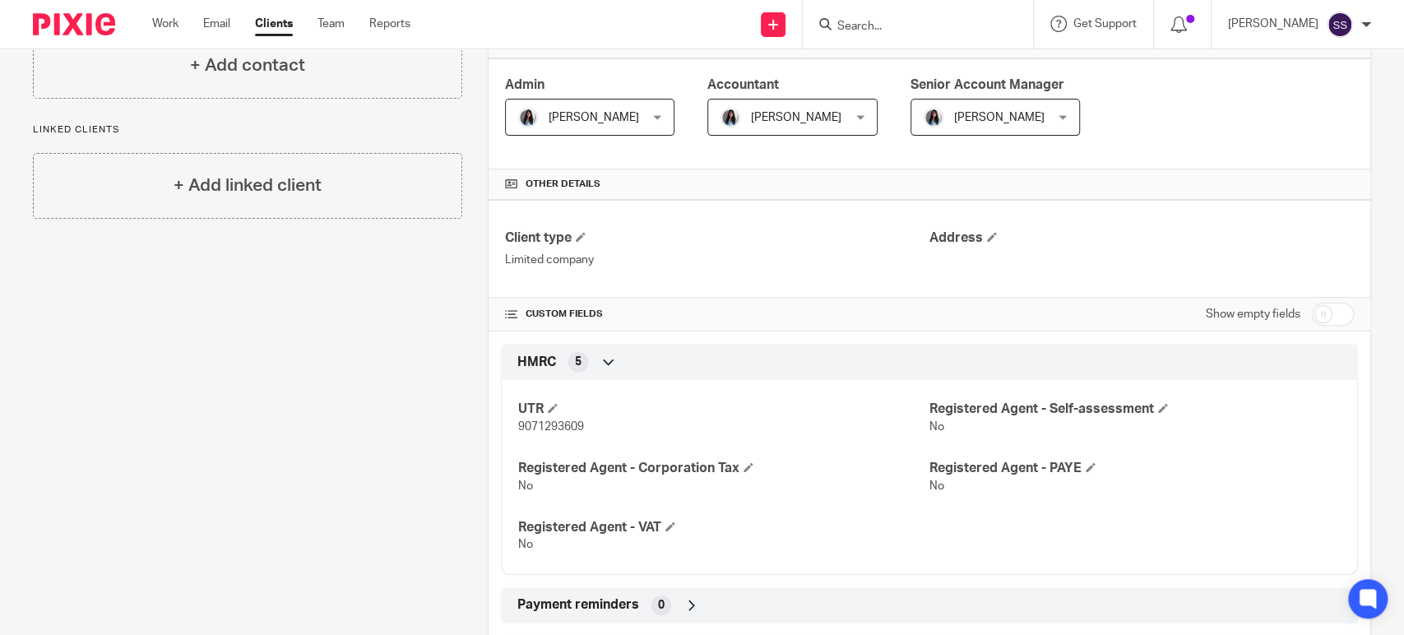
scroll to position [349, 0]
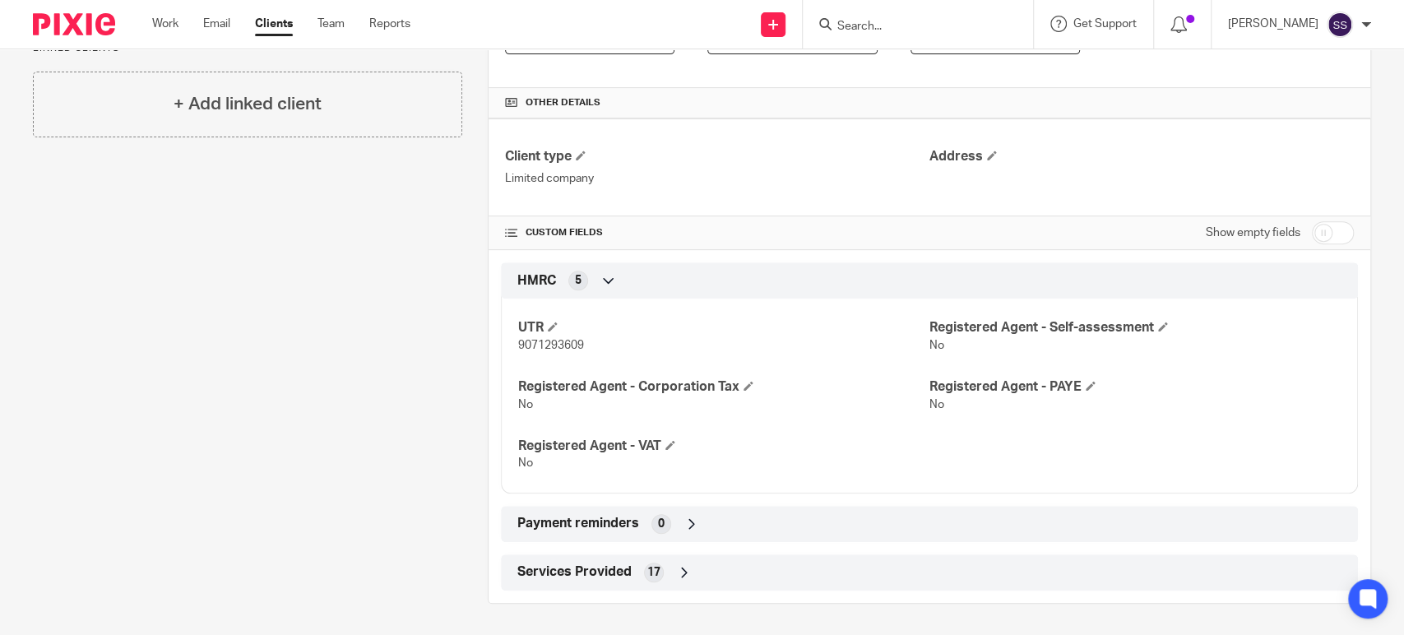
click at [561, 340] on span "9071293609" at bounding box center [551, 346] width 66 height 12
copy span "9071293609"
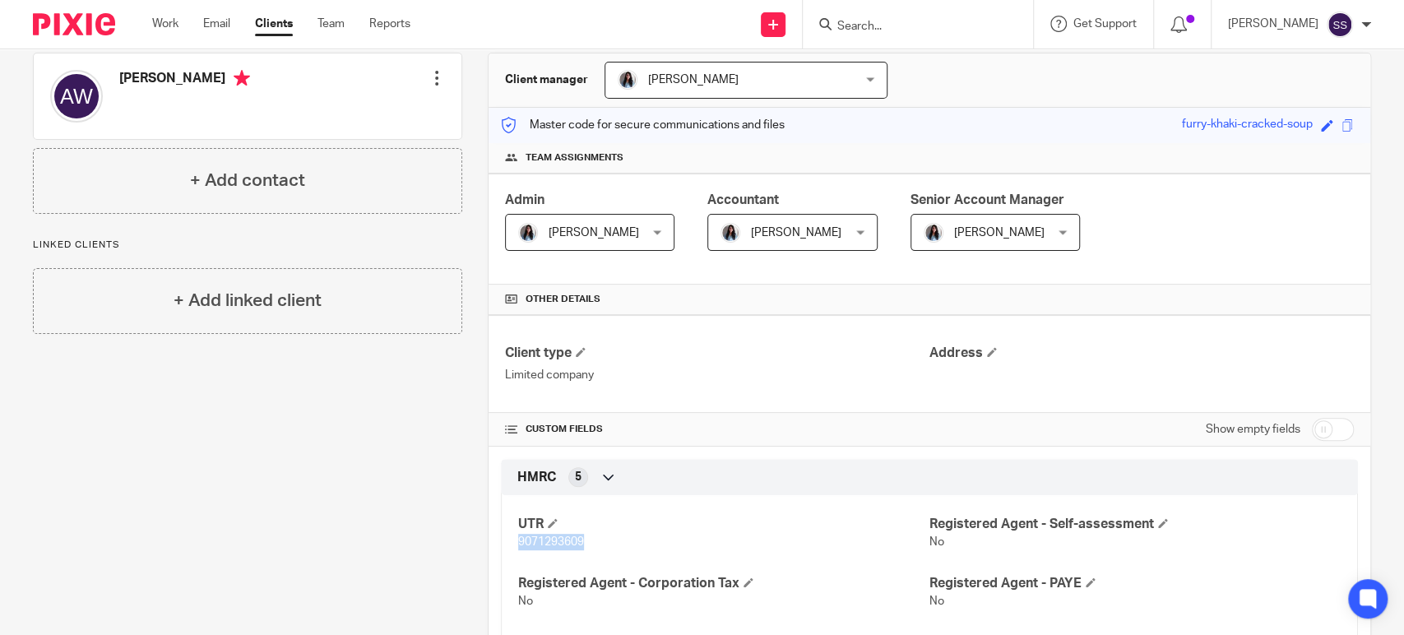
scroll to position [0, 0]
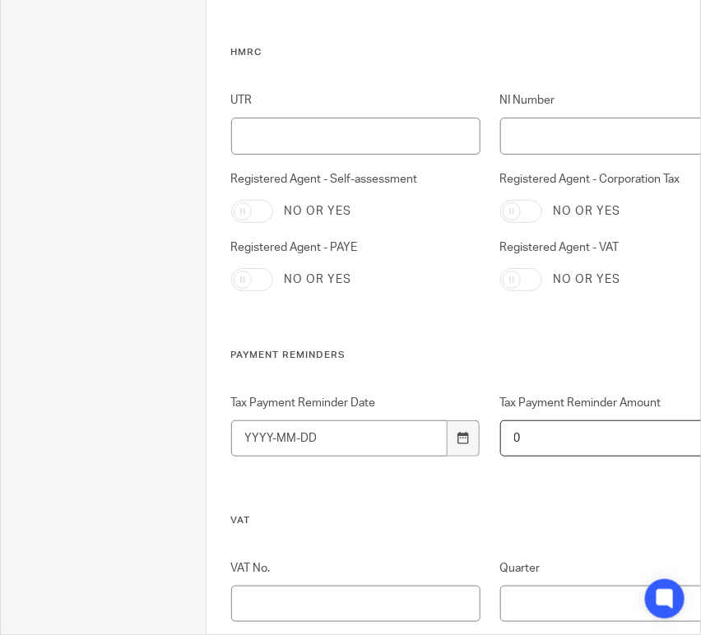
scroll to position [304, 0]
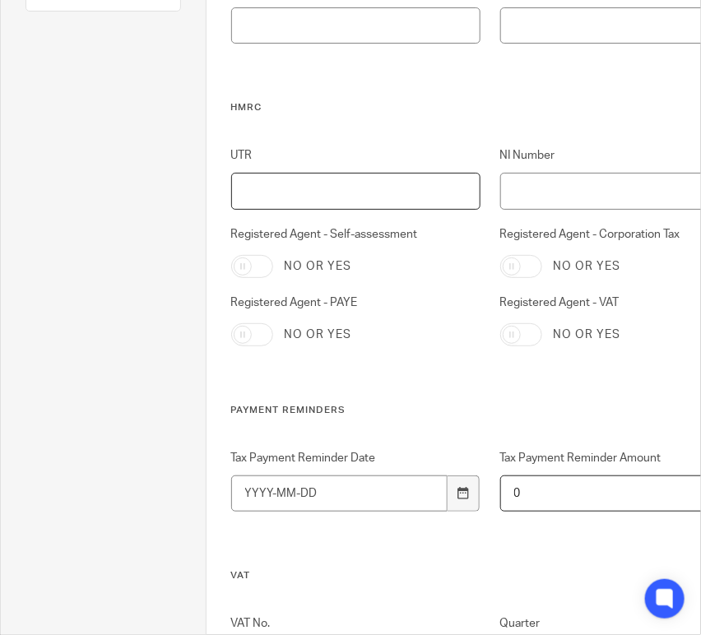
click at [296, 189] on input "UTR" at bounding box center [356, 191] width 250 height 37
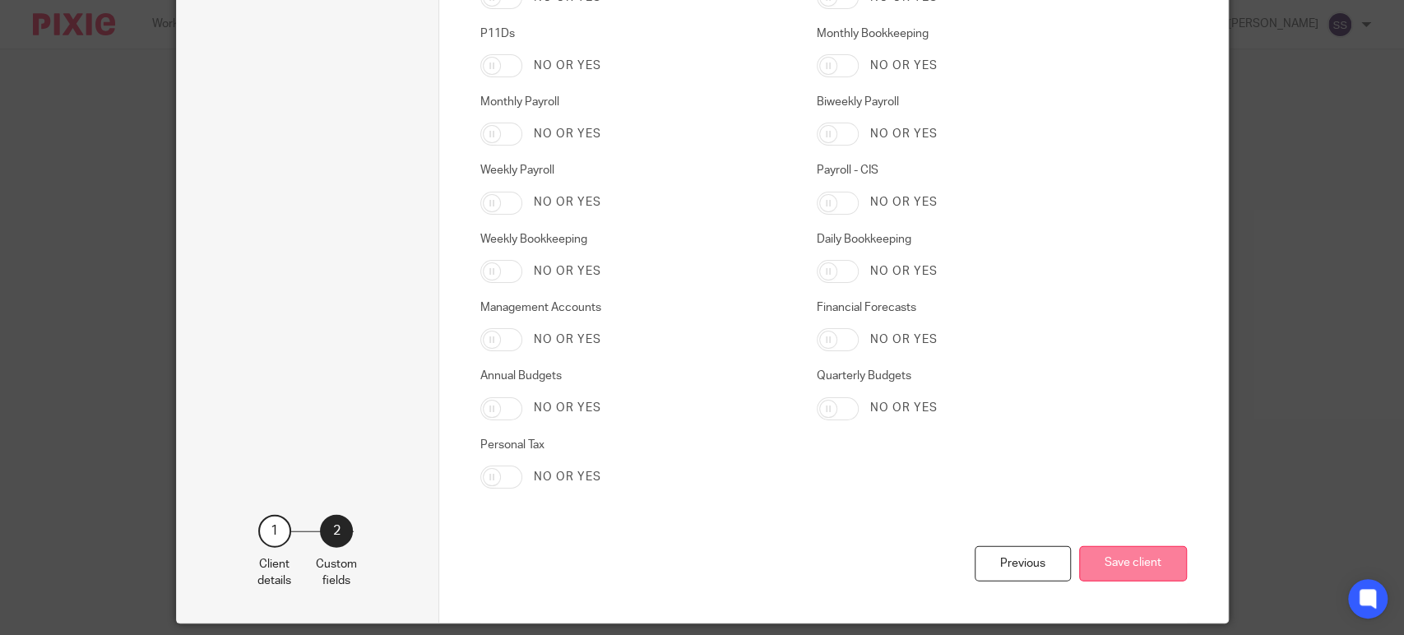
scroll to position [2579, 0]
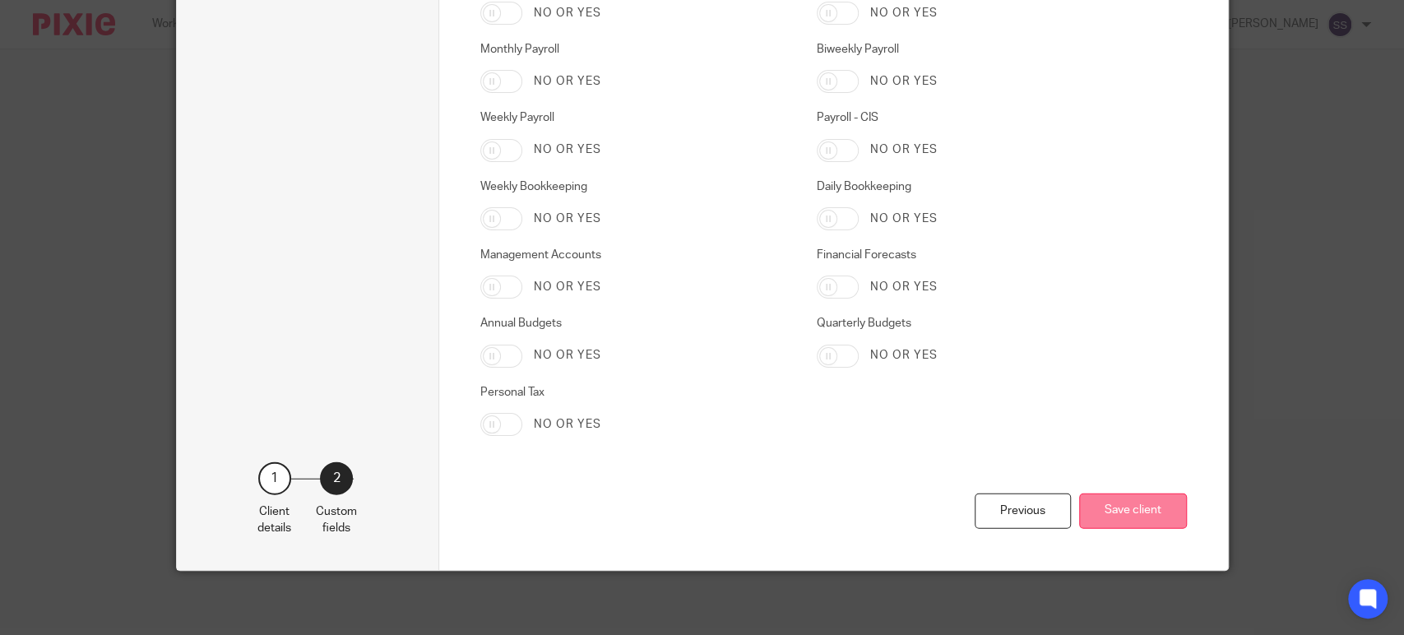
type input "3350929382"
click at [1141, 493] on button "Save client" at bounding box center [1133, 510] width 108 height 35
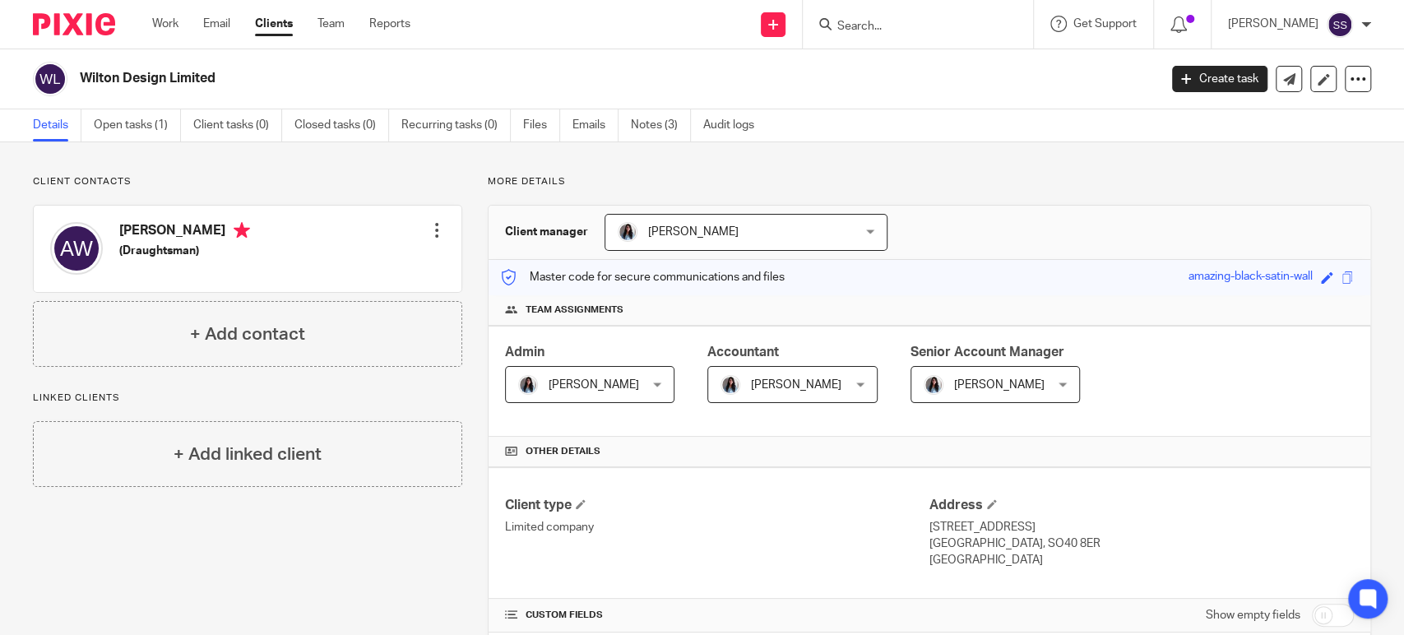
click at [192, 78] on h2 "Wilton Design Limited" at bounding box center [507, 78] width 854 height 17
click at [231, 64] on div "Wilton Design Limited" at bounding box center [590, 79] width 1114 height 35
click at [160, 124] on link "Open tasks (1)" at bounding box center [137, 125] width 87 height 32
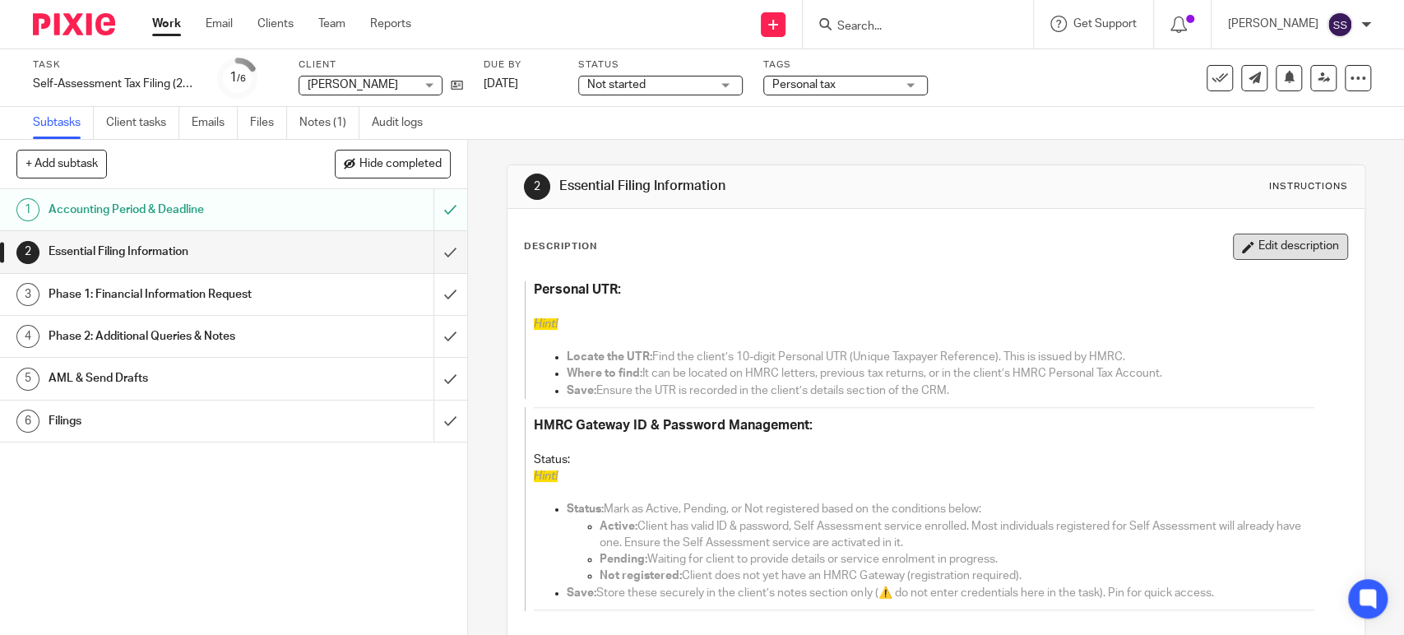
click at [1242, 249] on icon "button" at bounding box center [1248, 247] width 12 height 12
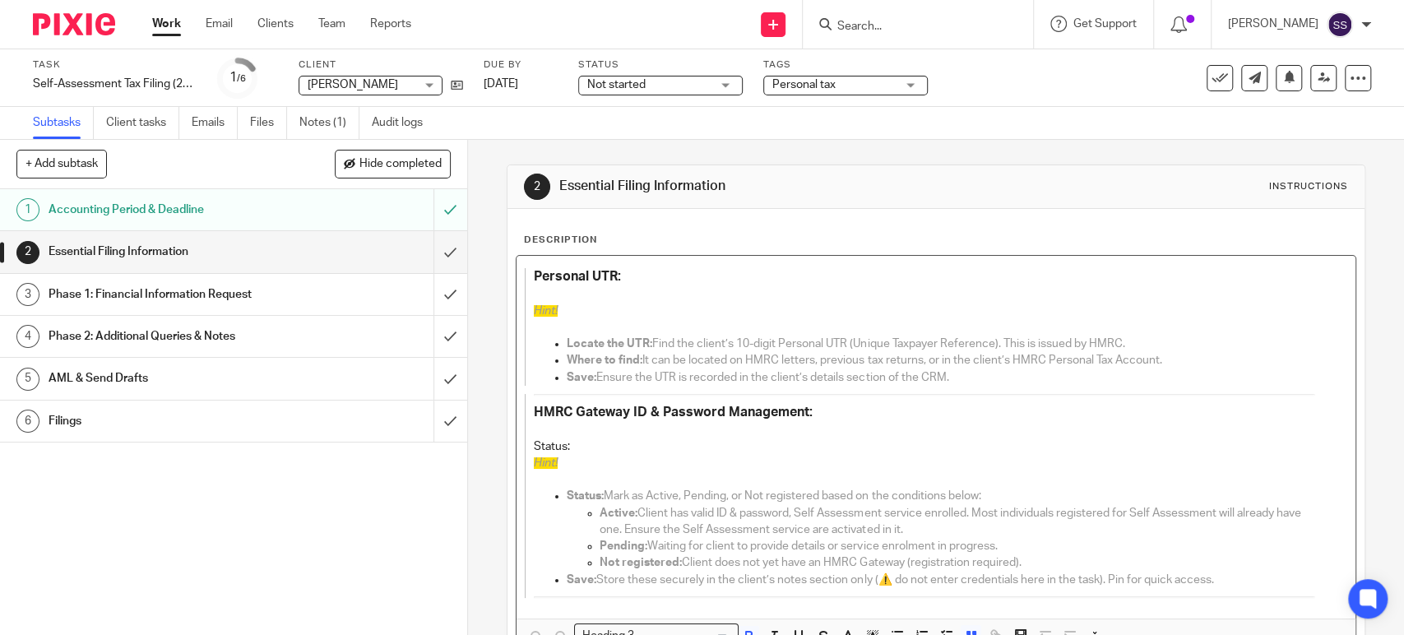
click at [669, 272] on h3 "Personal UTR:" at bounding box center [924, 276] width 780 height 17
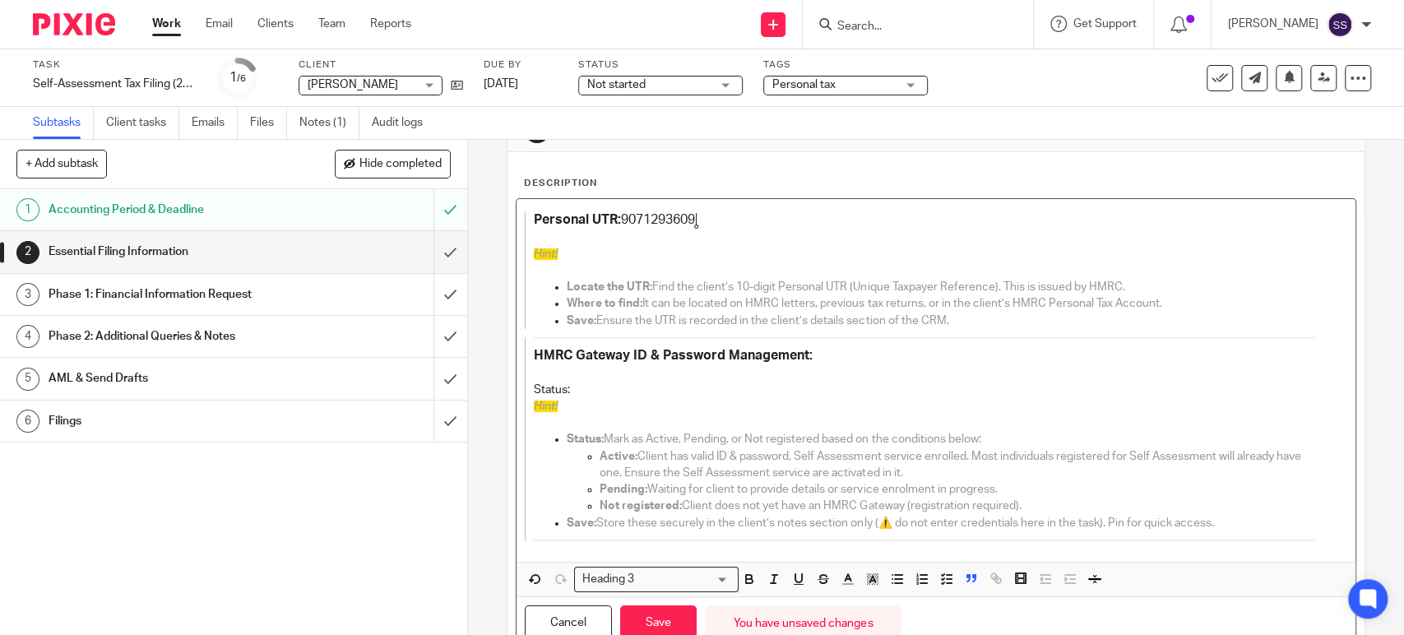
scroll to position [119, 0]
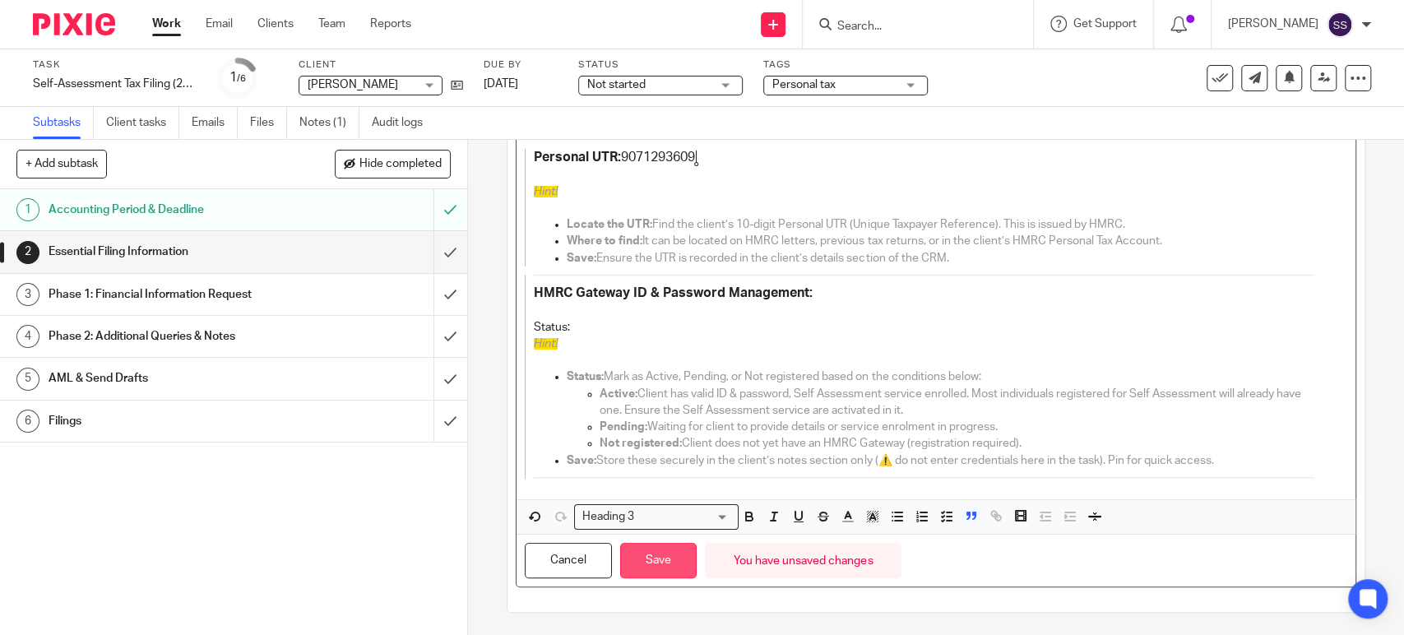
click at [645, 558] on button "Save" at bounding box center [658, 560] width 76 height 35
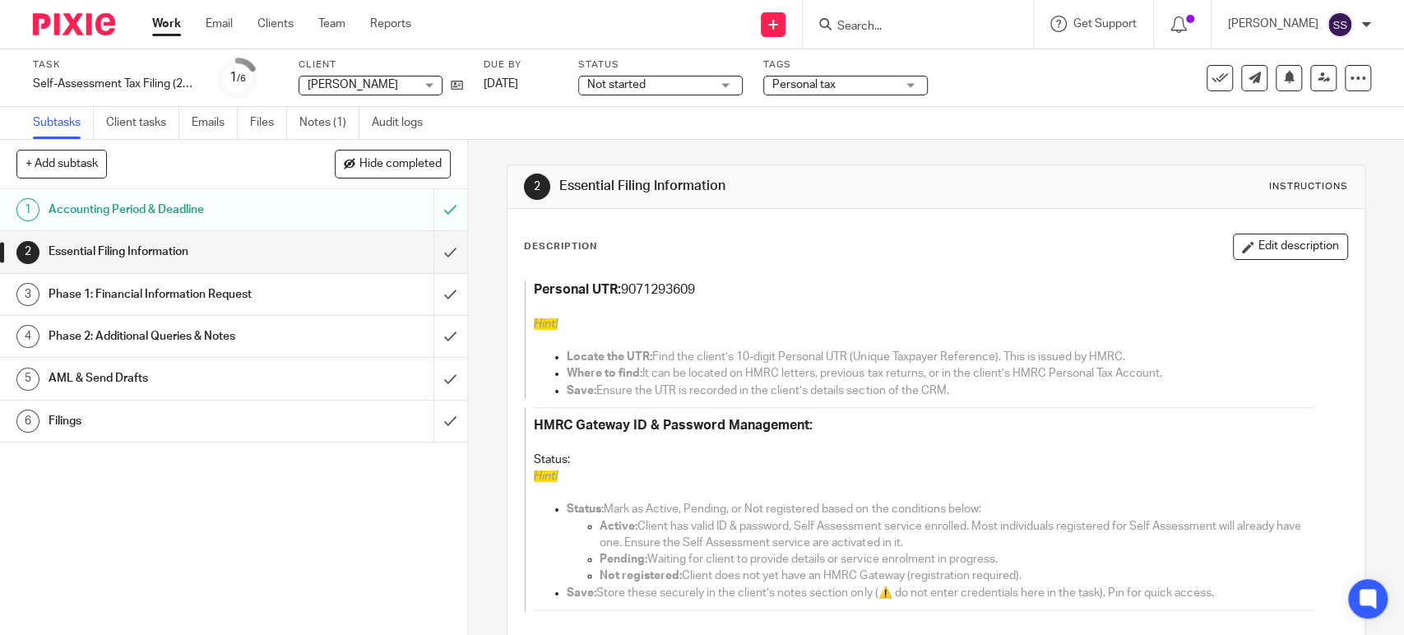
scroll to position [0, 0]
click at [668, 279] on div "Personal UTR: 9071293609 Hint! Locate the UTR: Find the client’s 10-digit Perso…" at bounding box center [935, 450] width 838 height 363
copy h3 "9071293609"
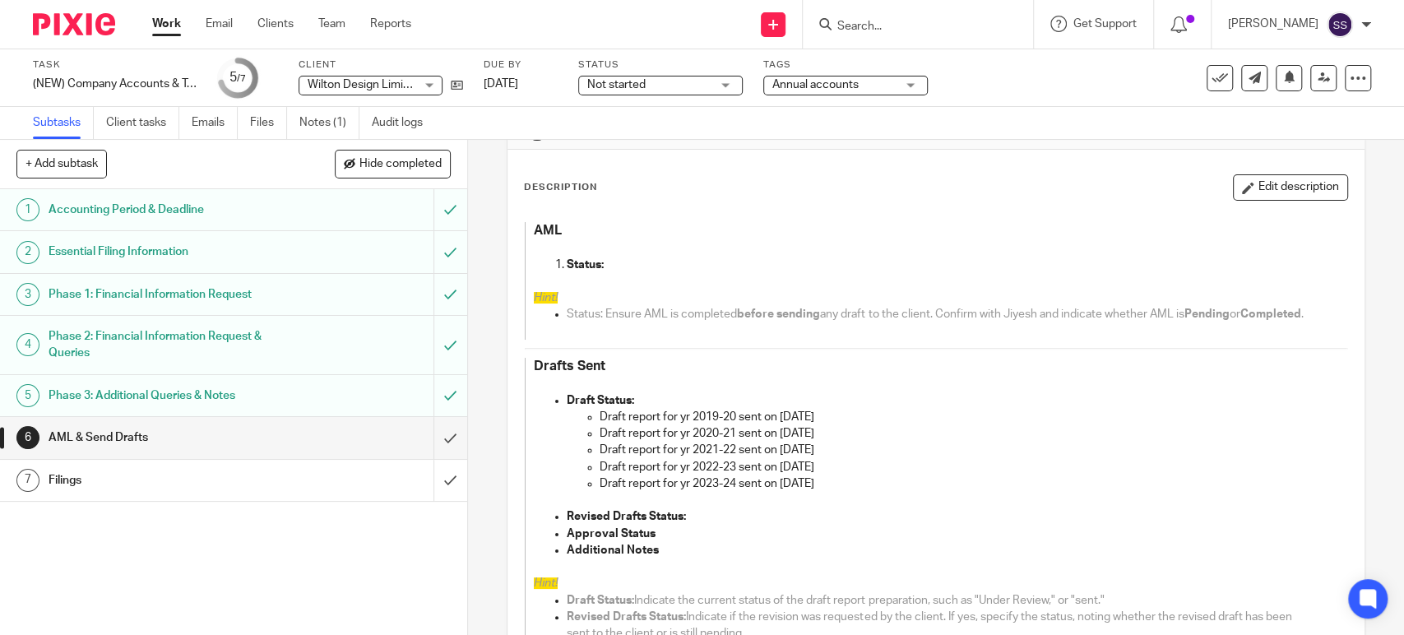
scroll to position [91, 0]
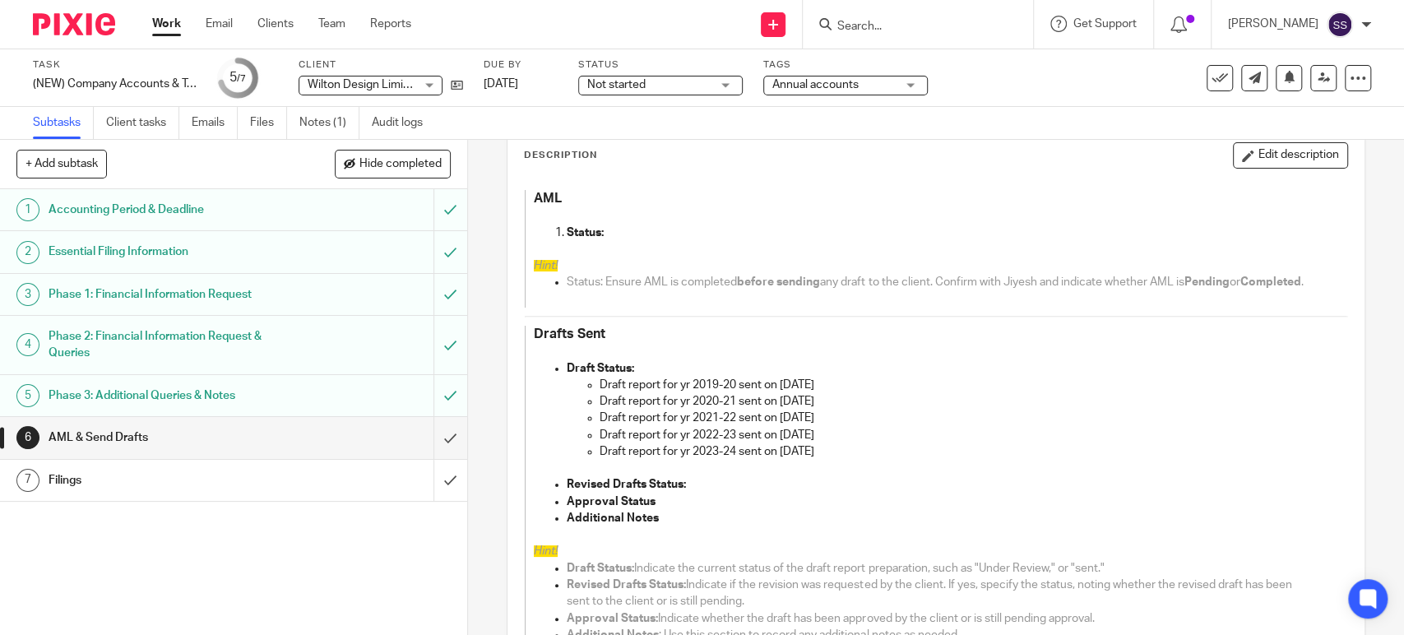
click at [237, 251] on h1 "Essential Filing Information" at bounding box center [172, 251] width 246 height 25
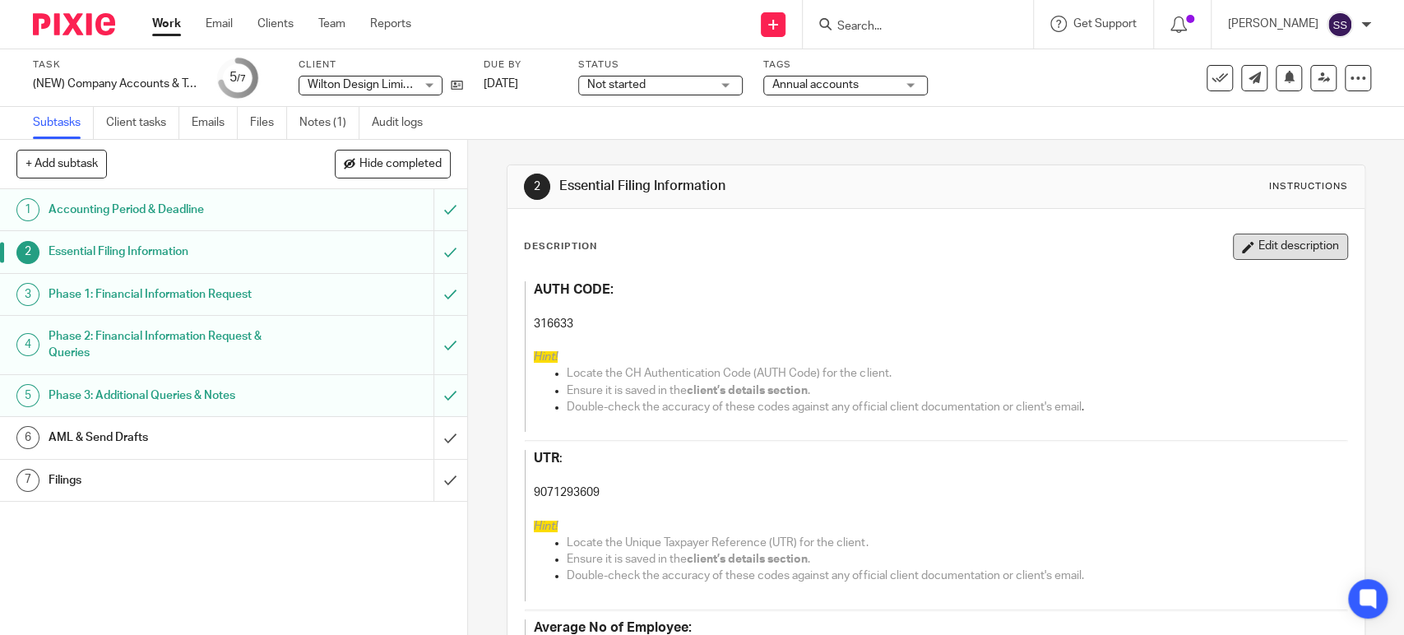
click at [1274, 255] on button "Edit description" at bounding box center [1290, 247] width 115 height 26
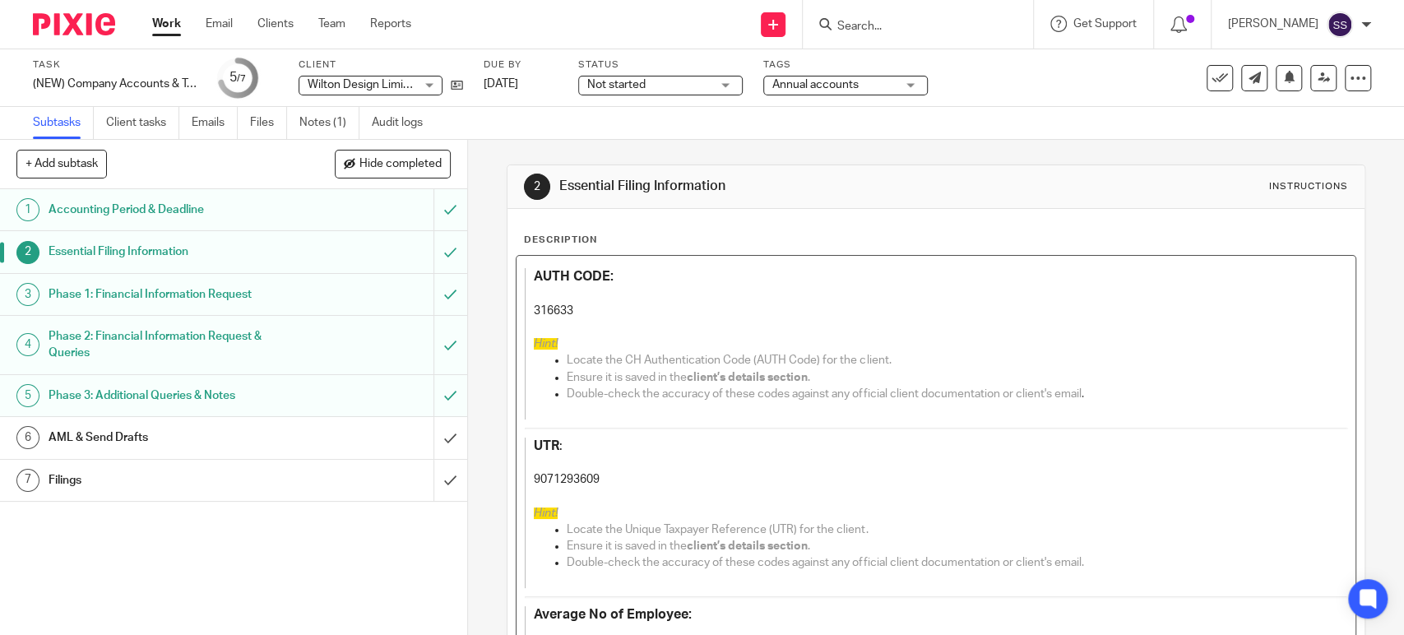
click at [567, 472] on p "9071293609" at bounding box center [924, 479] width 780 height 16
click at [549, 465] on p at bounding box center [924, 463] width 780 height 16
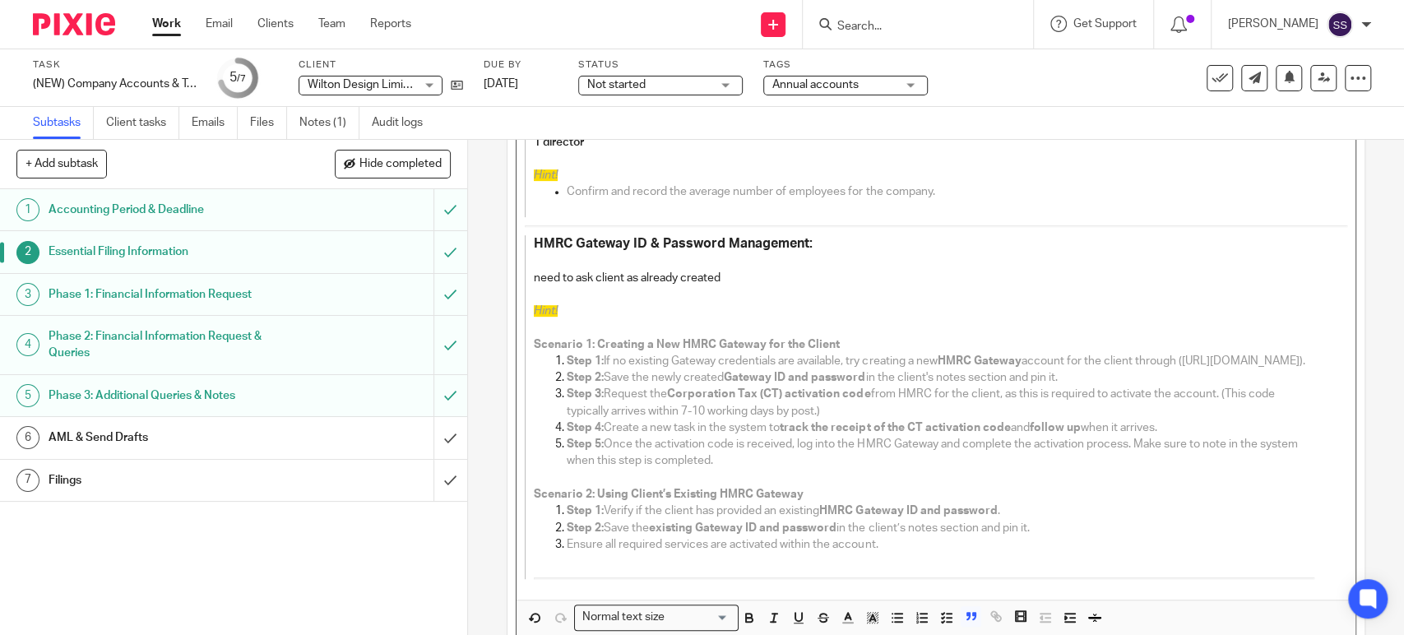
scroll to position [624, 0]
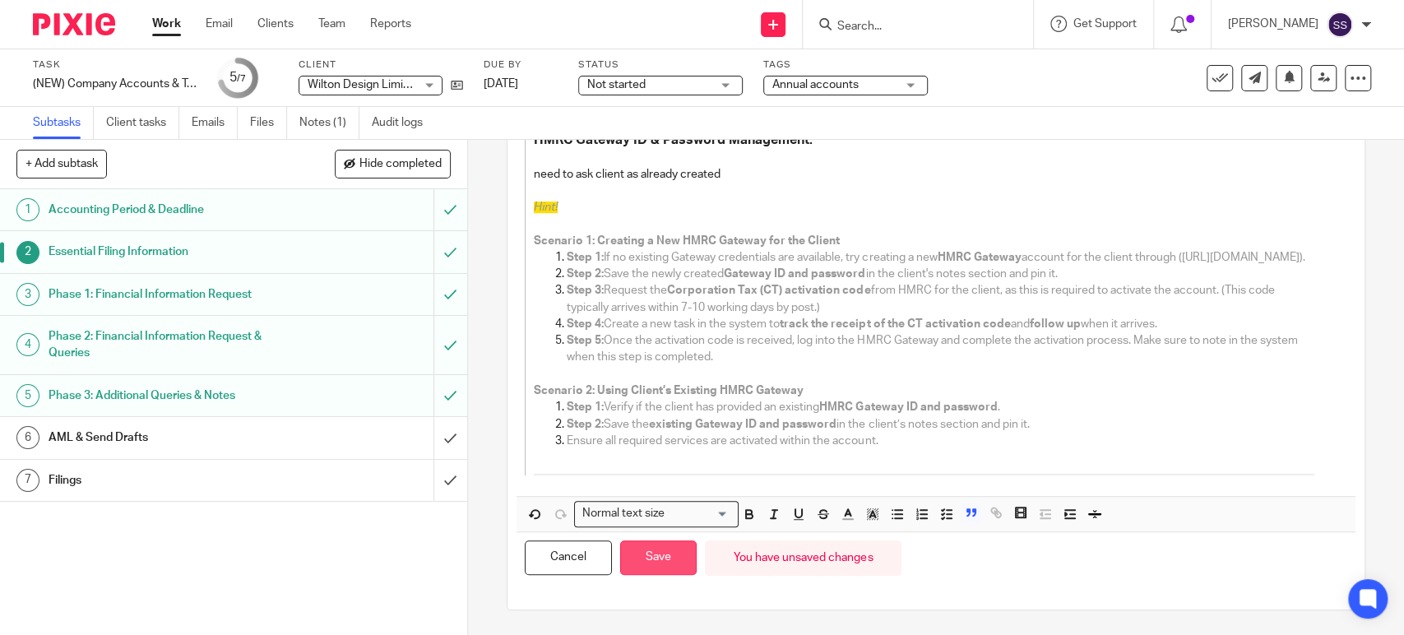
click at [675, 563] on button "Save" at bounding box center [658, 557] width 76 height 35
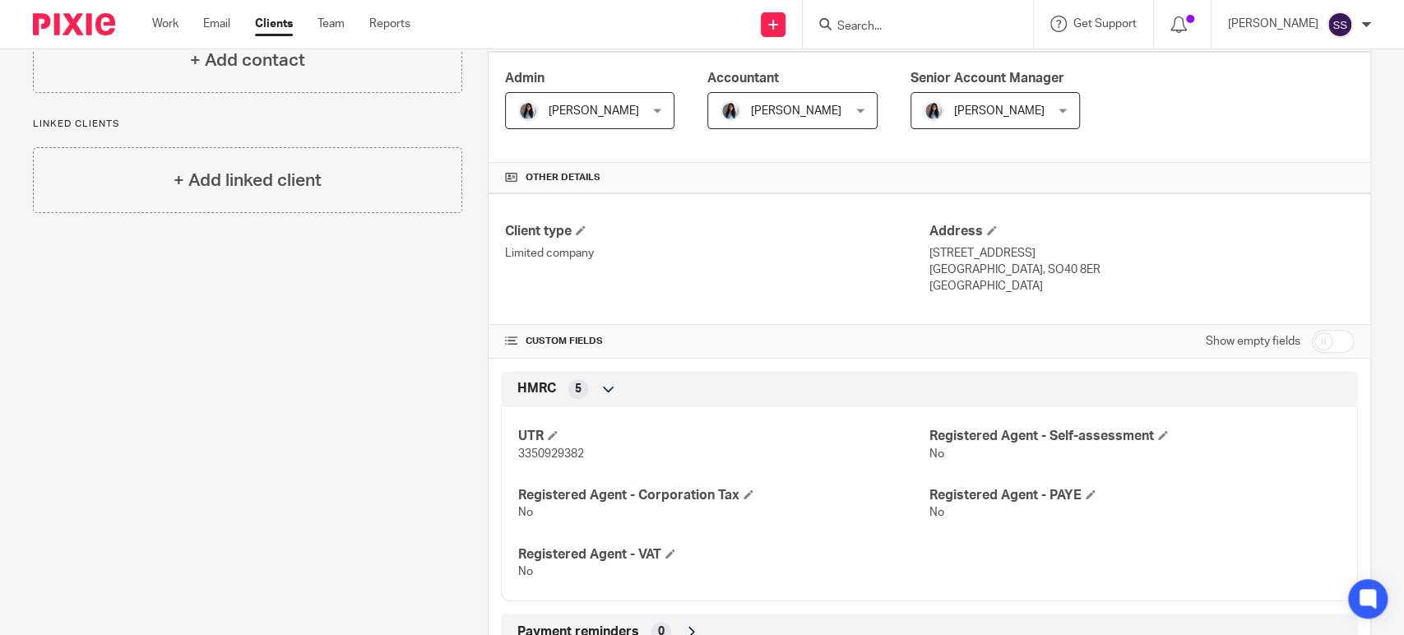
scroll to position [548, 0]
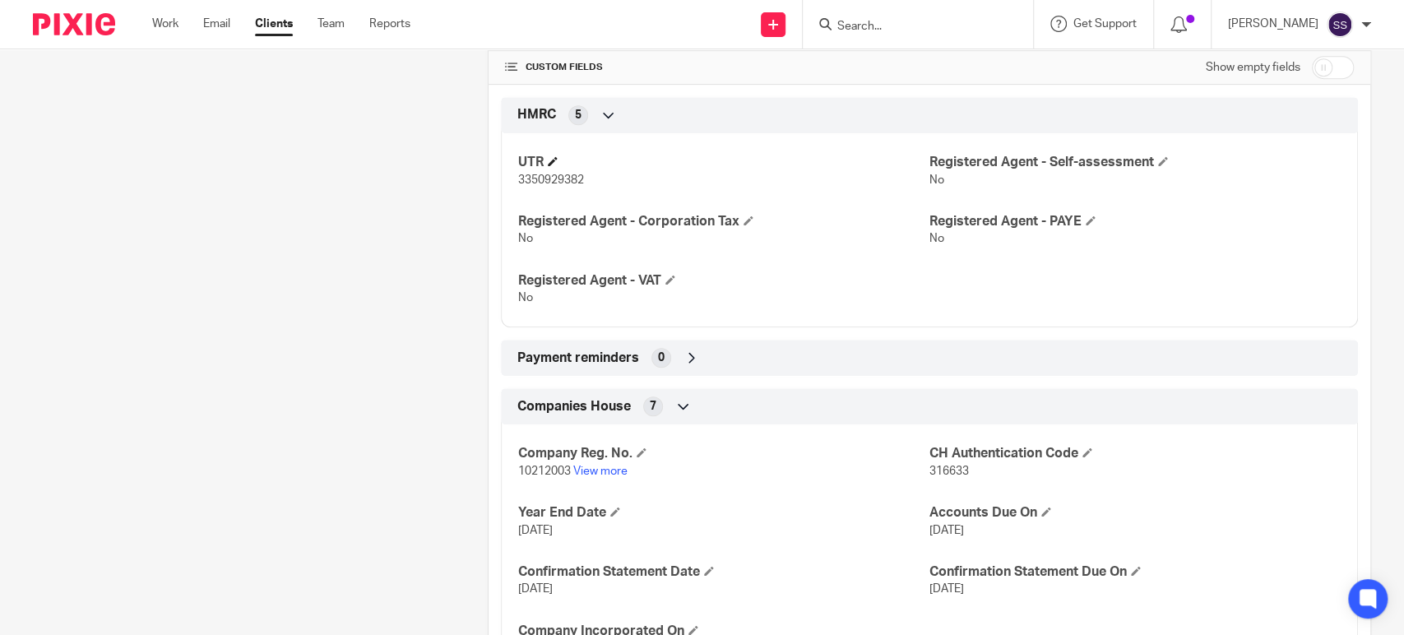
click at [544, 156] on h4 "UTR" at bounding box center [723, 162] width 411 height 17
click at [563, 181] on span "3350929382" at bounding box center [551, 180] width 66 height 12
copy span "3350929382"
click at [644, 183] on p "3350929382" at bounding box center [723, 180] width 411 height 16
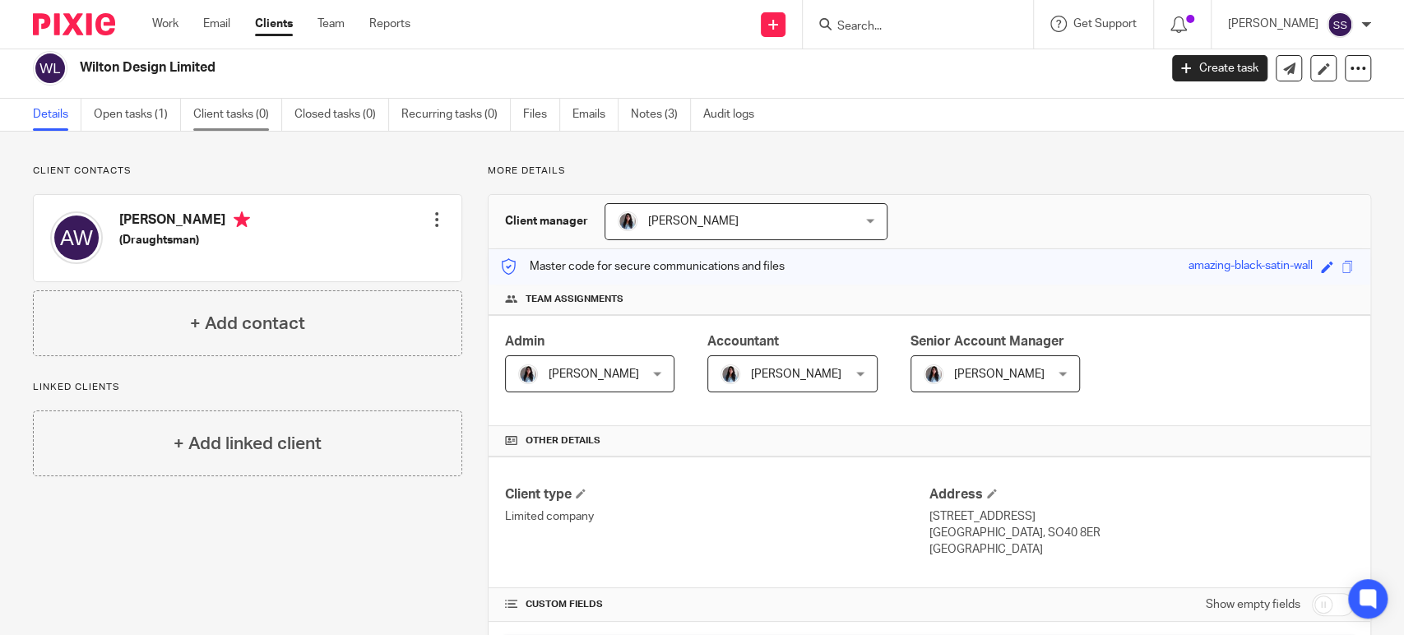
scroll to position [0, 0]
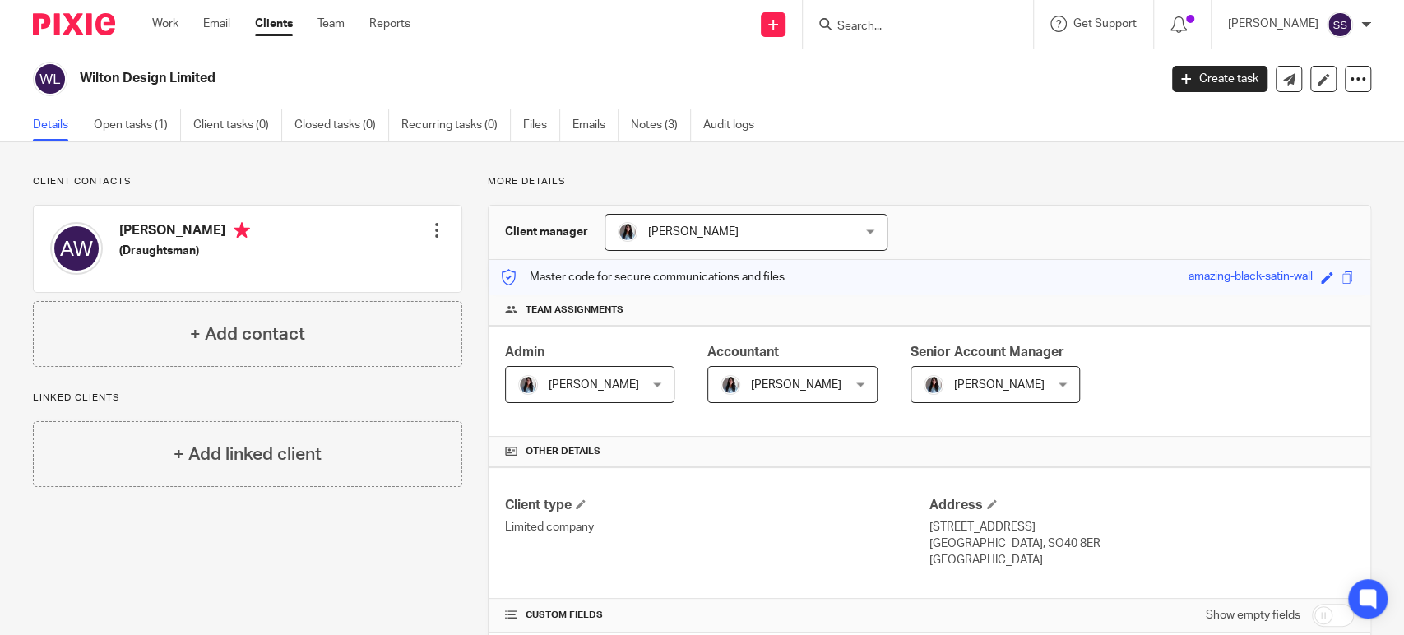
click at [155, 81] on h2 "Wilton Design Limited" at bounding box center [507, 78] width 854 height 17
copy main "Wilton Design Limited Create task Update from Companies House Export data Merge…"
click at [655, 123] on link "Notes (3)" at bounding box center [661, 125] width 60 height 32
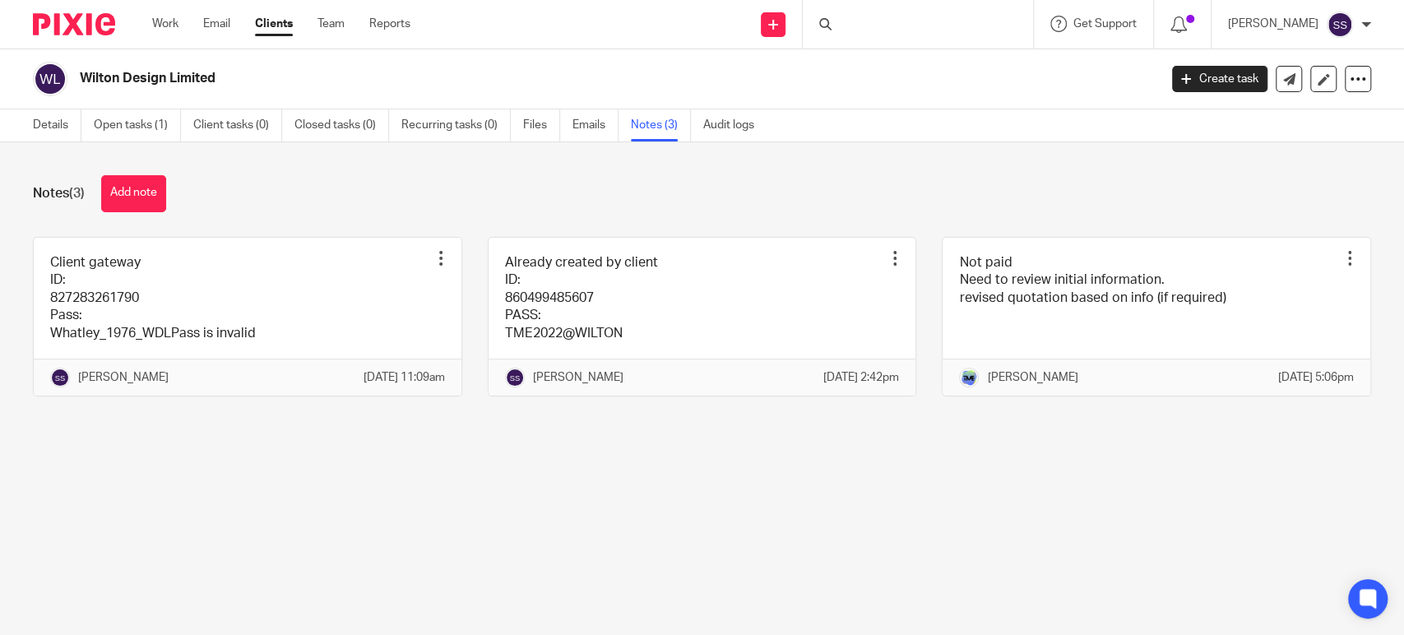
click at [733, 298] on link at bounding box center [702, 317] width 428 height 158
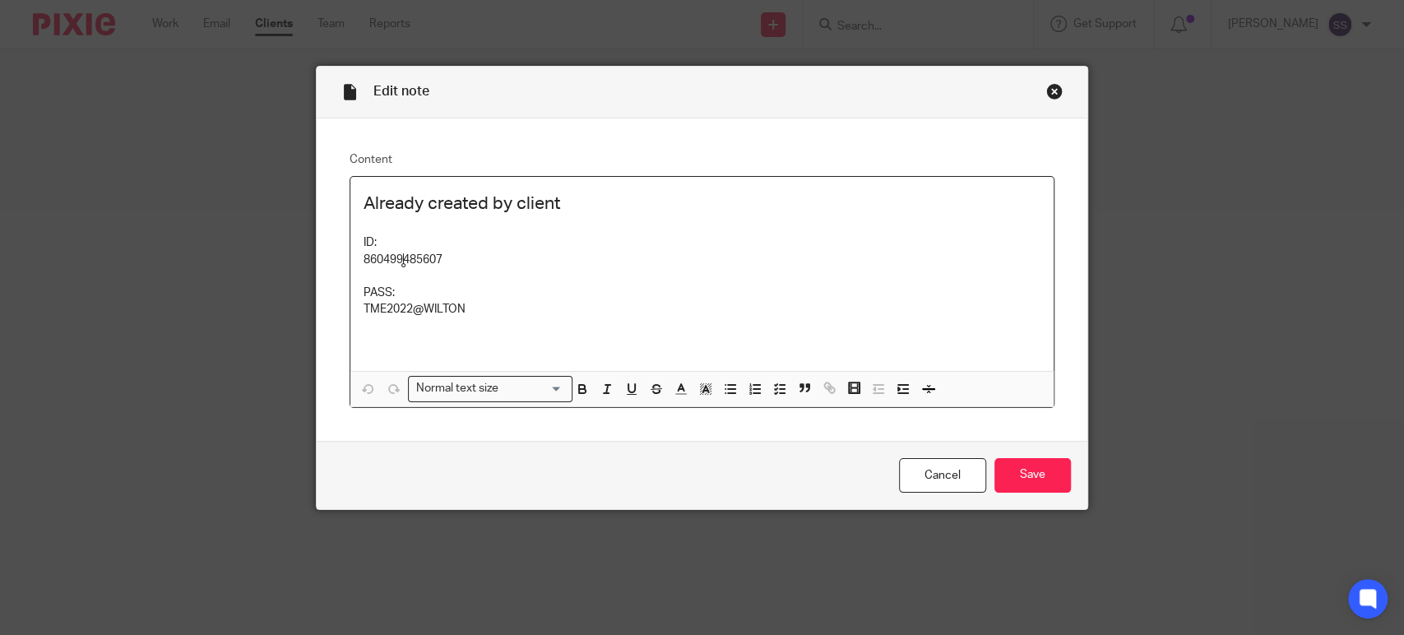
click at [405, 259] on p "860499485607" at bounding box center [701, 260] width 677 height 16
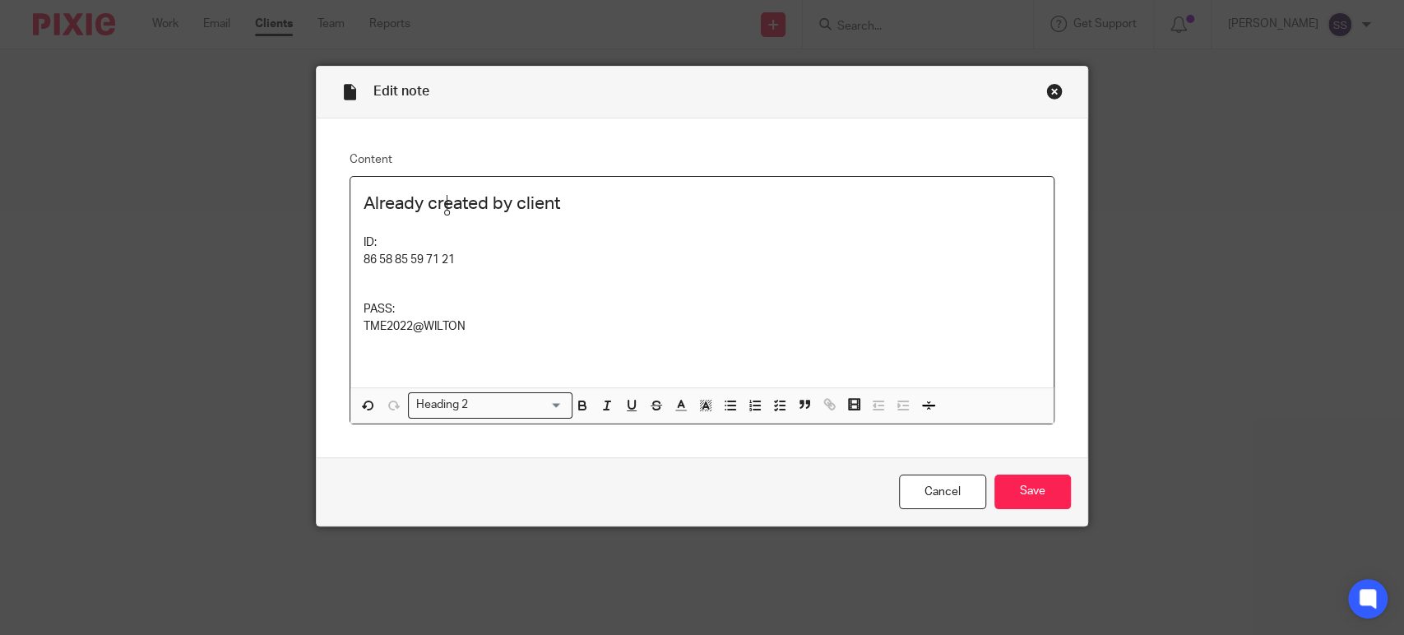
click at [447, 207] on h2 "Already created by client" at bounding box center [701, 204] width 677 height 28
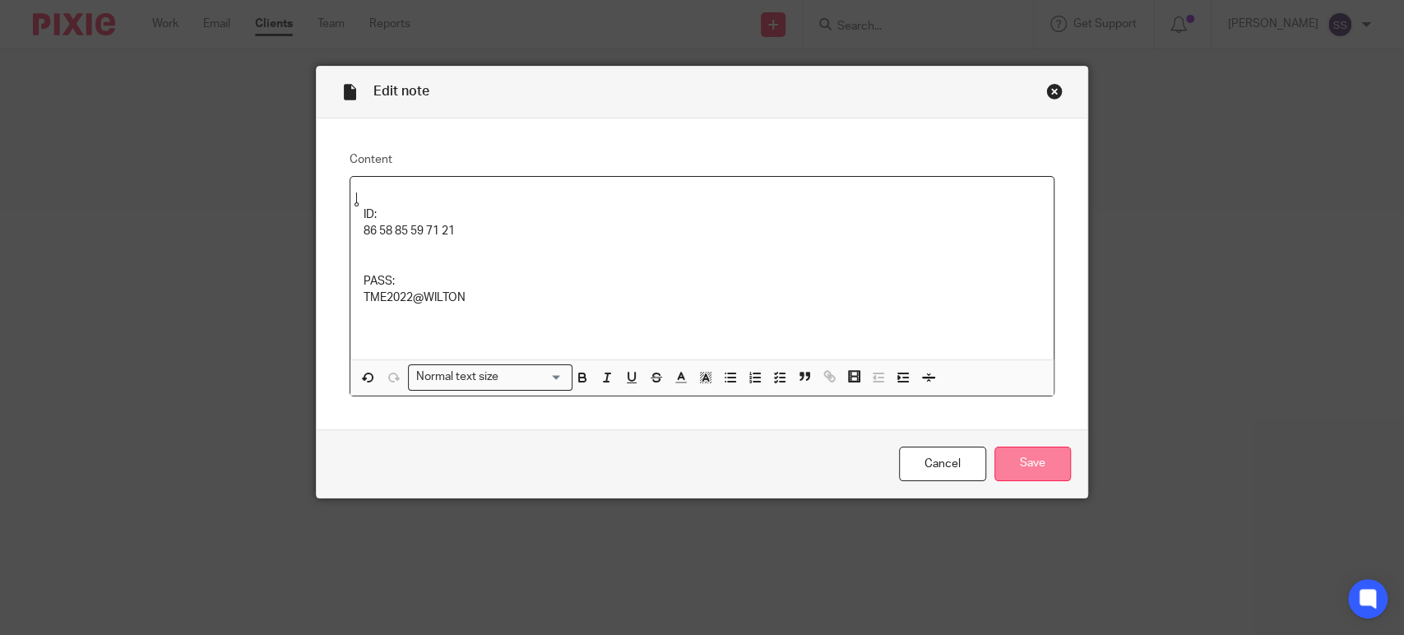
click at [1053, 465] on input "Save" at bounding box center [1032, 464] width 76 height 35
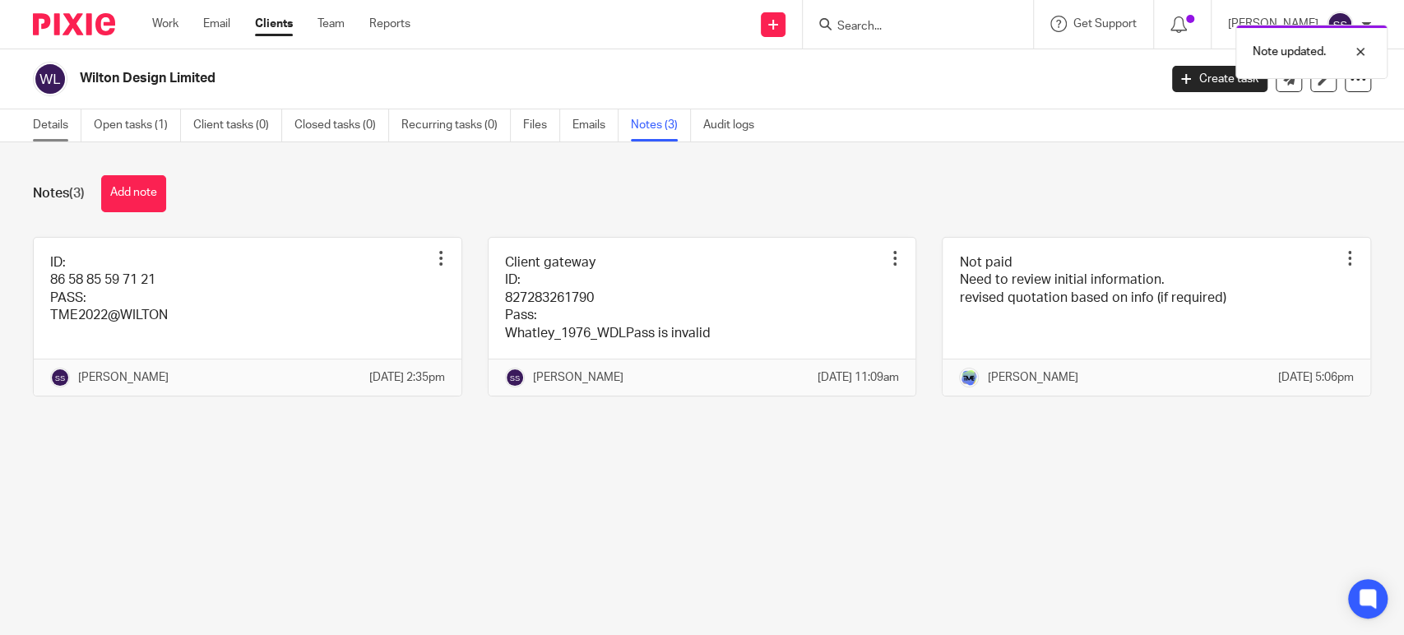
click at [66, 127] on link "Details" at bounding box center [57, 125] width 49 height 32
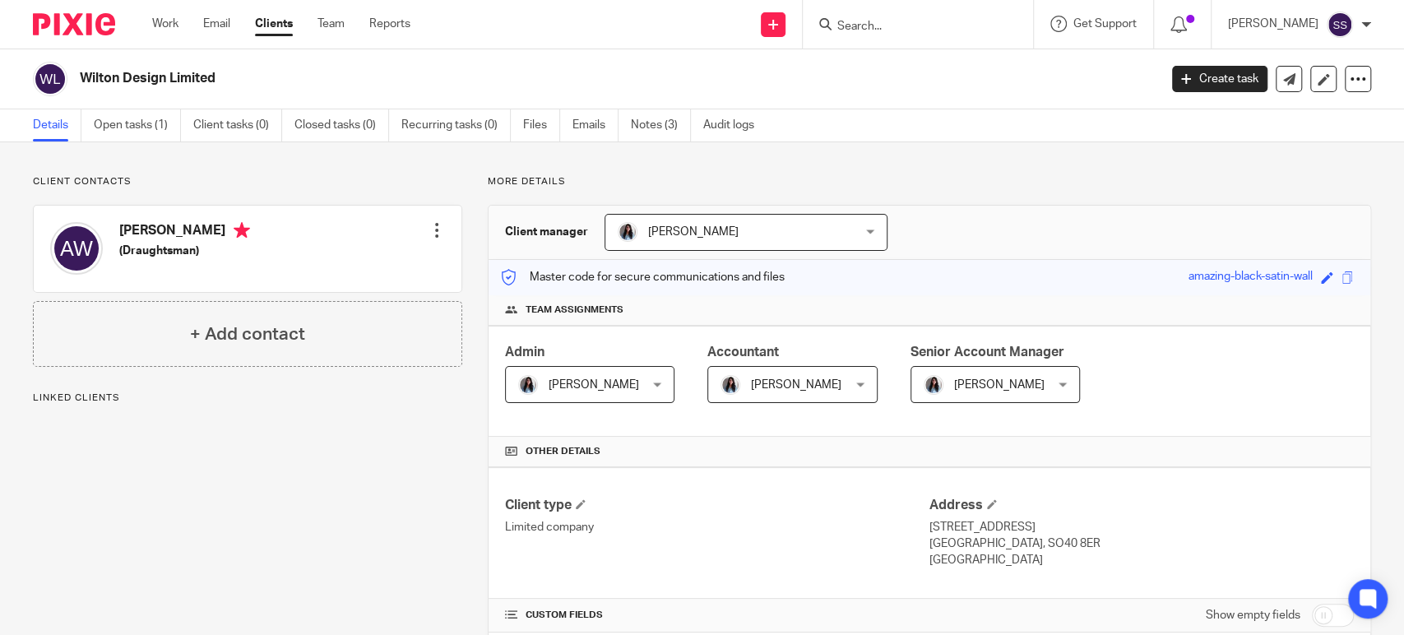
scroll to position [548, 0]
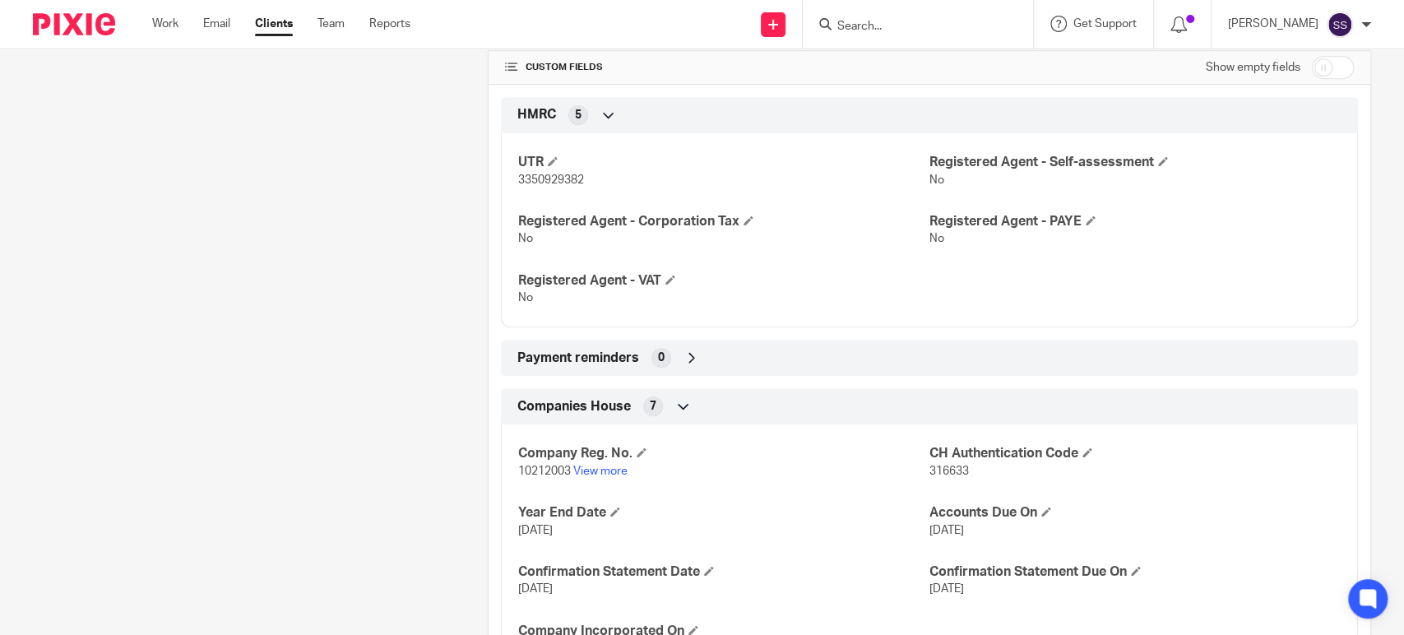
click at [539, 181] on span "3350929382" at bounding box center [551, 180] width 66 height 12
copy span "3350929382"
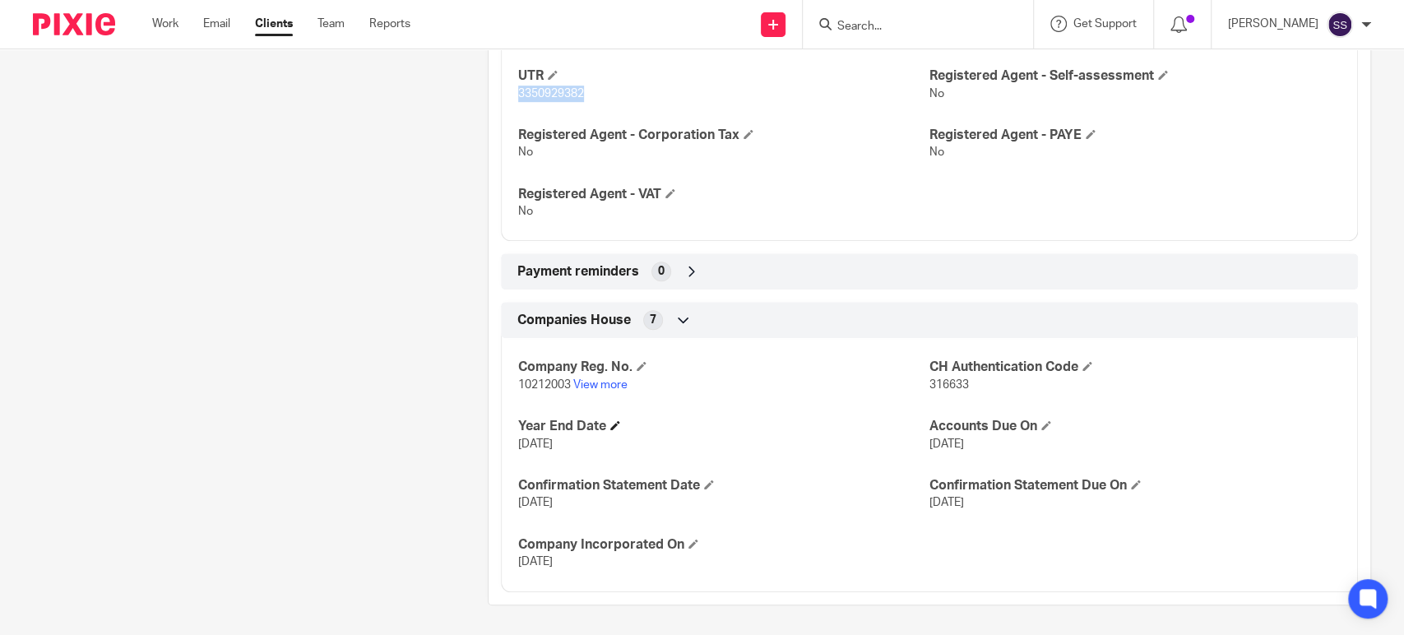
scroll to position [635, 0]
click at [548, 378] on span "10212003" at bounding box center [544, 384] width 53 height 12
copy p "10212003"
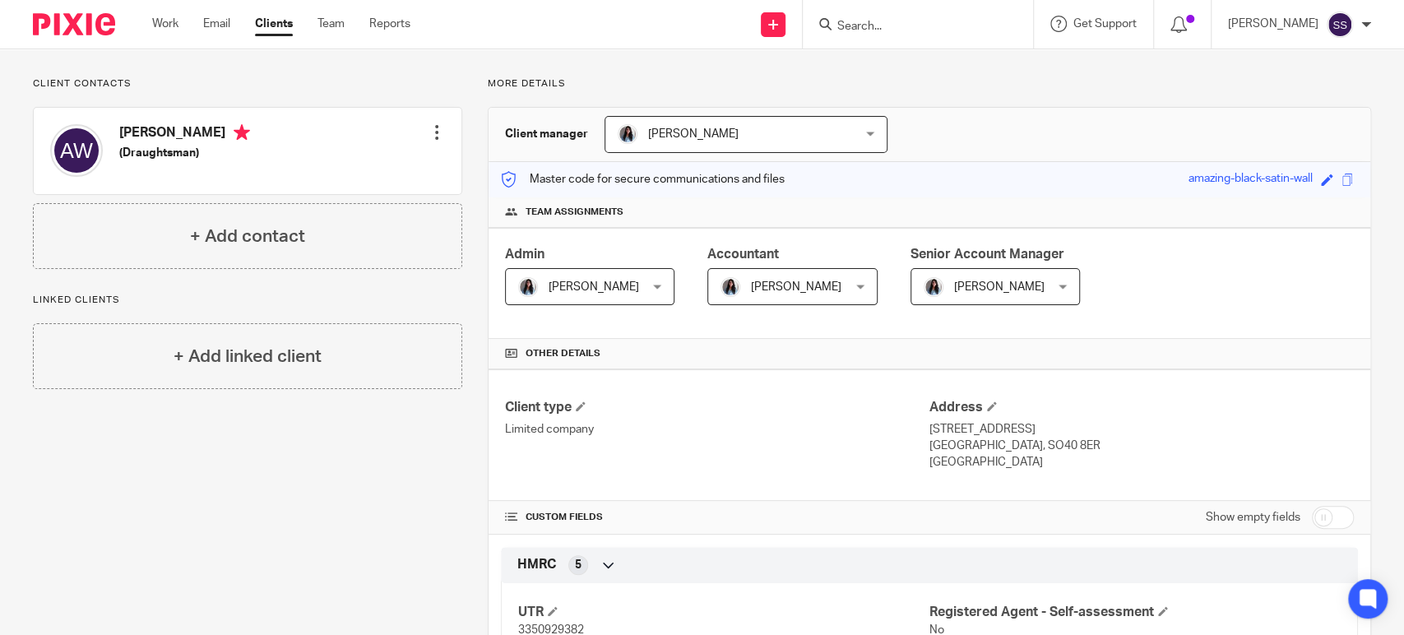
scroll to position [0, 0]
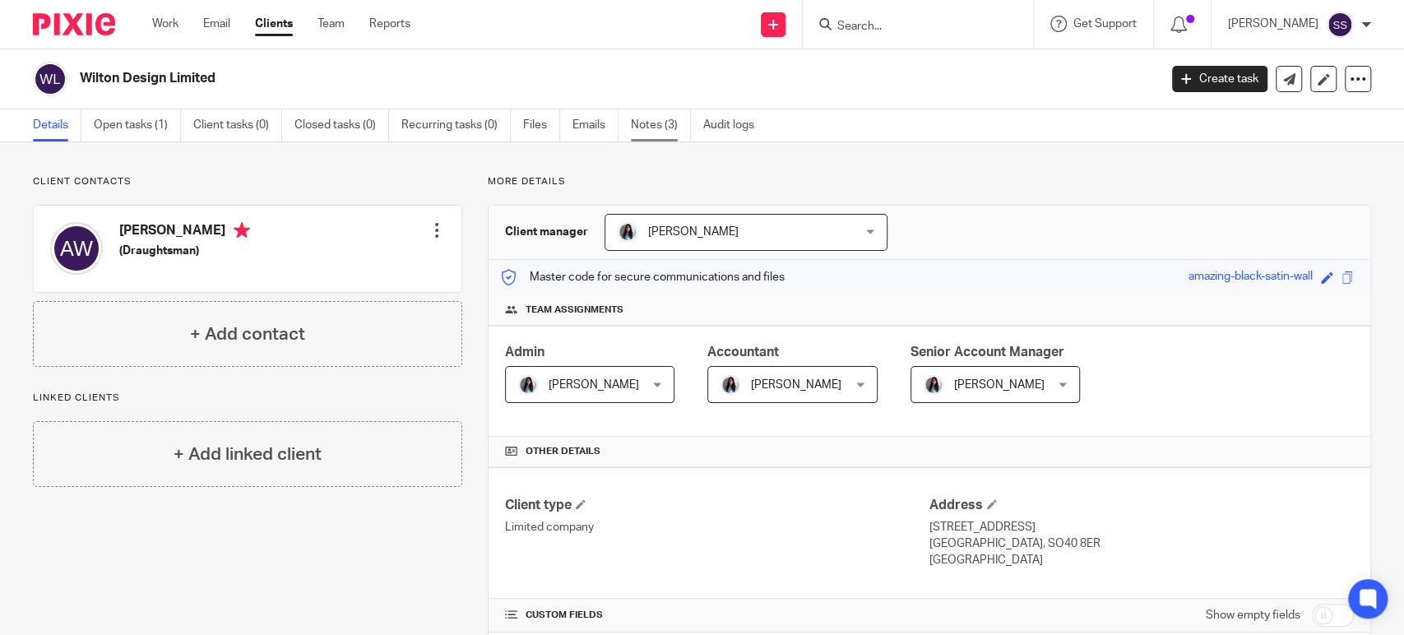
click at [640, 122] on link "Notes (3)" at bounding box center [661, 125] width 60 height 32
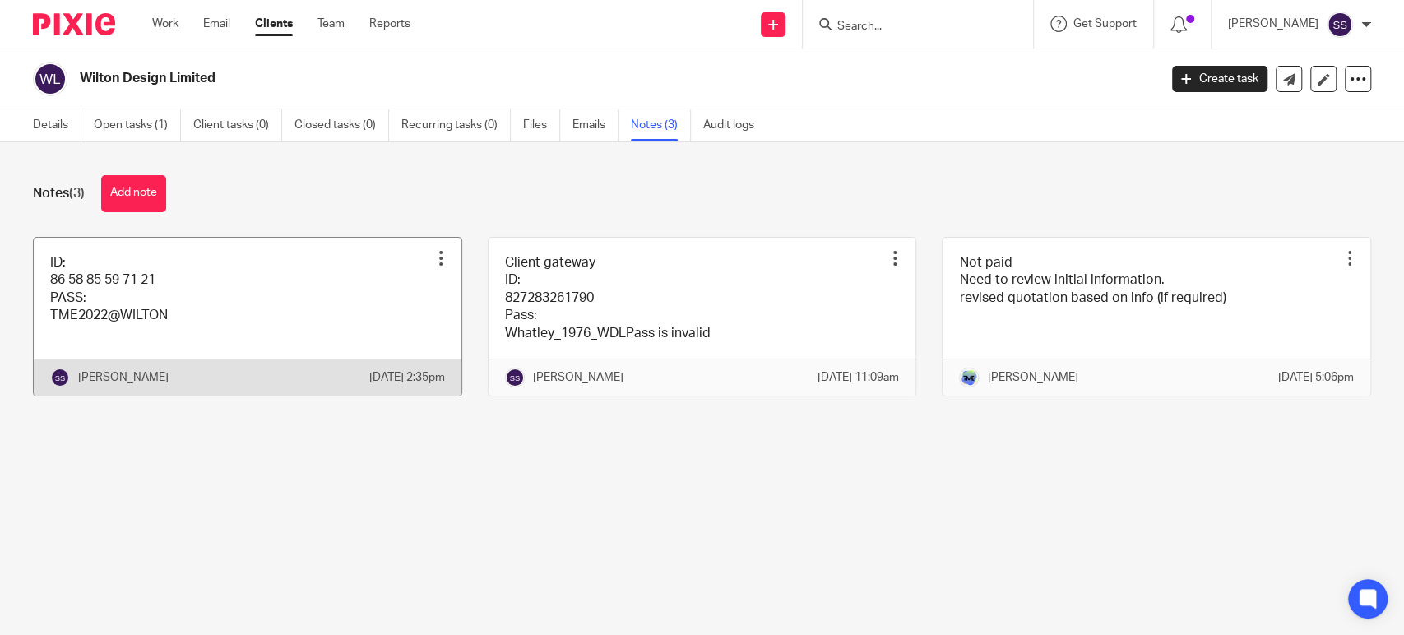
click at [303, 332] on link at bounding box center [248, 317] width 428 height 158
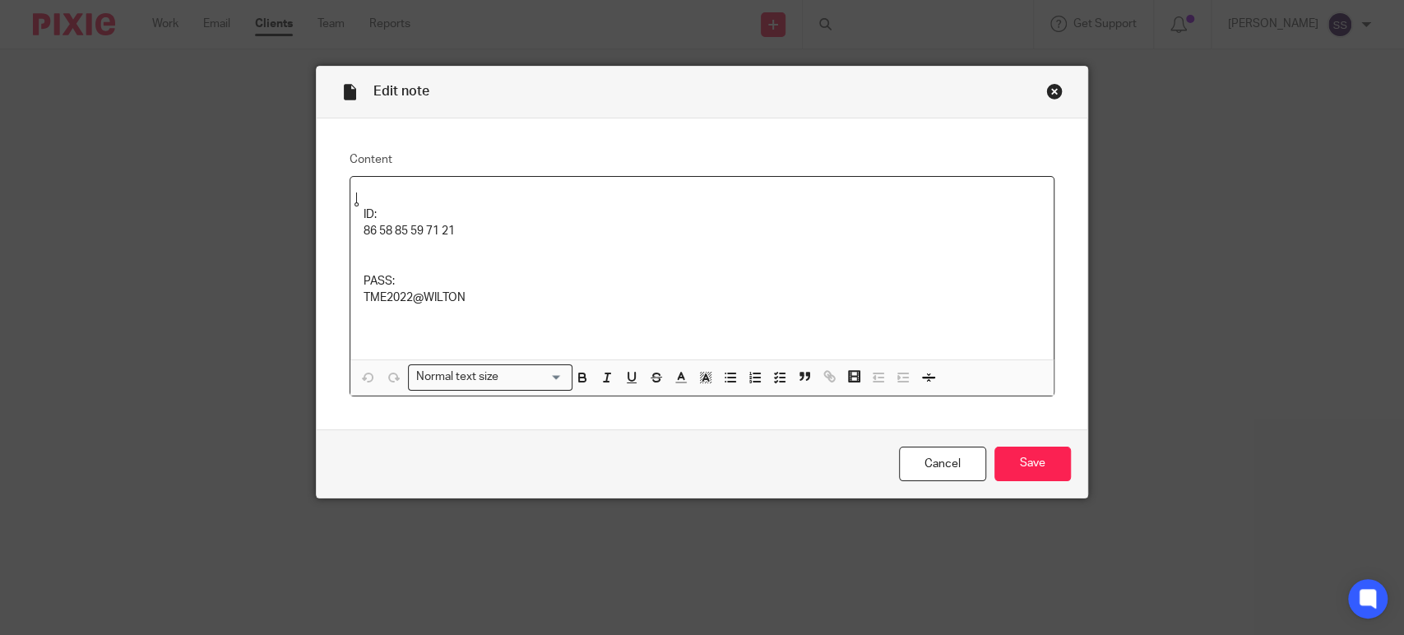
drag, startPoint x: 0, startPoint y: 0, endPoint x: 437, endPoint y: 234, distance: 495.2
click at [437, 232] on p "86 58 85 59 71 21" at bounding box center [701, 231] width 677 height 16
click at [400, 188] on div "ID: 865885597121 PASS: TME2022@WILTON" at bounding box center [701, 268] width 703 height 183
click at [1046, 447] on input "Save" at bounding box center [1032, 464] width 76 height 35
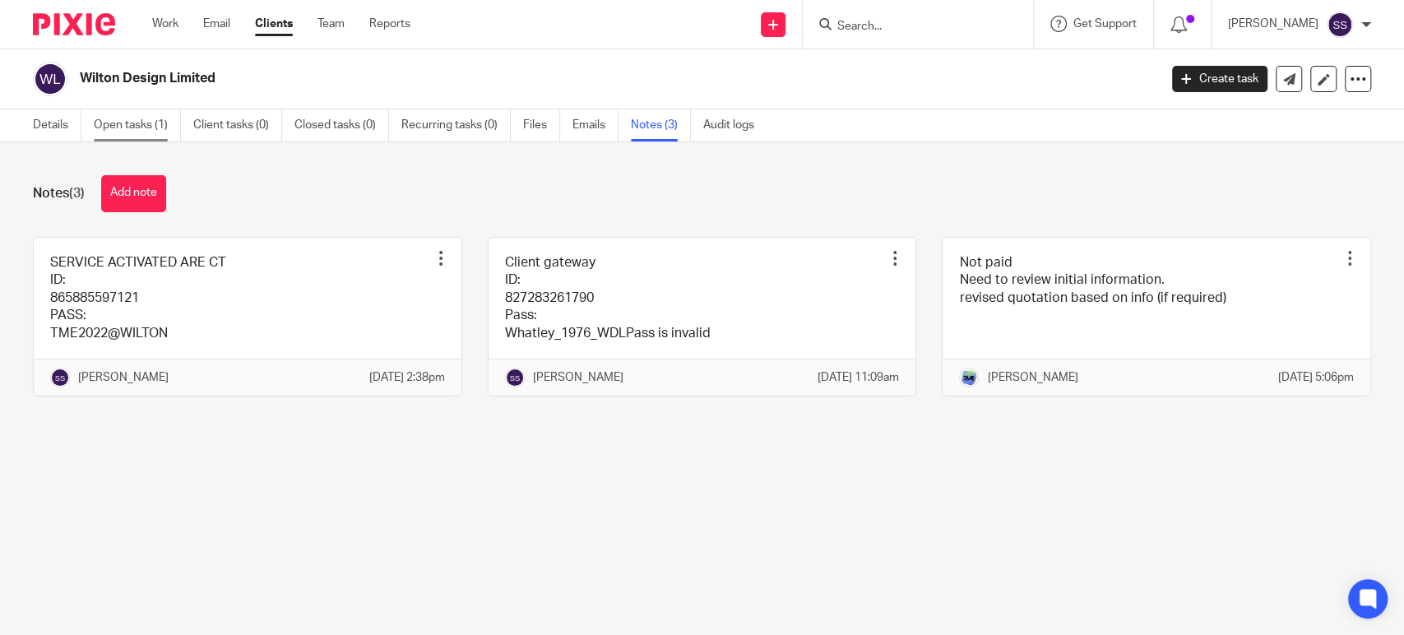
click at [146, 125] on link "Open tasks (1)" at bounding box center [137, 125] width 87 height 32
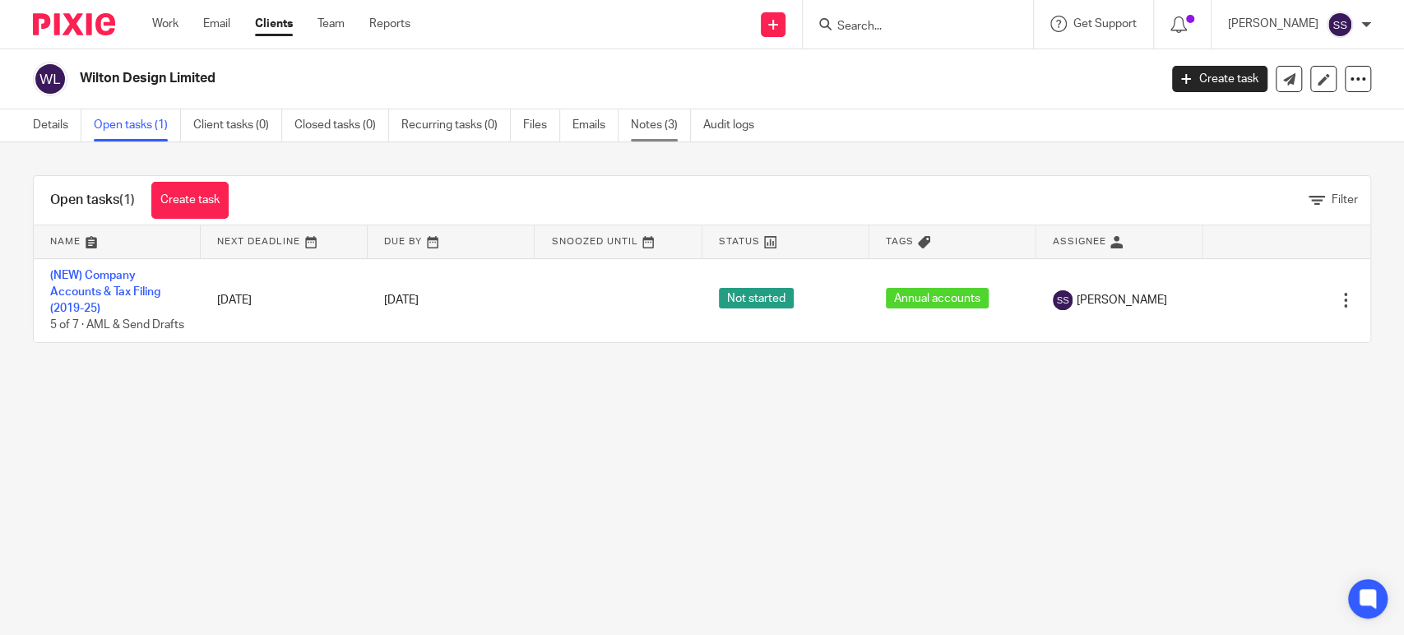
click at [659, 125] on link "Notes (3)" at bounding box center [661, 125] width 60 height 32
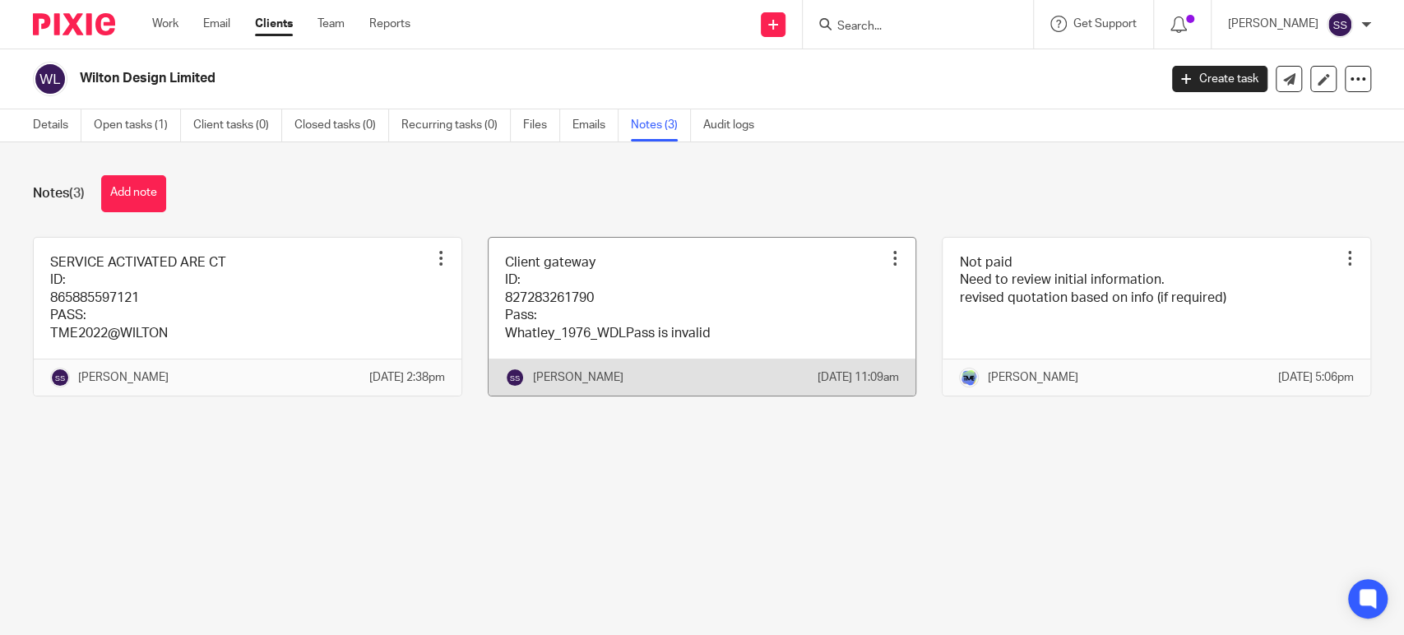
click at [648, 329] on link at bounding box center [702, 317] width 428 height 158
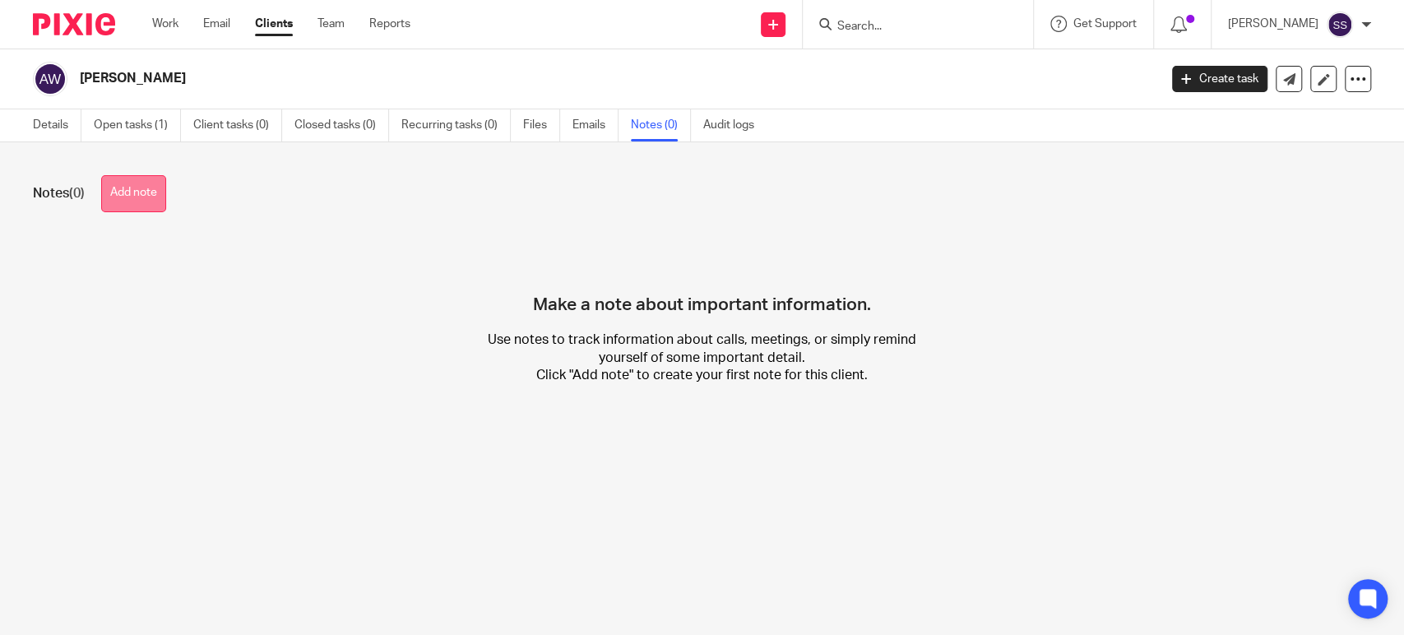
click at [129, 199] on button "Add note" at bounding box center [133, 193] width 65 height 37
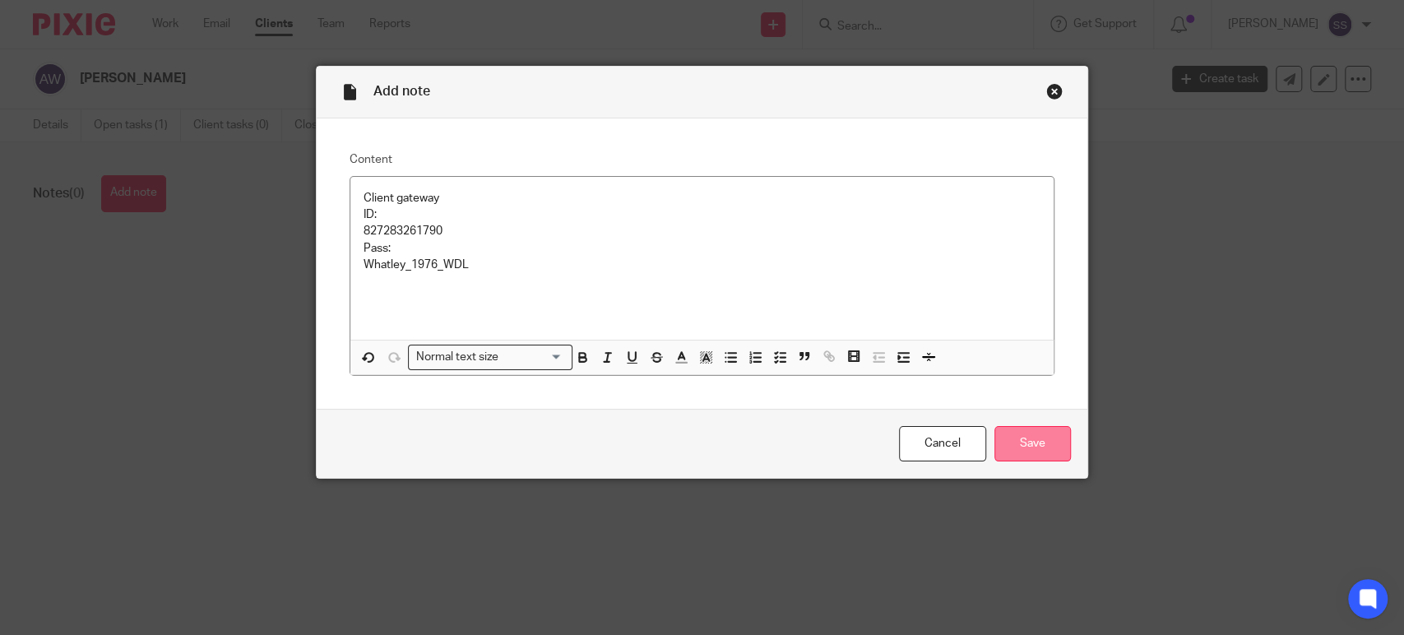
click at [1015, 444] on input "Save" at bounding box center [1032, 443] width 76 height 35
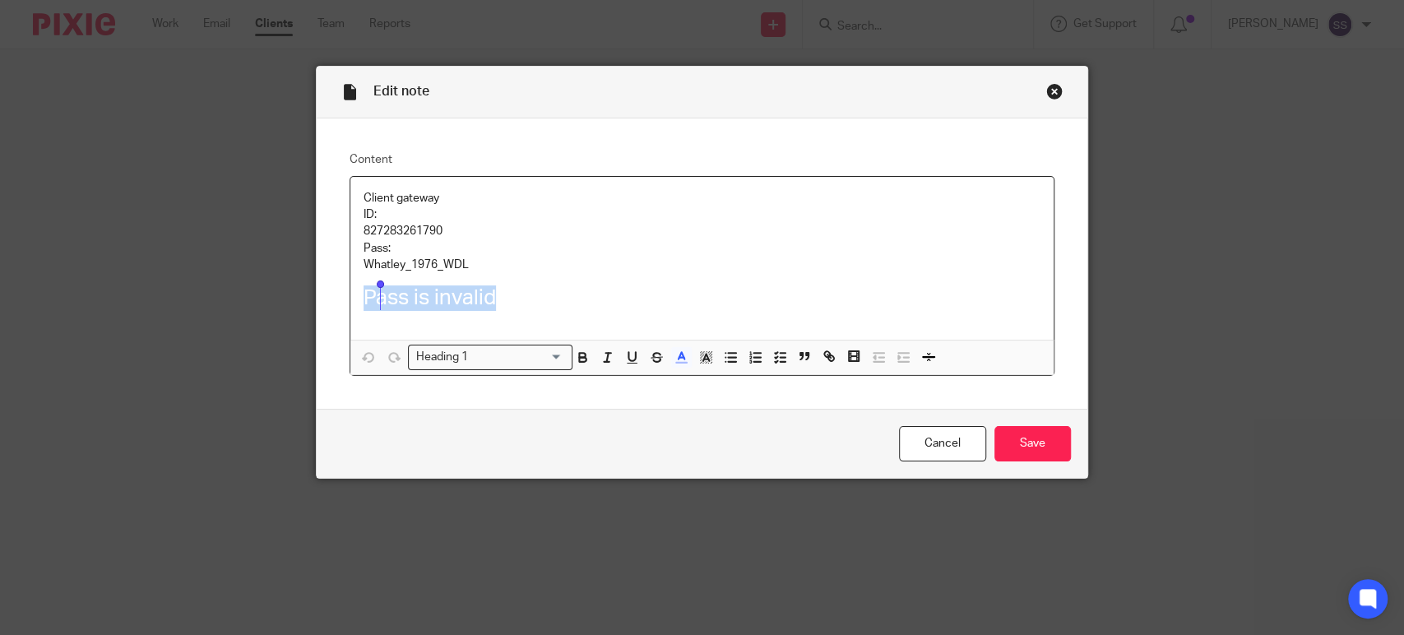
click at [340, 296] on div "Content Client gateway ID: 827283261790 Pass: Whatley_1976_WDL Pass is invalid …" at bounding box center [702, 263] width 770 height 291
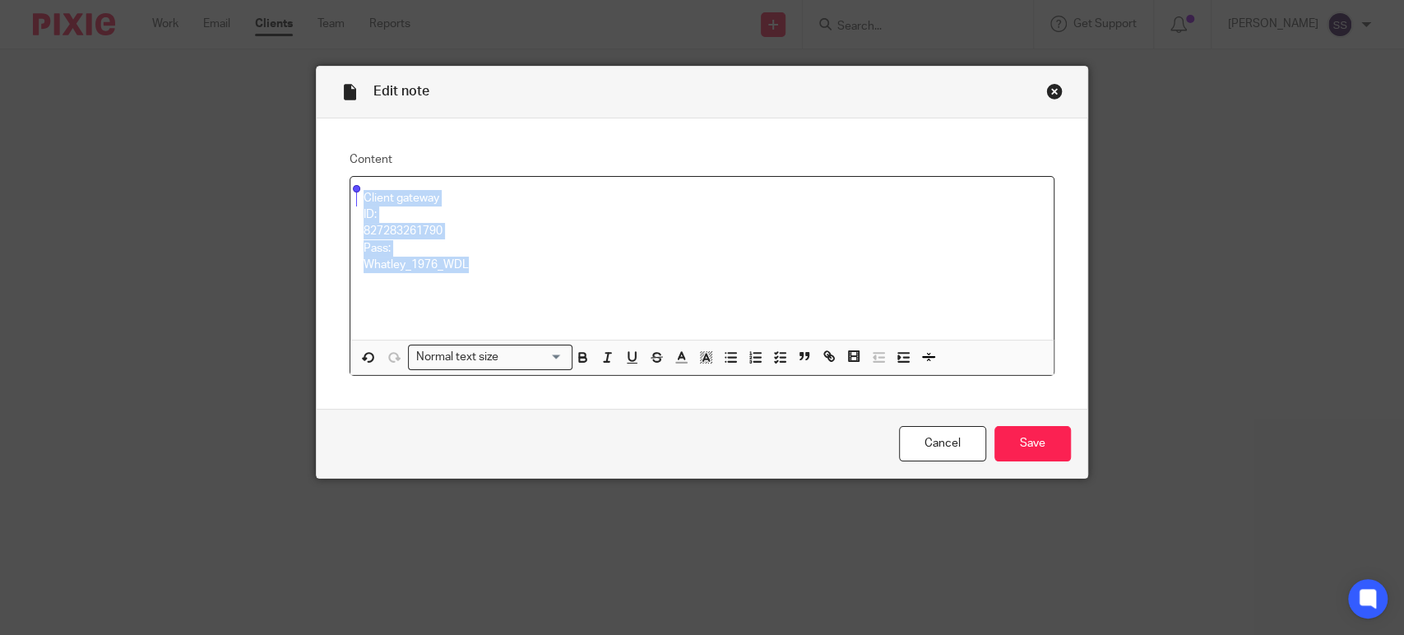
drag, startPoint x: 481, startPoint y: 261, endPoint x: 345, endPoint y: 200, distance: 149.0
click at [350, 200] on div "Client gateway ID: 827283261790 Pass: Whatley_1976_WDL" at bounding box center [701, 258] width 703 height 163
click at [1046, 89] on div "Close this dialog window" at bounding box center [1054, 91] width 16 height 16
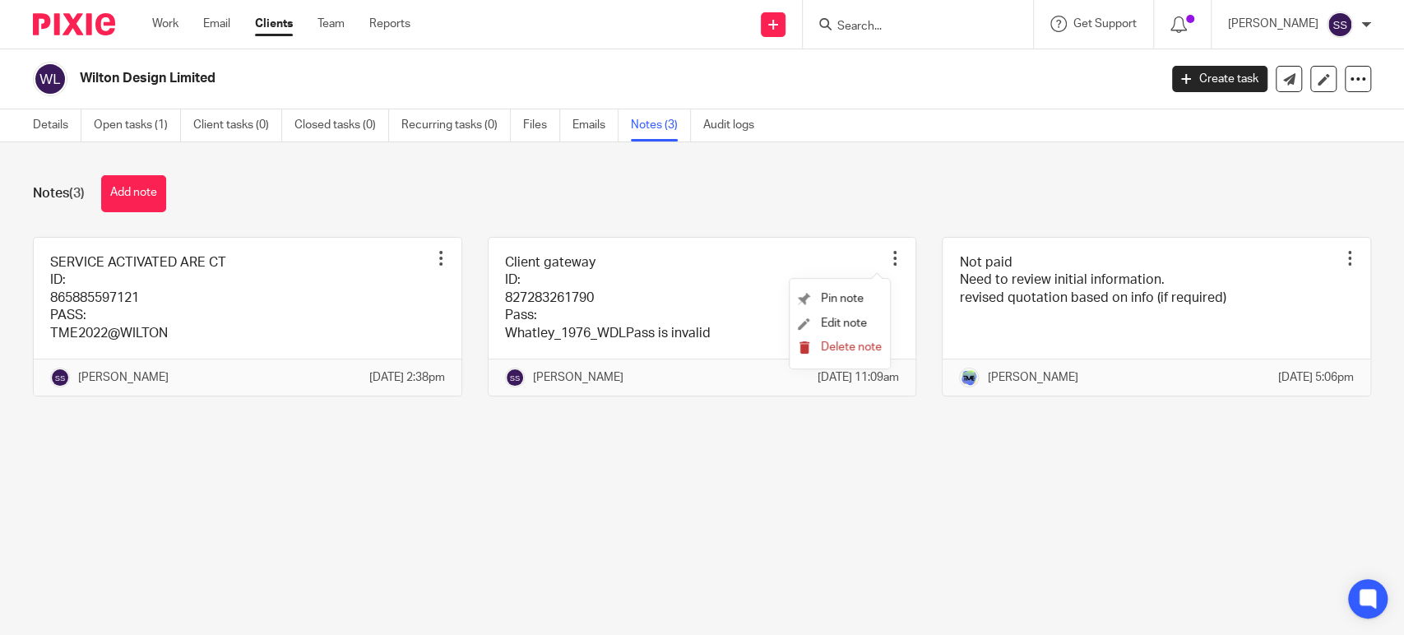
click at [844, 350] on span "Delete note" at bounding box center [851, 347] width 61 height 12
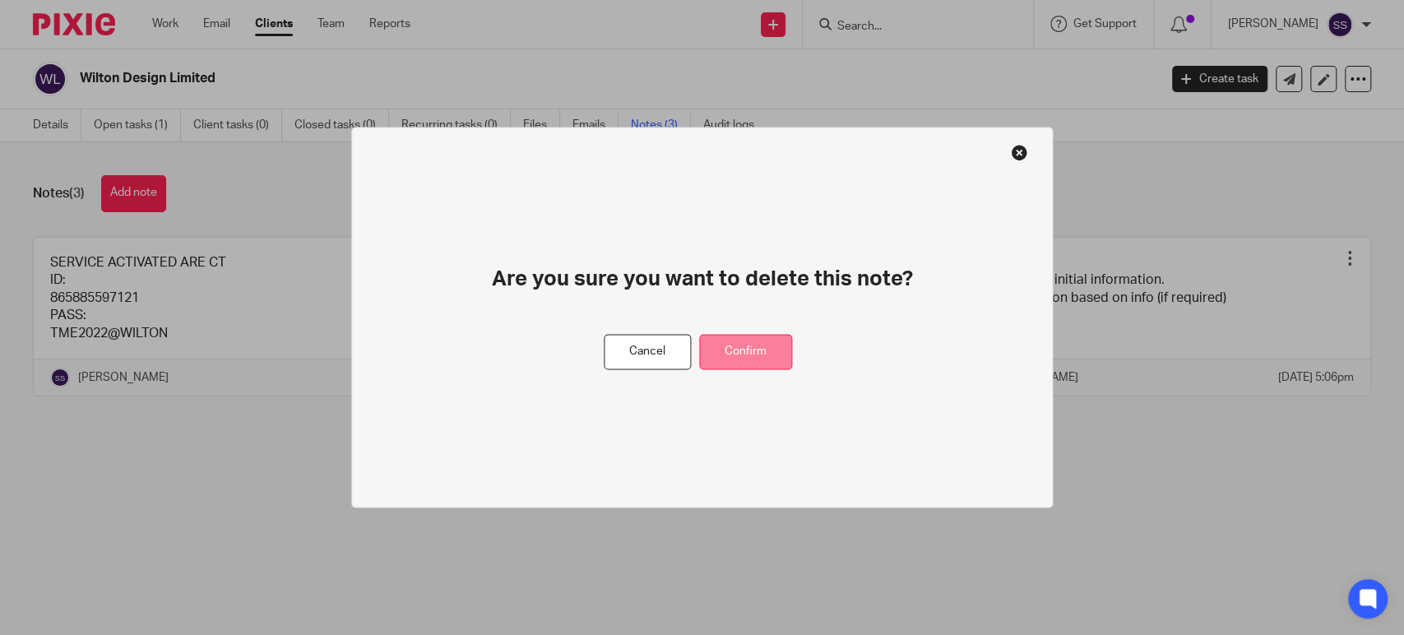
click at [736, 357] on button "Confirm" at bounding box center [745, 352] width 93 height 35
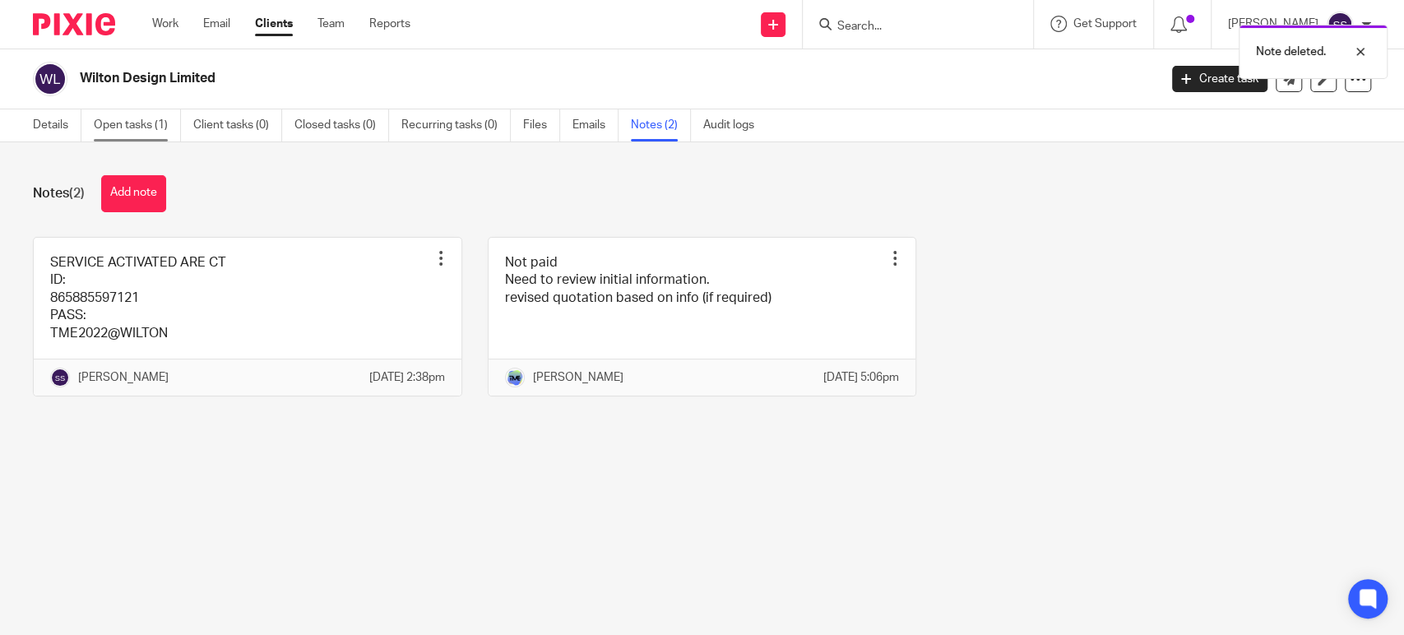
click at [148, 130] on link "Open tasks (1)" at bounding box center [137, 125] width 87 height 32
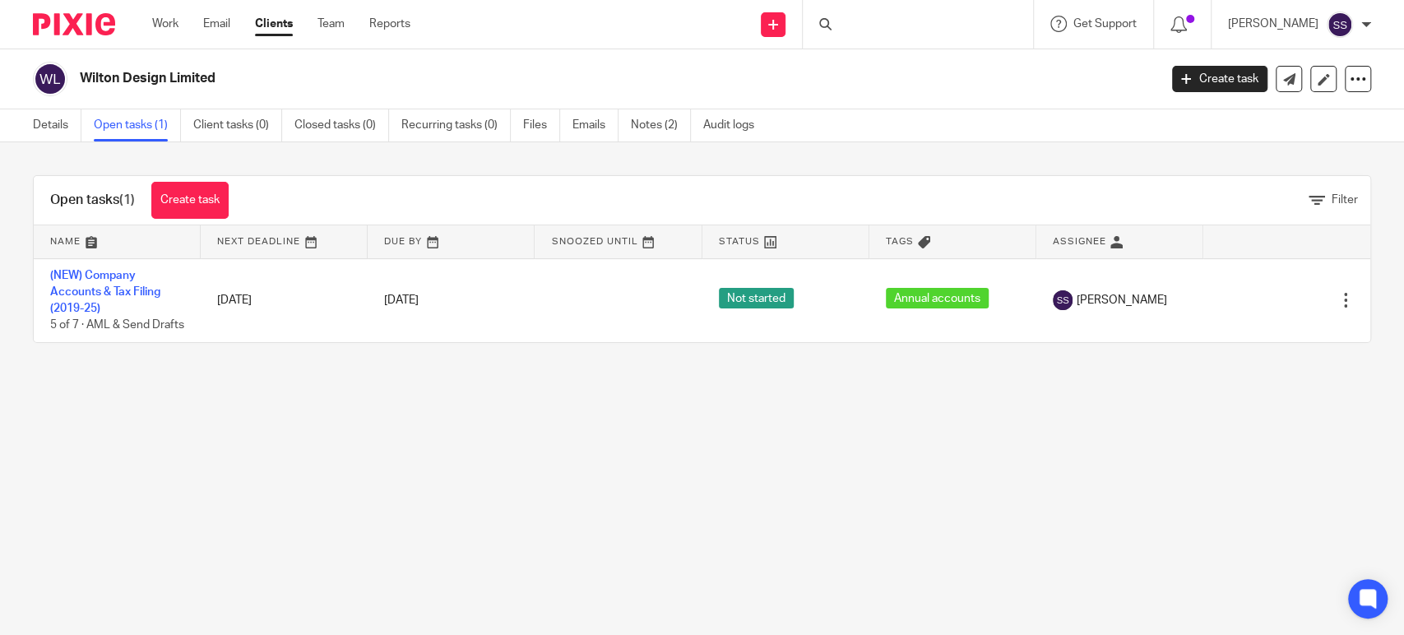
click at [195, 206] on link "Create task" at bounding box center [189, 200] width 77 height 37
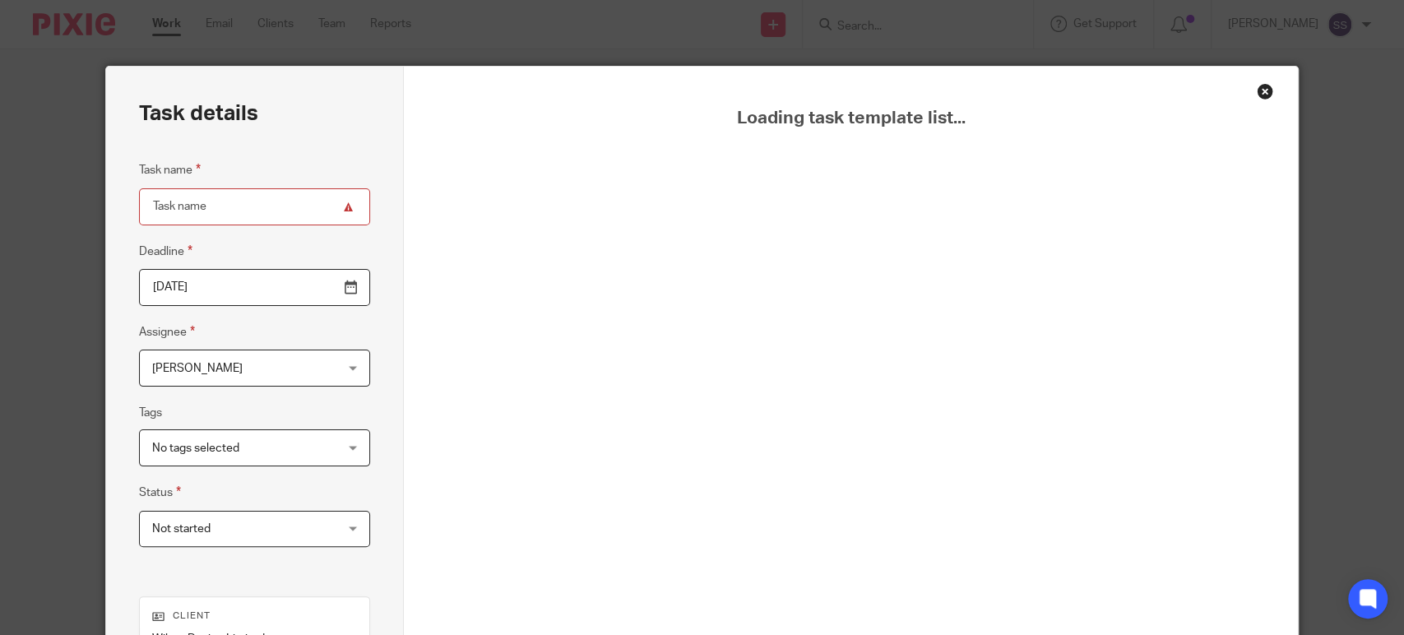
click at [1259, 85] on div "Close this dialog window" at bounding box center [1264, 91] width 16 height 16
click at [1257, 87] on div "Close this dialog window" at bounding box center [1264, 91] width 16 height 16
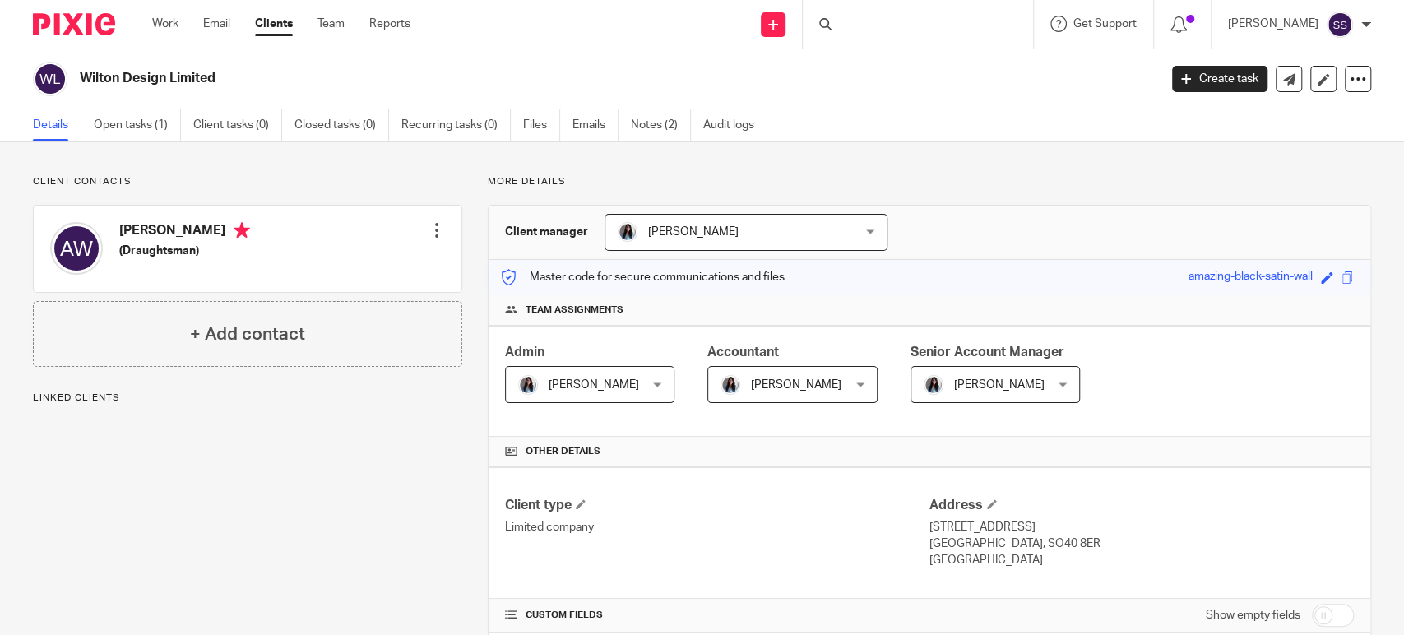
scroll to position [365, 0]
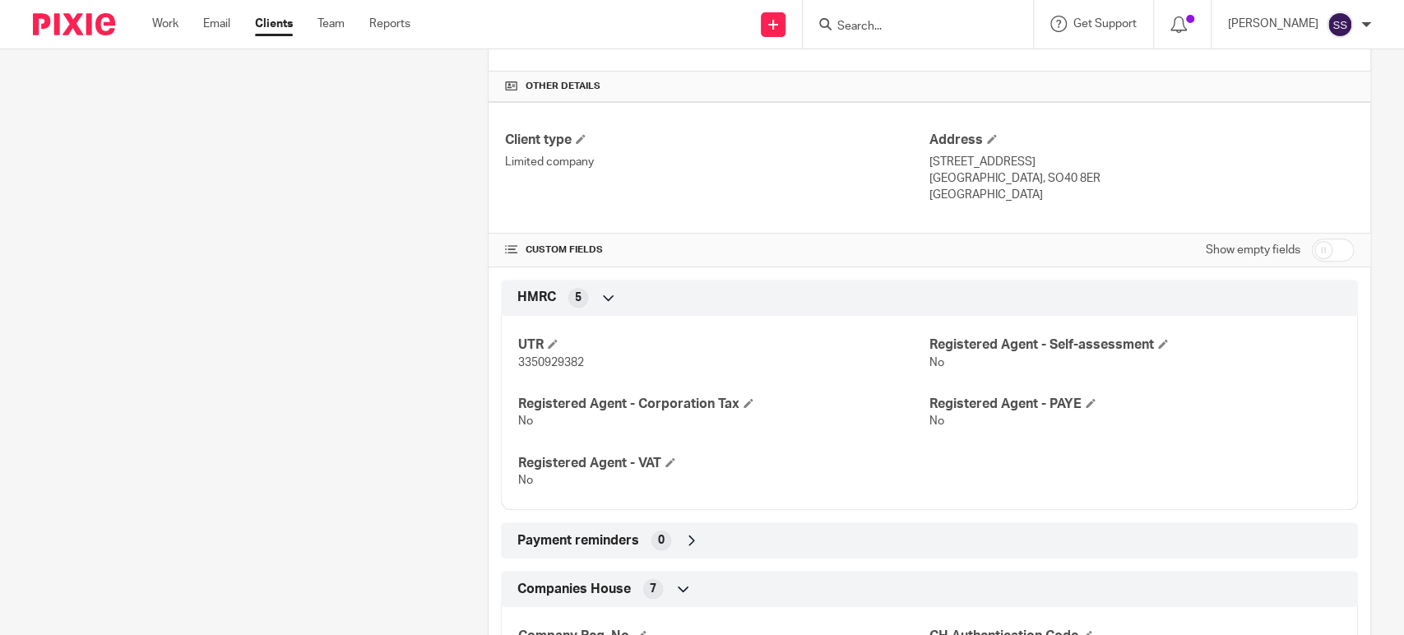
click at [559, 365] on span "3350929382" at bounding box center [551, 363] width 66 height 12
copy span "3350929382"
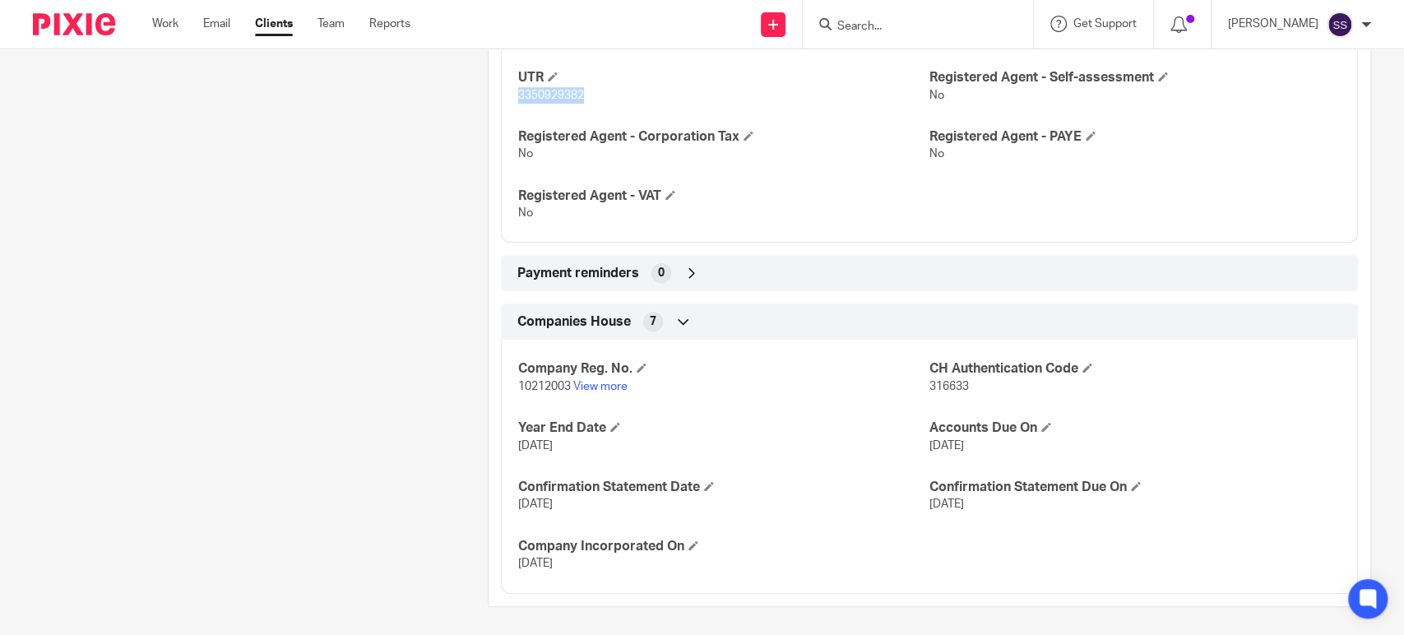
scroll to position [635, 0]
click at [606, 380] on link "View more" at bounding box center [600, 384] width 54 height 12
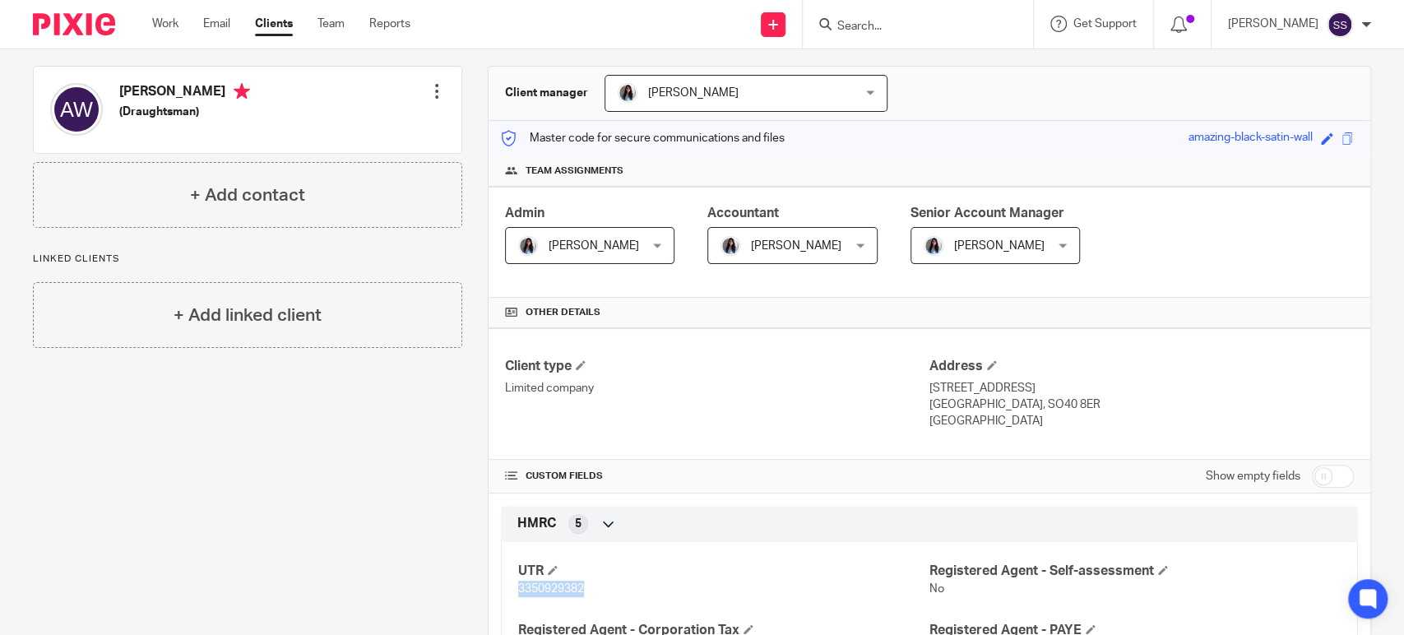
scroll to position [0, 0]
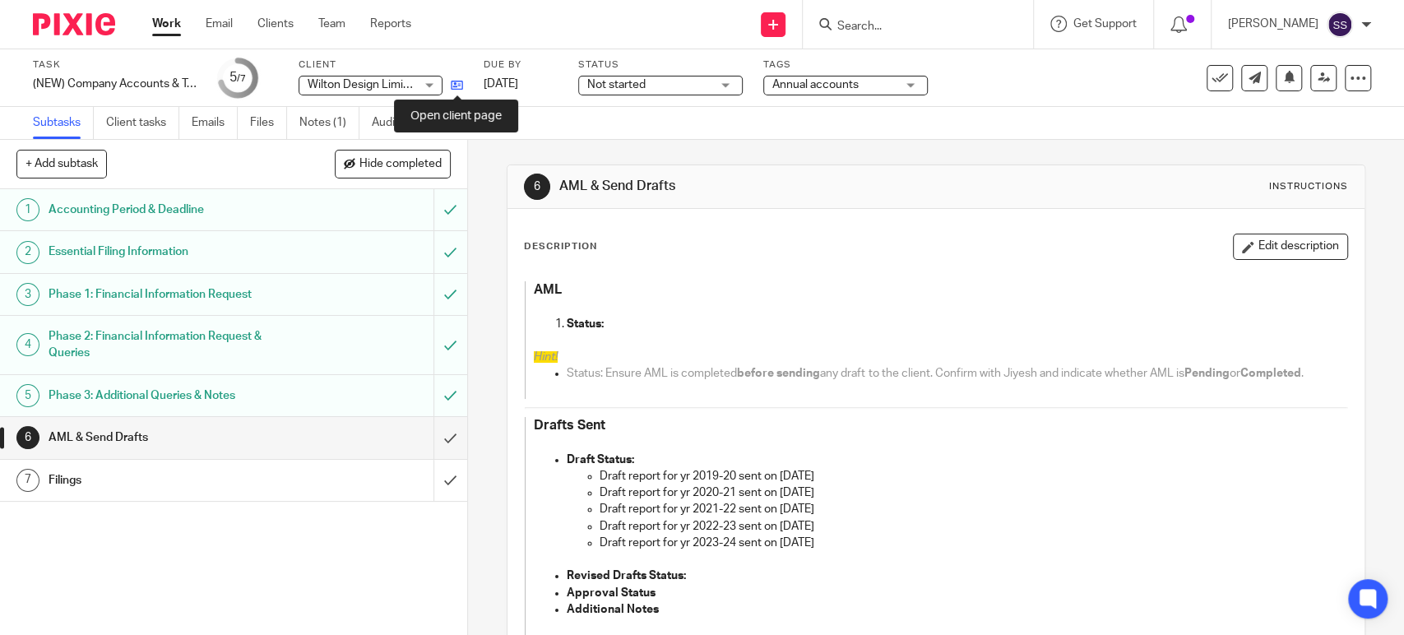
click at [458, 81] on icon at bounding box center [457, 85] width 12 height 12
click at [546, 83] on link "14 Oct 2025" at bounding box center [521, 84] width 74 height 17
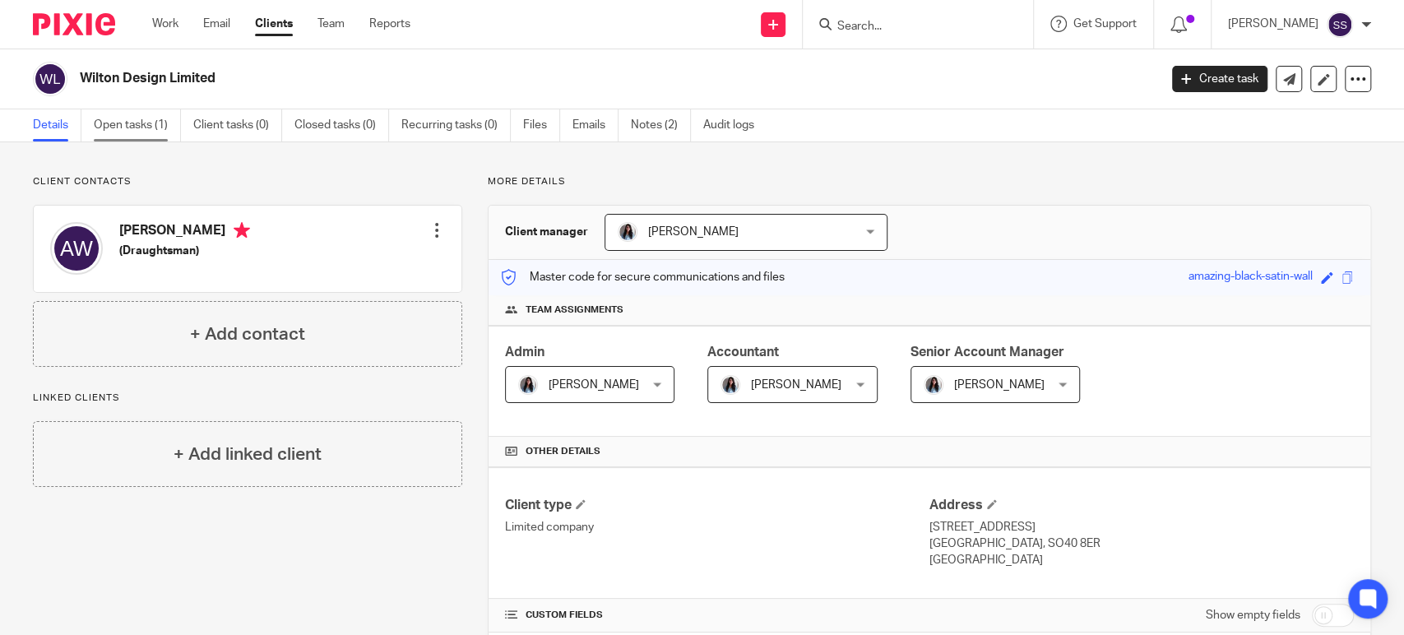
click at [123, 121] on link "Open tasks (1)" at bounding box center [137, 125] width 87 height 32
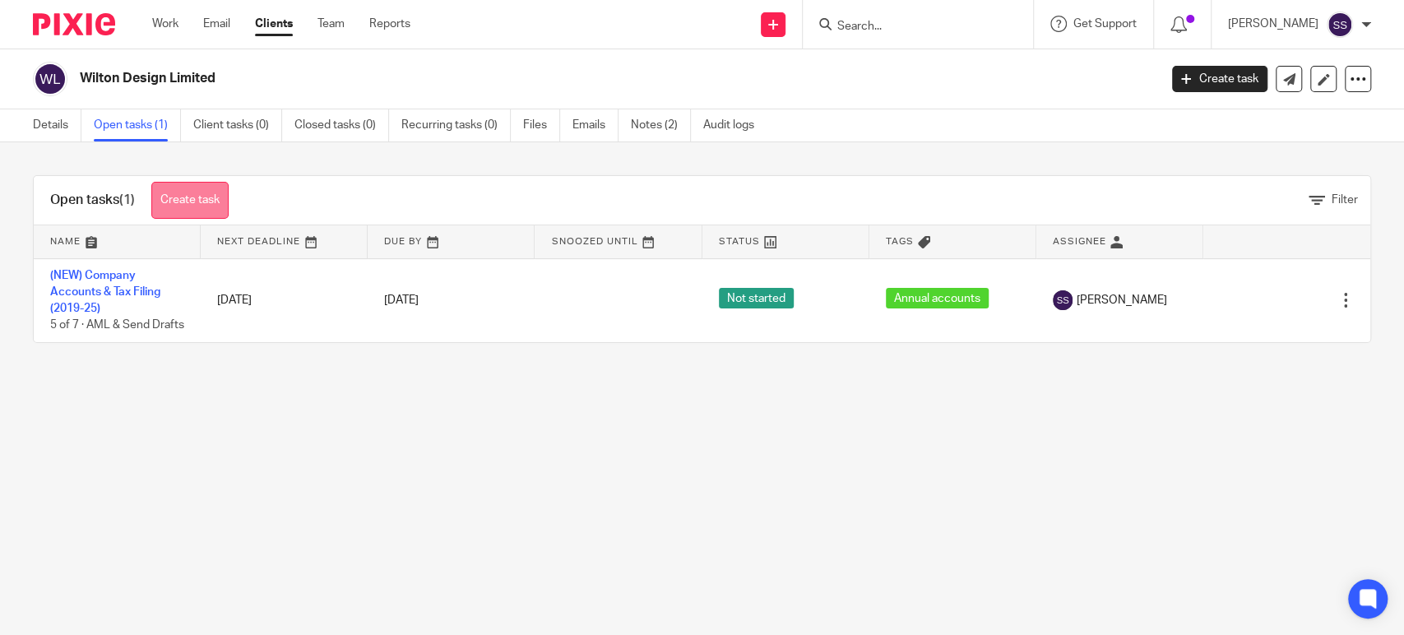
click at [184, 214] on link "Create task" at bounding box center [189, 200] width 77 height 37
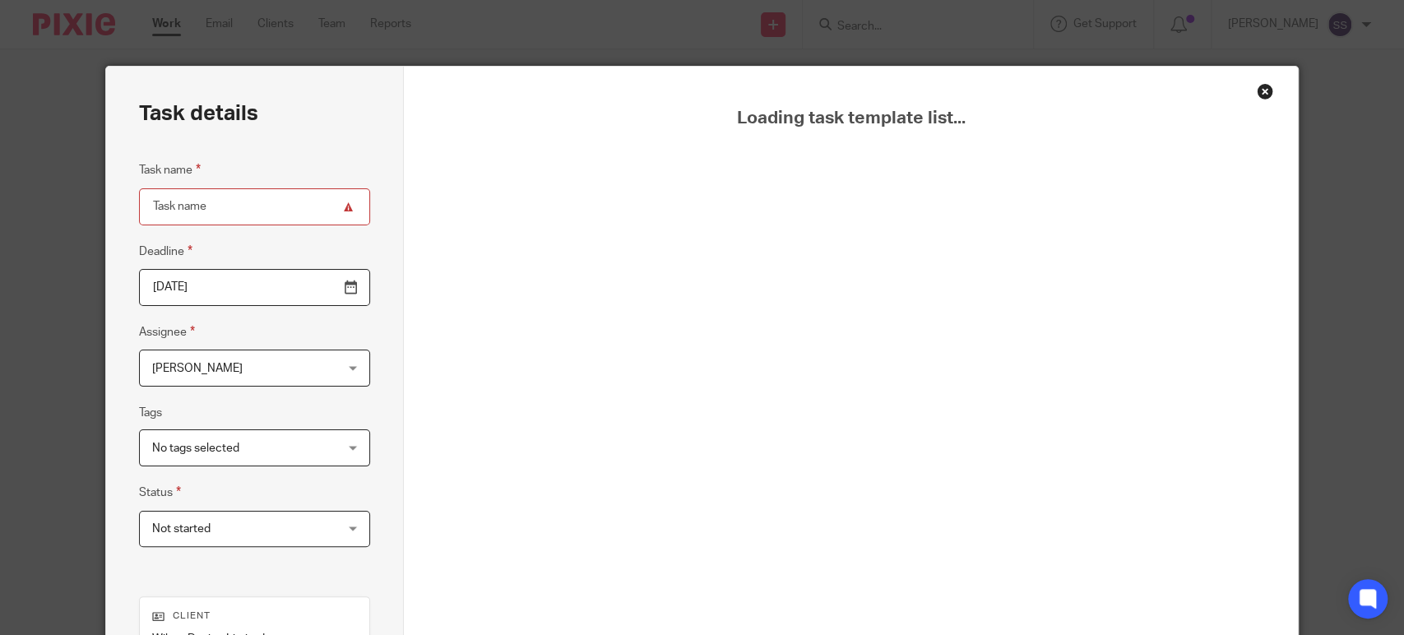
click at [1270, 177] on div "Loading task template list..." at bounding box center [851, 459] width 894 height 784
click at [1256, 91] on div "Close this dialog window" at bounding box center [1264, 91] width 16 height 16
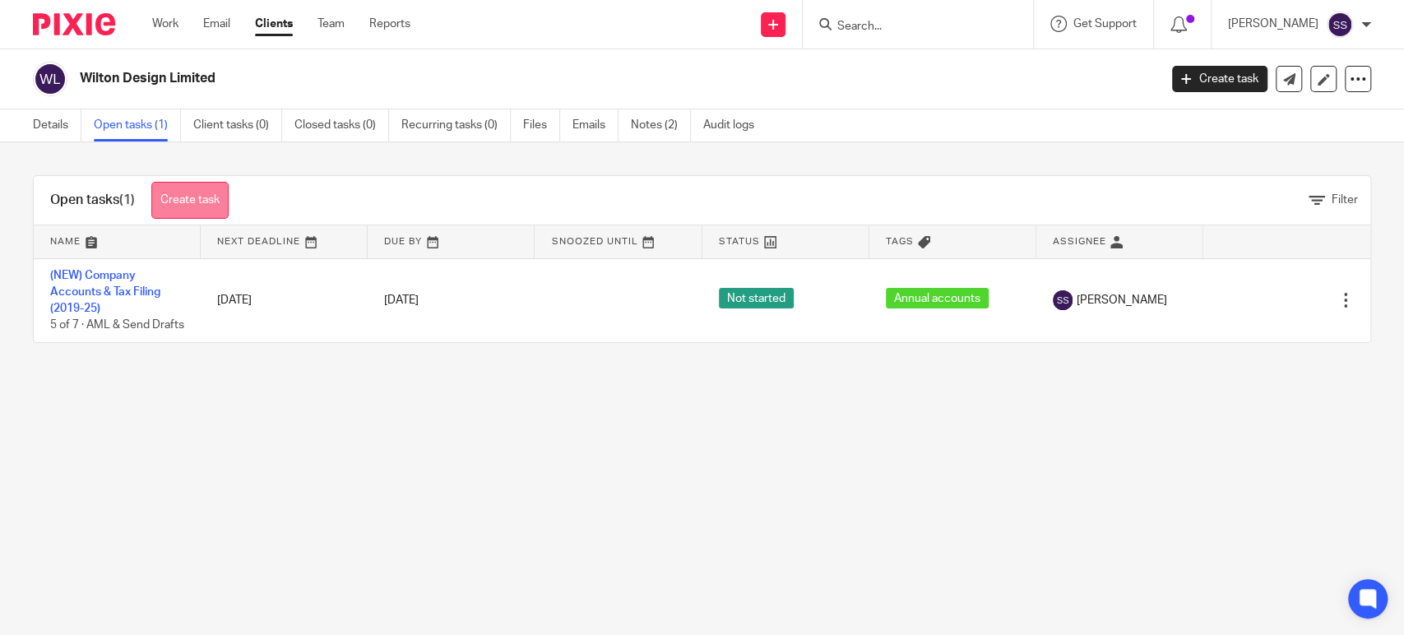
click at [197, 211] on link "Create task" at bounding box center [189, 200] width 77 height 37
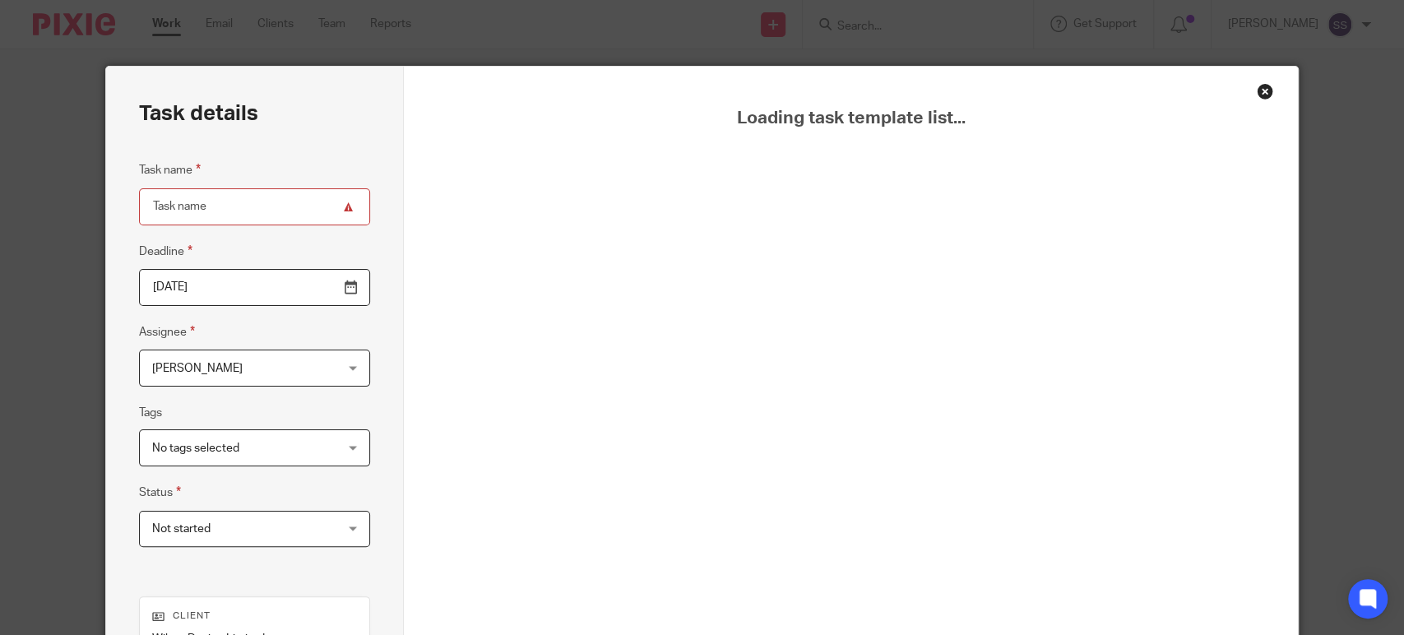
click at [1020, 391] on div "Loading task template list..." at bounding box center [851, 479] width 812 height 743
click at [1256, 90] on div "Close this dialog window" at bounding box center [1264, 91] width 16 height 16
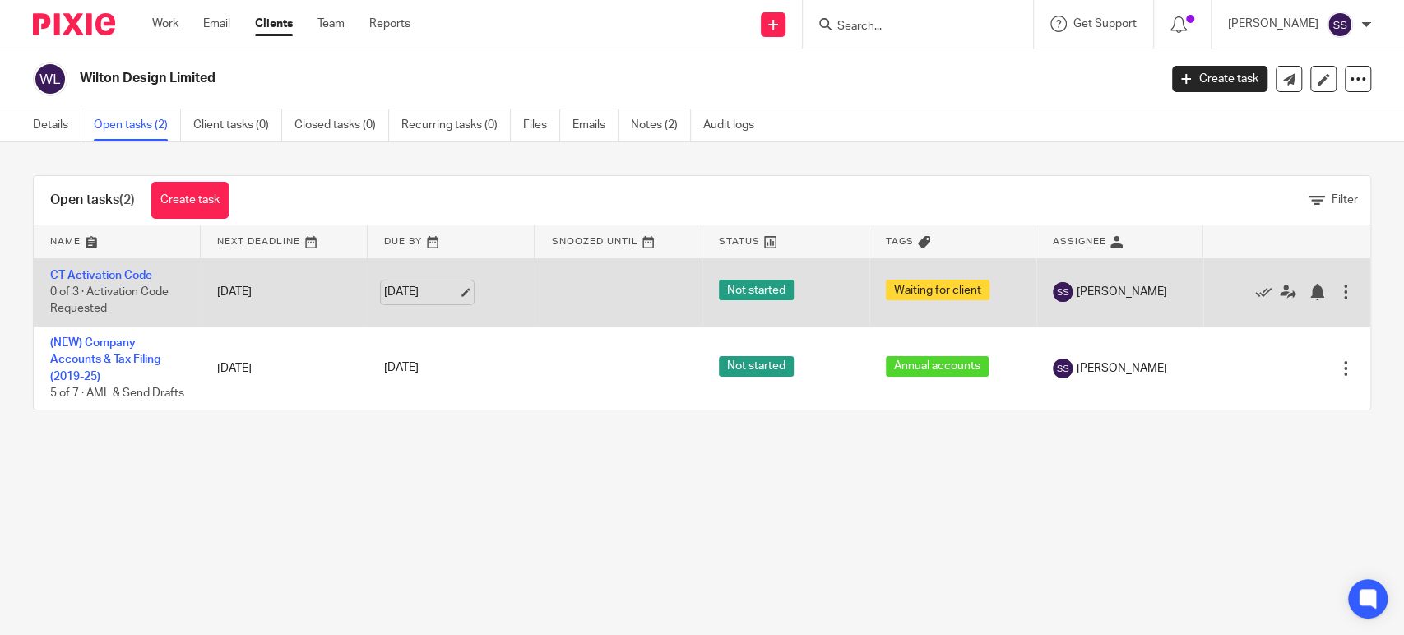
click at [424, 287] on link "[DATE]" at bounding box center [421, 292] width 74 height 17
click at [104, 275] on link "CT Activation Code" at bounding box center [101, 276] width 102 height 12
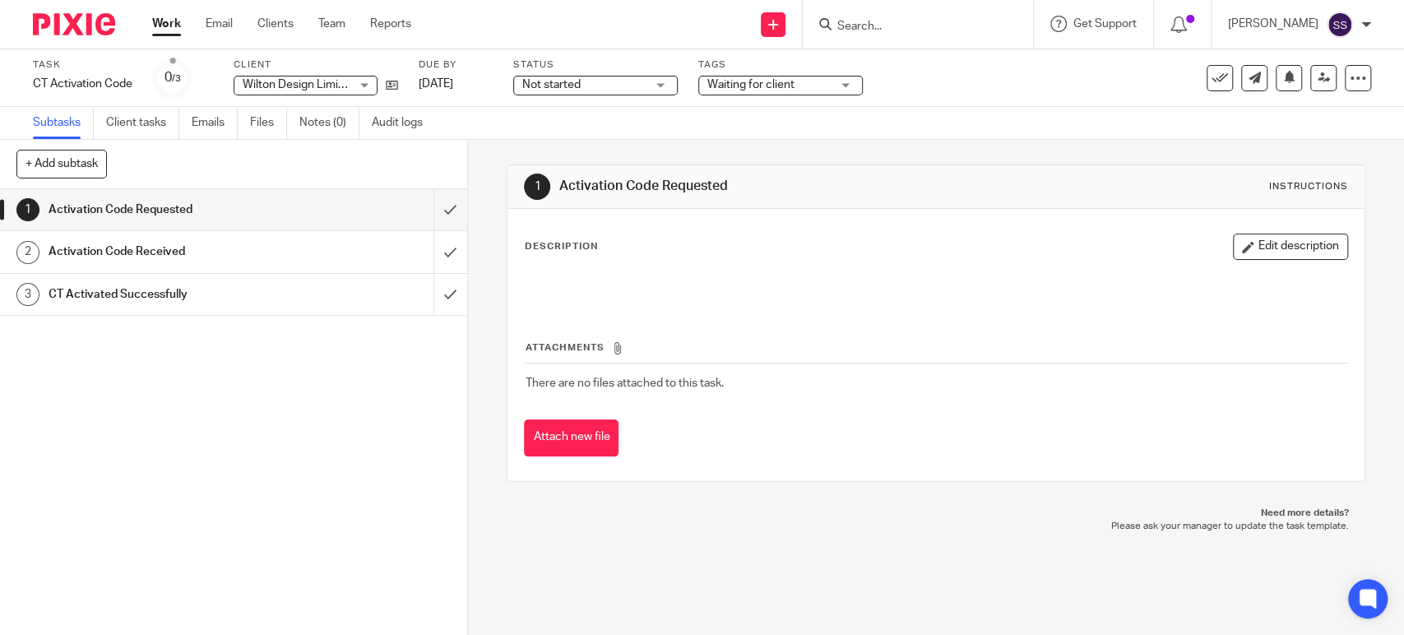
click at [1248, 243] on button "Edit description" at bounding box center [1290, 247] width 115 height 26
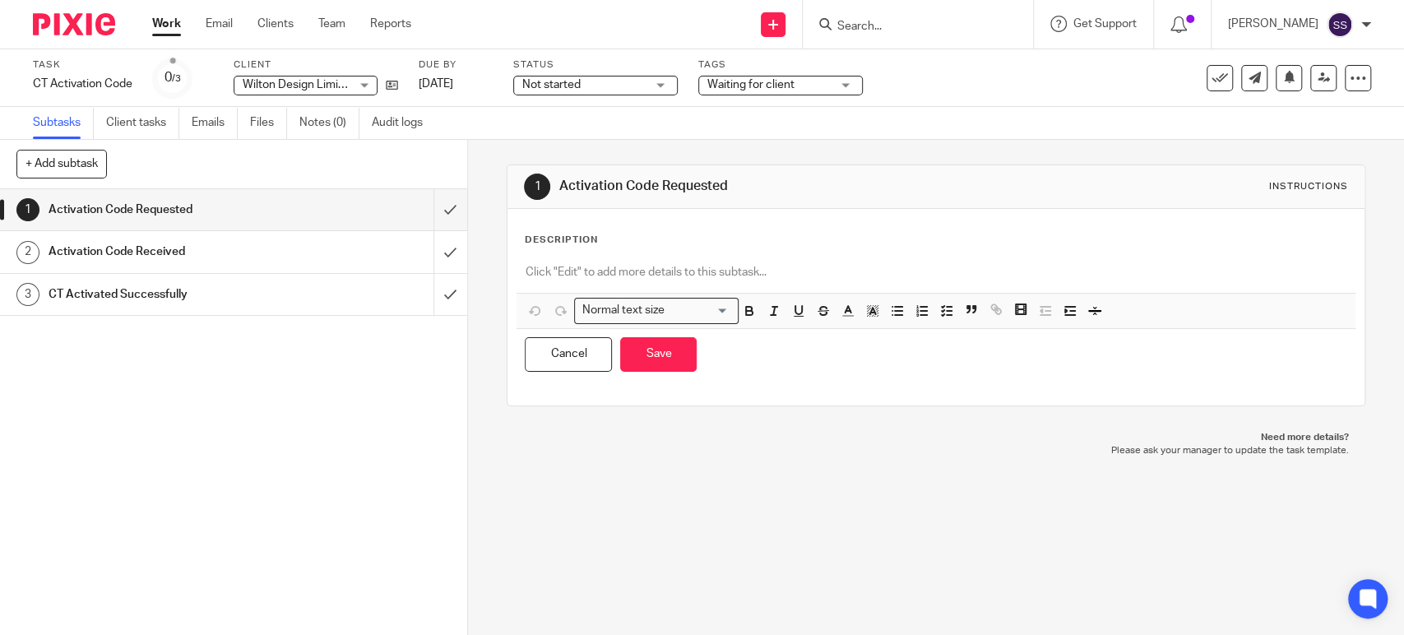
drag, startPoint x: 598, startPoint y: 257, endPoint x: 582, endPoint y: 271, distance: 21.5
click at [598, 257] on div at bounding box center [935, 274] width 838 height 37
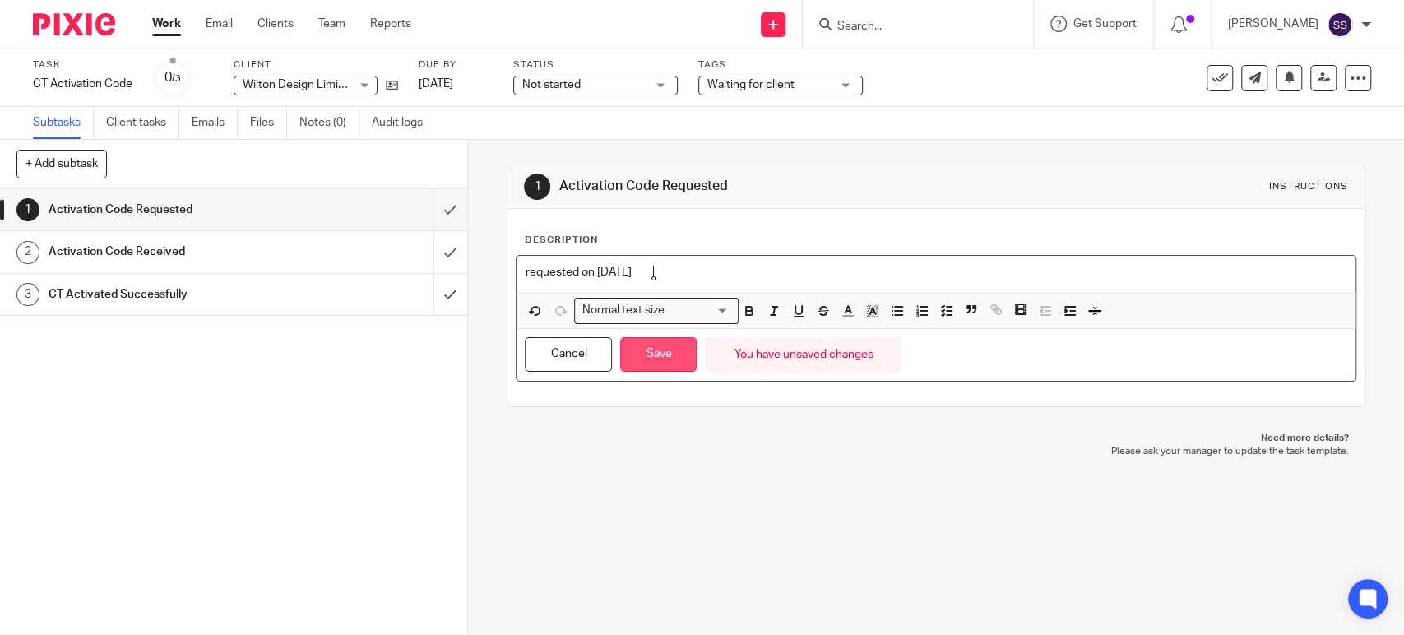
click at [648, 365] on button "Save" at bounding box center [658, 354] width 76 height 35
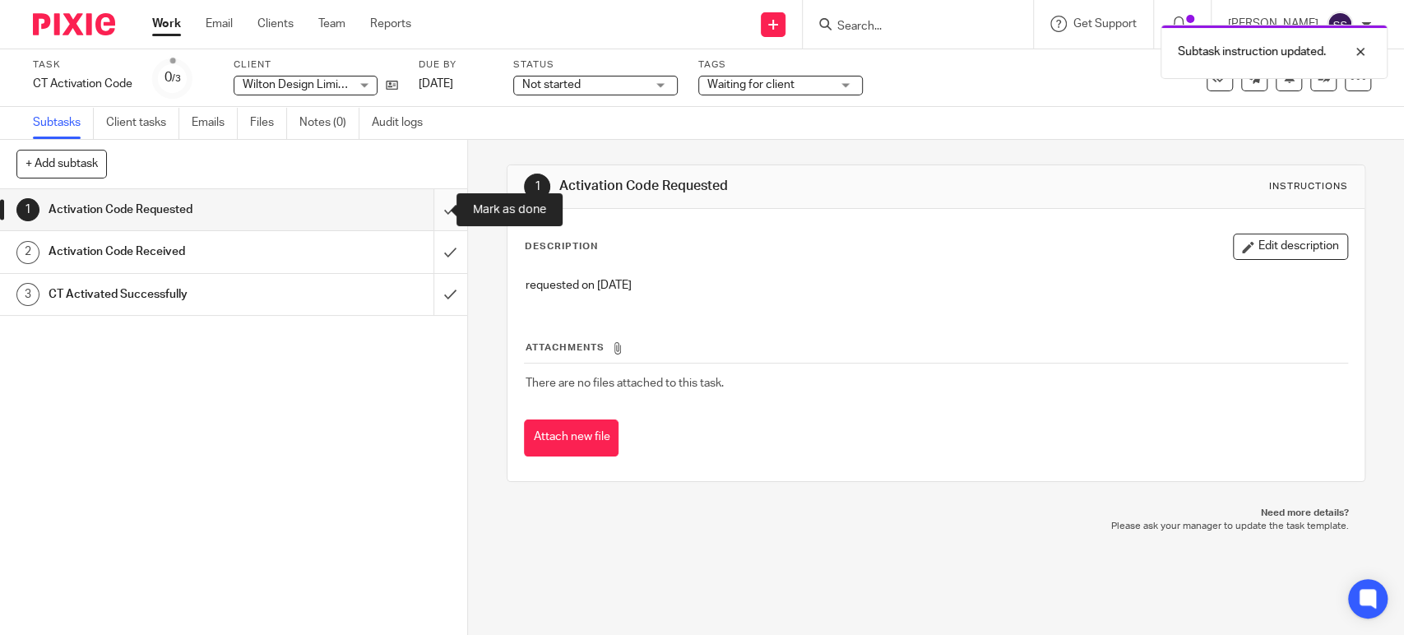
click at [429, 198] on input "submit" at bounding box center [233, 209] width 467 height 41
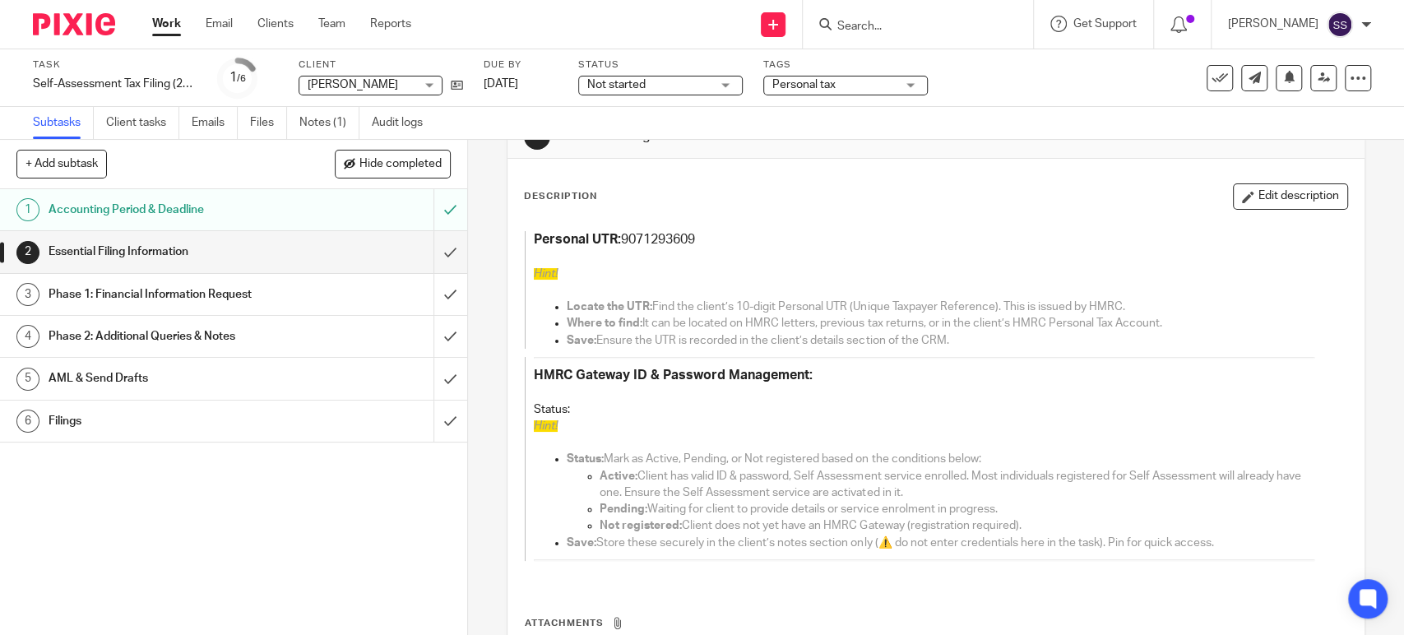
scroll to position [91, 0]
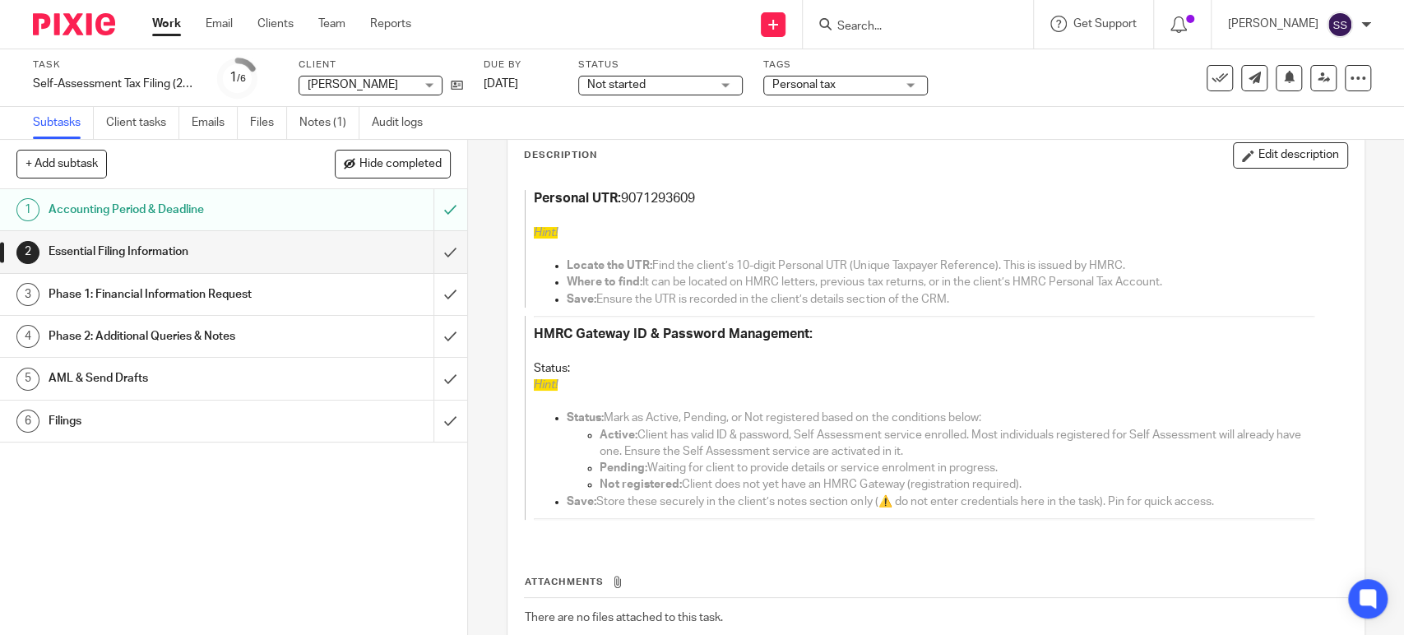
click at [352, 294] on div "Phase 1: Financial Information Request" at bounding box center [233, 294] width 368 height 25
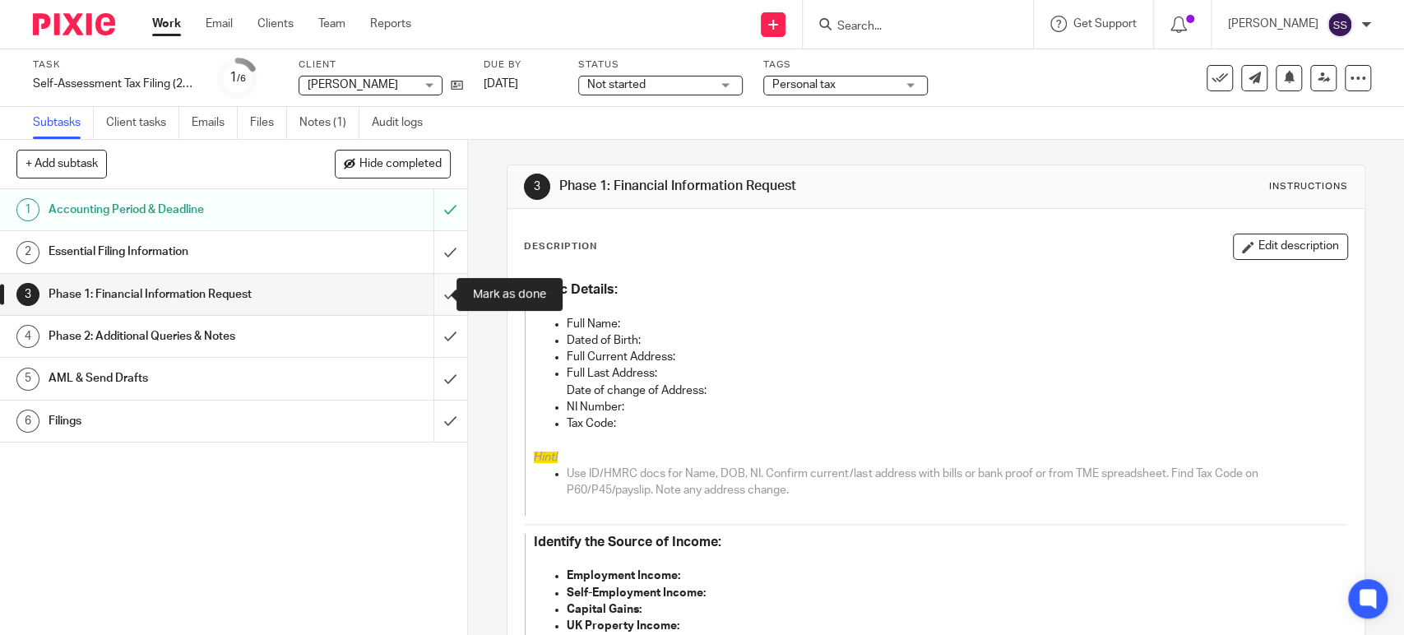
click at [434, 301] on input "submit" at bounding box center [233, 294] width 467 height 41
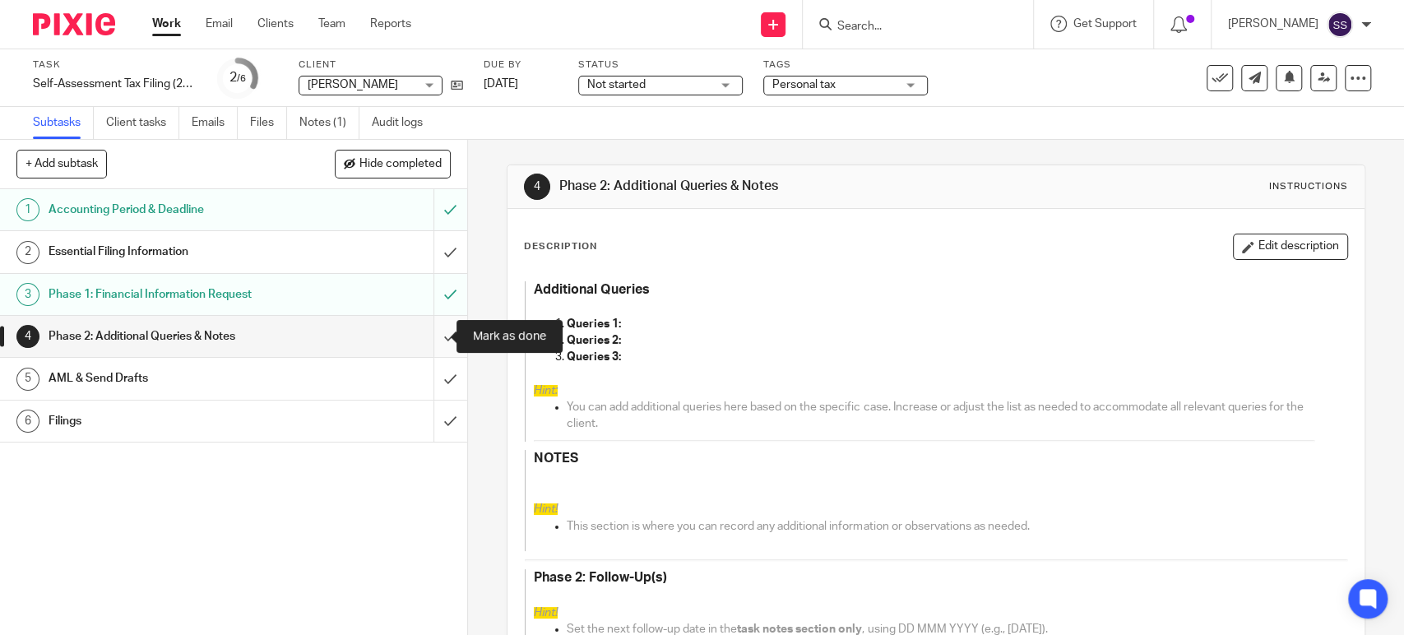
click at [434, 342] on input "submit" at bounding box center [233, 336] width 467 height 41
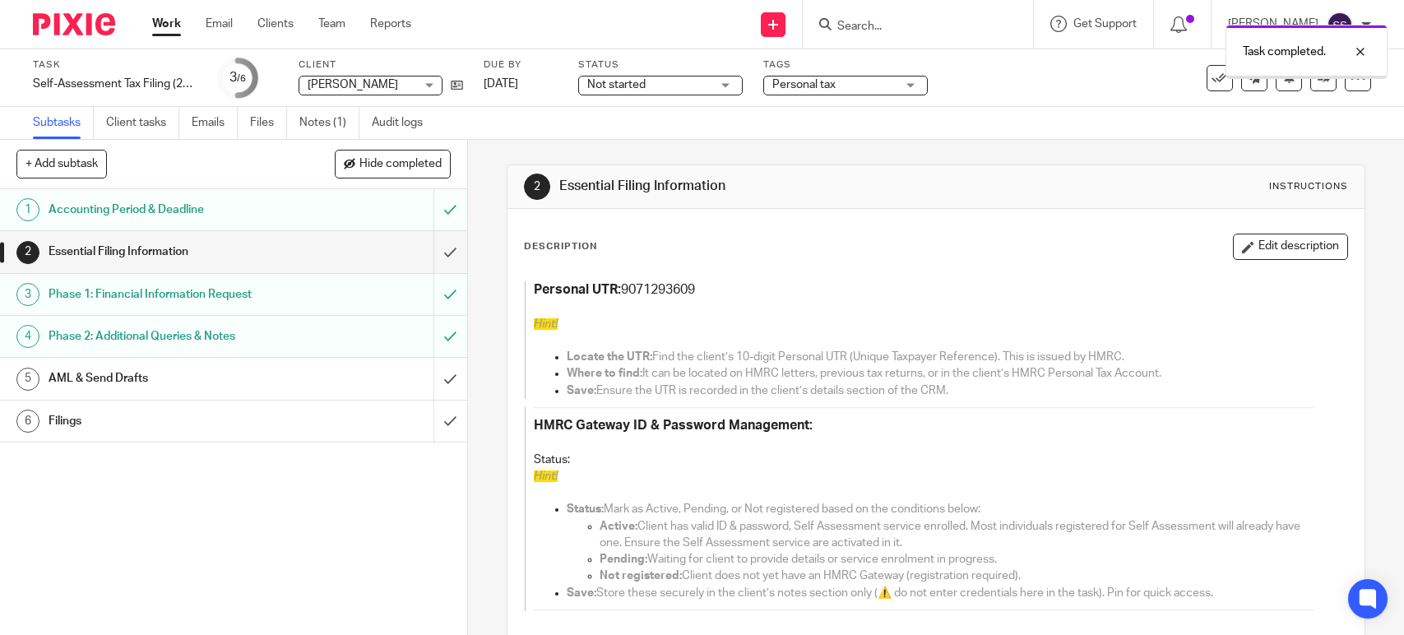
click at [1244, 247] on button "Edit description" at bounding box center [1290, 247] width 115 height 26
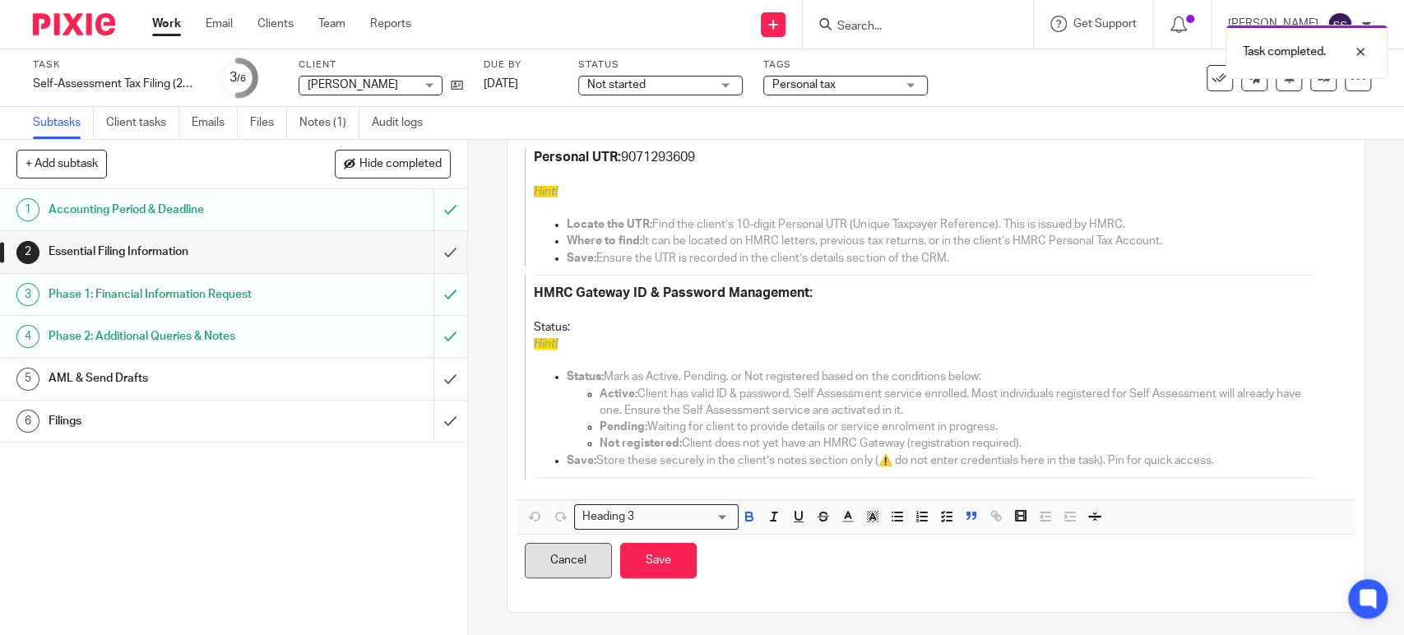
click at [577, 543] on button "Cancel" at bounding box center [568, 560] width 87 height 35
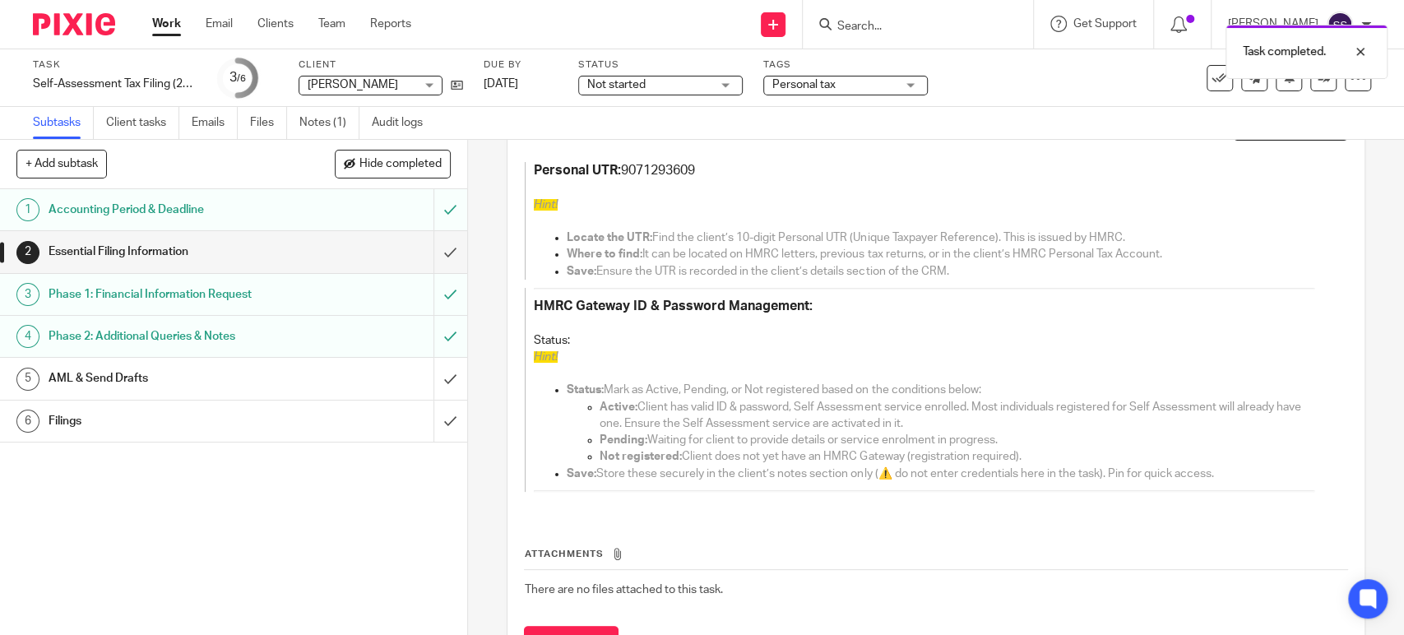
scroll to position [132, 0]
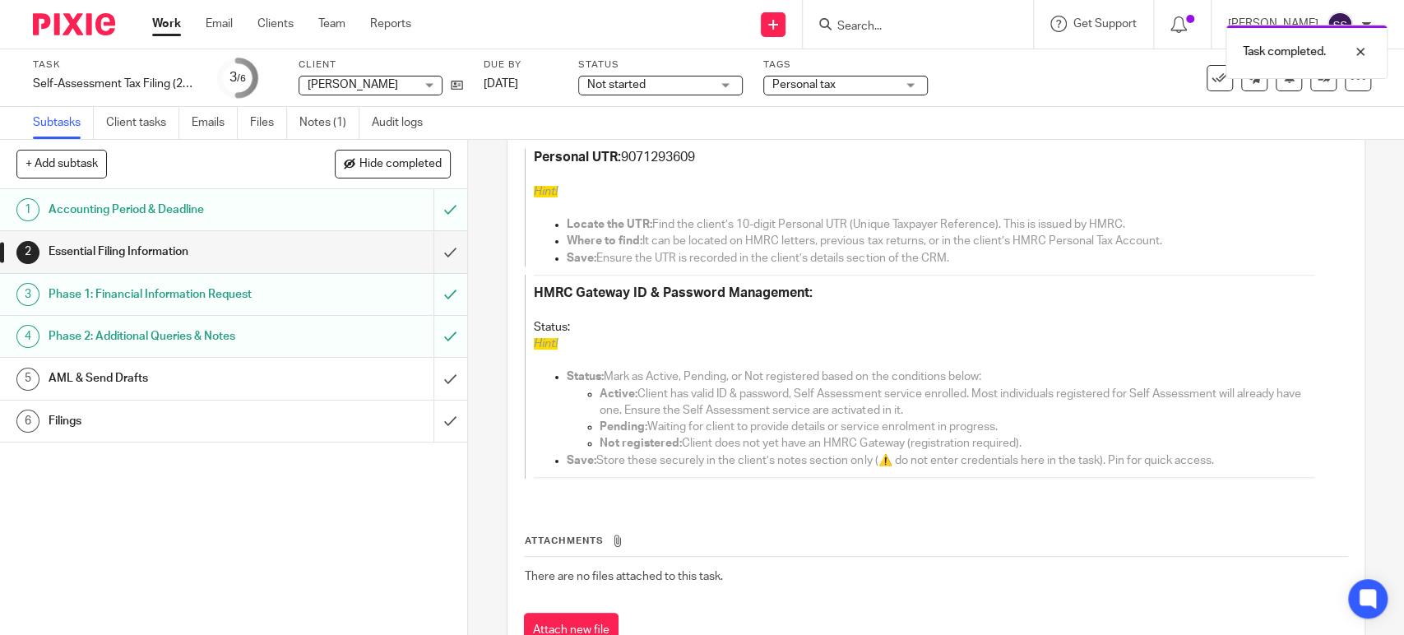
click at [354, 382] on div "AML & Send Drafts" at bounding box center [233, 378] width 368 height 25
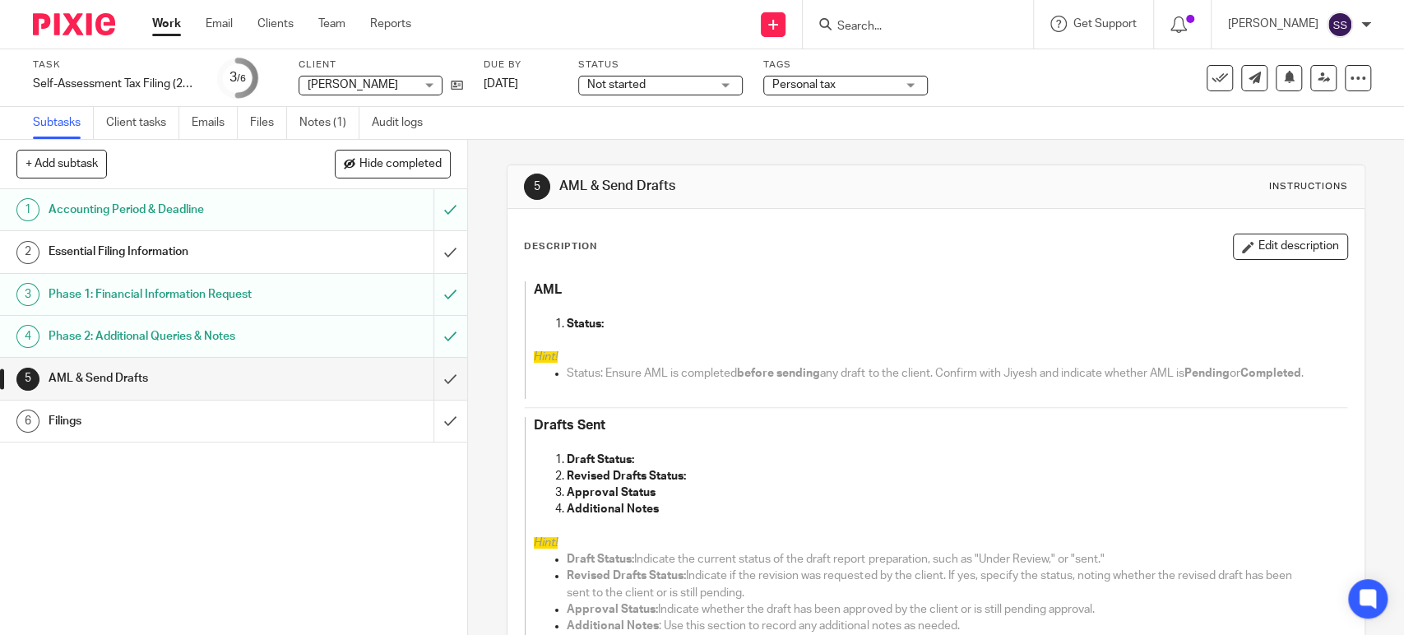
click at [315, 257] on div "Essential Filing Information" at bounding box center [233, 251] width 368 height 25
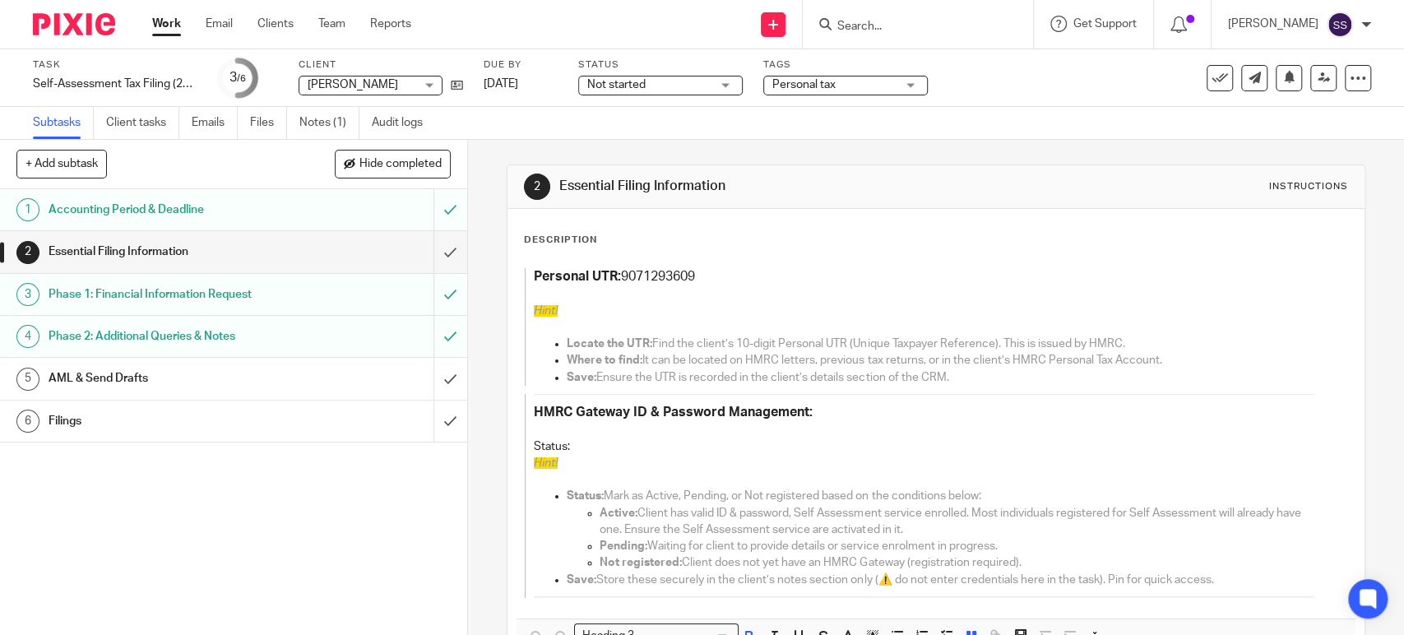
click at [595, 447] on p "Status: Hint!" at bounding box center [924, 446] width 780 height 50
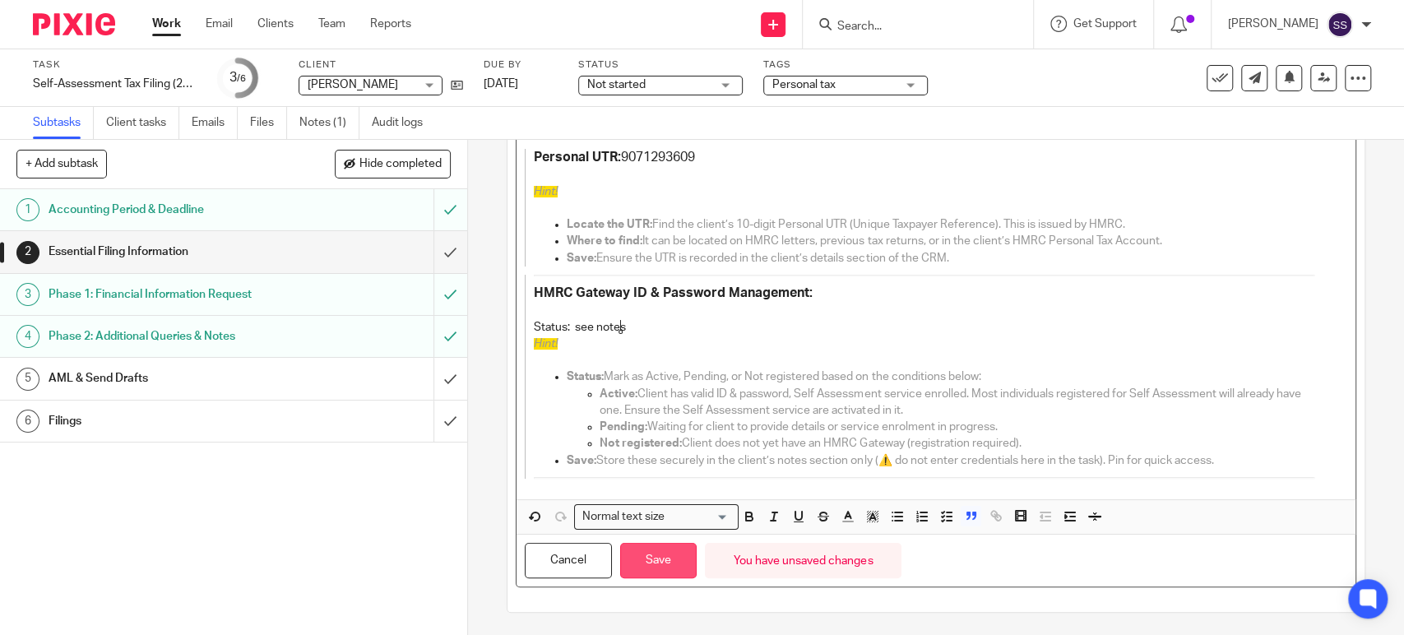
click at [669, 569] on button "Save" at bounding box center [658, 560] width 76 height 35
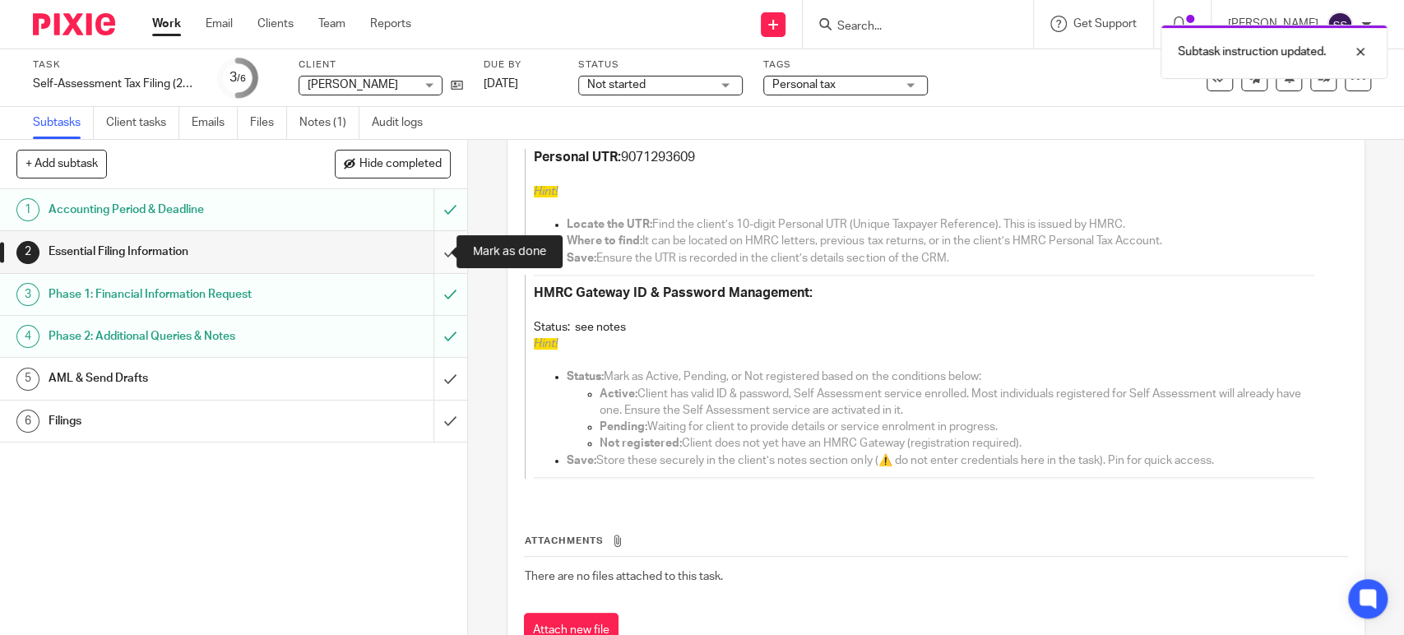
click at [438, 240] on input "submit" at bounding box center [233, 251] width 467 height 41
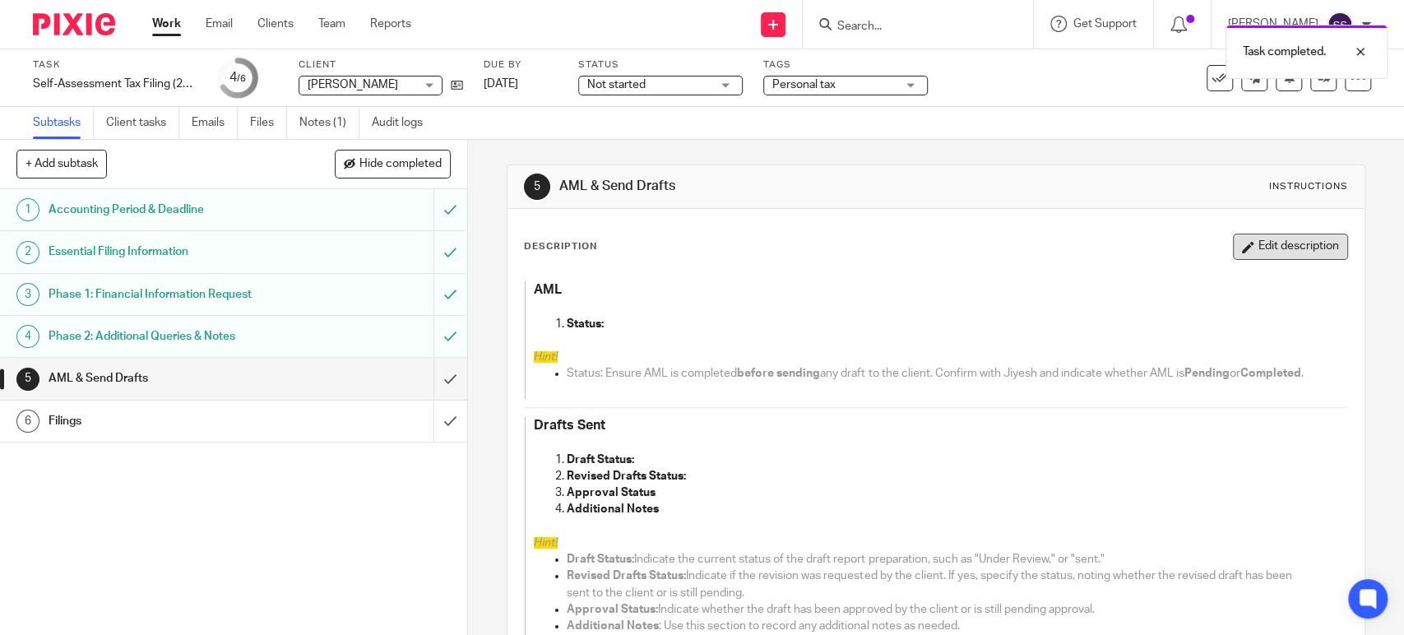
click at [1233, 253] on button "Edit description" at bounding box center [1290, 247] width 115 height 26
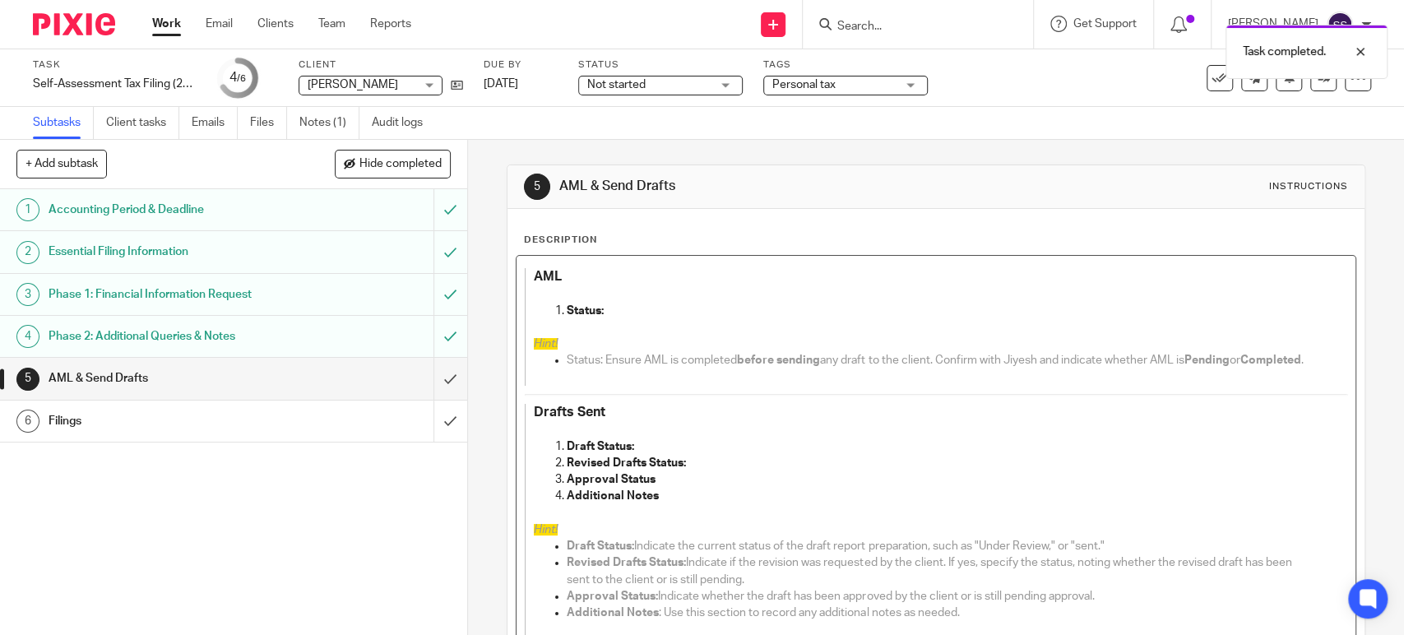
click at [669, 455] on p "Draft Status:" at bounding box center [940, 446] width 747 height 16
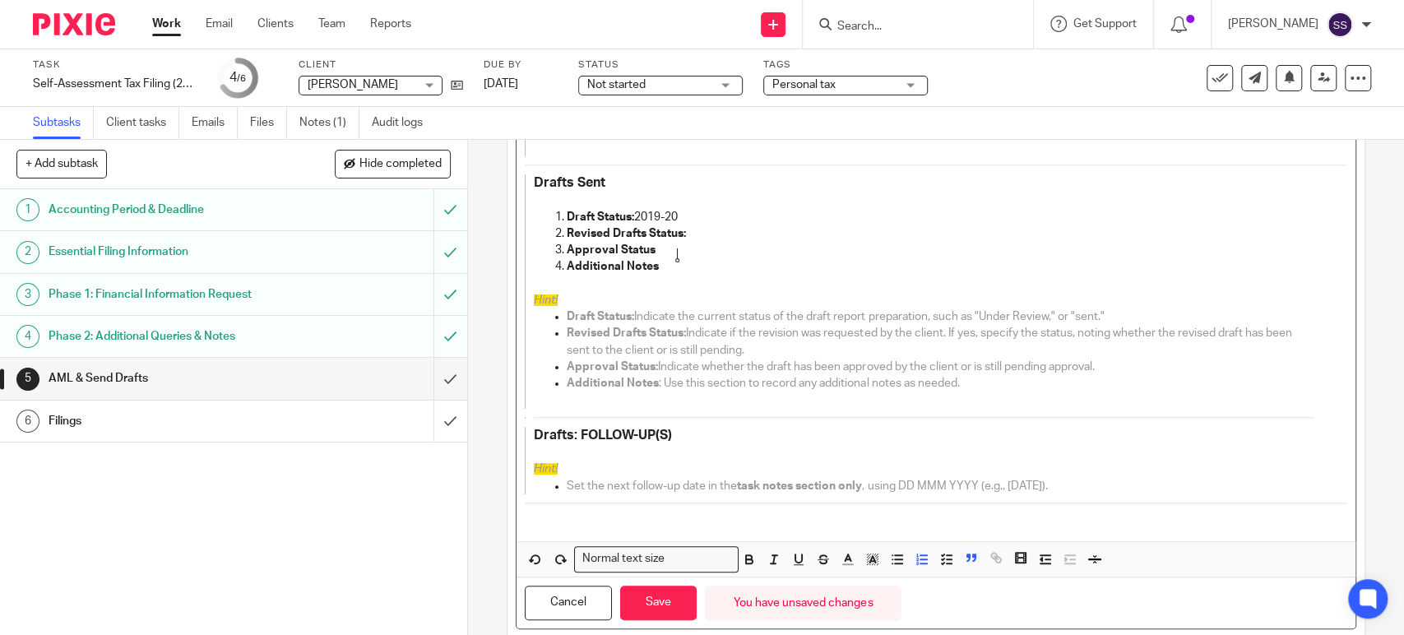
scroll to position [197, 0]
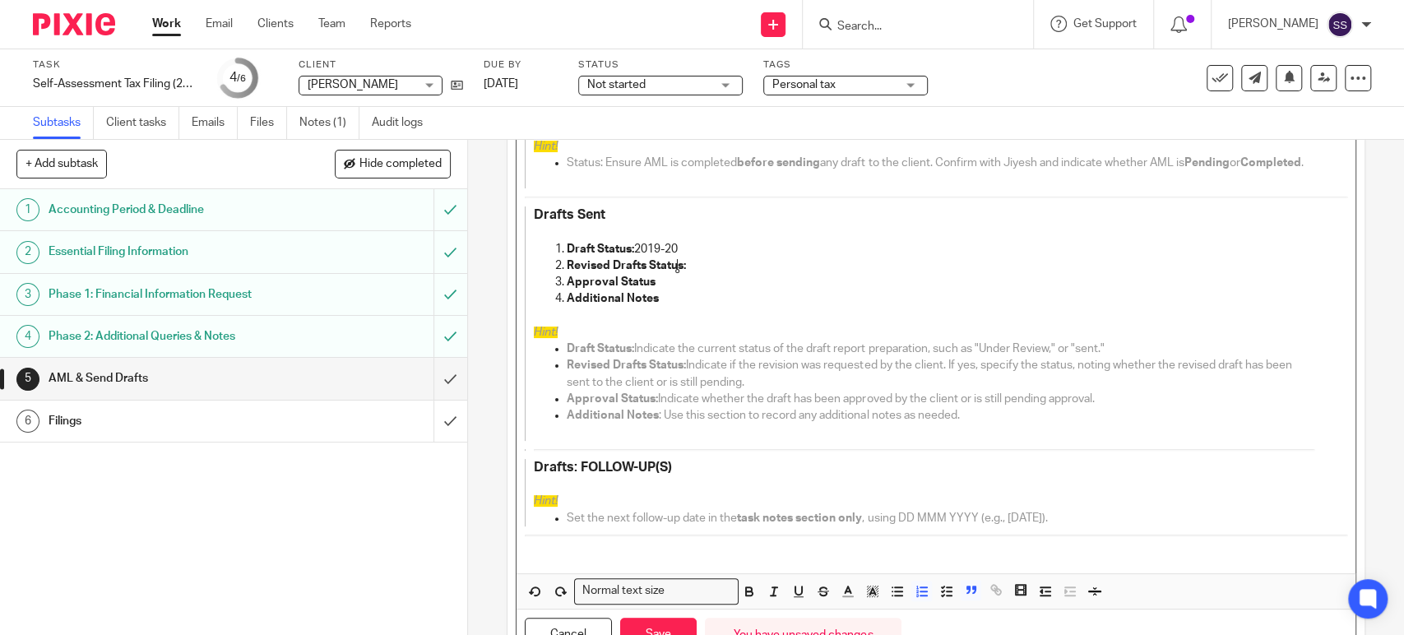
drag, startPoint x: 634, startPoint y: 256, endPoint x: 699, endPoint y: 271, distance: 66.6
click at [699, 257] on p "Draft Status: 2019-20" at bounding box center [940, 249] width 747 height 16
drag, startPoint x: 661, startPoint y: 316, endPoint x: 559, endPoint y: 267, distance: 112.9
click at [559, 267] on ol "Draft Status: Revised Drafts Status: Approval Status Additional Notes" at bounding box center [924, 274] width 780 height 67
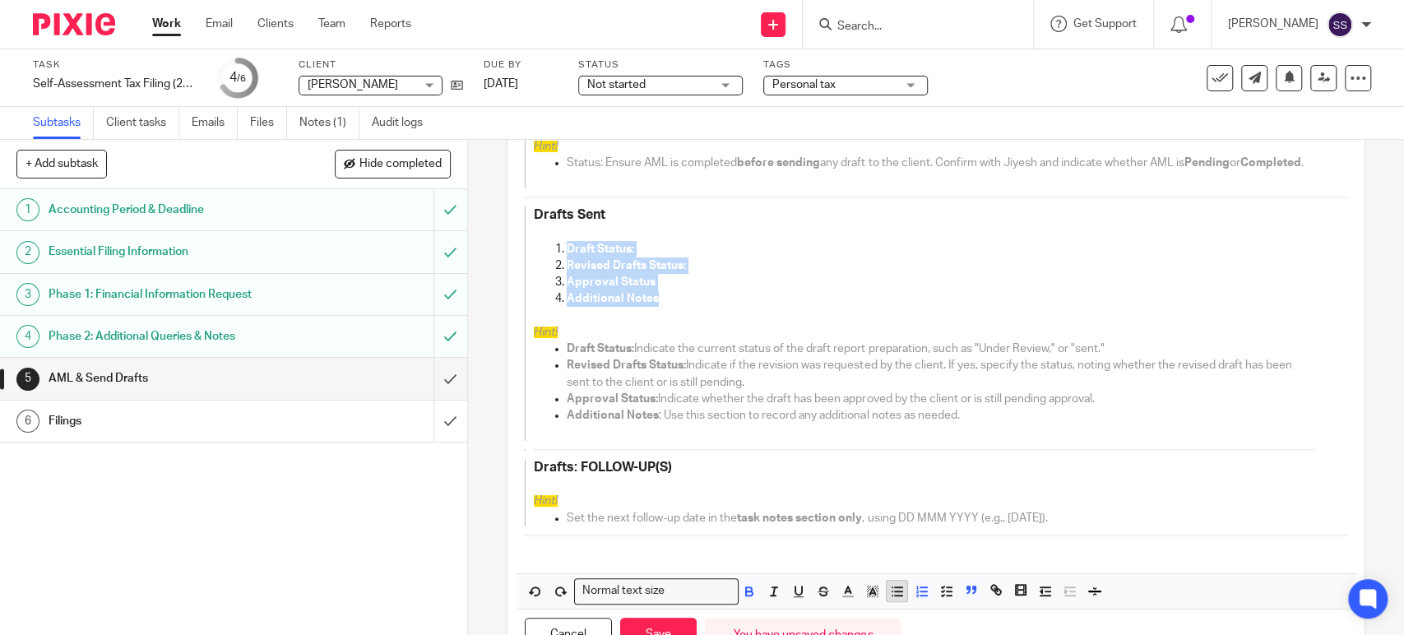
click at [890, 599] on icon "button" at bounding box center [897, 591] width 15 height 15
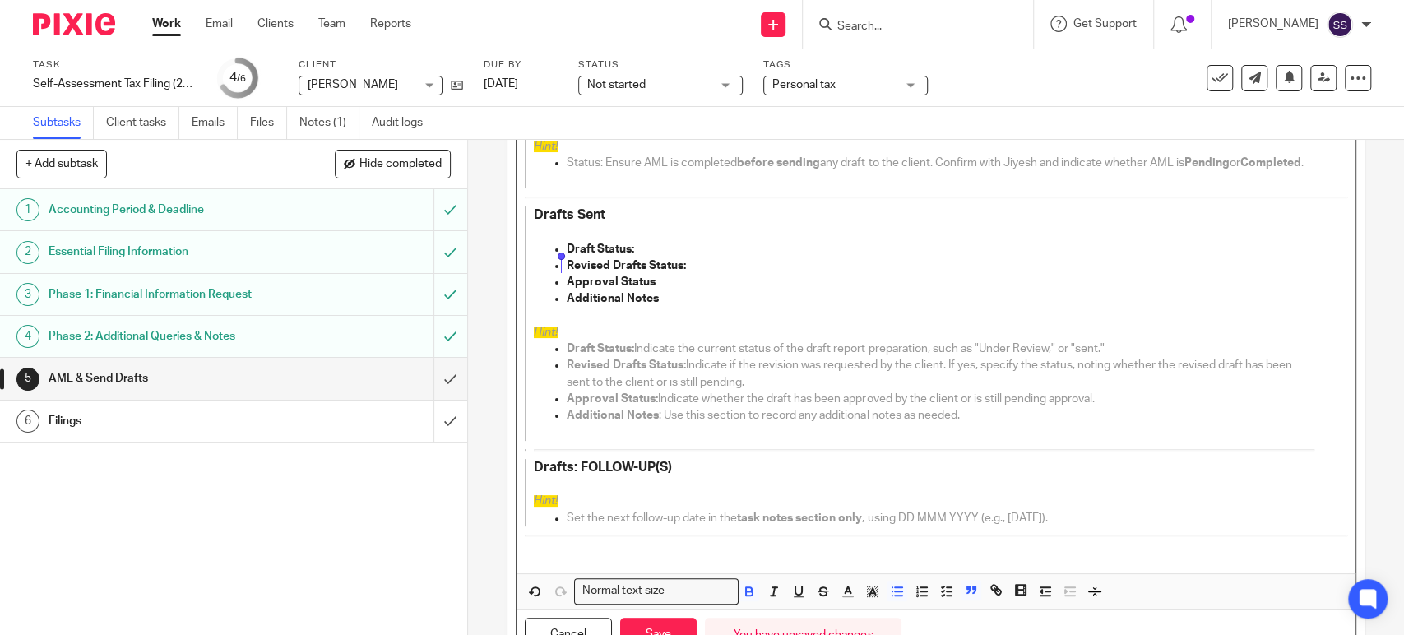
click at [657, 257] on p "Draft Status:" at bounding box center [940, 249] width 747 height 16
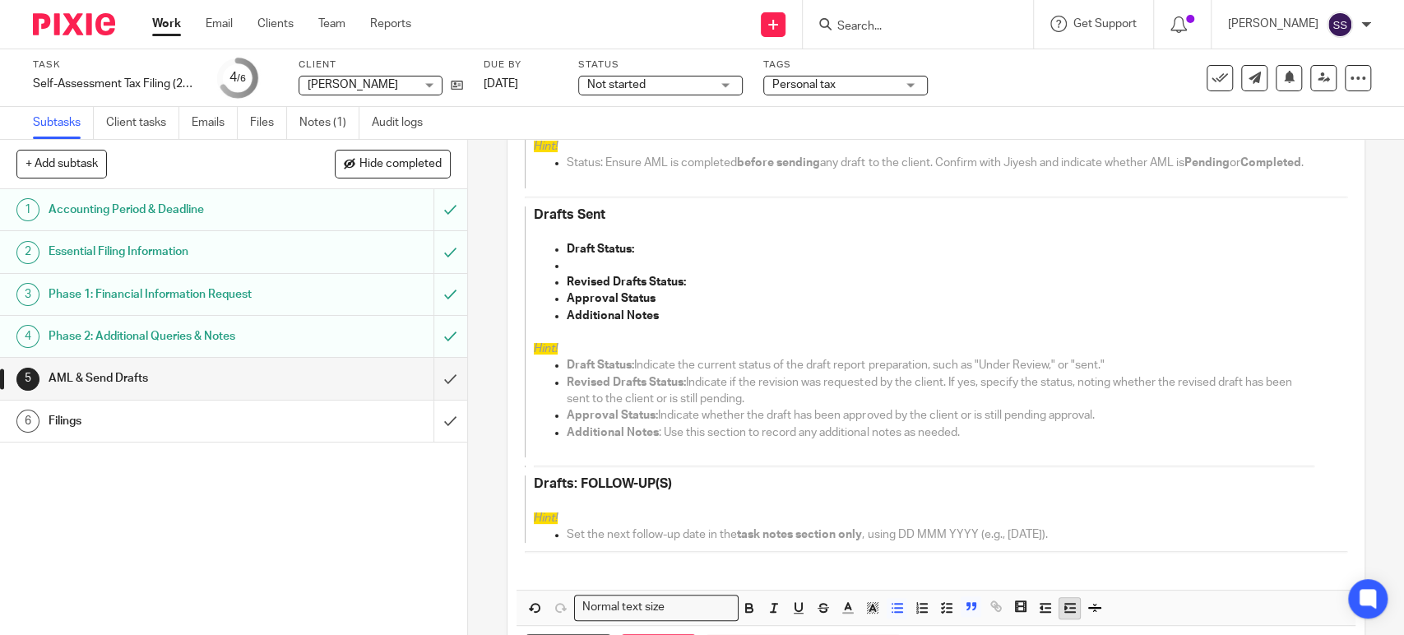
click at [1062, 615] on icon "button" at bounding box center [1069, 607] width 15 height 15
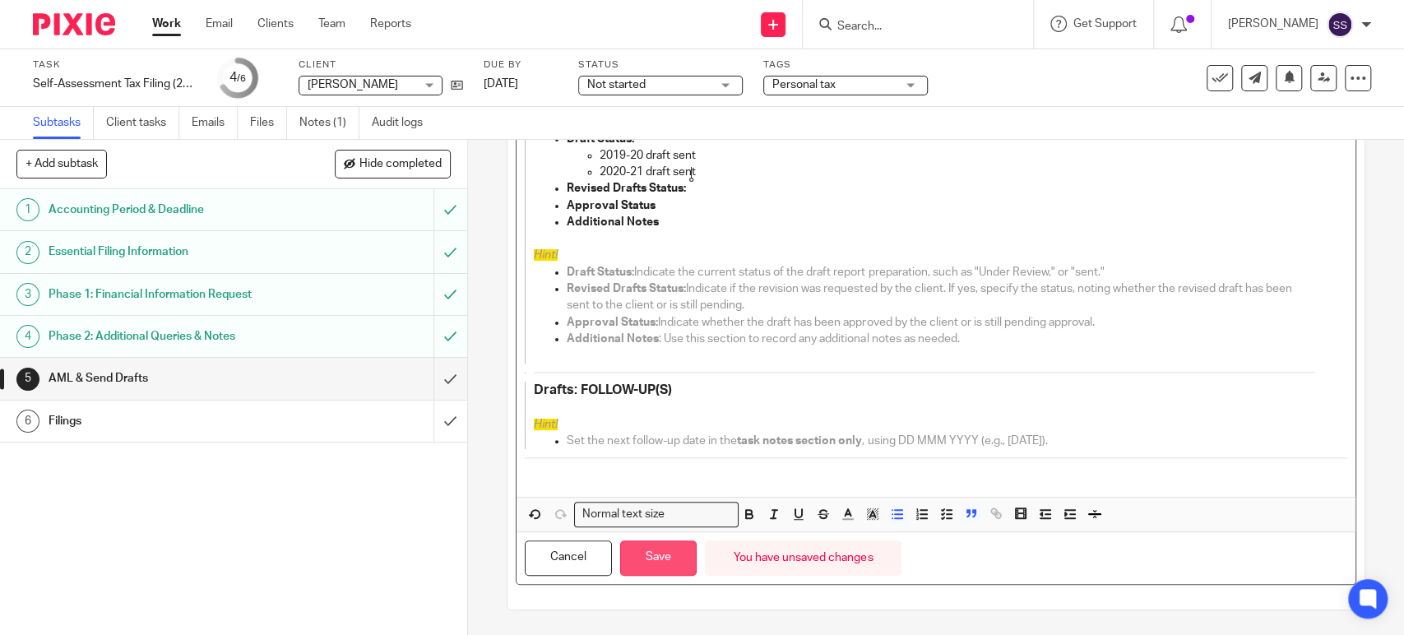
click at [641, 571] on button "Save" at bounding box center [658, 557] width 76 height 35
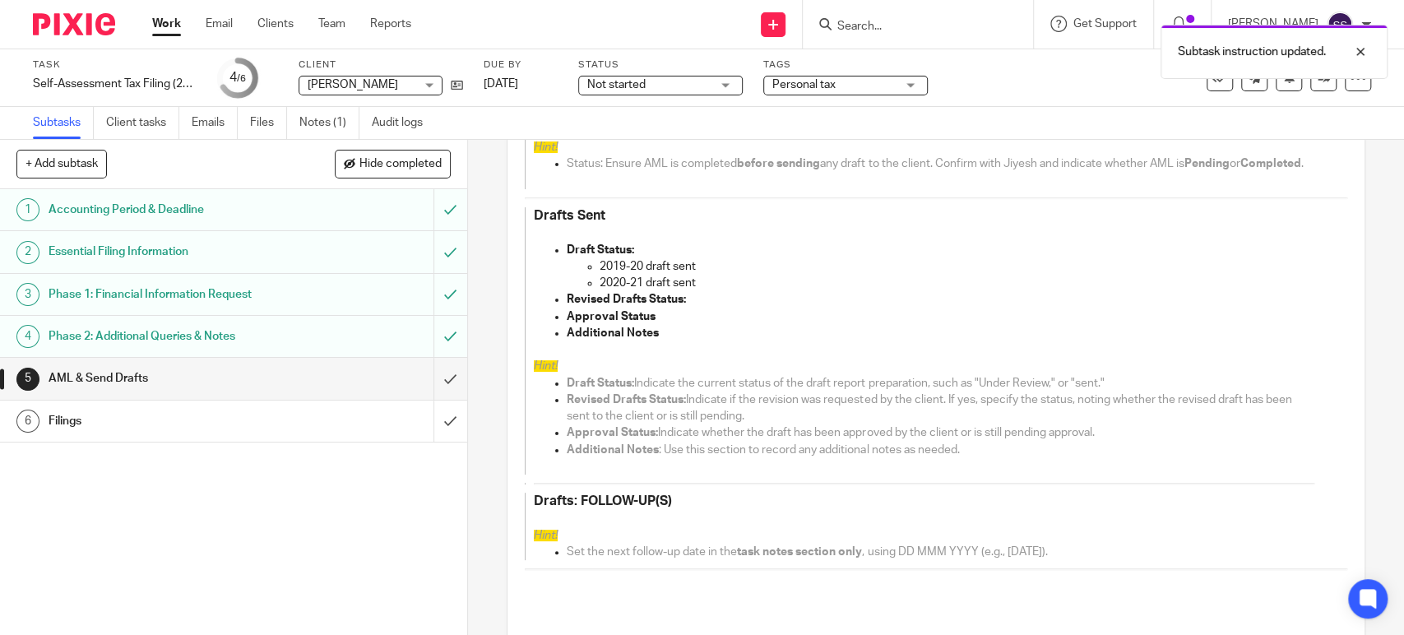
scroll to position [61, 0]
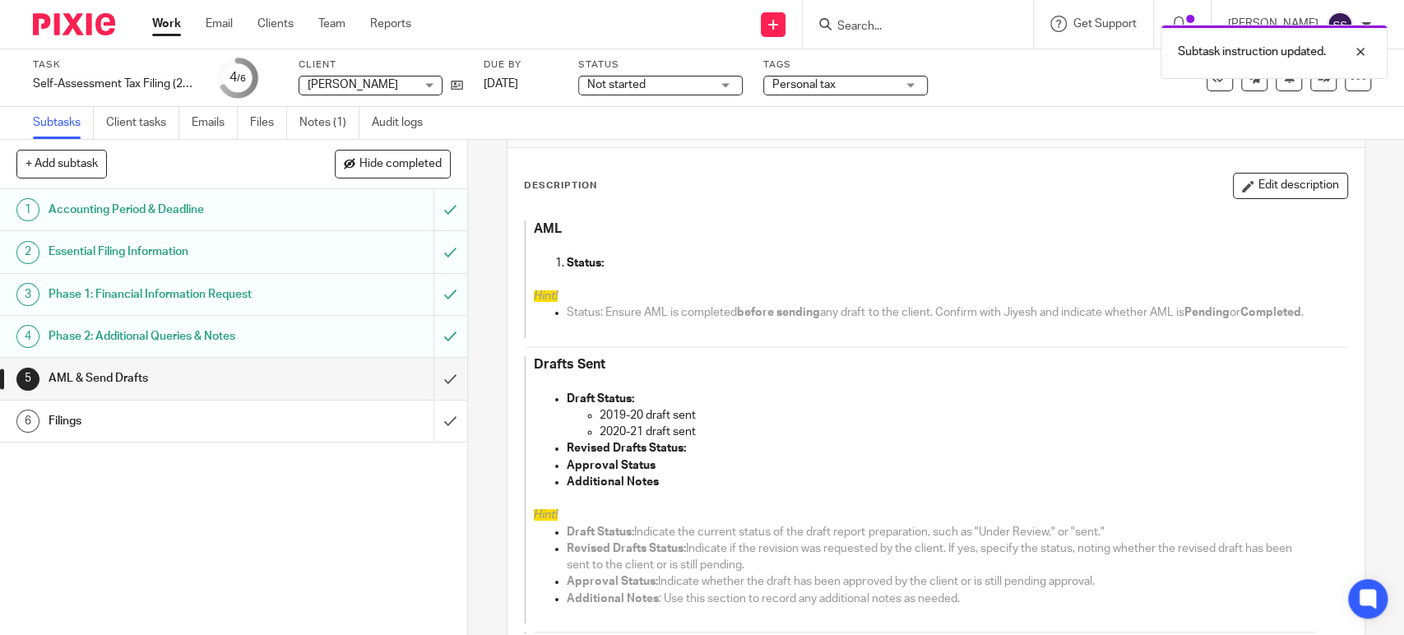
click at [1235, 189] on button "Edit description" at bounding box center [1290, 186] width 115 height 26
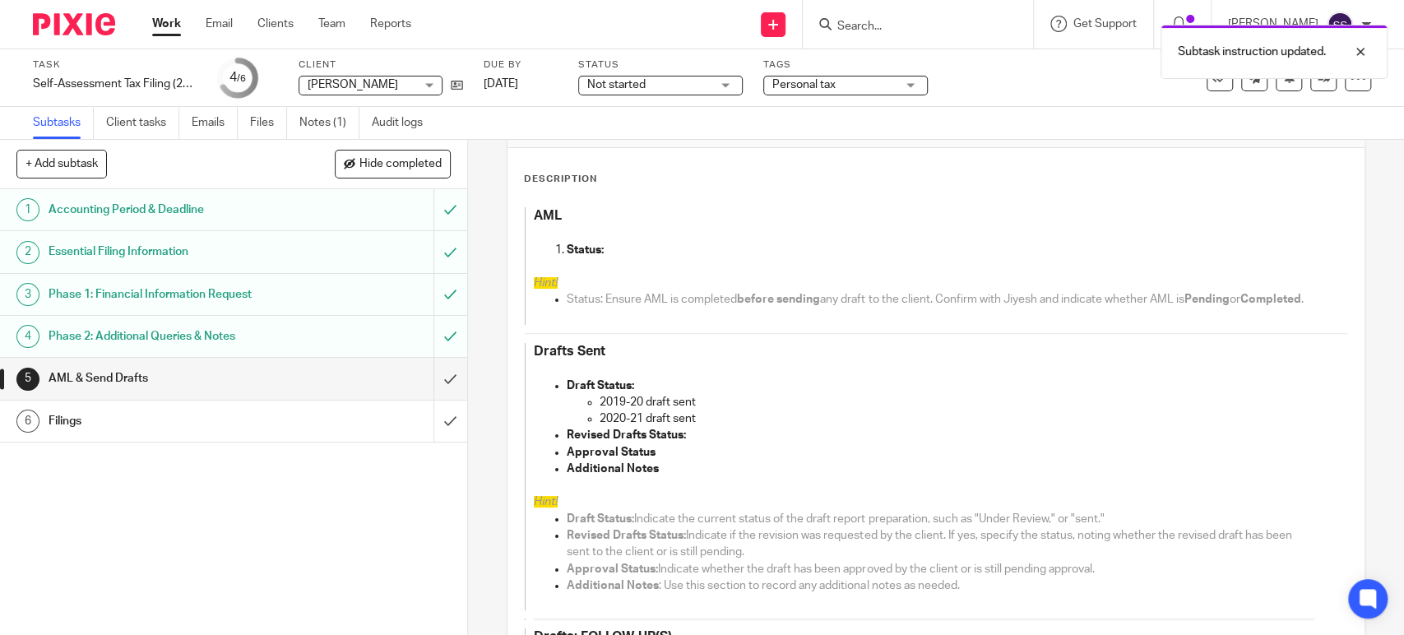
click at [713, 427] on p "2020-21 draft sent" at bounding box center [956, 418] width 714 height 16
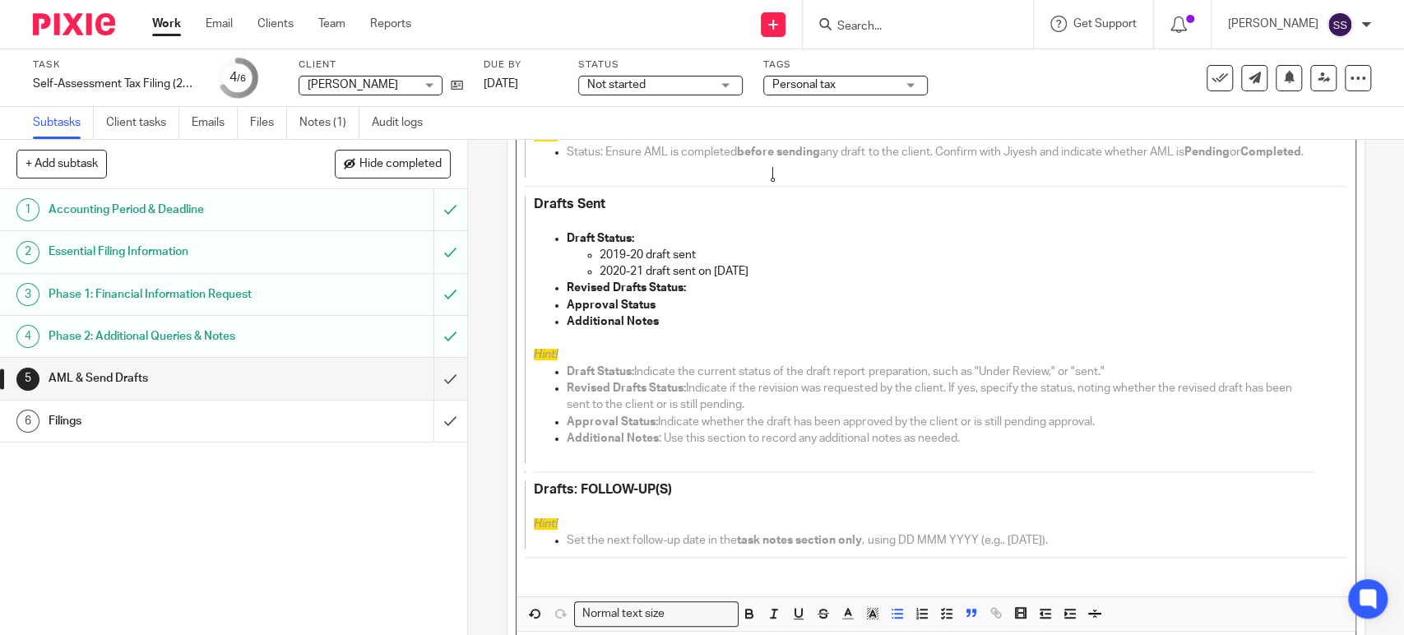
scroll to position [322, 0]
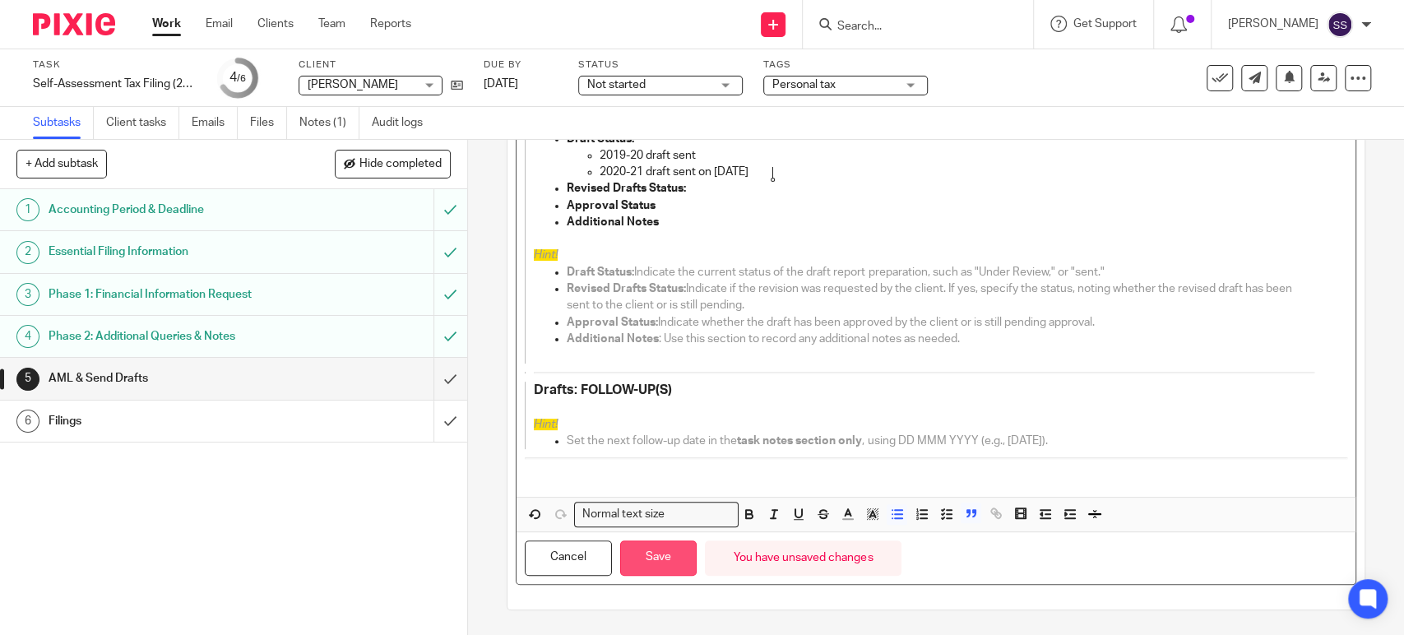
click at [670, 559] on button "Save" at bounding box center [658, 557] width 76 height 35
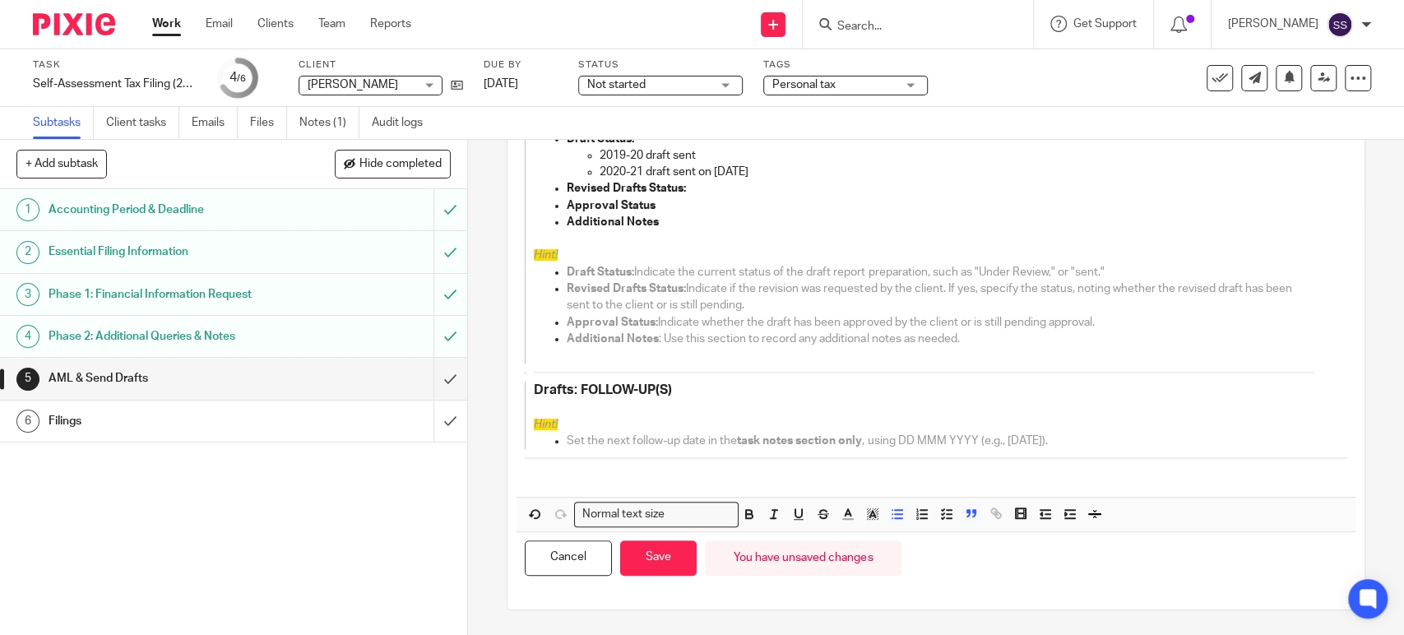
scroll to position [335, 0]
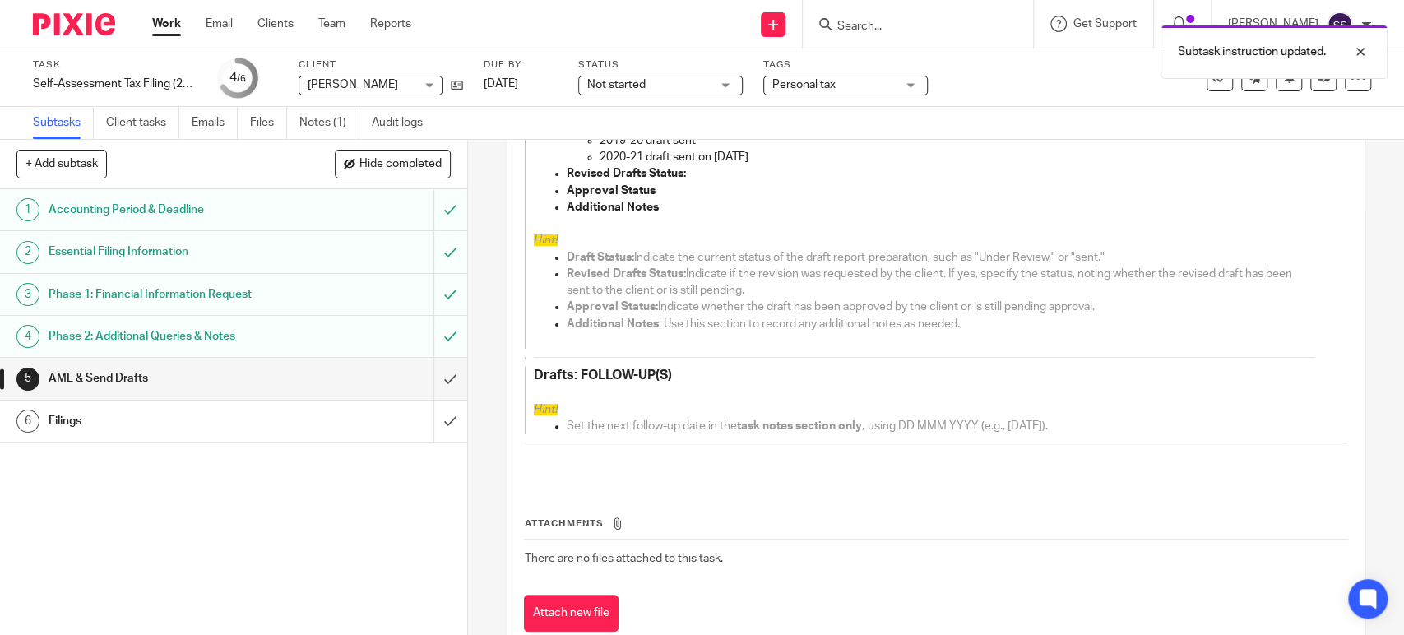
click at [274, 423] on h1 "Filings" at bounding box center [172, 421] width 246 height 25
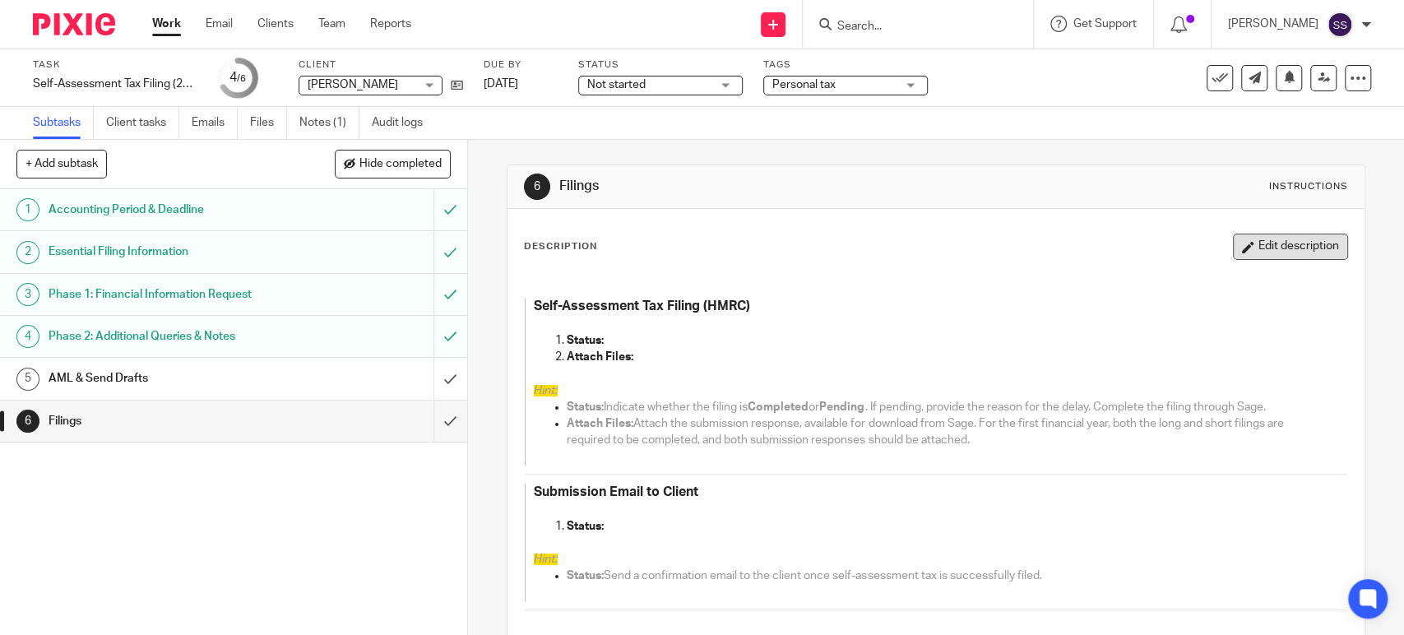
click at [1247, 259] on button "Edit description" at bounding box center [1290, 247] width 115 height 26
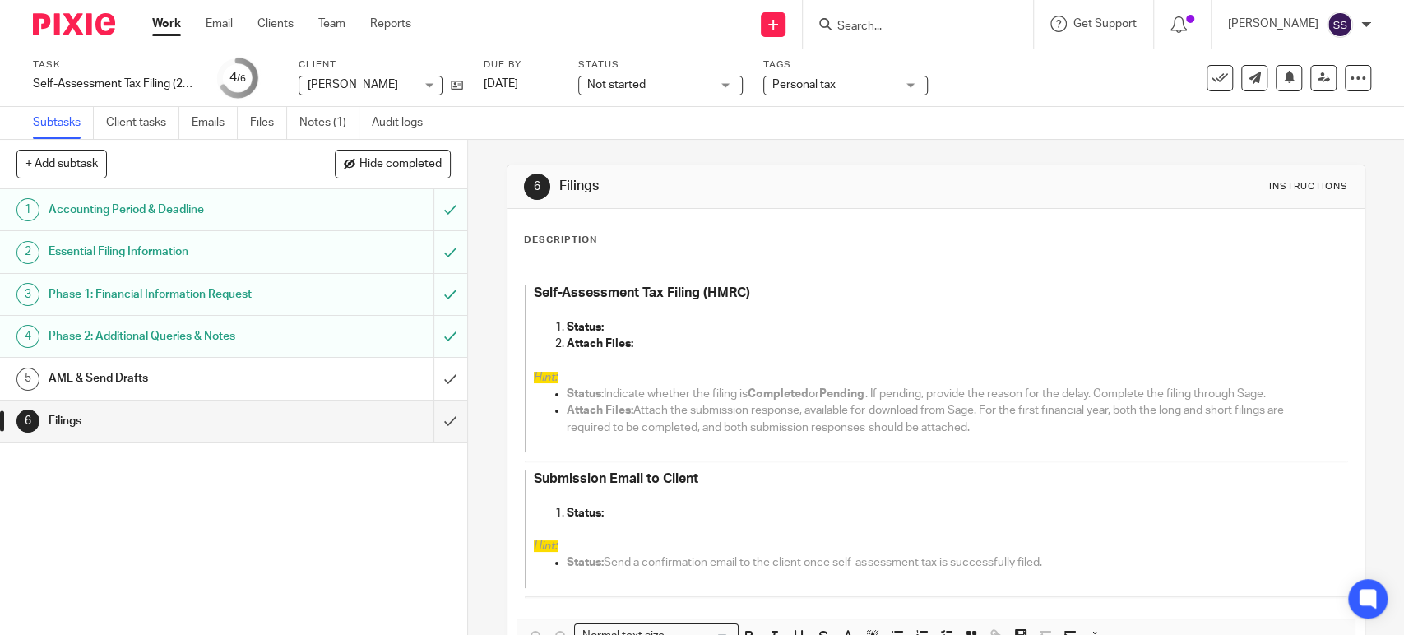
click at [294, 372] on div "AML & Send Drafts" at bounding box center [233, 378] width 368 height 25
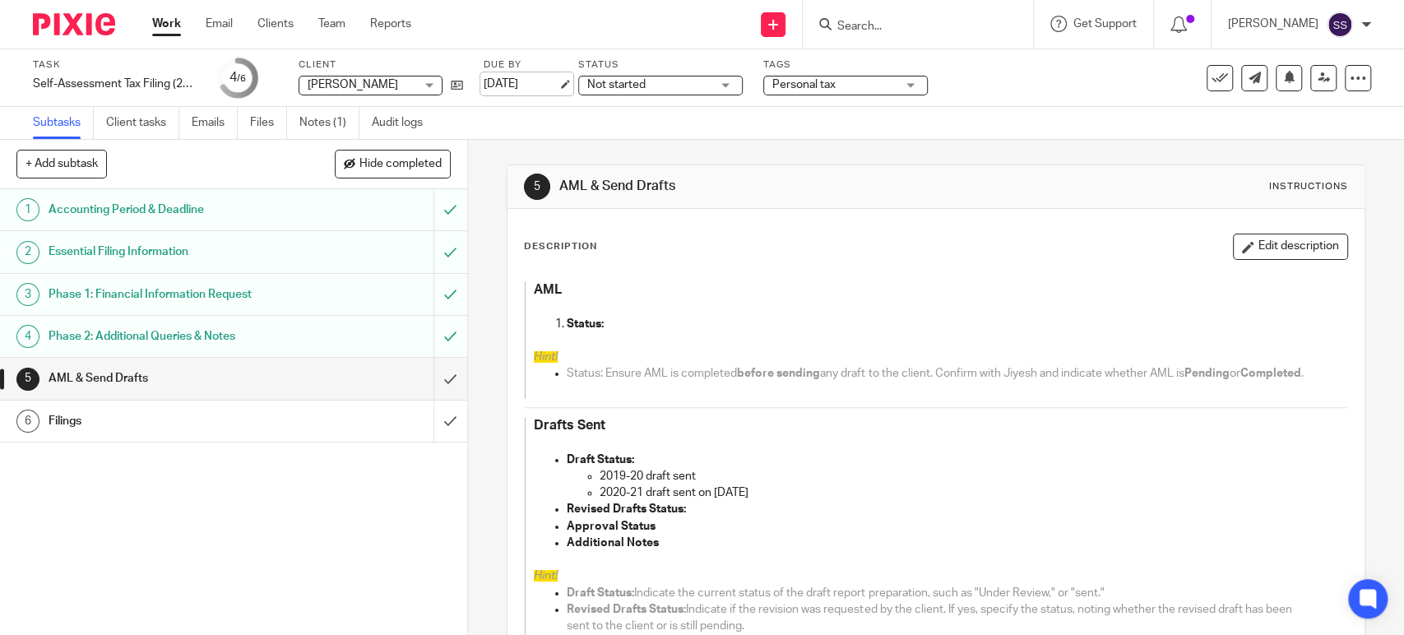
click at [513, 90] on link "[DATE]" at bounding box center [521, 84] width 74 height 17
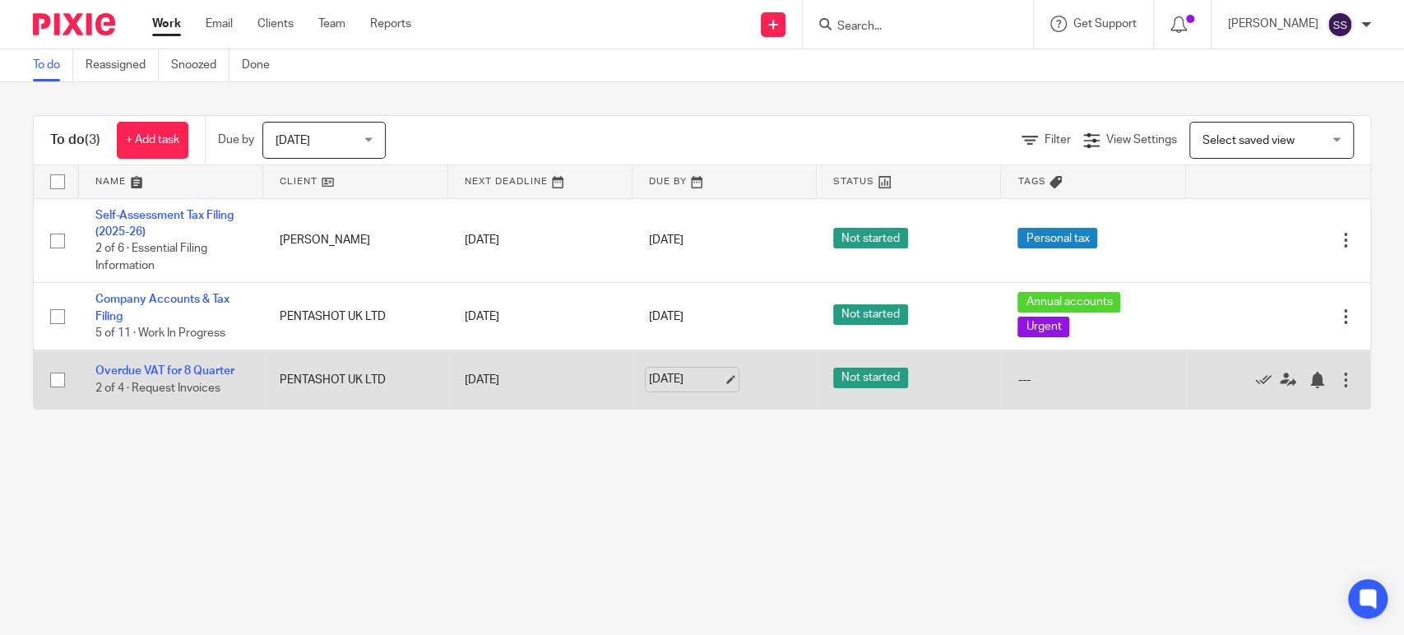
click at [690, 372] on link "[DATE]" at bounding box center [686, 379] width 74 height 17
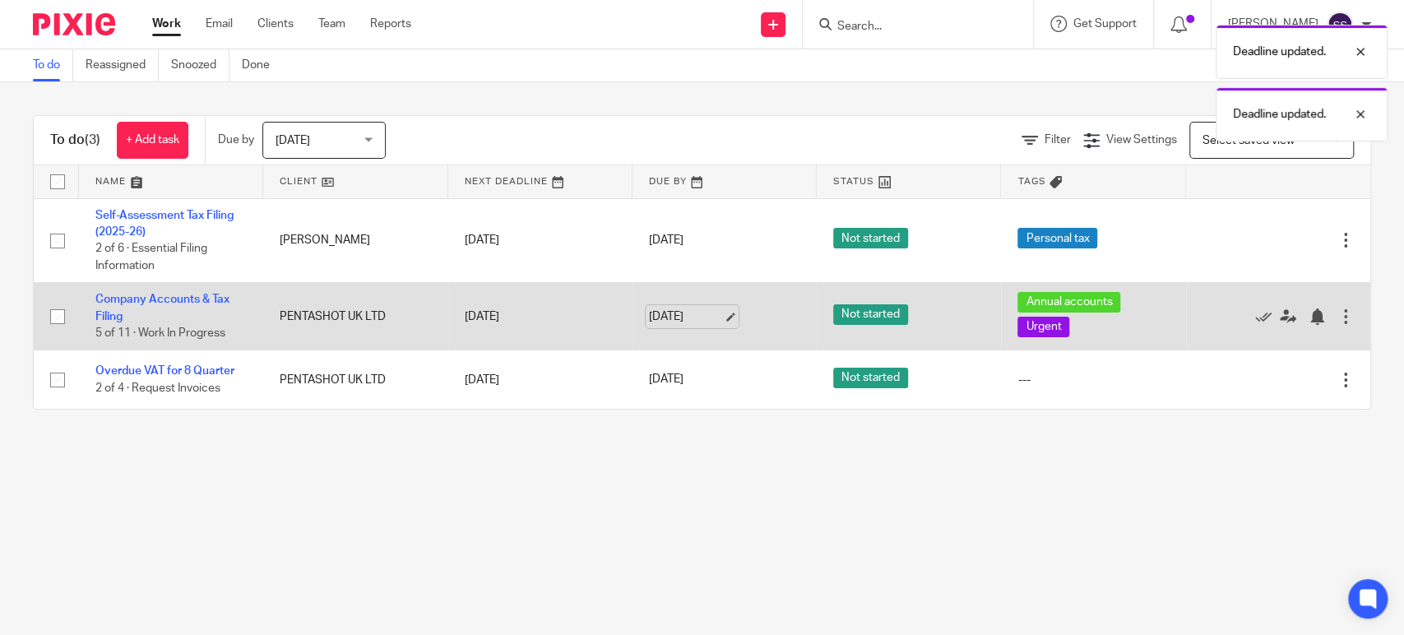
click at [669, 313] on link "[DATE]" at bounding box center [686, 316] width 74 height 17
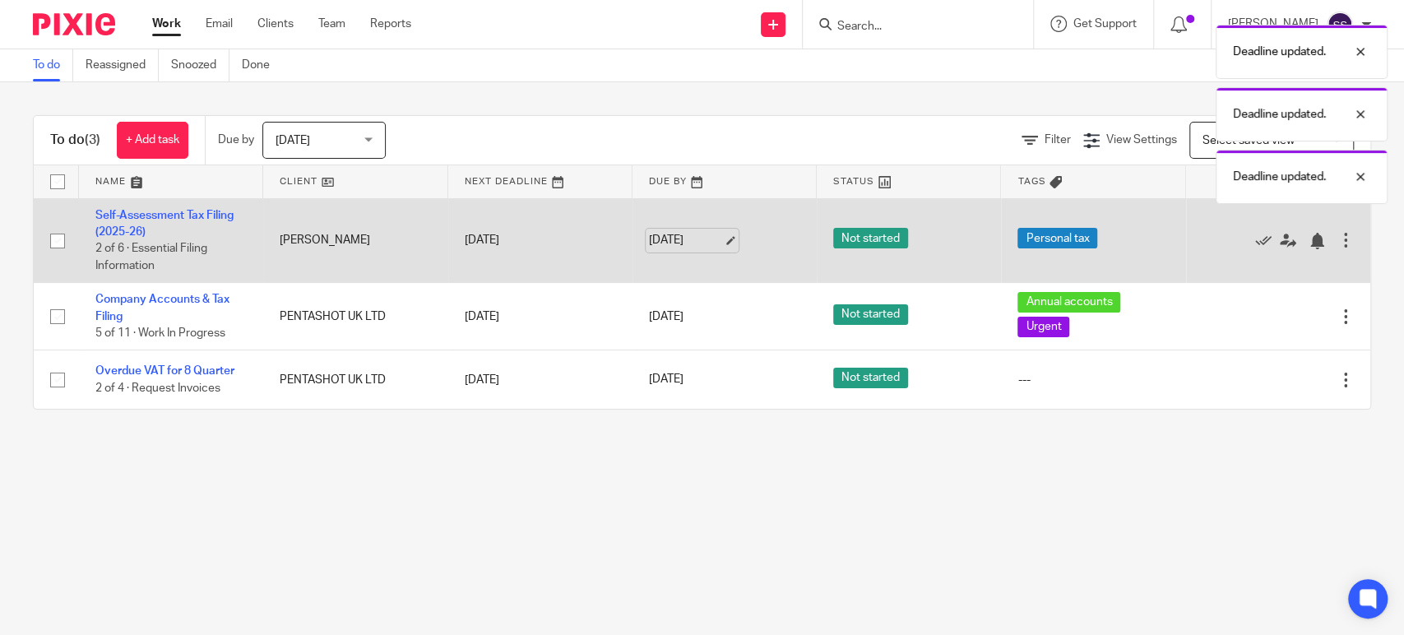
click at [664, 242] on link "[DATE]" at bounding box center [686, 240] width 74 height 17
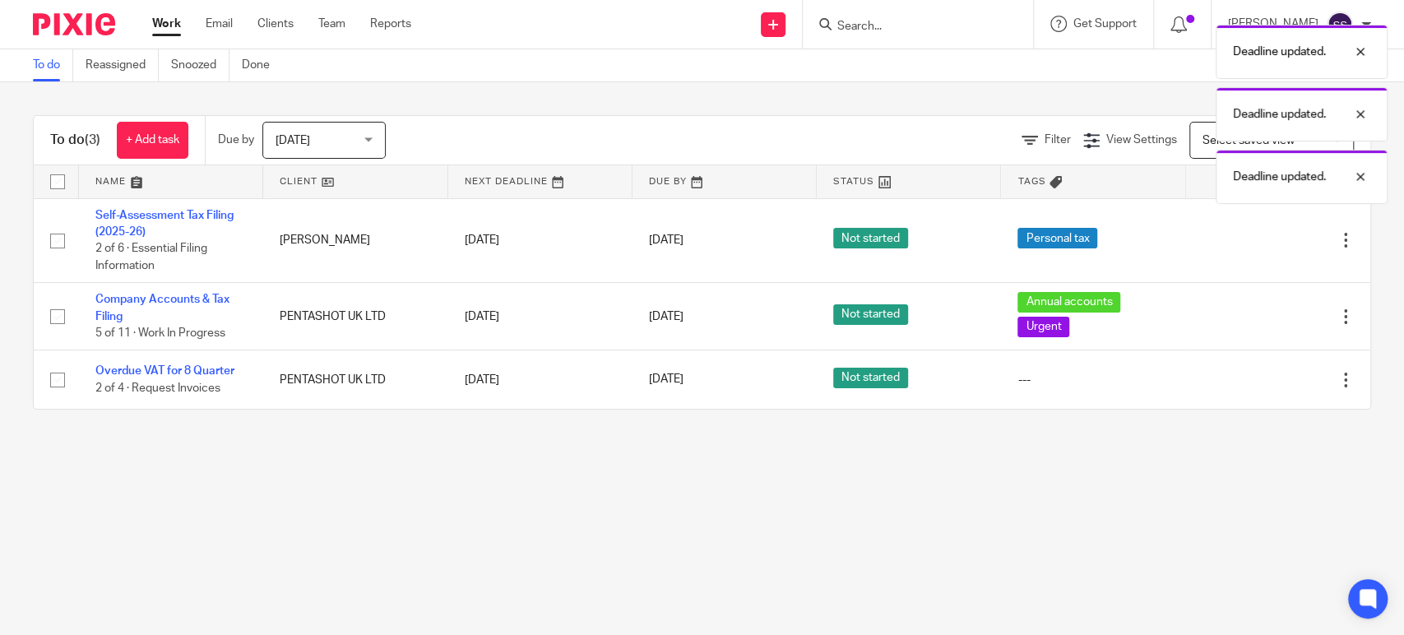
click at [164, 12] on div "Work Email Clients Team Reports Work Email Clients Team Reports Settings" at bounding box center [286, 24] width 300 height 49
click at [164, 21] on link "Work" at bounding box center [166, 24] width 29 height 16
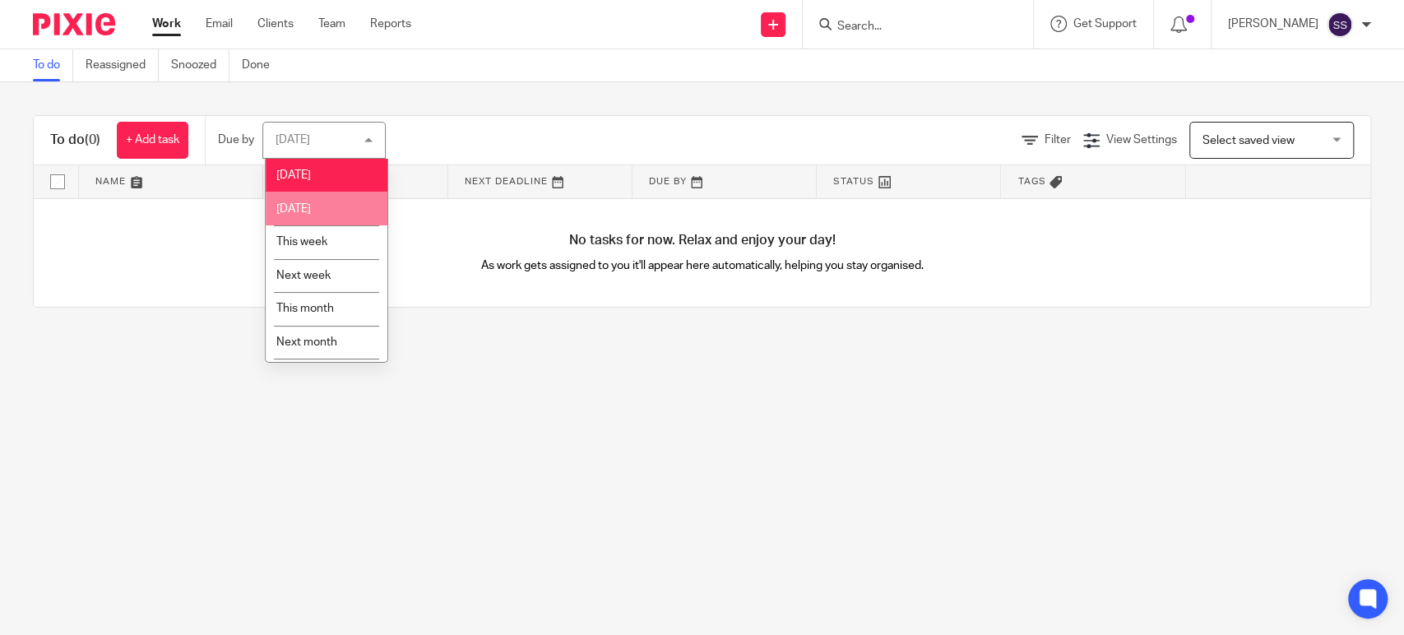
click at [311, 204] on span "Tomorrow" at bounding box center [293, 209] width 35 height 12
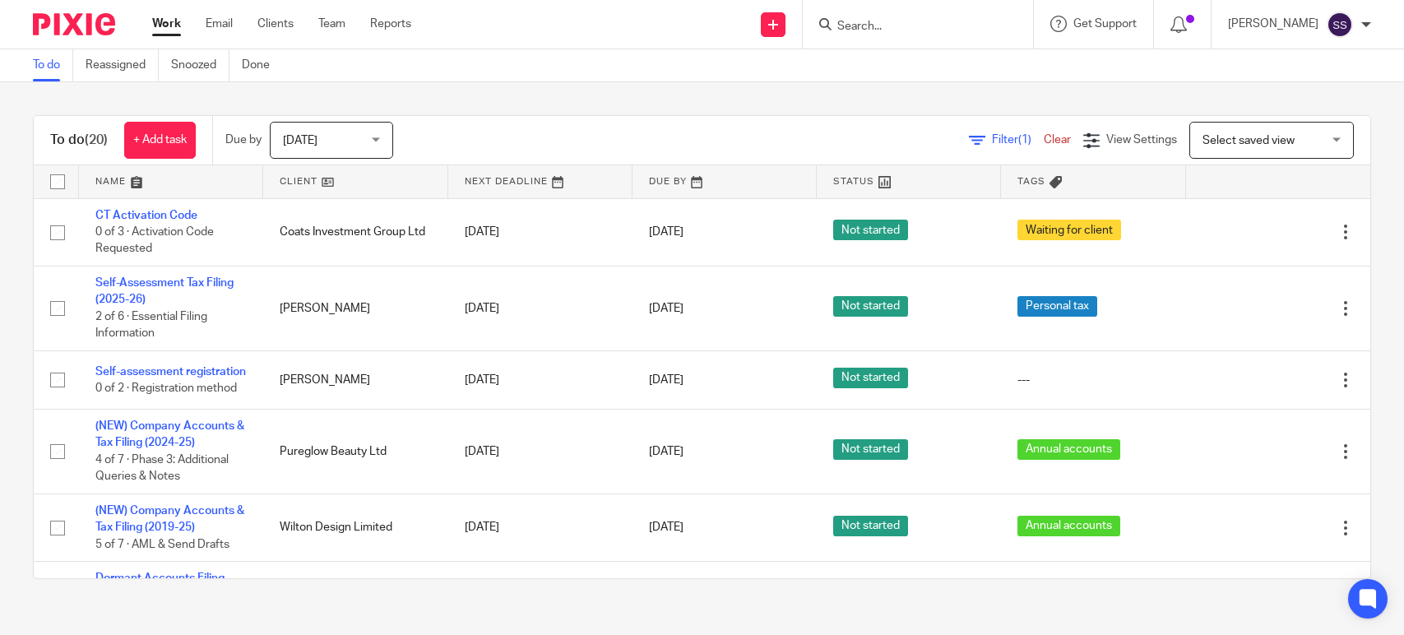
click at [324, 151] on span "Tomorrow" at bounding box center [326, 140] width 87 height 35
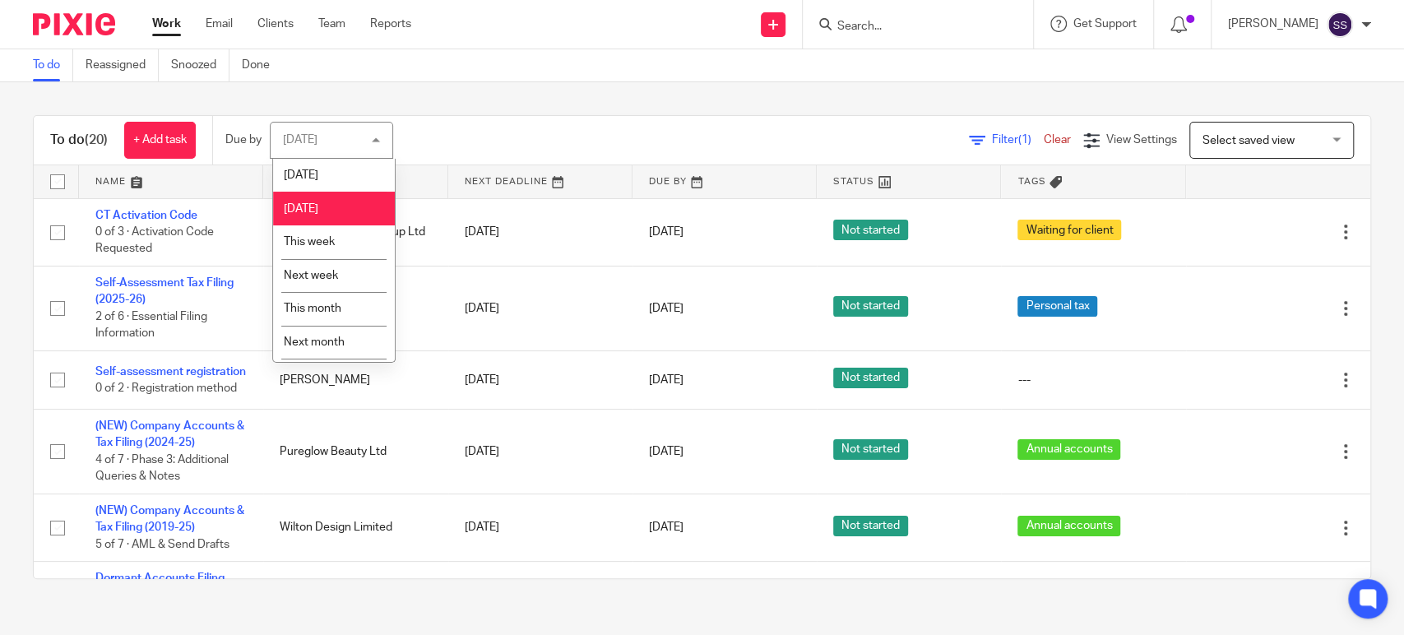
click at [326, 166] on li "Today" at bounding box center [334, 176] width 122 height 34
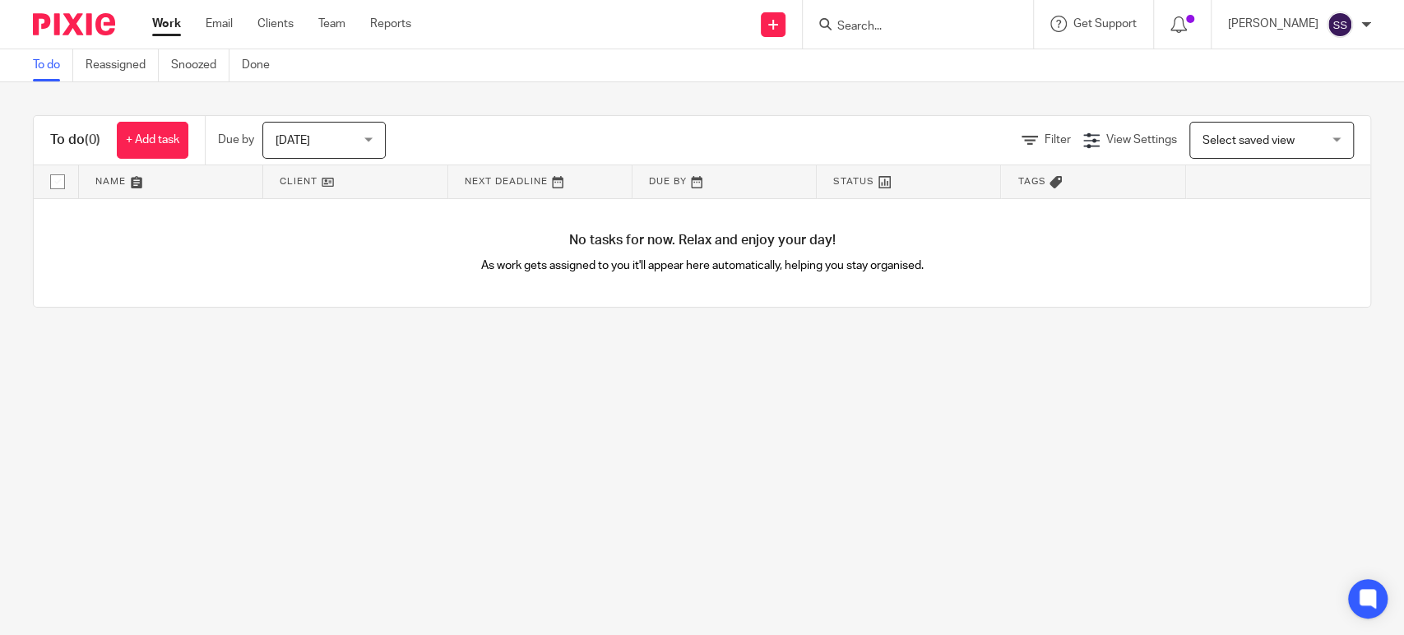
click at [855, 25] on input "Search" at bounding box center [909, 27] width 148 height 15
type input "andrew"
click at [974, 77] on div "Andrew Wilton" at bounding box center [934, 64] width 230 height 51
click at [969, 64] on link at bounding box center [934, 64] width 204 height 25
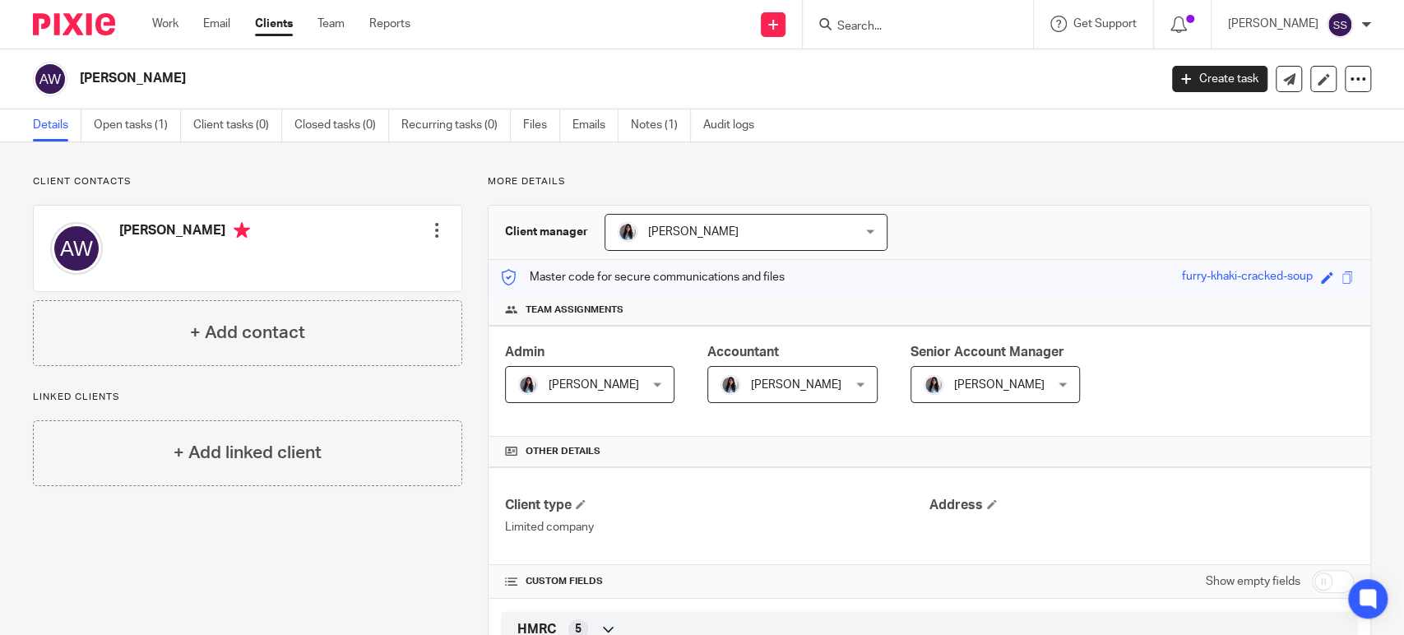
click at [632, 117] on ul "Details Open tasks (1) Client tasks (0) Closed tasks (0) Recurring tasks (0) Fi…" at bounding box center [406, 125] width 746 height 32
click at [644, 117] on link "Notes (1)" at bounding box center [661, 125] width 60 height 32
